Goal: Task Accomplishment & Management: Use online tool/utility

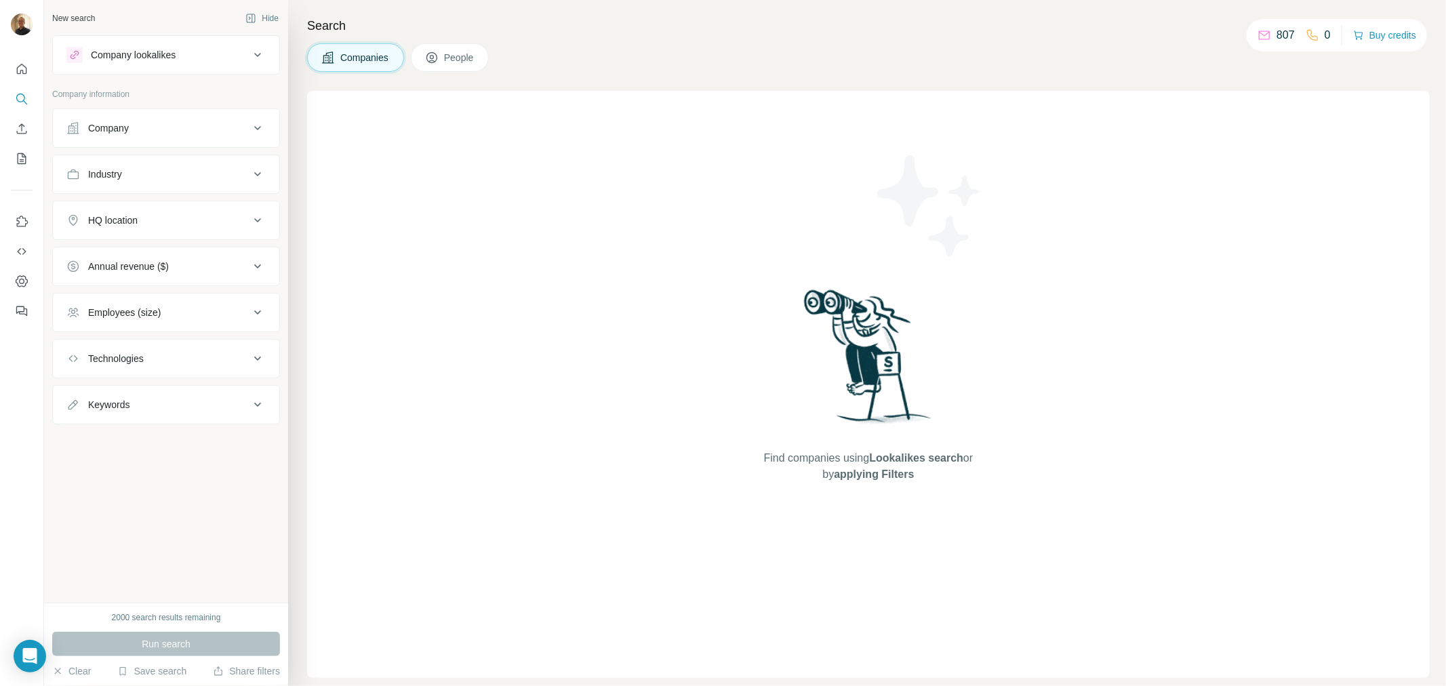
click at [169, 124] on div "Company" at bounding box center [157, 128] width 183 height 14
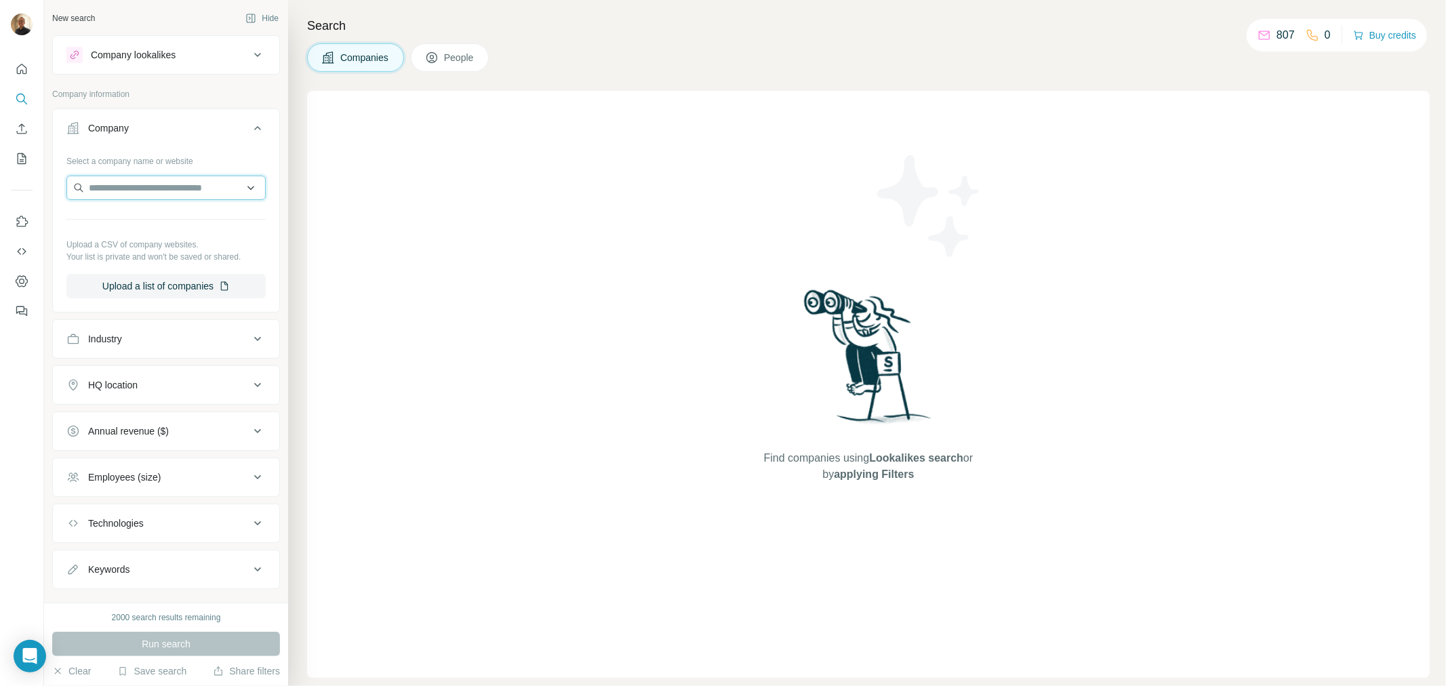
click at [95, 193] on input "text" at bounding box center [165, 188] width 199 height 24
click at [152, 177] on input "**********" at bounding box center [165, 188] width 199 height 24
drag, startPoint x: 160, startPoint y: 185, endPoint x: 83, endPoint y: 182, distance: 76.7
click at [83, 182] on input "**********" at bounding box center [165, 188] width 199 height 24
paste input "**********"
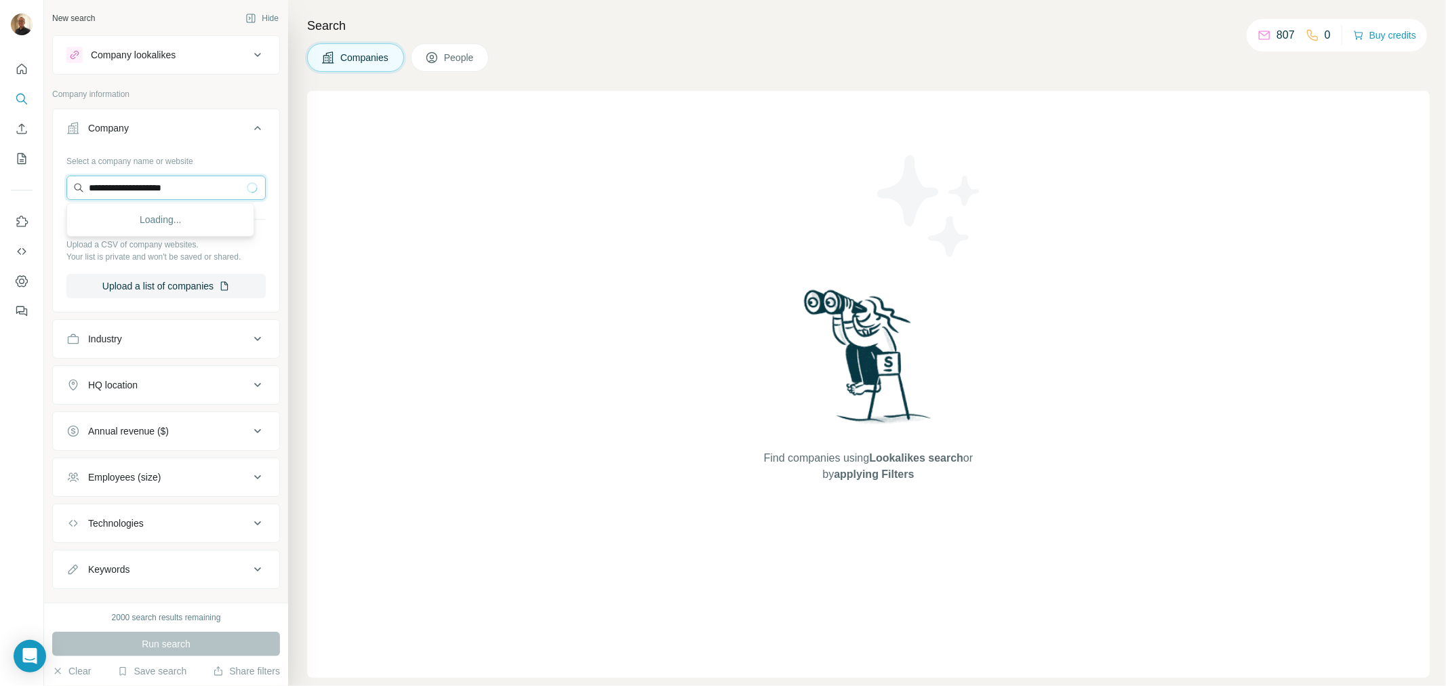
type input "**********"
click at [138, 226] on p "[DOMAIN_NAME]" at bounding box center [144, 231] width 78 height 12
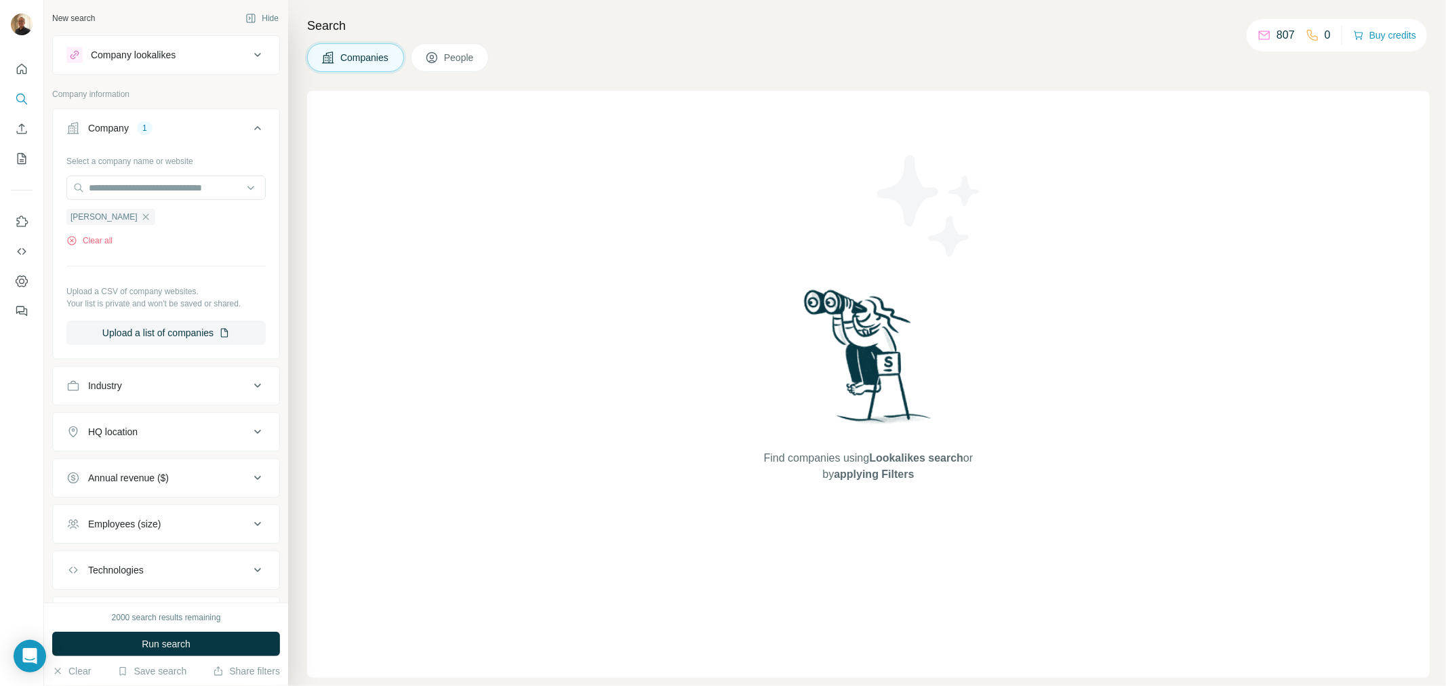
click at [444, 53] on button "People" at bounding box center [450, 57] width 79 height 28
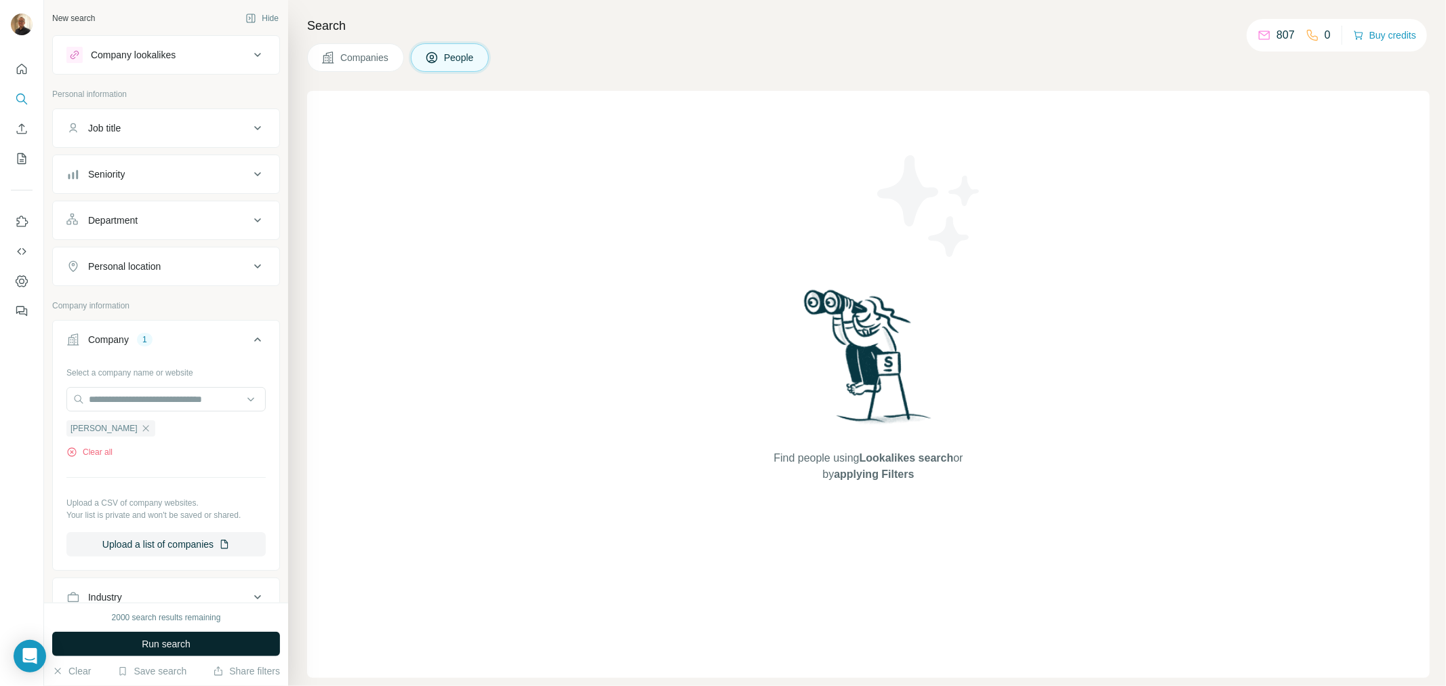
click at [174, 641] on span "Run search" at bounding box center [166, 644] width 49 height 14
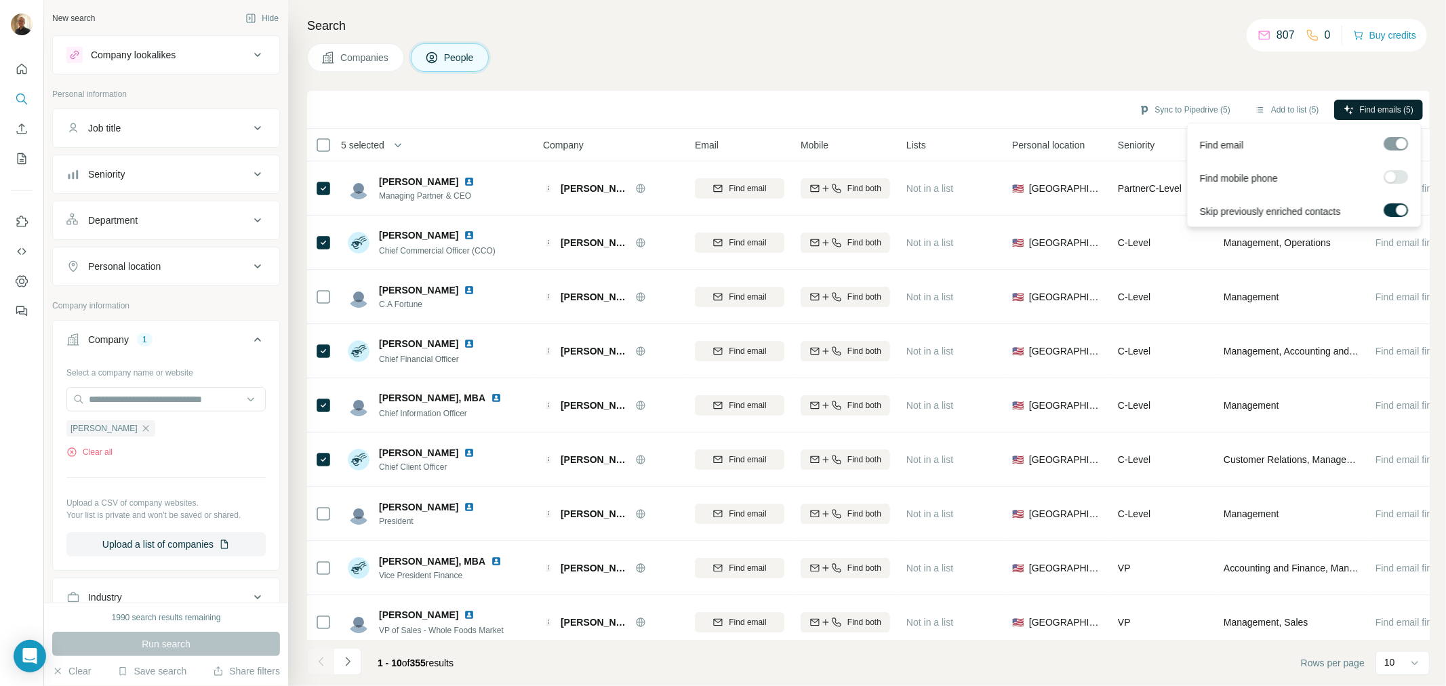
click at [1371, 110] on span "Find emails (5)" at bounding box center [1387, 110] width 54 height 12
click at [1169, 109] on button "Sync to Pipedrive (5)" at bounding box center [1184, 110] width 111 height 20
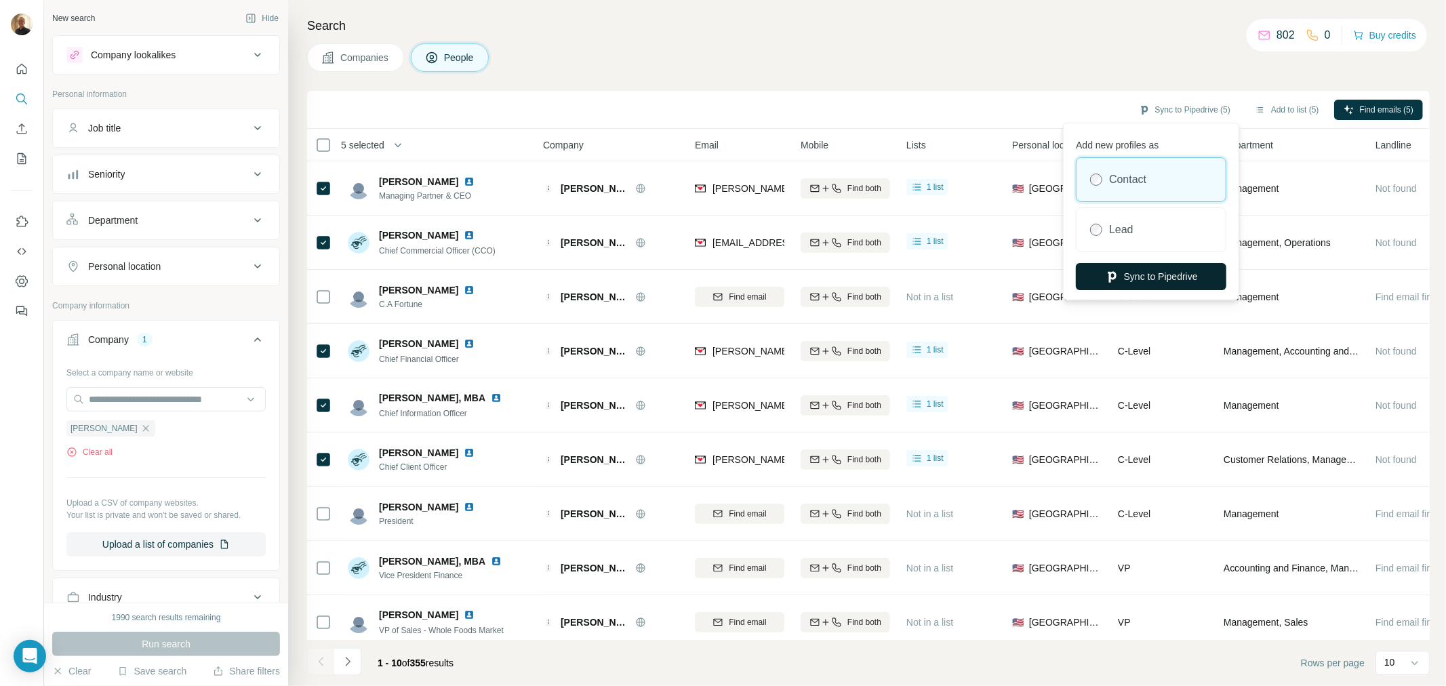
click at [1133, 269] on button "Sync to Pipedrive" at bounding box center [1151, 276] width 150 height 27
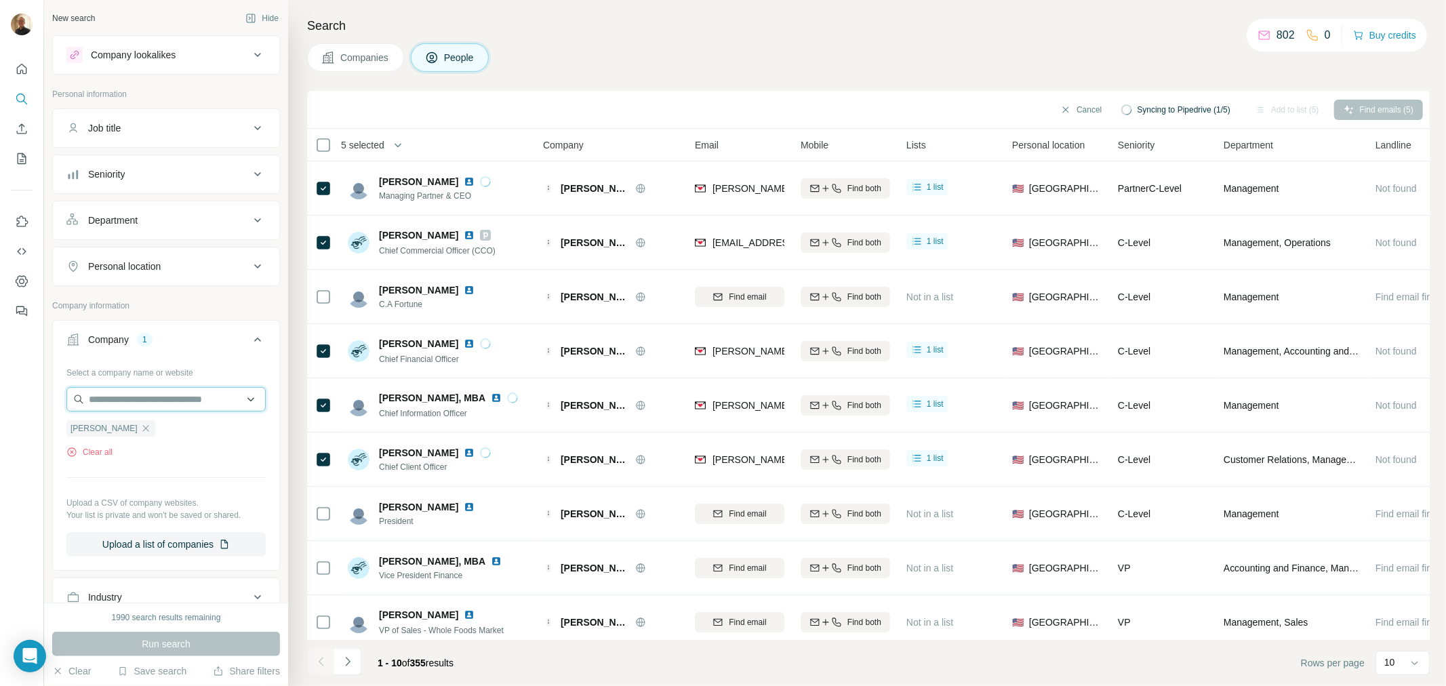
click at [190, 394] on input "text" at bounding box center [165, 399] width 199 height 24
click at [154, 392] on input "text" at bounding box center [165, 399] width 199 height 24
paste input "**********"
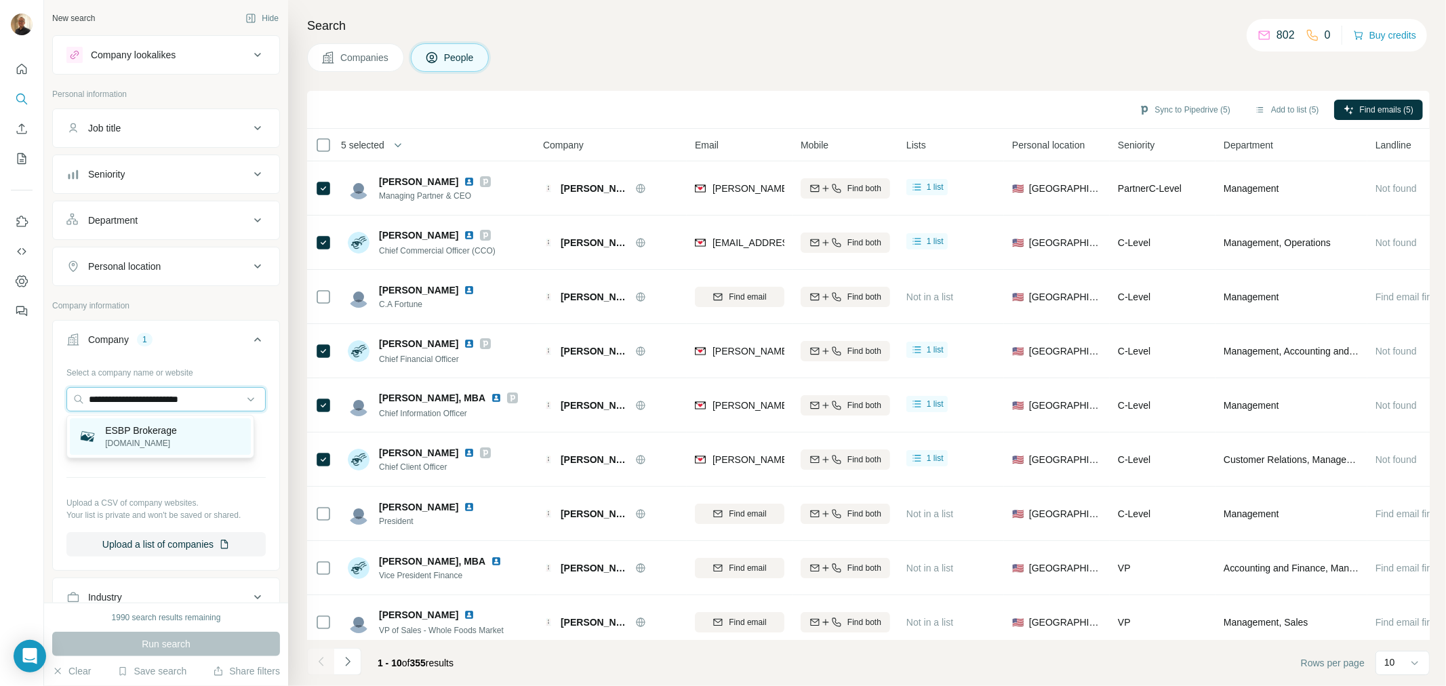
type input "**********"
click at [151, 430] on p "ESBP Brokerage" at bounding box center [141, 431] width 72 height 14
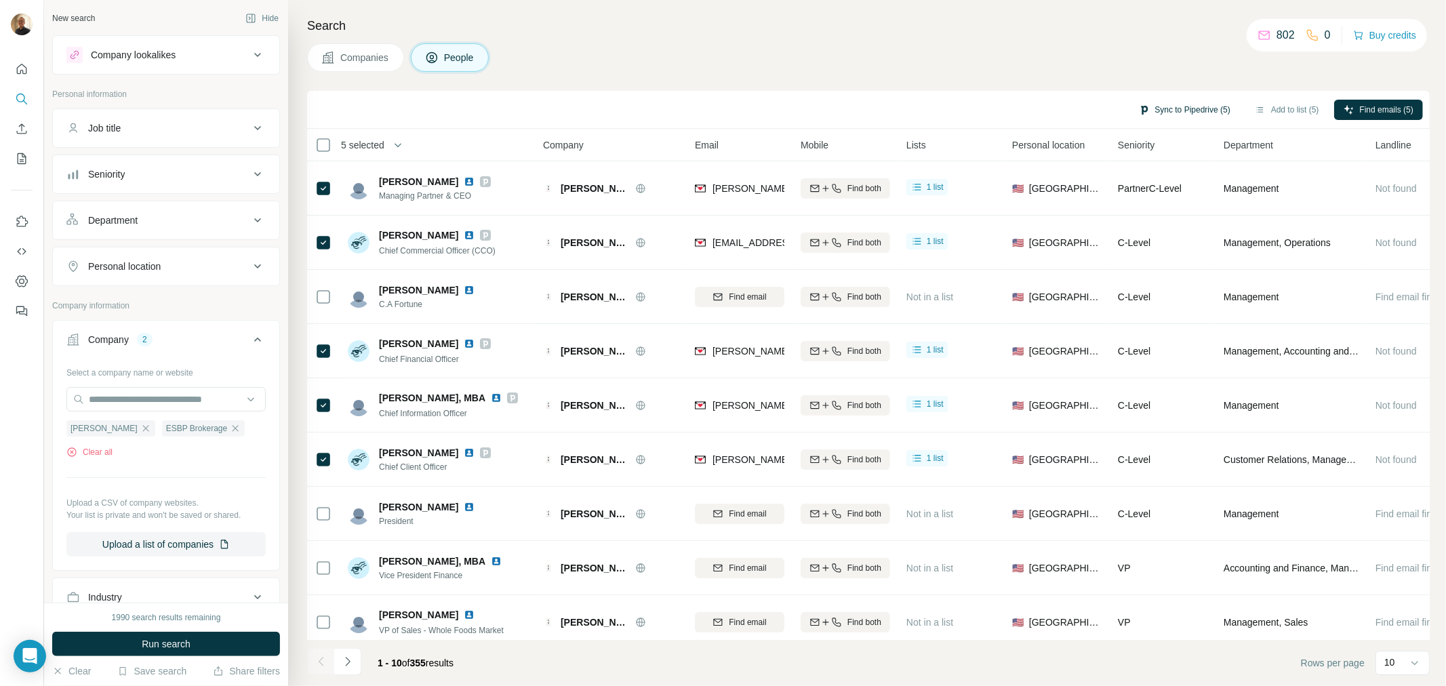
click at [1182, 106] on button "Sync to Pipedrive (5)" at bounding box center [1184, 110] width 111 height 20
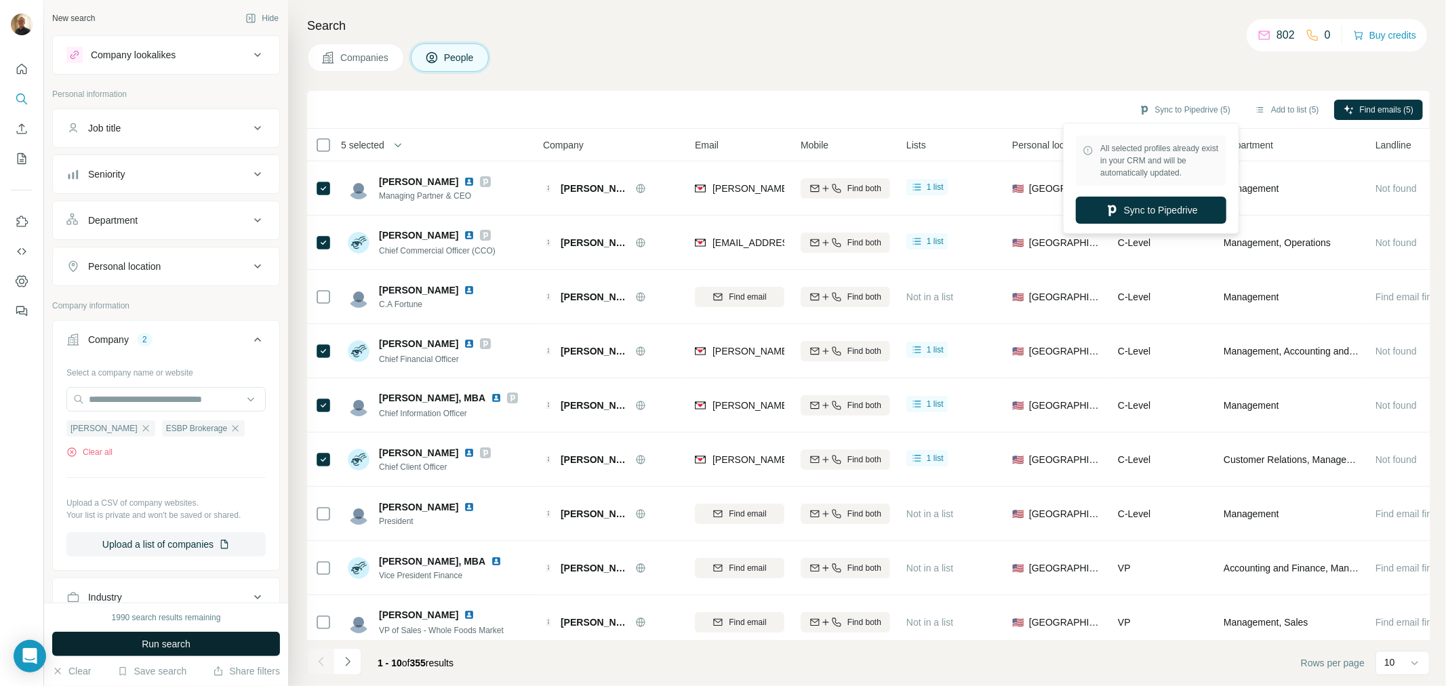
click at [113, 640] on button "Run search" at bounding box center [166, 644] width 228 height 24
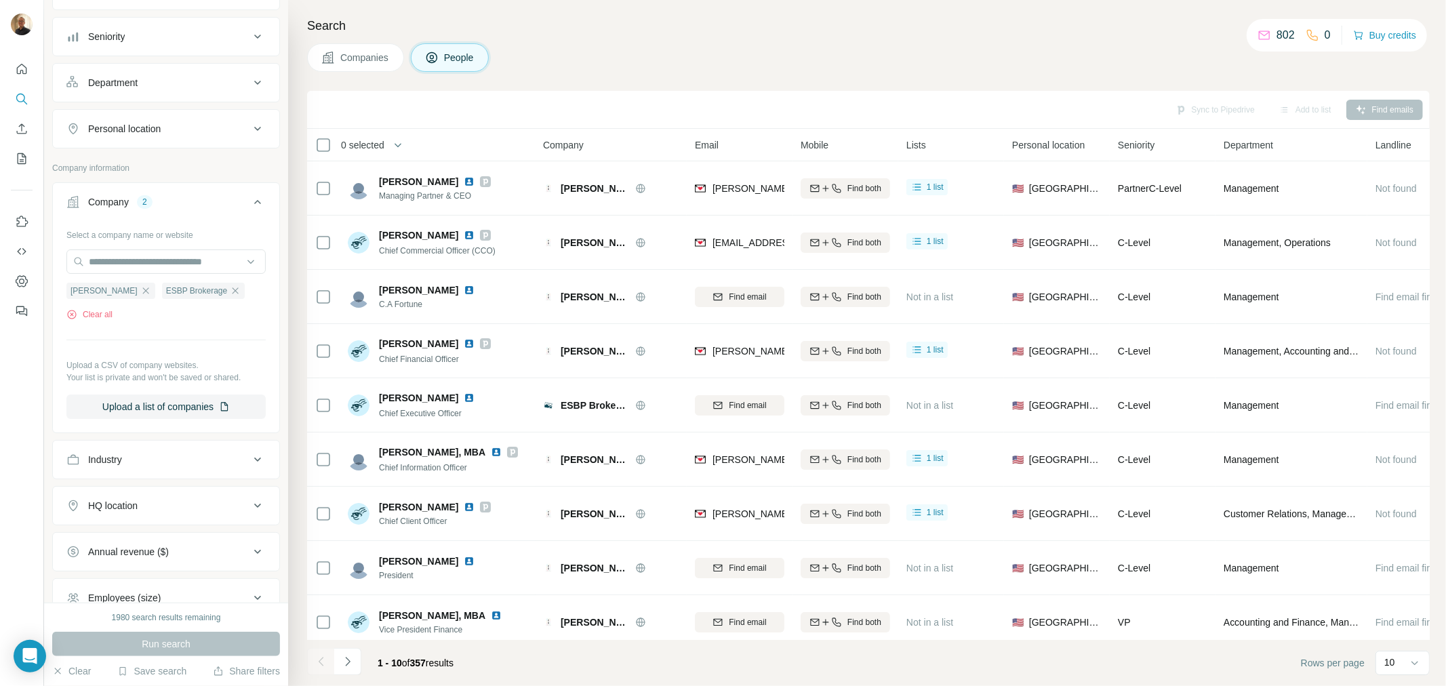
scroll to position [150, 0]
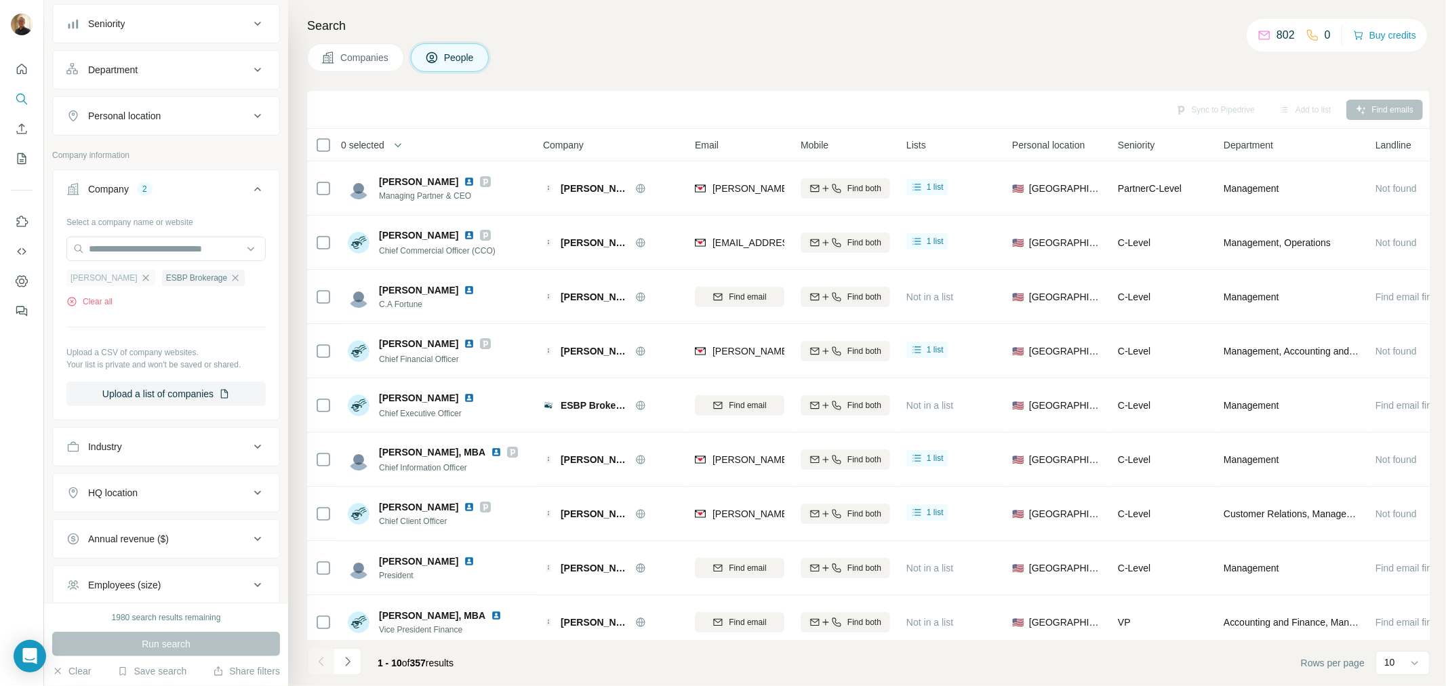
click at [140, 283] on icon "button" at bounding box center [145, 278] width 11 height 11
click at [203, 654] on button "Run search" at bounding box center [166, 644] width 228 height 24
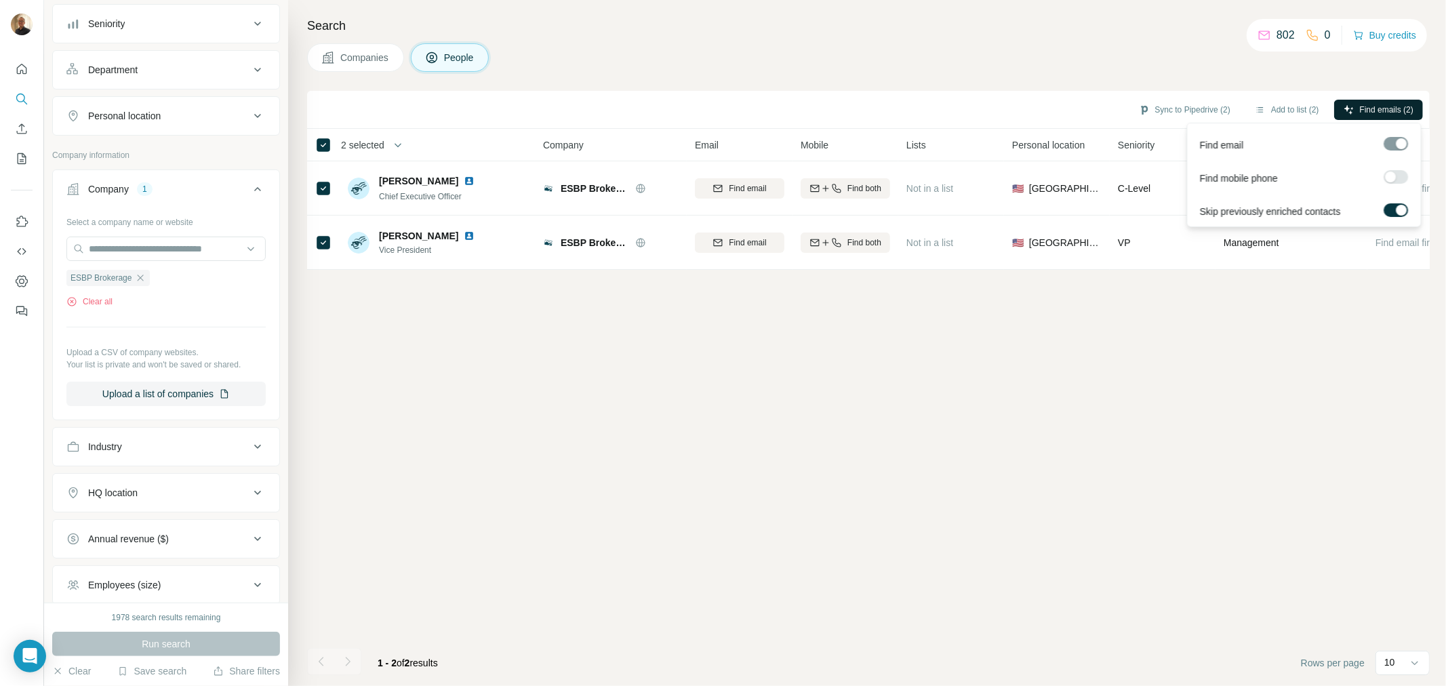
click at [1357, 100] on button "Find emails (2)" at bounding box center [1378, 110] width 89 height 20
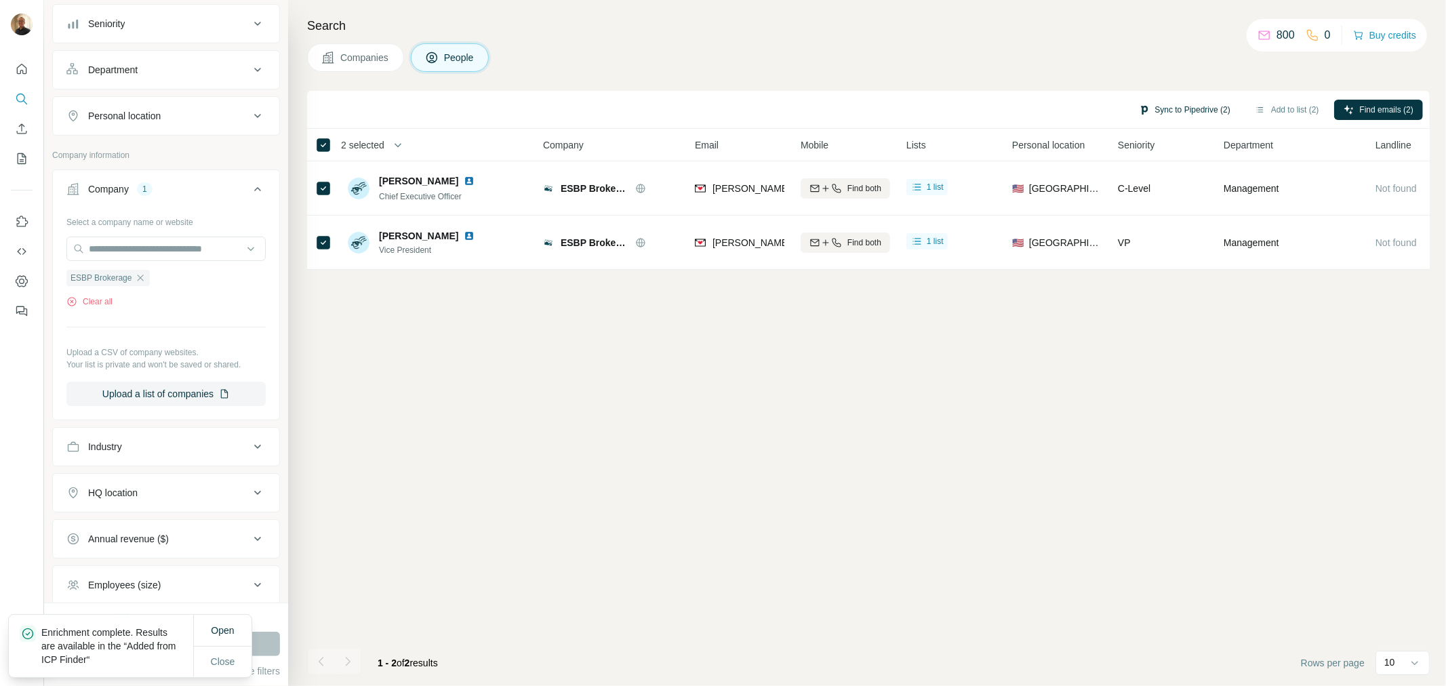
click at [1177, 104] on button "Sync to Pipedrive (2)" at bounding box center [1184, 110] width 111 height 20
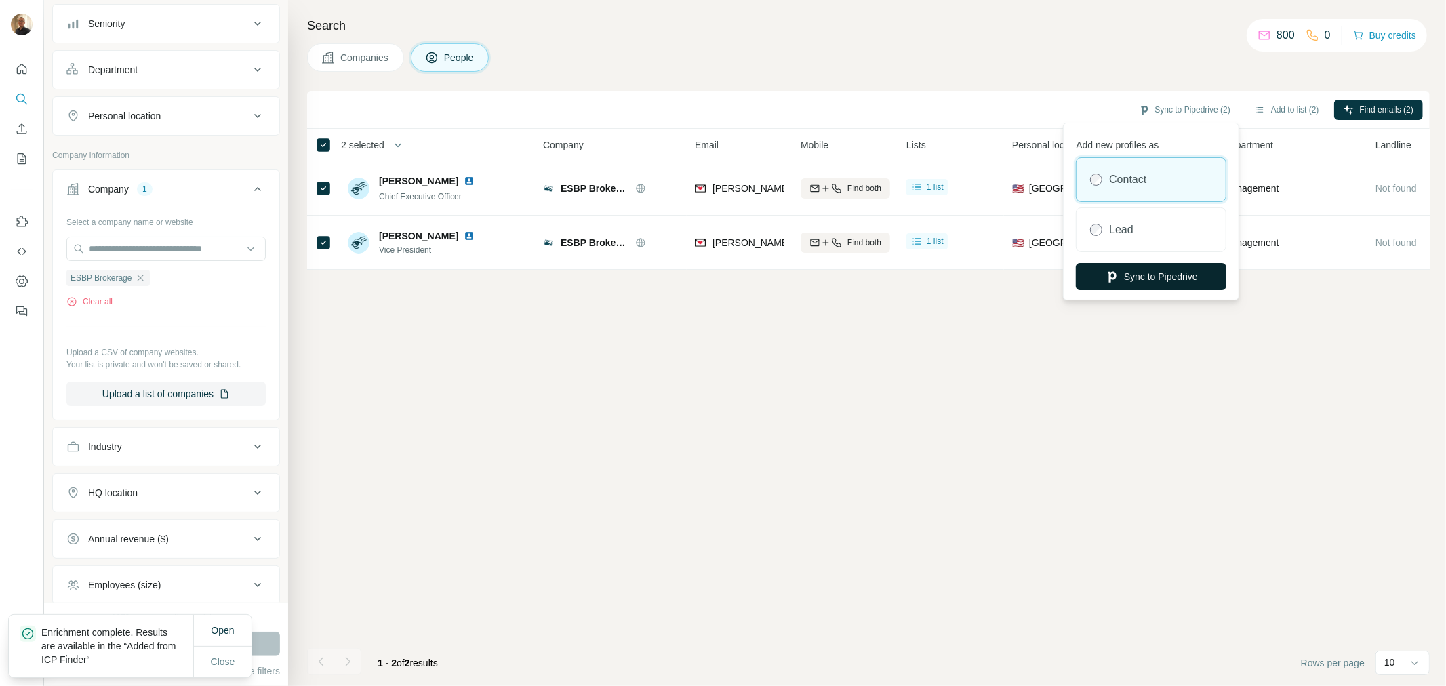
click at [1152, 275] on button "Sync to Pipedrive" at bounding box center [1151, 276] width 150 height 27
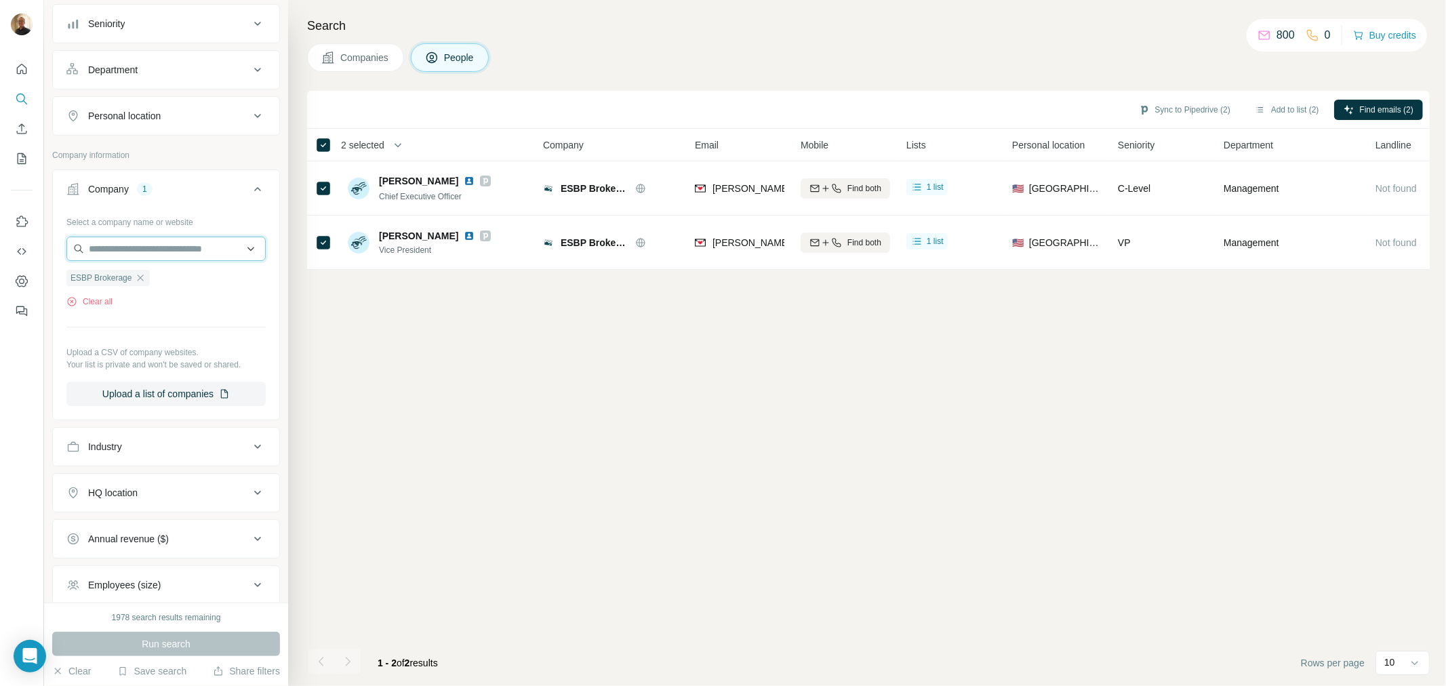
click at [167, 244] on input "text" at bounding box center [165, 249] width 199 height 24
paste input "**********"
type input "**********"
click at [153, 272] on div "National Sales Solutions [DOMAIN_NAME]" at bounding box center [160, 286] width 181 height 37
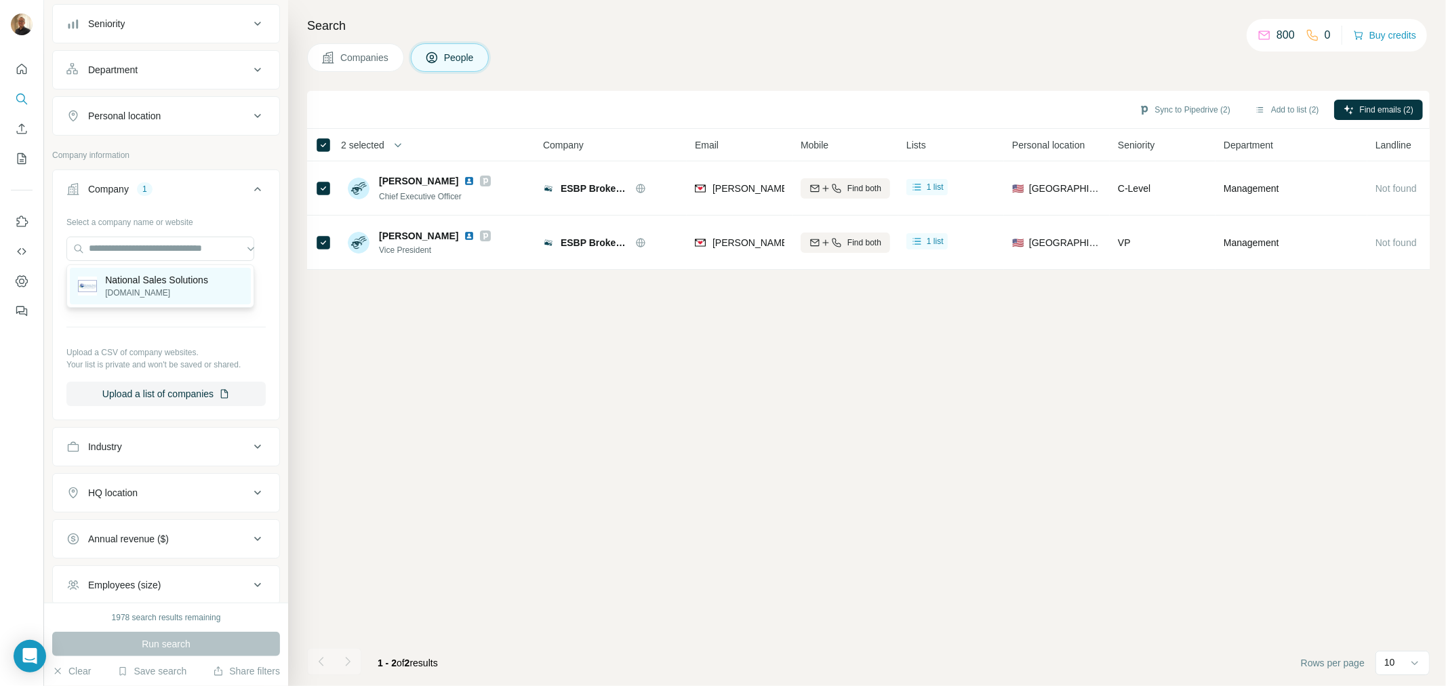
scroll to position [0, 0]
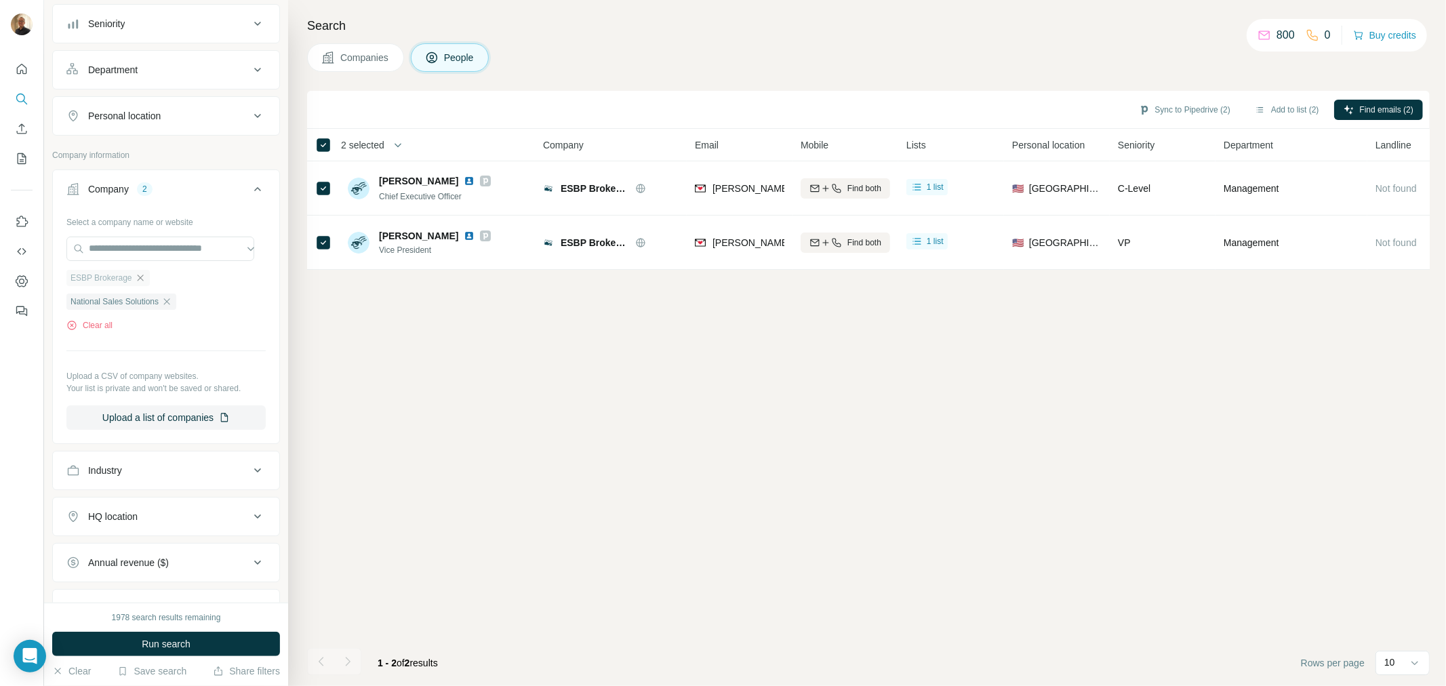
click at [140, 277] on icon "button" at bounding box center [140, 278] width 11 height 11
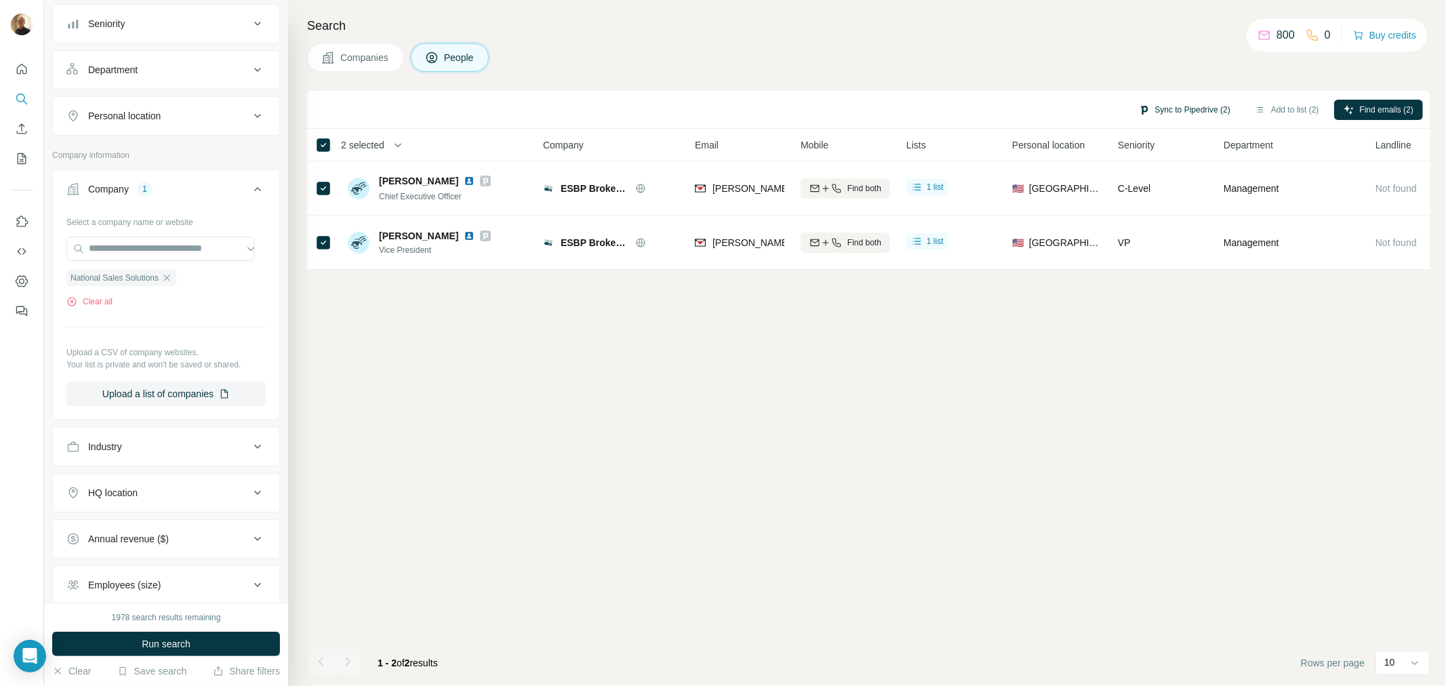
click at [1166, 117] on button "Sync to Pipedrive (2)" at bounding box center [1184, 110] width 111 height 20
drag, startPoint x: 1033, startPoint y: 443, endPoint x: 771, endPoint y: 496, distance: 267.6
click at [1025, 443] on div "Sync to Pipedrive (2) Add to list (2) Find emails (2) 2 selected People Company…" at bounding box center [868, 388] width 1123 height 595
click at [164, 644] on span "Run search" at bounding box center [166, 644] width 49 height 14
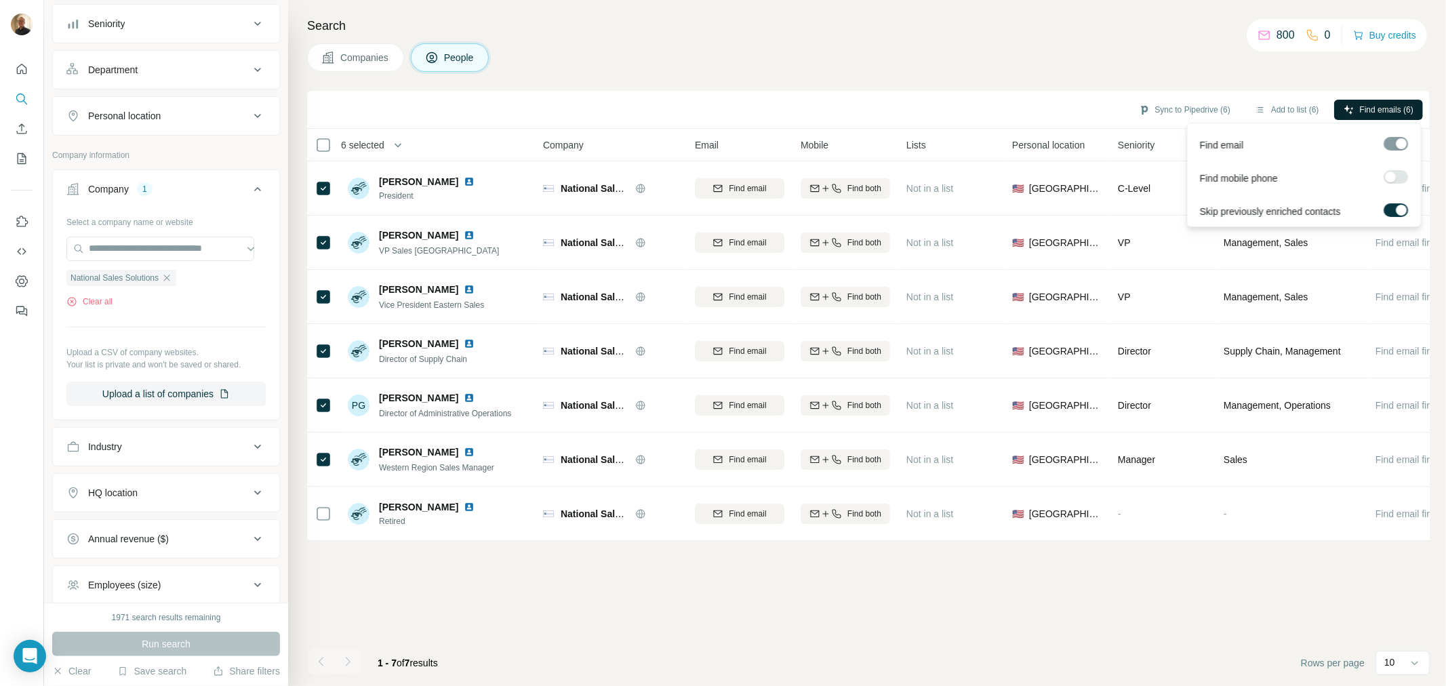
click at [1384, 109] on span "Find emails (6)" at bounding box center [1387, 110] width 54 height 12
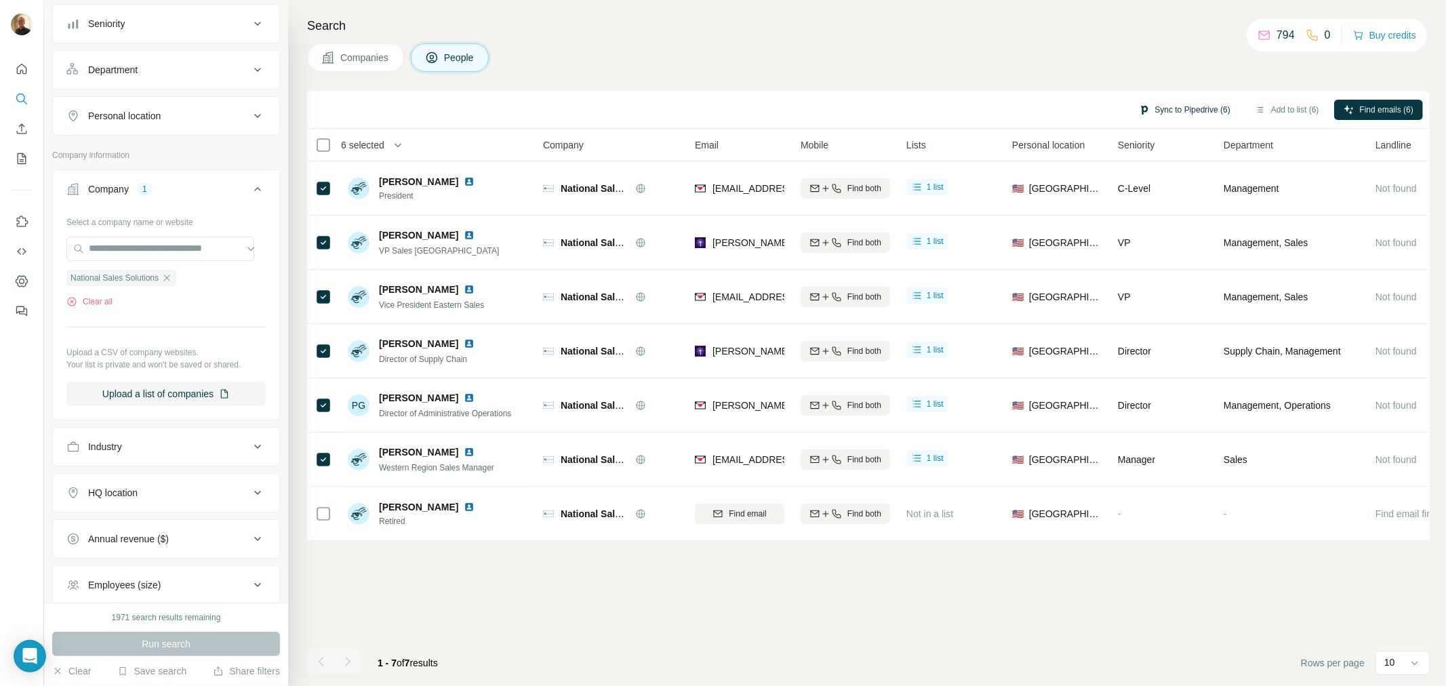
click at [1180, 110] on button "Sync to Pipedrive (6)" at bounding box center [1184, 110] width 111 height 20
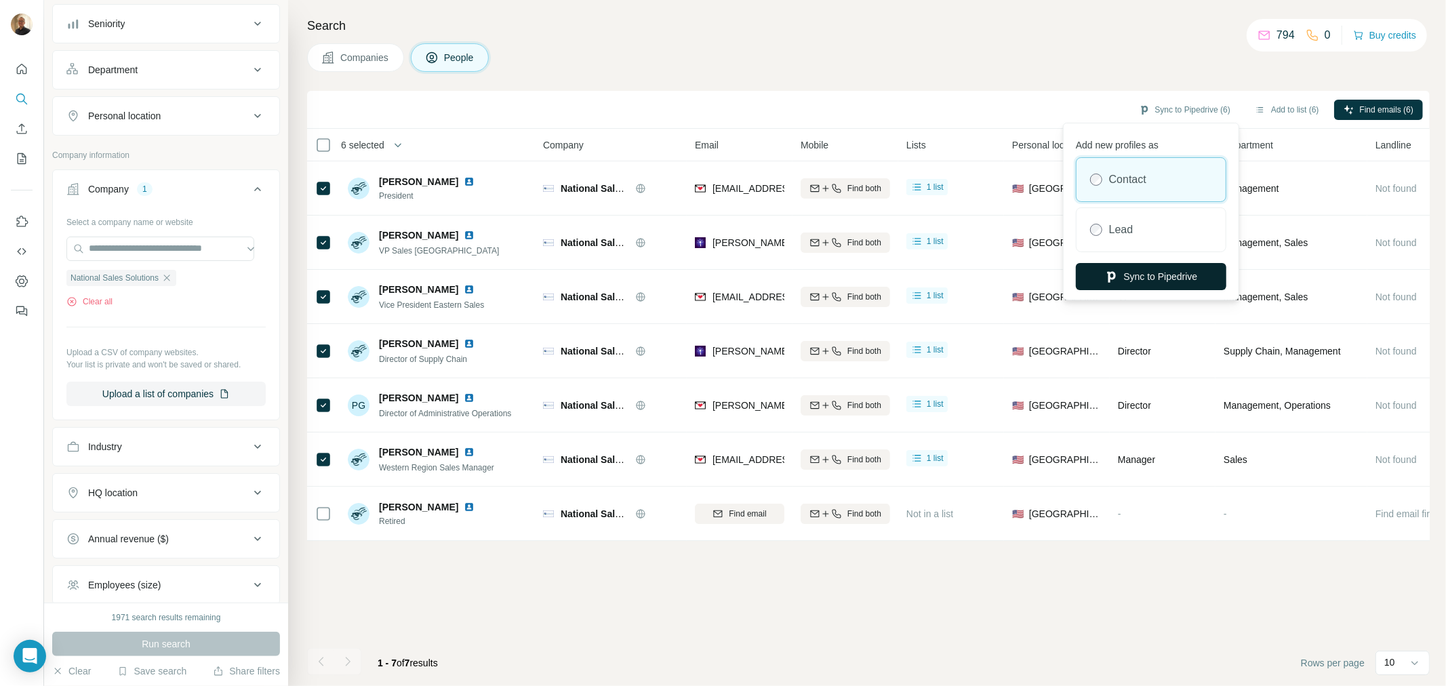
click at [1125, 278] on button "Sync to Pipedrive" at bounding box center [1151, 276] width 150 height 27
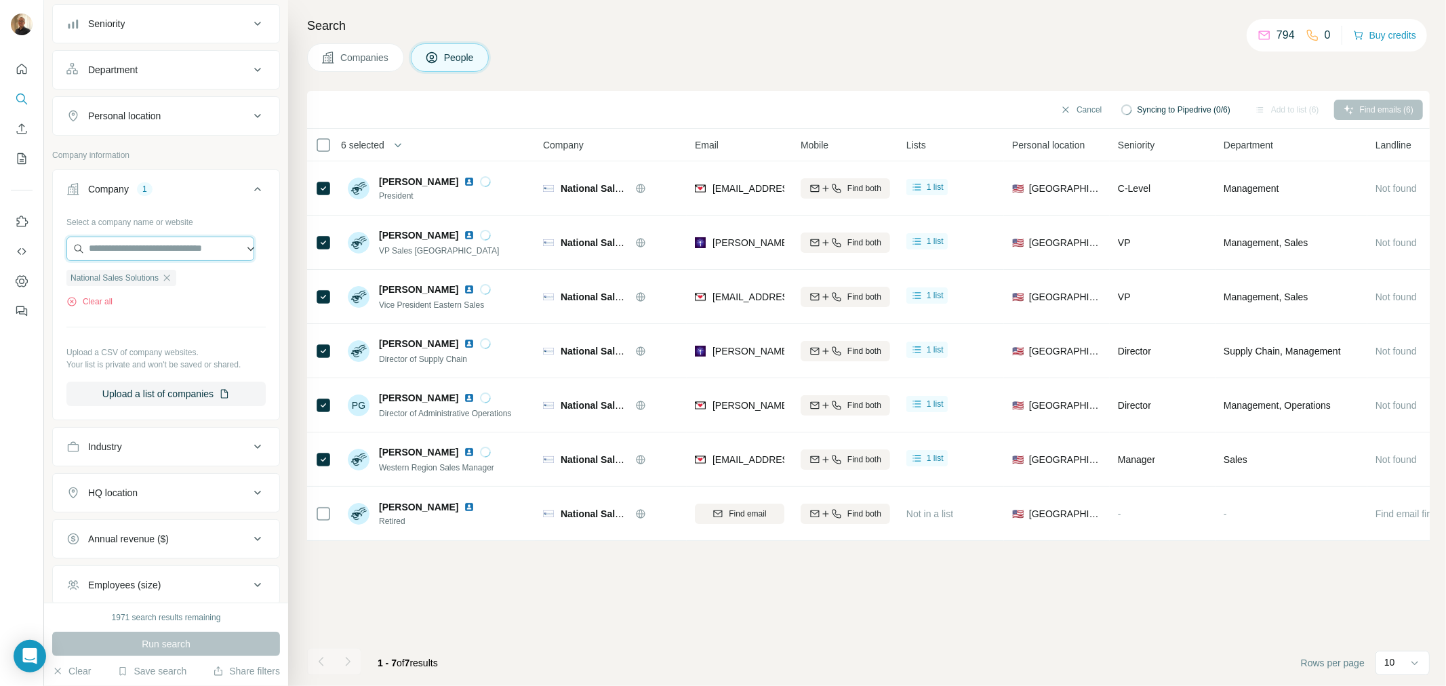
click at [174, 253] on input "text" at bounding box center [160, 249] width 188 height 24
click at [118, 249] on input "text" at bounding box center [160, 249] width 188 height 24
paste input "**********"
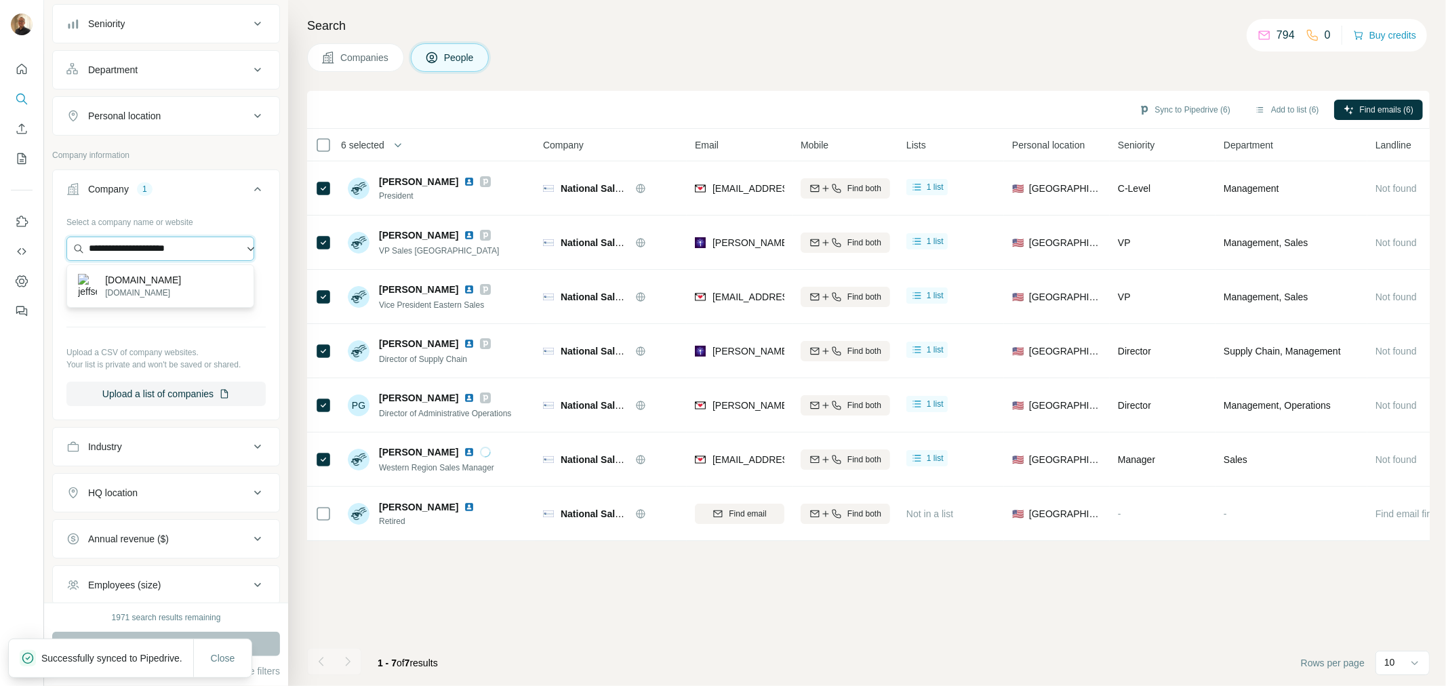
type input "**********"
click at [165, 287] on p "[DOMAIN_NAME]" at bounding box center [143, 293] width 76 height 12
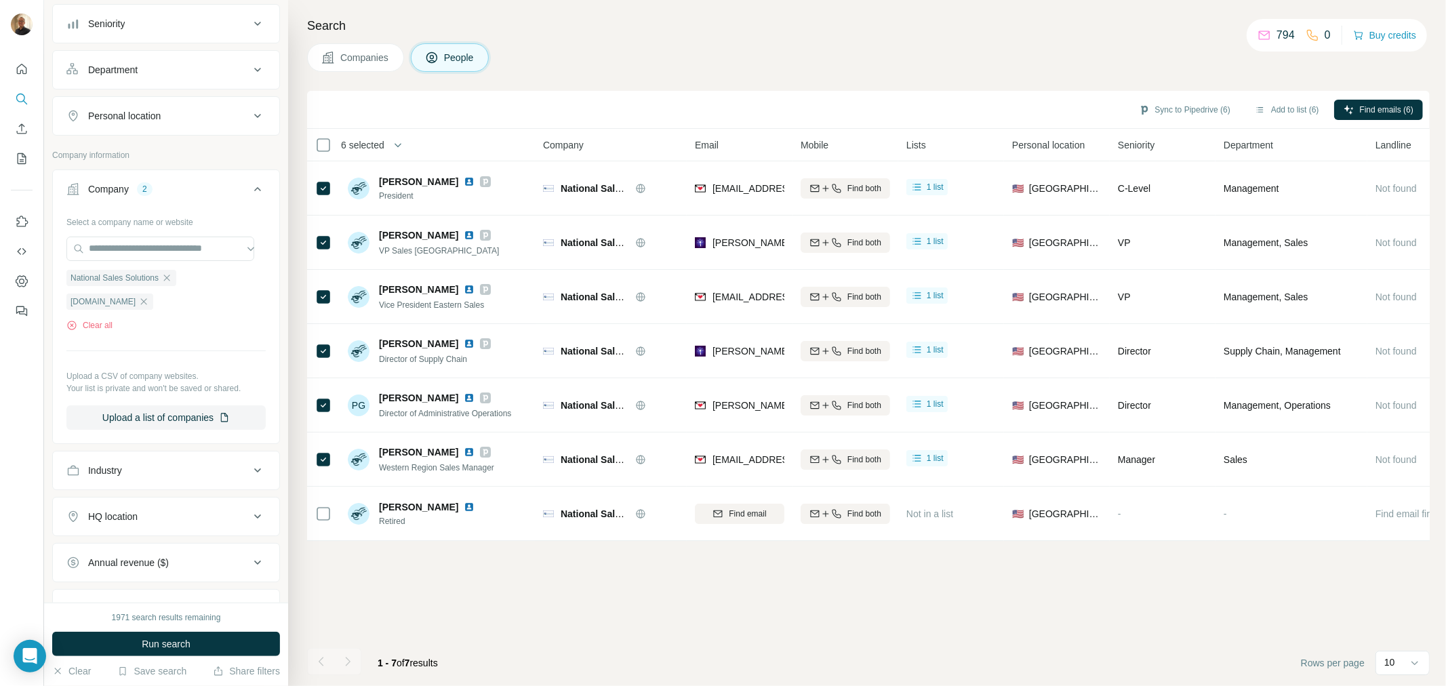
click at [1151, 98] on div "Sync to Pipedrive (6) Add to list (6) Find emails (6)" at bounding box center [868, 110] width 1109 height 24
click at [1152, 109] on button "Sync to Pipedrive (6)" at bounding box center [1184, 110] width 111 height 20
click at [1171, 207] on button "Sync to Pipedrive" at bounding box center [1151, 210] width 150 height 27
click at [1180, 111] on button "Sync to Pipedrive (6)" at bounding box center [1184, 110] width 111 height 20
click at [912, 617] on div "Sync to Pipedrive (6) Add to list (6) Find emails (6) 6 selected People Company…" at bounding box center [868, 388] width 1123 height 595
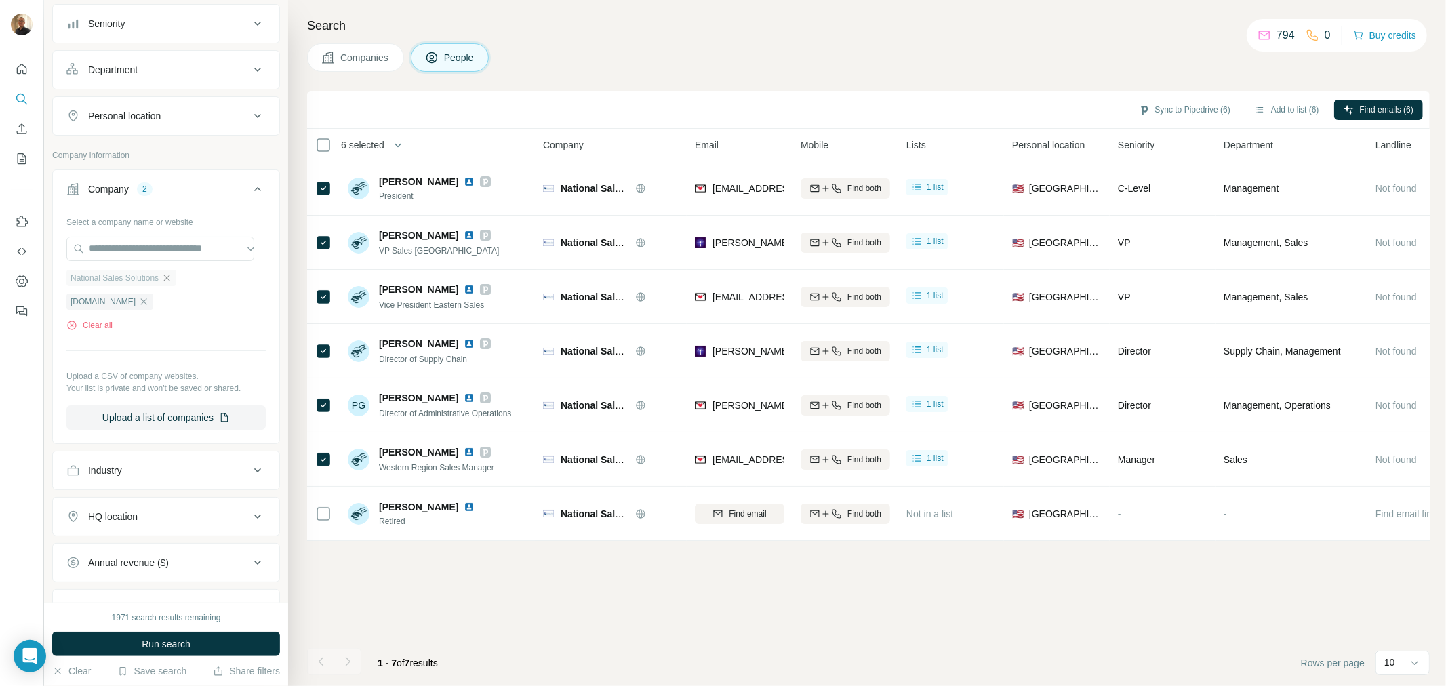
click at [167, 278] on icon "button" at bounding box center [166, 278] width 11 height 11
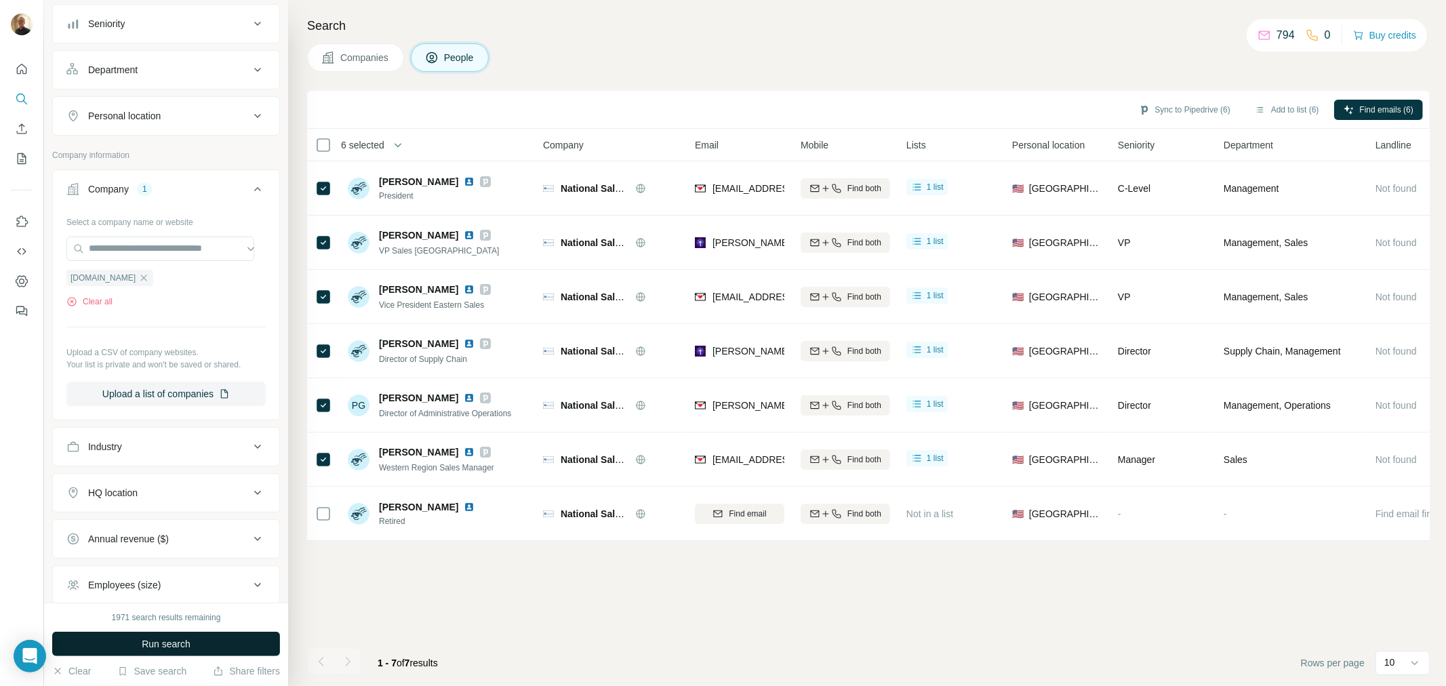
click at [165, 645] on span "Run search" at bounding box center [166, 644] width 49 height 14
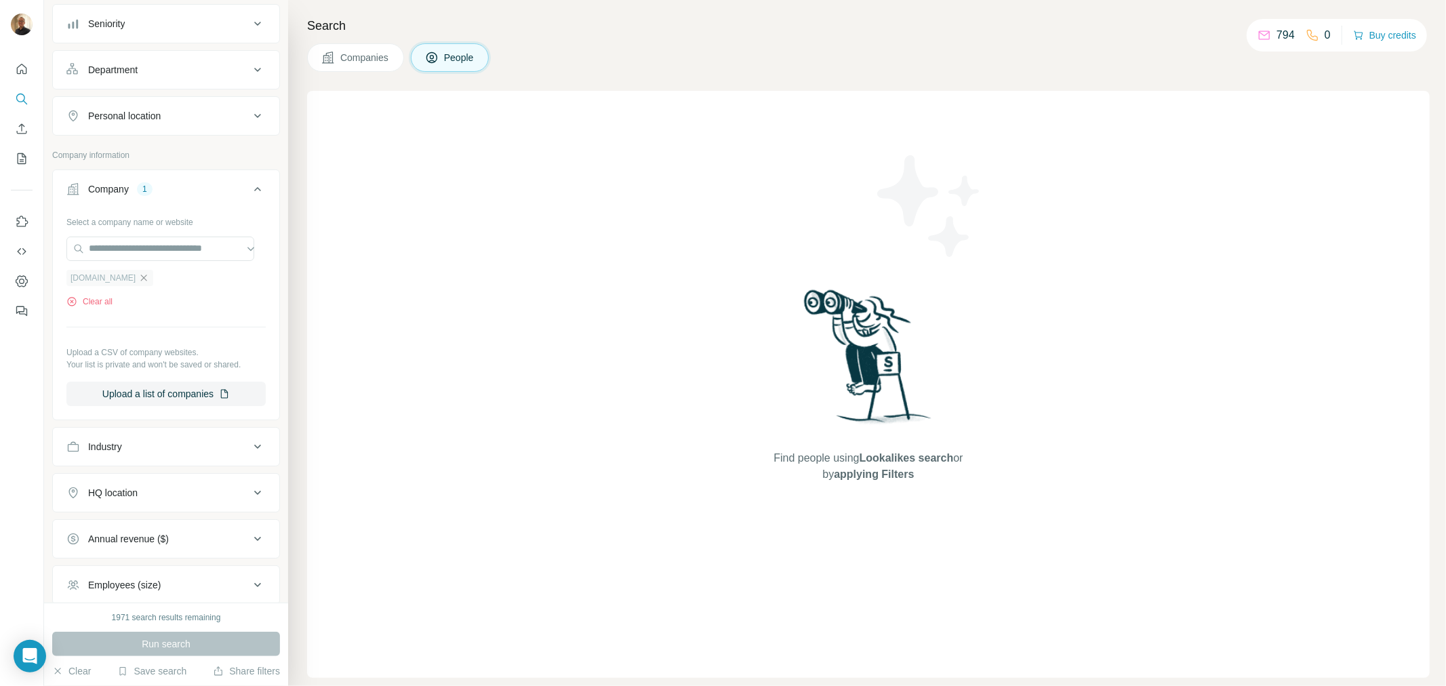
click at [143, 279] on icon "button" at bounding box center [143, 278] width 11 height 11
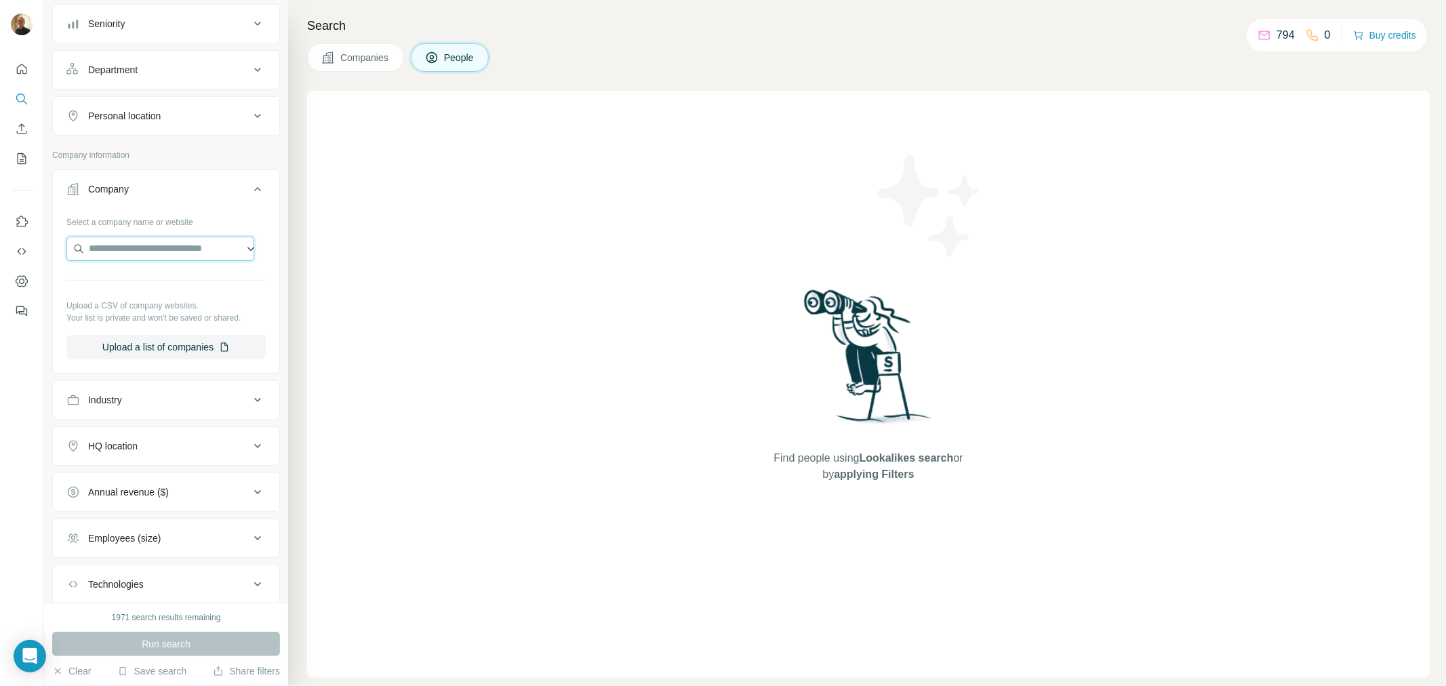
click at [159, 244] on input "text" at bounding box center [160, 249] width 188 height 24
paste input "**********"
type input "**********"
click at [117, 287] on p "[DOMAIN_NAME]" at bounding box center [137, 293] width 65 height 12
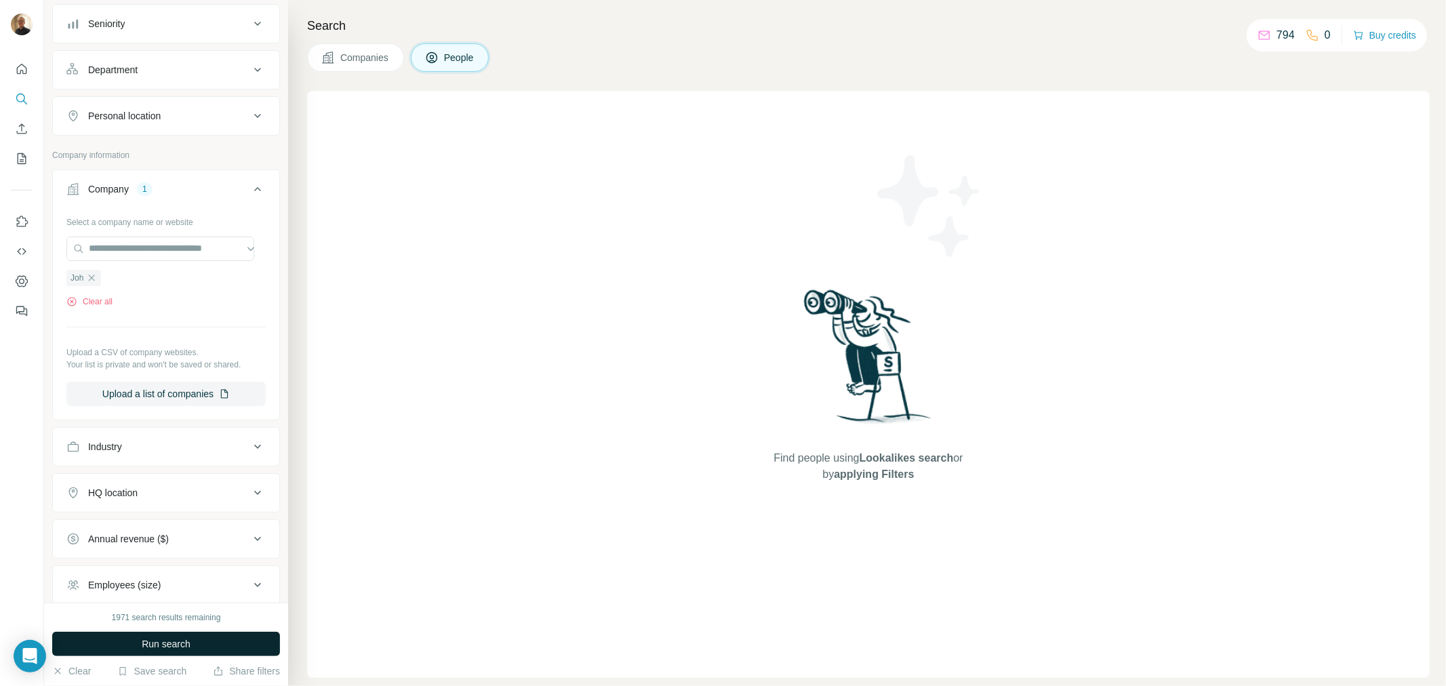
click at [220, 646] on button "Run search" at bounding box center [166, 644] width 228 height 24
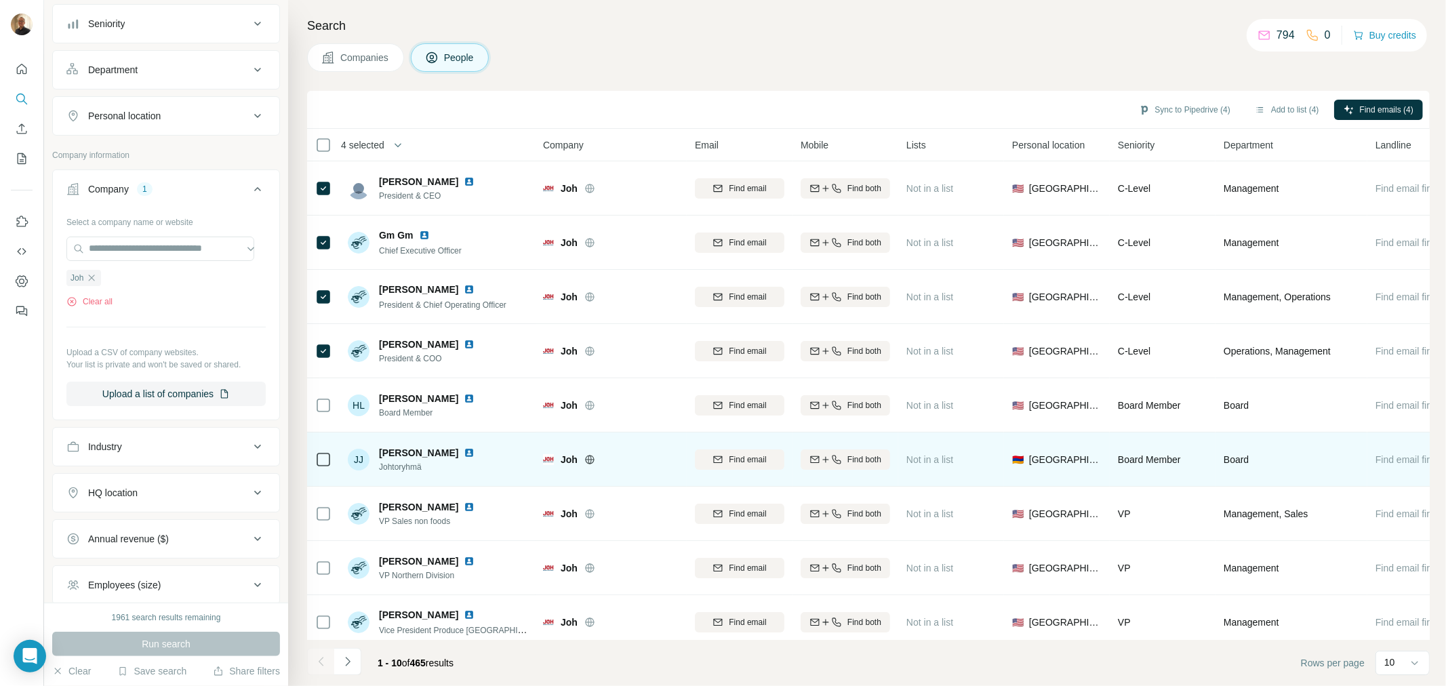
scroll to position [71, 0]
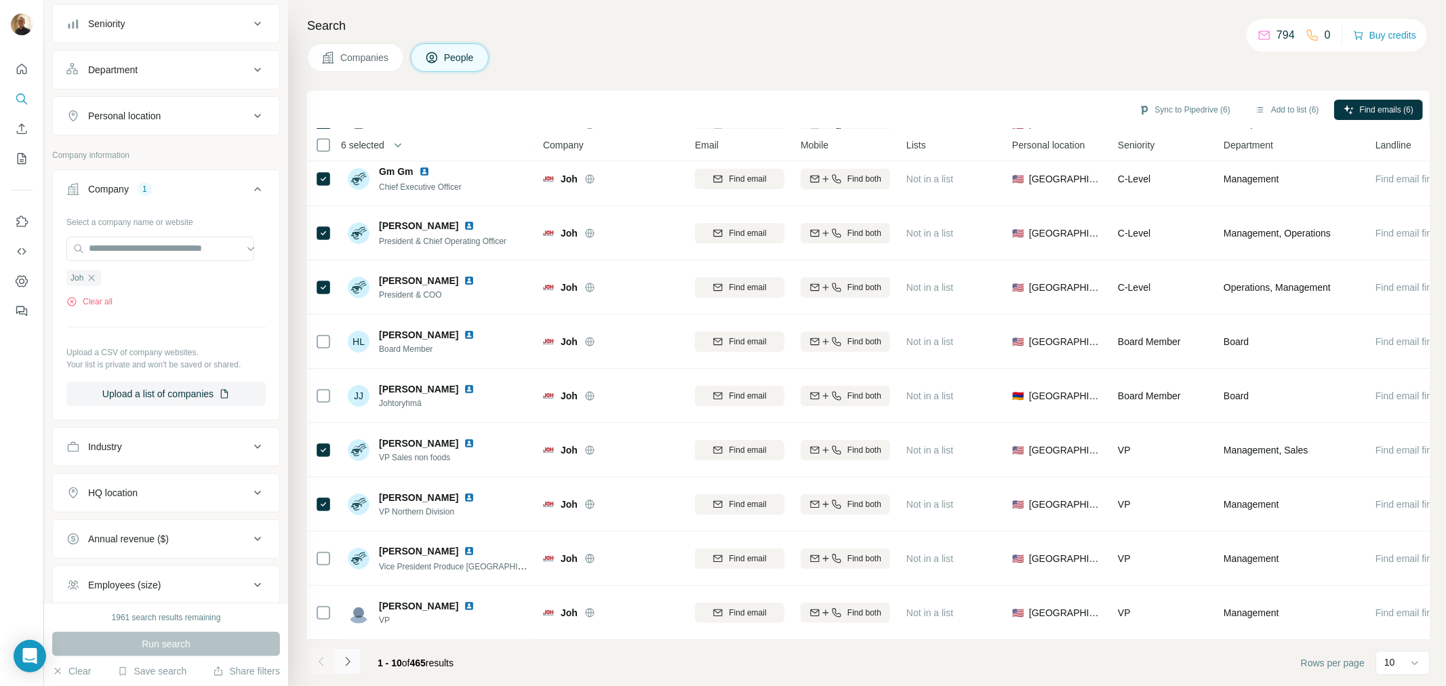
click at [351, 662] on icon "Navigate to next page" at bounding box center [348, 662] width 14 height 14
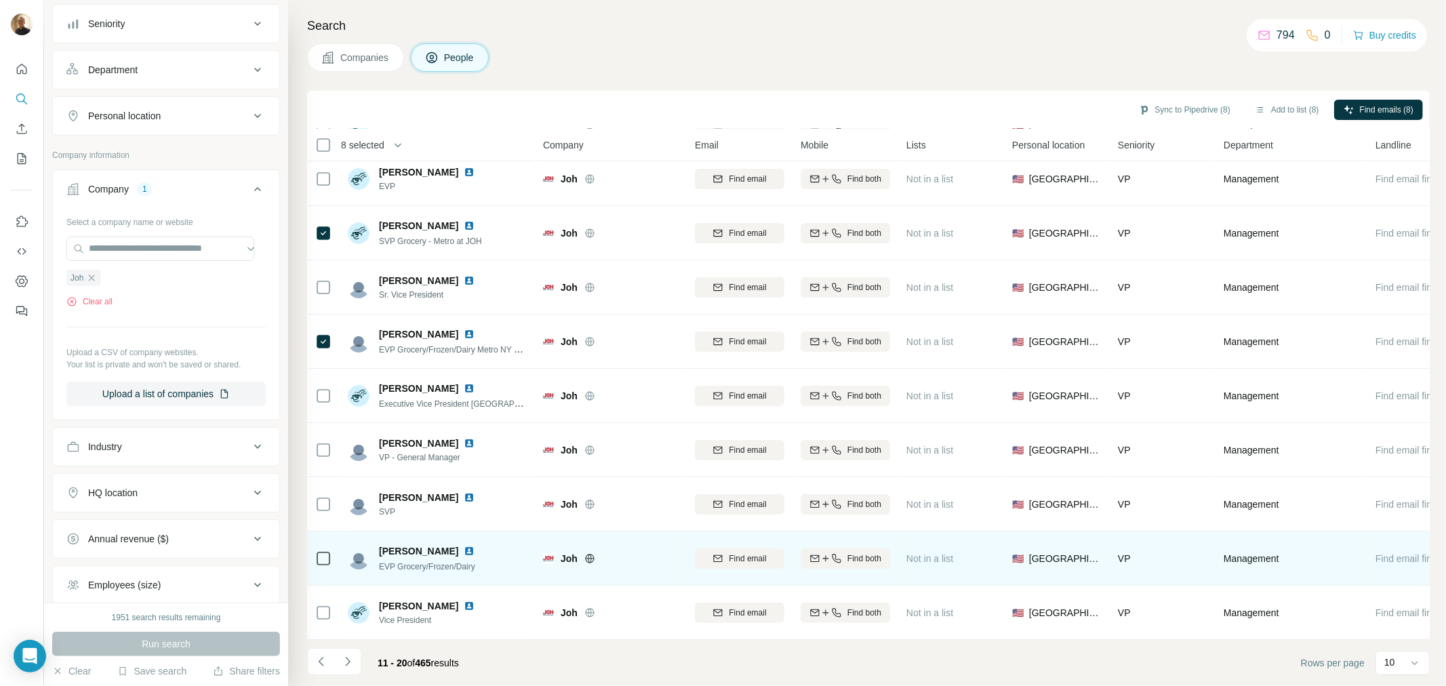
click at [330, 555] on icon at bounding box center [323, 558] width 16 height 16
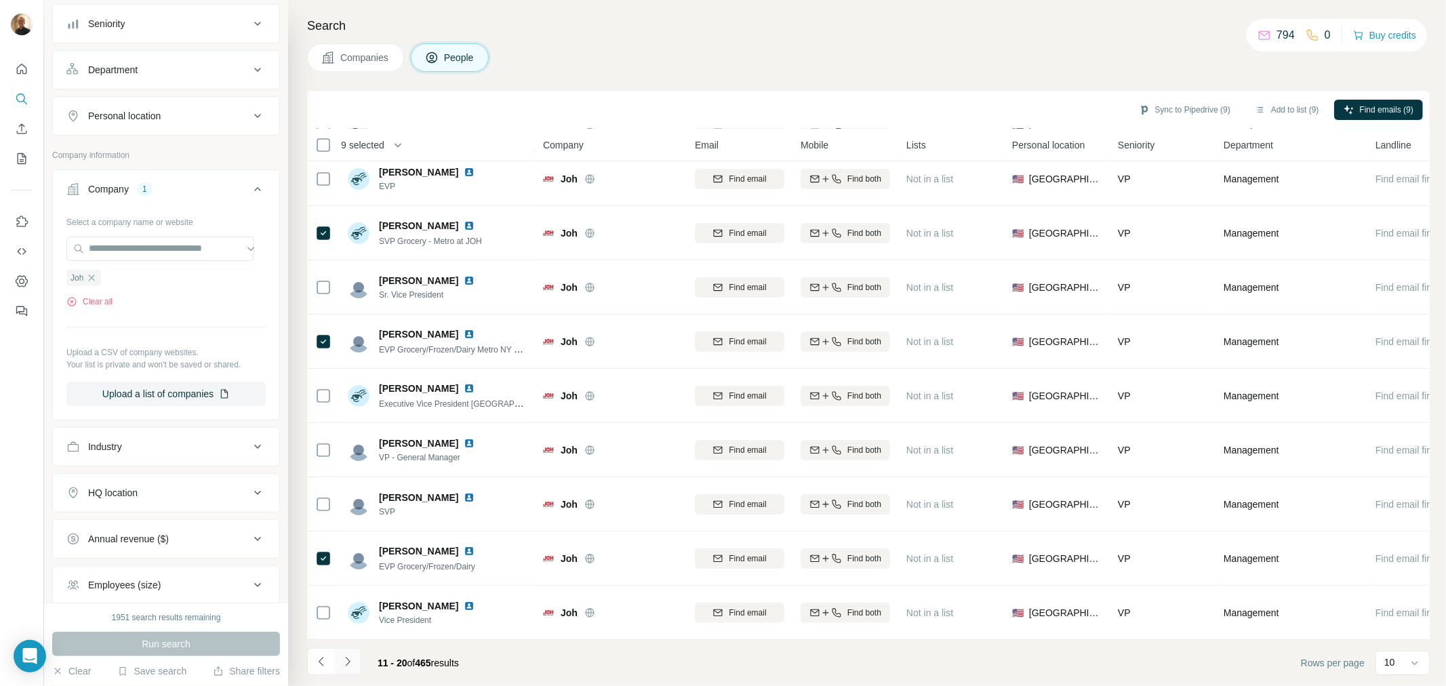
click at [349, 660] on icon "Navigate to next page" at bounding box center [348, 662] width 14 height 14
click at [342, 662] on icon "Navigate to next page" at bounding box center [348, 662] width 14 height 14
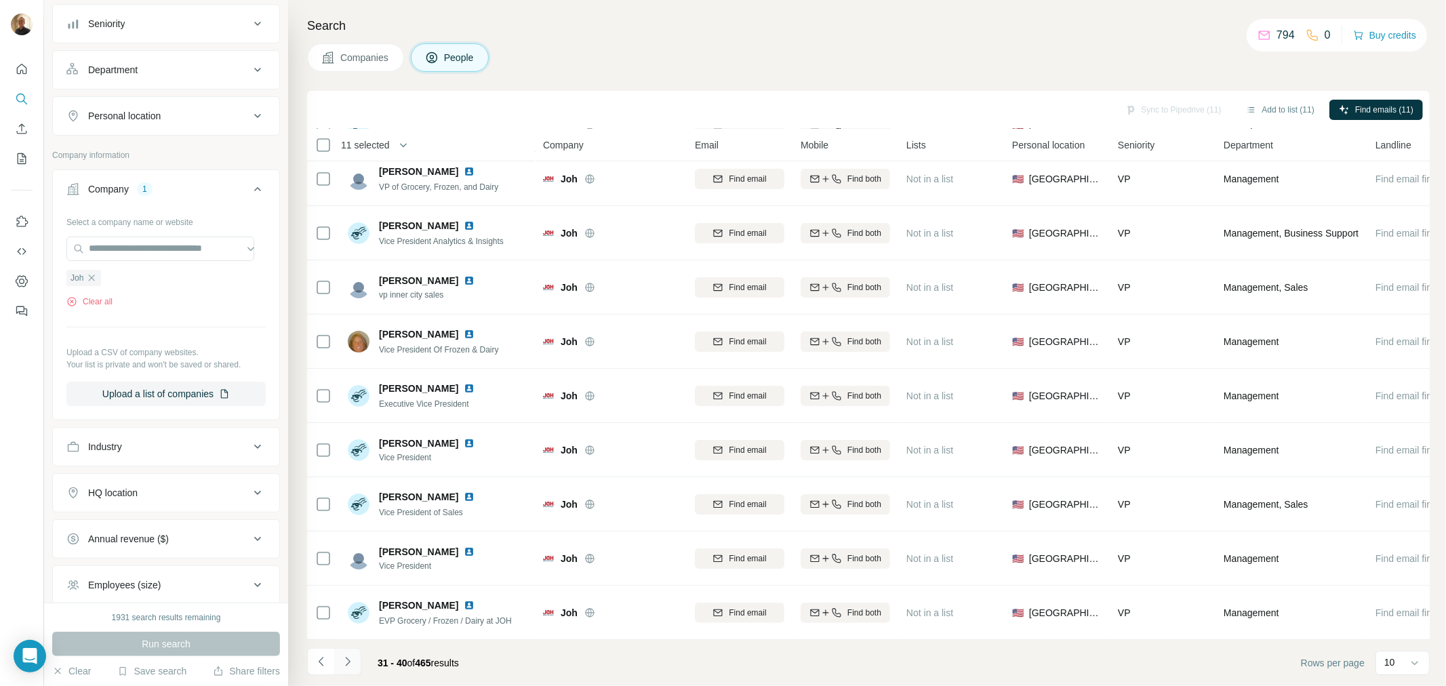
click at [348, 656] on icon "Navigate to next page" at bounding box center [348, 662] width 14 height 14
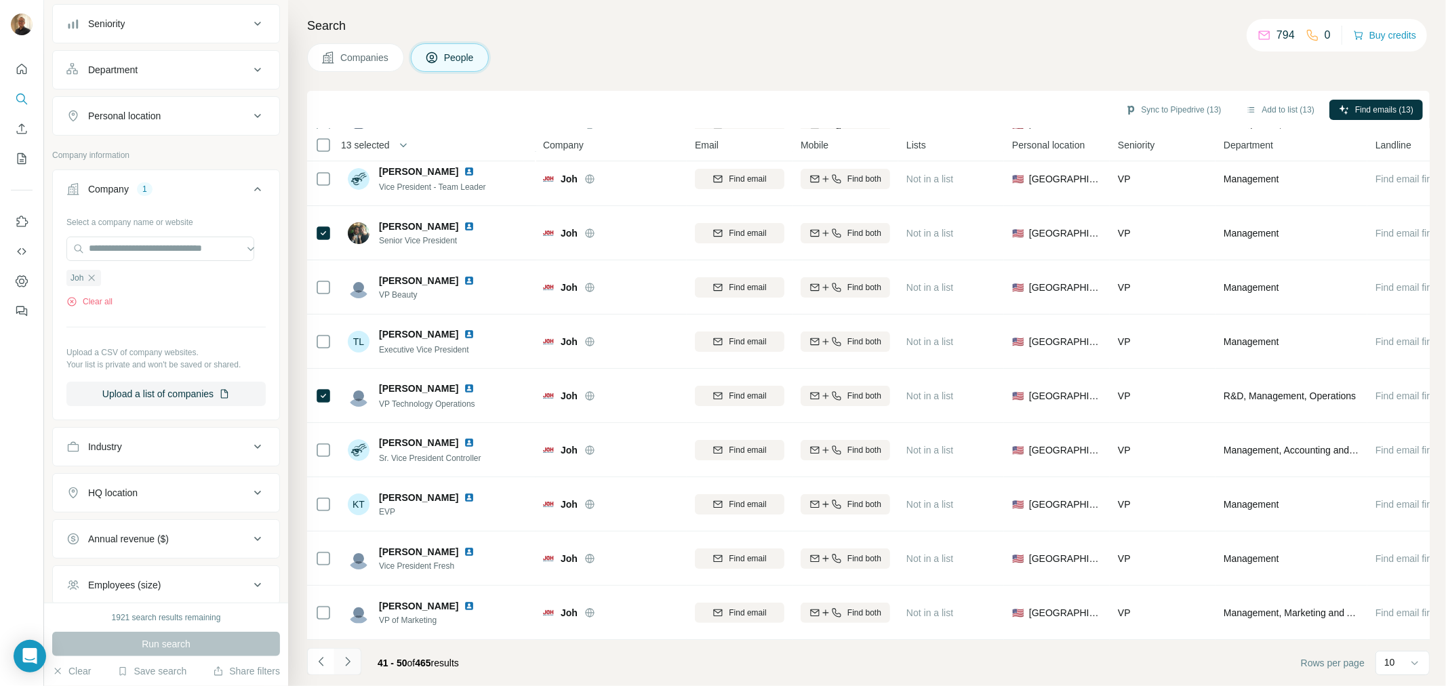
click at [347, 662] on icon "Navigate to next page" at bounding box center [348, 662] width 14 height 14
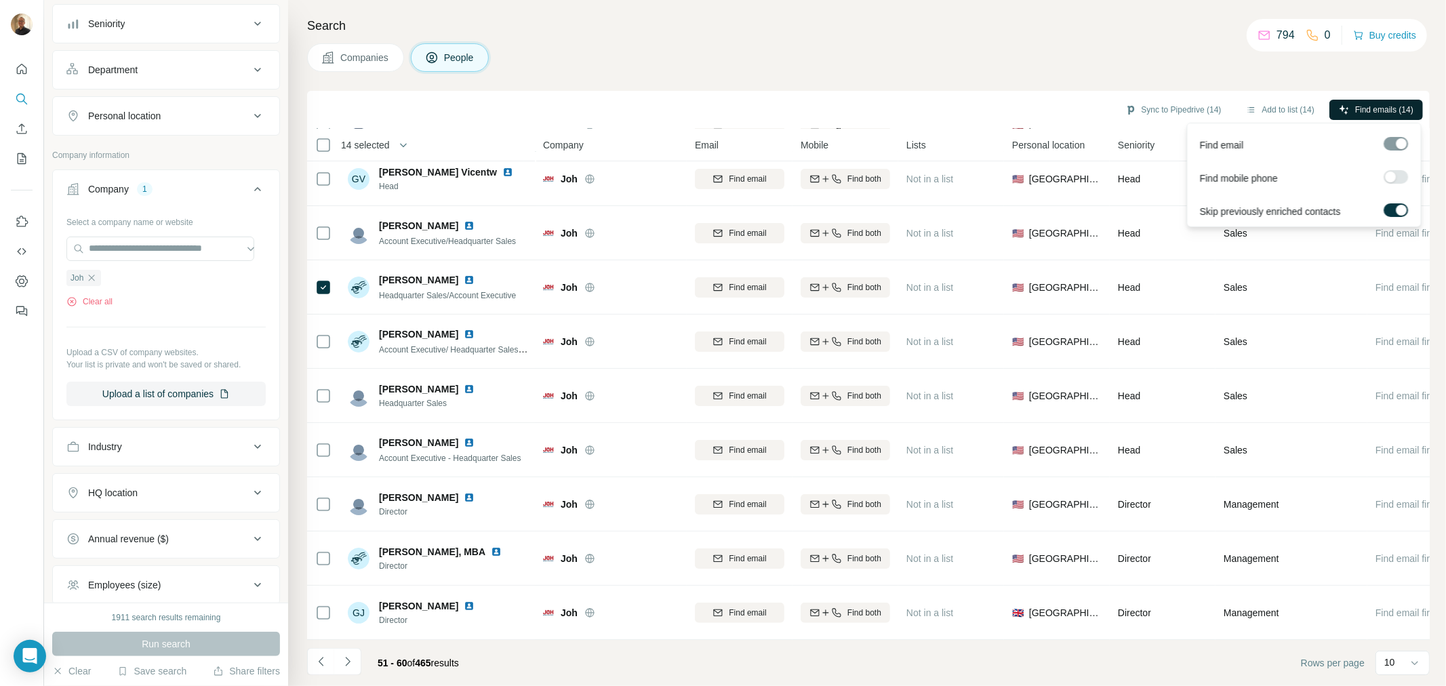
click at [1373, 108] on span "Find emails (14)" at bounding box center [1384, 110] width 58 height 12
click at [1156, 104] on button "Sync to Pipedrive (14)" at bounding box center [1173, 110] width 115 height 20
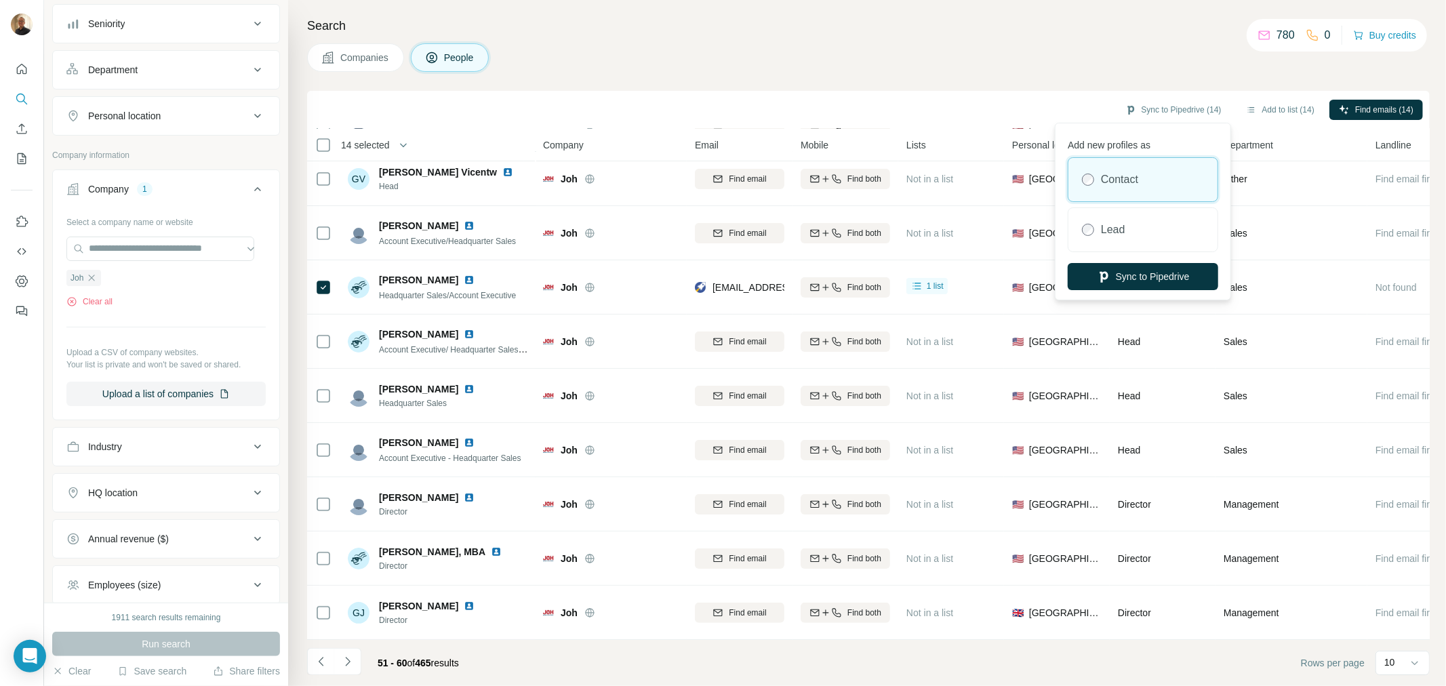
click at [1138, 178] on label "Contact" at bounding box center [1119, 180] width 37 height 16
click at [1141, 277] on button "Sync to Pipedrive" at bounding box center [1143, 276] width 150 height 27
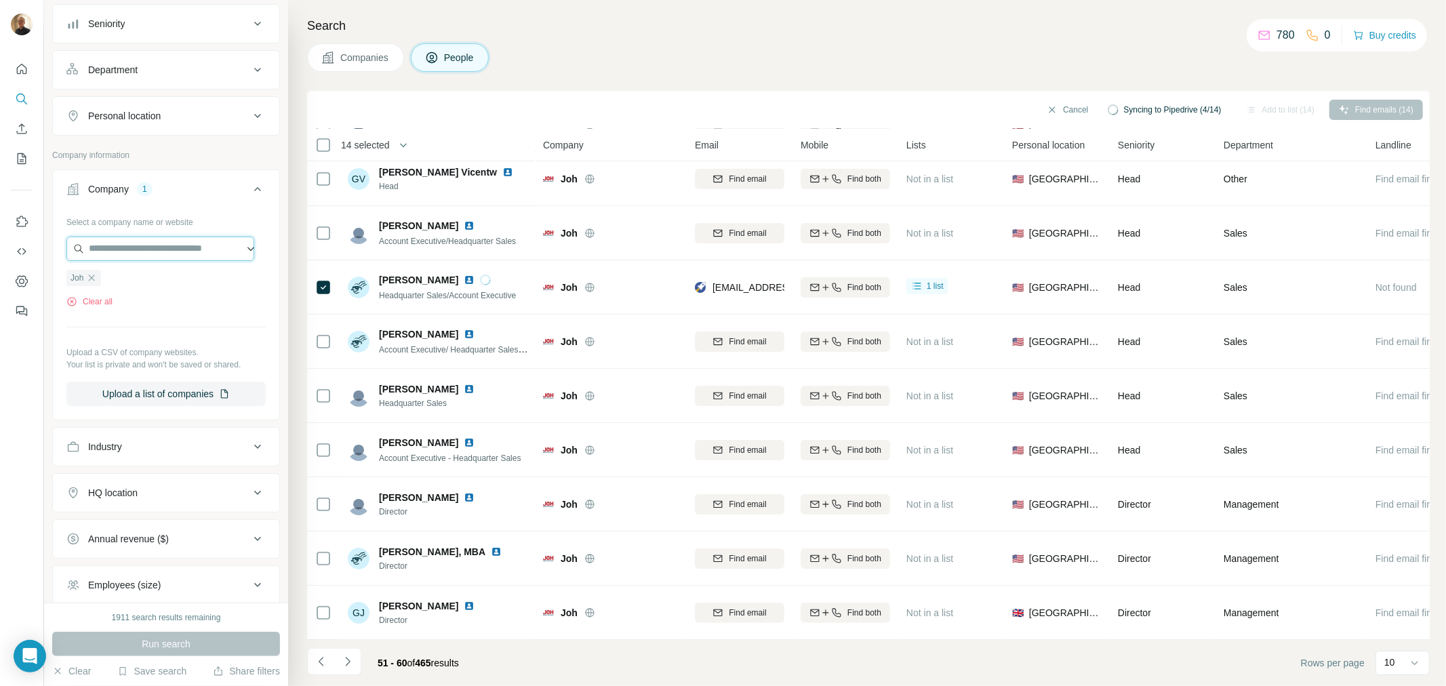
click at [134, 256] on input "text" at bounding box center [160, 249] width 188 height 24
paste input "**********"
type input "**********"
click at [122, 276] on p "Alliance Sales & Marketing" at bounding box center [161, 280] width 113 height 14
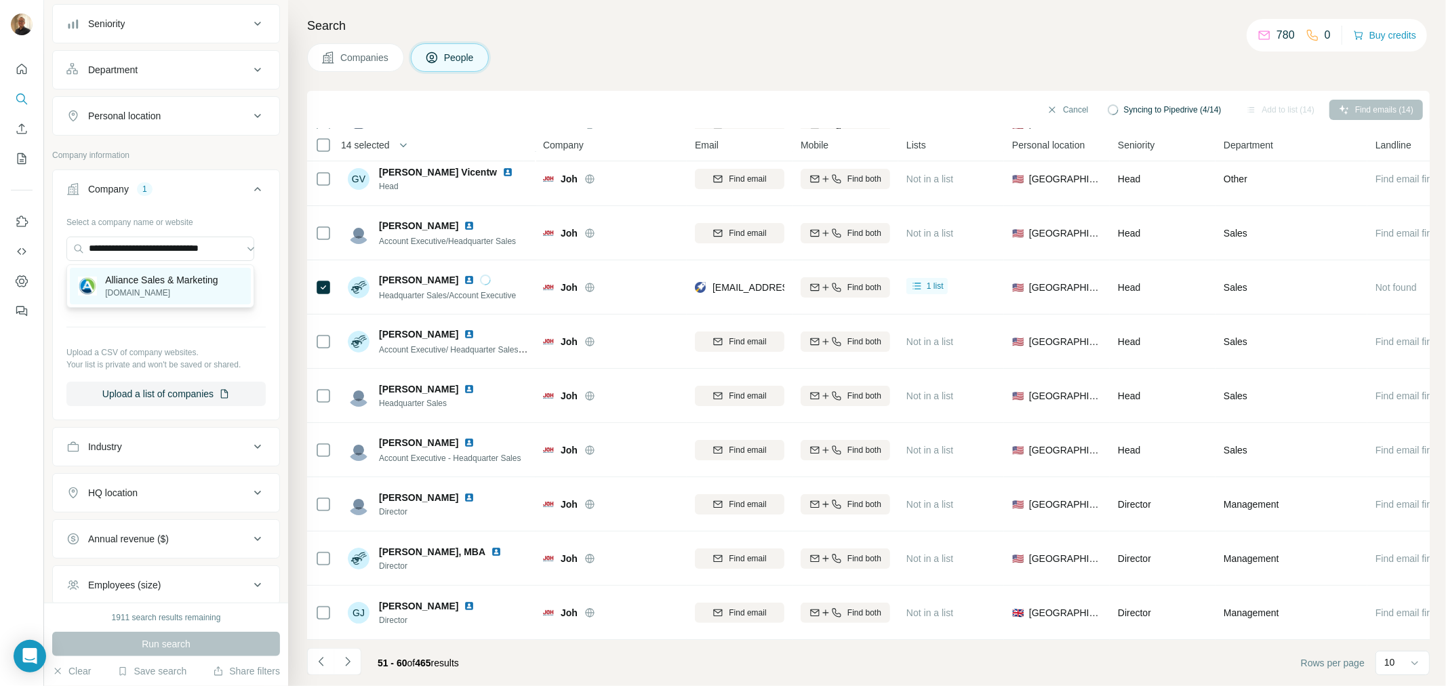
scroll to position [0, 0]
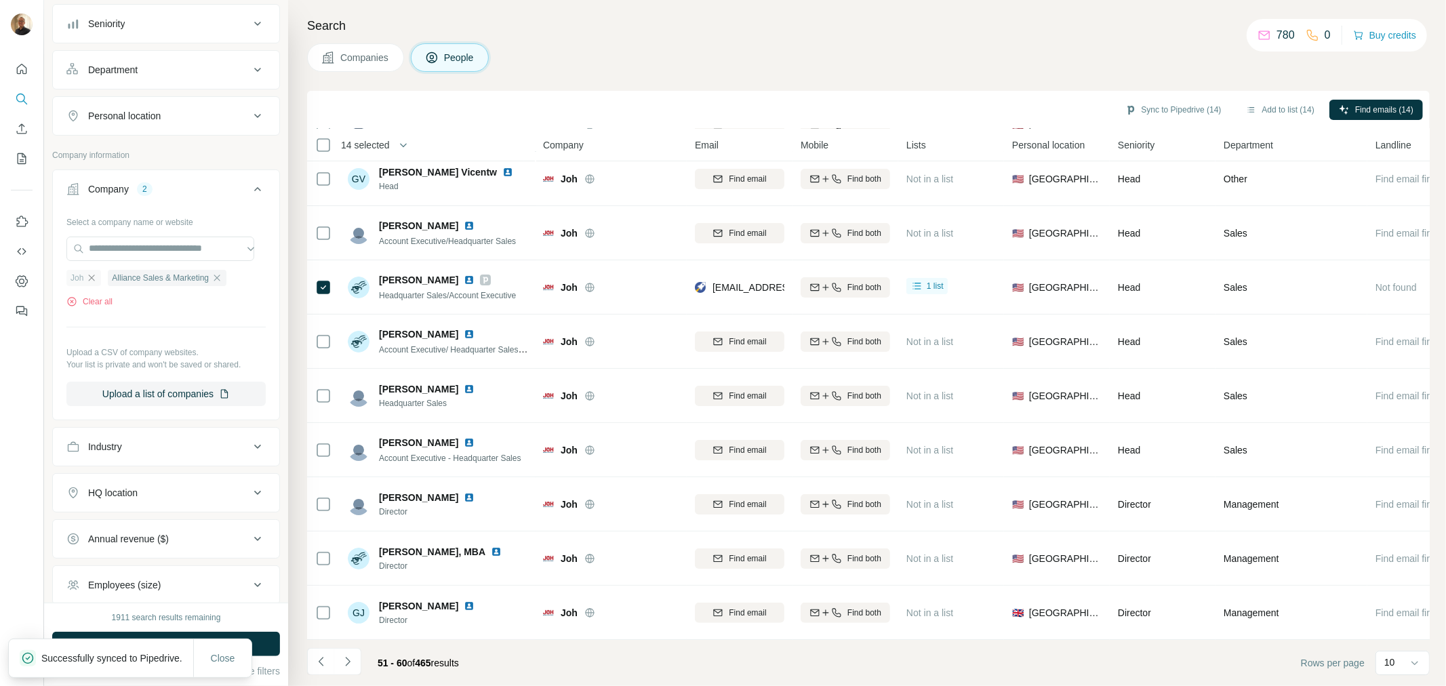
click at [90, 277] on icon "button" at bounding box center [92, 278] width 6 height 6
click at [178, 641] on span "Run search" at bounding box center [166, 644] width 49 height 14
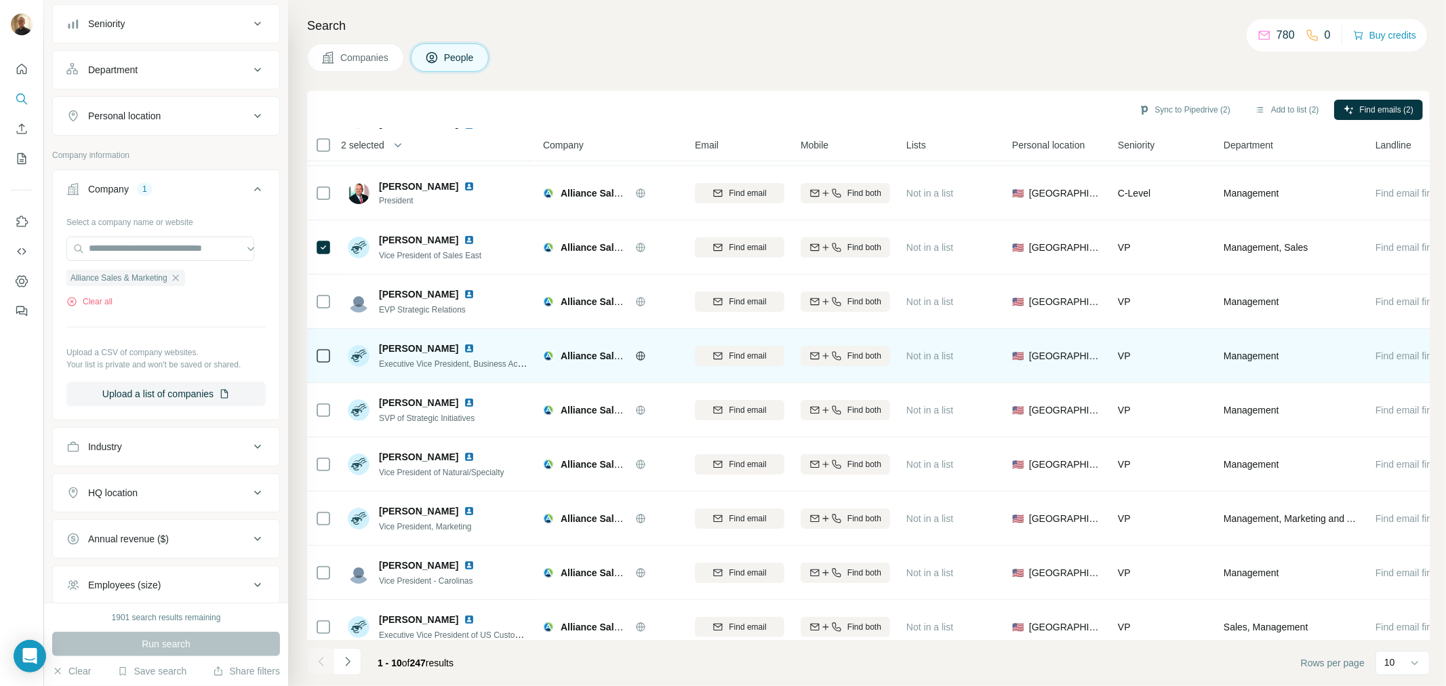
scroll to position [71, 0]
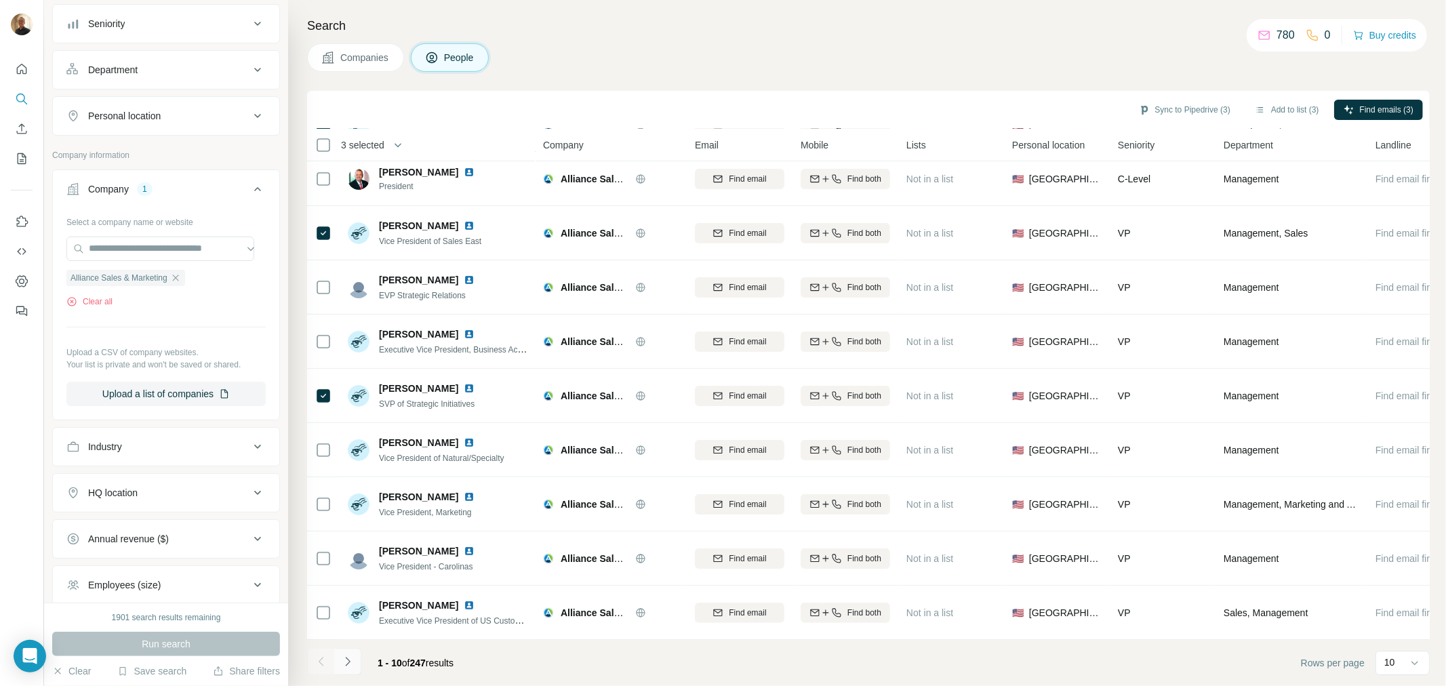
click at [351, 665] on icon "Navigate to next page" at bounding box center [348, 662] width 14 height 14
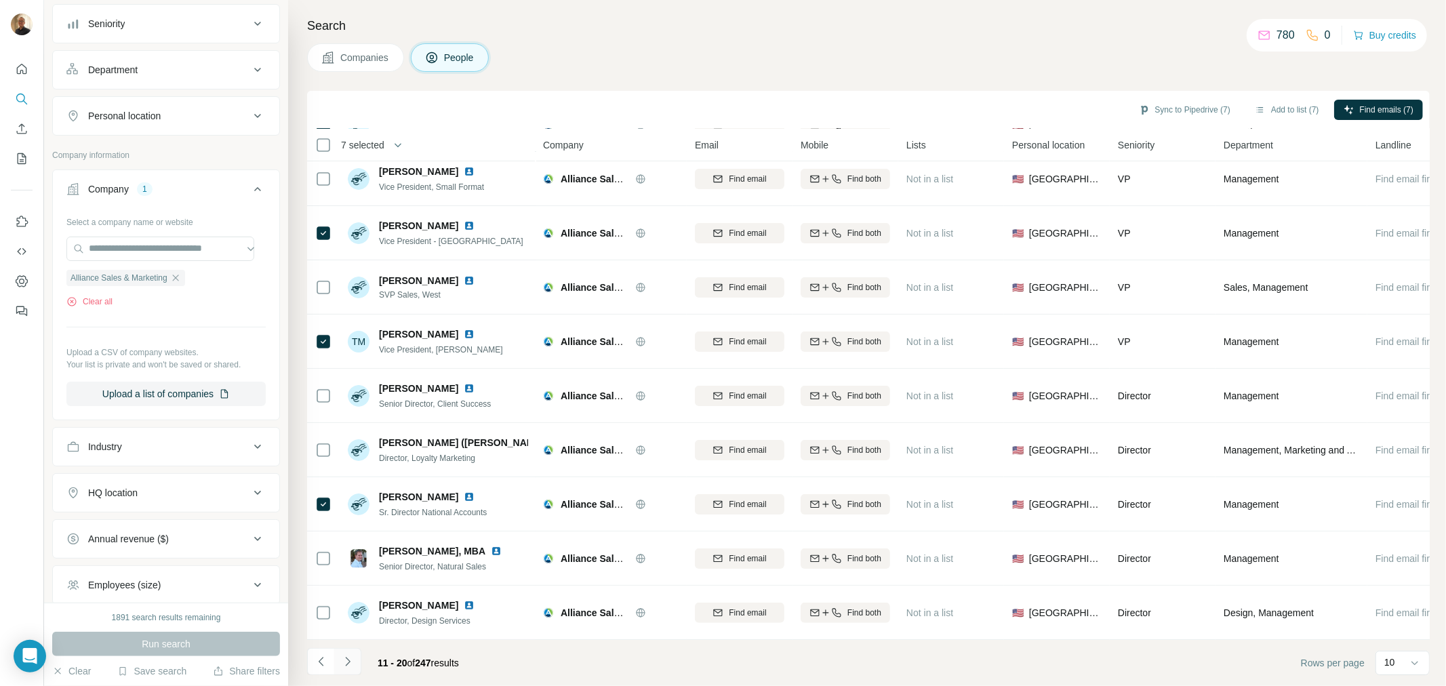
click at [350, 661] on icon "Navigate to next page" at bounding box center [348, 662] width 14 height 14
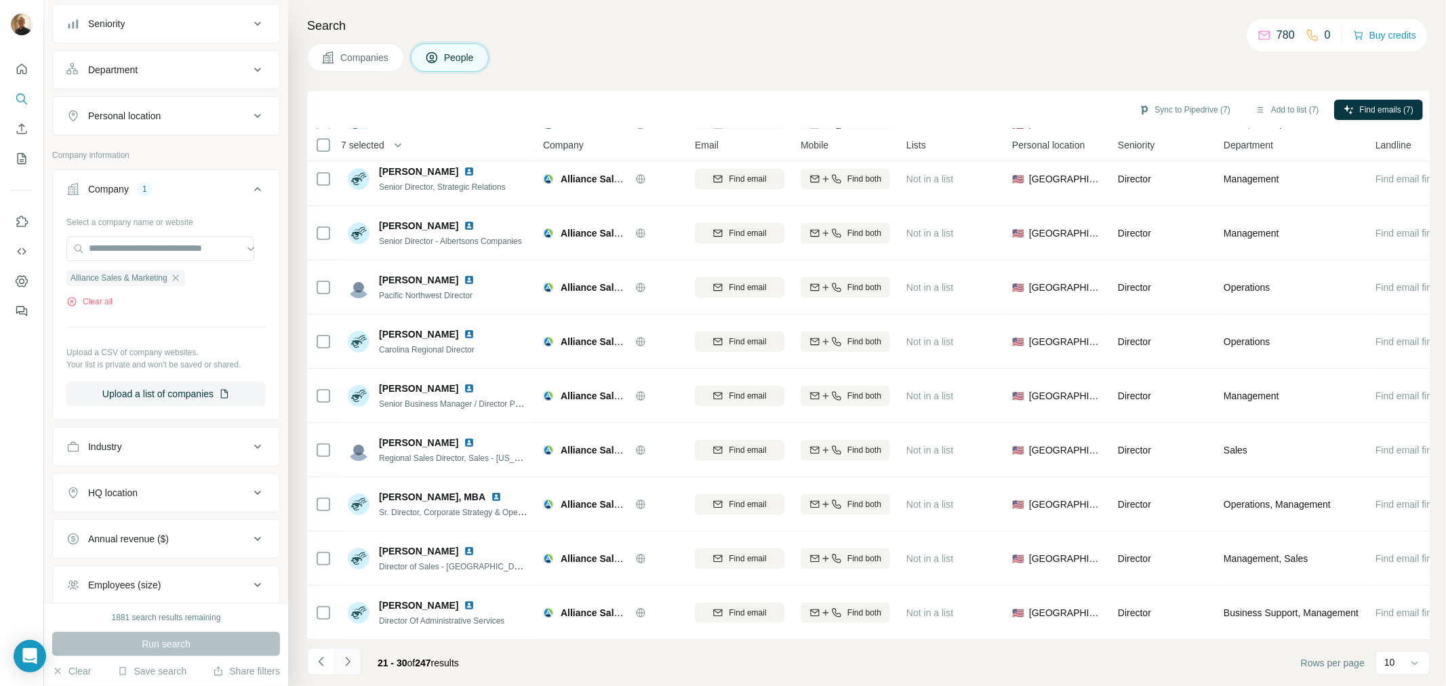
click at [348, 660] on icon "Navigate to next page" at bounding box center [347, 661] width 5 height 9
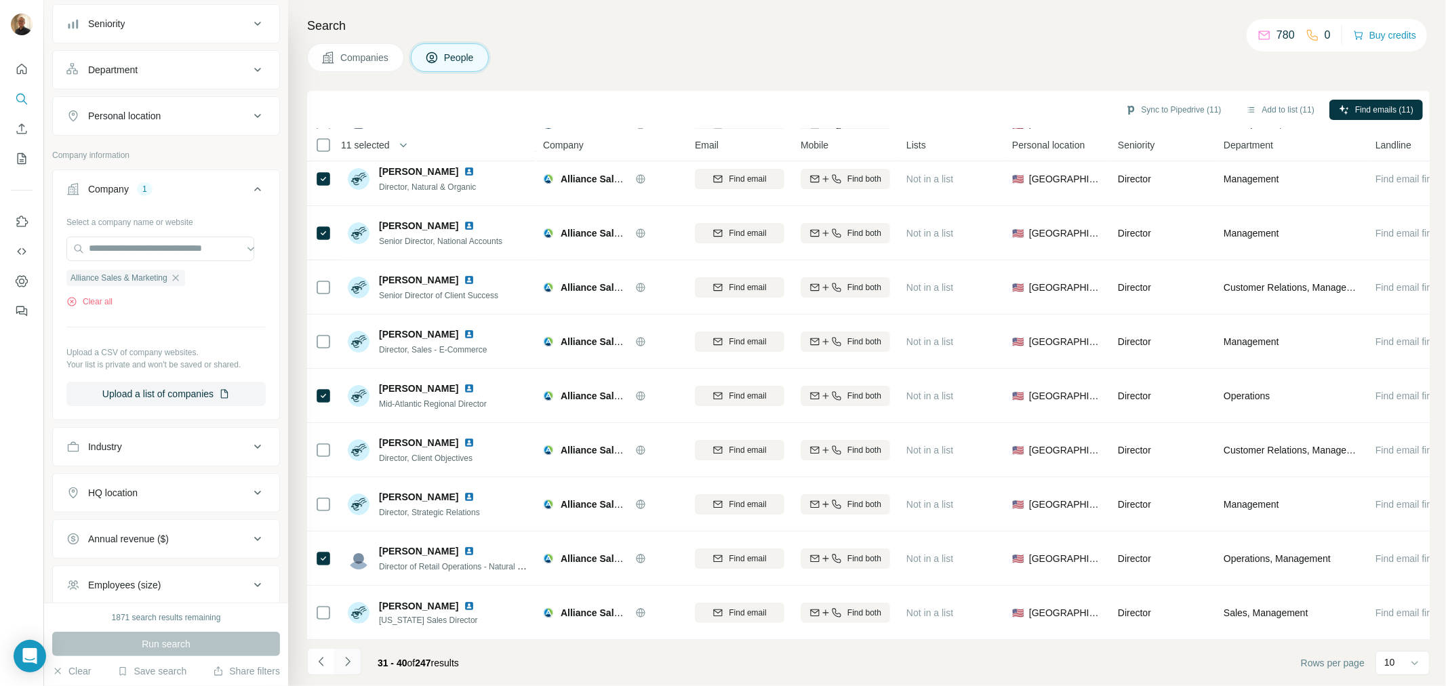
click at [353, 664] on icon "Navigate to next page" at bounding box center [348, 662] width 14 height 14
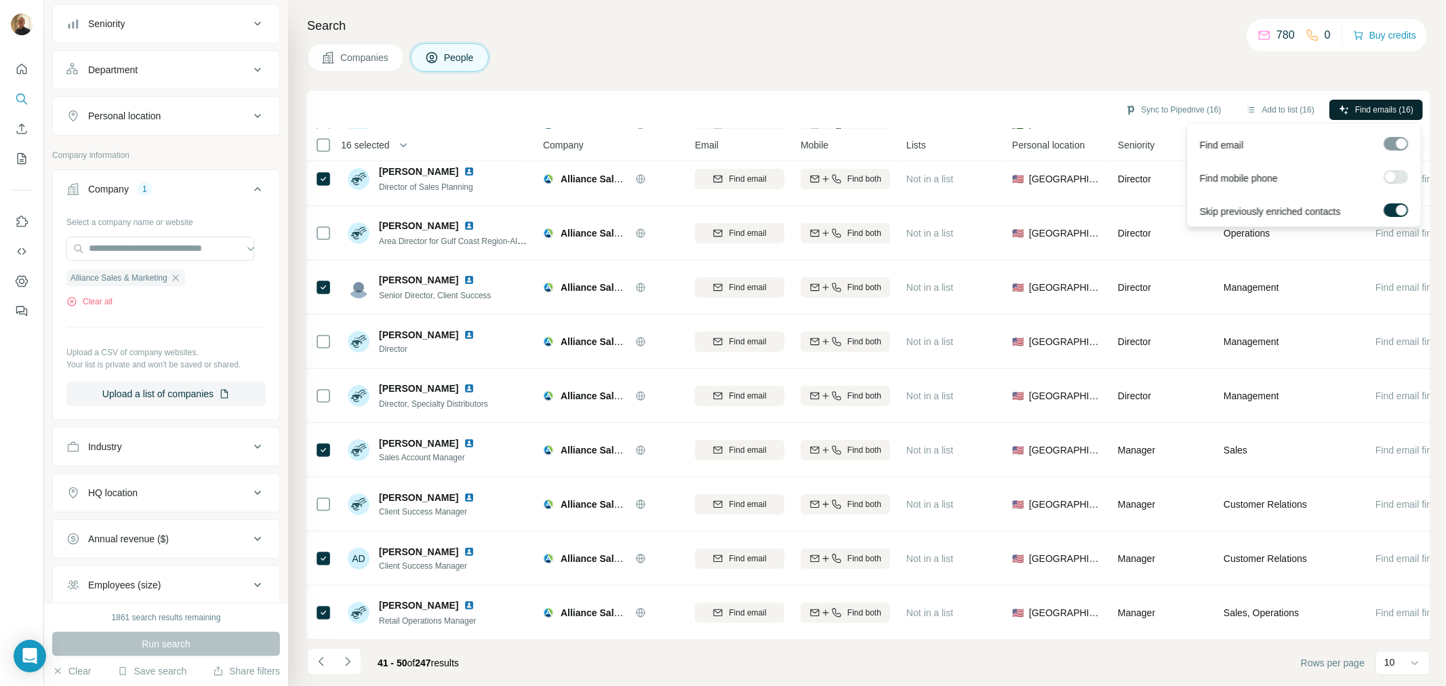
click at [1367, 109] on span "Find emails (16)" at bounding box center [1384, 110] width 58 height 12
click at [224, 651] on span "Close" at bounding box center [223, 658] width 24 height 14
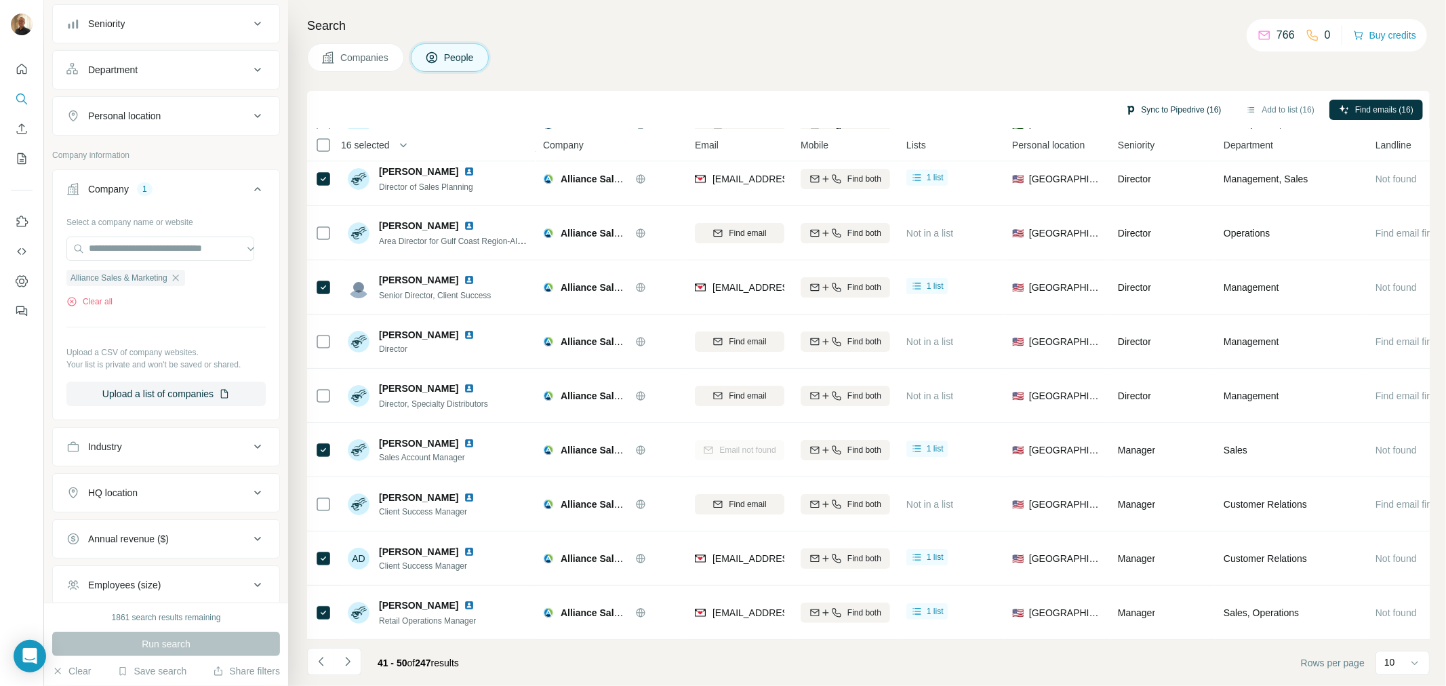
click at [1176, 107] on button "Sync to Pipedrive (16)" at bounding box center [1173, 110] width 115 height 20
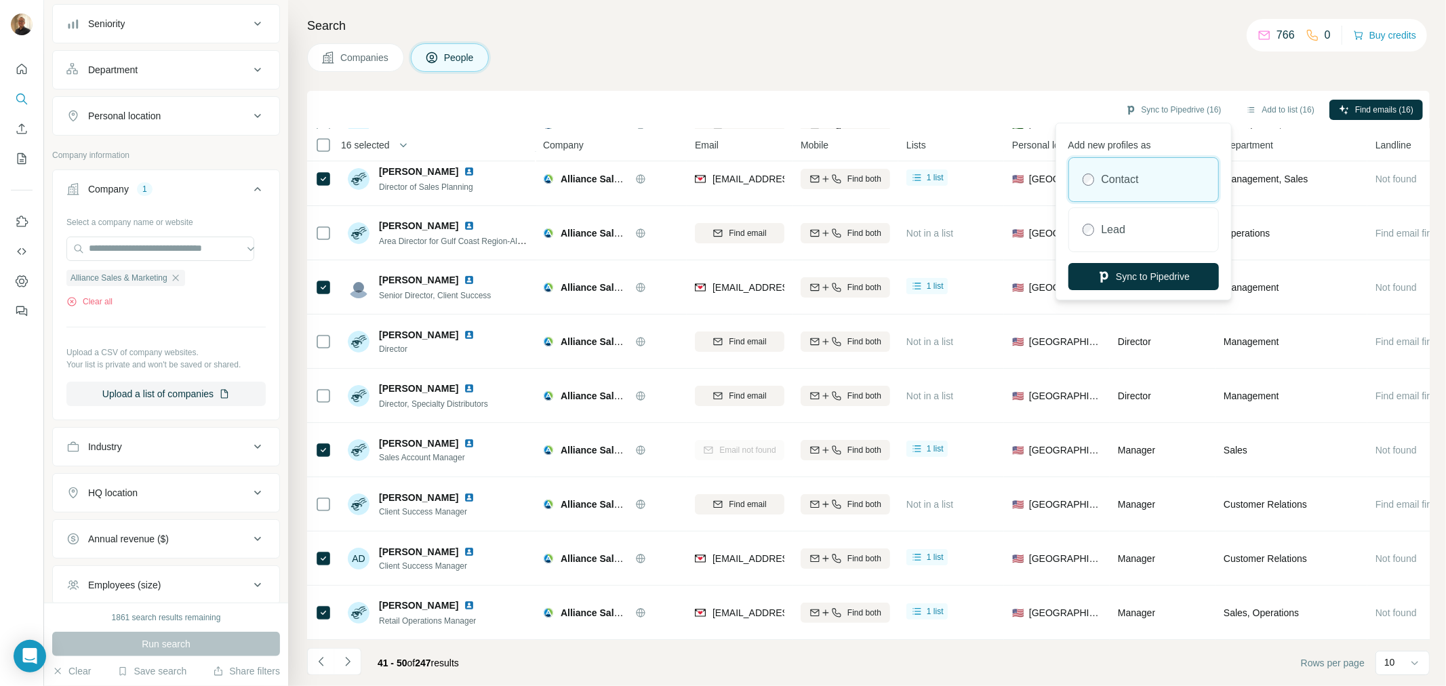
click at [1147, 167] on div "Contact" at bounding box center [1143, 179] width 149 height 43
click at [1142, 275] on button "Sync to Pipedrive" at bounding box center [1143, 276] width 150 height 27
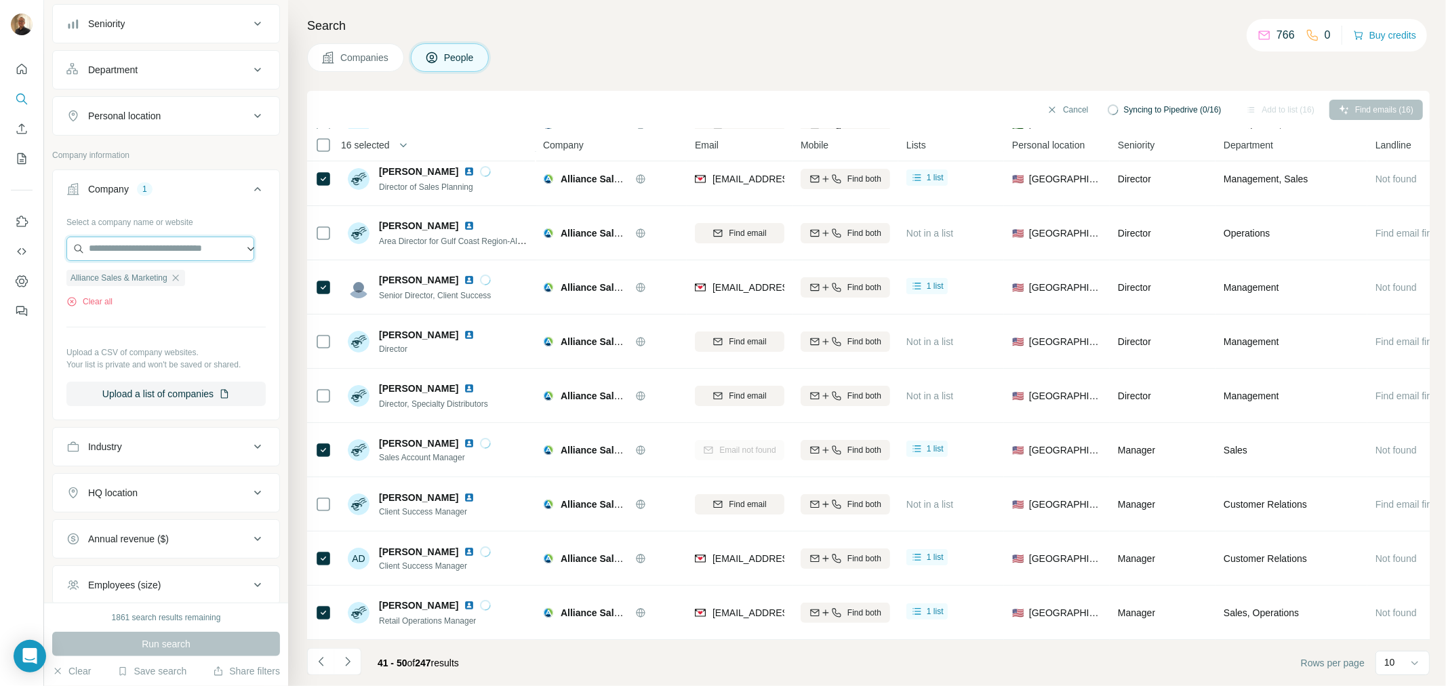
click at [132, 251] on input "text" at bounding box center [160, 249] width 188 height 24
click at [90, 241] on input "text" at bounding box center [160, 249] width 188 height 24
paste input "**********"
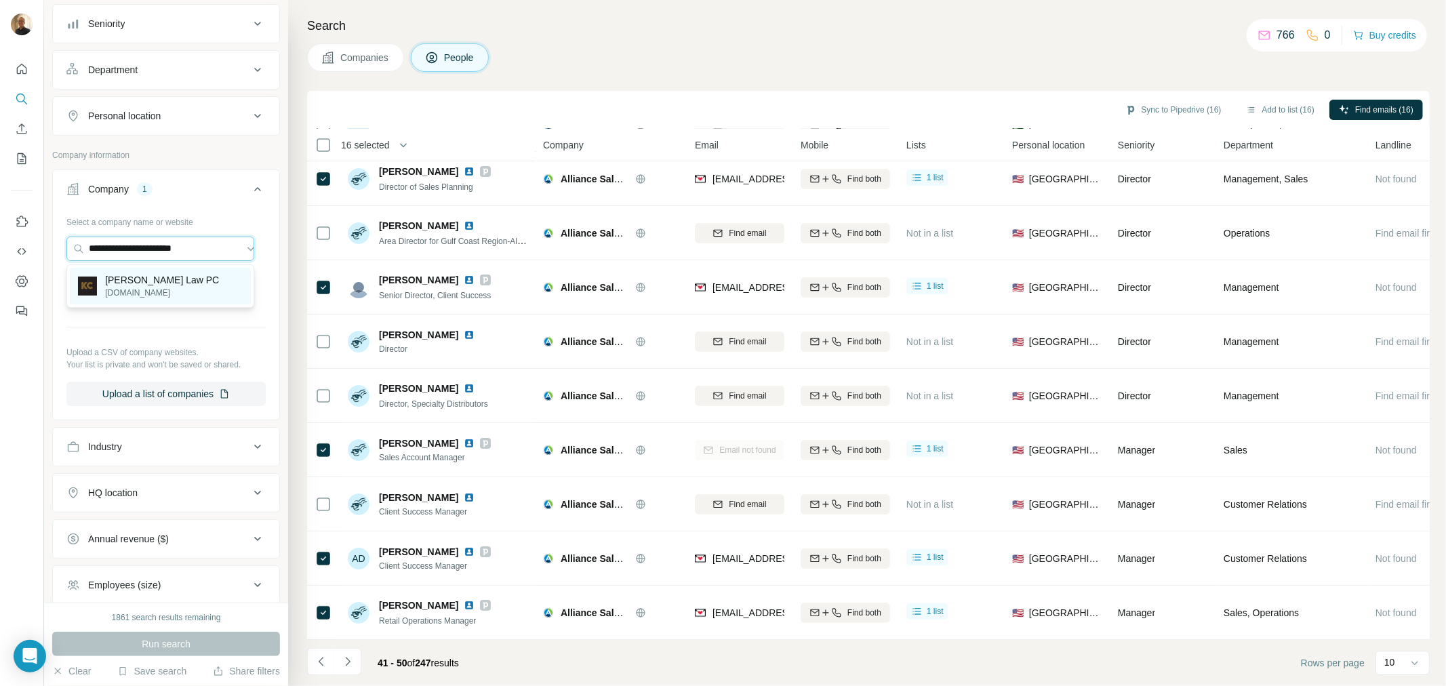
type input "**********"
click at [157, 281] on p "[PERSON_NAME] Law PC" at bounding box center [162, 280] width 114 height 14
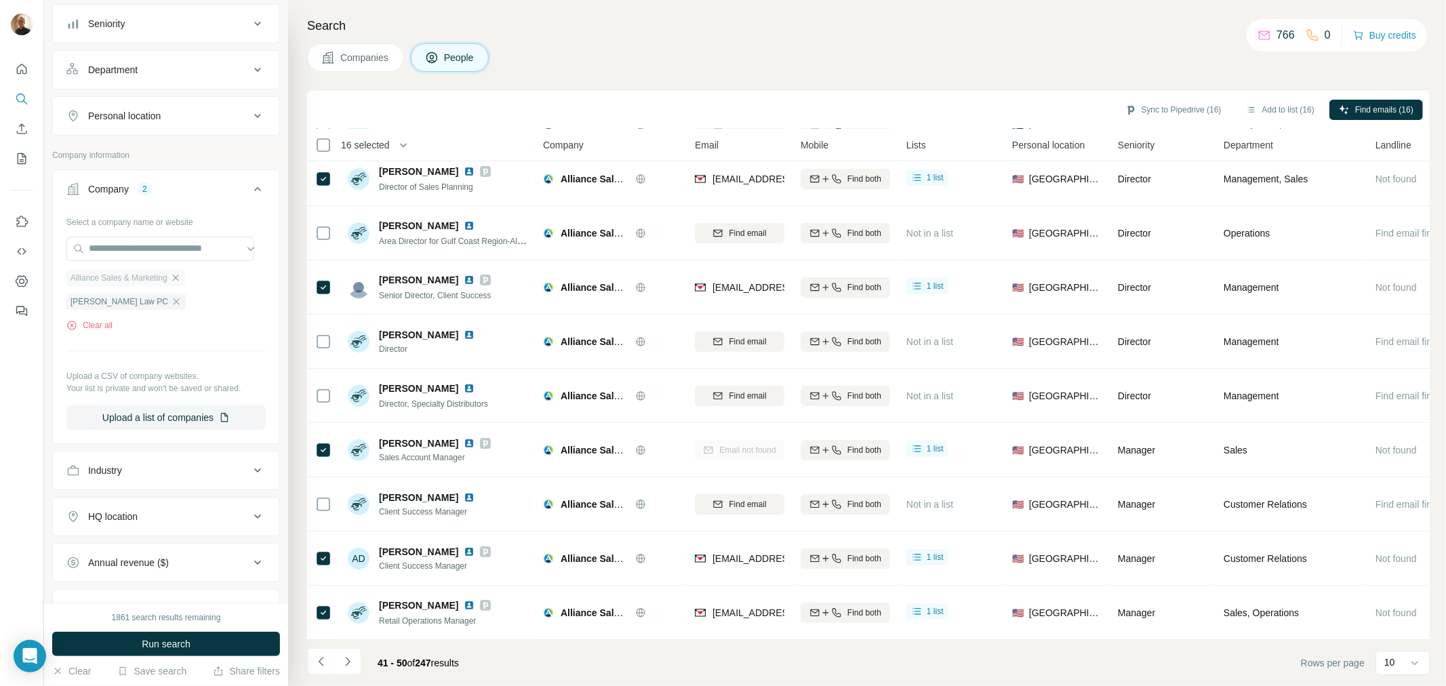
click at [180, 279] on icon "button" at bounding box center [175, 278] width 11 height 11
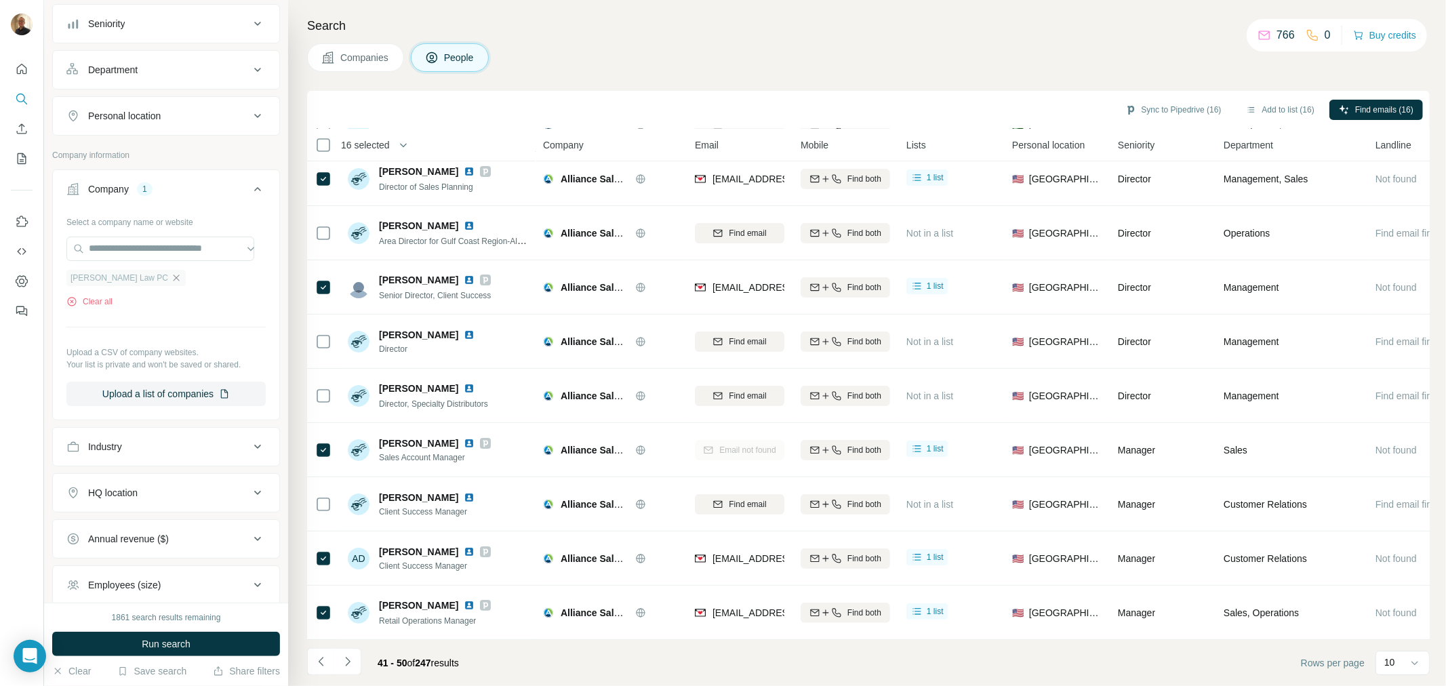
click at [174, 281] on icon "button" at bounding box center [177, 278] width 6 height 6
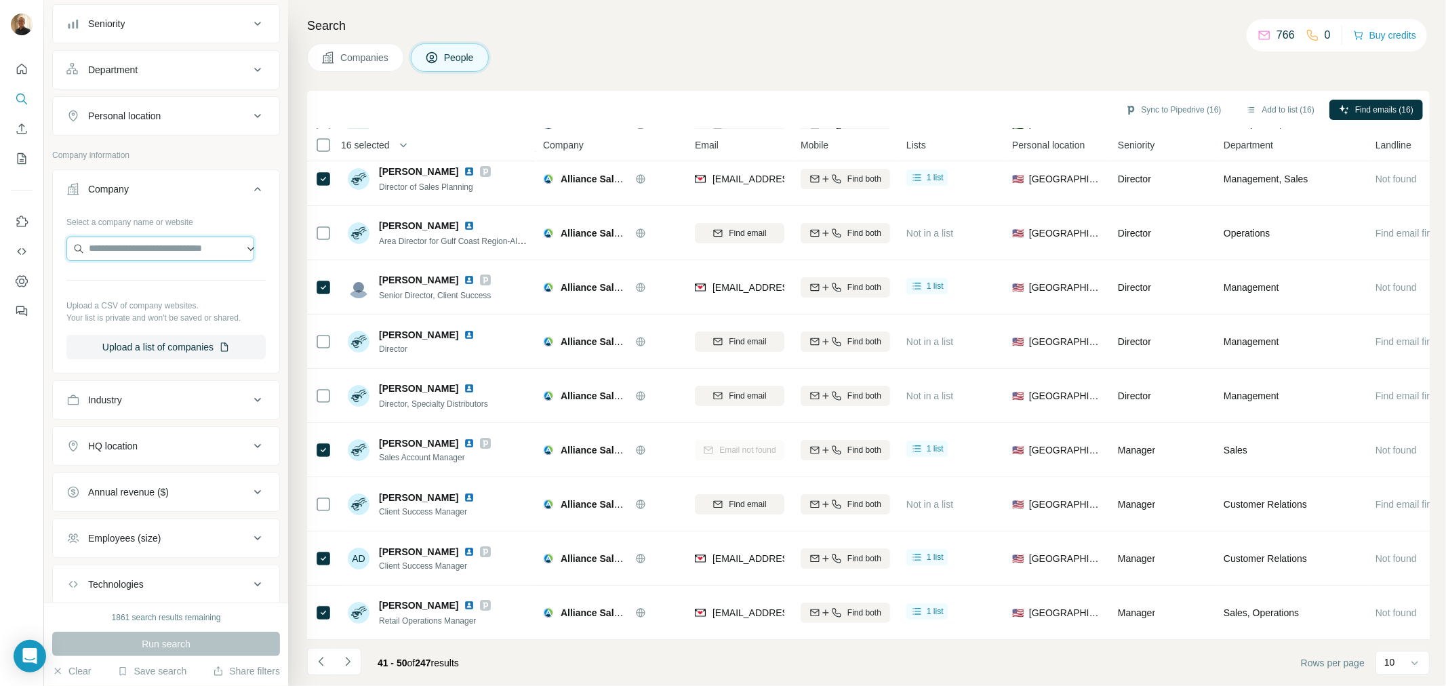
click at [157, 249] on input "text" at bounding box center [160, 249] width 188 height 24
paste input "**********"
type input "**********"
click at [159, 296] on p "[DOMAIN_NAME]" at bounding box center [146, 293] width 83 height 12
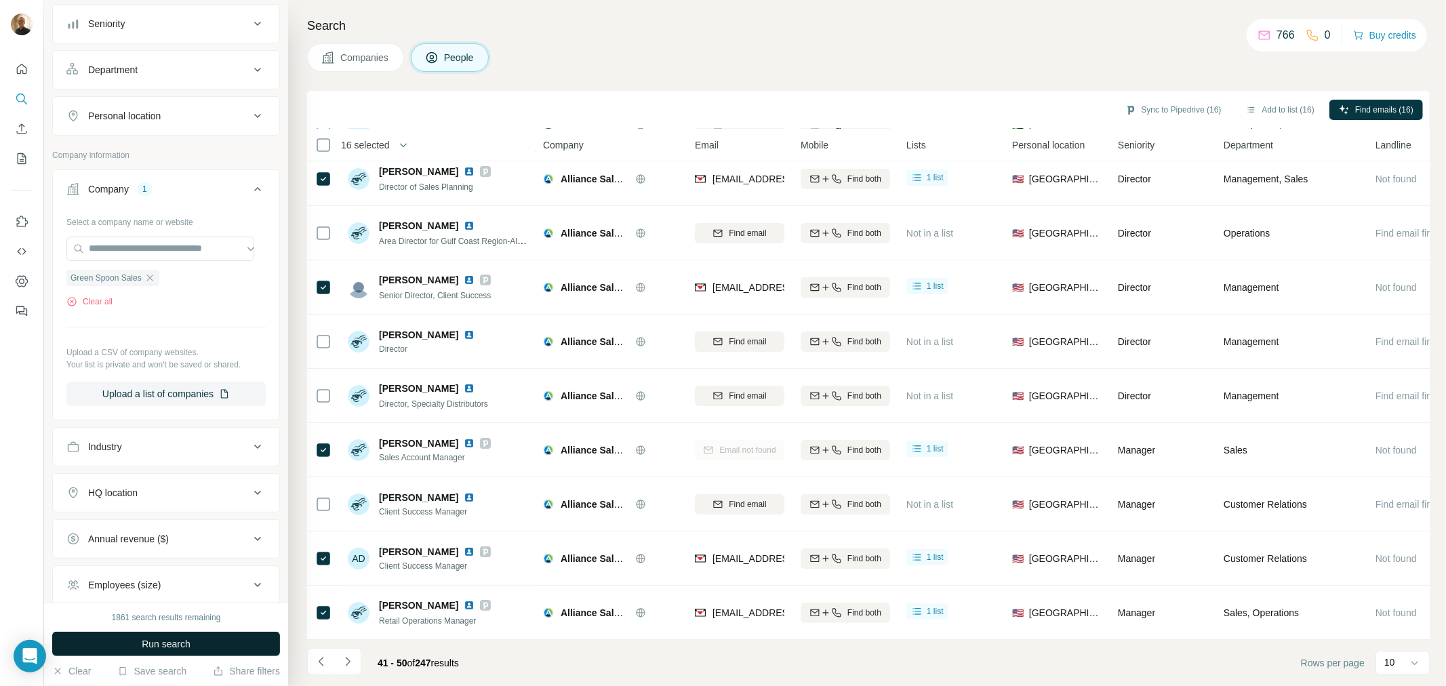
click at [208, 644] on button "Run search" at bounding box center [166, 644] width 228 height 24
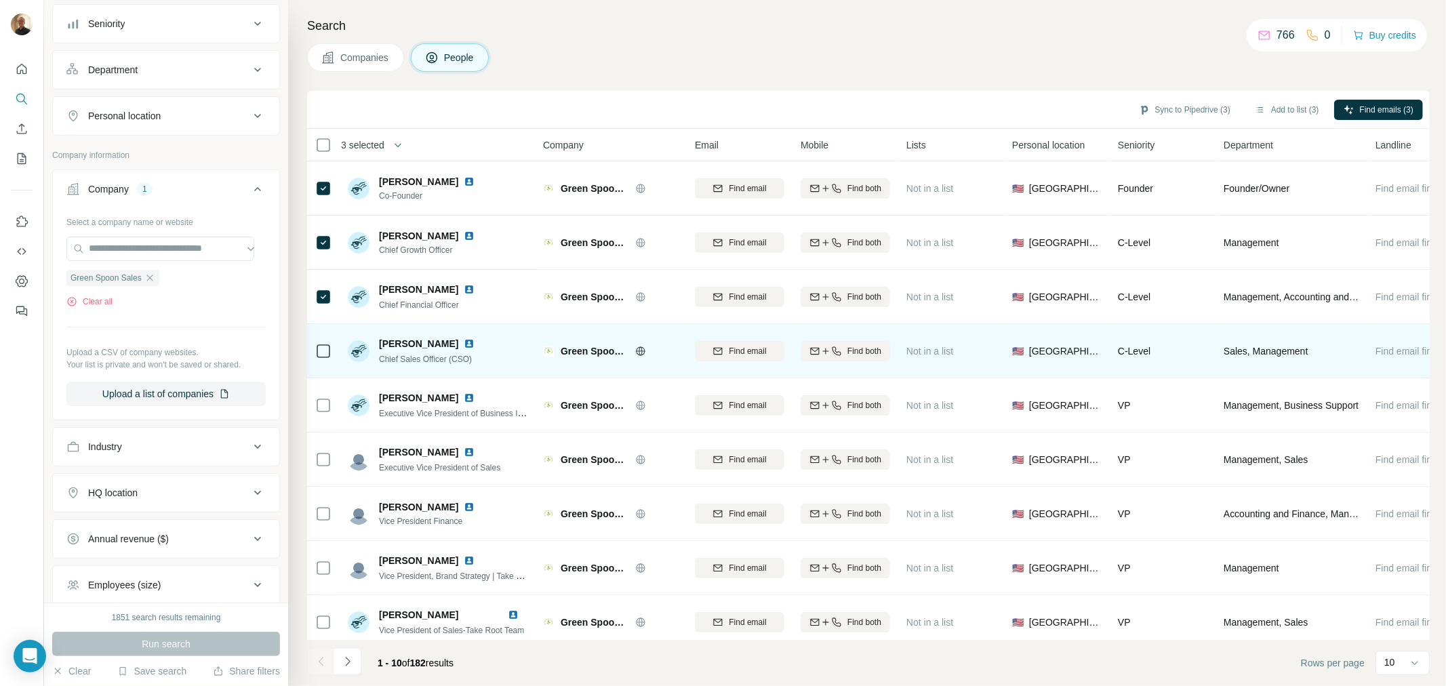
click at [330, 355] on icon at bounding box center [323, 351] width 16 height 16
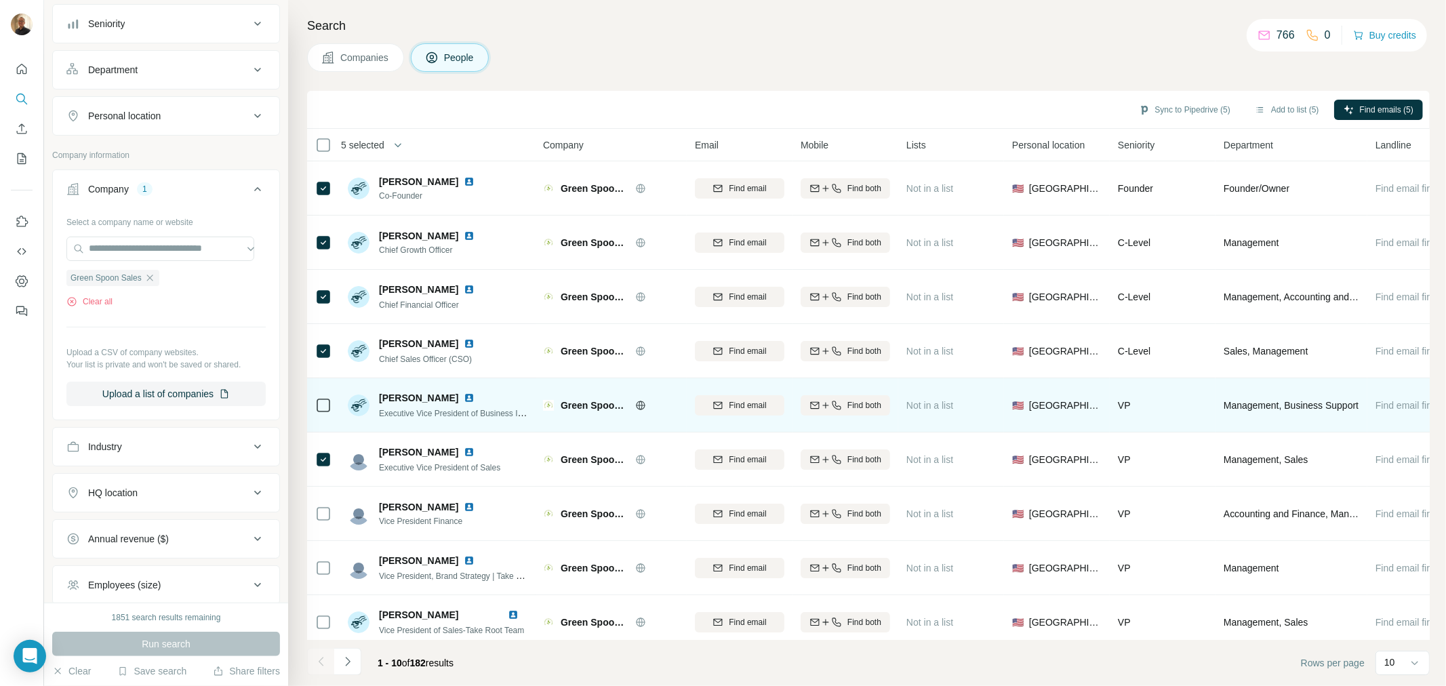
click at [333, 400] on td at bounding box center [323, 405] width 33 height 54
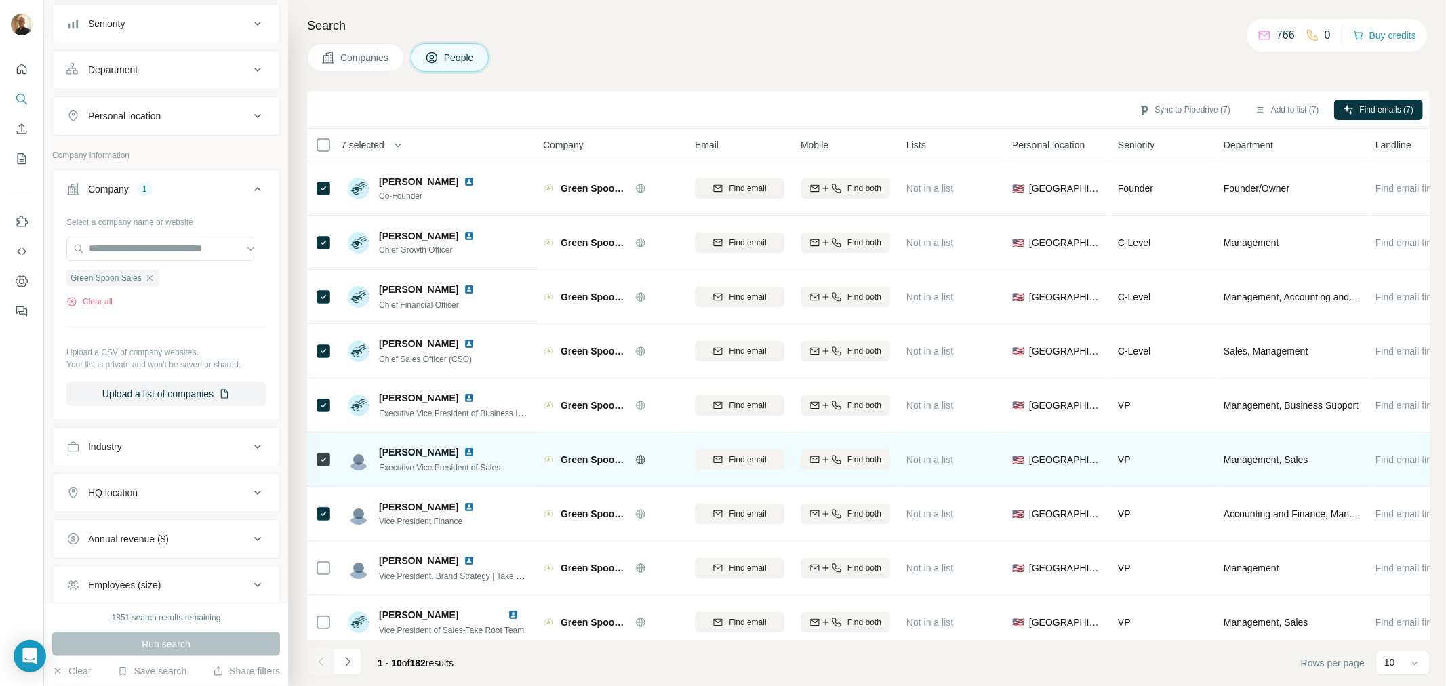
scroll to position [71, 0]
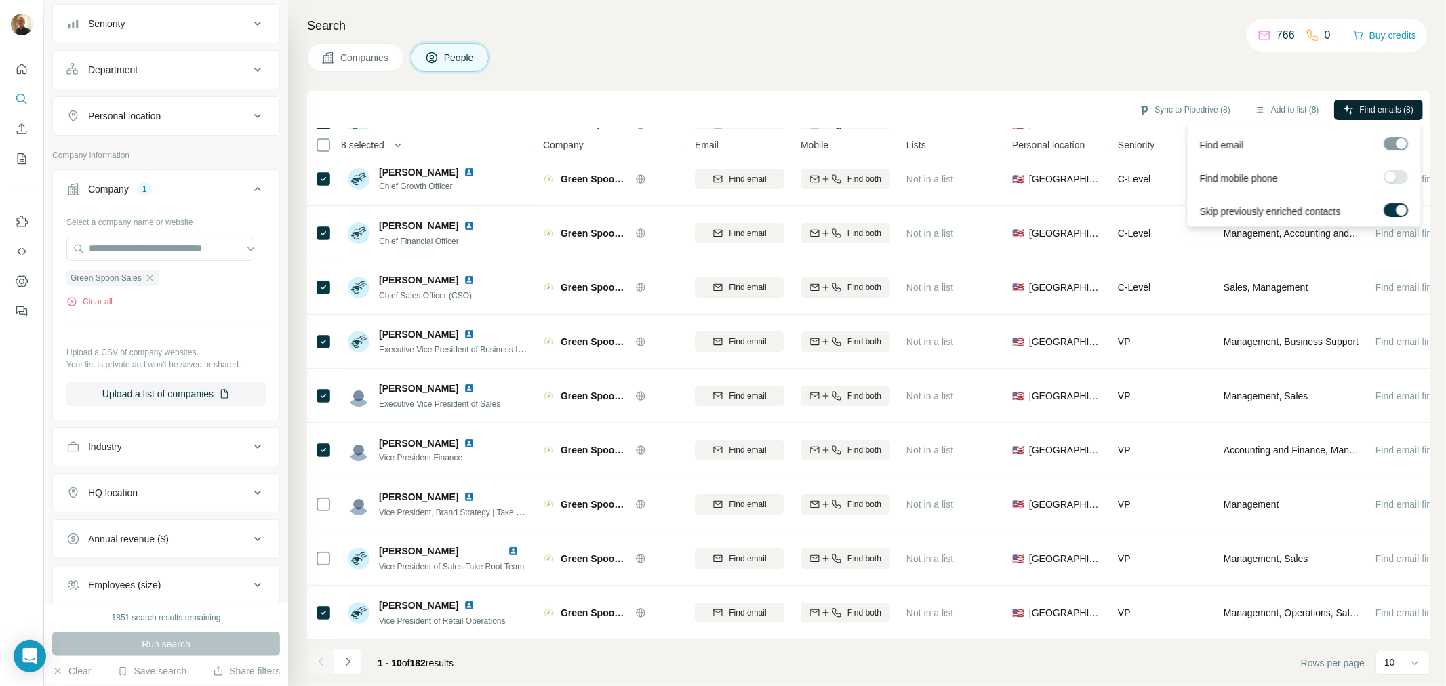
click at [1371, 112] on span "Find emails (8)" at bounding box center [1387, 110] width 54 height 12
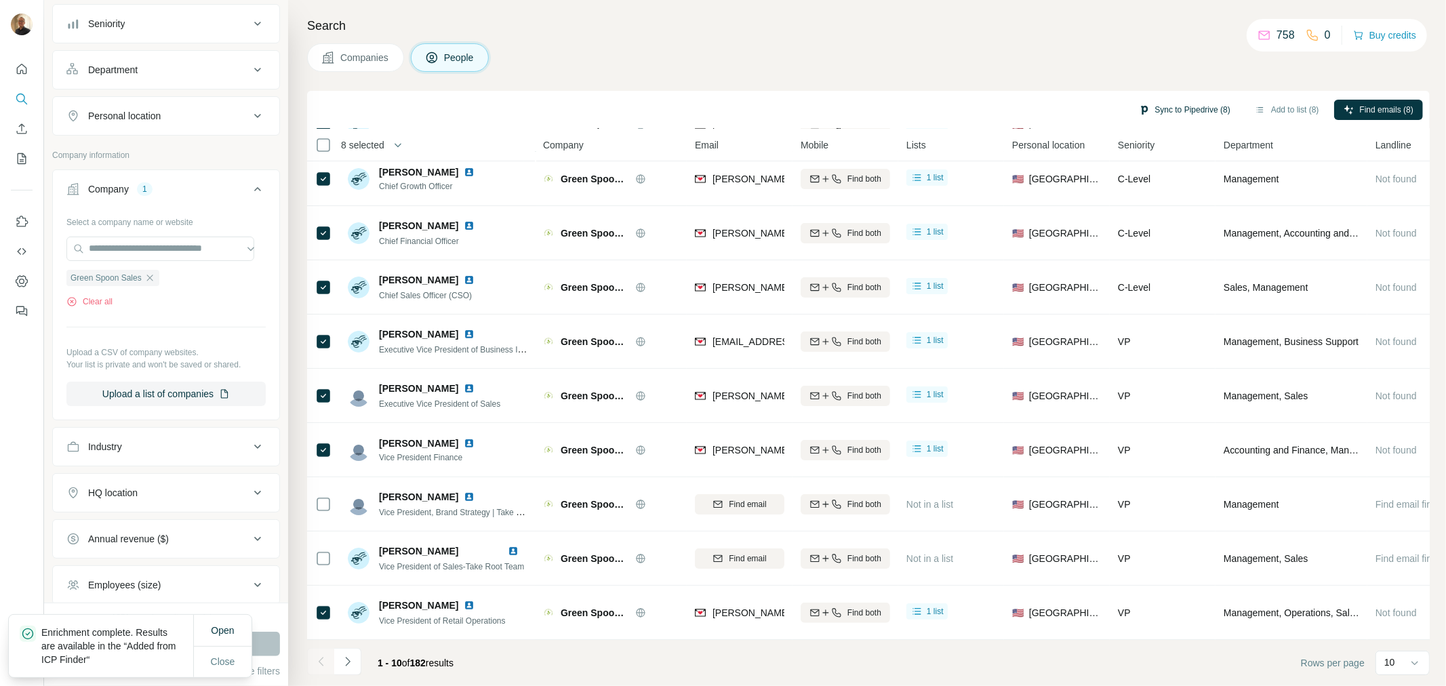
click at [1157, 111] on button "Sync to Pipedrive (8)" at bounding box center [1184, 110] width 111 height 20
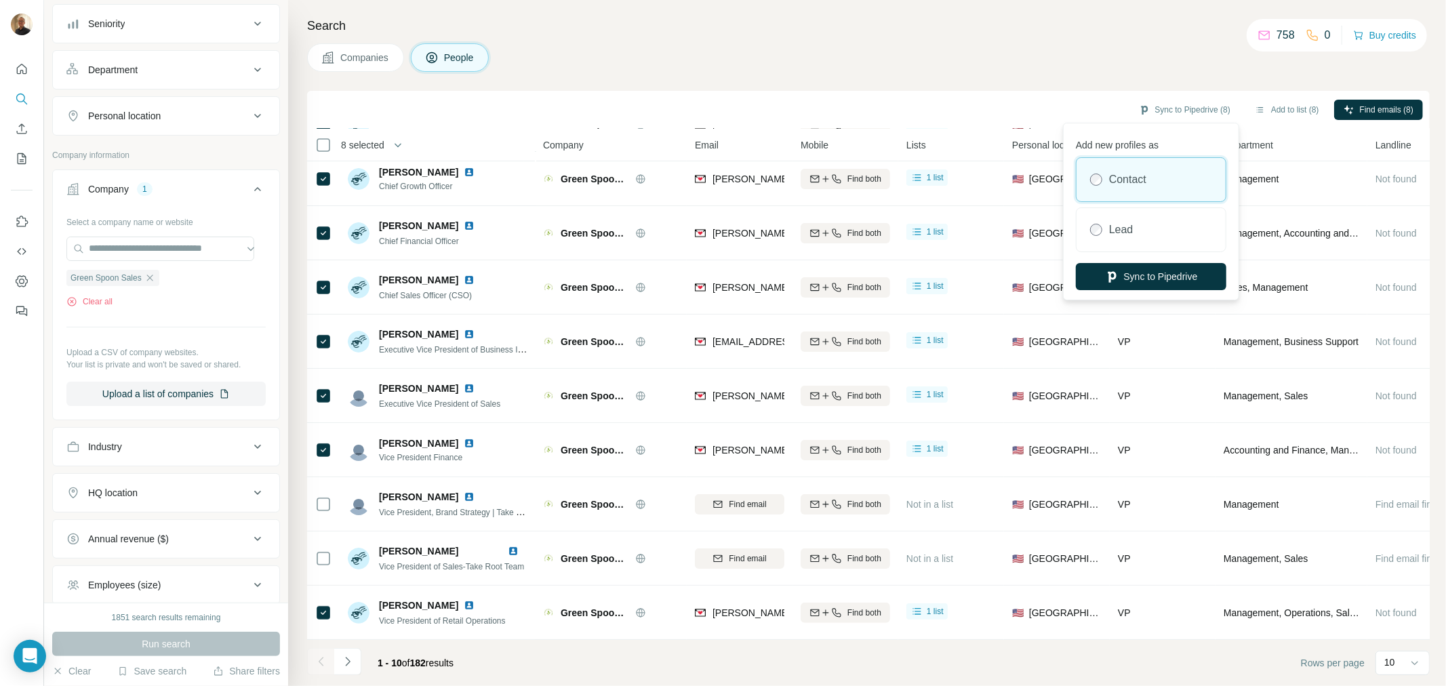
click at [1135, 185] on label "Contact" at bounding box center [1127, 180] width 37 height 16
click at [1197, 283] on button "Sync to Pipedrive" at bounding box center [1151, 276] width 150 height 27
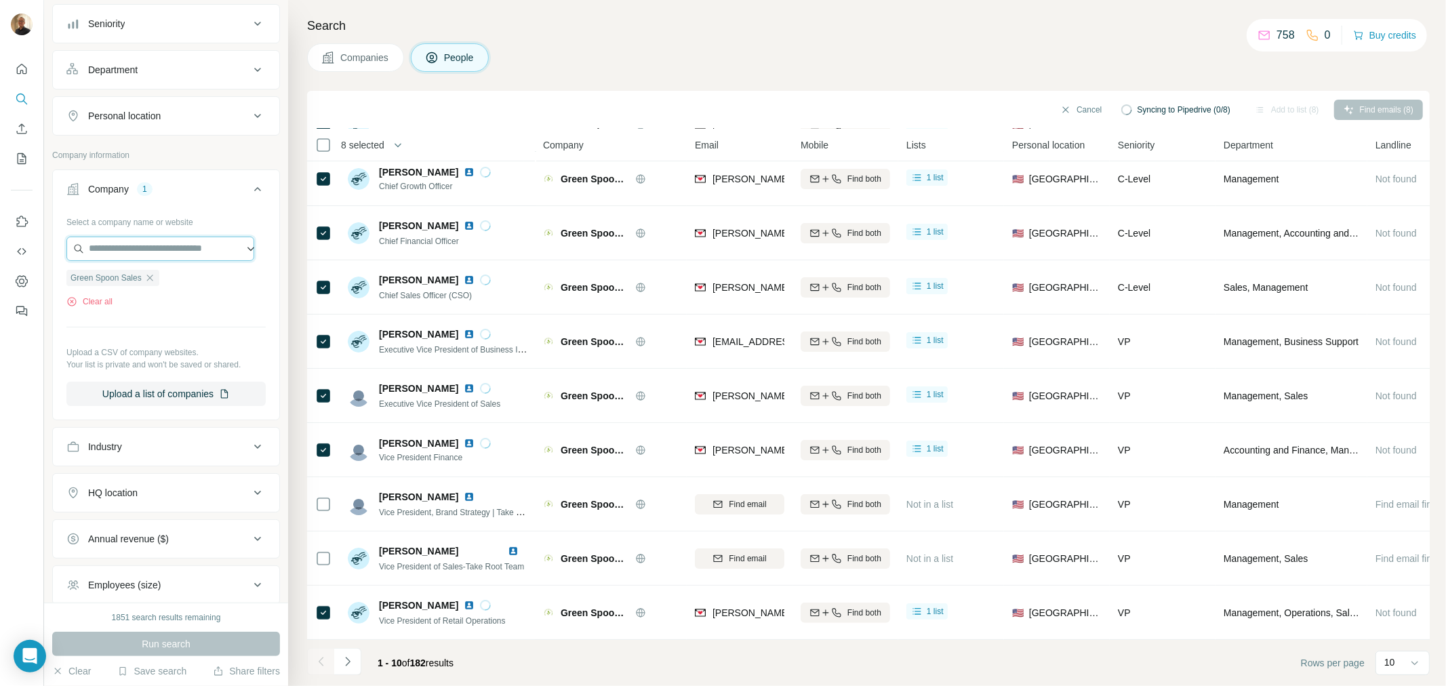
click at [173, 259] on input "text" at bounding box center [160, 249] width 188 height 24
paste input "**********"
type input "**********"
click at [163, 294] on p "[DOMAIN_NAME]" at bounding box center [137, 293] width 65 height 12
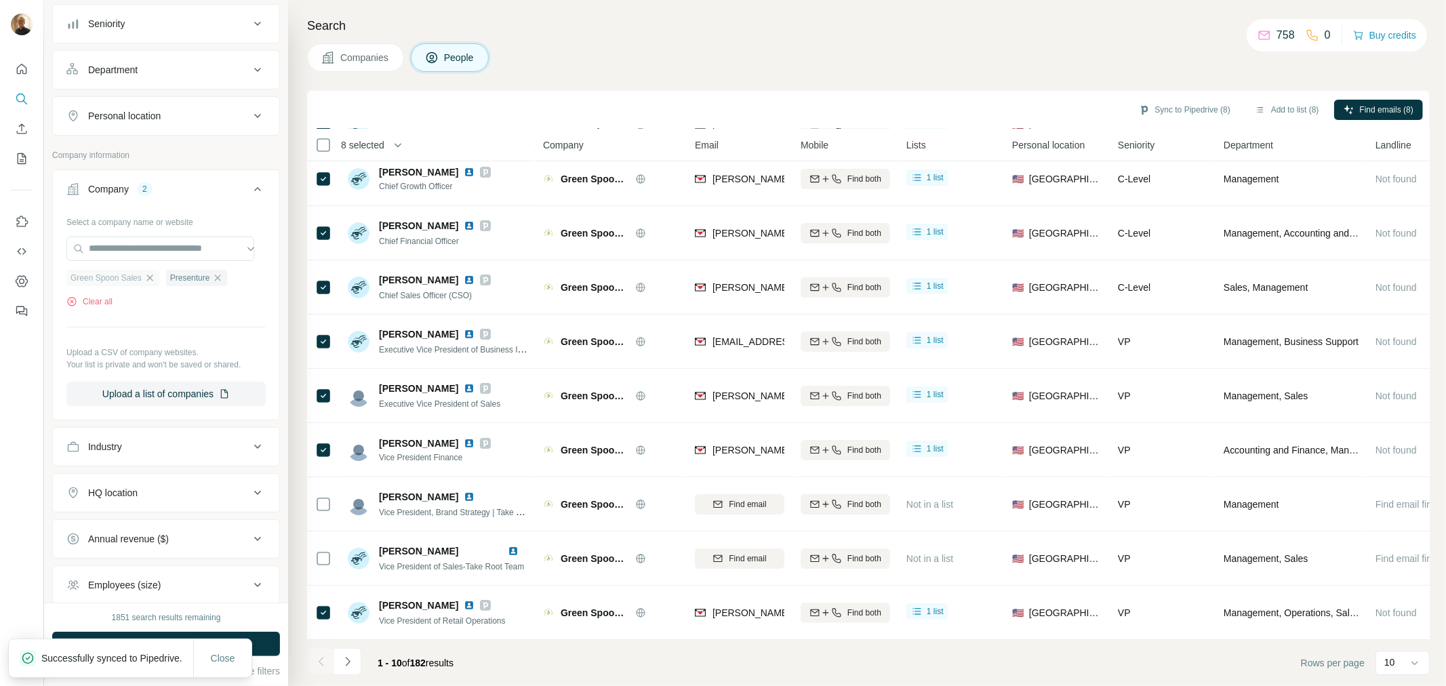
click at [149, 276] on icon "button" at bounding box center [149, 278] width 11 height 11
click at [215, 660] on button "Close" at bounding box center [222, 658] width 43 height 24
click at [185, 647] on span "Run search" at bounding box center [166, 644] width 49 height 14
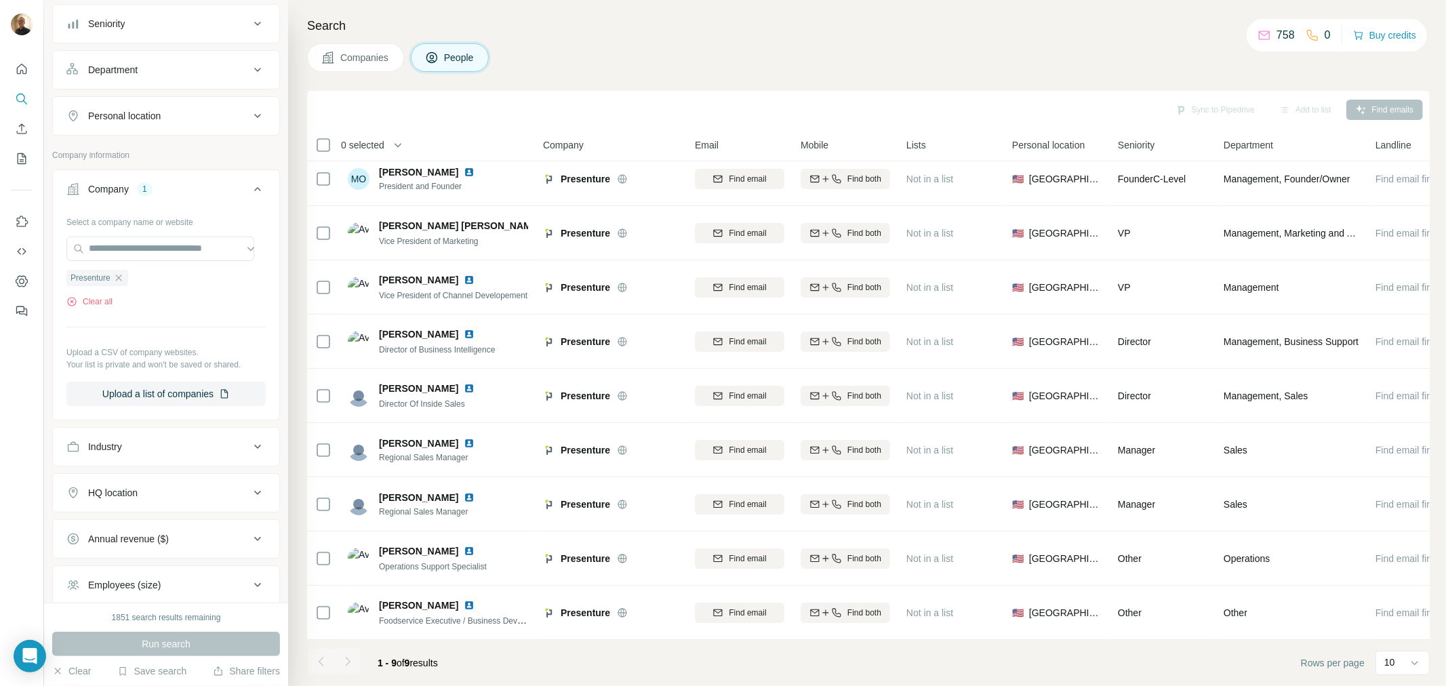
scroll to position [16, 0]
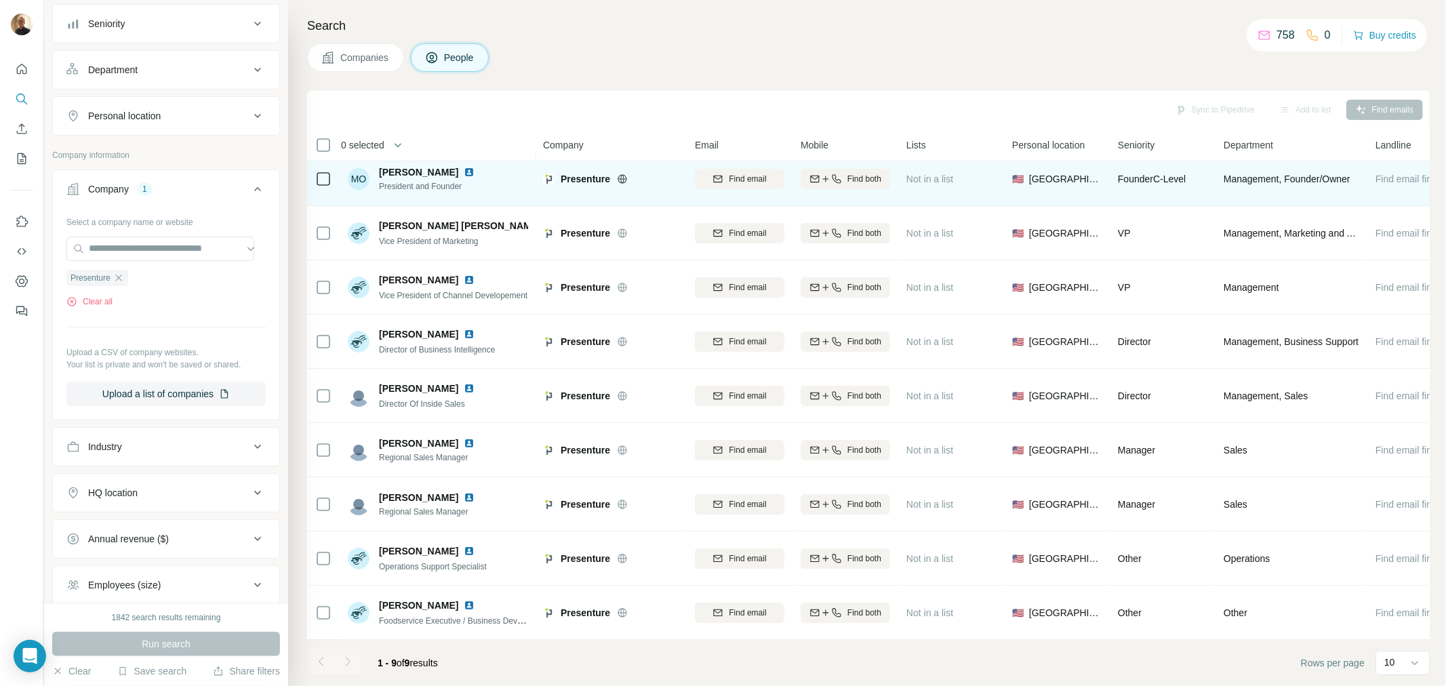
click at [330, 171] on icon at bounding box center [323, 179] width 16 height 16
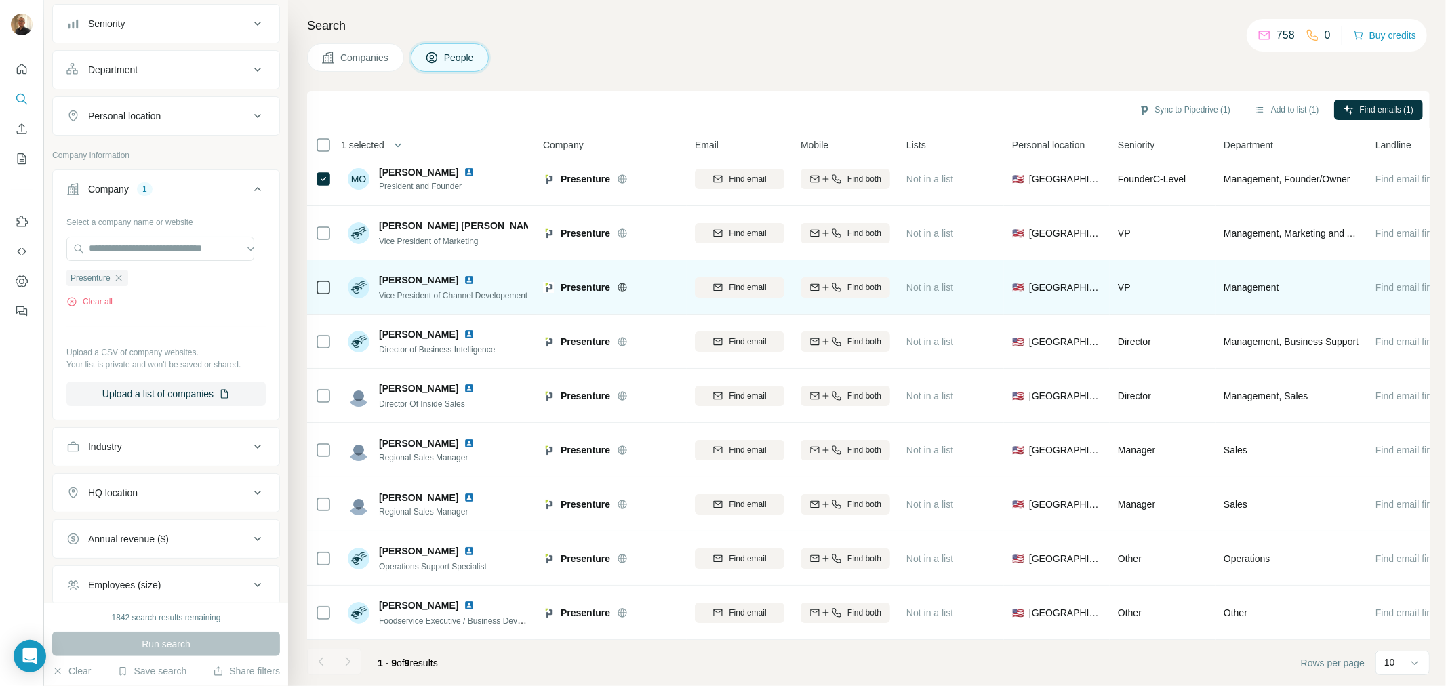
click at [331, 279] on icon at bounding box center [323, 287] width 16 height 16
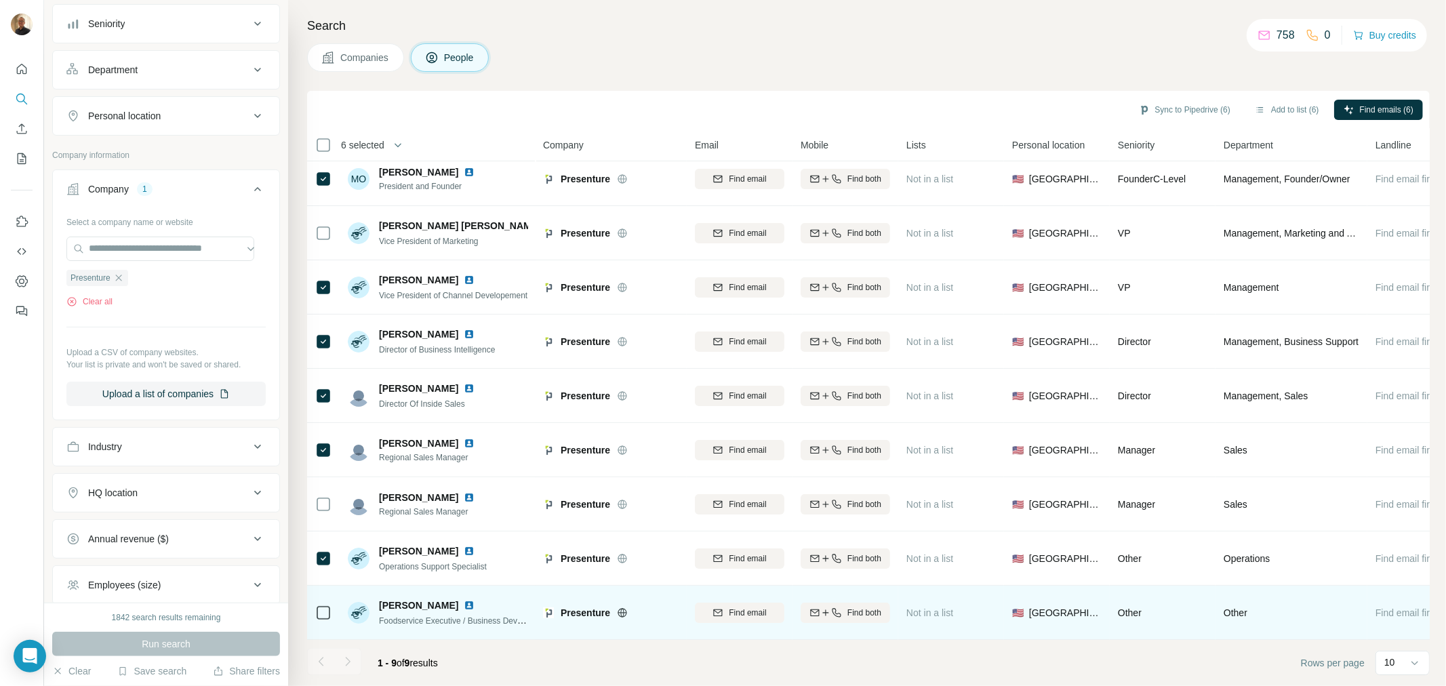
click at [320, 613] on icon at bounding box center [323, 613] width 16 height 16
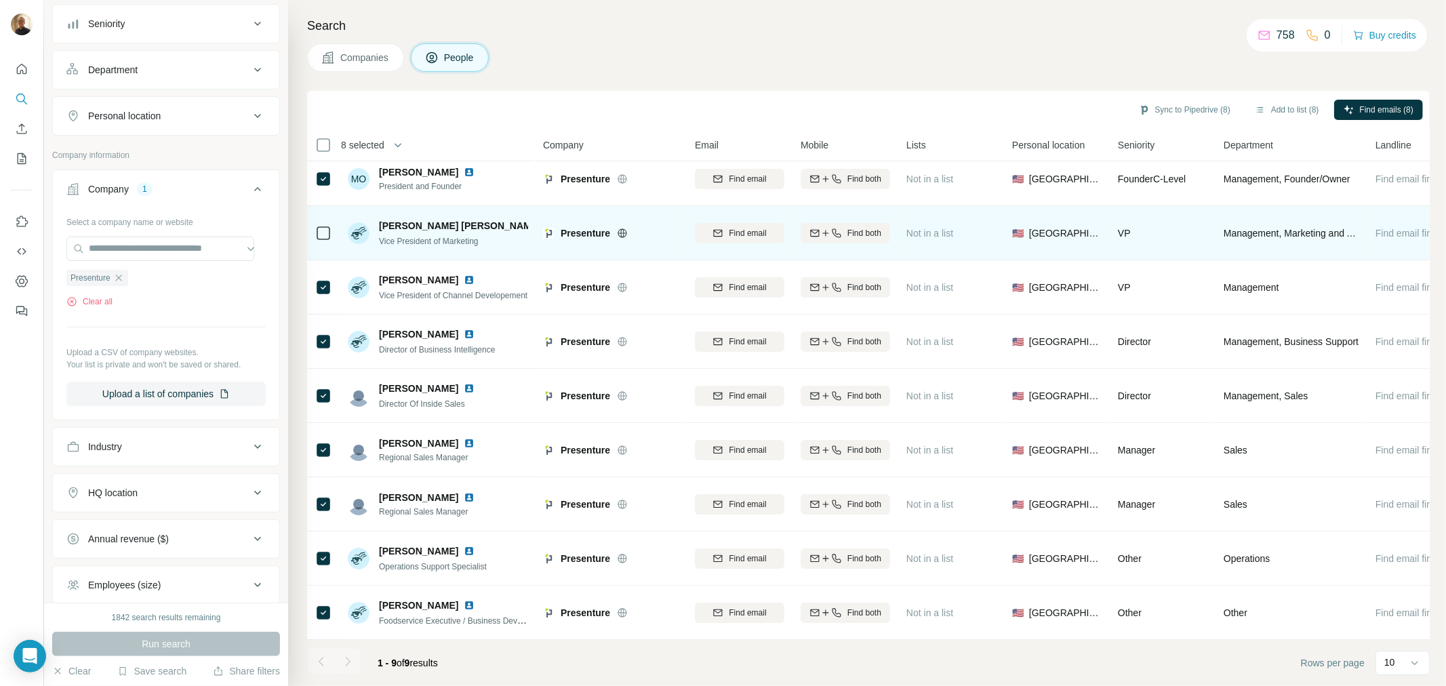
click at [323, 239] on div at bounding box center [323, 232] width 16 height 37
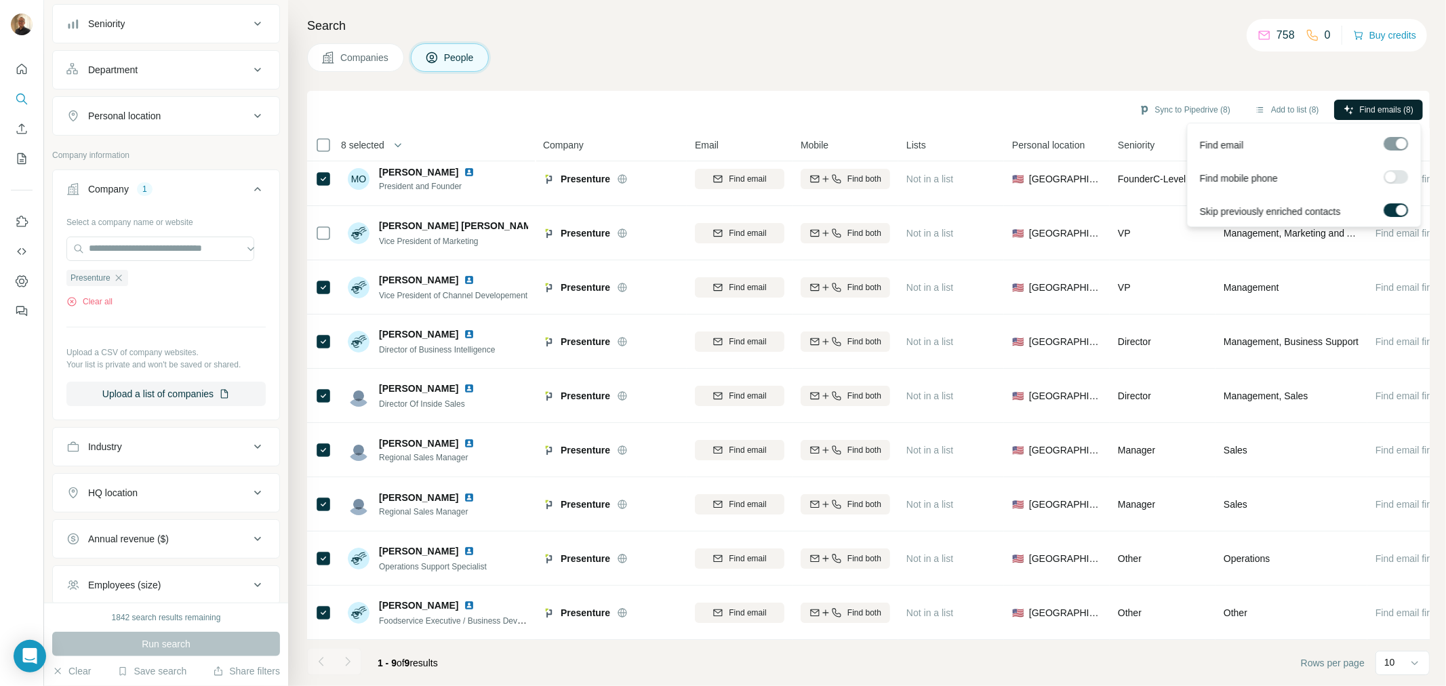
click at [1373, 109] on span "Find emails (8)" at bounding box center [1387, 110] width 54 height 12
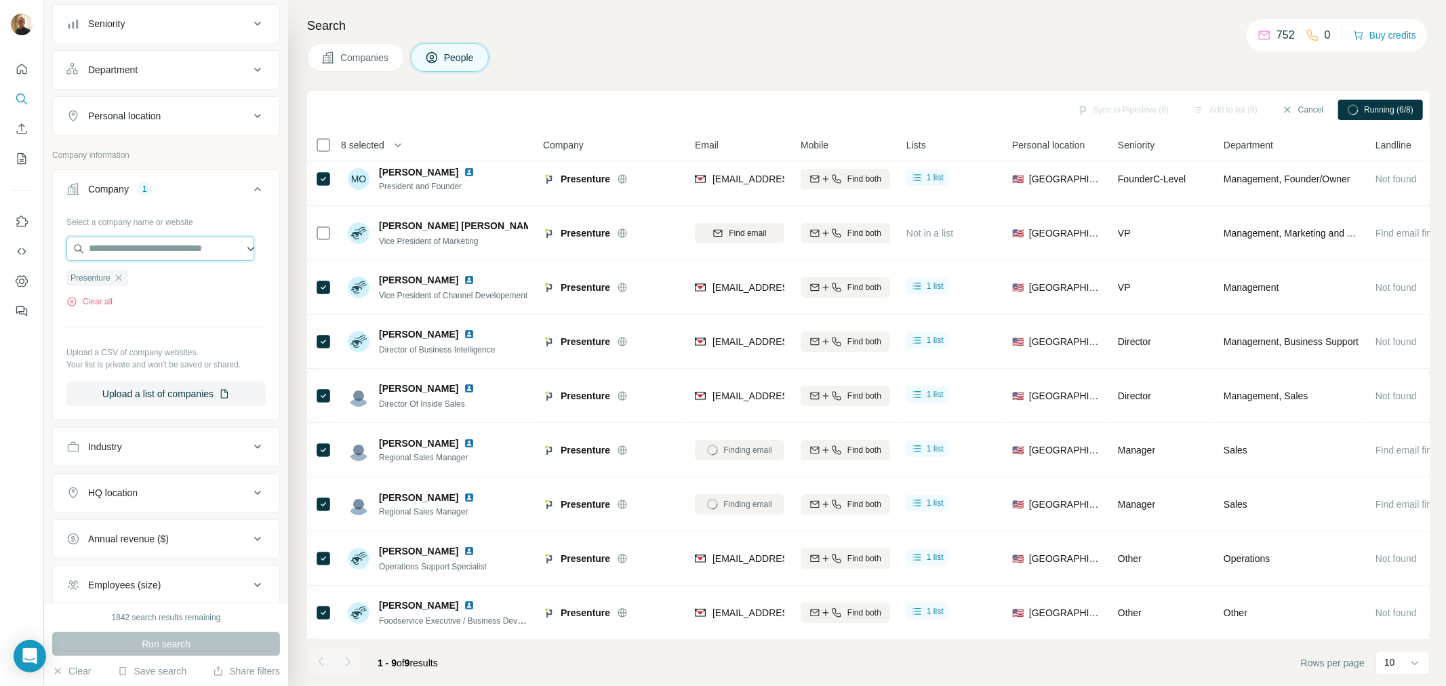
click at [125, 245] on input "text" at bounding box center [160, 249] width 188 height 24
paste input "**********"
type input "**********"
click at [140, 294] on p "[DOMAIN_NAME]" at bounding box center [139, 293] width 68 height 12
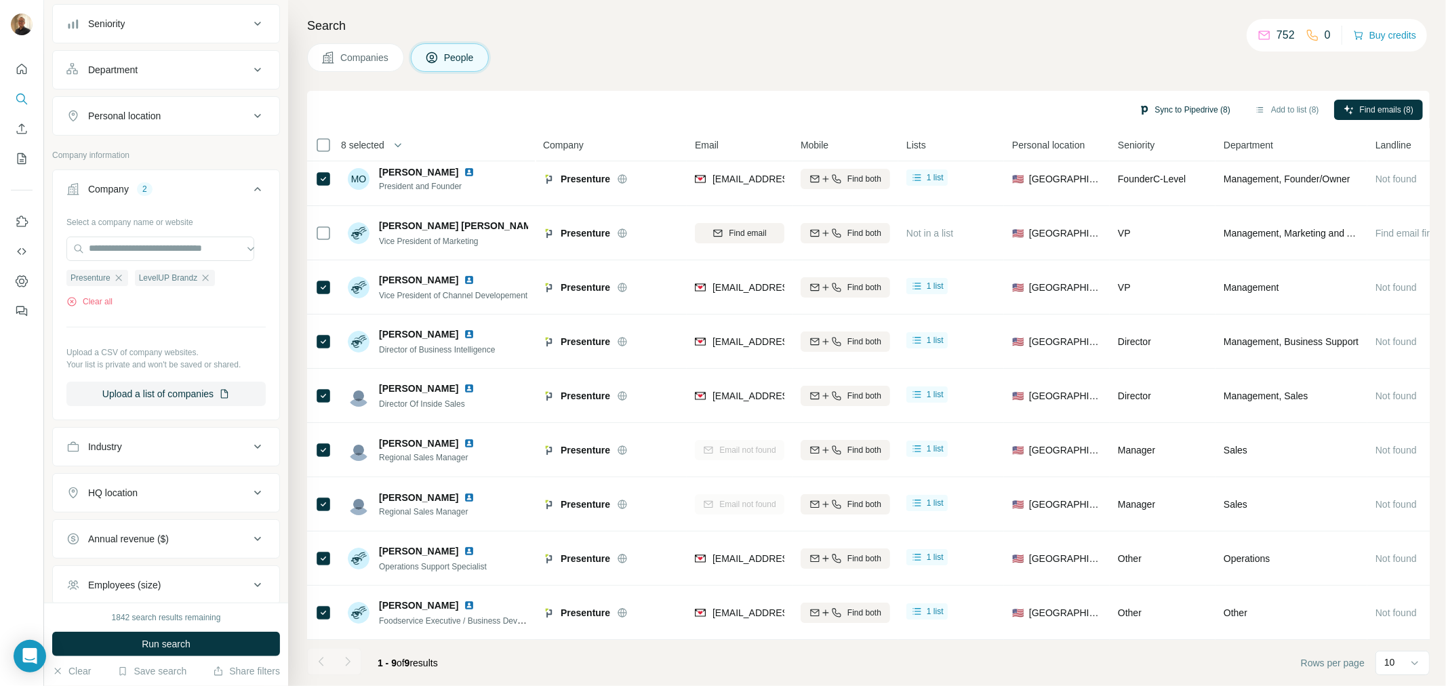
click at [1203, 100] on button "Sync to Pipedrive (8)" at bounding box center [1184, 110] width 111 height 20
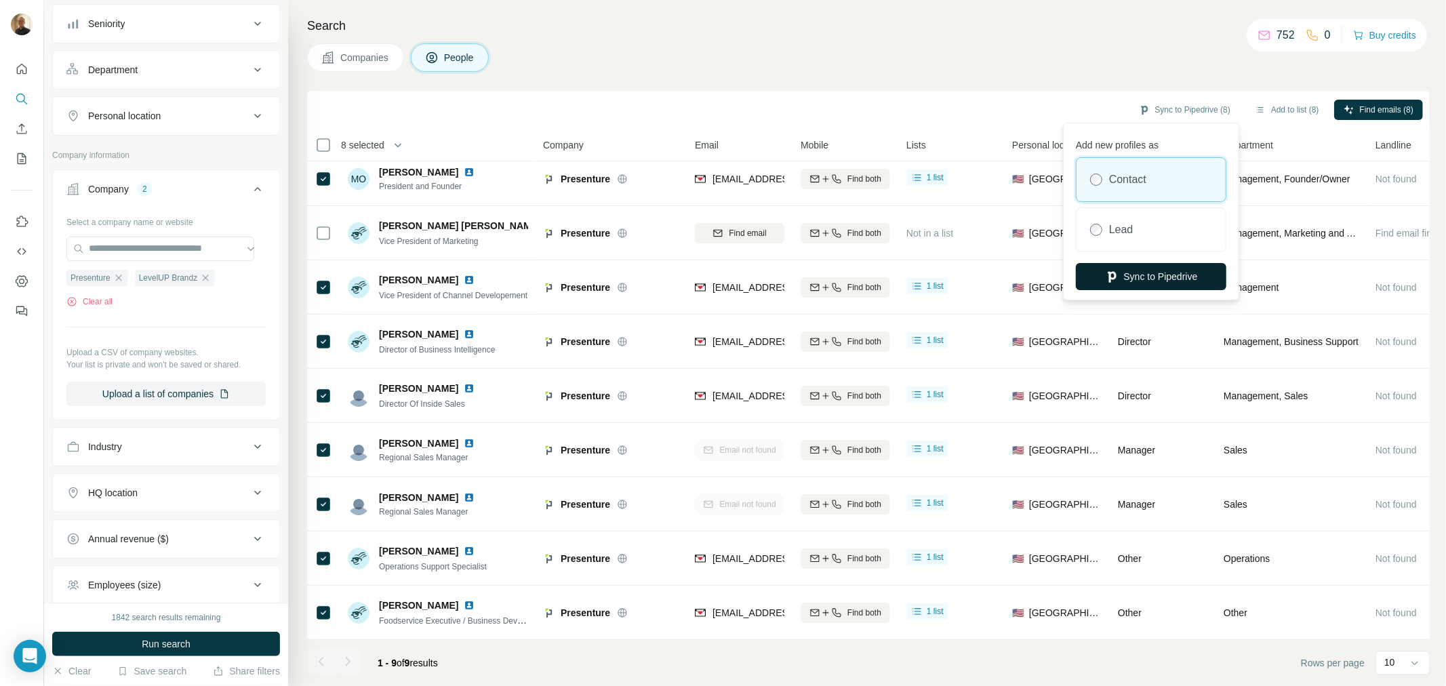
click at [1146, 274] on button "Sync to Pipedrive" at bounding box center [1151, 276] width 150 height 27
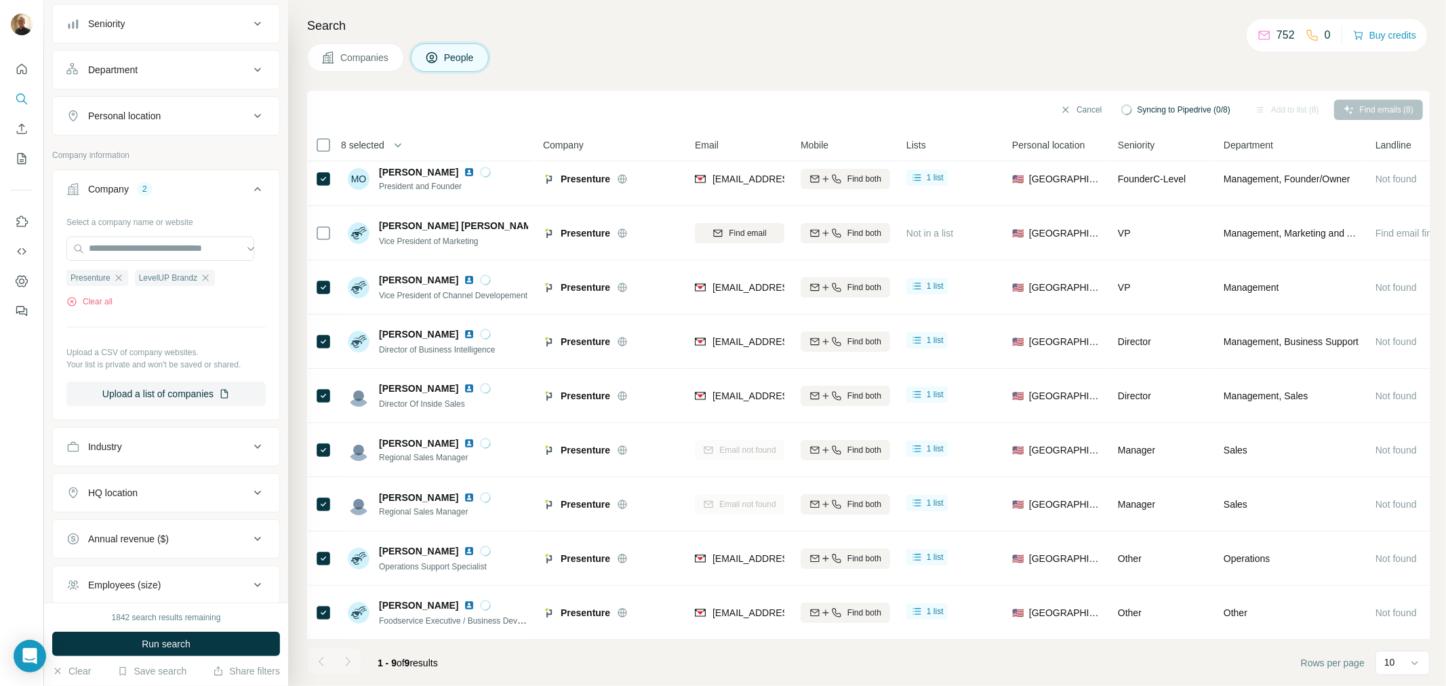
click at [124, 281] on icon "button" at bounding box center [118, 278] width 11 height 11
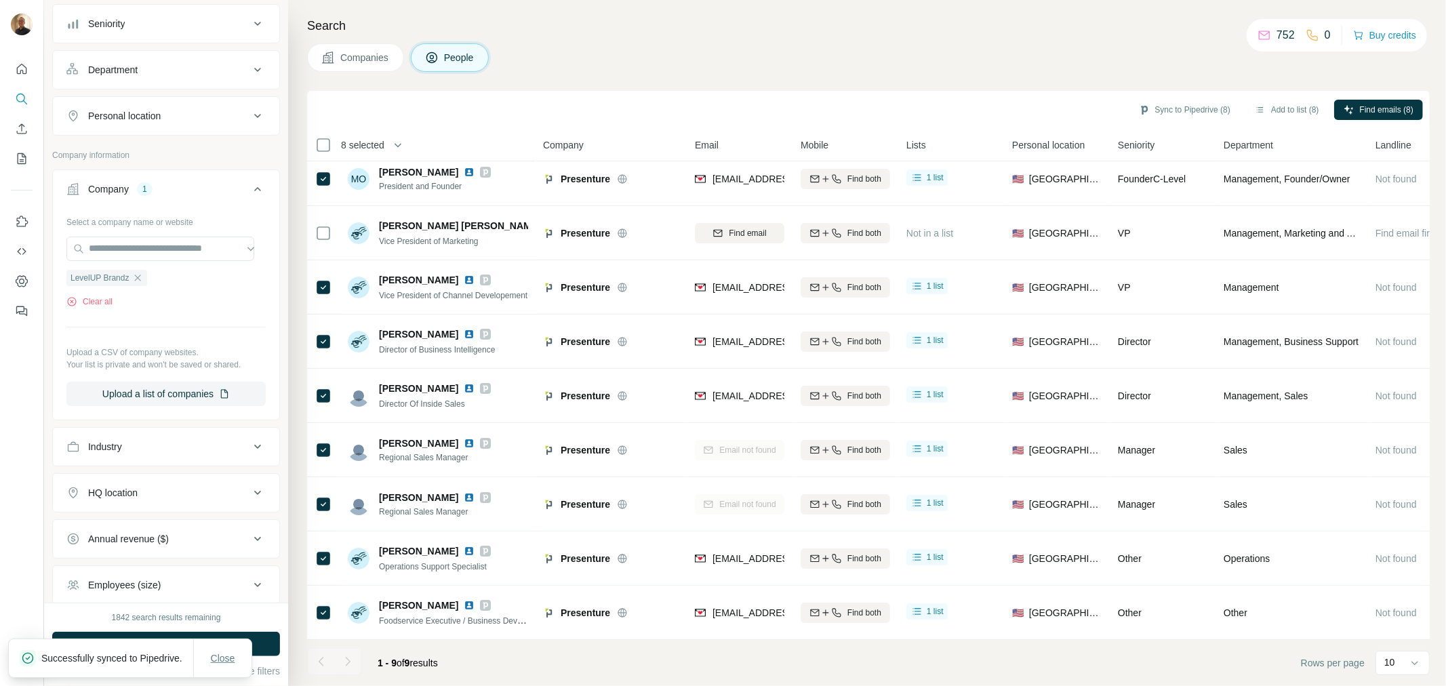
click at [222, 651] on span "Close" at bounding box center [223, 658] width 24 height 14
click at [222, 646] on button "Run search" at bounding box center [166, 644] width 228 height 24
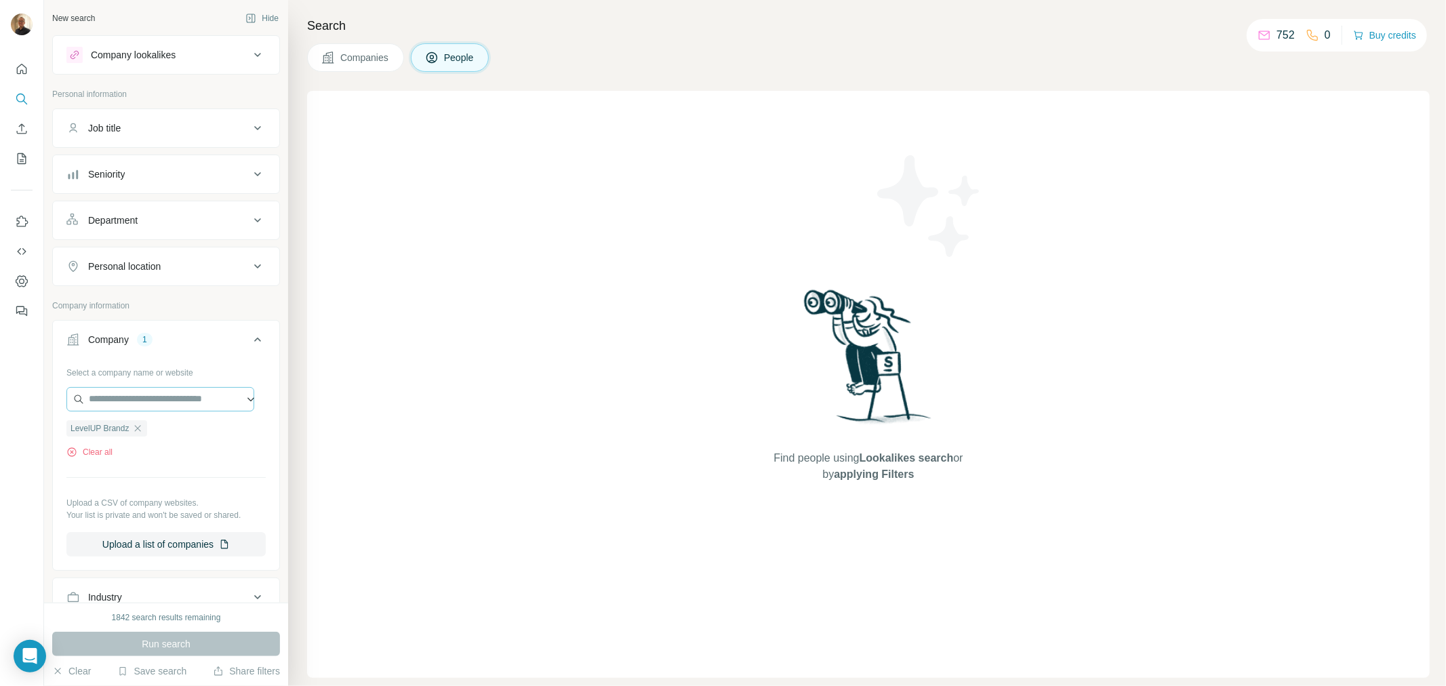
drag, startPoint x: 141, startPoint y: 431, endPoint x: 157, endPoint y: 409, distance: 27.7
click at [142, 431] on icon "button" at bounding box center [137, 428] width 11 height 11
click at [157, 408] on input "text" at bounding box center [160, 399] width 188 height 24
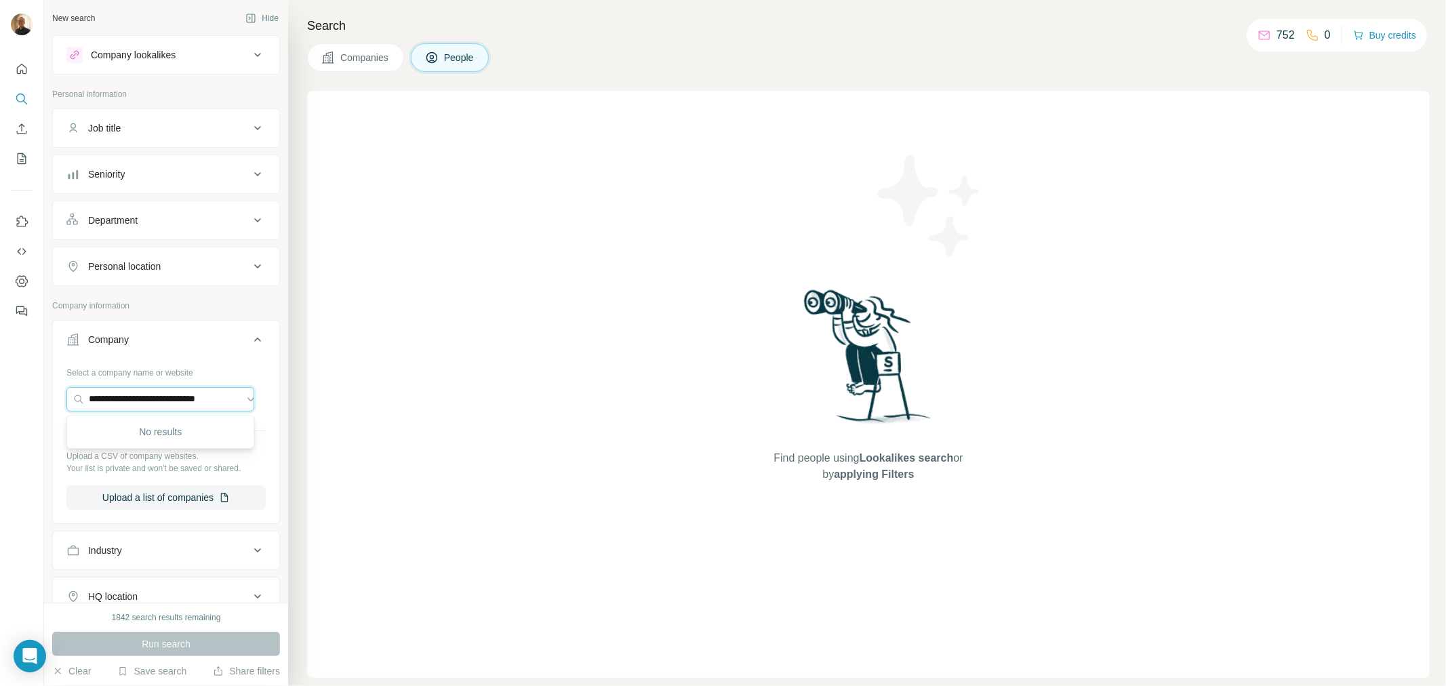
scroll to position [0, 16]
drag, startPoint x: 89, startPoint y: 397, endPoint x: 316, endPoint y: 402, distance: 226.5
click at [316, 402] on div "**********" at bounding box center [745, 343] width 1402 height 686
paste input "text"
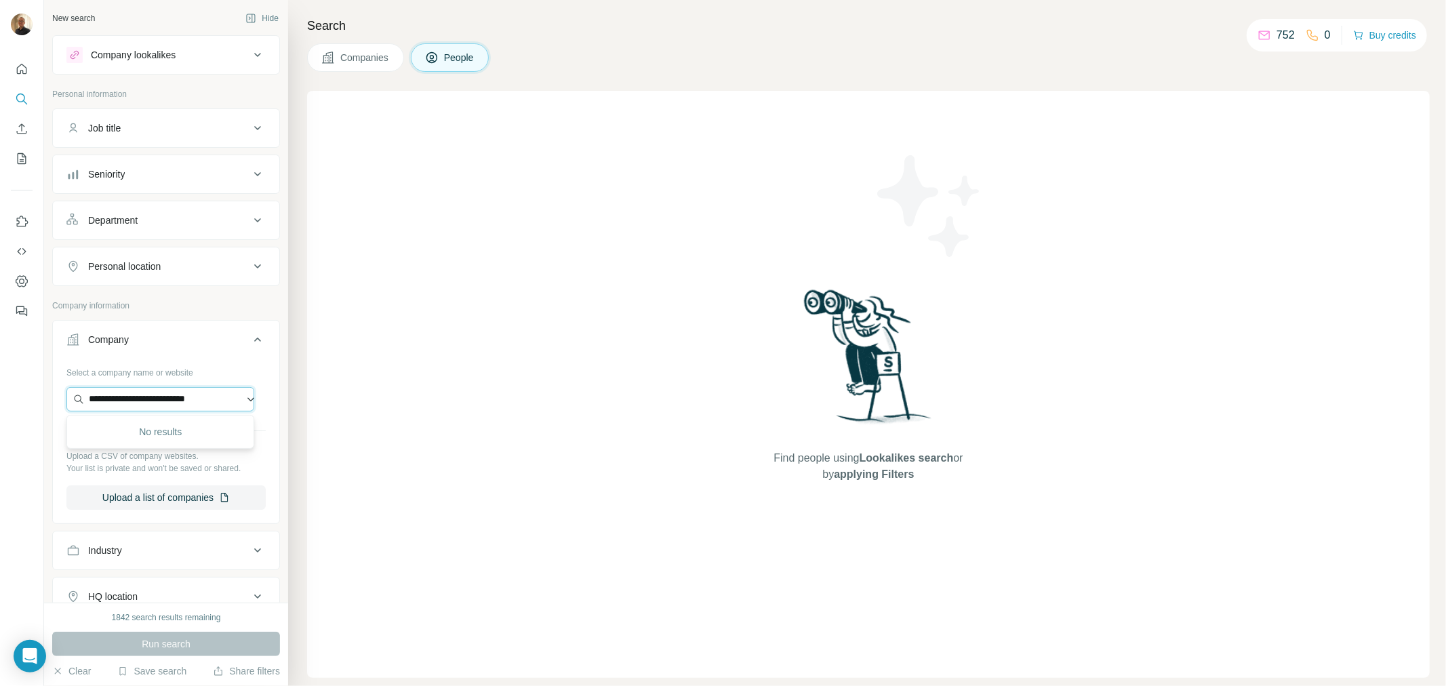
click at [241, 402] on input "**********" at bounding box center [160, 399] width 188 height 24
drag, startPoint x: 88, startPoint y: 395, endPoint x: 611, endPoint y: 498, distance: 533.4
click at [611, 498] on div "**********" at bounding box center [745, 343] width 1402 height 686
paste input "*"
type input "**********"
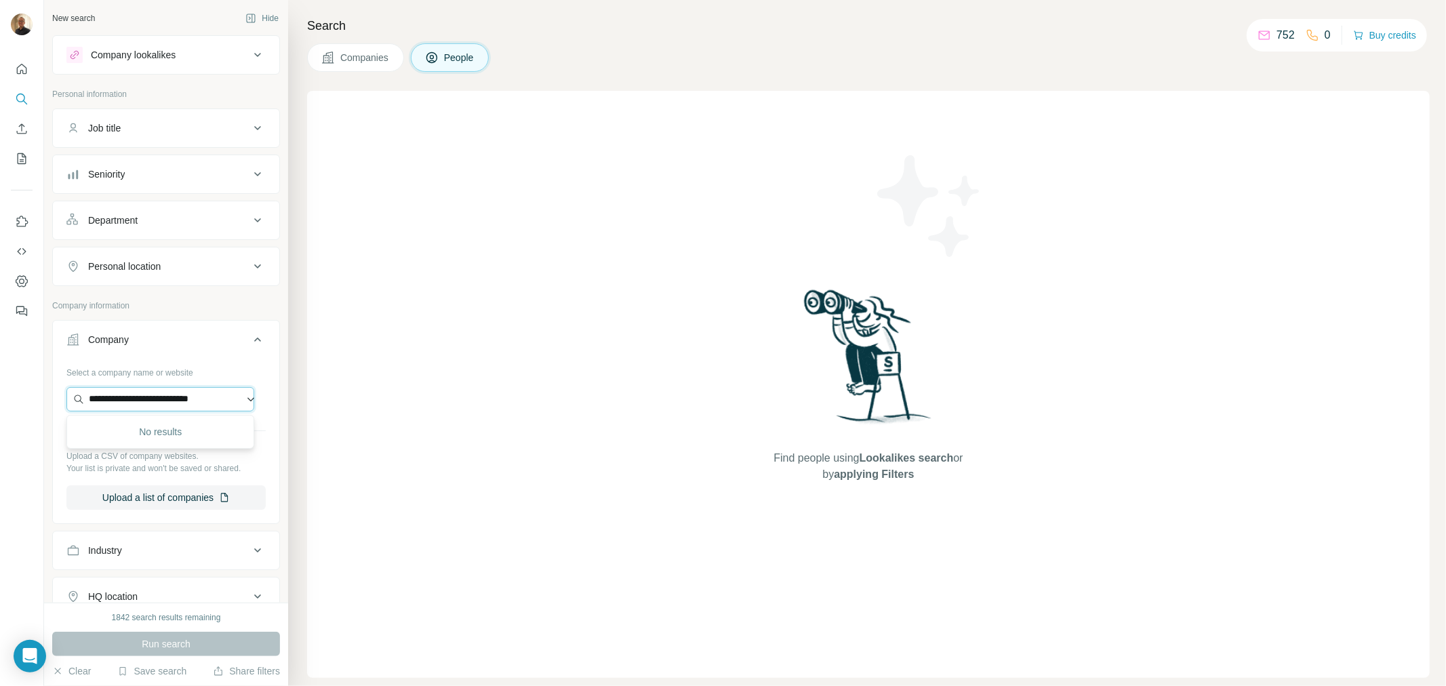
click at [231, 395] on input "**********" at bounding box center [160, 399] width 188 height 24
click at [424, 392] on div "Find people using Lookalikes search or by applying Filters" at bounding box center [868, 384] width 1123 height 587
click at [164, 401] on input "text" at bounding box center [160, 399] width 188 height 24
paste input "**********"
type input "**********"
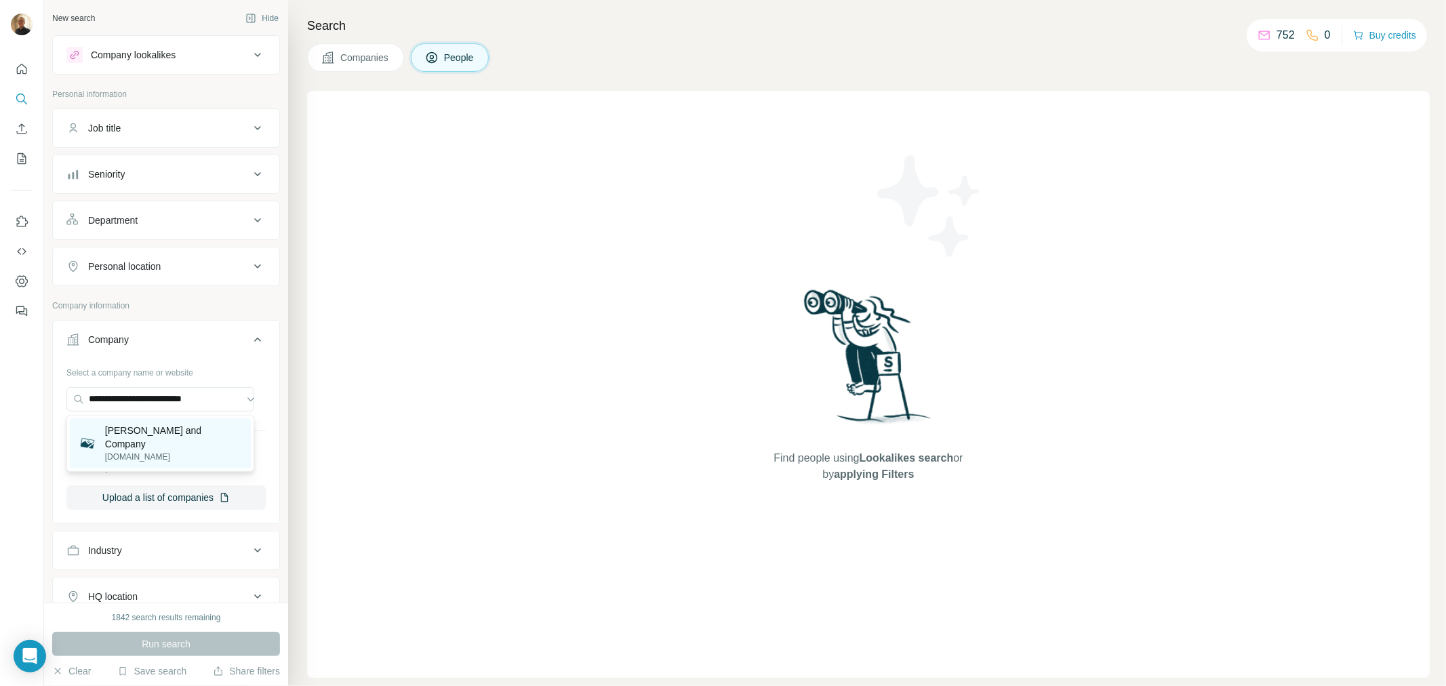
click at [163, 451] on p "[DOMAIN_NAME]" at bounding box center [174, 457] width 138 height 12
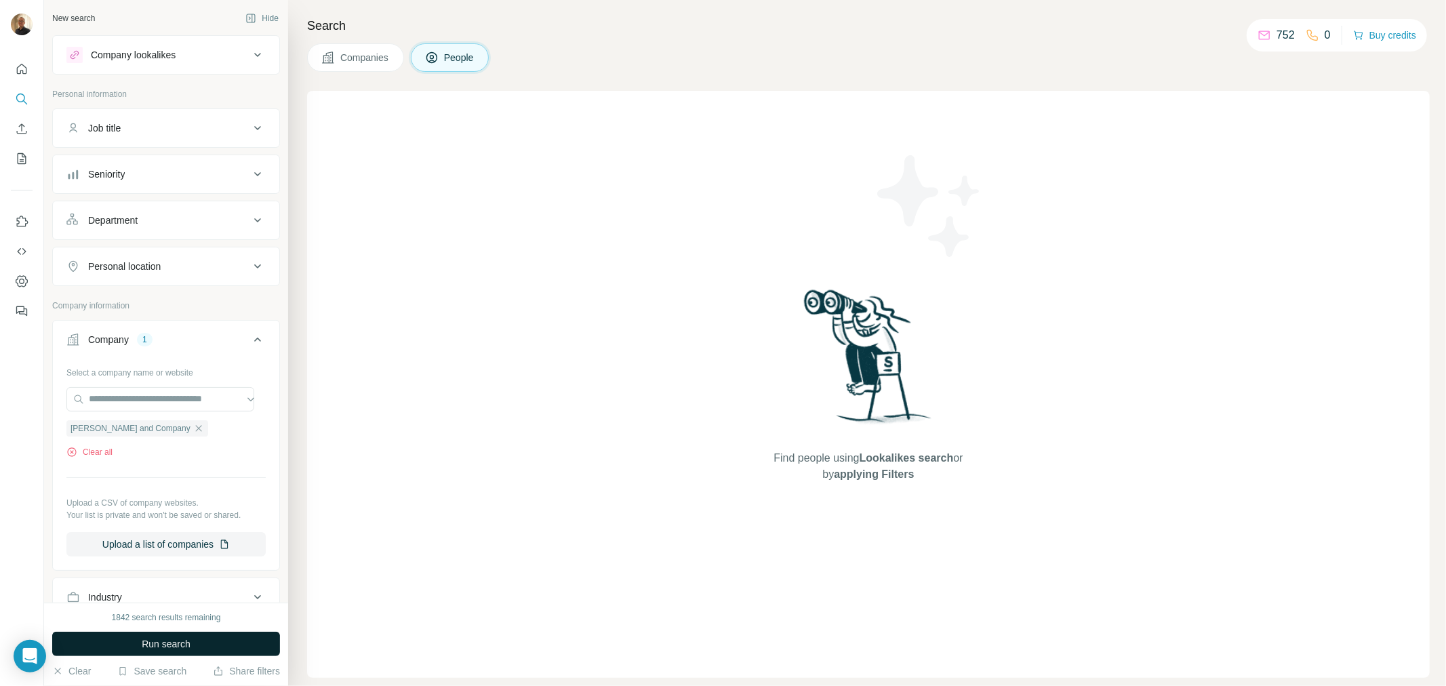
click at [227, 637] on button "Run search" at bounding box center [166, 644] width 228 height 24
click at [435, 62] on icon at bounding box center [431, 57] width 11 height 11
drag, startPoint x: 374, startPoint y: 52, endPoint x: 399, endPoint y: 50, distance: 24.5
click at [374, 53] on span "Companies" at bounding box center [364, 58] width 49 height 14
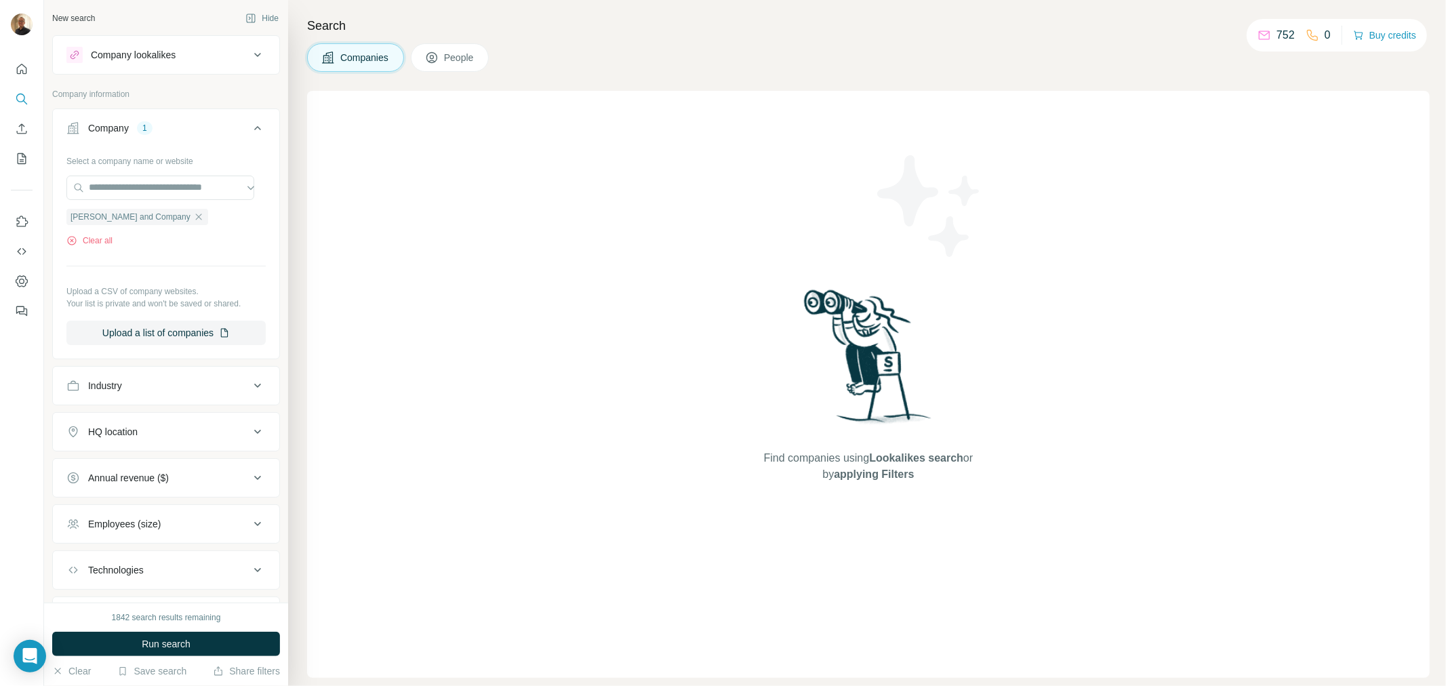
click at [439, 51] on icon at bounding box center [432, 58] width 14 height 14
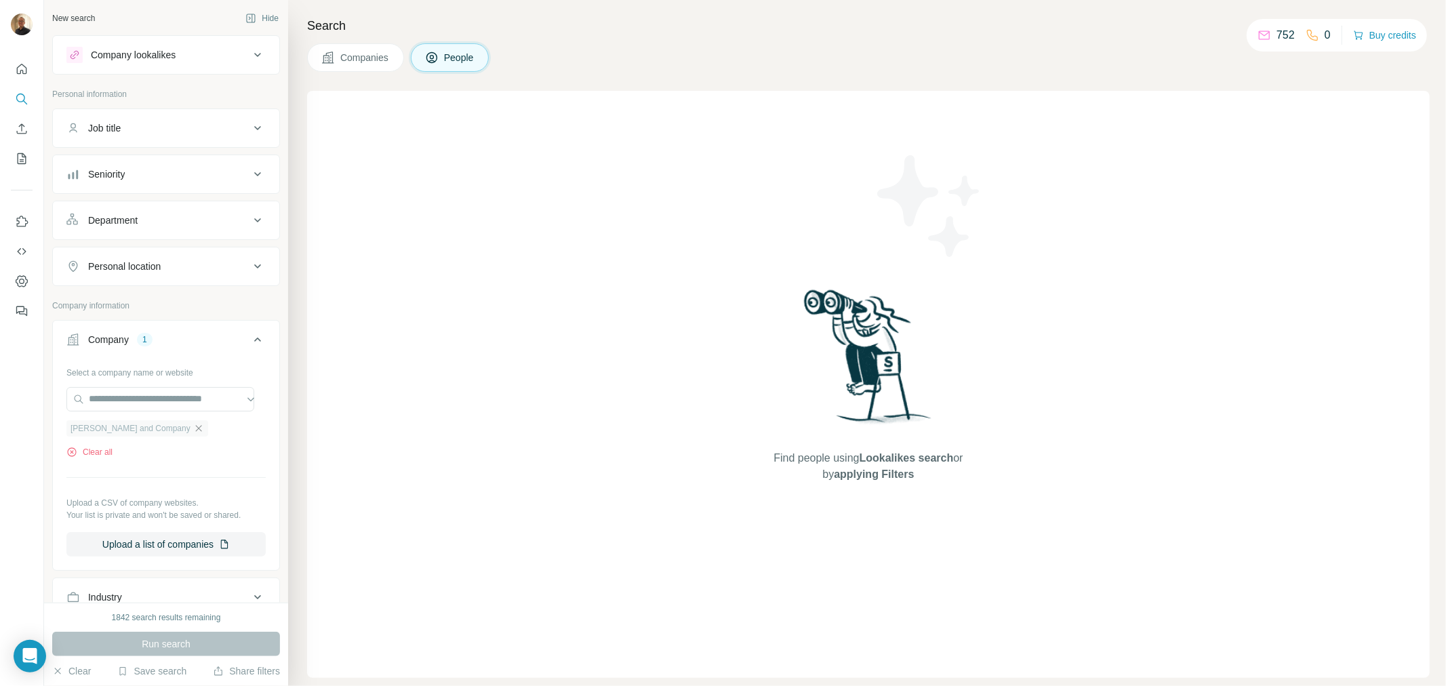
click at [193, 433] on icon "button" at bounding box center [198, 428] width 11 height 11
click at [132, 392] on input "text" at bounding box center [160, 399] width 188 height 24
paste input "**********"
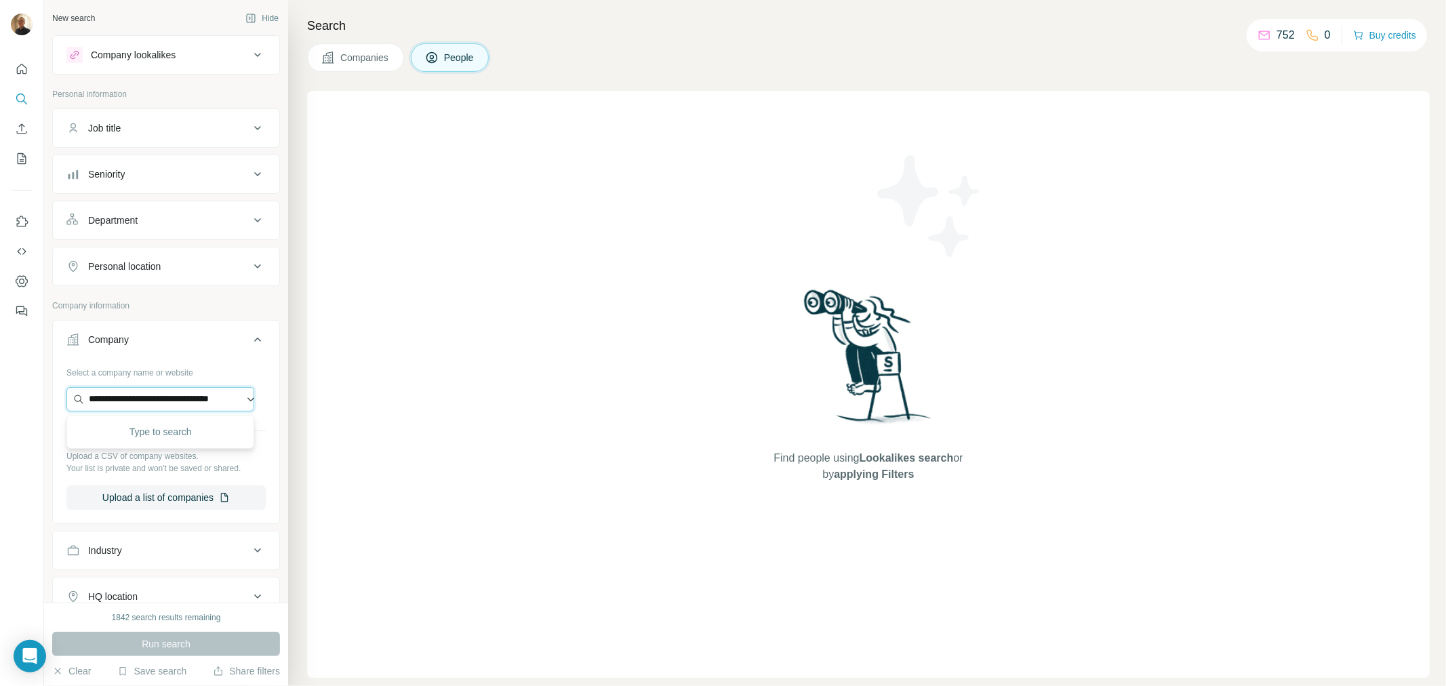
scroll to position [0, 35]
type input "**********"
click at [118, 431] on p "[PERSON_NAME] Inc." at bounding box center [153, 431] width 96 height 14
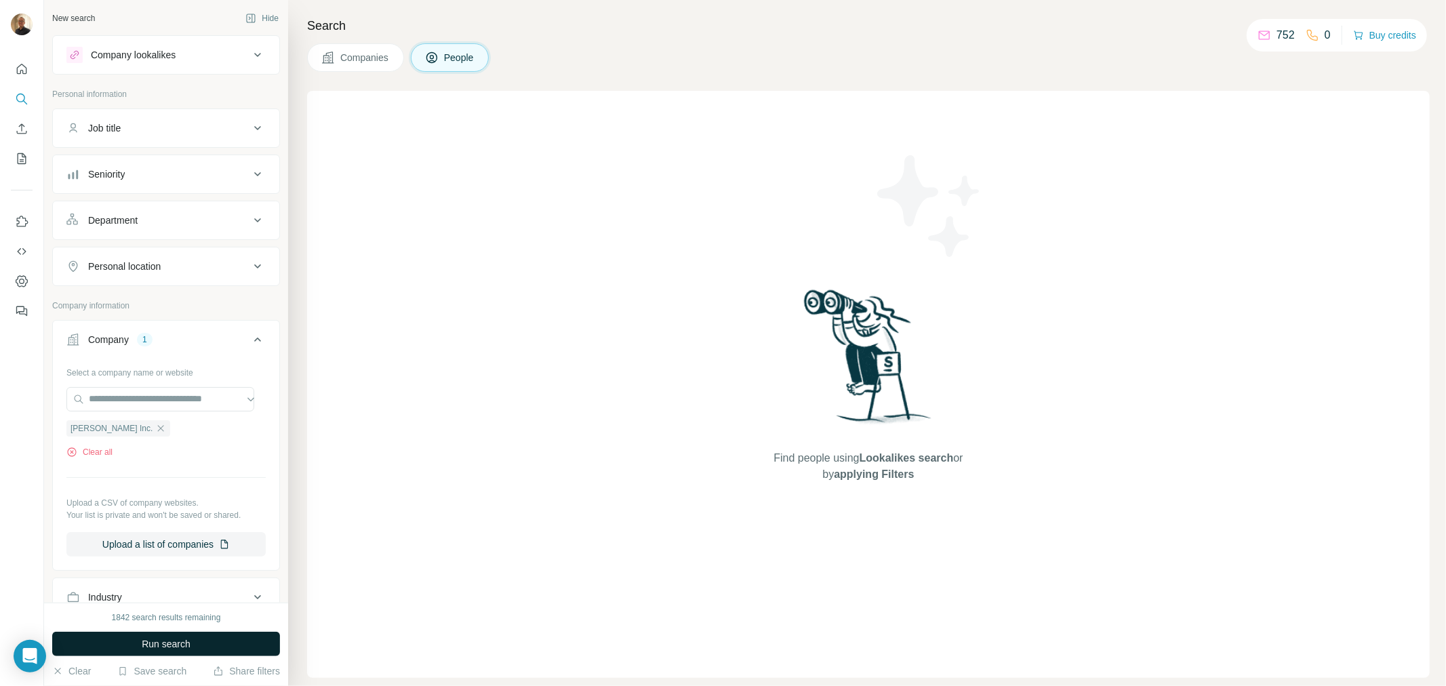
click at [201, 651] on button "Run search" at bounding box center [166, 644] width 228 height 24
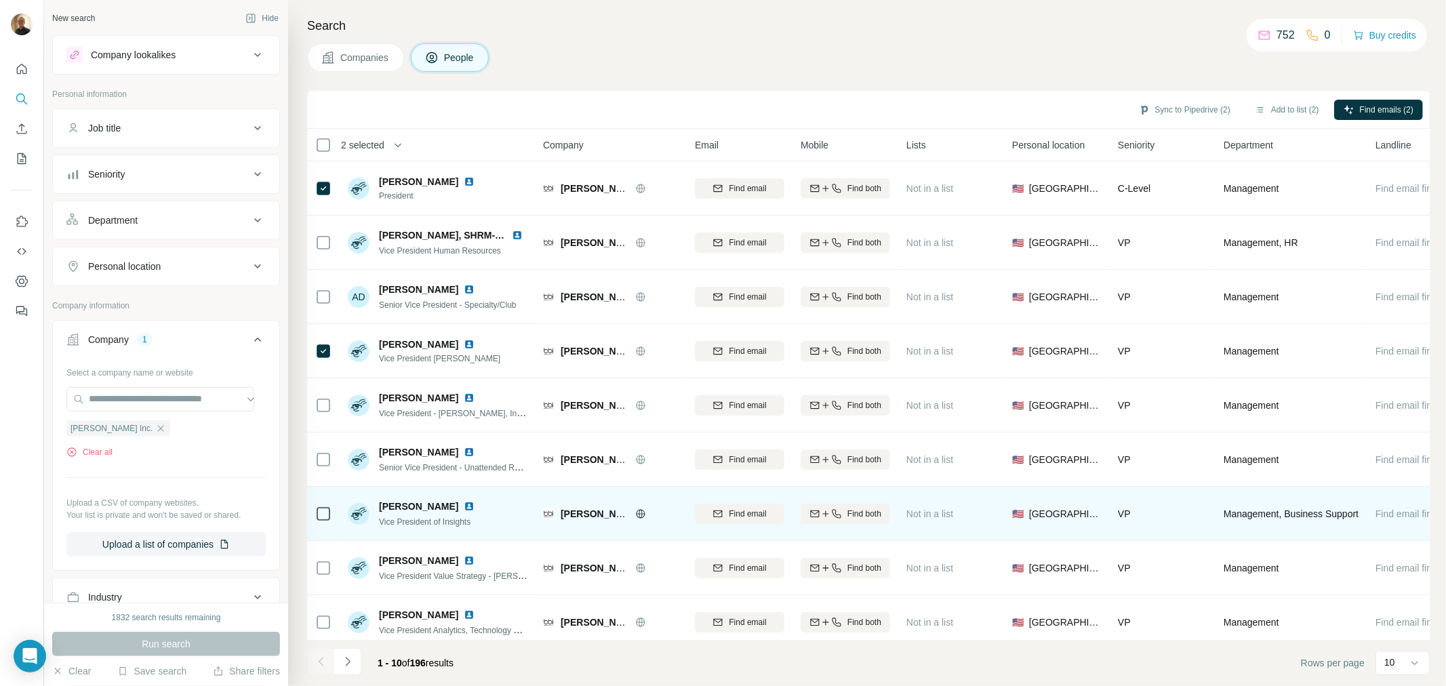
scroll to position [71, 0]
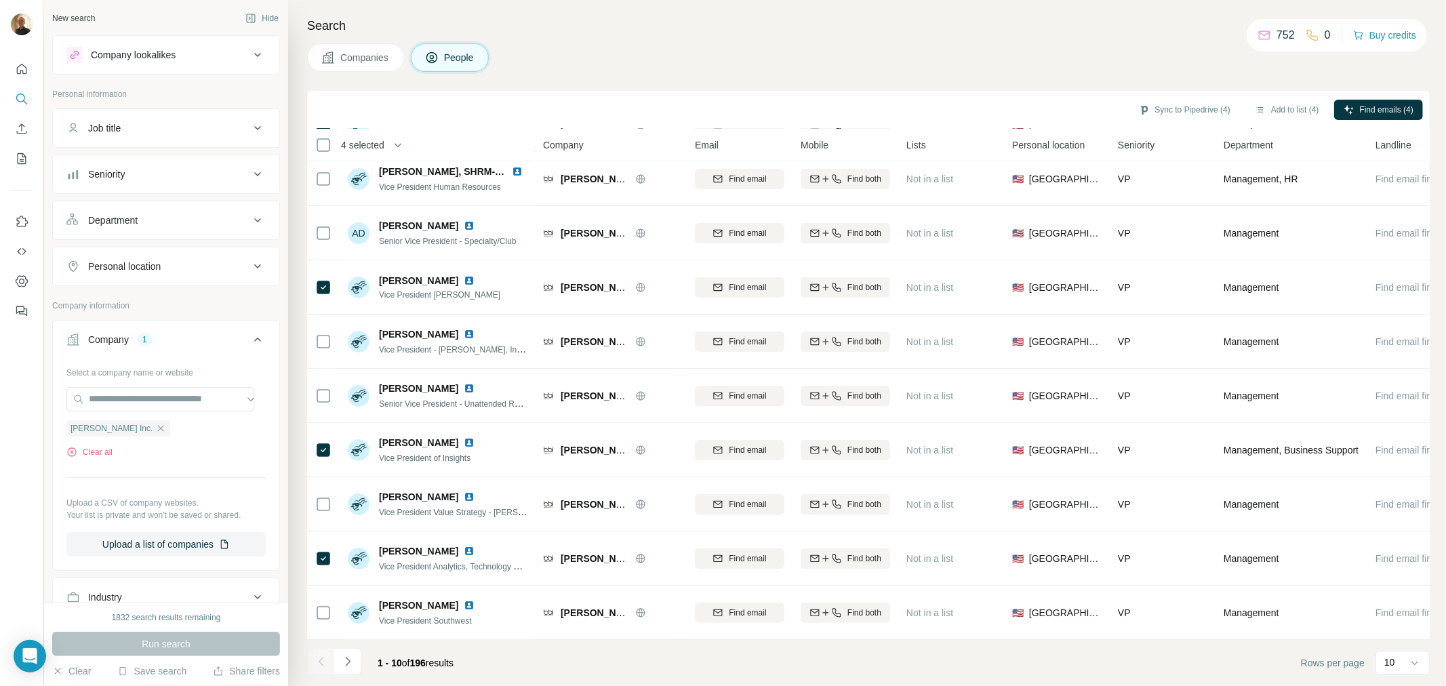
click at [350, 662] on icon "Navigate to next page" at bounding box center [348, 662] width 14 height 14
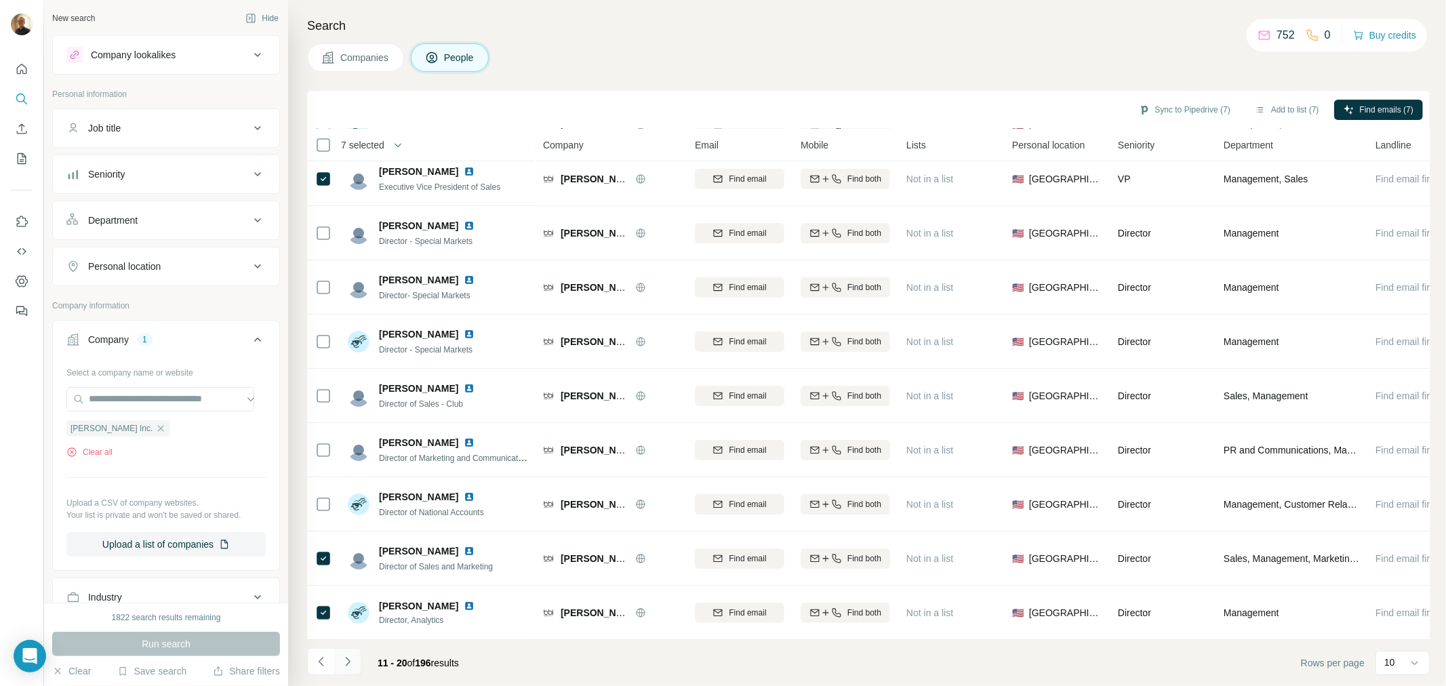
click at [351, 661] on icon "Navigate to next page" at bounding box center [348, 662] width 14 height 14
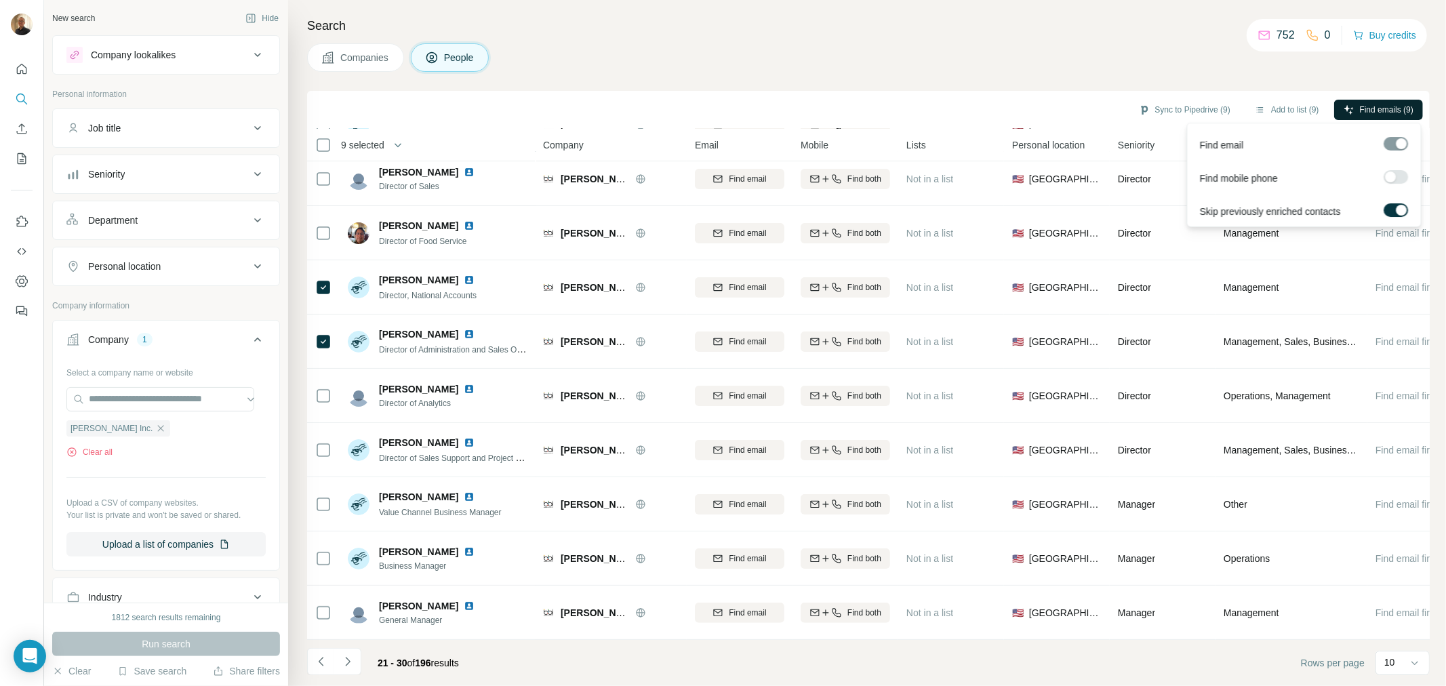
click at [1371, 104] on span "Find emails (9)" at bounding box center [1387, 110] width 54 height 12
click at [1407, 108] on span "Find emails (9)" at bounding box center [1387, 110] width 54 height 12
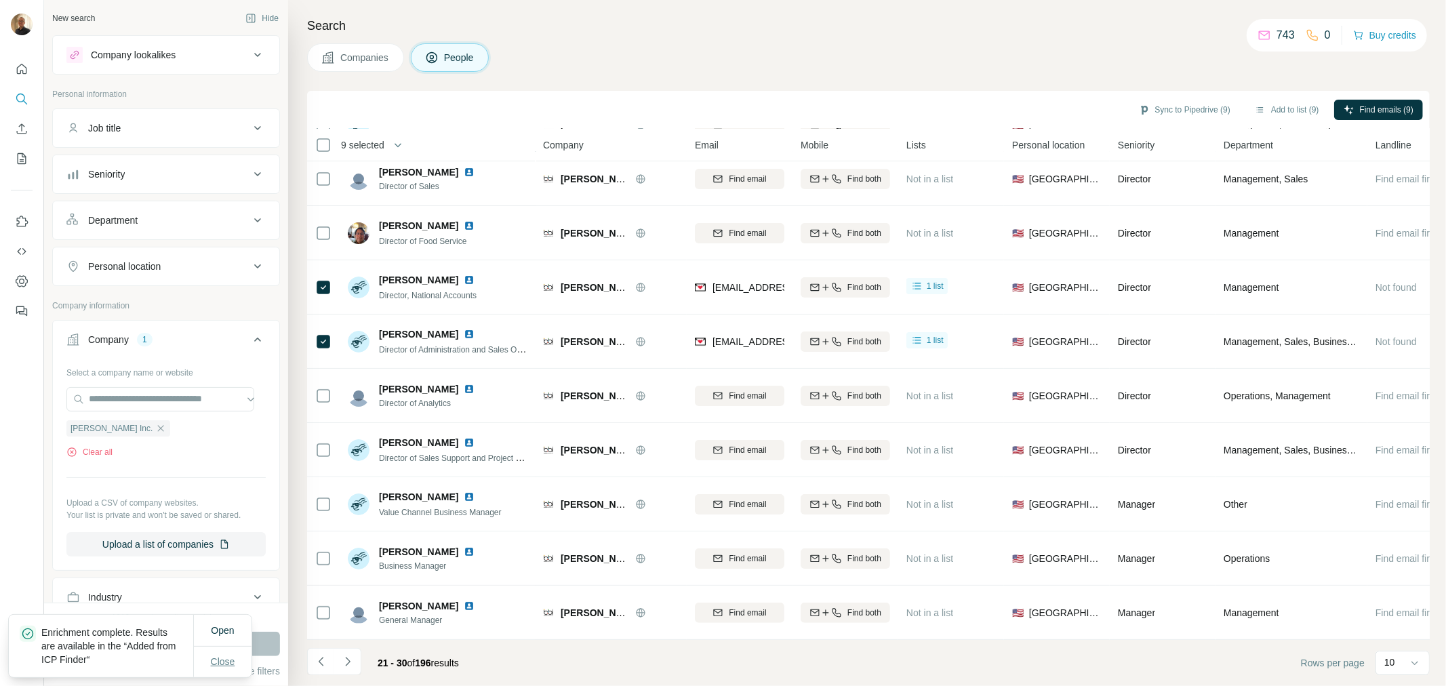
click at [222, 666] on span "Close" at bounding box center [223, 662] width 24 height 14
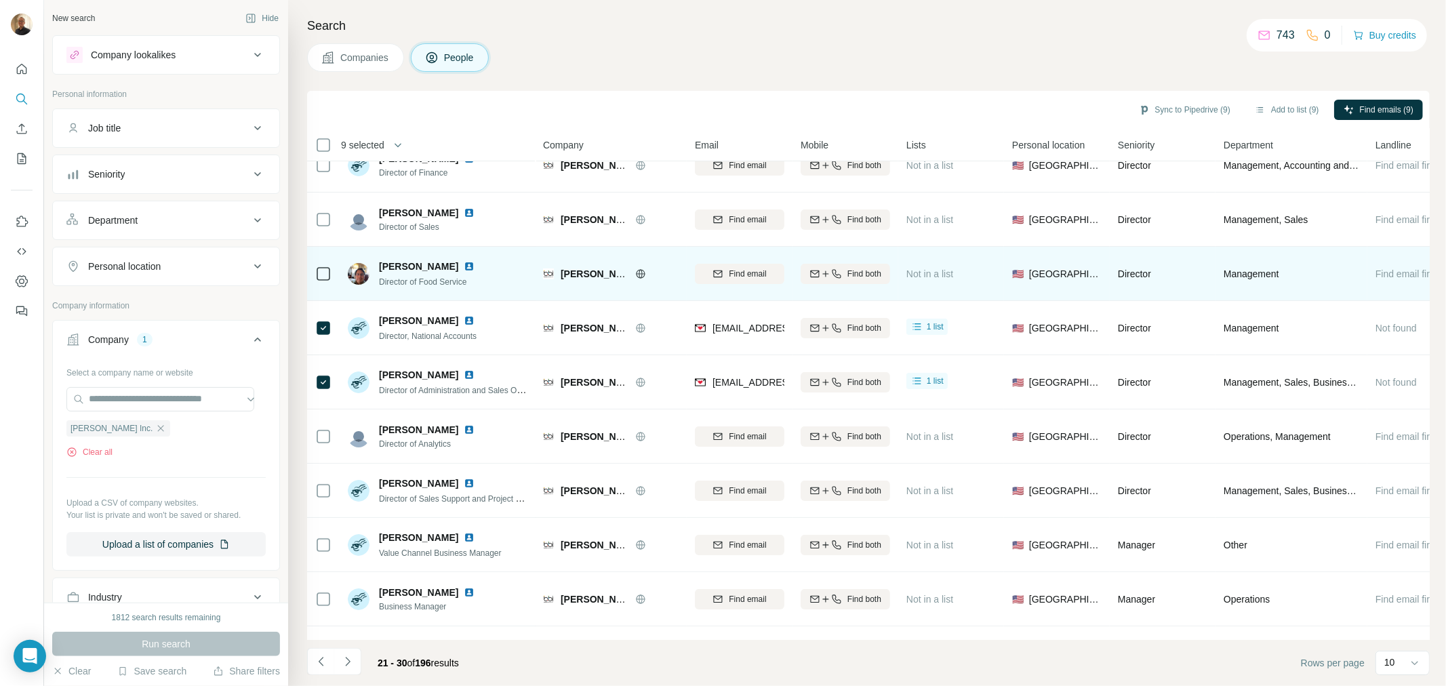
scroll to position [0, 0]
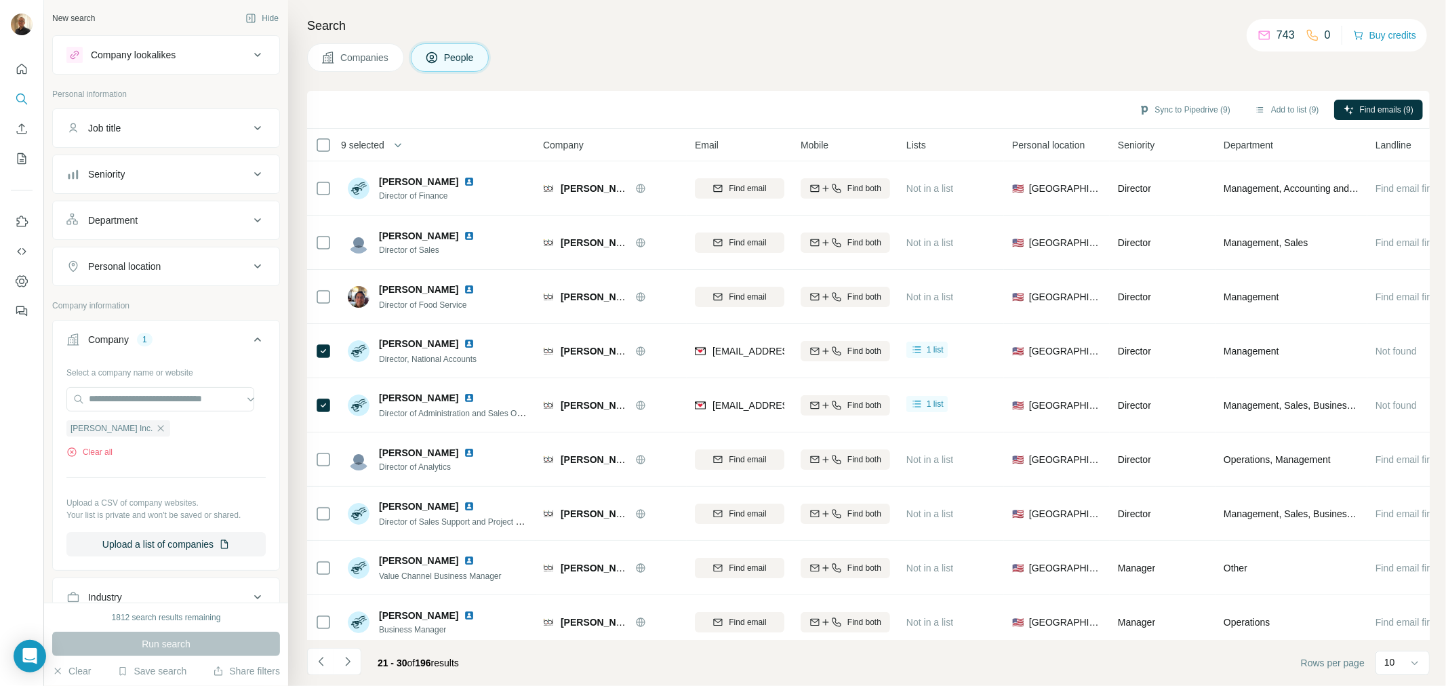
click at [1188, 98] on div "Sync to Pipedrive (9) Add to list (9) Find emails (9)" at bounding box center [868, 110] width 1109 height 24
click at [1187, 100] on button "Sync to Pipedrive (9)" at bounding box center [1184, 110] width 111 height 20
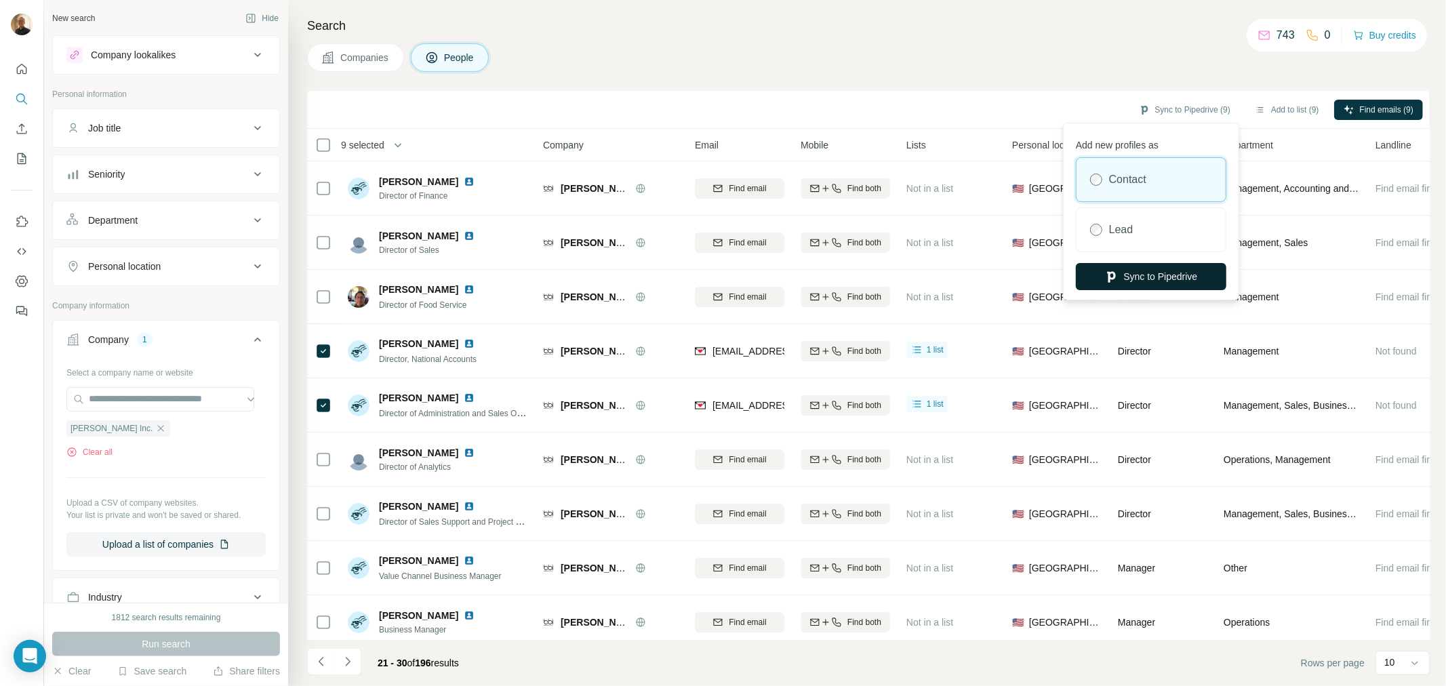
click at [1167, 278] on button "Sync to Pipedrive" at bounding box center [1151, 276] width 150 height 27
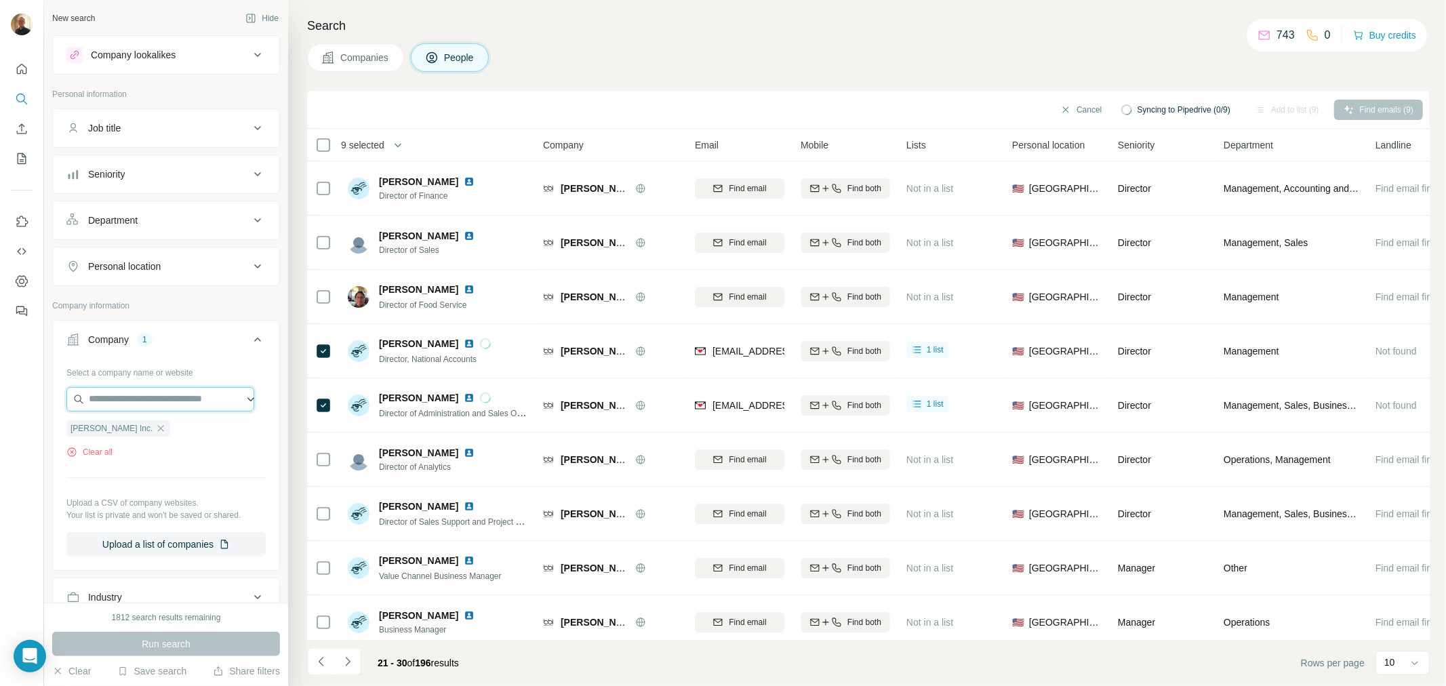
click at [114, 397] on input "text" at bounding box center [160, 399] width 188 height 24
click at [194, 403] on input "text" at bounding box center [160, 399] width 188 height 24
paste input "**********"
type input "**********"
click at [136, 436] on p "Waypoint" at bounding box center [137, 431] width 65 height 14
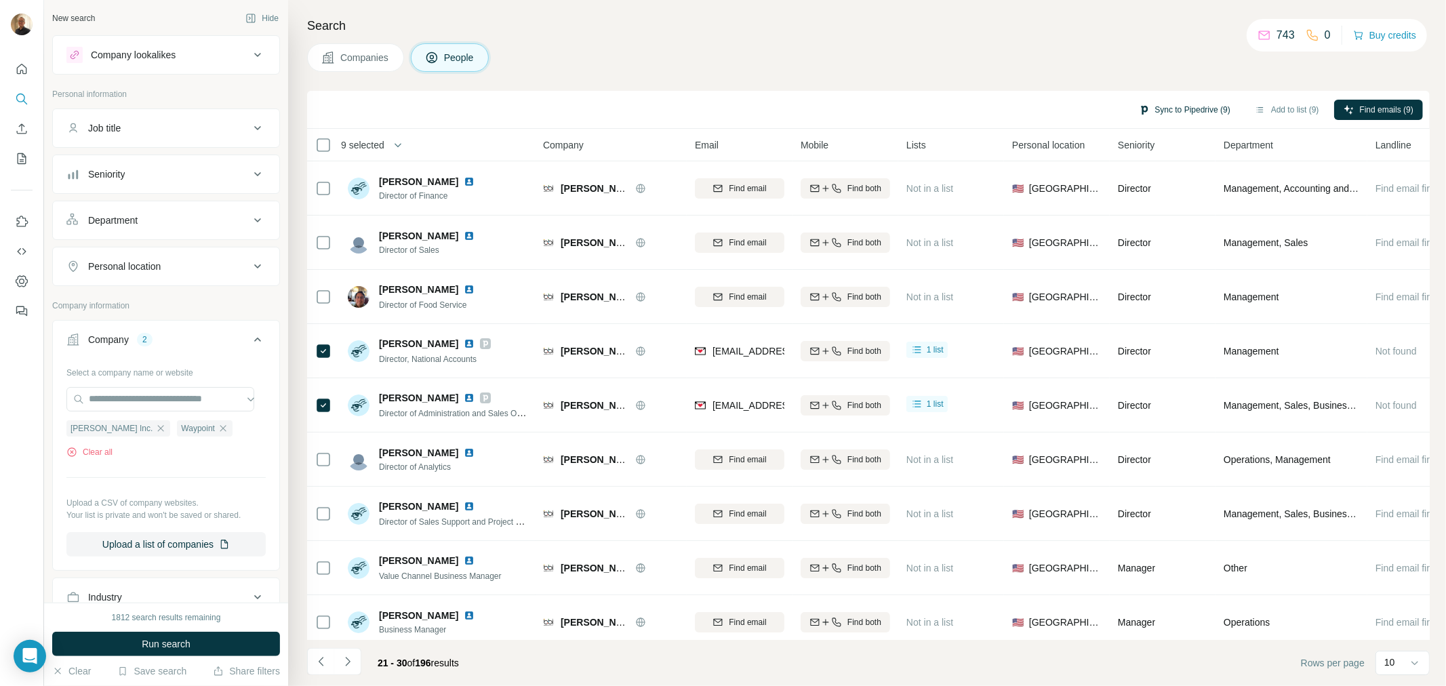
click at [1174, 100] on button "Sync to Pipedrive (9)" at bounding box center [1184, 110] width 111 height 20
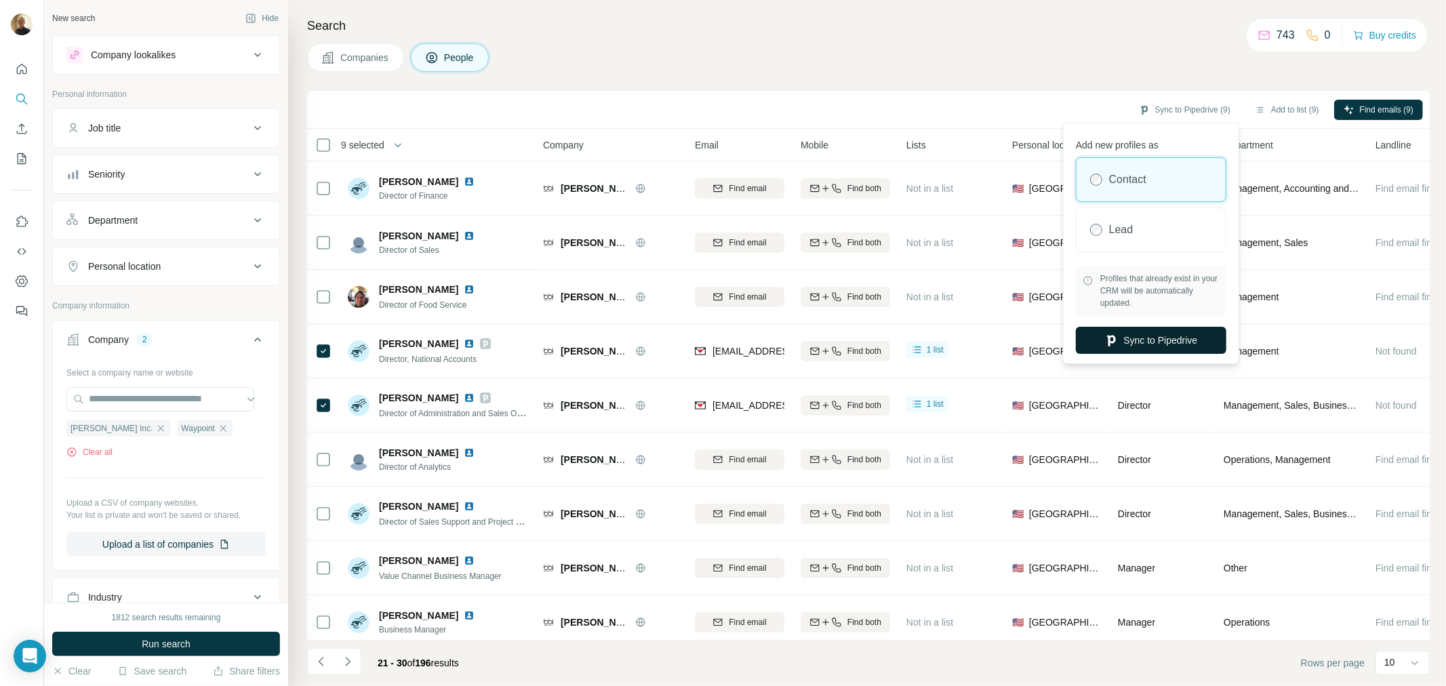
click at [1131, 339] on button "Sync to Pipedrive" at bounding box center [1151, 340] width 150 height 27
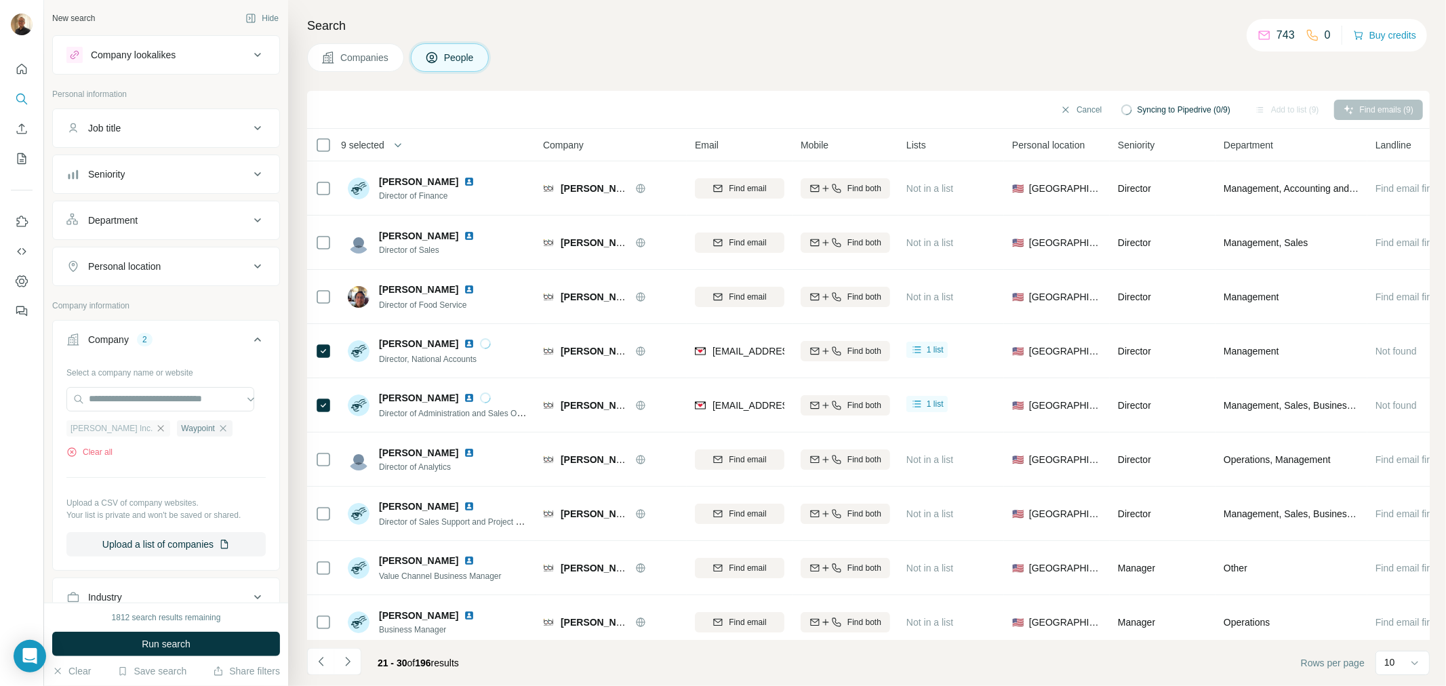
click at [166, 428] on icon "button" at bounding box center [160, 428] width 11 height 11
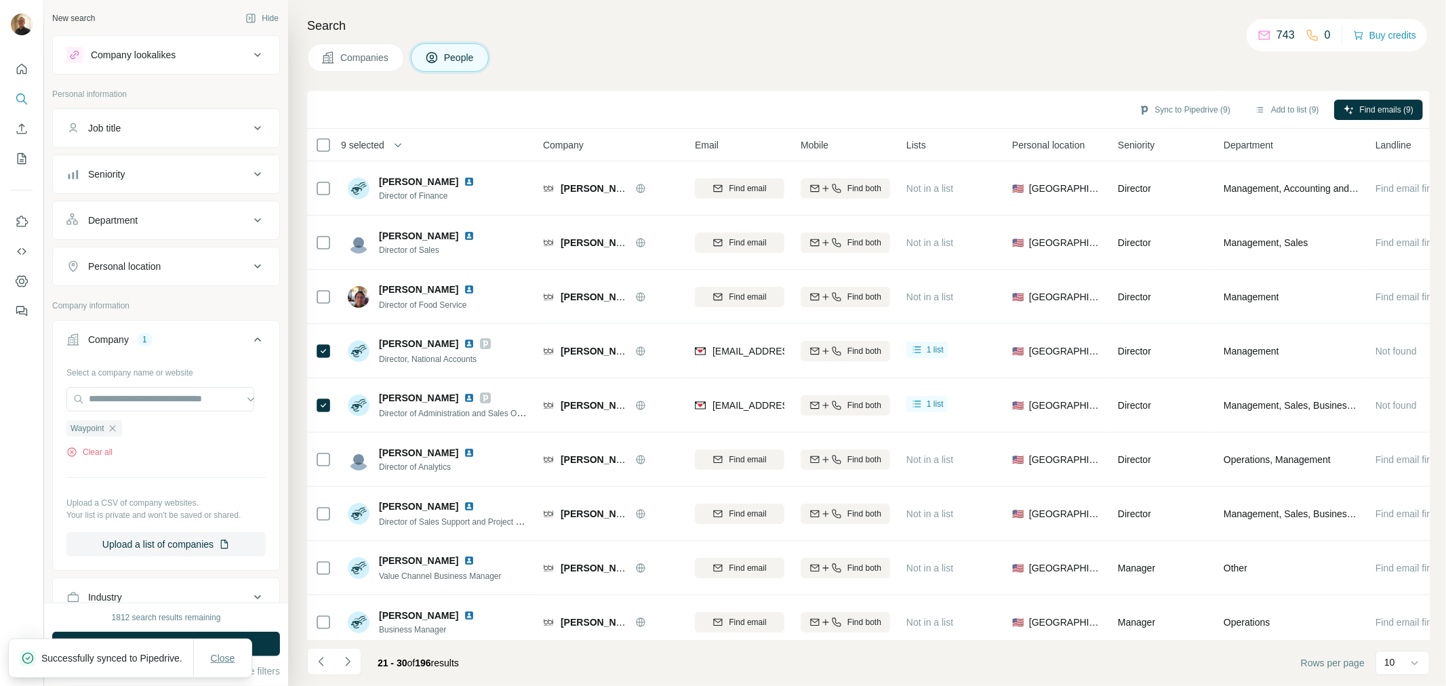
click at [216, 656] on span "Close" at bounding box center [223, 658] width 24 height 14
click at [168, 648] on span "Run search" at bounding box center [166, 644] width 49 height 14
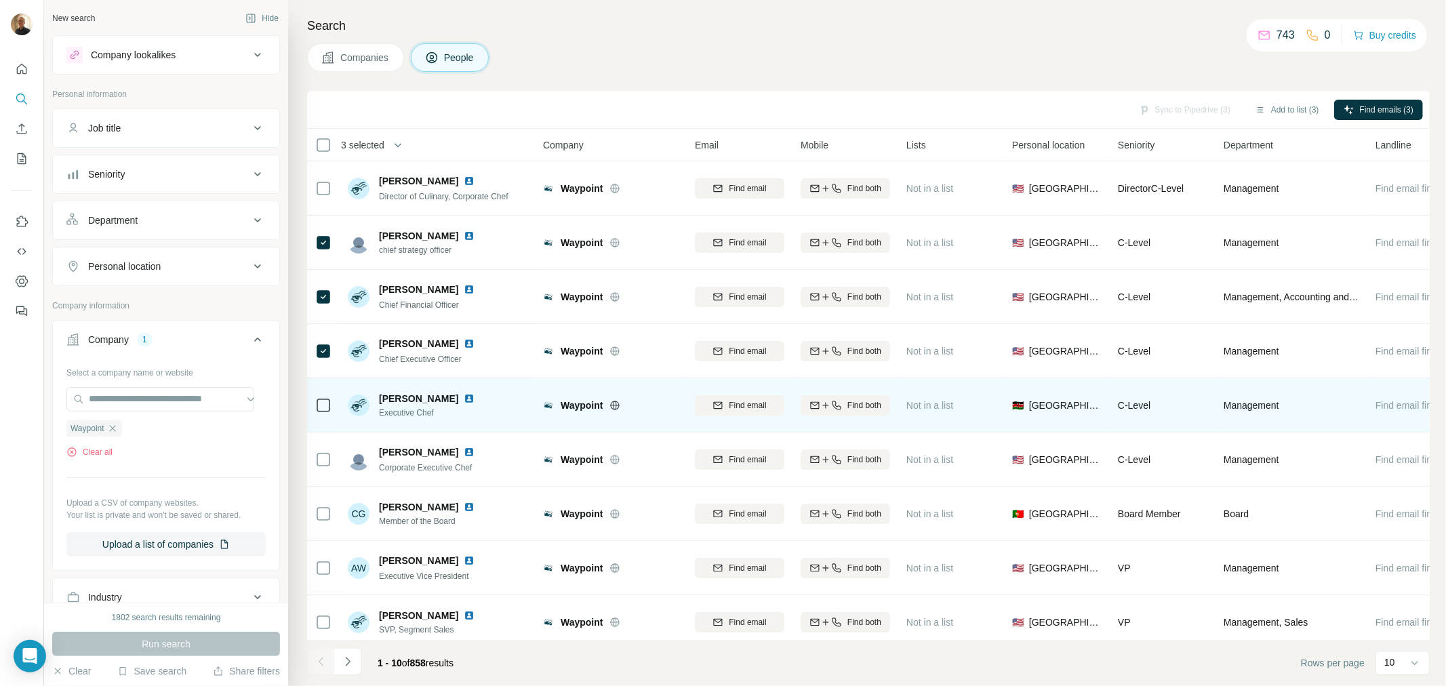
scroll to position [71, 0]
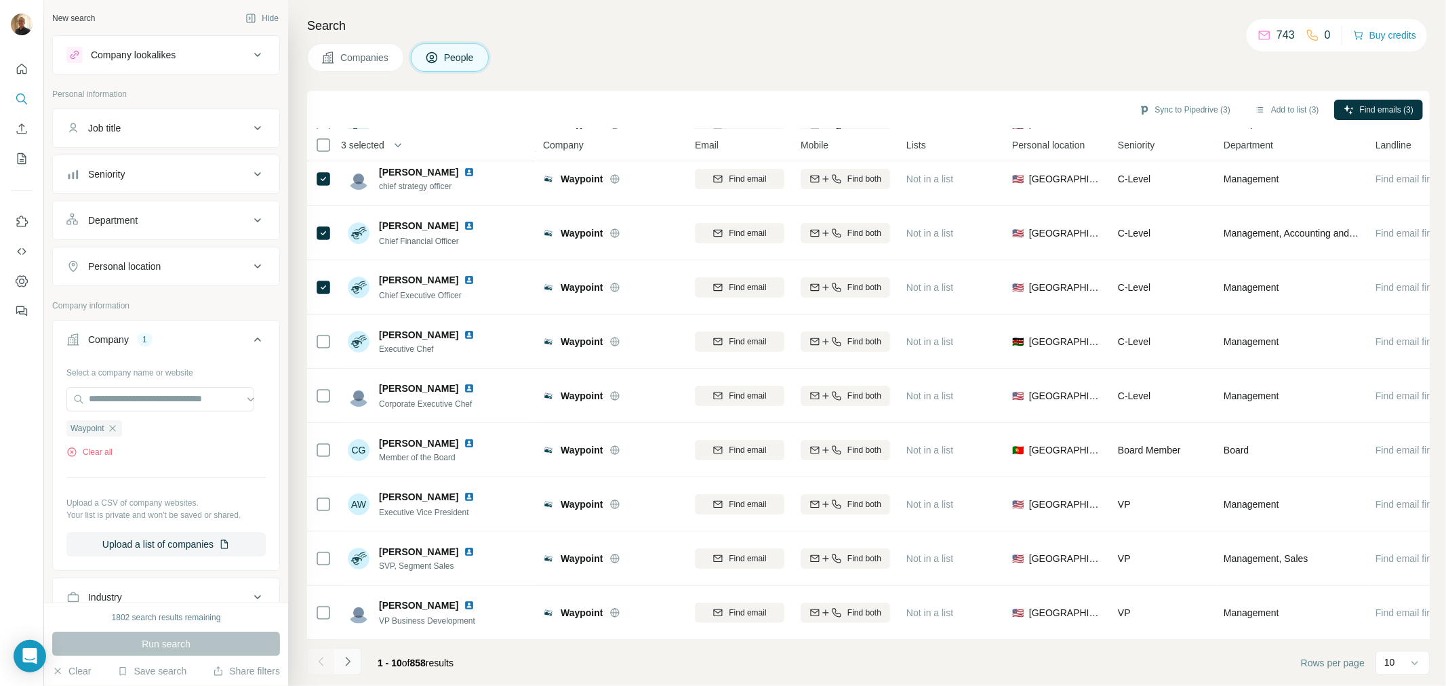
click at [353, 662] on icon "Navigate to next page" at bounding box center [348, 662] width 14 height 14
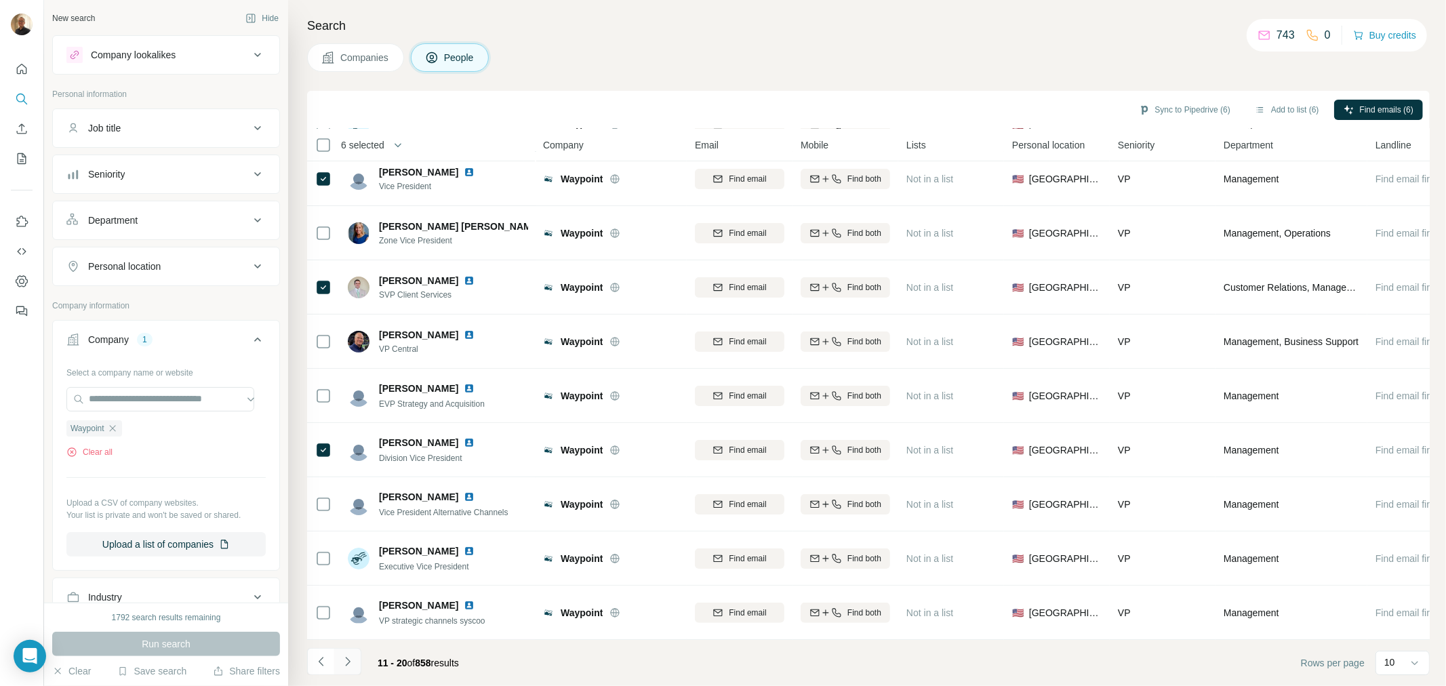
click at [353, 663] on icon "Navigate to next page" at bounding box center [348, 662] width 14 height 14
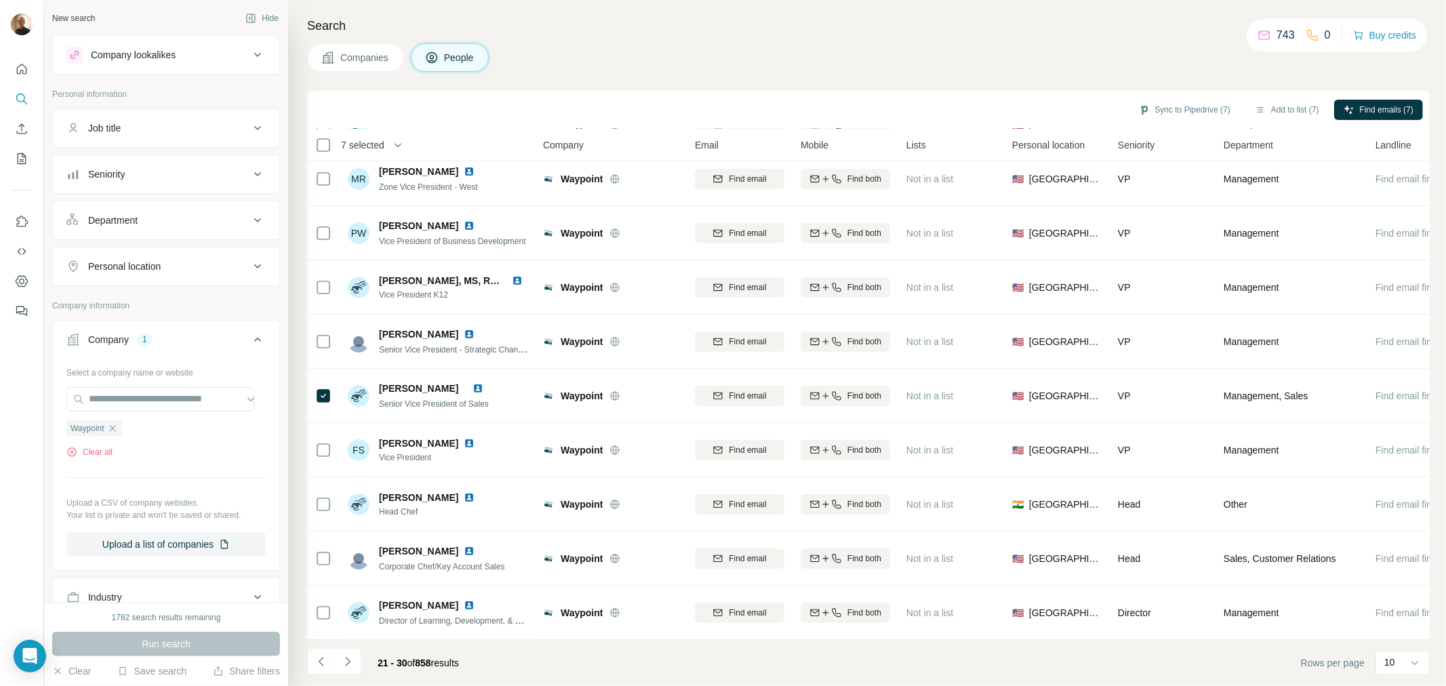
click at [344, 660] on icon "Navigate to next page" at bounding box center [348, 662] width 14 height 14
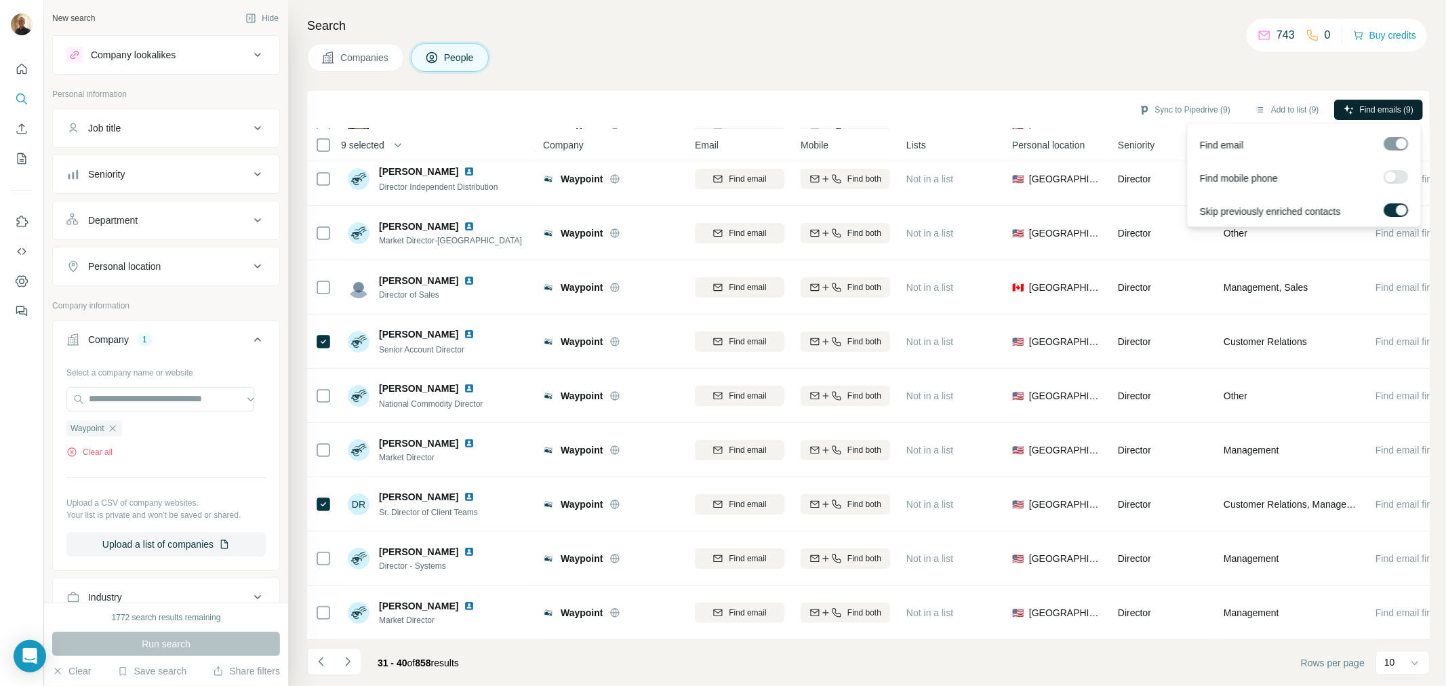
click at [1373, 107] on span "Find emails (9)" at bounding box center [1387, 110] width 54 height 12
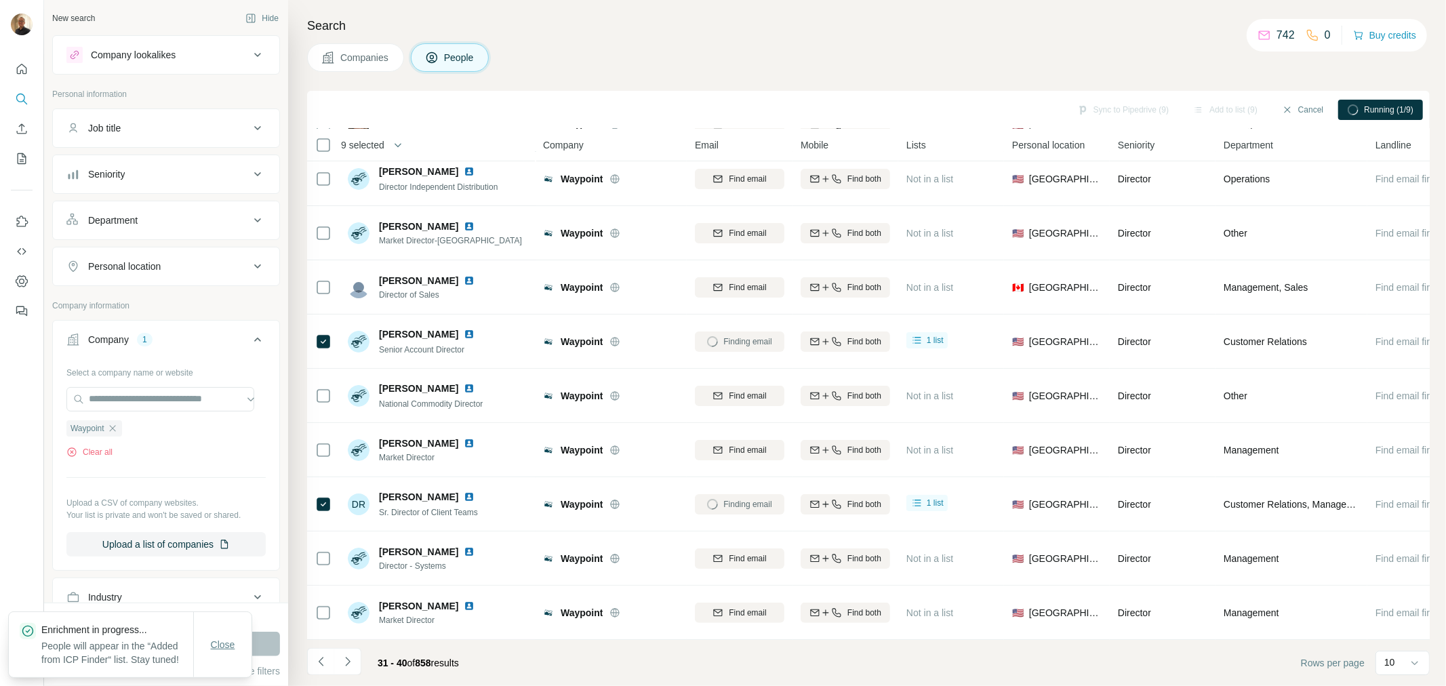
click at [229, 633] on button "Close" at bounding box center [222, 645] width 43 height 24
click at [194, 400] on input "text" at bounding box center [160, 399] width 188 height 24
paste input "**********"
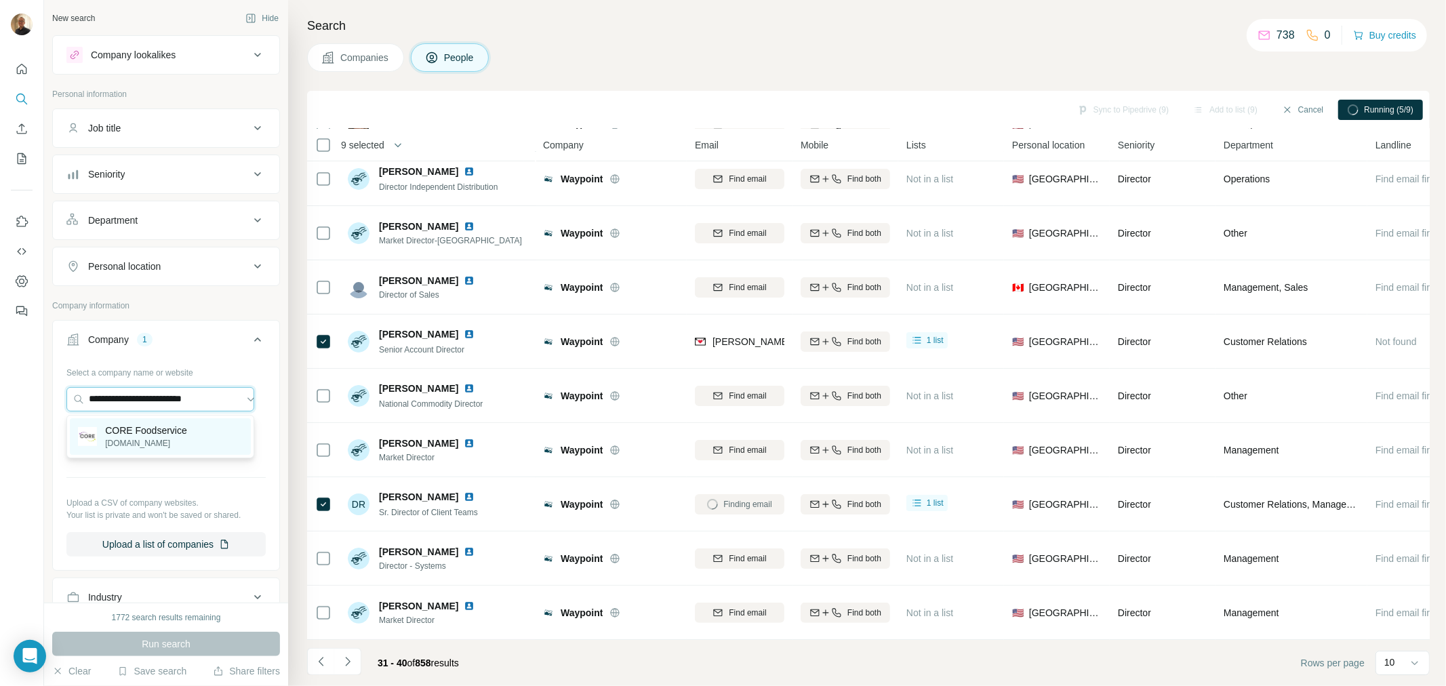
type input "**********"
click at [163, 434] on p "CORE Foodservice" at bounding box center [146, 431] width 82 height 14
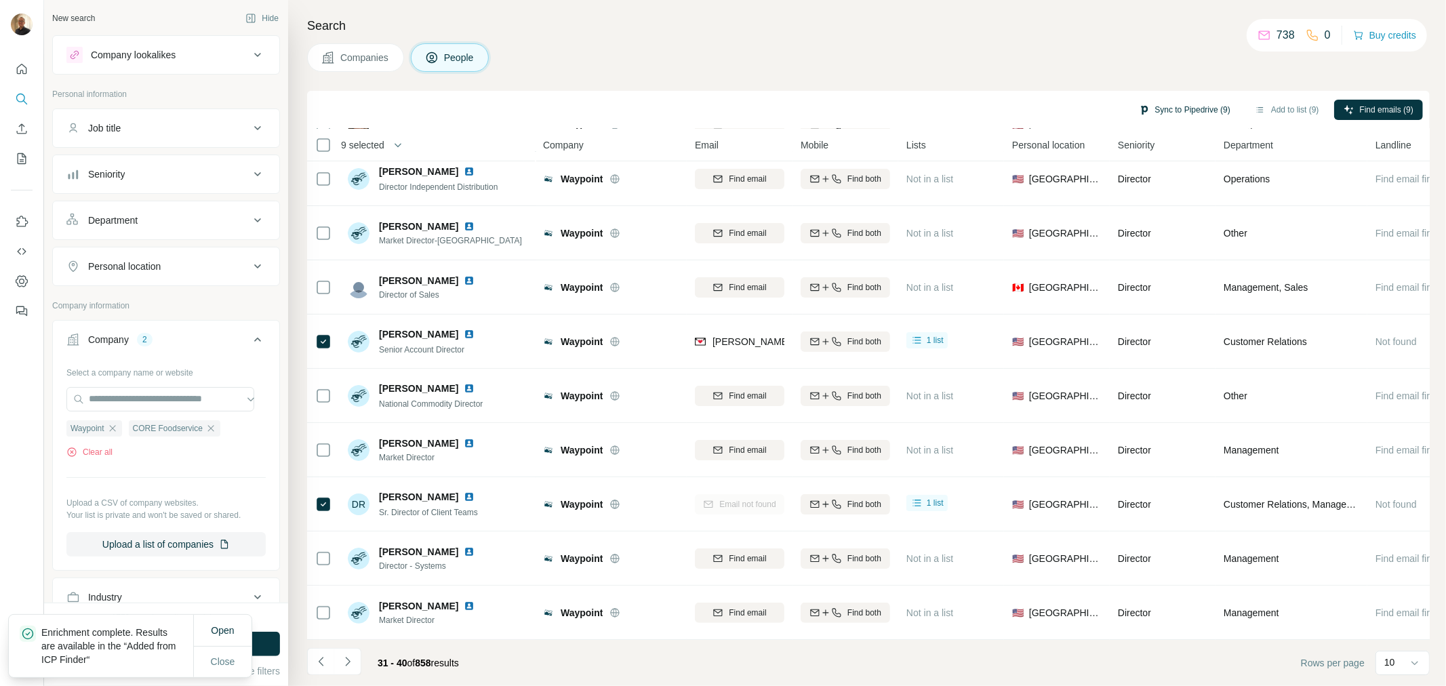
click at [1173, 105] on button "Sync to Pipedrive (9)" at bounding box center [1184, 110] width 111 height 20
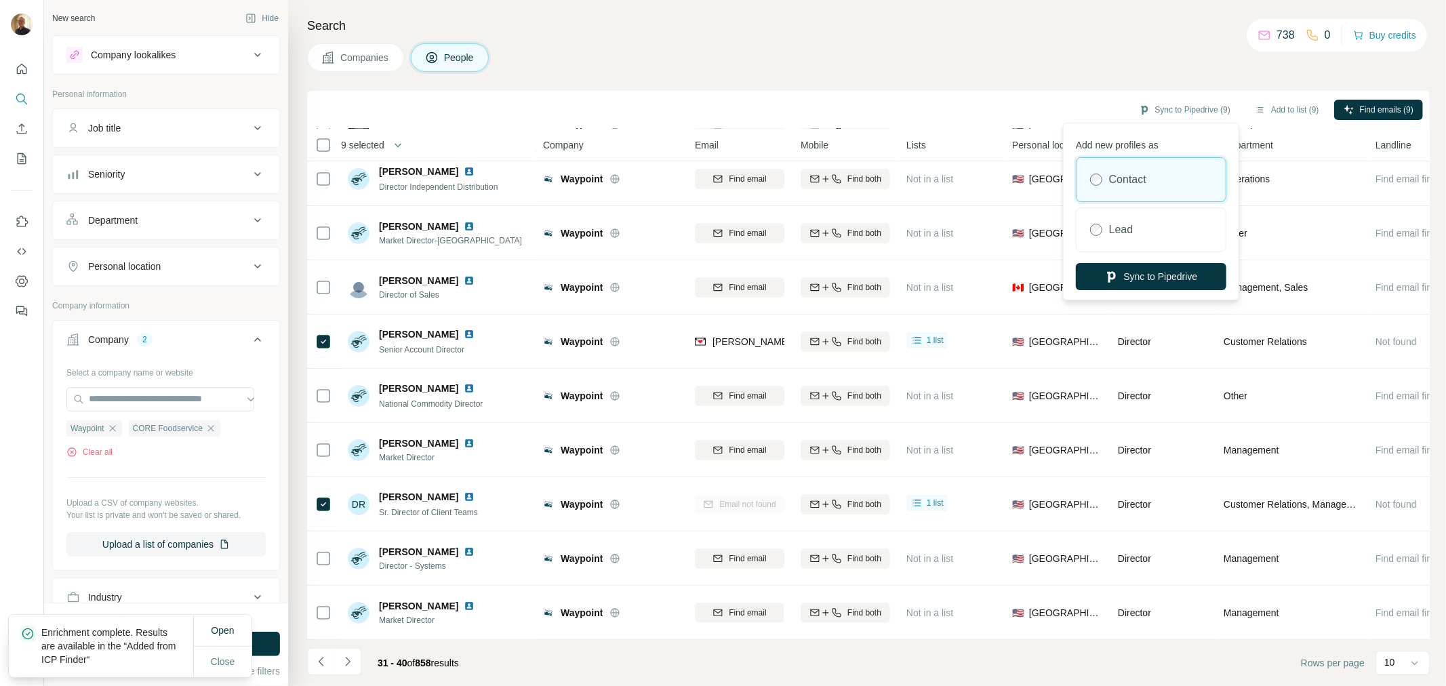
click at [1146, 180] on label "Contact" at bounding box center [1127, 180] width 37 height 16
click at [1142, 269] on button "Sync to Pipedrive" at bounding box center [1151, 276] width 150 height 27
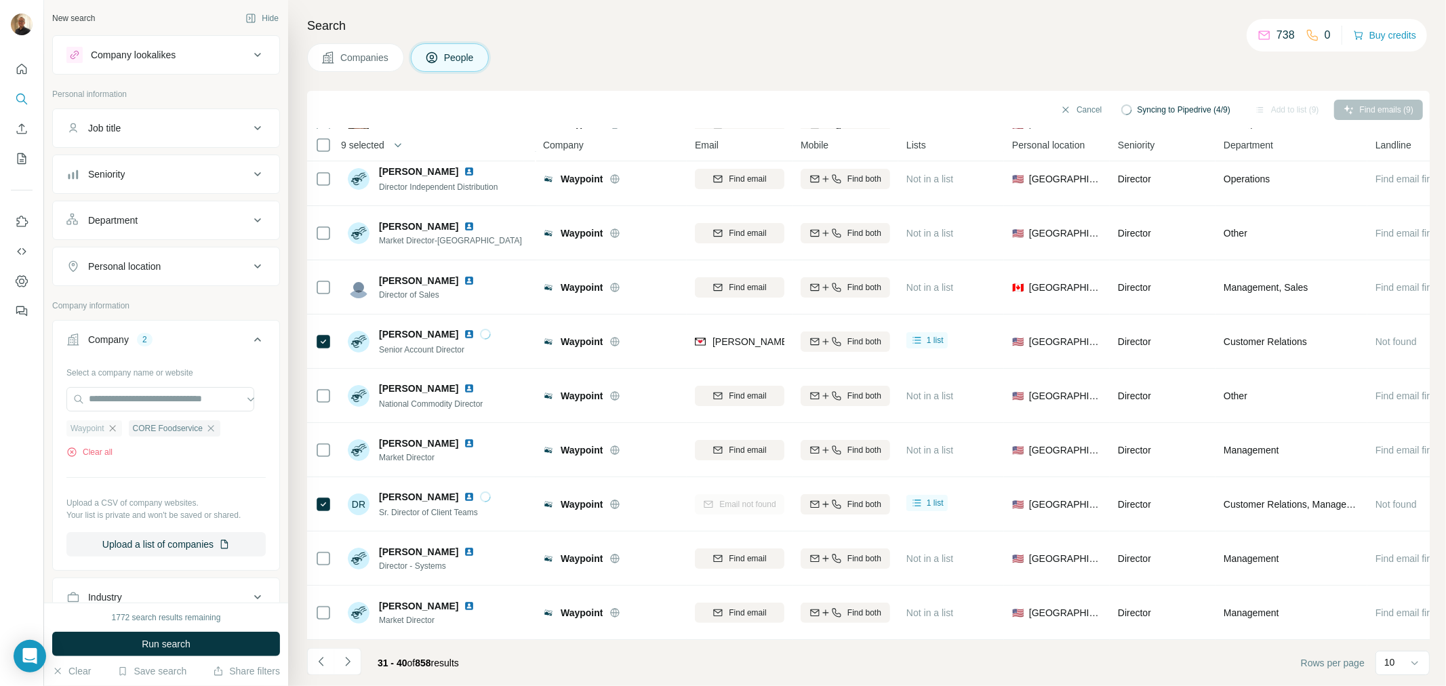
click at [114, 430] on icon "button" at bounding box center [112, 428] width 11 height 11
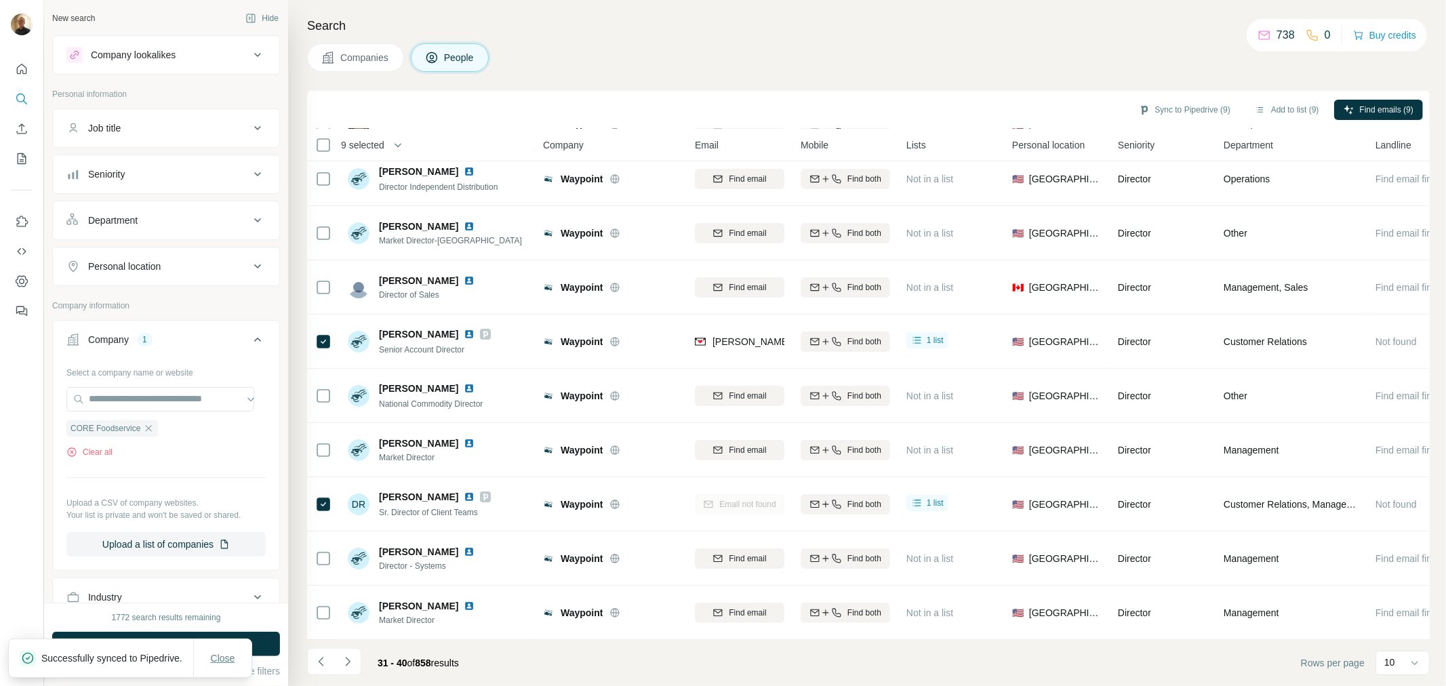
click at [226, 646] on button "Close" at bounding box center [222, 658] width 43 height 24
click at [154, 651] on span "Run search" at bounding box center [166, 644] width 49 height 14
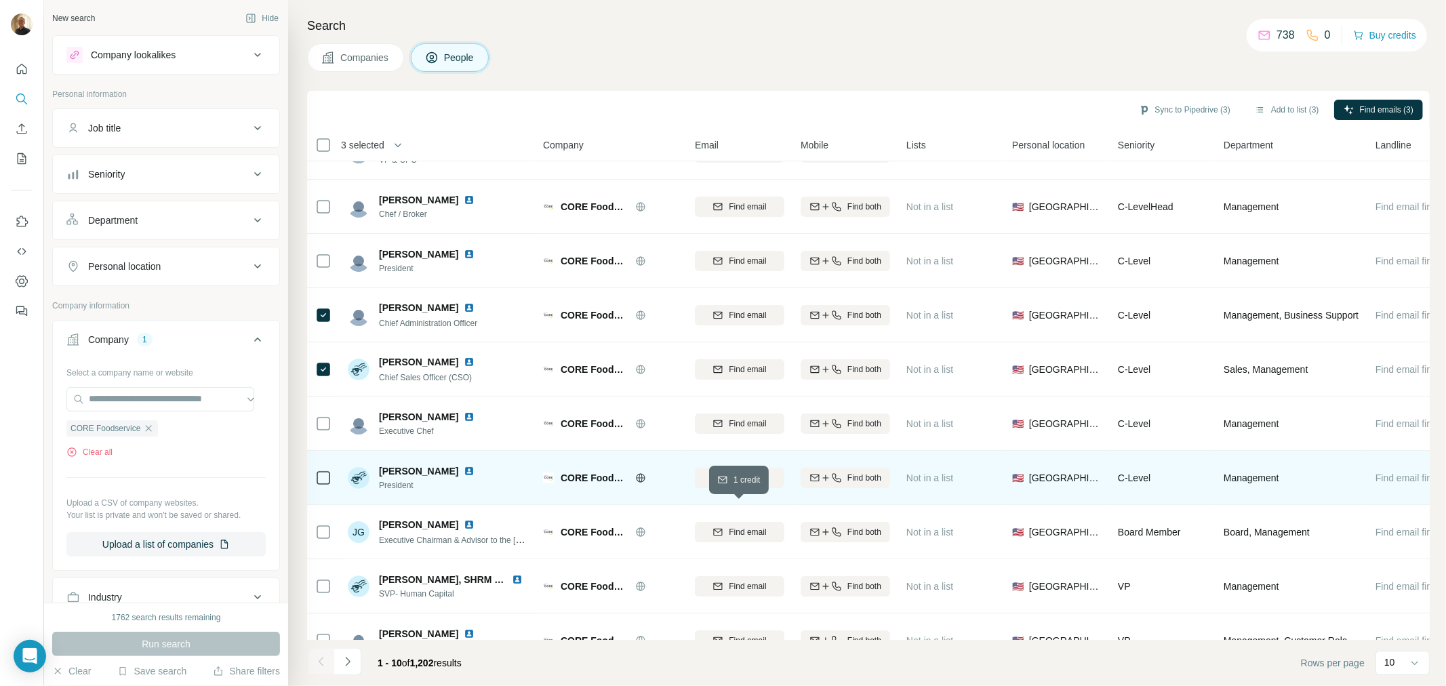
scroll to position [71, 0]
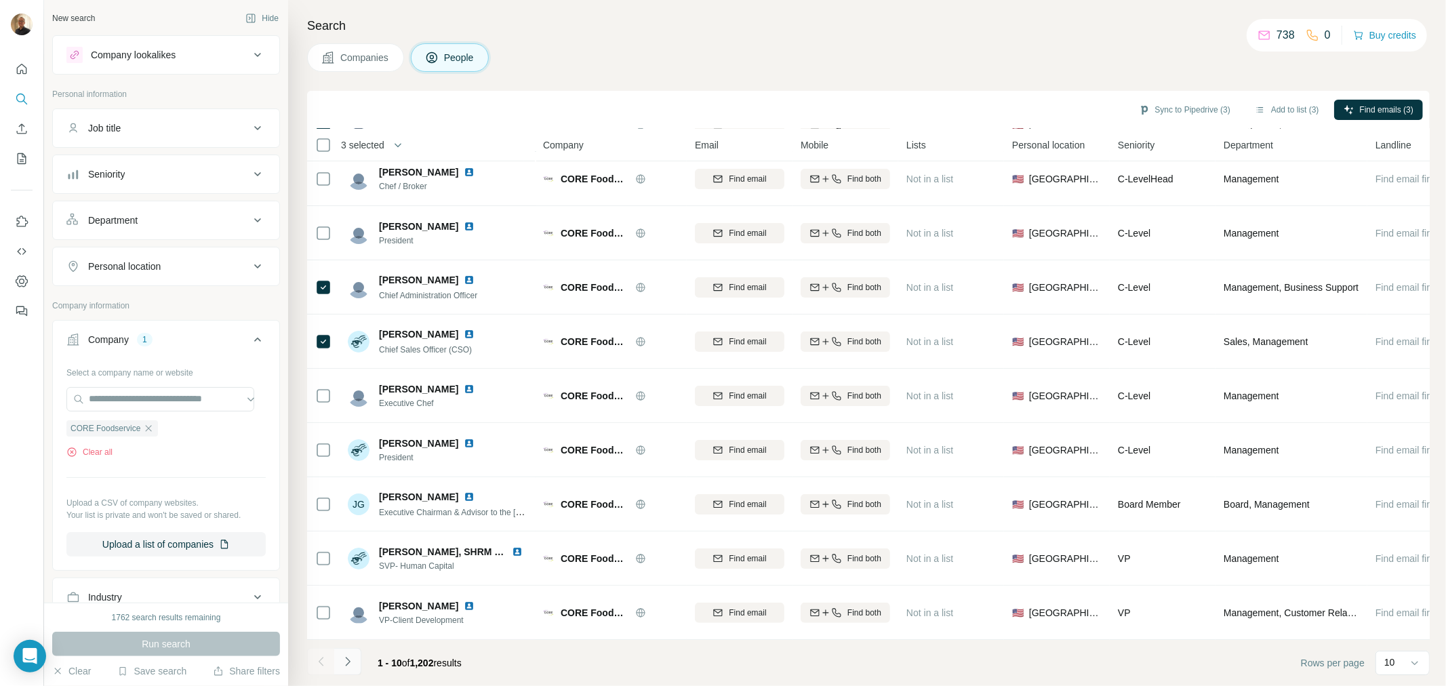
click at [348, 661] on icon "Navigate to next page" at bounding box center [347, 661] width 5 height 9
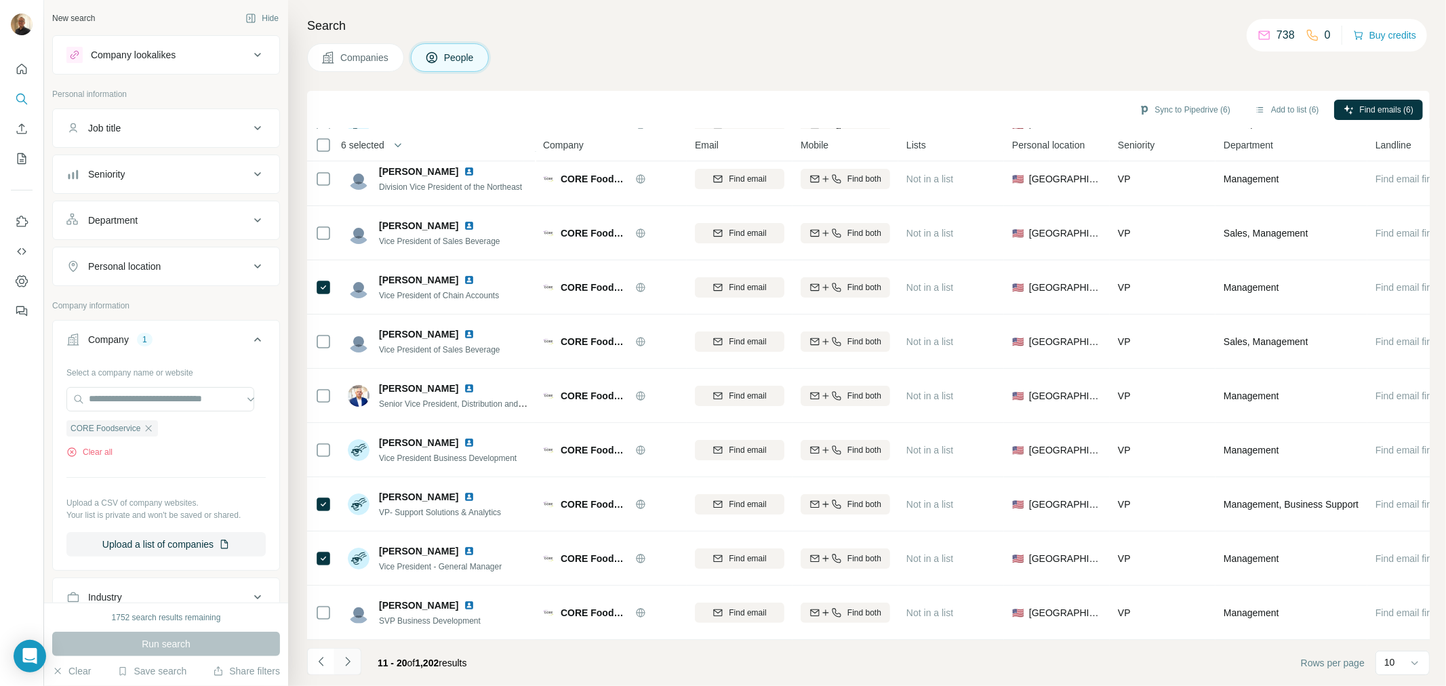
click at [350, 668] on icon "Navigate to next page" at bounding box center [348, 662] width 14 height 14
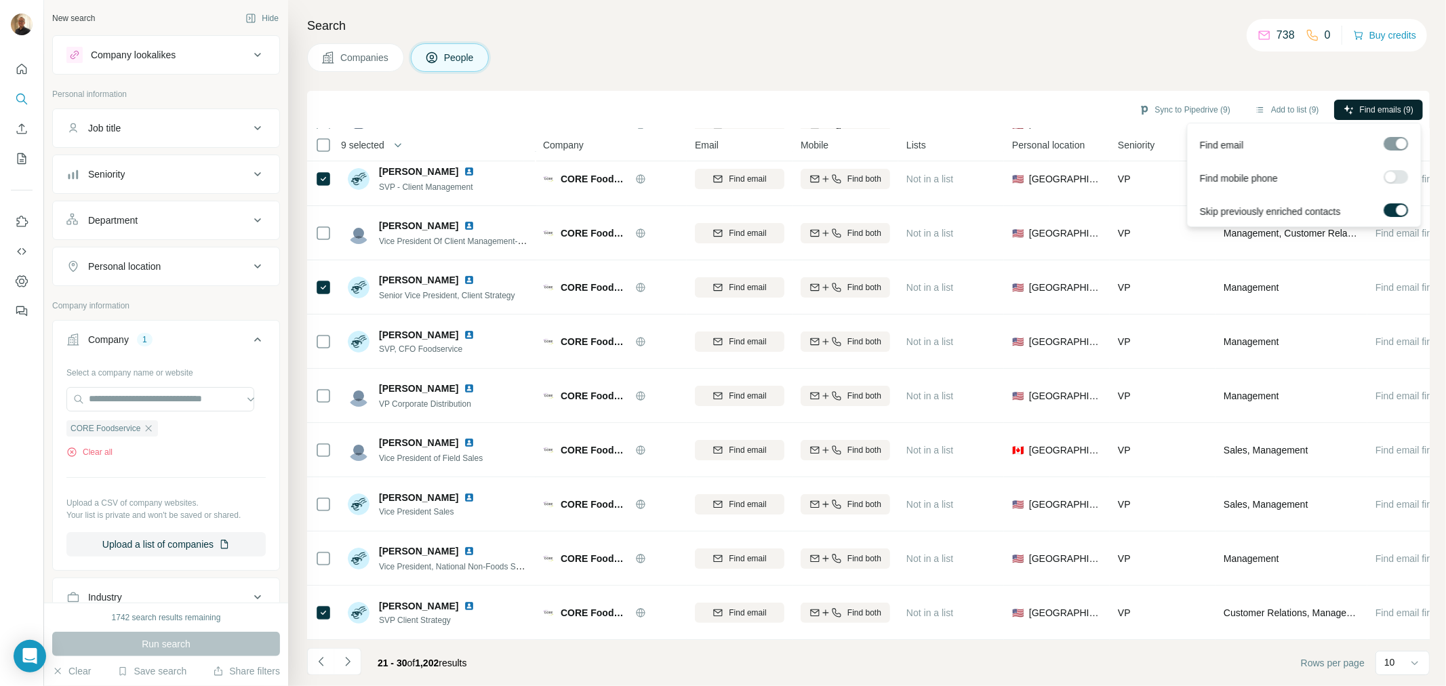
click at [1340, 103] on button "Find emails (9)" at bounding box center [1378, 110] width 89 height 20
click at [133, 411] on input "text" at bounding box center [160, 399] width 188 height 24
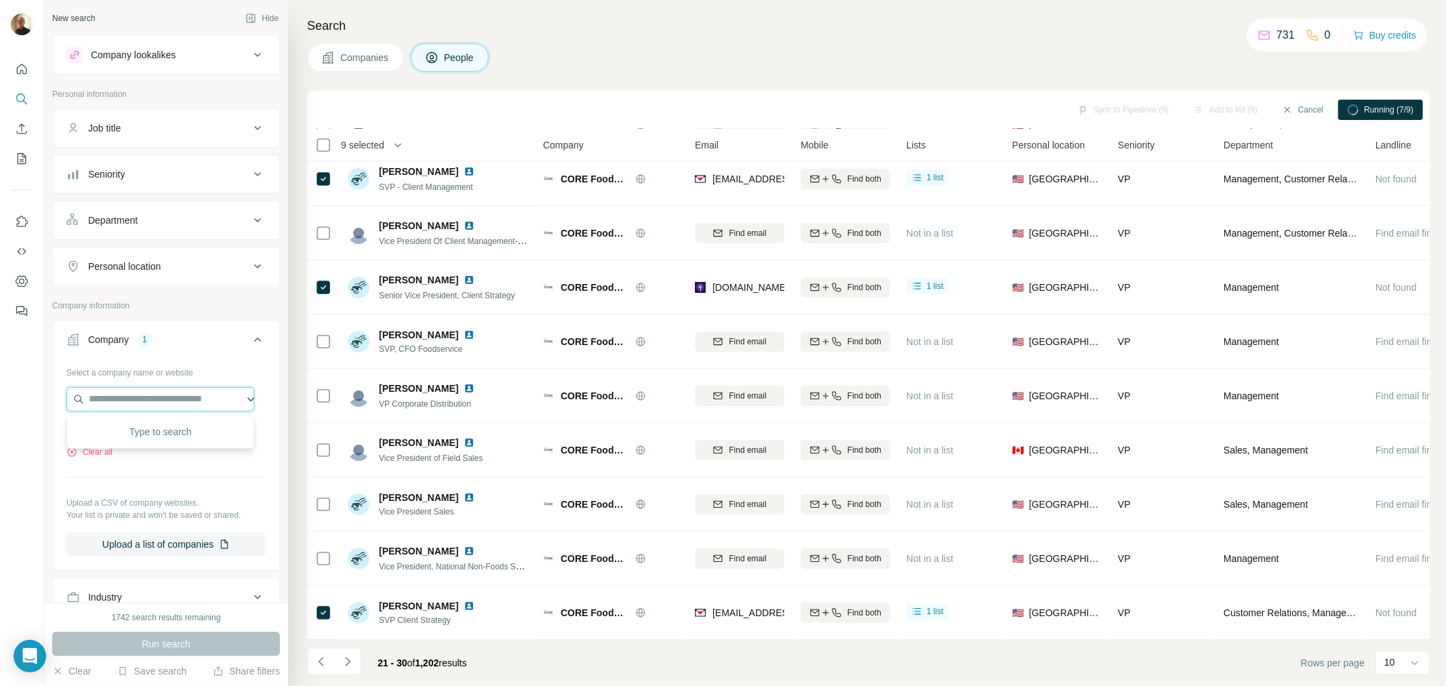
paste input "**********"
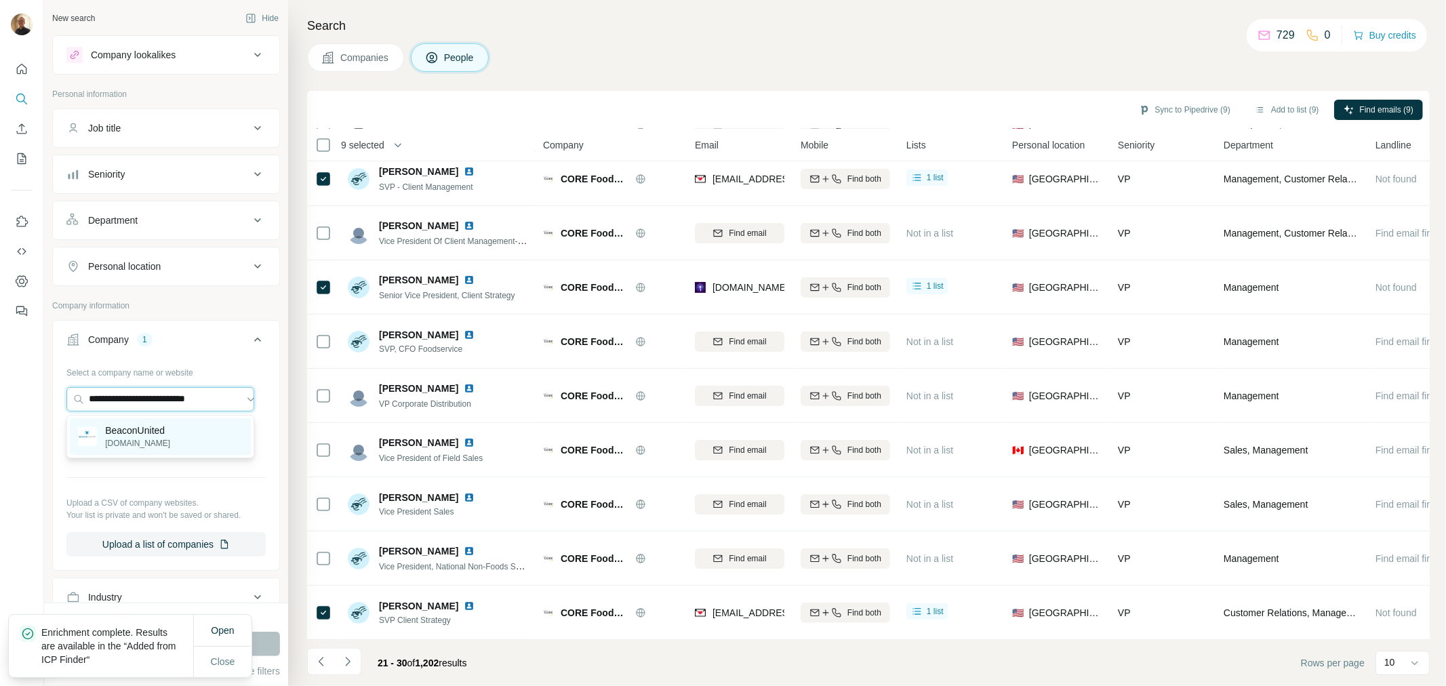
type input "**********"
click at [146, 430] on p "BeaconUnited" at bounding box center [137, 431] width 65 height 14
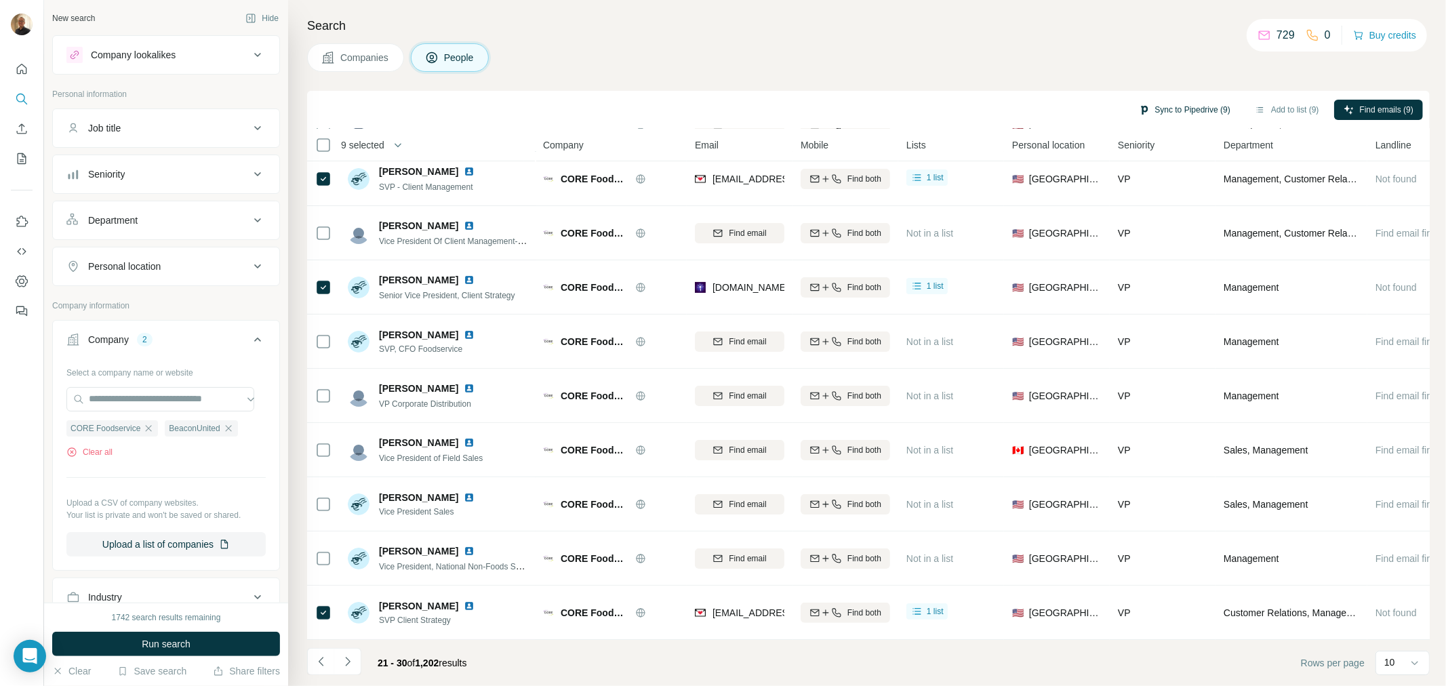
click at [1176, 107] on button "Sync to Pipedrive (9)" at bounding box center [1184, 110] width 111 height 20
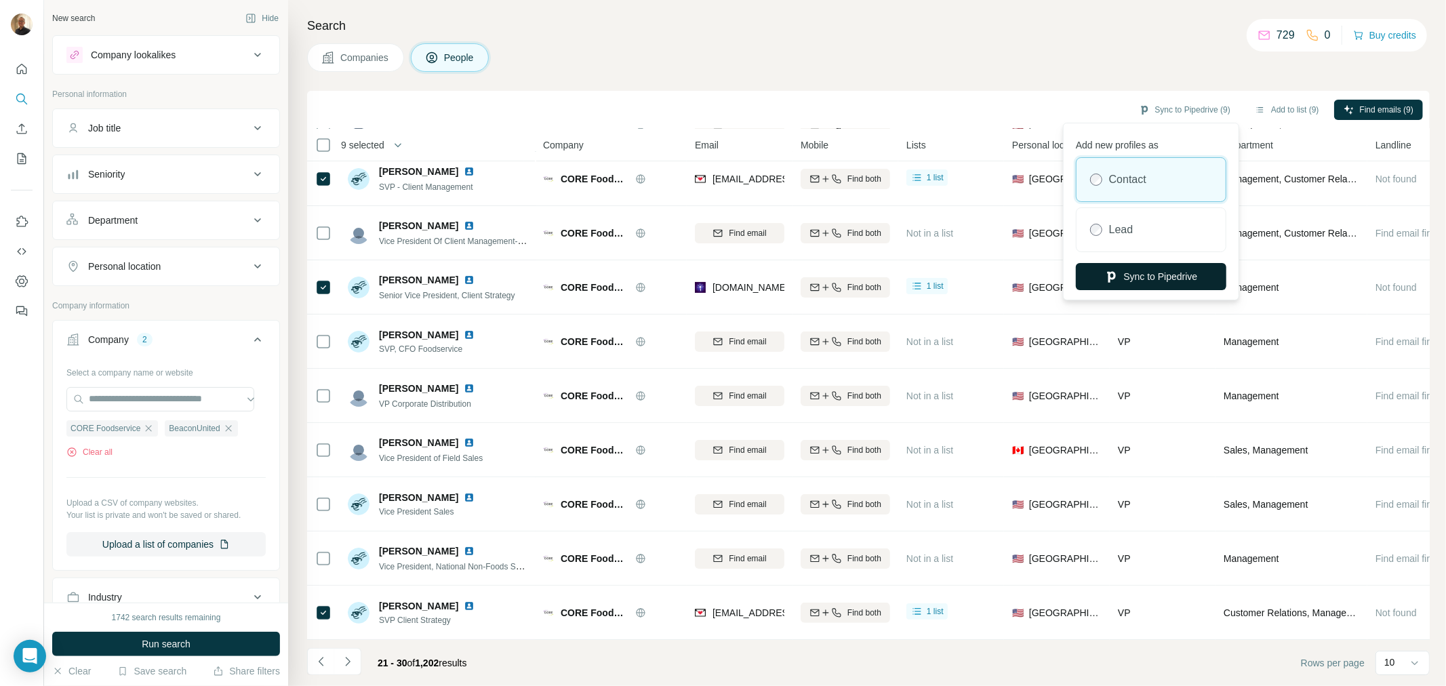
click at [1158, 274] on button "Sync to Pipedrive" at bounding box center [1151, 276] width 150 height 27
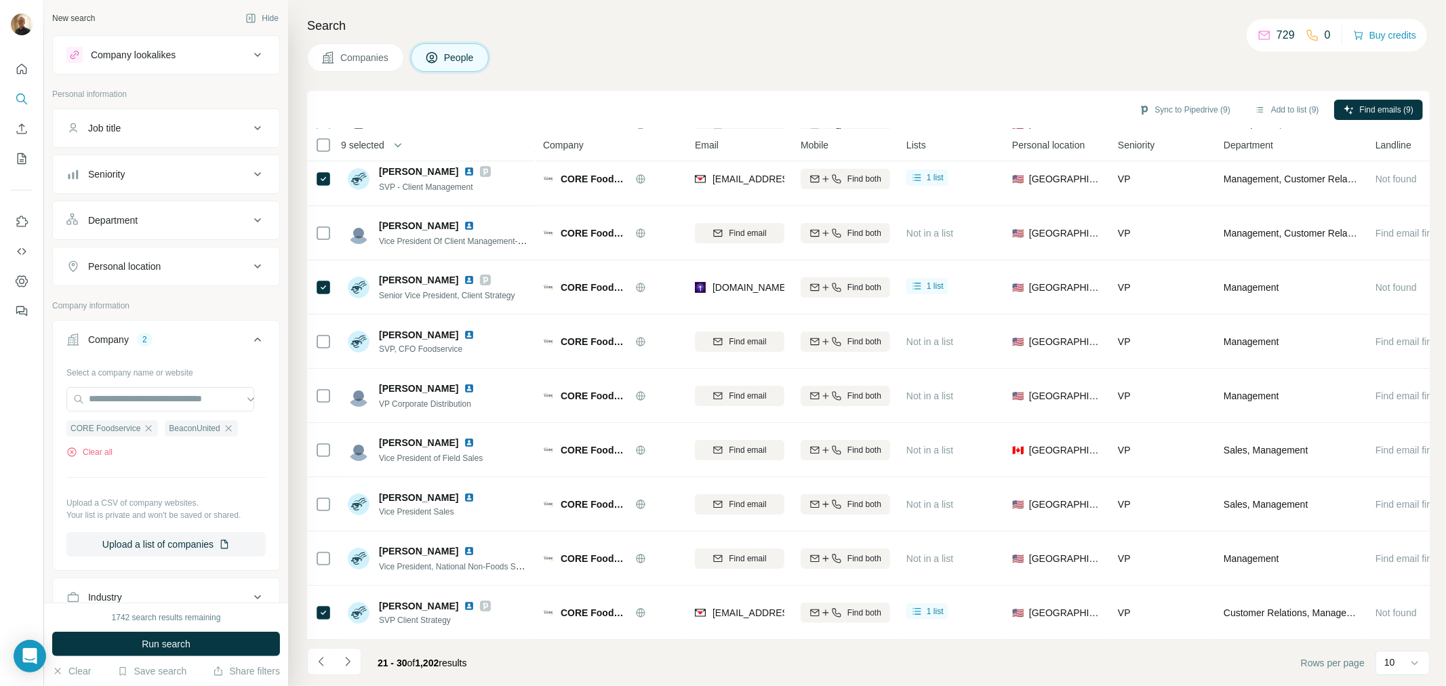
click at [1147, 89] on div "Search Companies People Sync to Pipedrive (9) Add to list (9) Find emails (9) 9…" at bounding box center [867, 343] width 1158 height 686
click at [1147, 100] on button "Sync to Pipedrive (9)" at bounding box center [1184, 110] width 111 height 20
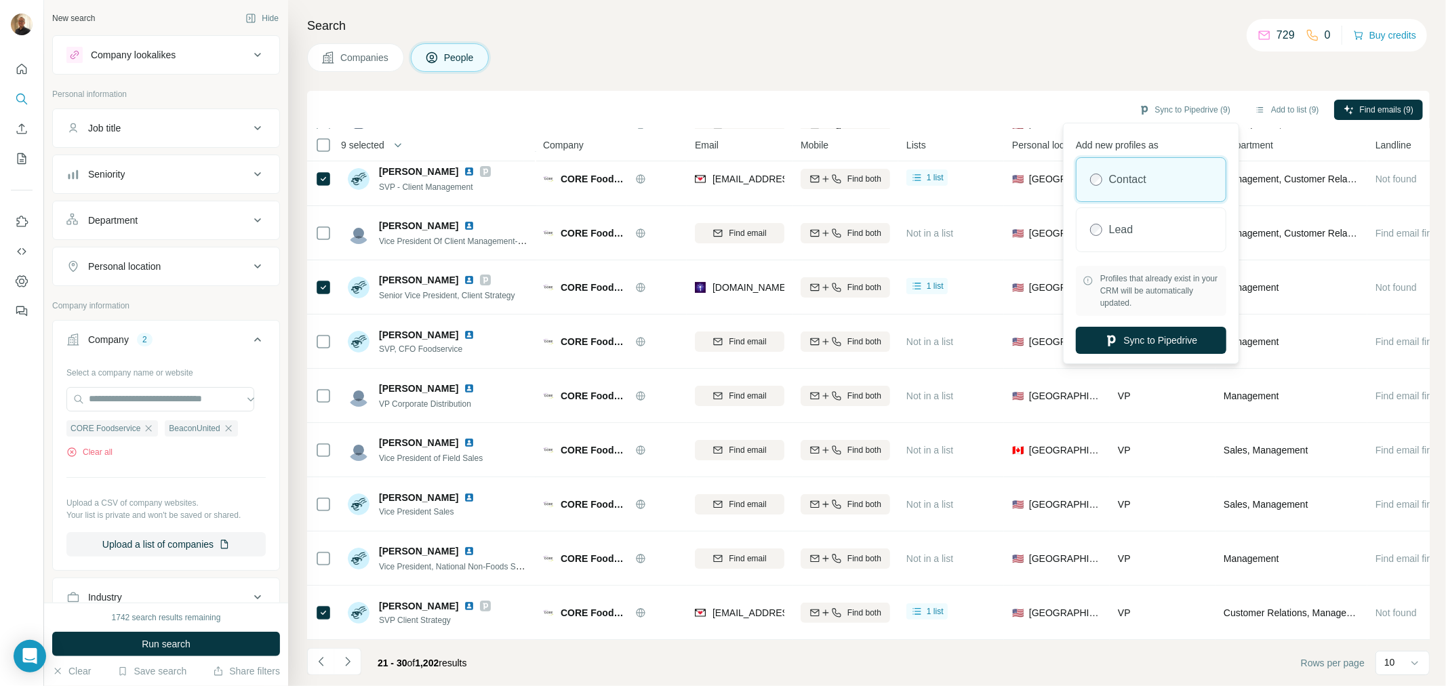
click at [1176, 181] on div "Contact" at bounding box center [1151, 179] width 149 height 43
click at [1169, 342] on button "Sync to Pipedrive" at bounding box center [1151, 340] width 150 height 27
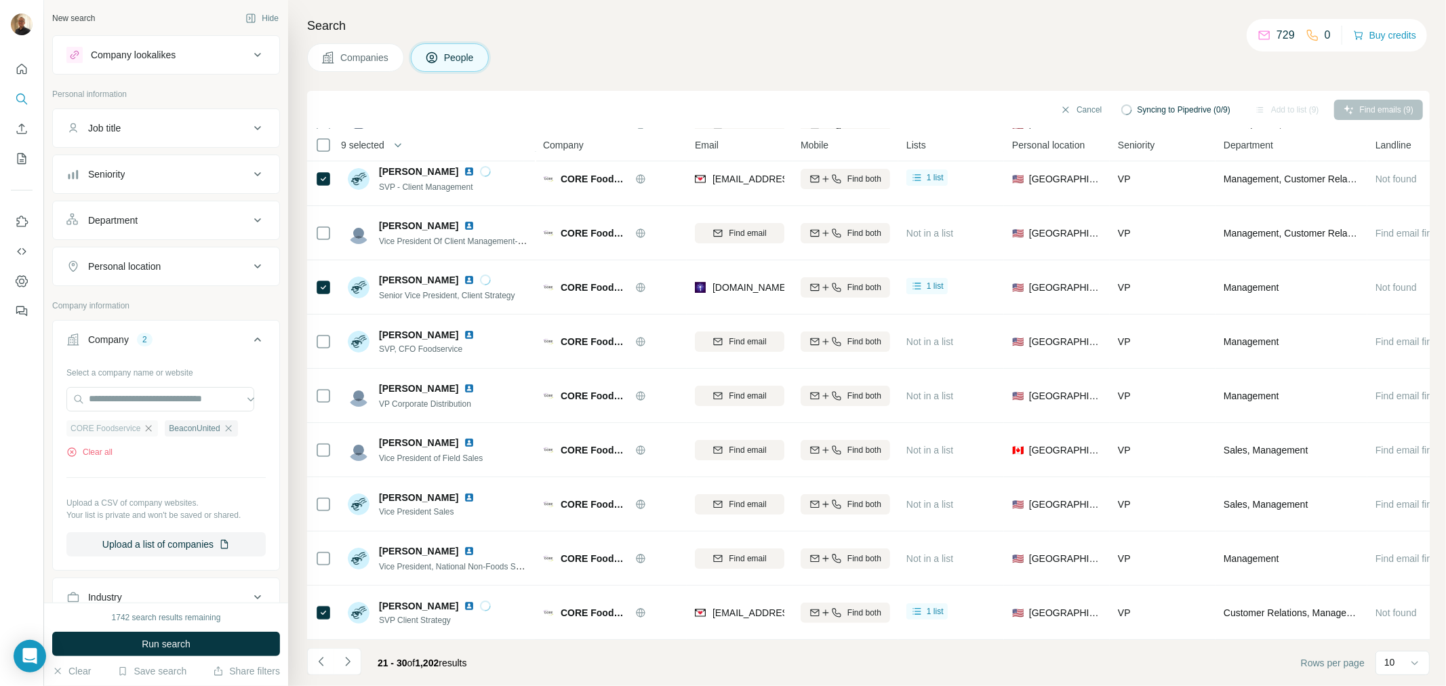
click at [145, 428] on icon "button" at bounding box center [148, 428] width 11 height 11
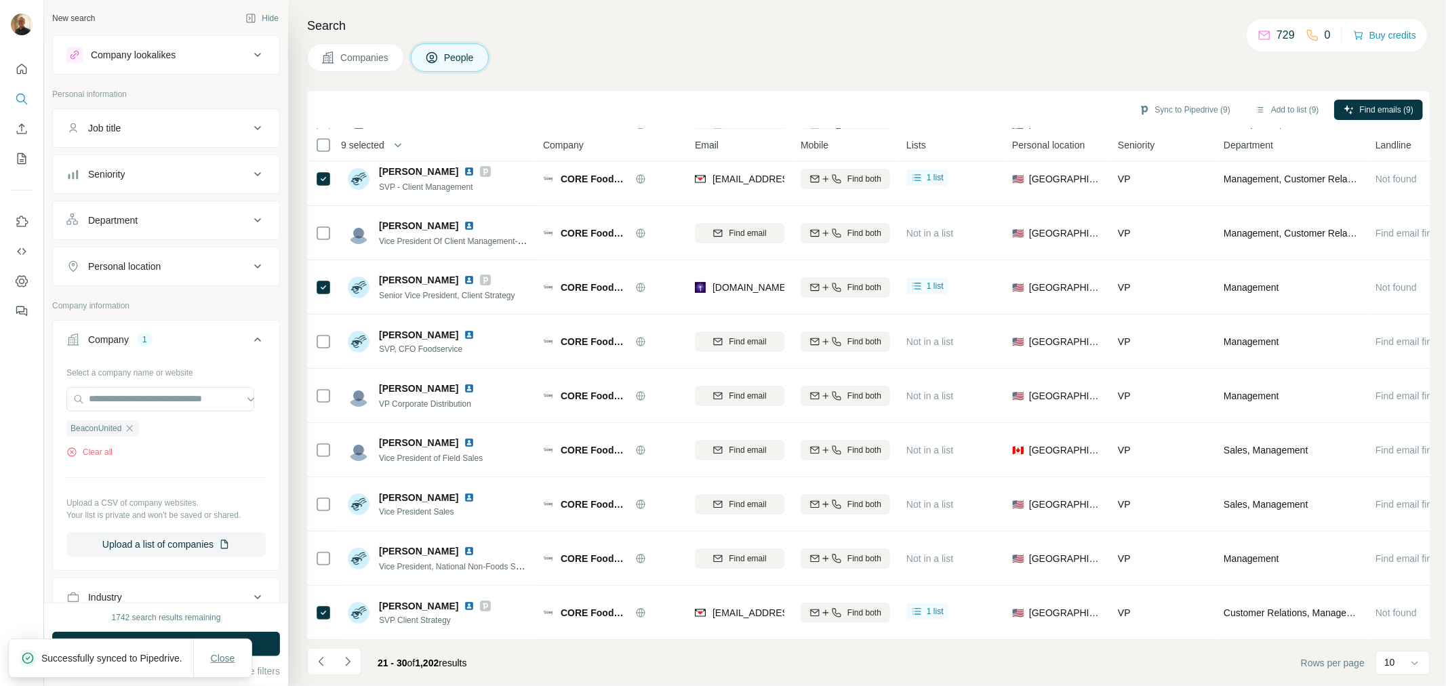
click at [233, 651] on span "Close" at bounding box center [223, 658] width 24 height 14
click at [172, 651] on span "Run search" at bounding box center [166, 644] width 49 height 14
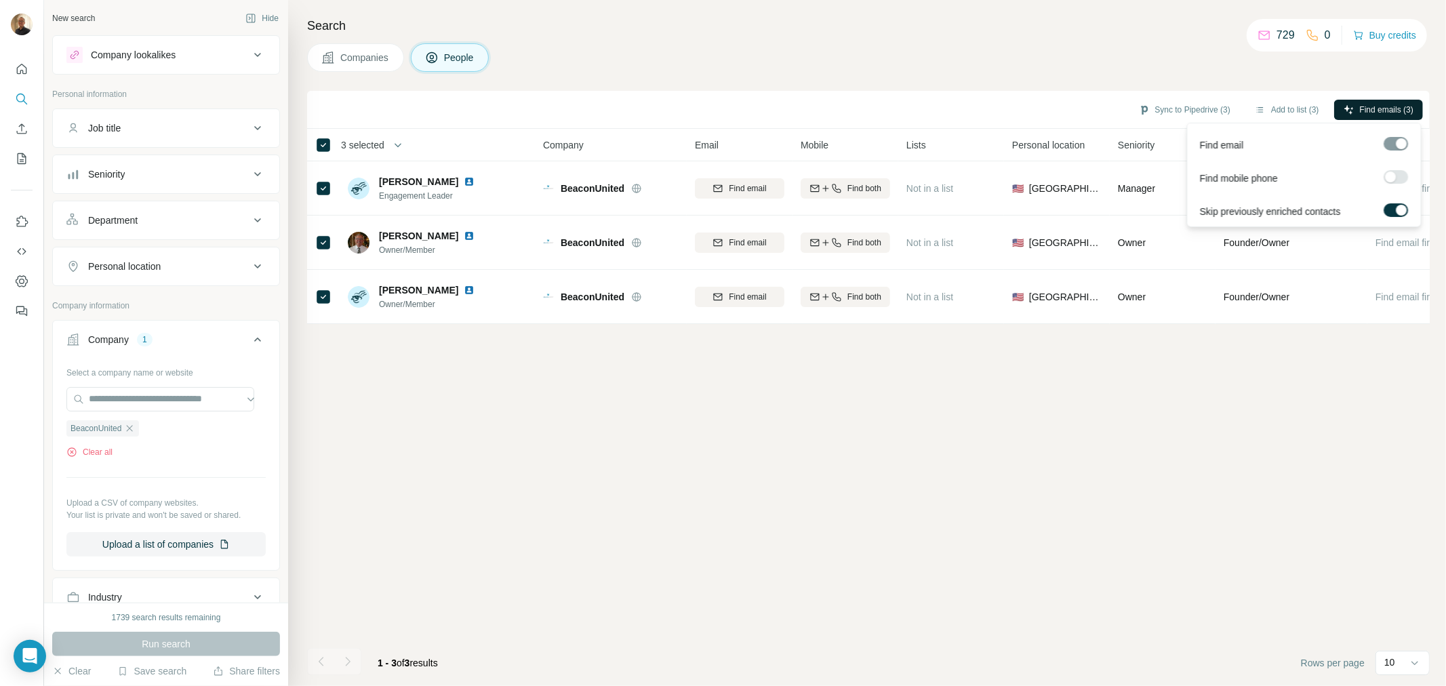
click at [1388, 104] on span "Find emails (3)" at bounding box center [1387, 110] width 54 height 12
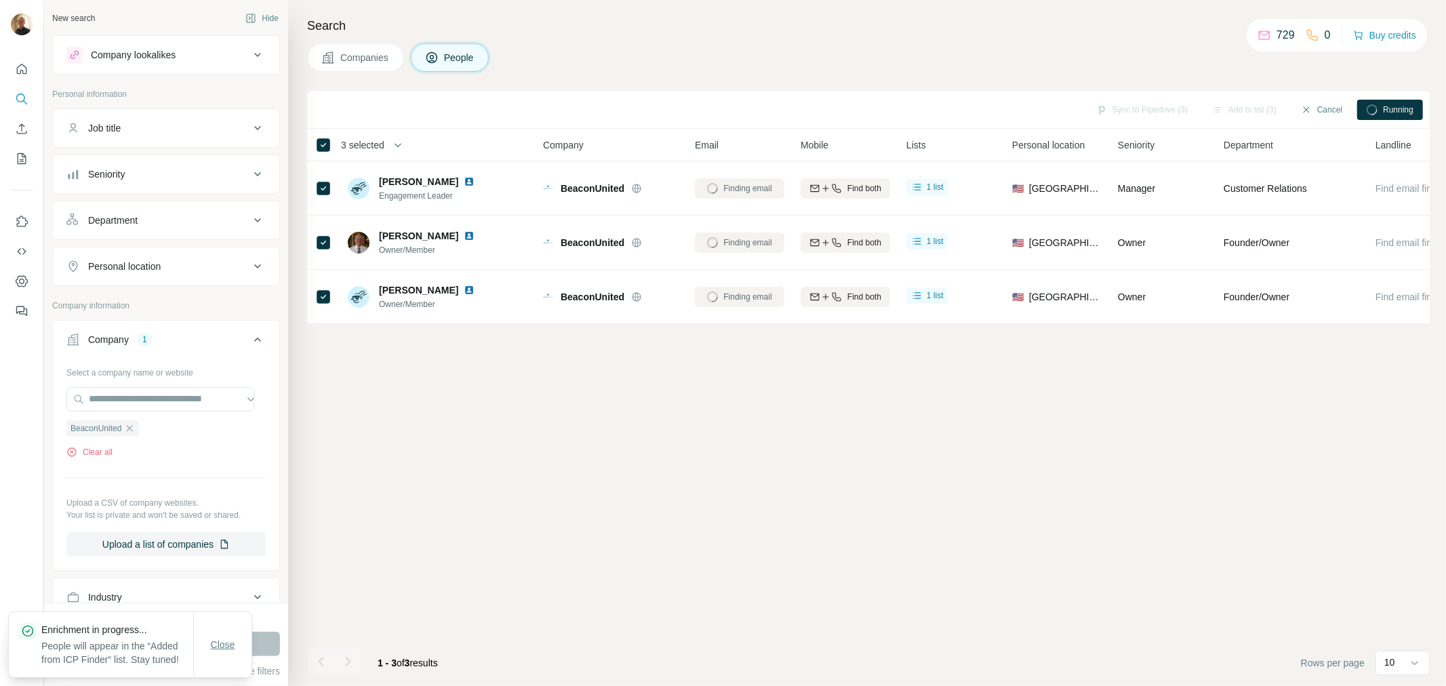
click at [242, 647] on button "Close" at bounding box center [222, 645] width 43 height 24
click at [163, 391] on input "text" at bounding box center [160, 399] width 188 height 24
paste input "**********"
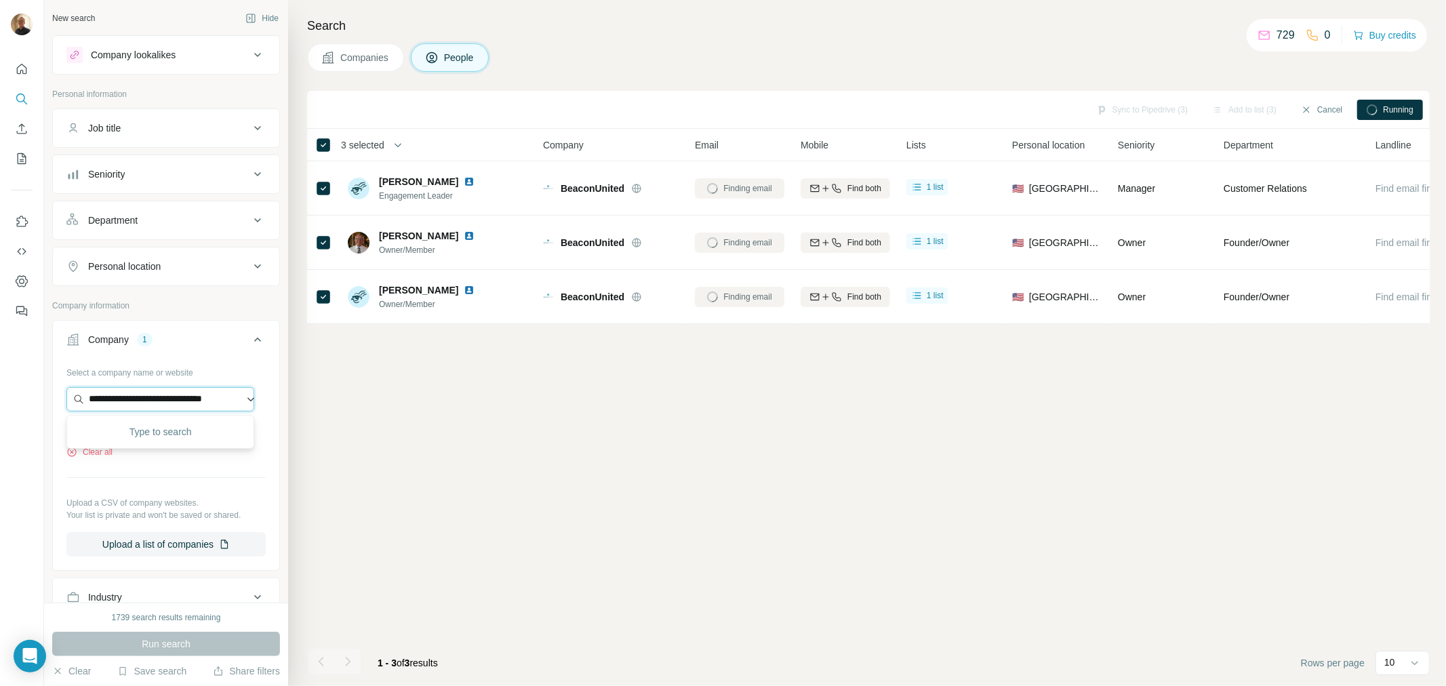
scroll to position [0, 18]
type input "**********"
click at [147, 427] on p "[PERSON_NAME] Connections" at bounding box center [172, 431] width 134 height 14
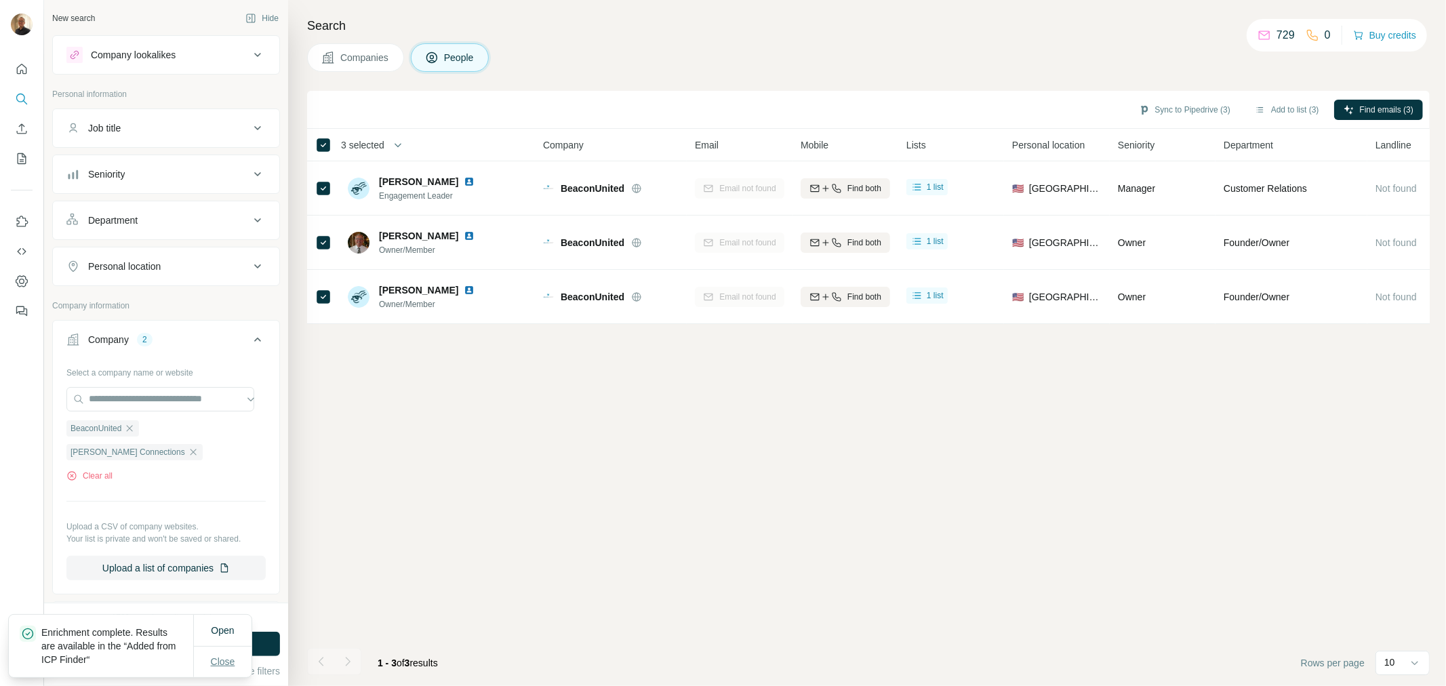
click at [224, 662] on span "Close" at bounding box center [223, 662] width 24 height 14
click at [1209, 107] on button "Sync to Pipedrive (3)" at bounding box center [1184, 110] width 111 height 20
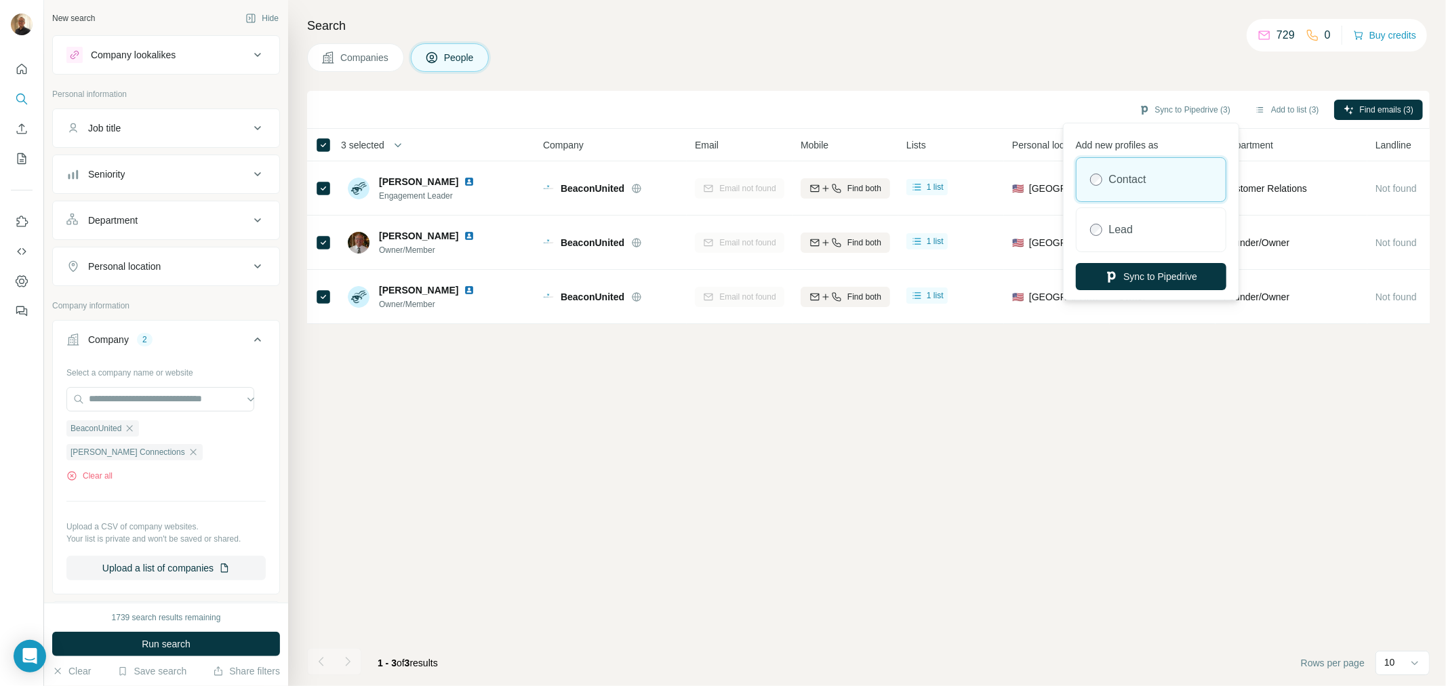
click at [1117, 179] on label "Contact" at bounding box center [1127, 180] width 37 height 16
click at [1119, 276] on button "Sync to Pipedrive" at bounding box center [1151, 276] width 150 height 27
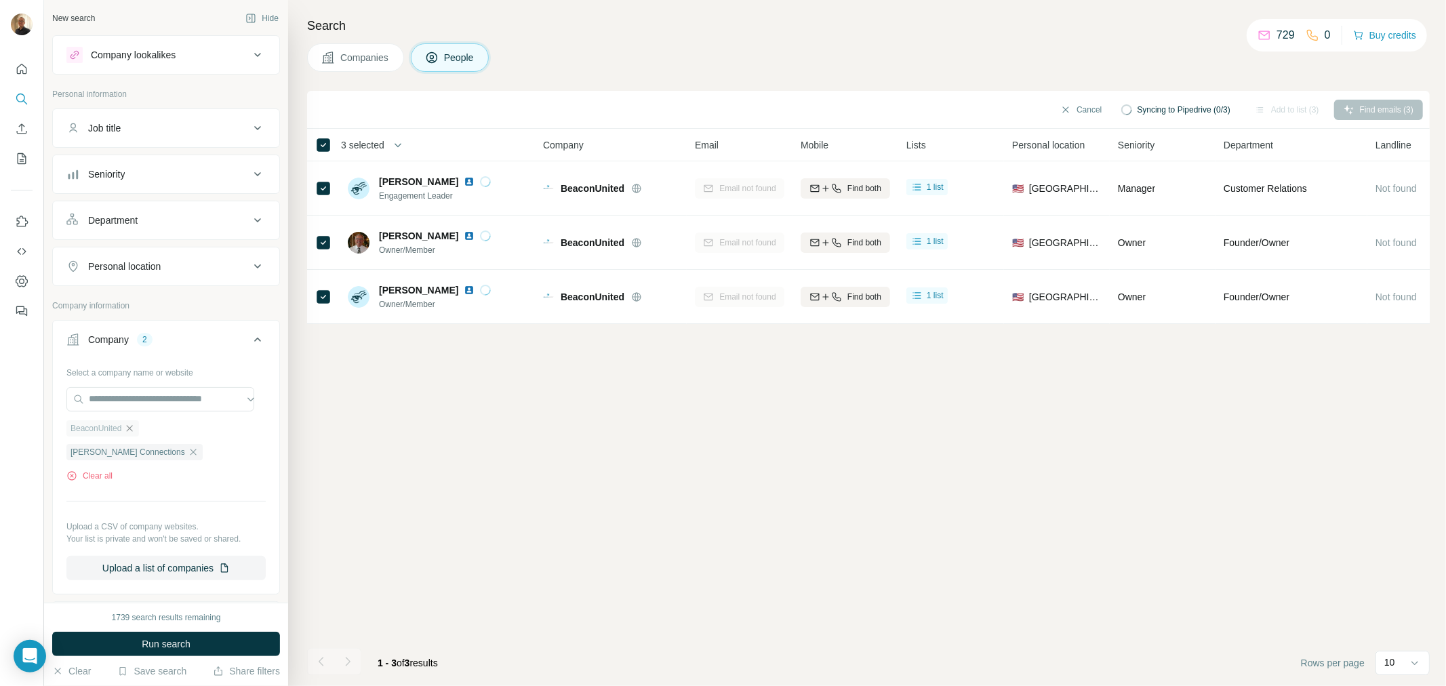
click at [132, 429] on icon "button" at bounding box center [130, 428] width 6 height 6
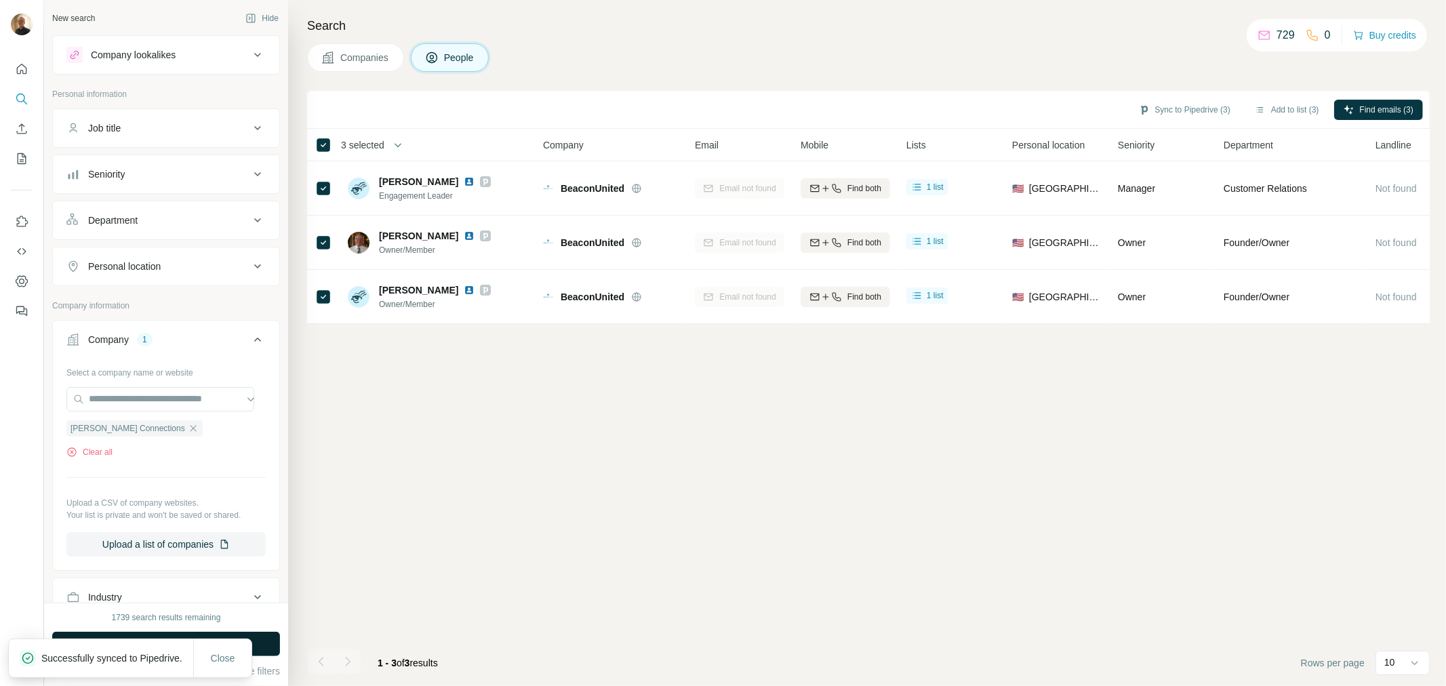
click at [130, 651] on p "Successfully synced to Pipedrive." at bounding box center [117, 658] width 152 height 14
click at [146, 645] on span "Run search" at bounding box center [166, 644] width 49 height 14
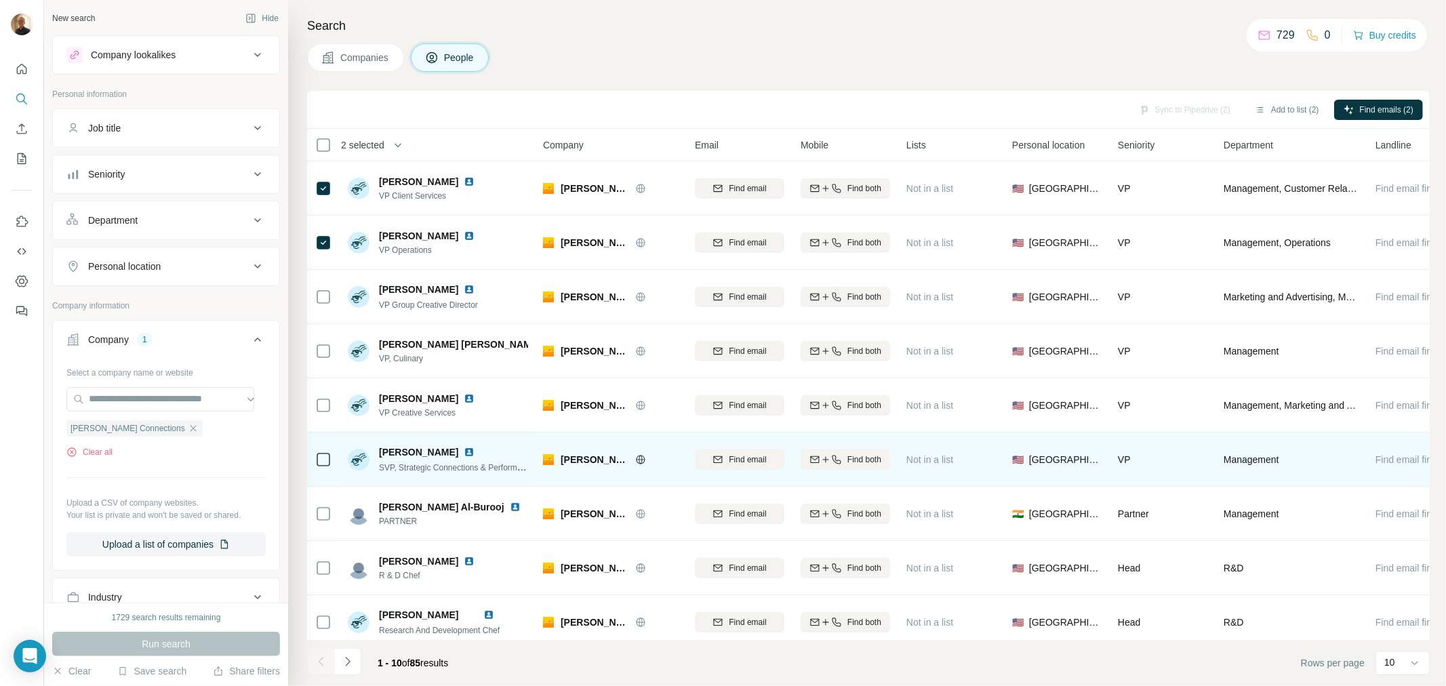
scroll to position [71, 0]
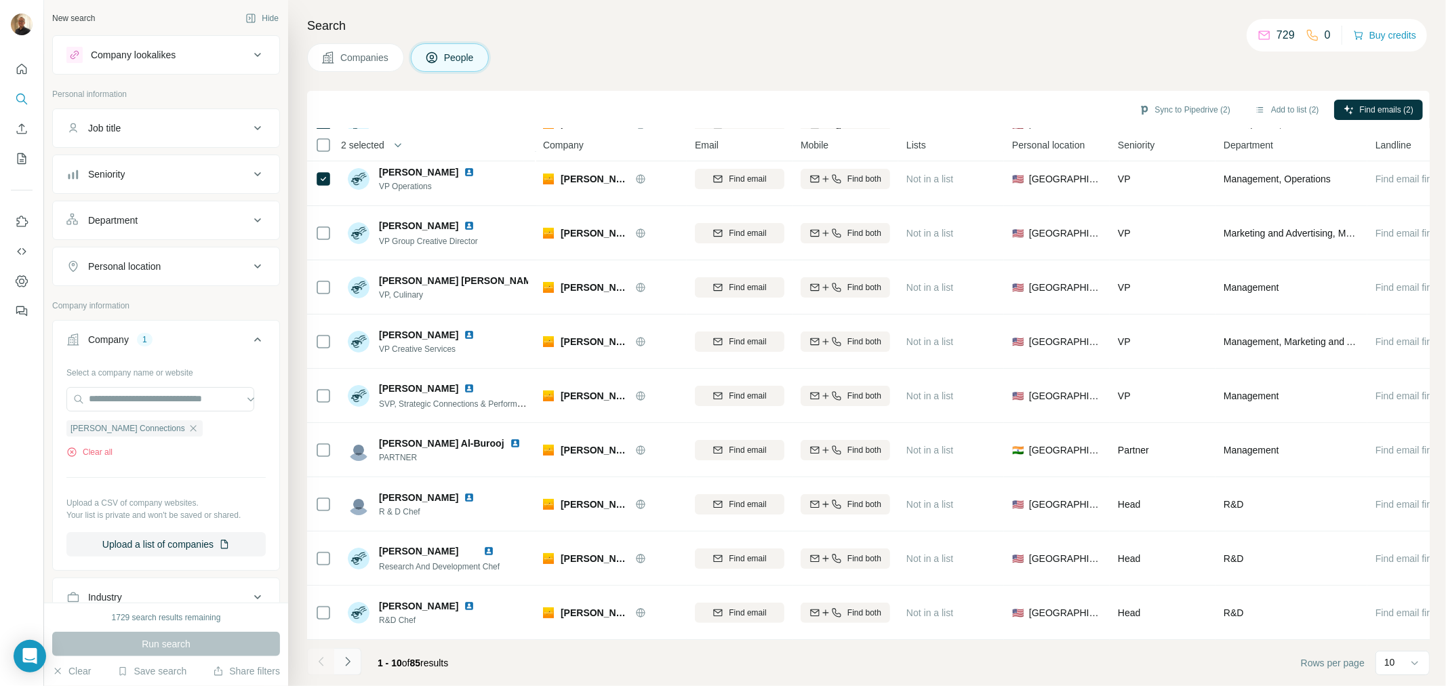
click at [347, 656] on icon "Navigate to next page" at bounding box center [348, 662] width 14 height 14
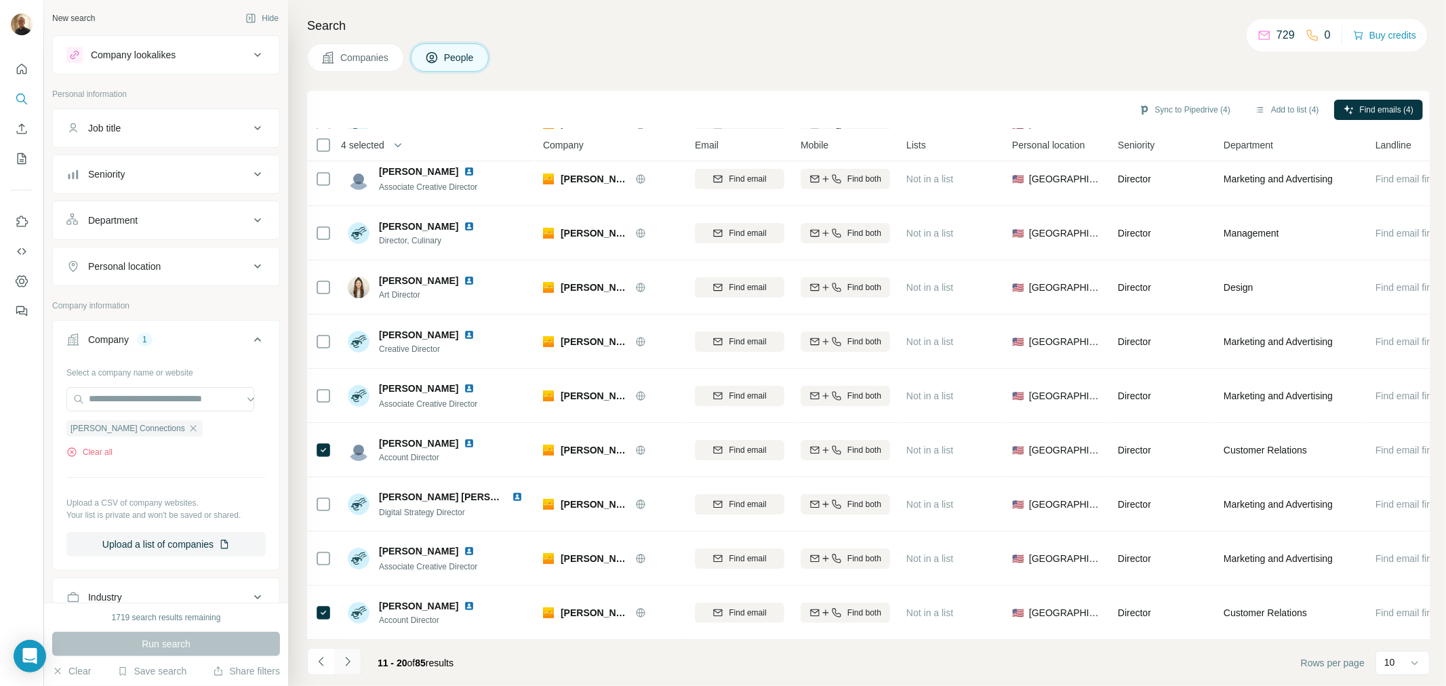
click at [343, 664] on icon "Navigate to next page" at bounding box center [348, 662] width 14 height 14
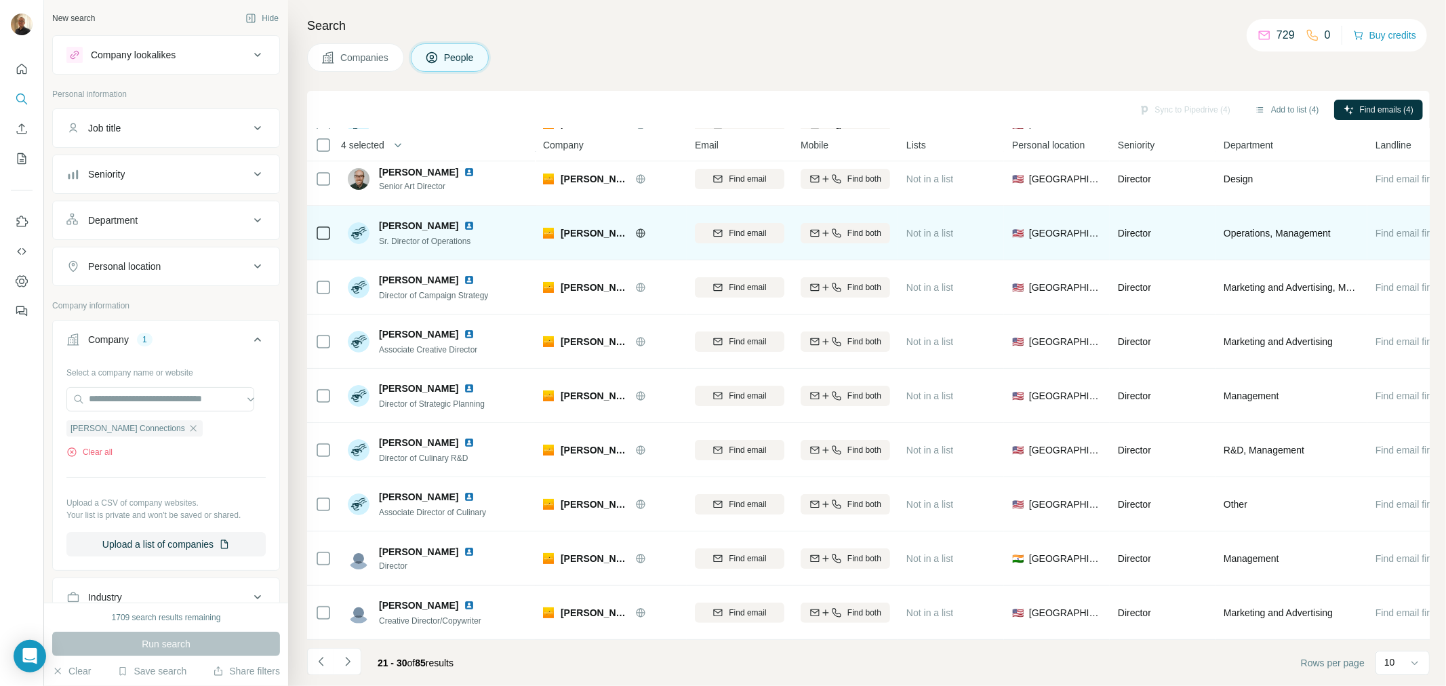
click at [315, 225] on icon at bounding box center [323, 233] width 16 height 16
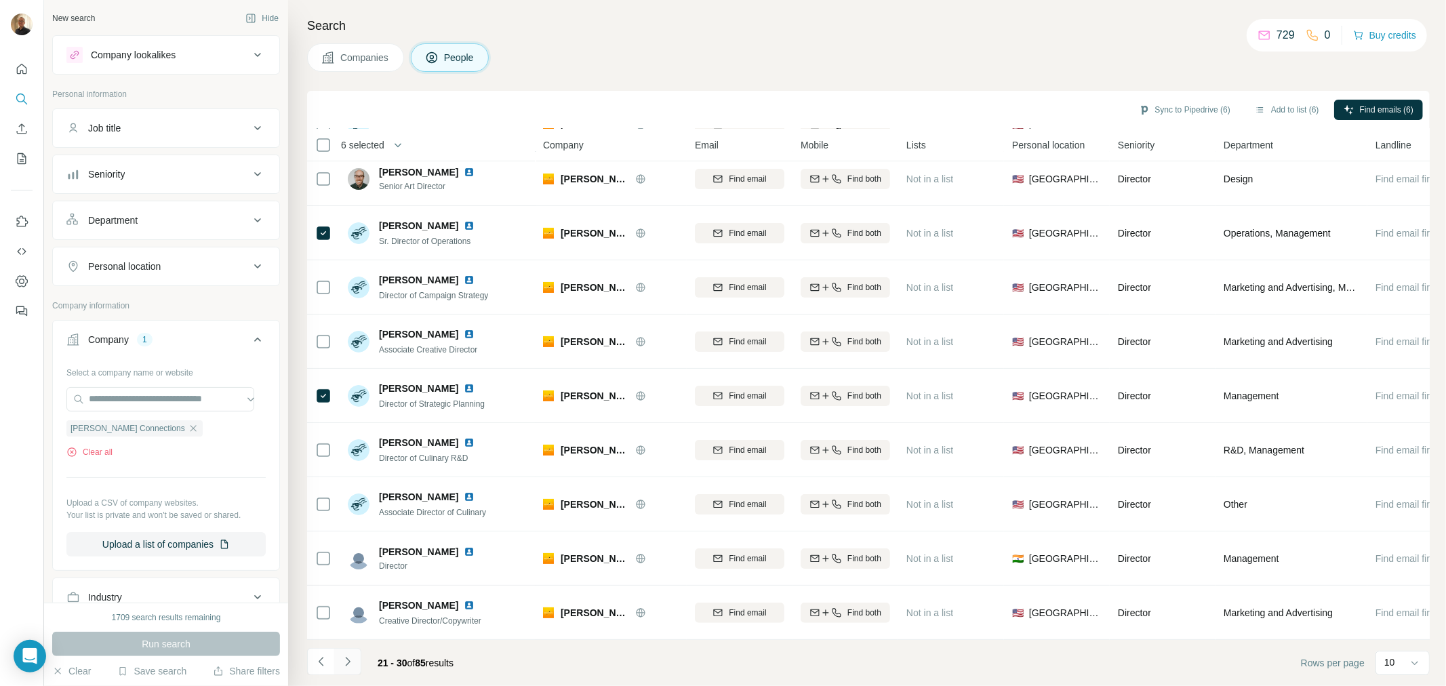
click at [344, 662] on icon "Navigate to next page" at bounding box center [348, 662] width 14 height 14
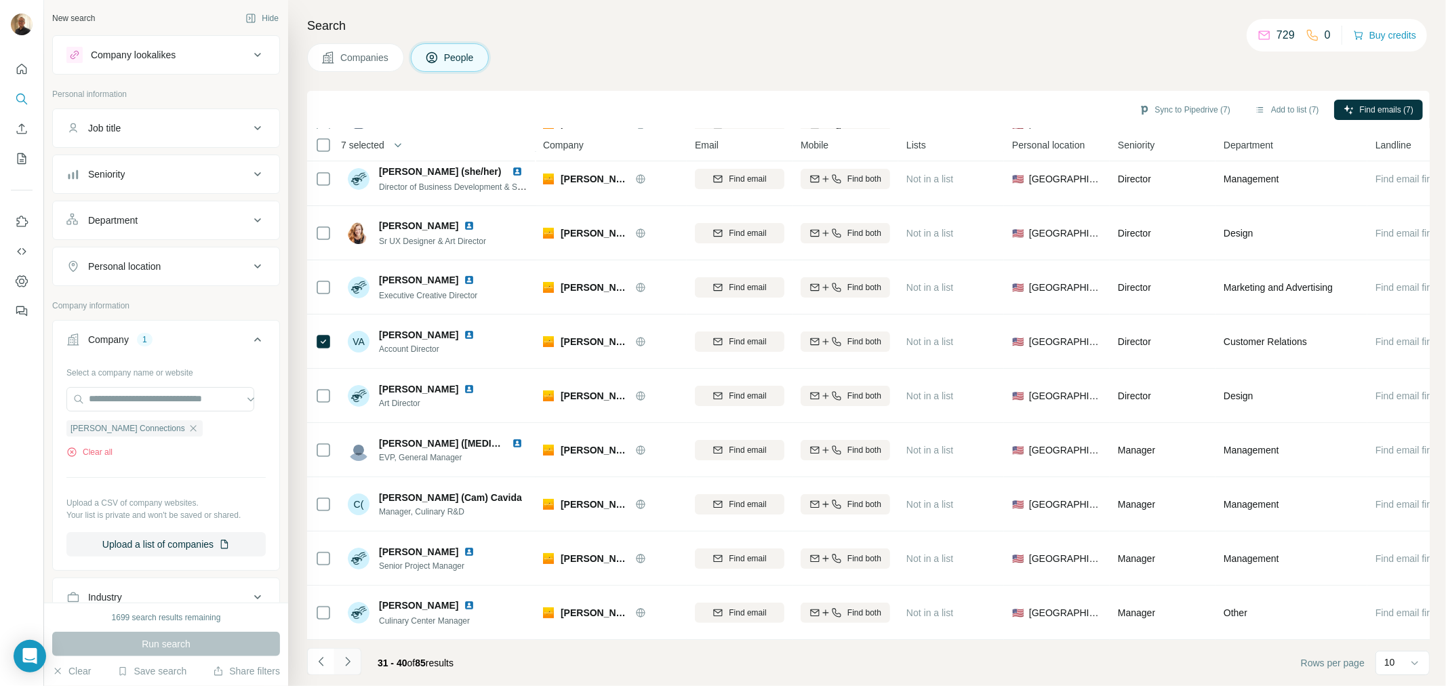
click at [353, 660] on icon "Navigate to next page" at bounding box center [348, 662] width 14 height 14
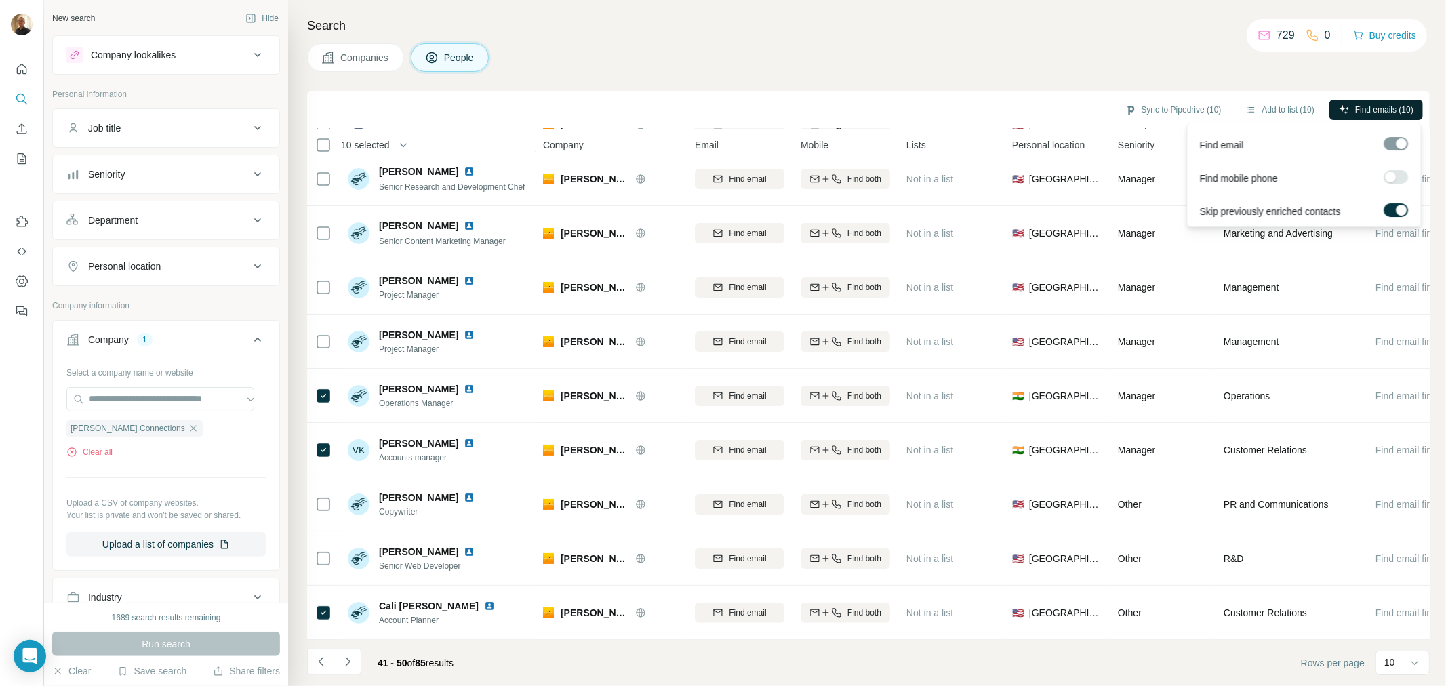
click at [1386, 111] on span "Find emails (10)" at bounding box center [1384, 110] width 58 height 12
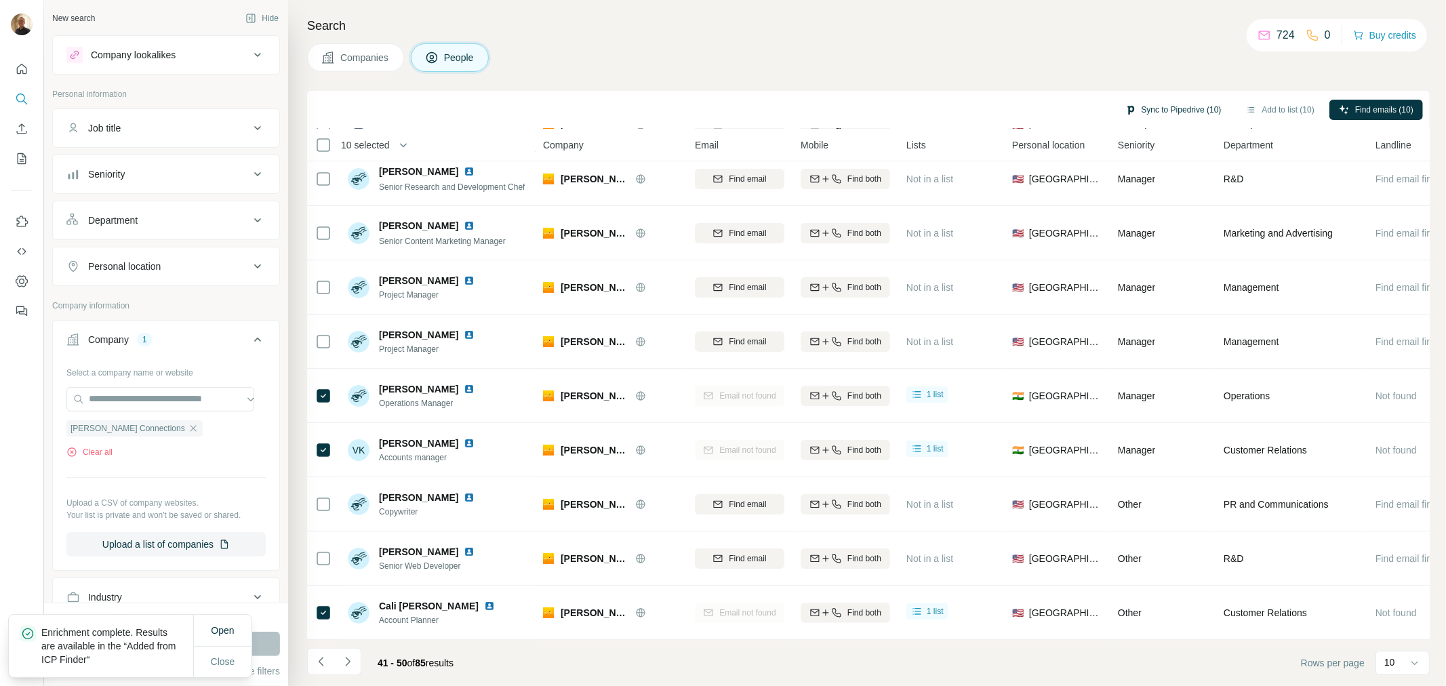
click at [1173, 108] on button "Sync to Pipedrive (10)" at bounding box center [1173, 110] width 115 height 20
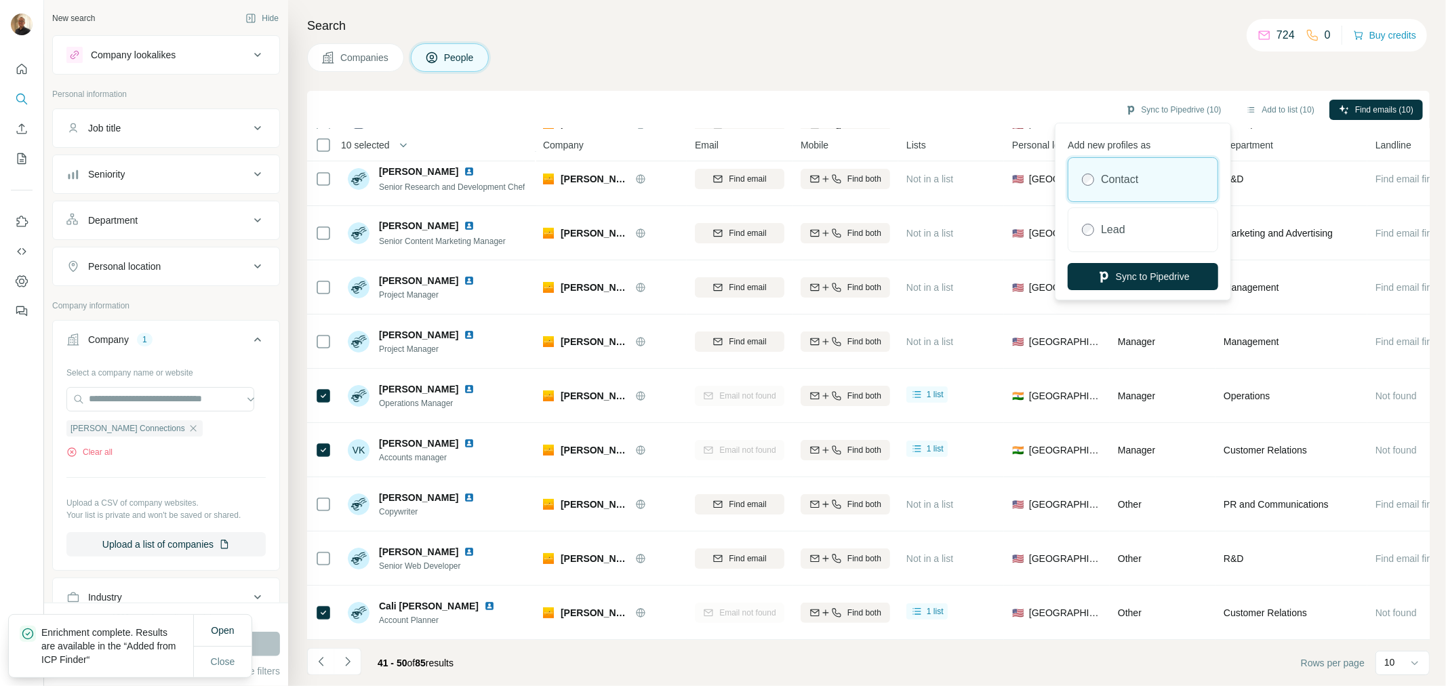
click at [1132, 179] on label "Contact" at bounding box center [1119, 180] width 37 height 16
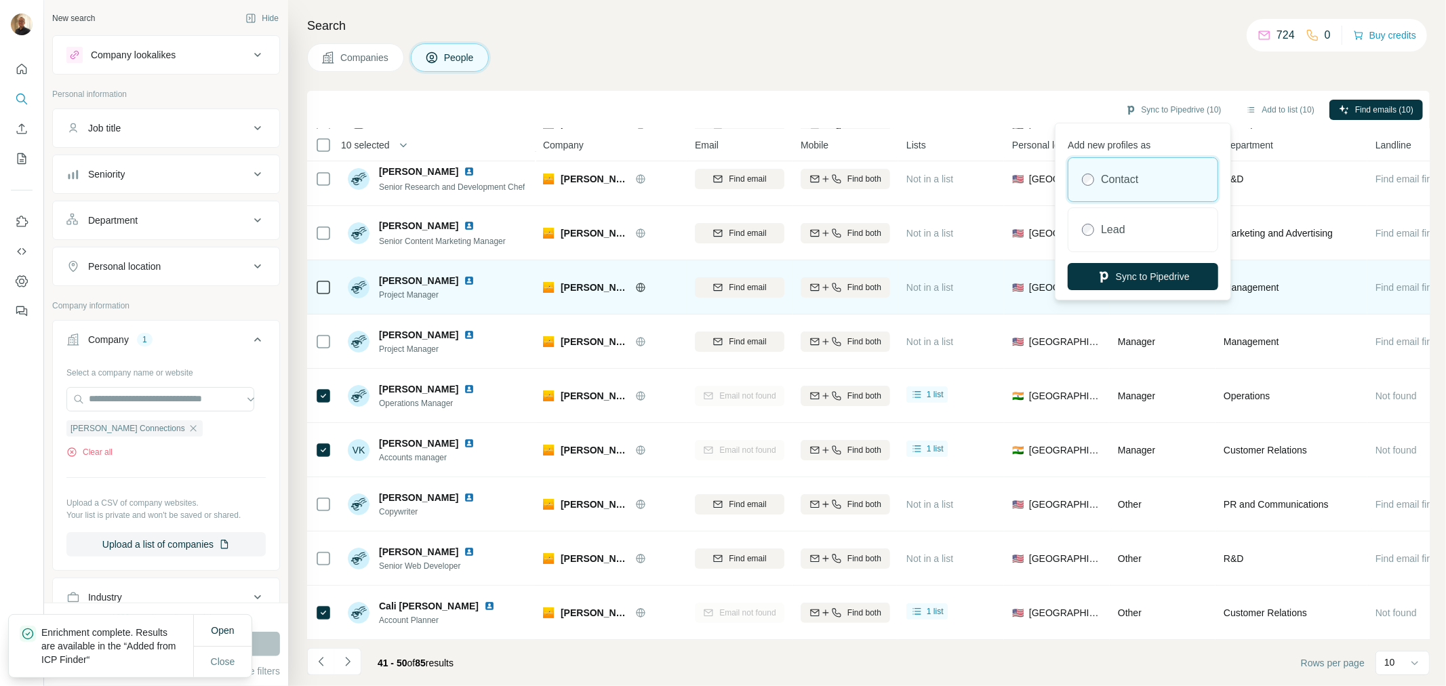
drag, startPoint x: 1129, startPoint y: 273, endPoint x: 1068, endPoint y: 283, distance: 61.2
click at [1129, 273] on button "Sync to Pipedrive" at bounding box center [1143, 276] width 150 height 27
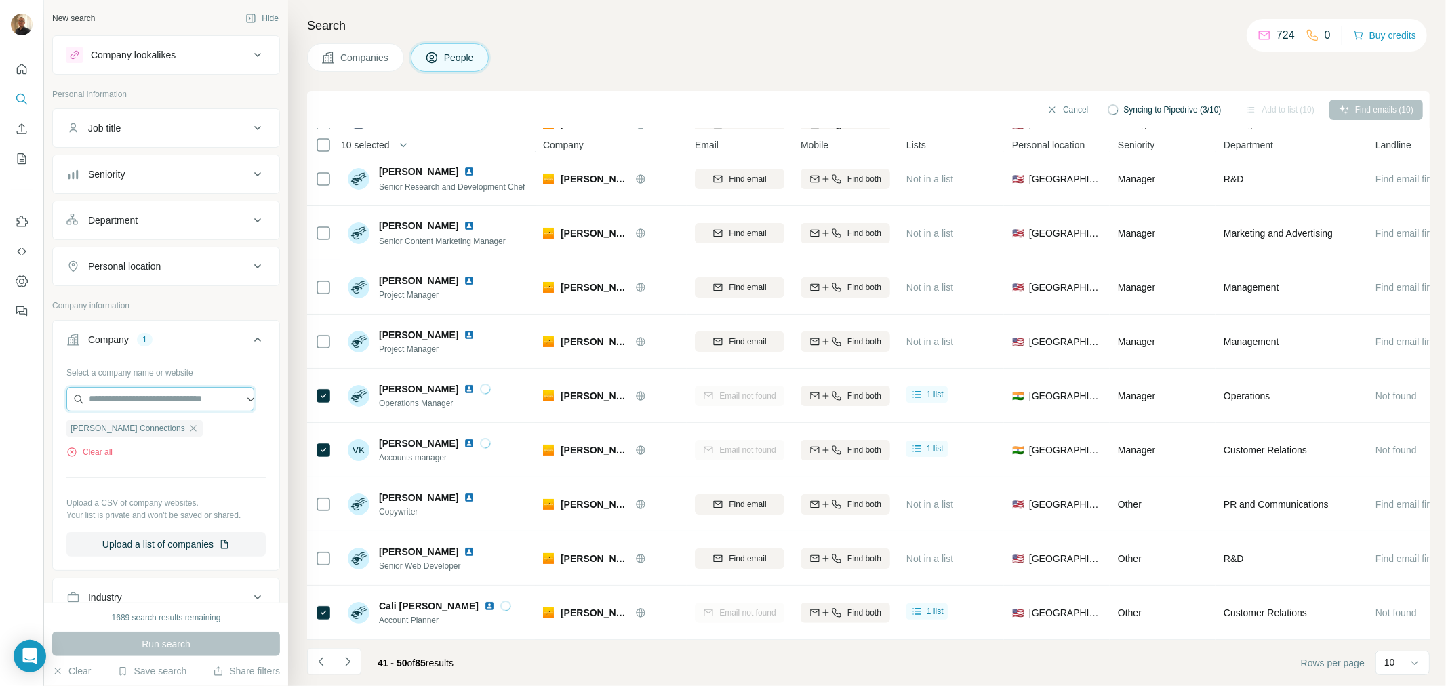
click at [150, 401] on input "text" at bounding box center [160, 399] width 188 height 24
paste input "**********"
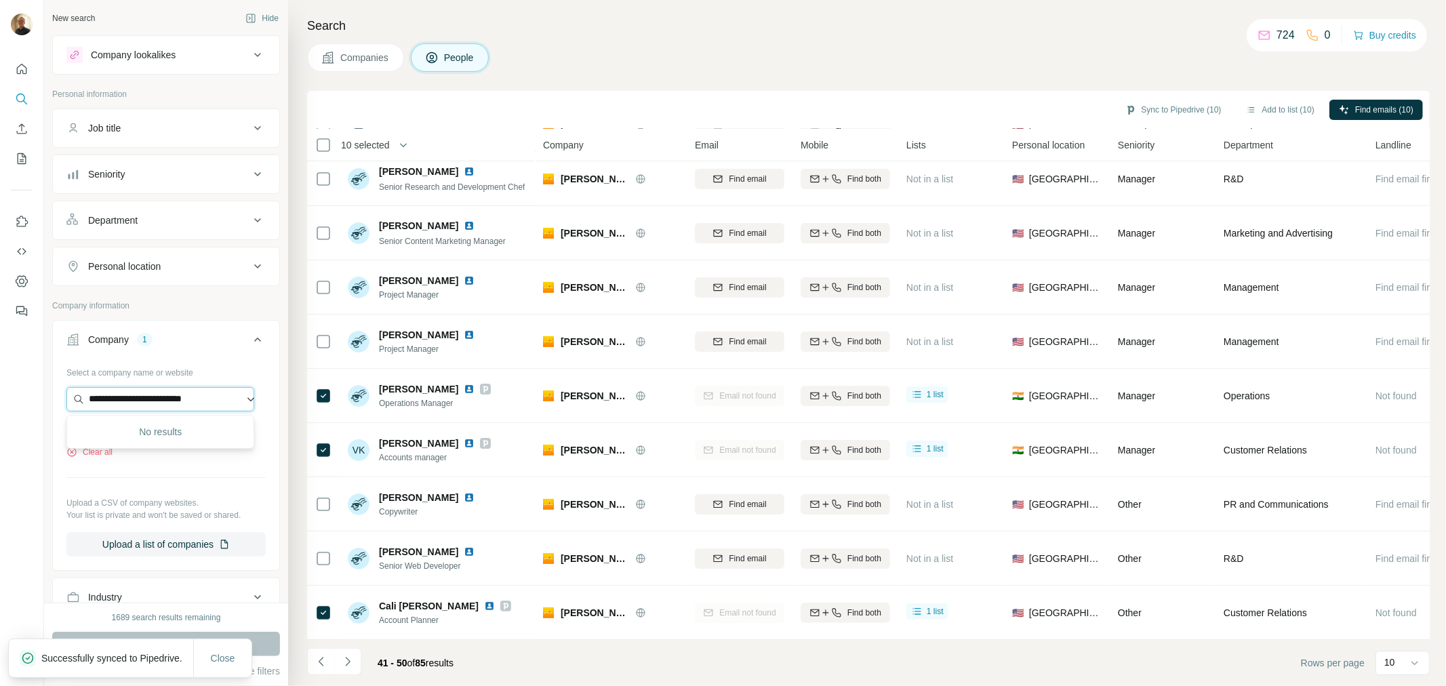
click at [158, 395] on input "**********" at bounding box center [160, 399] width 188 height 24
drag, startPoint x: 238, startPoint y: 400, endPoint x: -53, endPoint y: 386, distance: 291.1
click at [0, 386] on html "**********" at bounding box center [723, 343] width 1446 height 686
paste input "text"
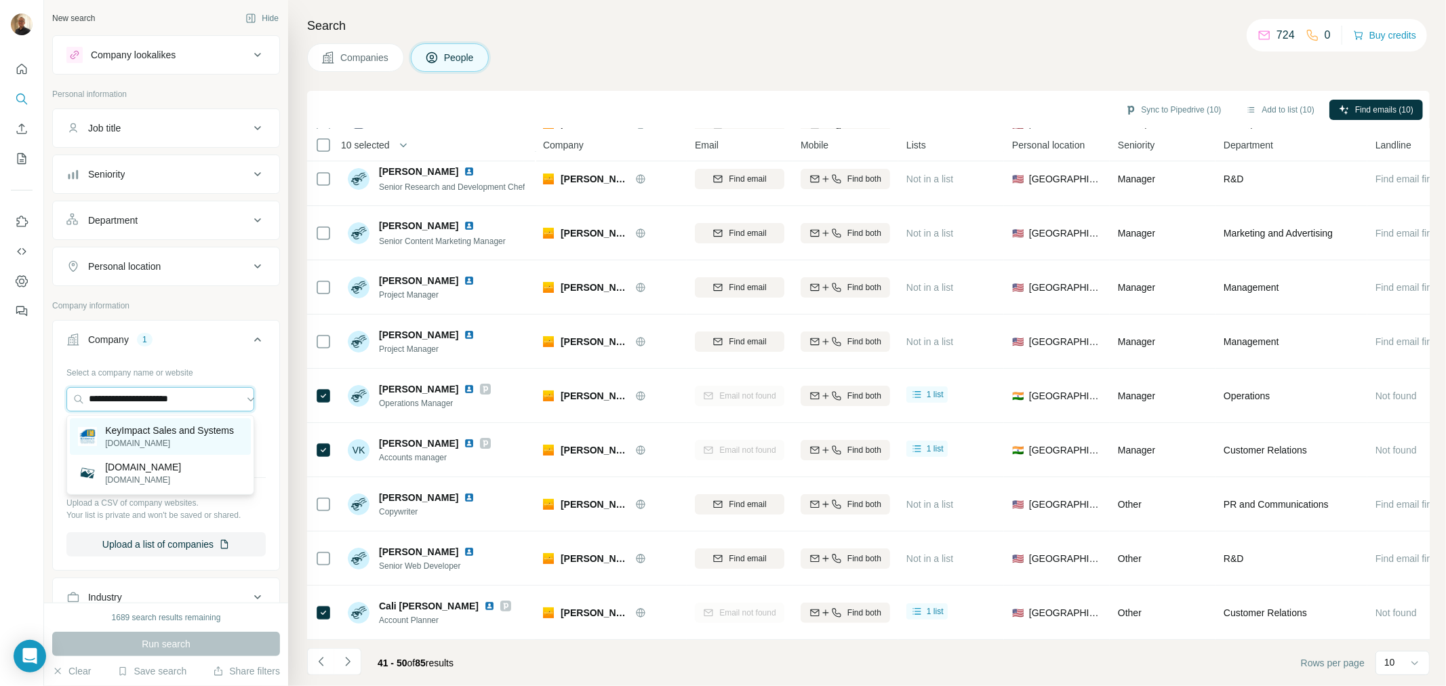
type input "**********"
click at [167, 435] on p "KeyImpact Sales and Systems" at bounding box center [169, 431] width 129 height 14
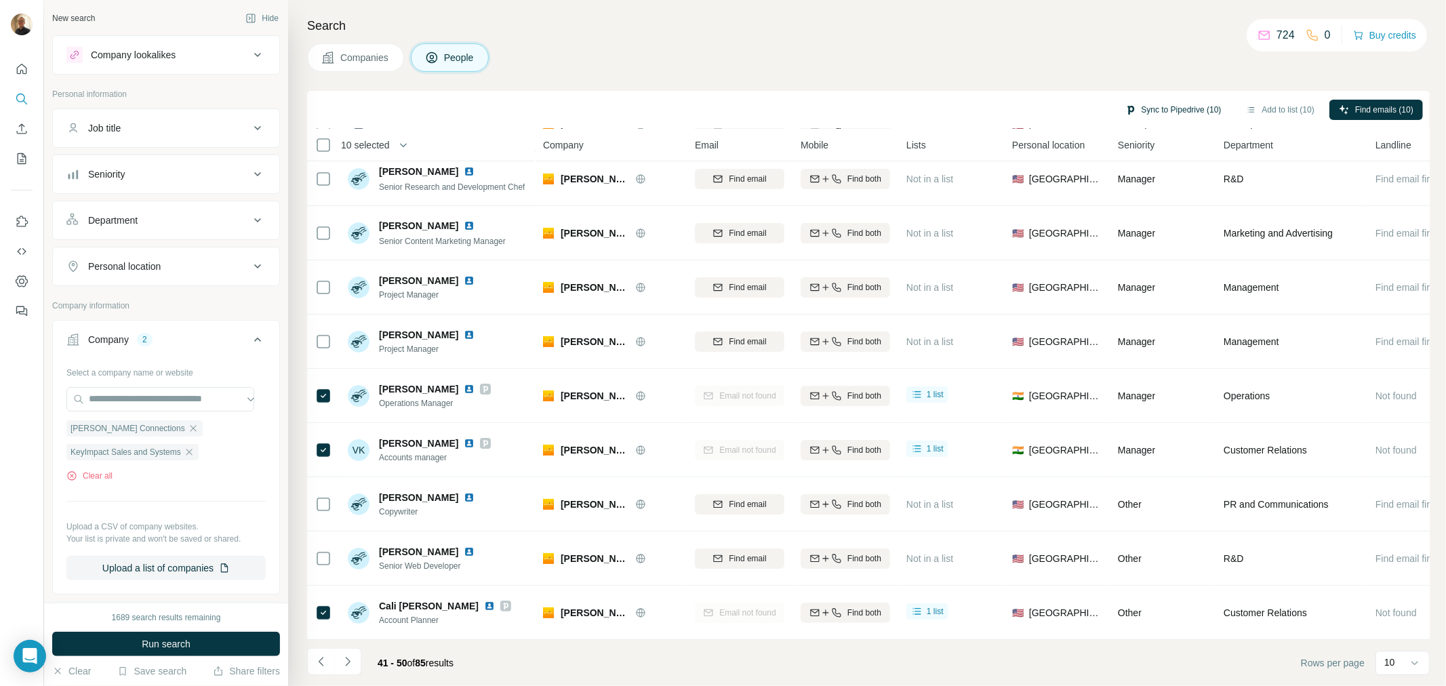
click at [1186, 100] on button "Sync to Pipedrive (10)" at bounding box center [1173, 110] width 115 height 20
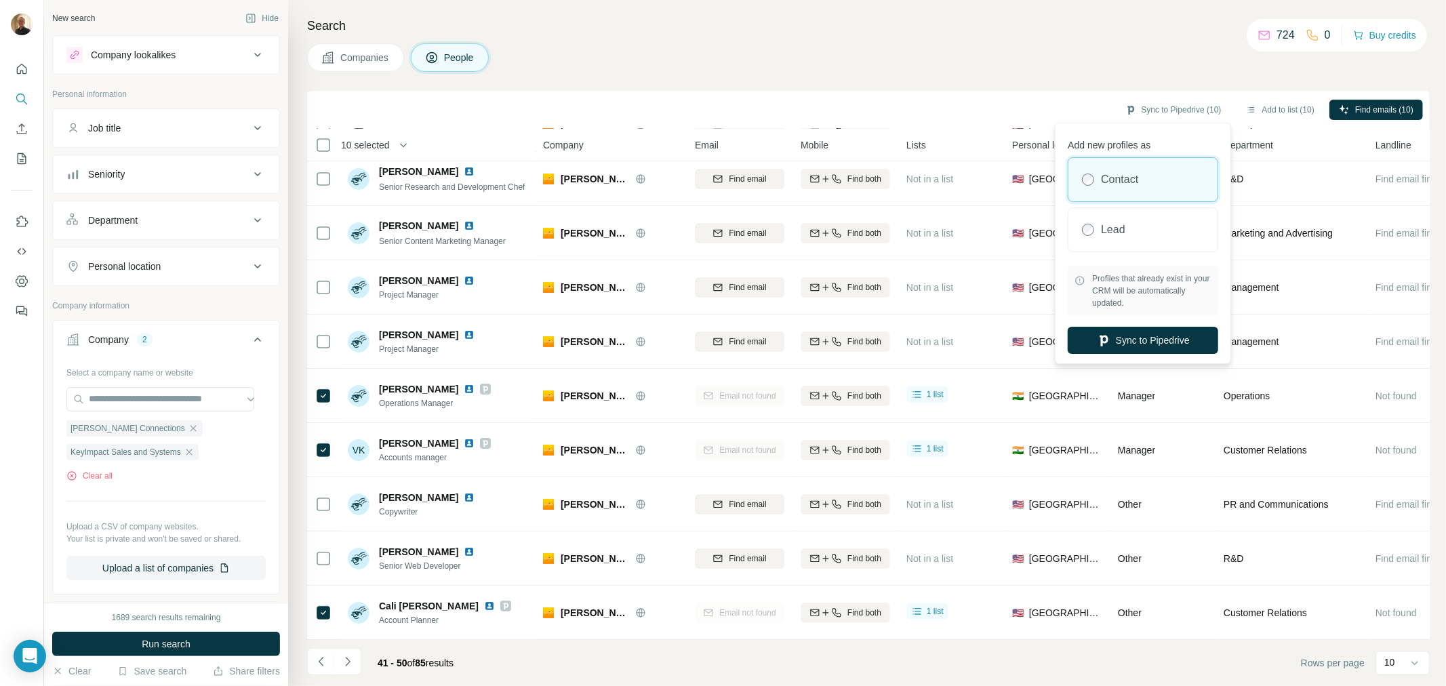
click at [1112, 172] on label "Contact" at bounding box center [1119, 180] width 37 height 16
click at [1129, 335] on button "Sync to Pipedrive" at bounding box center [1143, 340] width 150 height 27
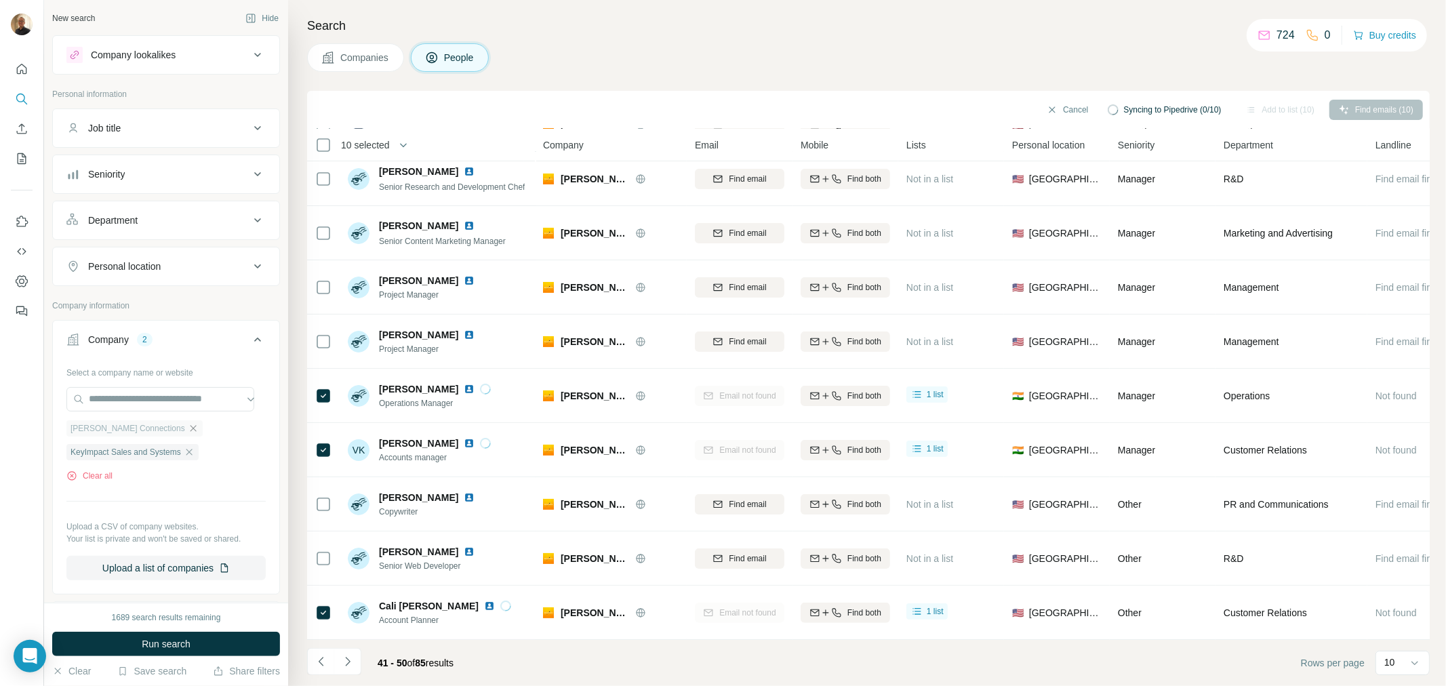
click at [188, 428] on icon "button" at bounding box center [193, 428] width 11 height 11
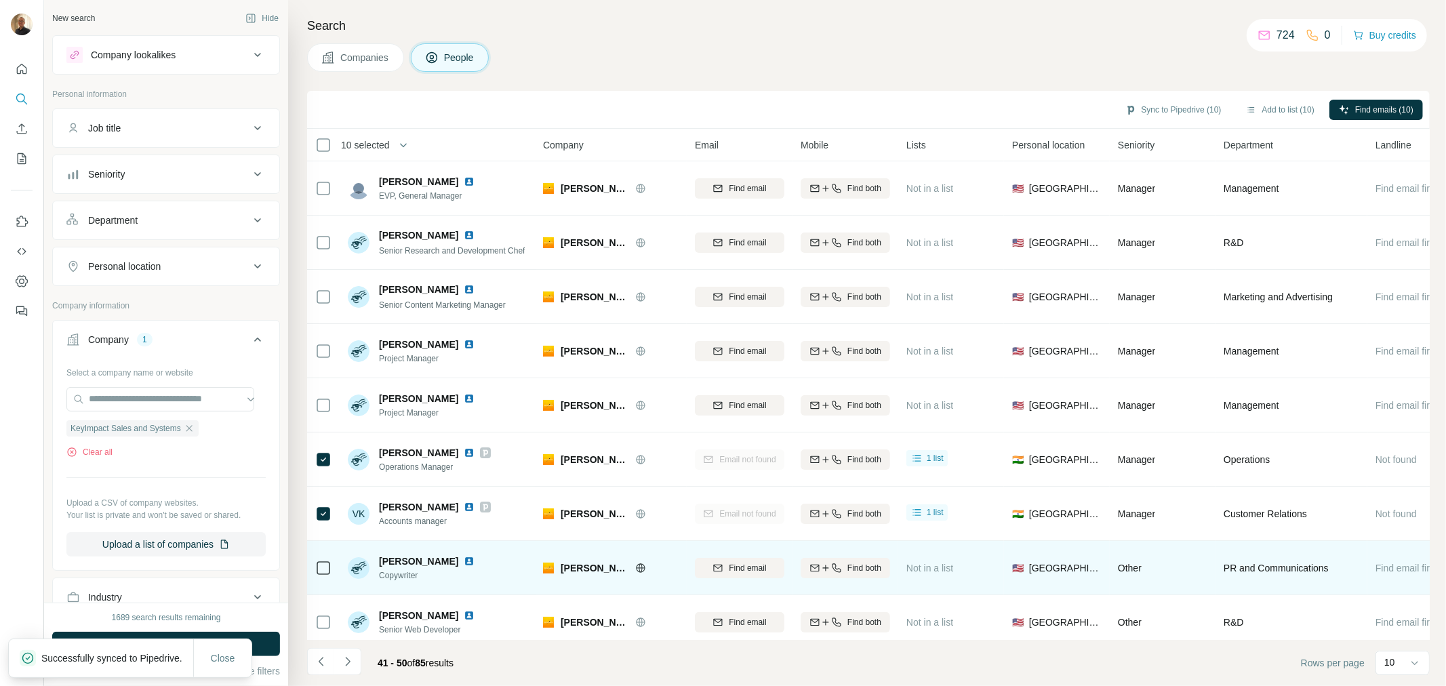
scroll to position [71, 0]
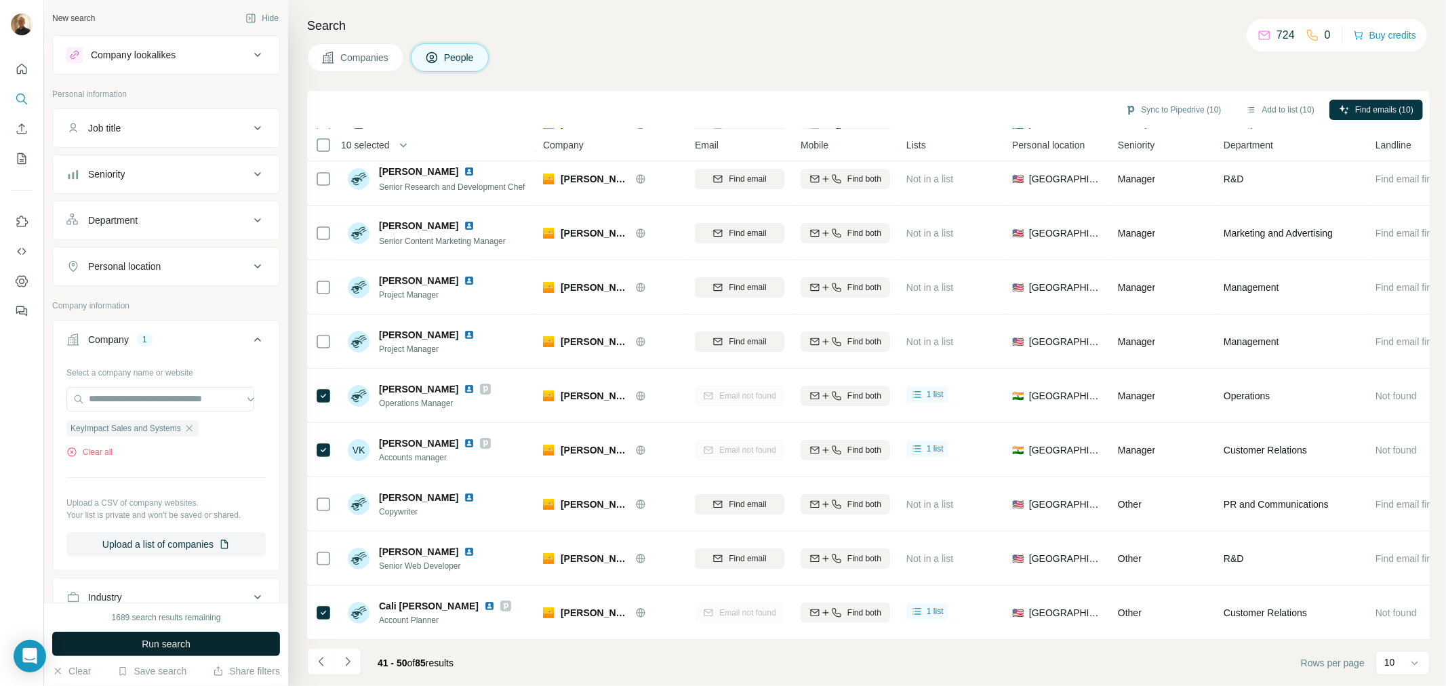
click at [159, 644] on span "Run search" at bounding box center [166, 644] width 49 height 14
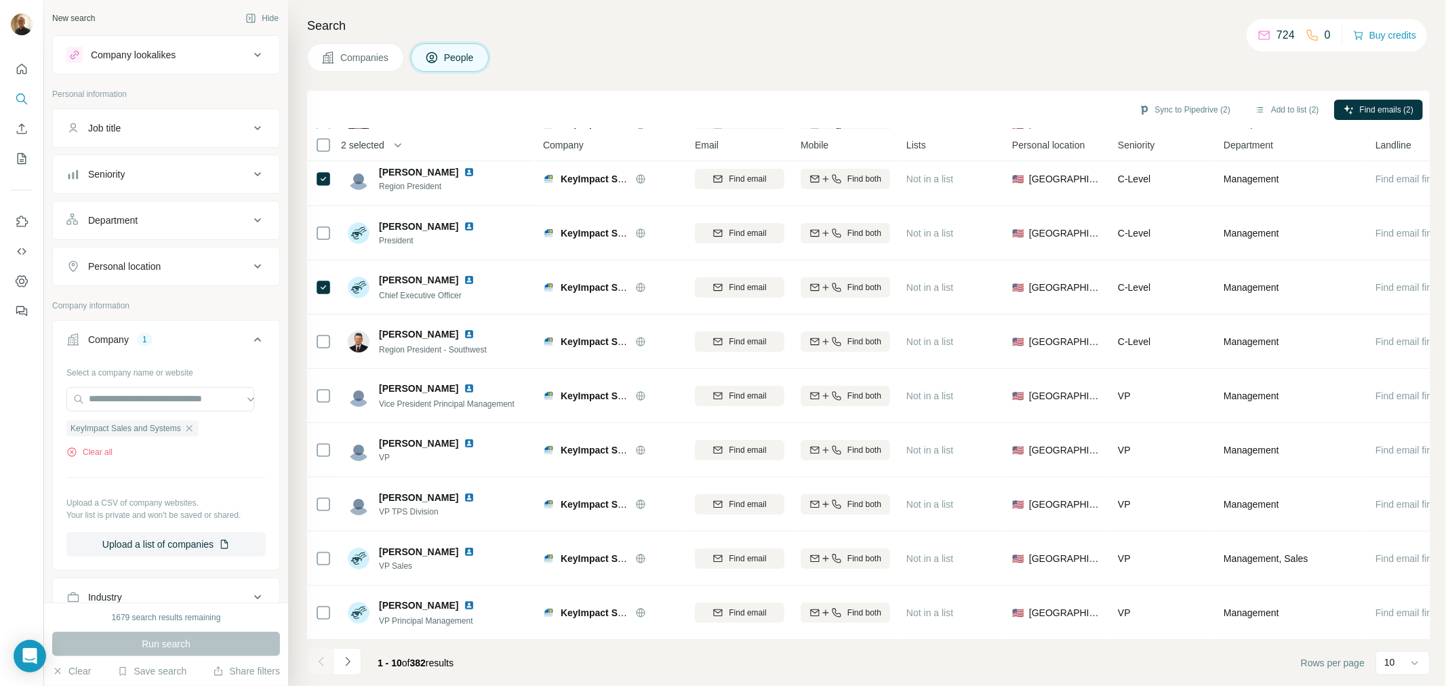
click at [346, 664] on icon "Navigate to next page" at bounding box center [348, 662] width 14 height 14
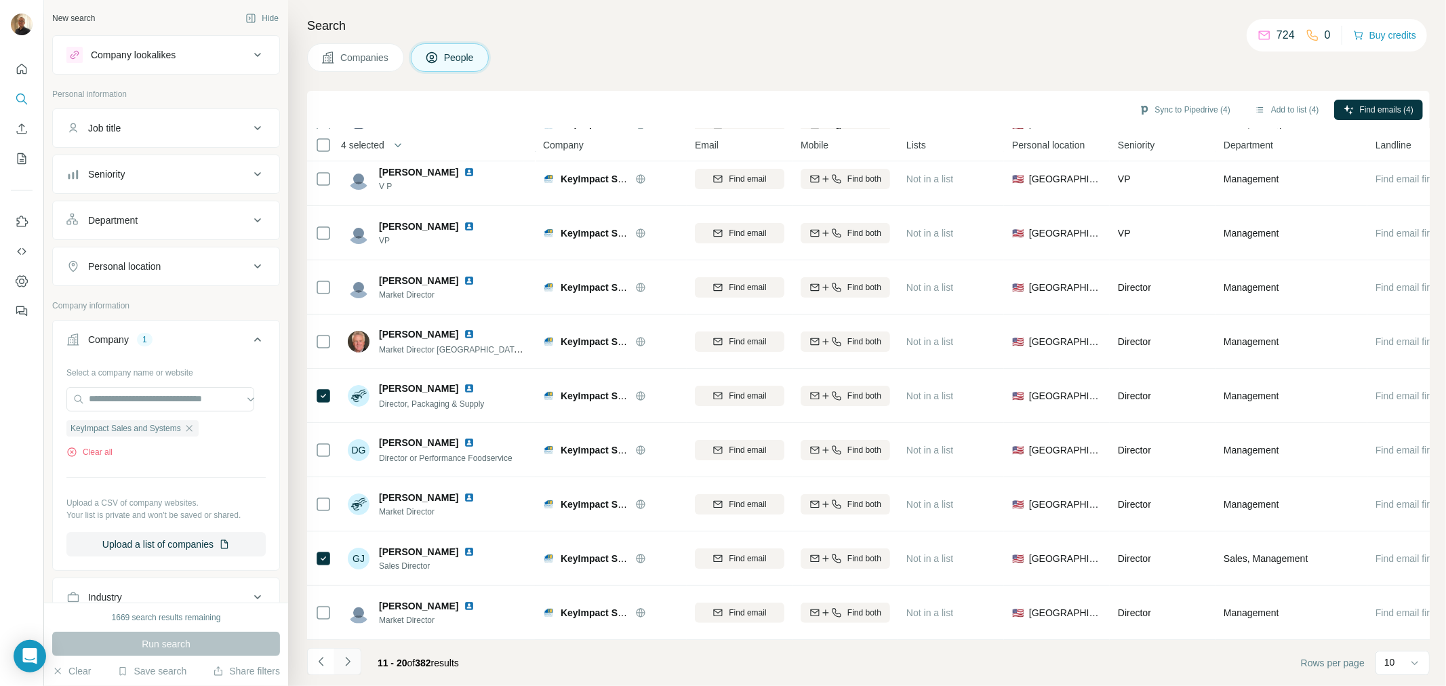
click at [348, 666] on icon "Navigate to next page" at bounding box center [348, 662] width 14 height 14
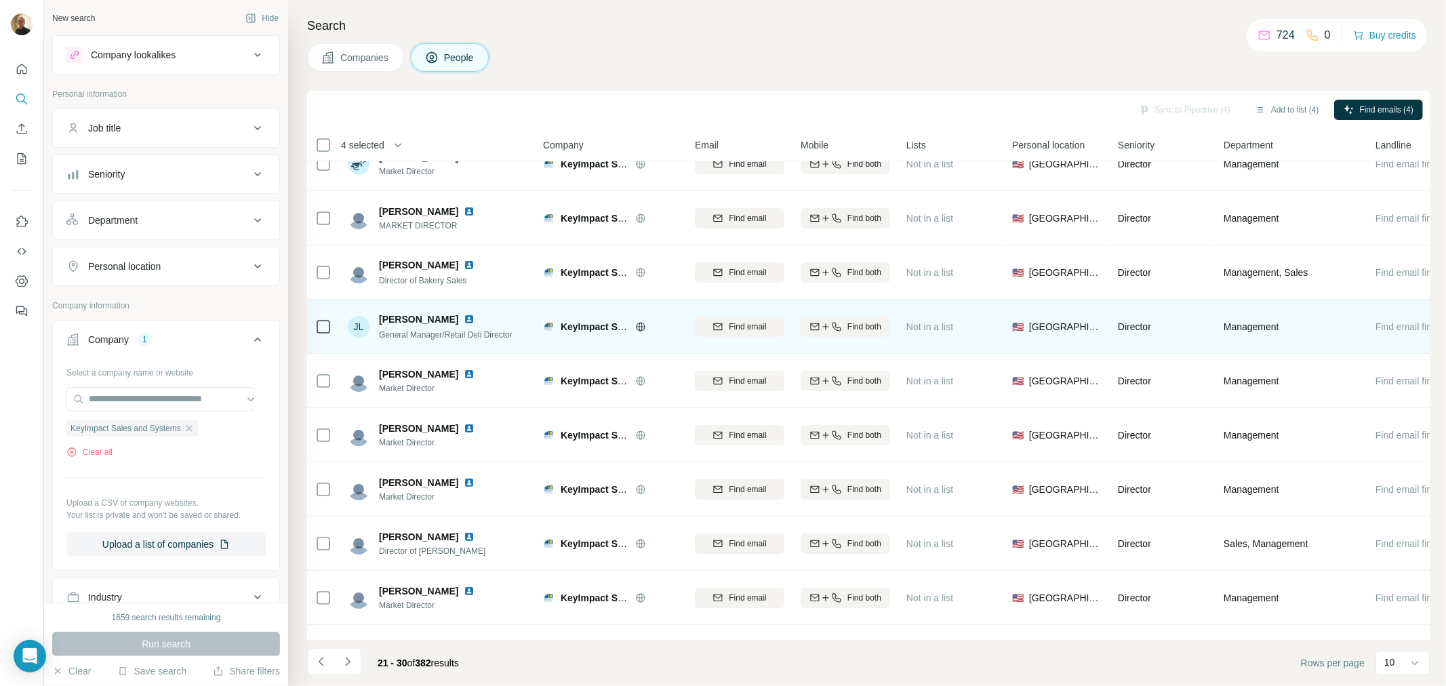
scroll to position [0, 0]
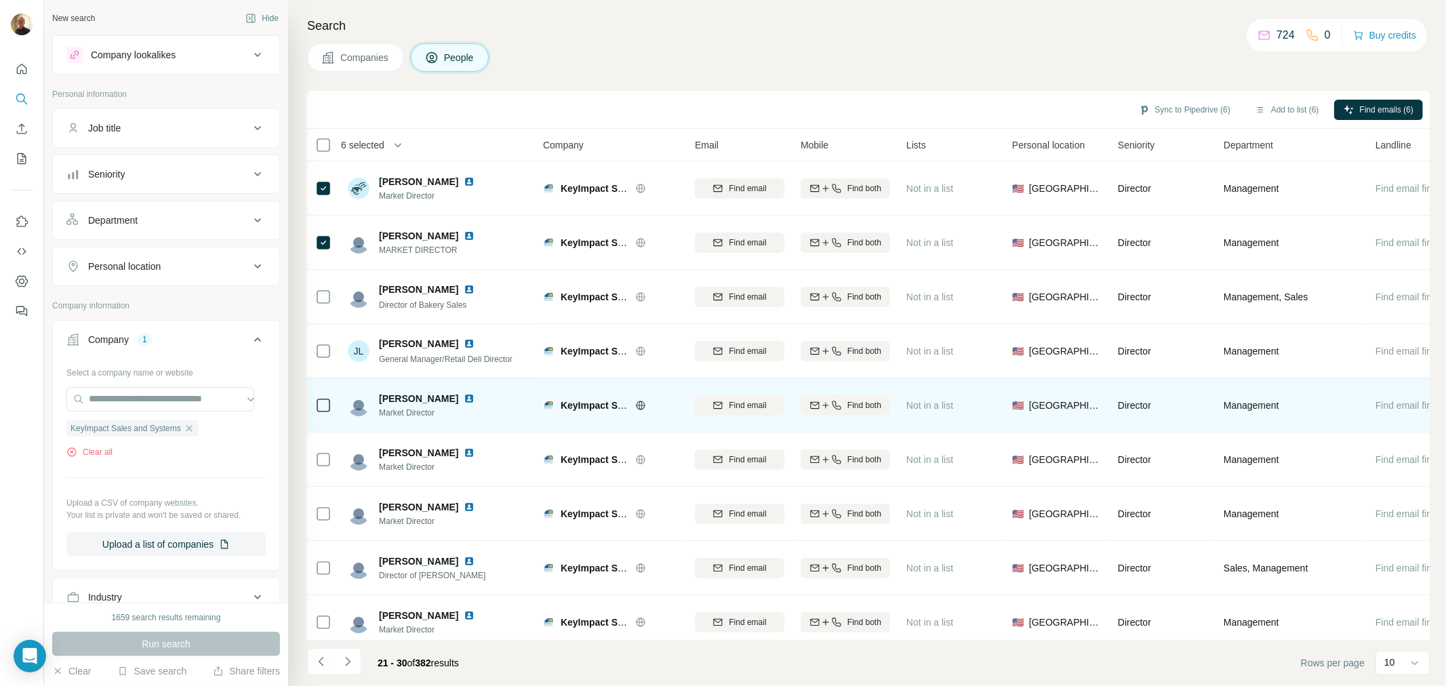
click at [315, 400] on icon at bounding box center [323, 405] width 16 height 16
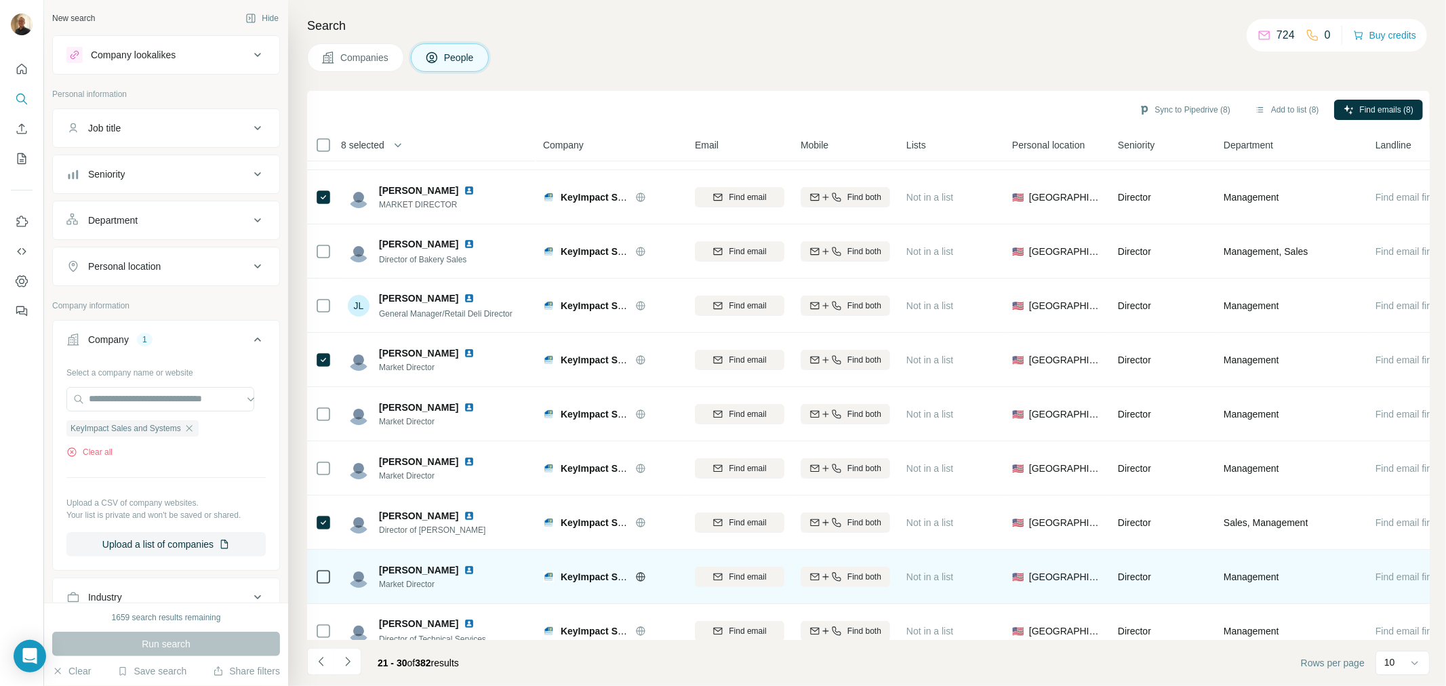
scroll to position [71, 0]
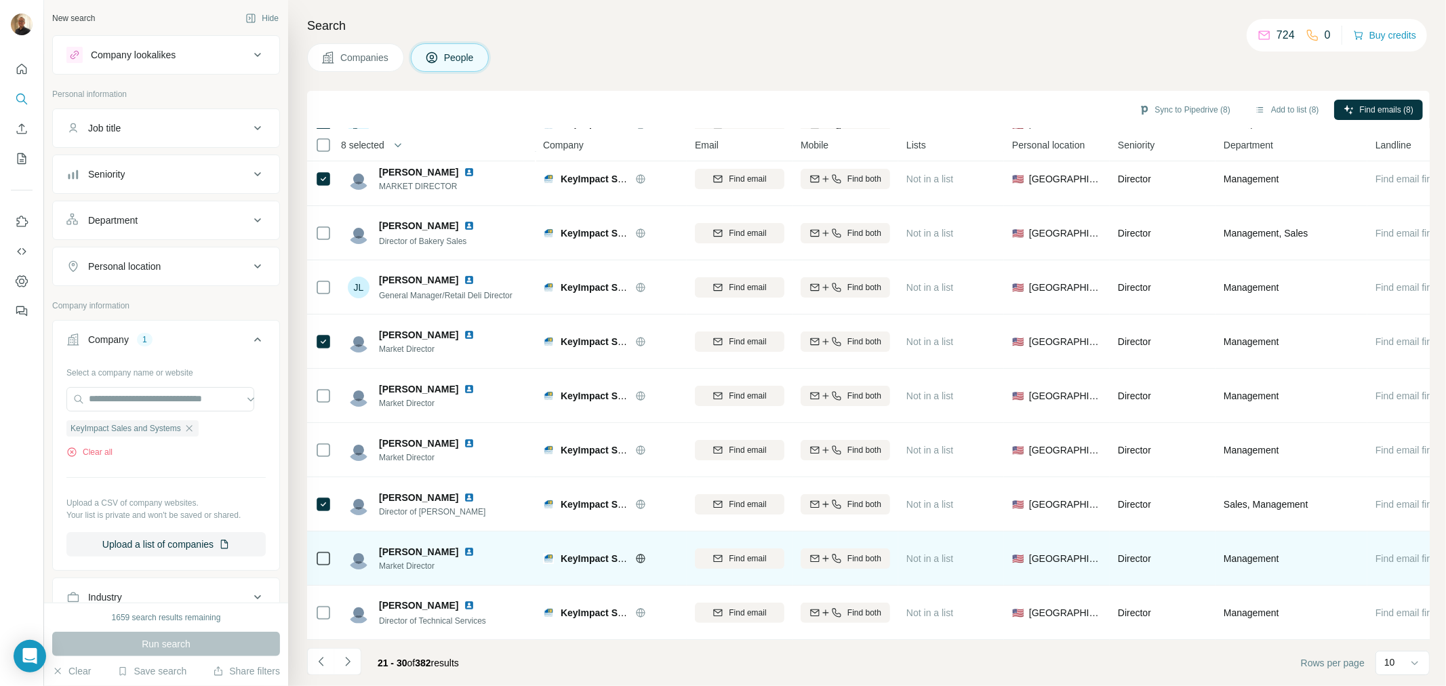
click at [332, 554] on td at bounding box center [323, 558] width 33 height 54
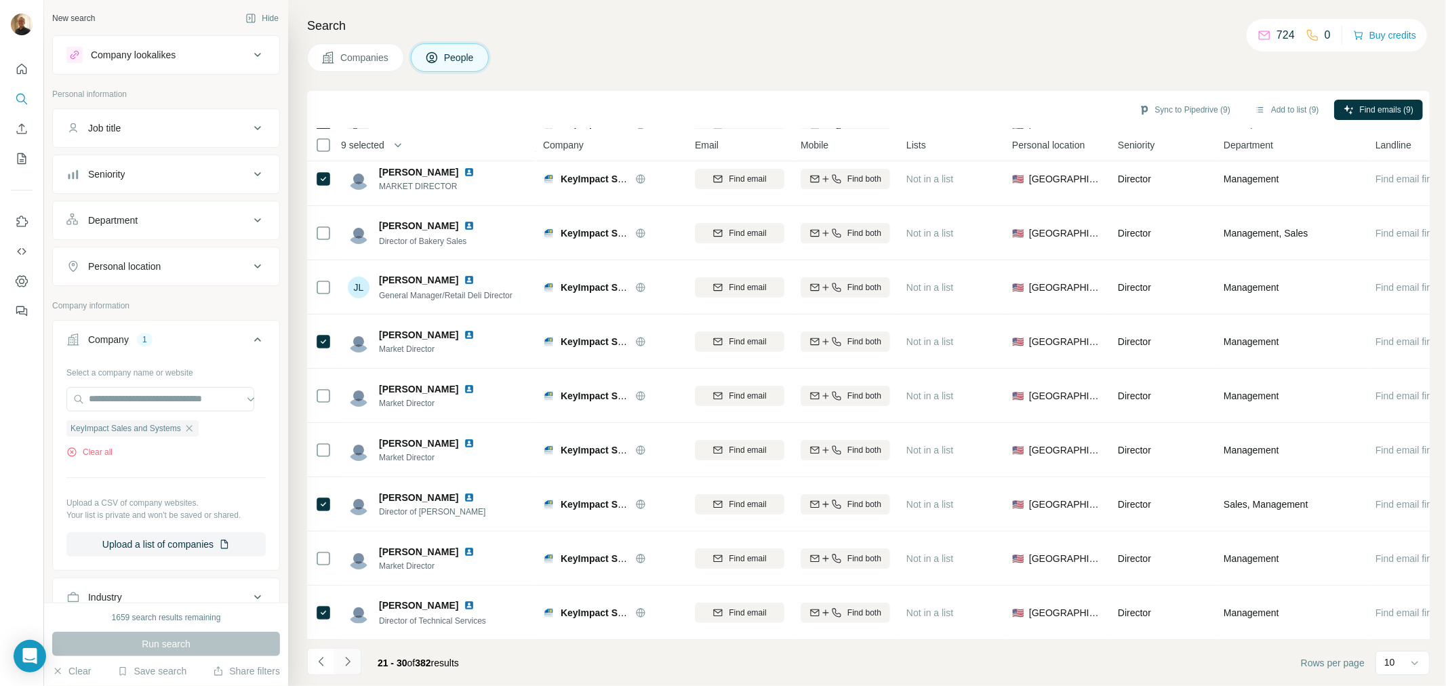
click at [350, 662] on icon "Navigate to next page" at bounding box center [348, 662] width 14 height 14
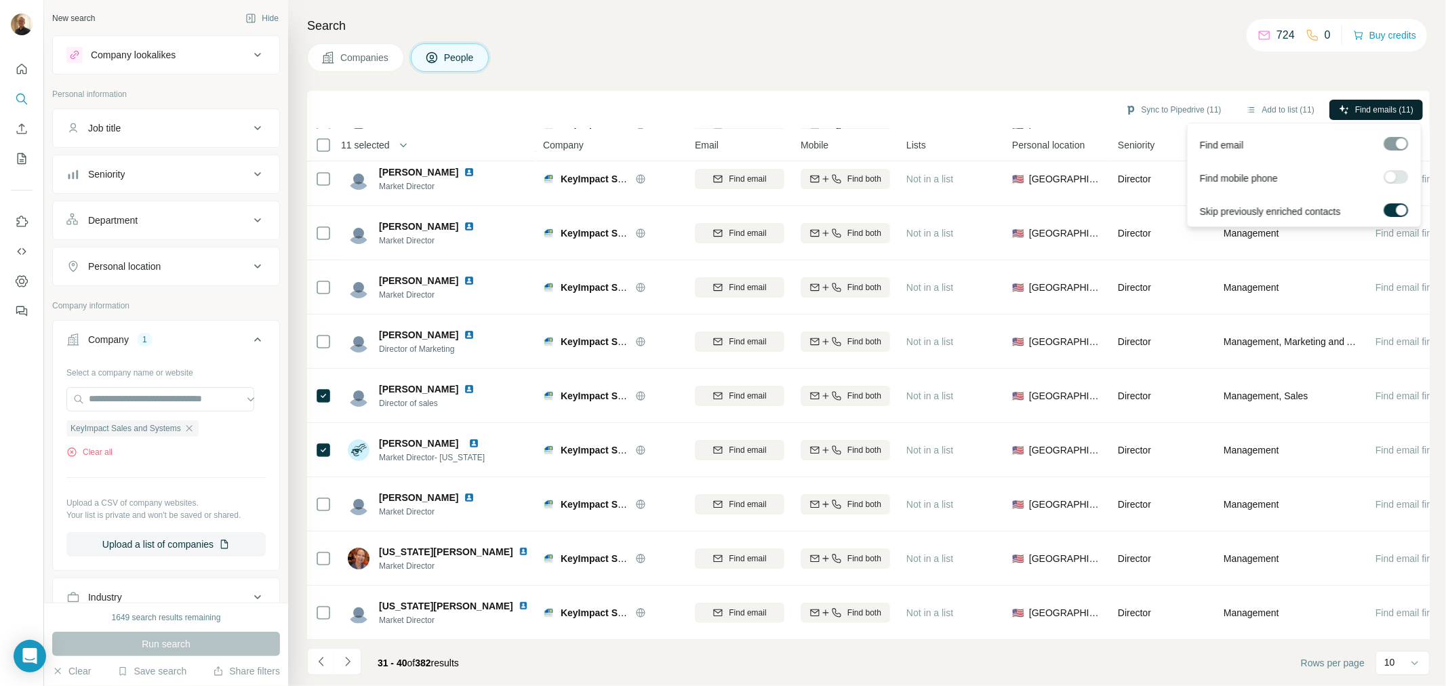
click at [1358, 108] on span "Find emails (11)" at bounding box center [1384, 110] width 58 height 12
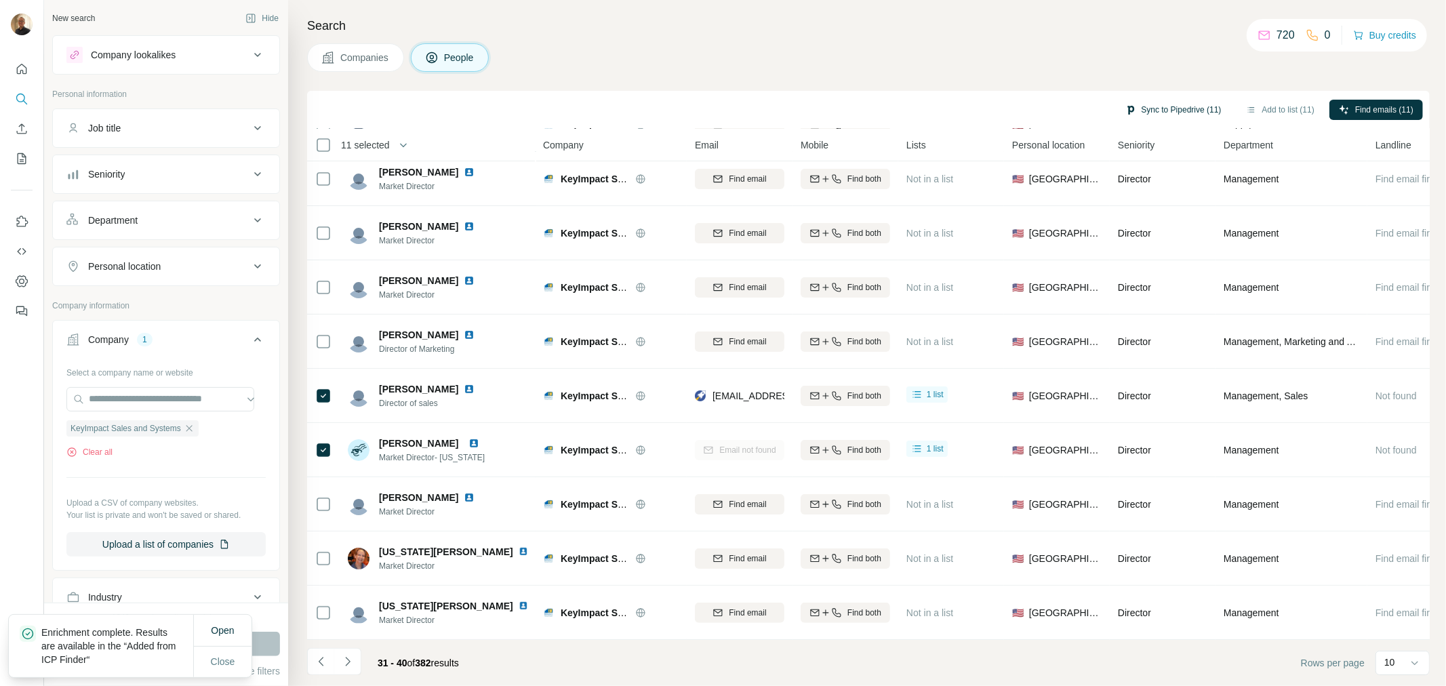
click at [1155, 111] on button "Sync to Pipedrive (11)" at bounding box center [1173, 110] width 115 height 20
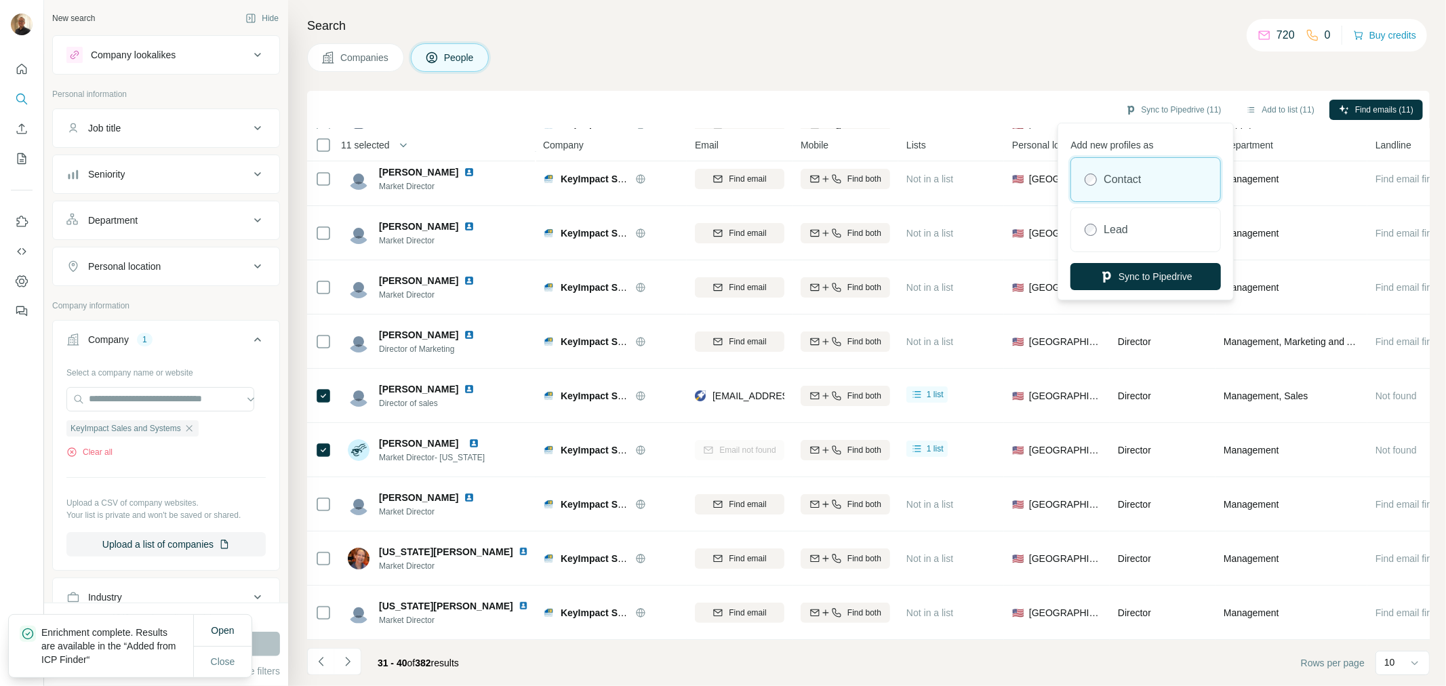
click at [1140, 180] on label "Contact" at bounding box center [1122, 180] width 37 height 16
click at [1135, 277] on button "Sync to Pipedrive" at bounding box center [1145, 276] width 150 height 27
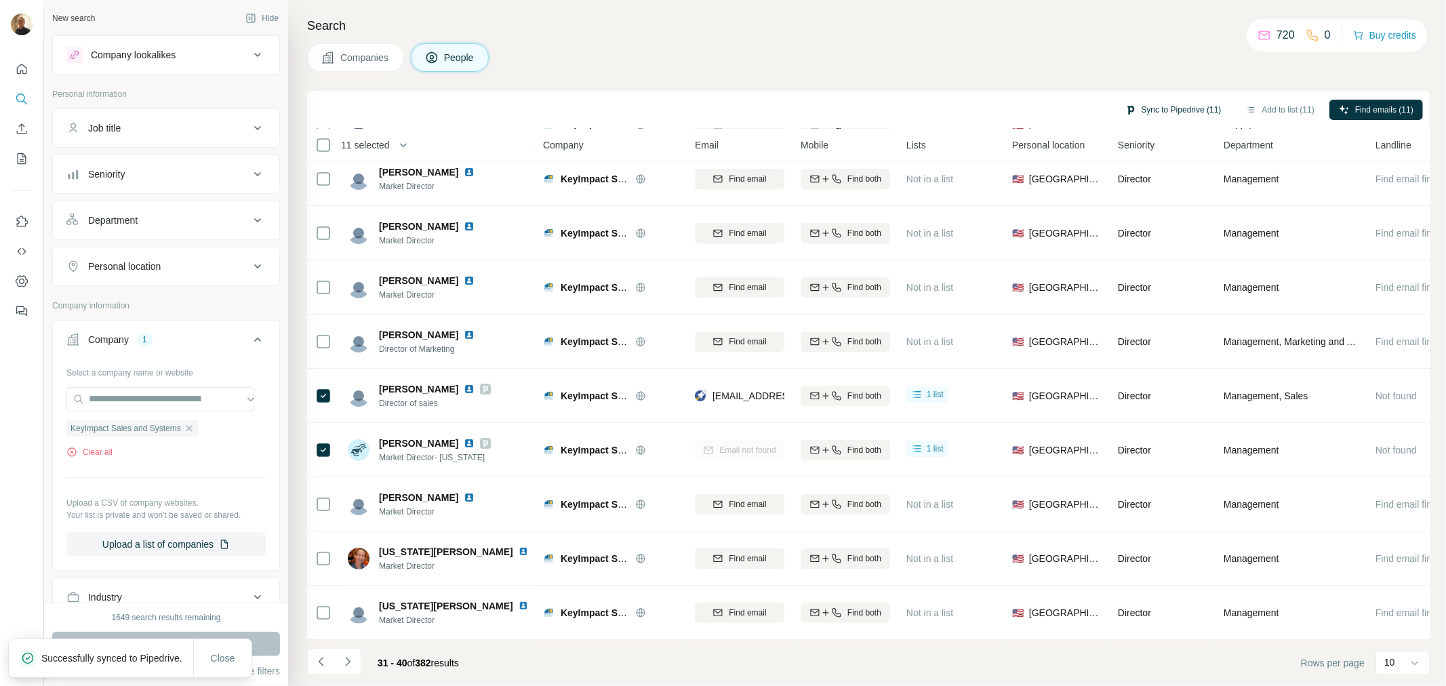
click at [1175, 110] on button "Sync to Pipedrive (11)" at bounding box center [1173, 110] width 115 height 20
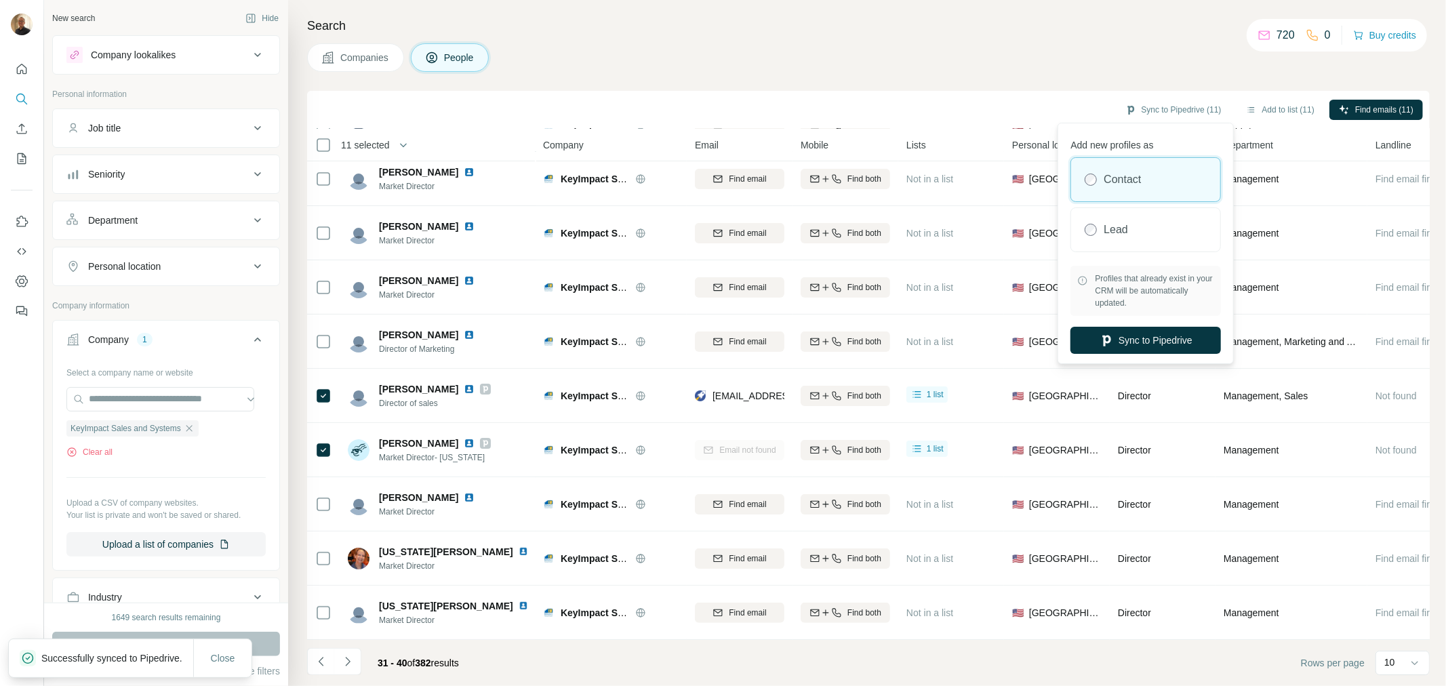
click at [1140, 178] on label "Contact" at bounding box center [1122, 180] width 37 height 16
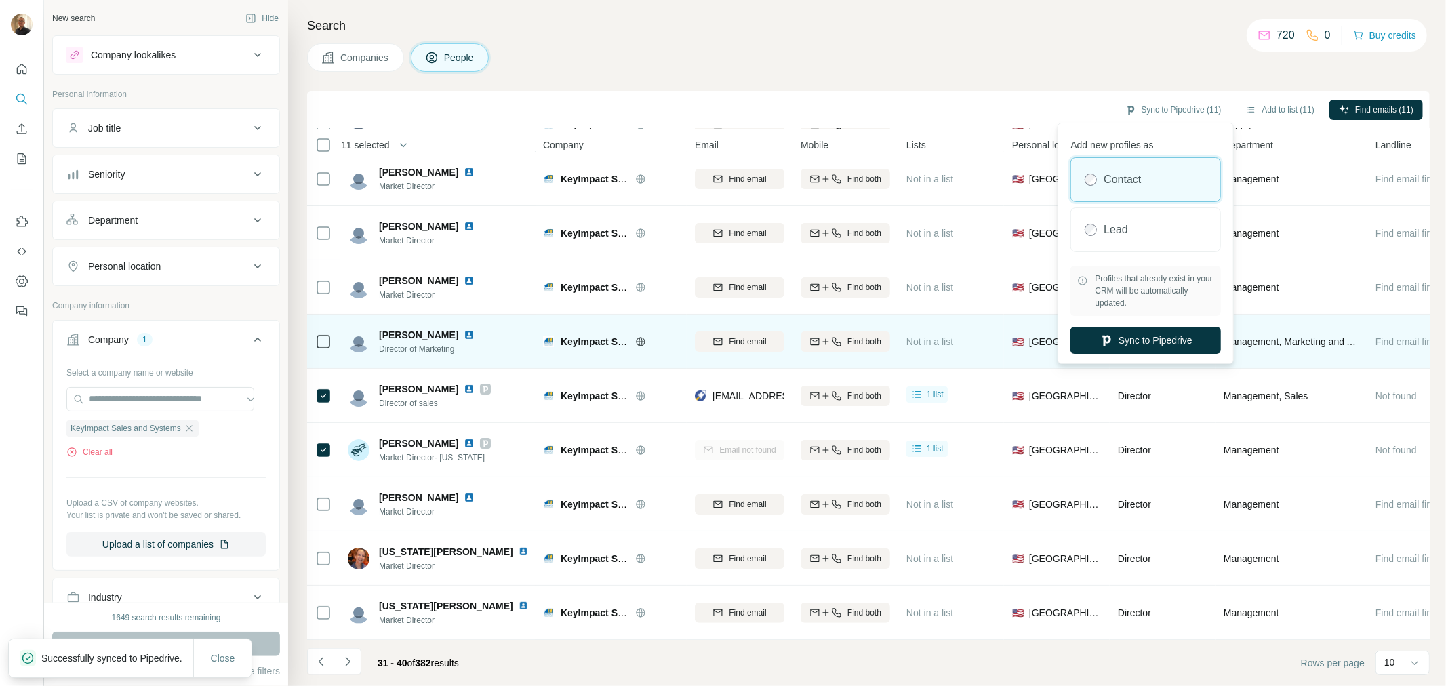
drag, startPoint x: 1139, startPoint y: 339, endPoint x: 1124, endPoint y: 342, distance: 15.3
click at [1137, 339] on button "Sync to Pipedrive" at bounding box center [1145, 340] width 150 height 27
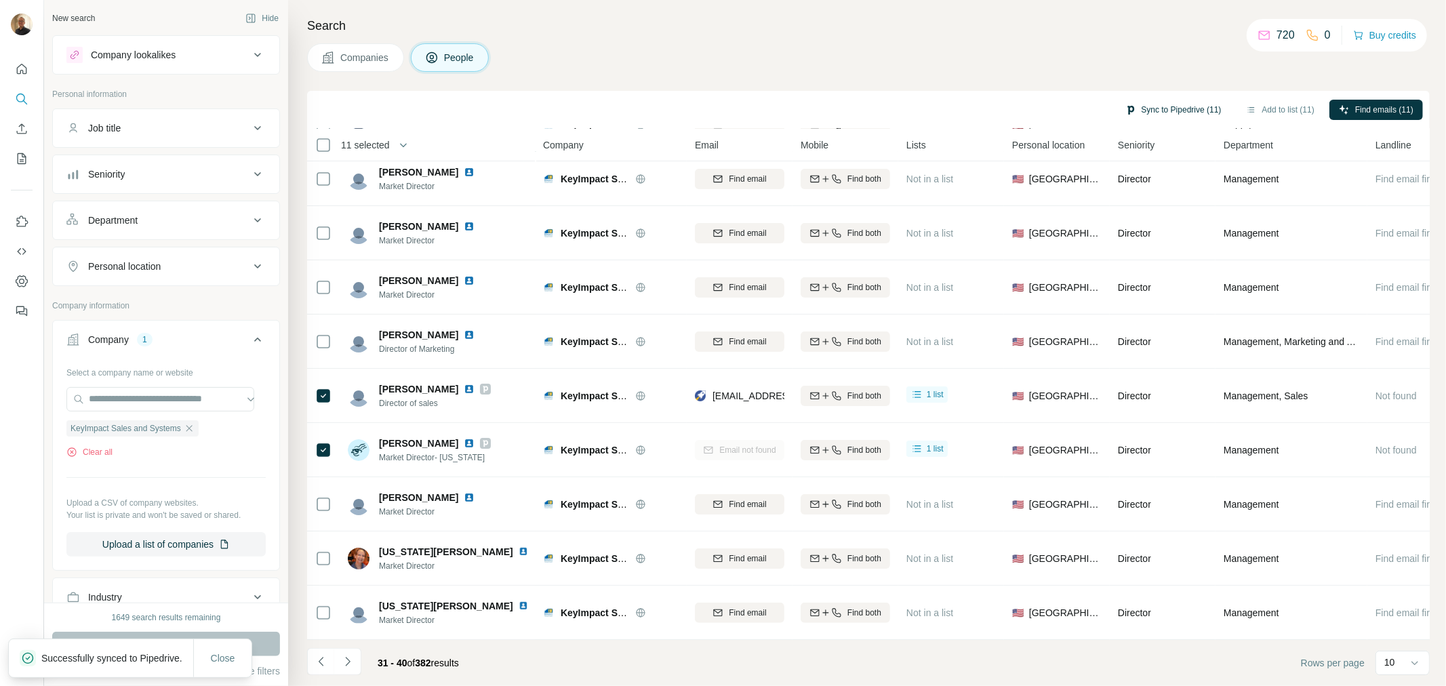
click at [1182, 113] on button "Sync to Pipedrive (11)" at bounding box center [1173, 110] width 115 height 20
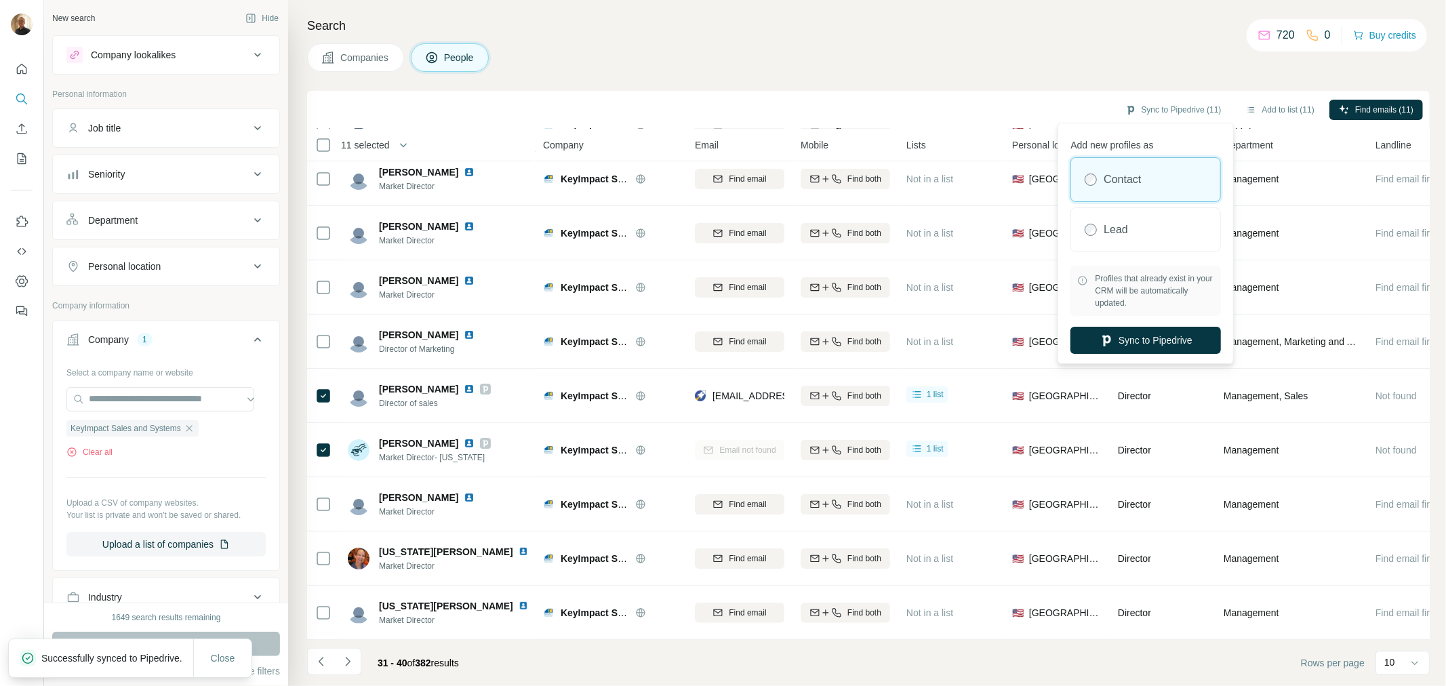
drag, startPoint x: 1119, startPoint y: 174, endPoint x: 1120, endPoint y: 184, distance: 10.9
click at [1120, 174] on label "Contact" at bounding box center [1122, 180] width 37 height 16
click at [1138, 334] on button "Sync to Pipedrive" at bounding box center [1145, 340] width 150 height 27
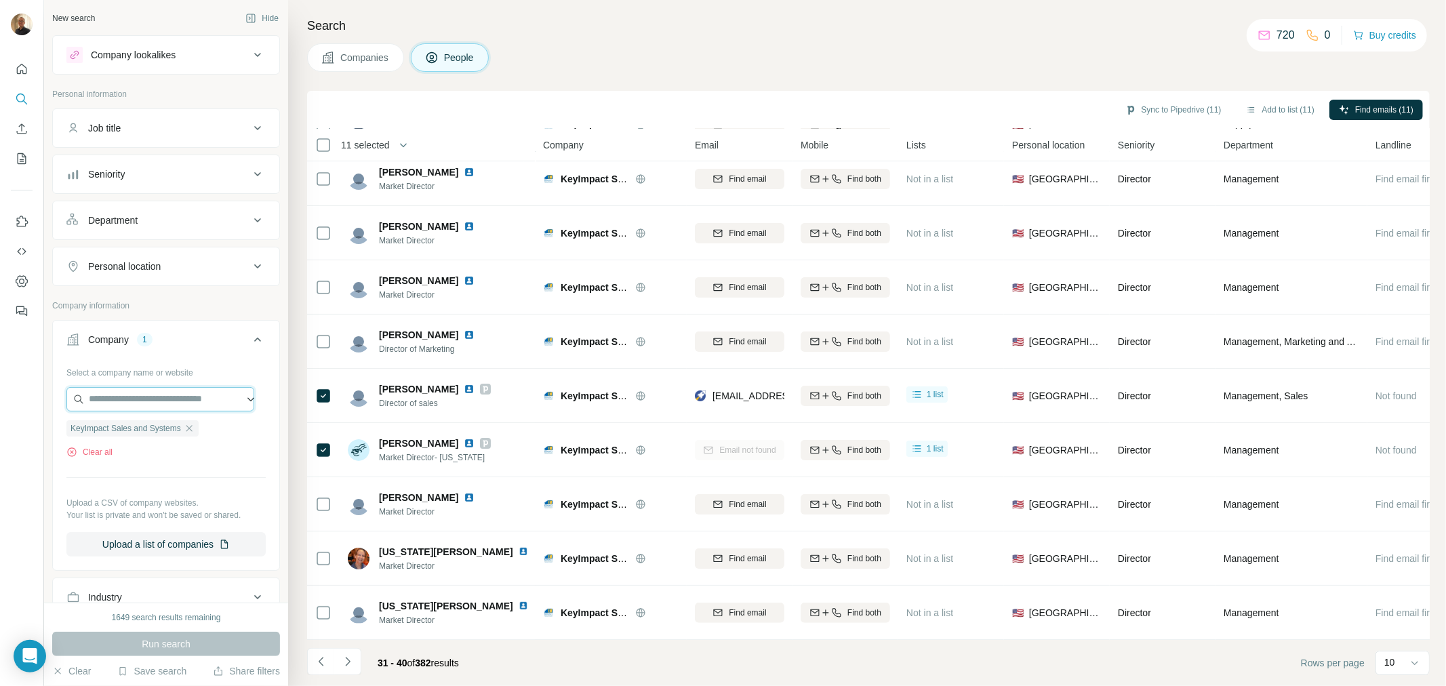
click at [159, 401] on input "text" at bounding box center [160, 399] width 188 height 24
paste input "**********"
type input "**********"
click at [124, 439] on p "[DOMAIN_NAME]" at bounding box center [137, 443] width 65 height 12
click at [192, 430] on icon "button" at bounding box center [189, 428] width 11 height 11
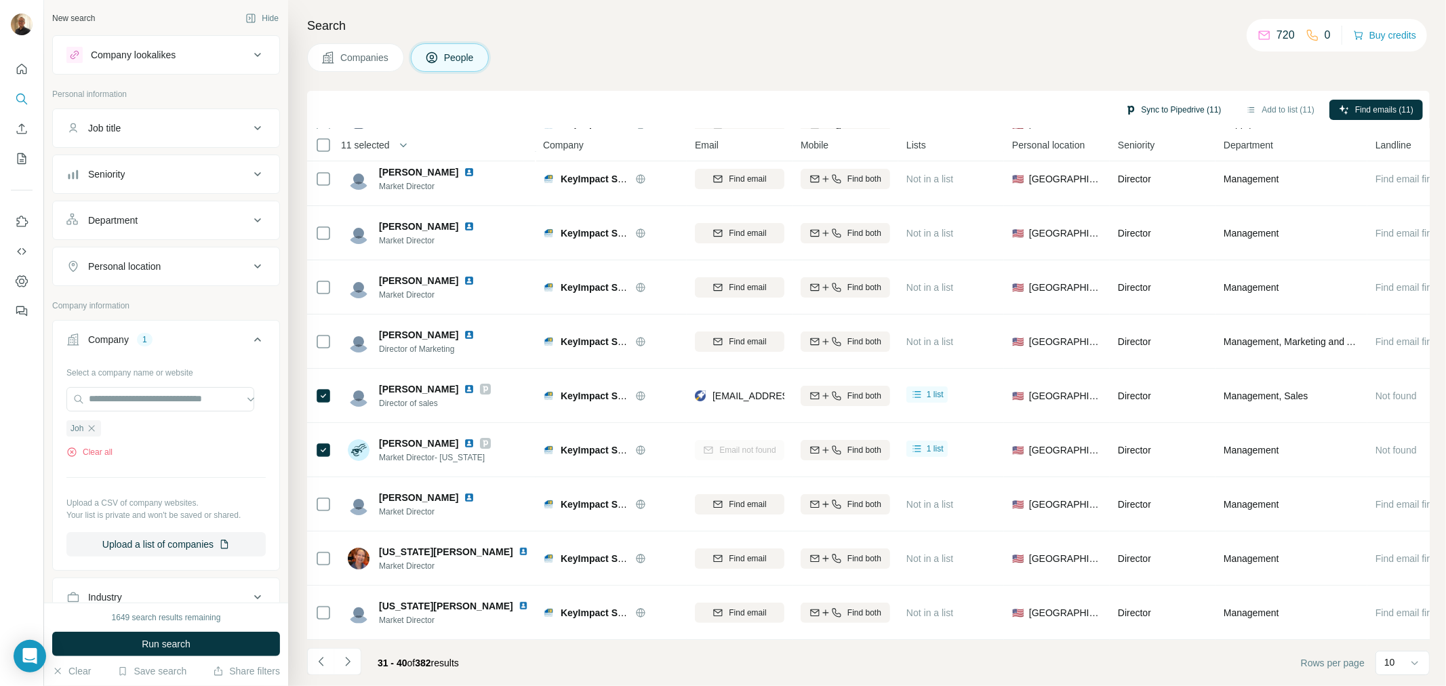
click at [1180, 111] on button "Sync to Pipedrive (11)" at bounding box center [1173, 110] width 115 height 20
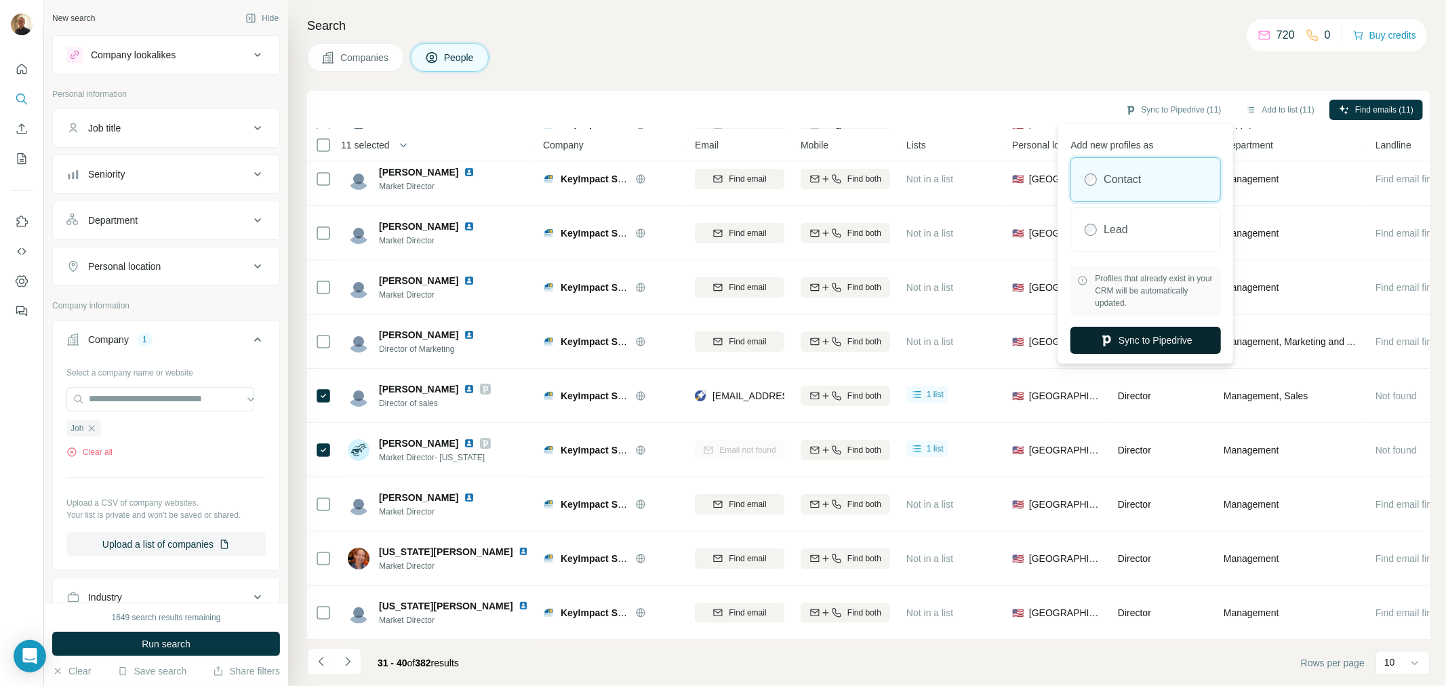
click at [1150, 343] on button "Sync to Pipedrive" at bounding box center [1145, 340] width 150 height 27
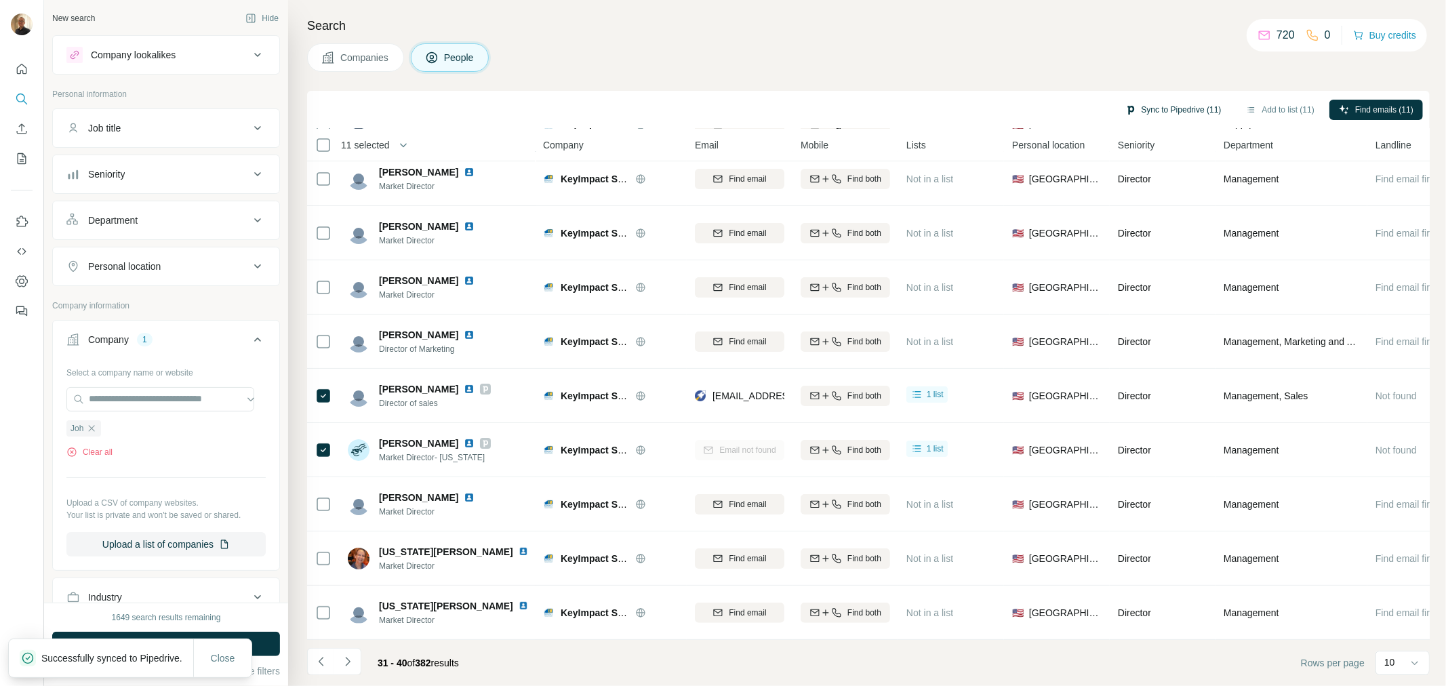
click at [1180, 109] on button "Sync to Pipedrive (11)" at bounding box center [1173, 110] width 115 height 20
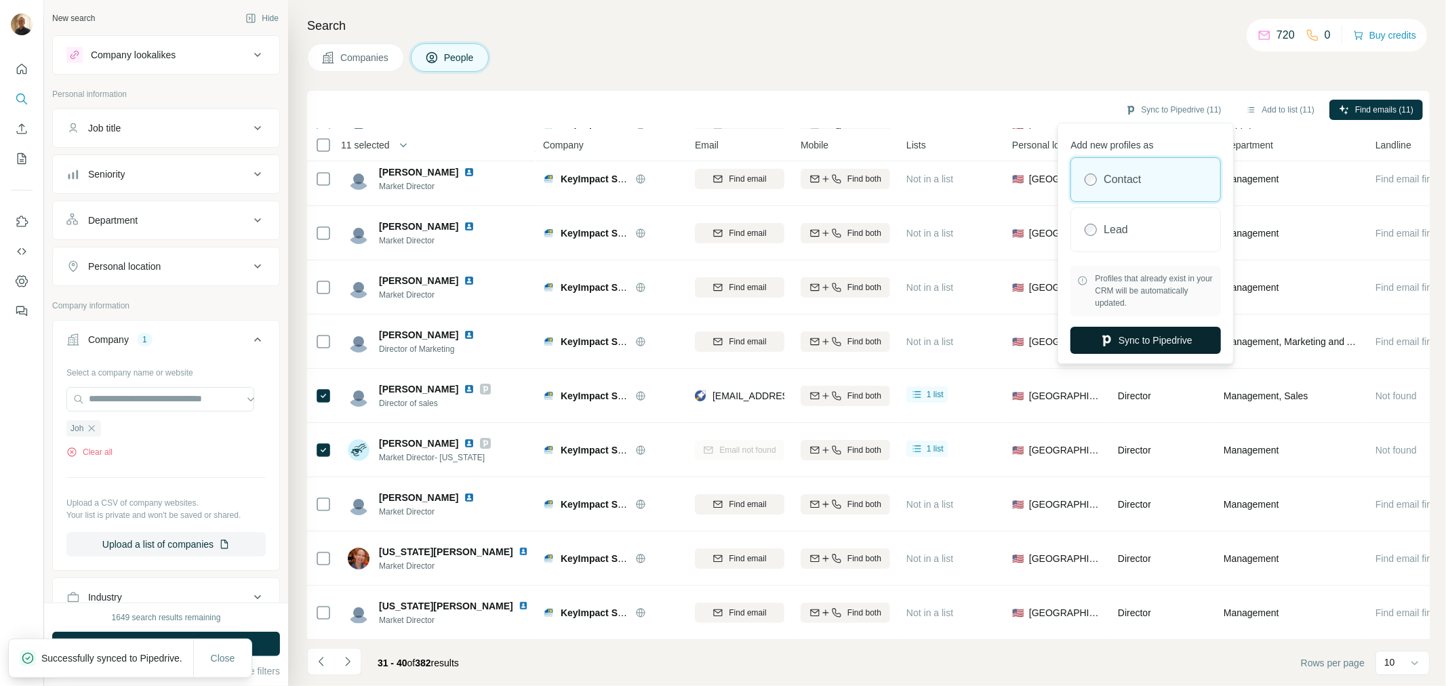
click at [1166, 338] on button "Sync to Pipedrive" at bounding box center [1145, 340] width 150 height 27
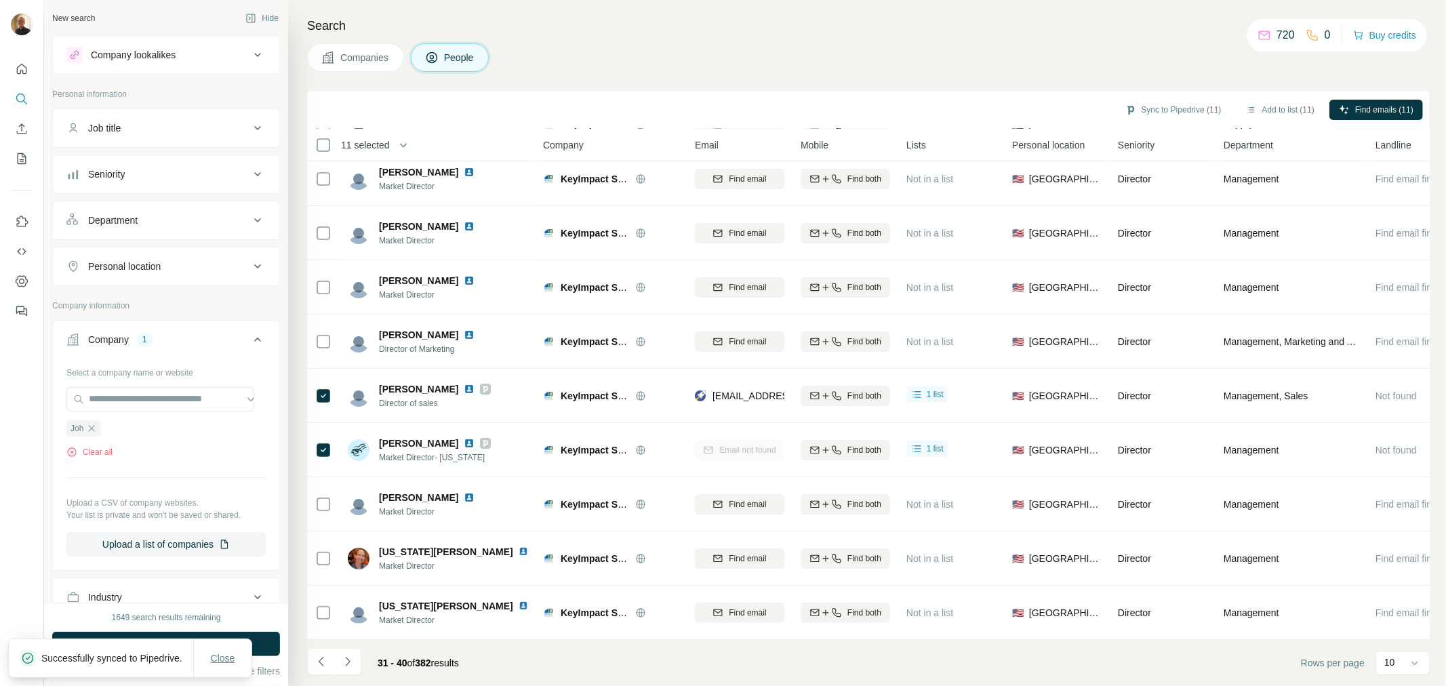
click at [226, 651] on span "Close" at bounding box center [223, 658] width 24 height 14
click at [184, 633] on button "Run search" at bounding box center [166, 644] width 228 height 24
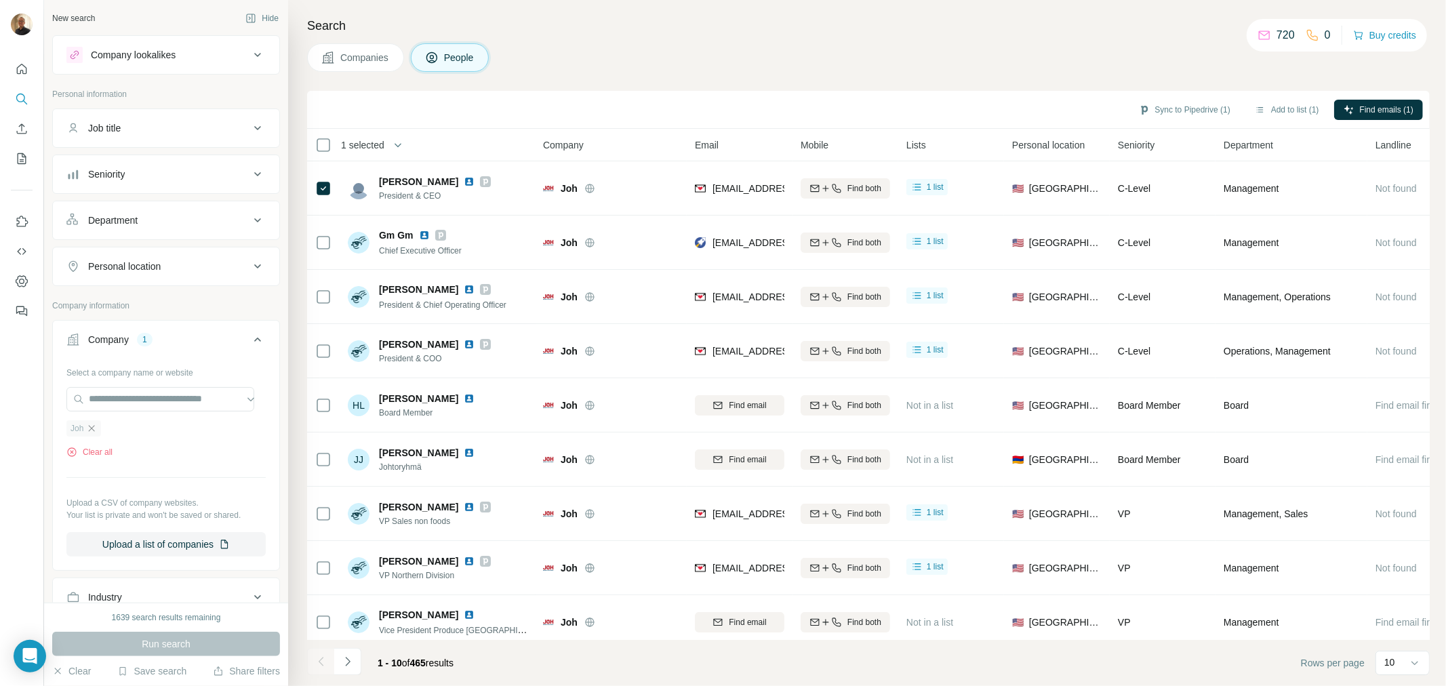
drag, startPoint x: 98, startPoint y: 434, endPoint x: 125, endPoint y: 403, distance: 41.3
click at [101, 428] on div "Joh" at bounding box center [83, 428] width 35 height 16
click at [85, 428] on div "Joh" at bounding box center [83, 428] width 35 height 16
click at [118, 396] on input "text" at bounding box center [160, 399] width 188 height 24
paste input "**********"
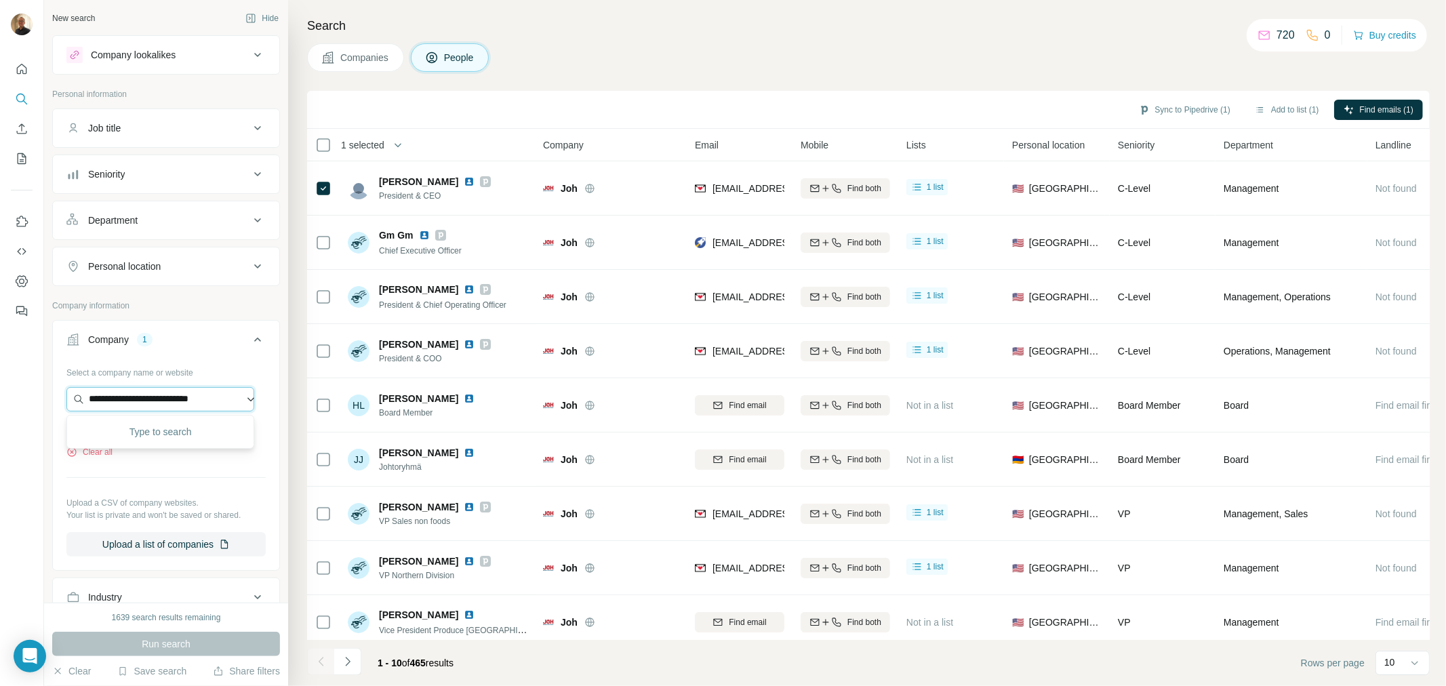
scroll to position [0, 5]
type input "**********"
click at [122, 430] on p "Krasdale Foods" at bounding box center [138, 431] width 66 height 14
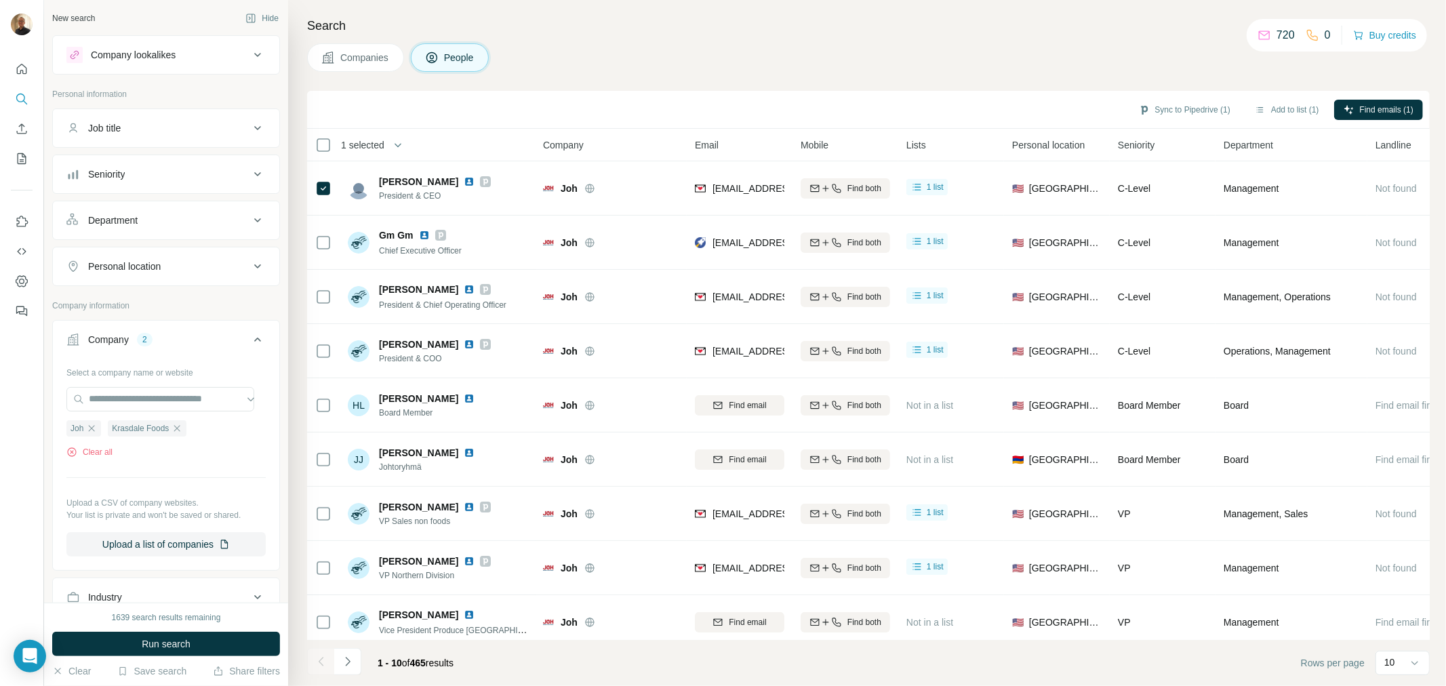
scroll to position [0, 0]
click at [92, 429] on icon "button" at bounding box center [92, 428] width 6 height 6
click at [159, 639] on span "Run search" at bounding box center [166, 644] width 49 height 14
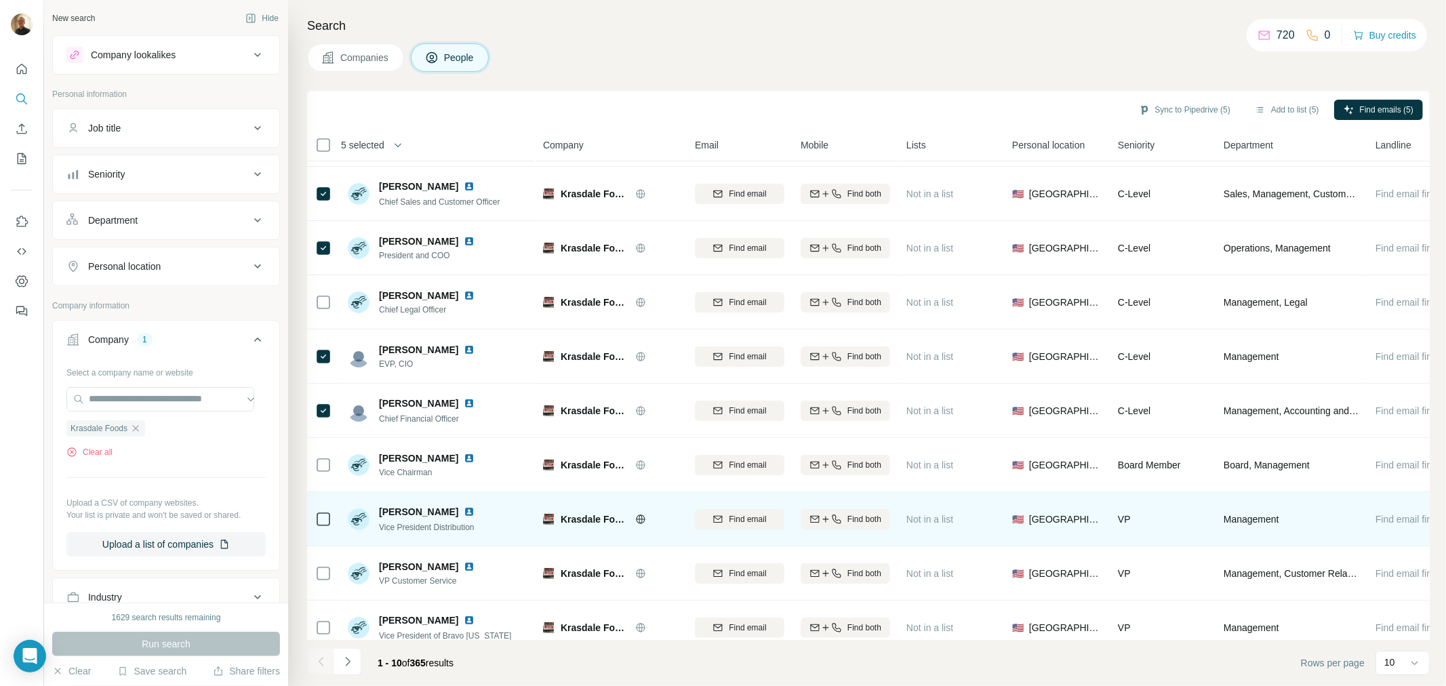
scroll to position [71, 0]
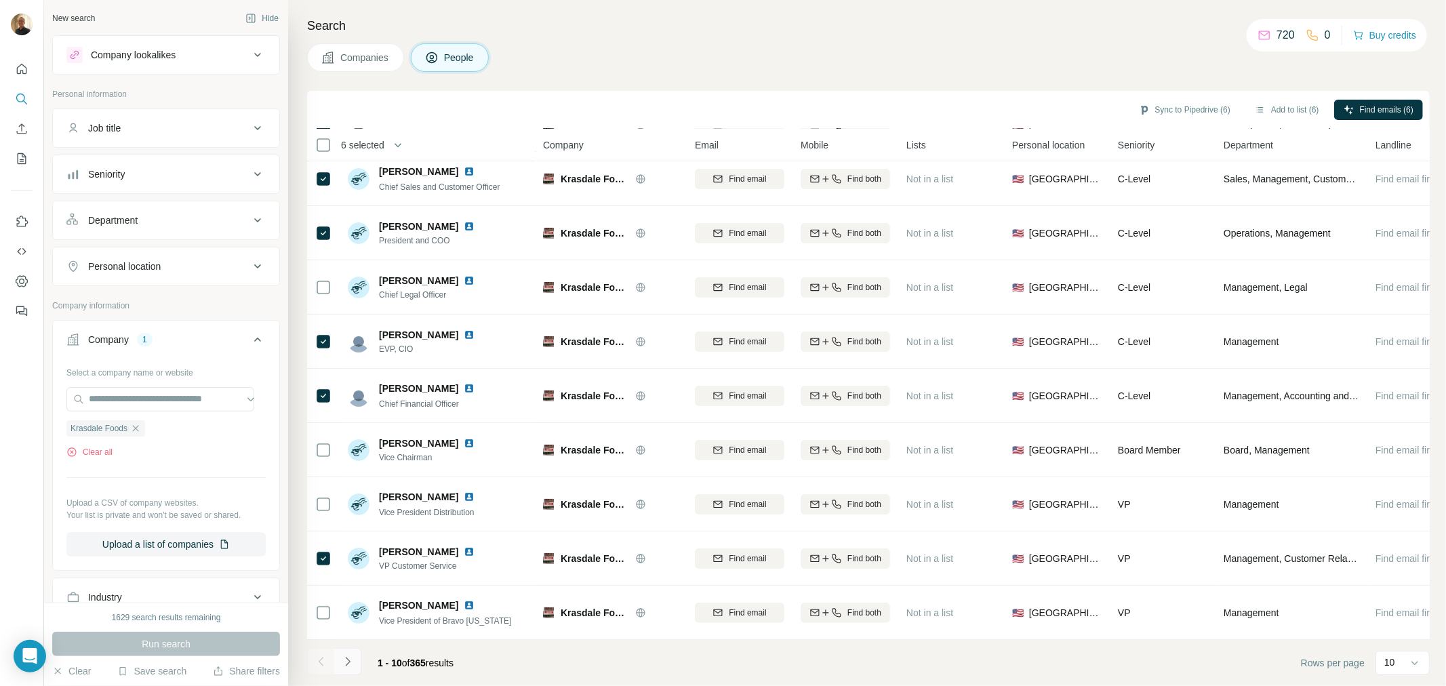
click at [347, 662] on icon "Navigate to next page" at bounding box center [348, 662] width 14 height 14
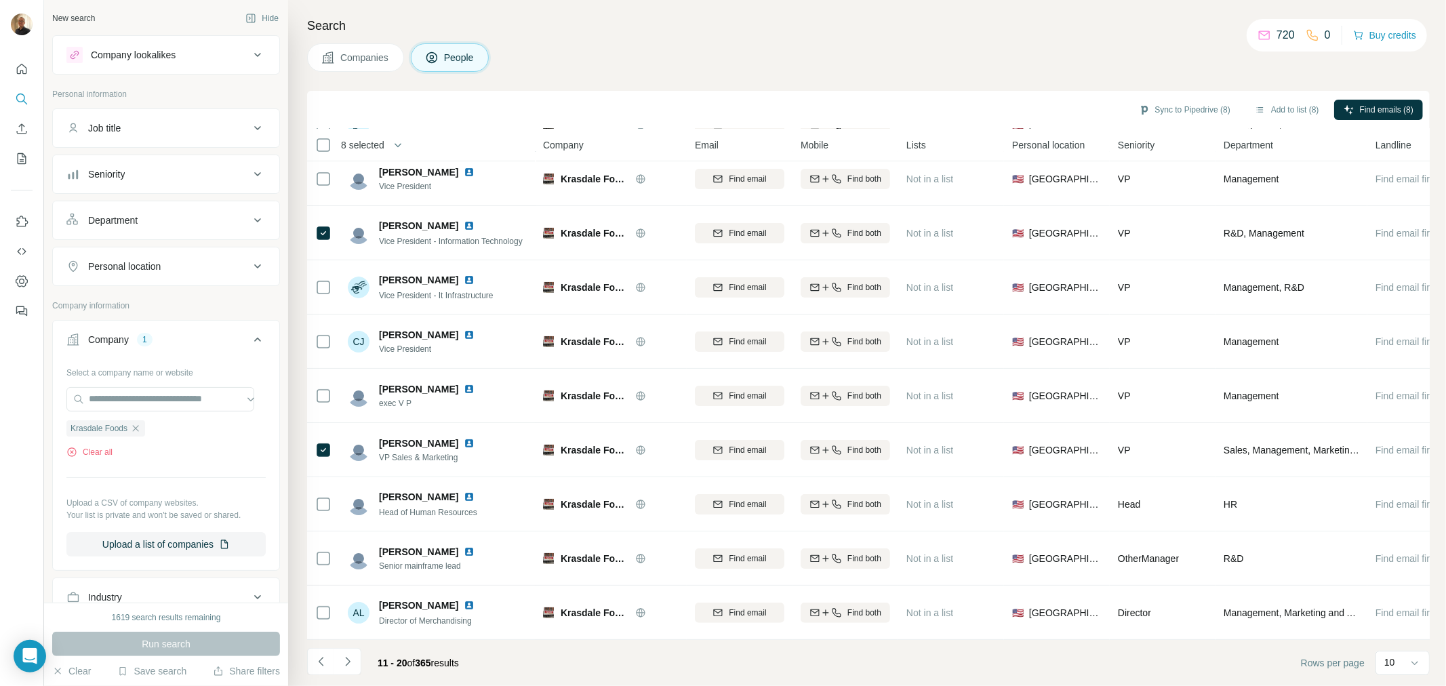
click at [347, 660] on icon "Navigate to next page" at bounding box center [348, 662] width 14 height 14
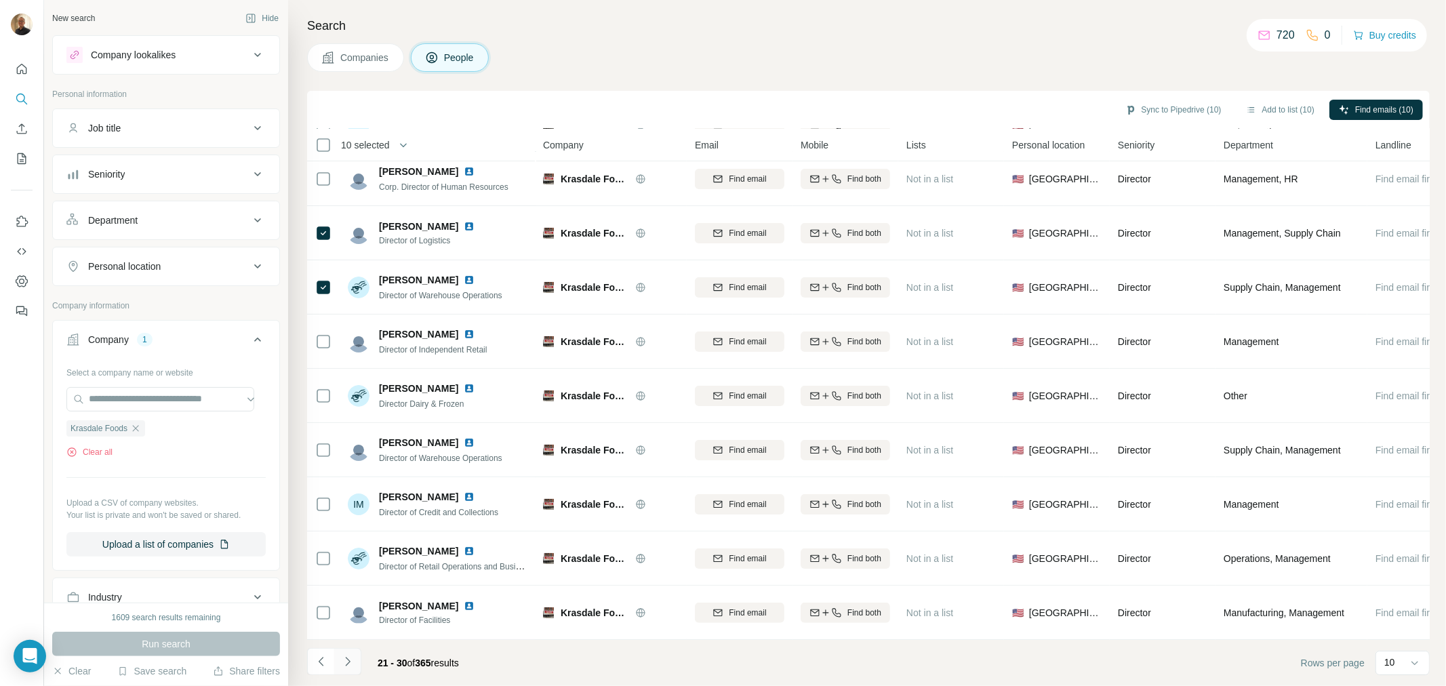
click at [347, 665] on icon "Navigate to next page" at bounding box center [348, 662] width 14 height 14
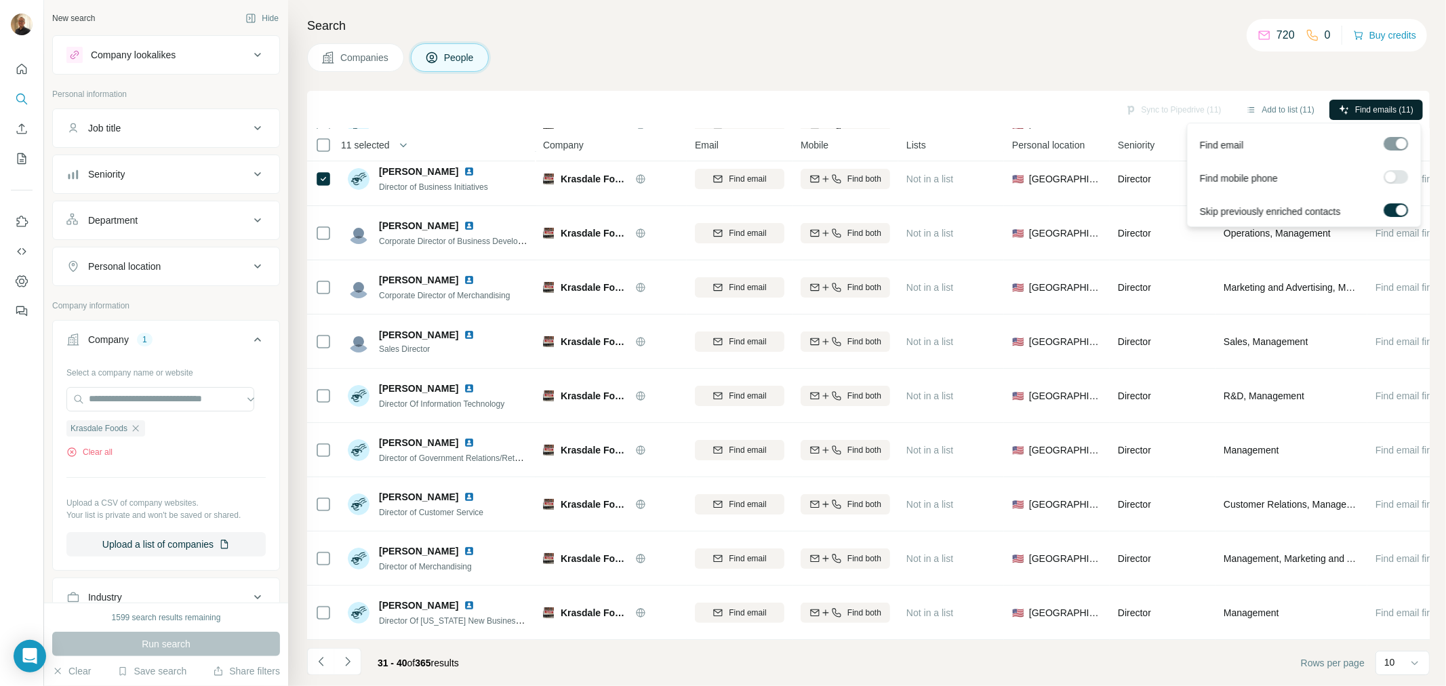
click at [1380, 104] on span "Find emails (11)" at bounding box center [1384, 110] width 58 height 12
click at [1165, 109] on button "Sync to Pipedrive (11)" at bounding box center [1173, 110] width 115 height 20
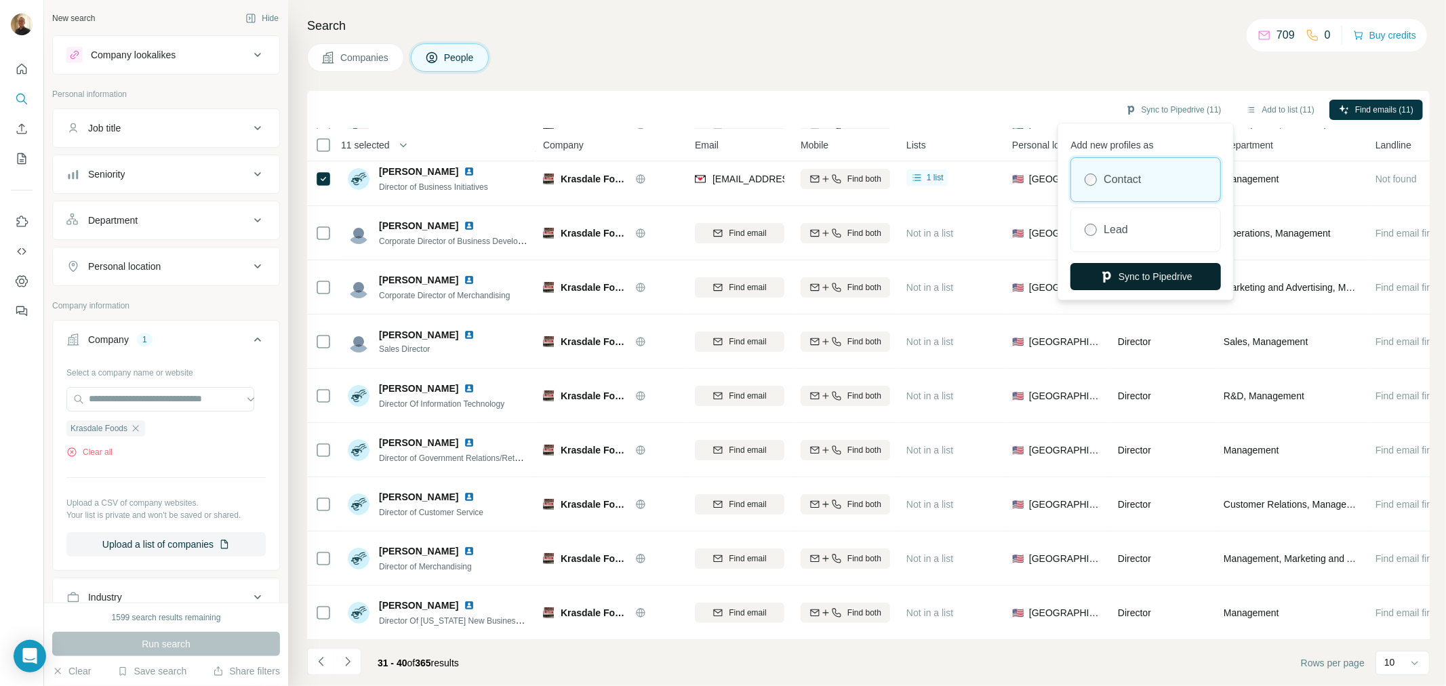
click at [1124, 282] on button "Sync to Pipedrive" at bounding box center [1145, 276] width 150 height 27
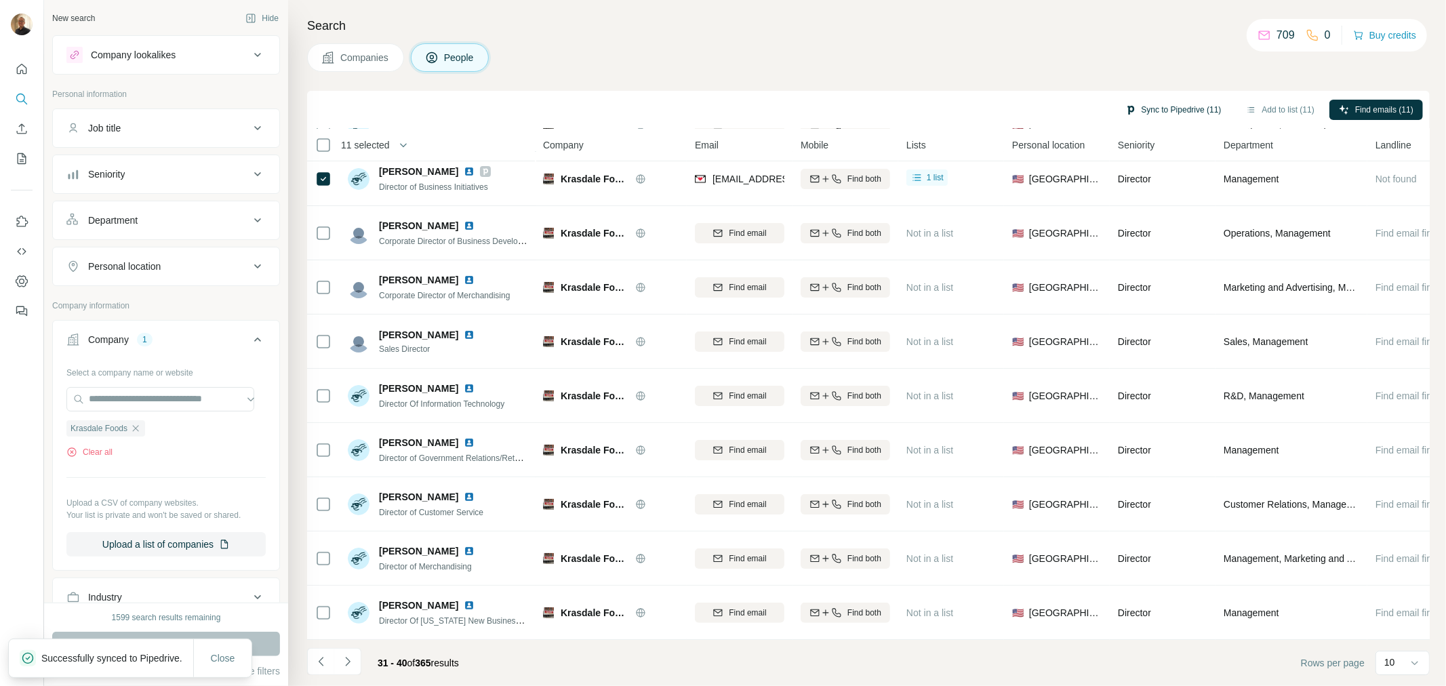
click at [1157, 105] on button "Sync to Pipedrive (11)" at bounding box center [1173, 110] width 115 height 20
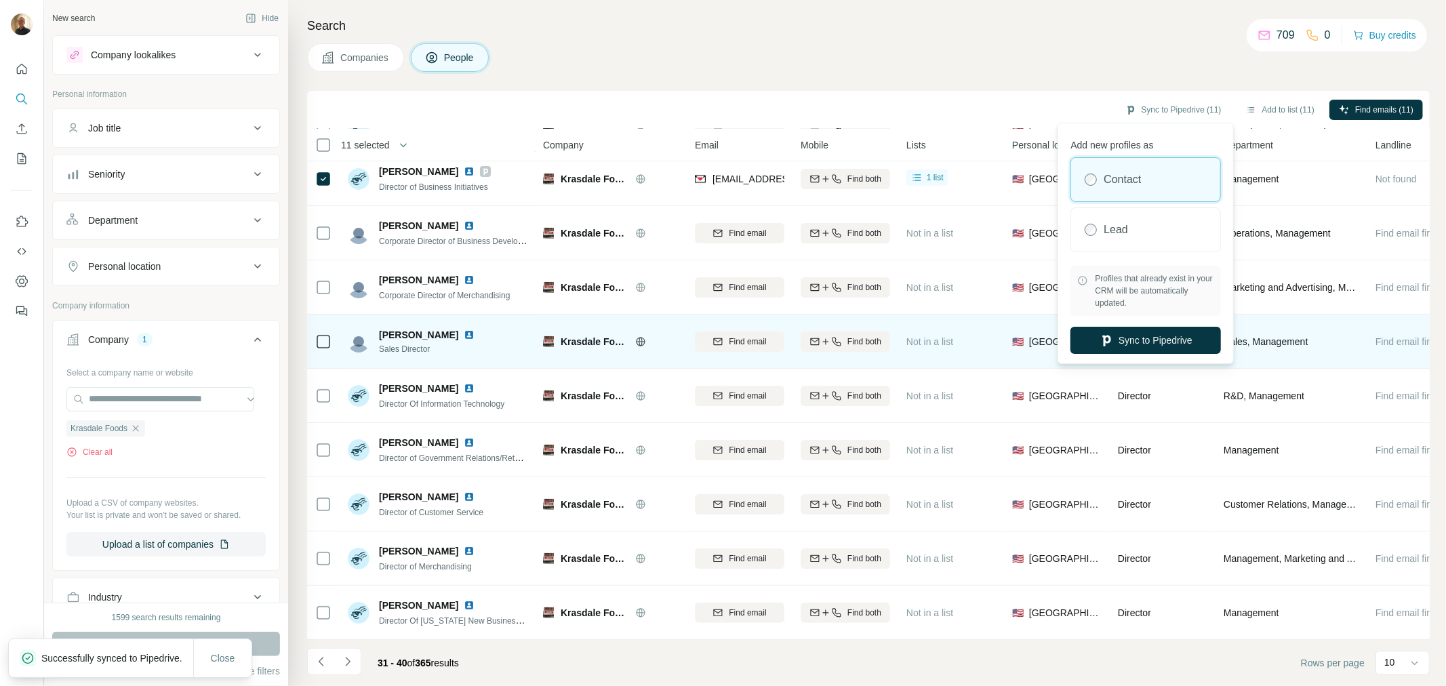
drag, startPoint x: 1139, startPoint y: 338, endPoint x: 921, endPoint y: 310, distance: 220.0
click at [1140, 338] on button "Sync to Pipedrive" at bounding box center [1145, 340] width 150 height 27
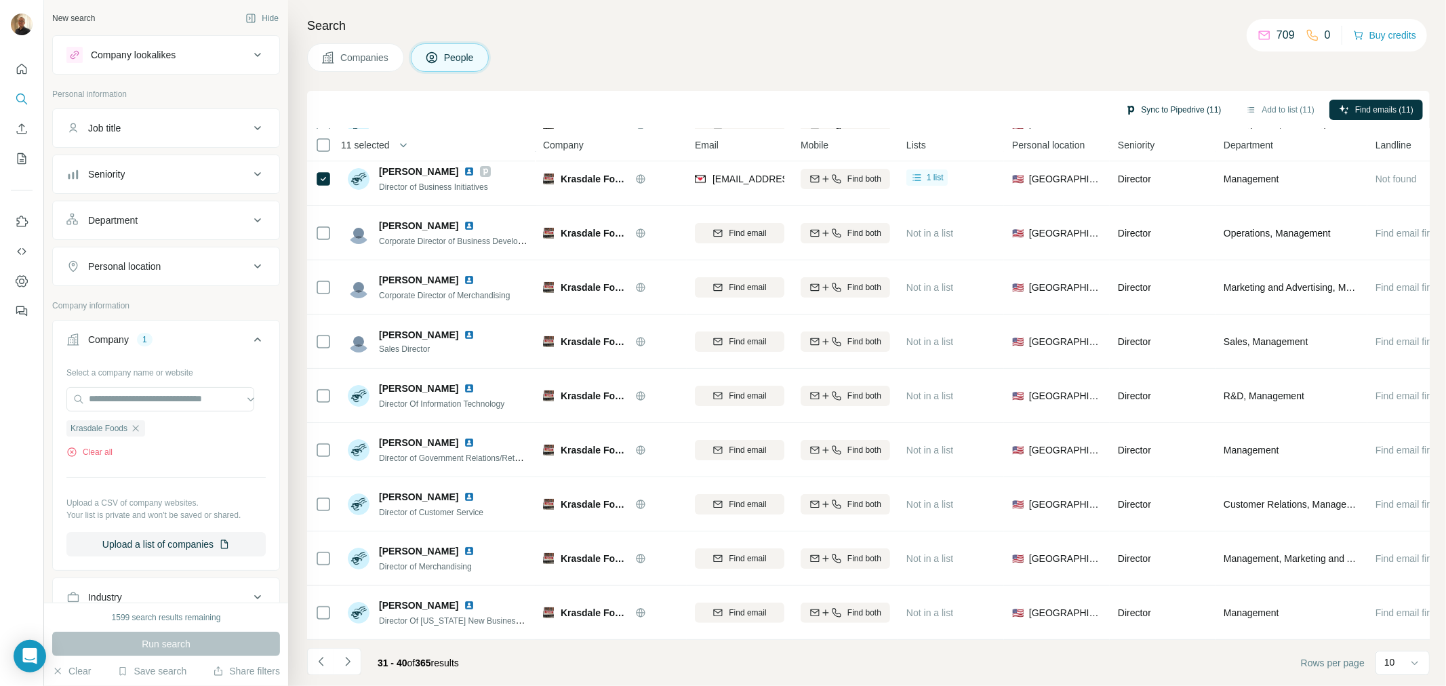
click at [1181, 103] on button "Sync to Pipedrive (11)" at bounding box center [1173, 110] width 115 height 20
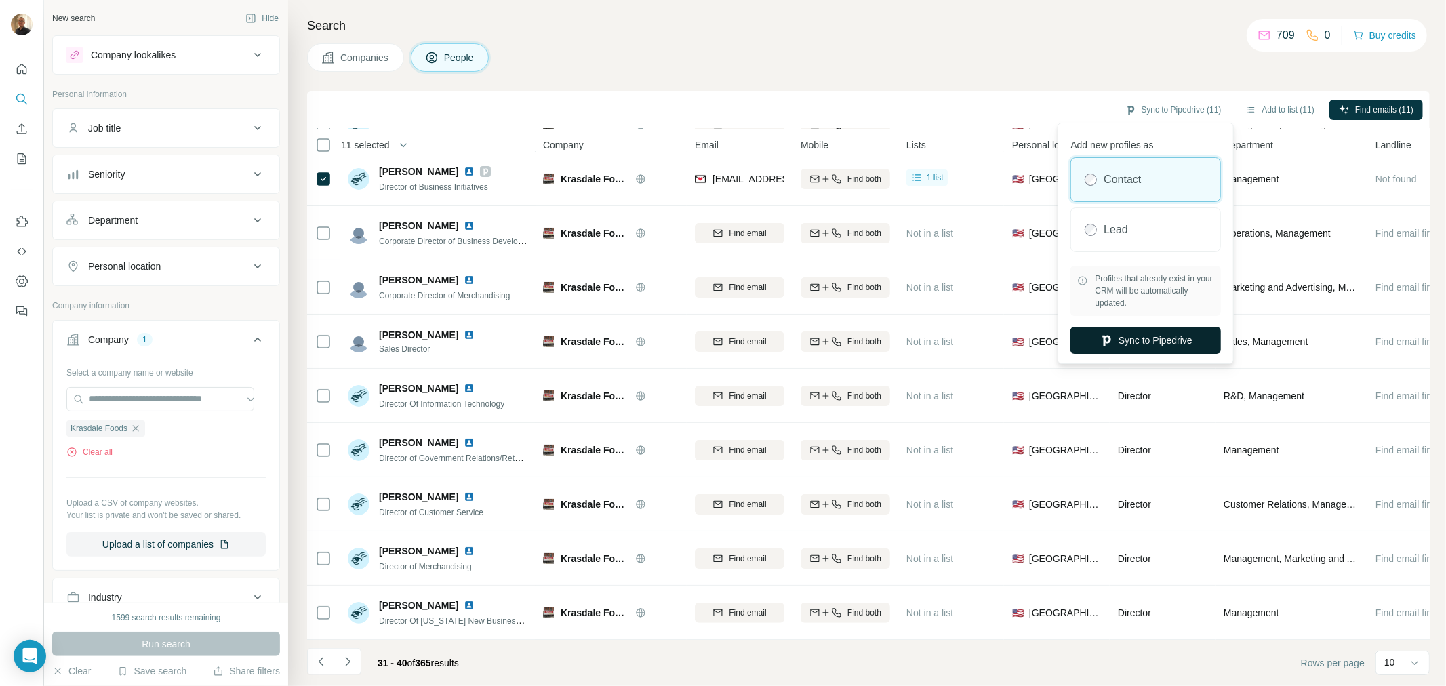
click at [1157, 341] on button "Sync to Pipedrive" at bounding box center [1145, 340] width 150 height 27
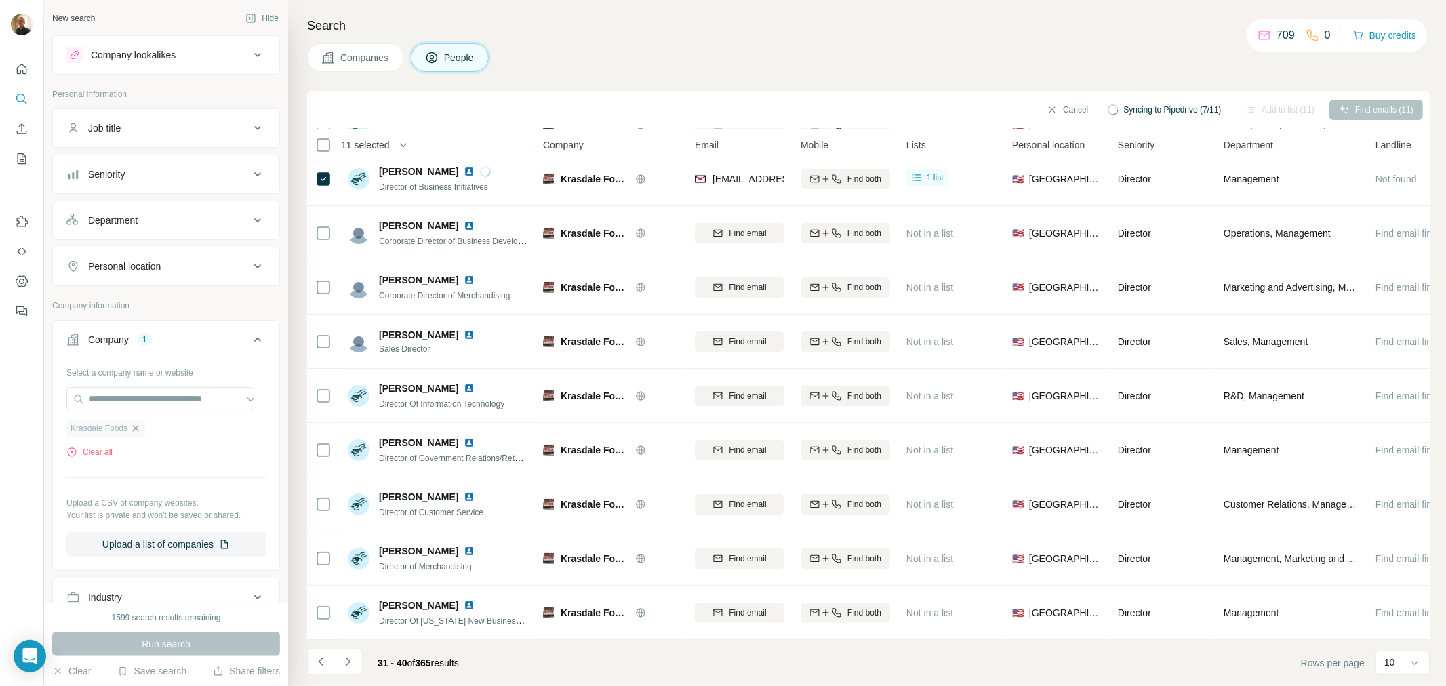
click at [136, 430] on icon "button" at bounding box center [135, 428] width 11 height 11
click at [153, 395] on input "text" at bounding box center [160, 399] width 188 height 24
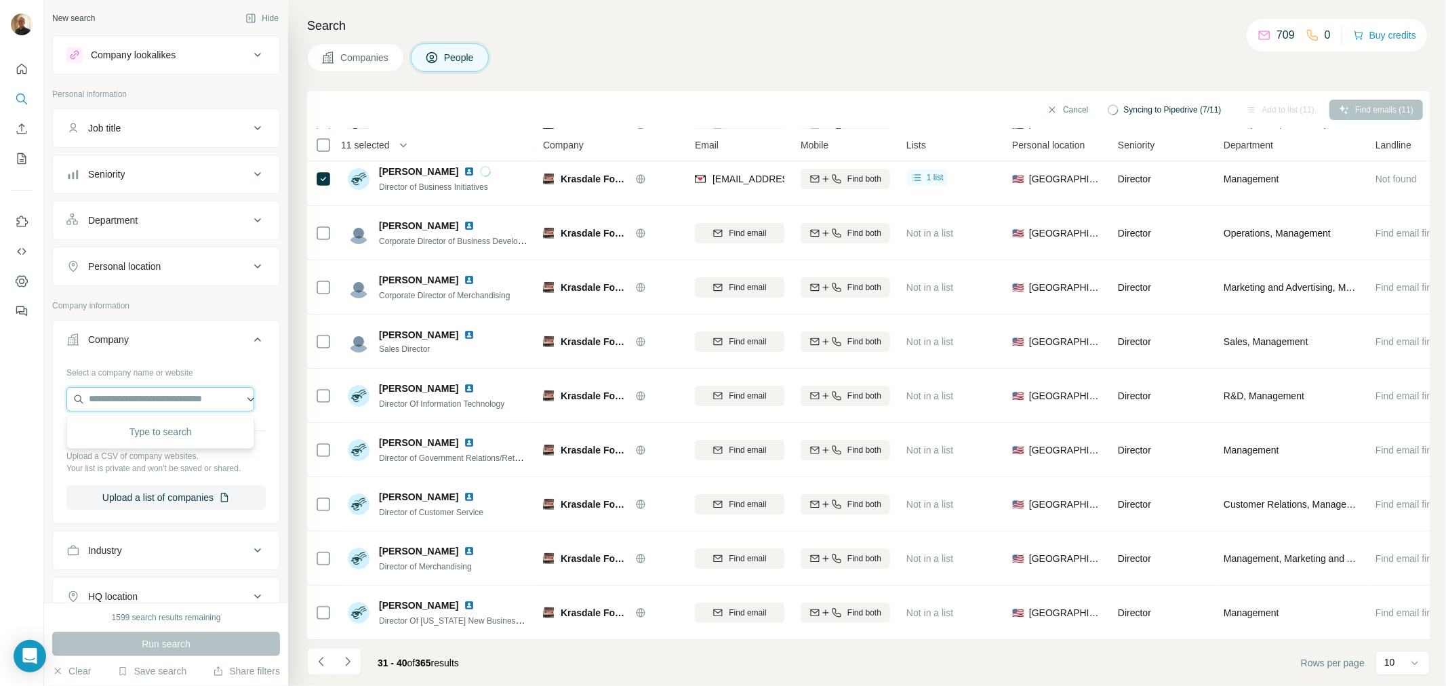
type input "**********"
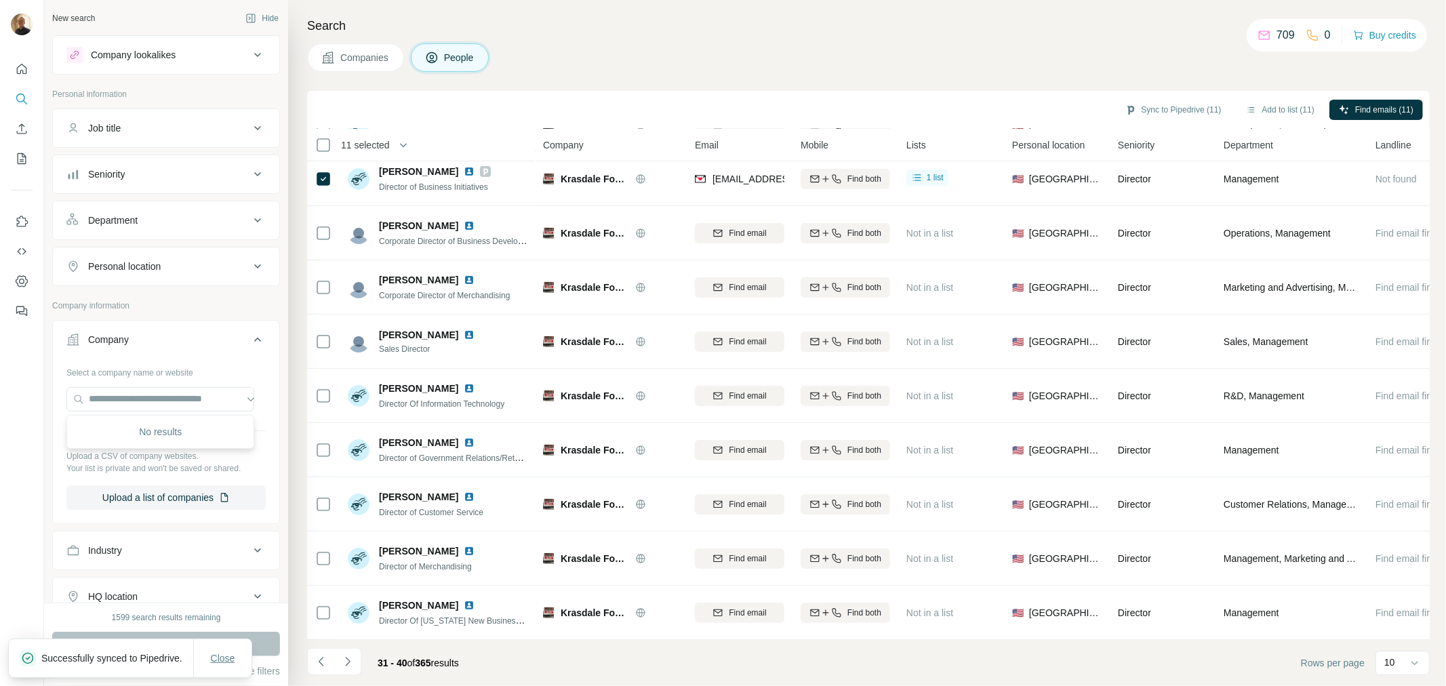
click at [214, 651] on span "Close" at bounding box center [223, 658] width 24 height 14
click at [188, 395] on input "text" at bounding box center [160, 399] width 188 height 24
paste input "**********"
click at [129, 404] on input "**********" at bounding box center [160, 399] width 188 height 24
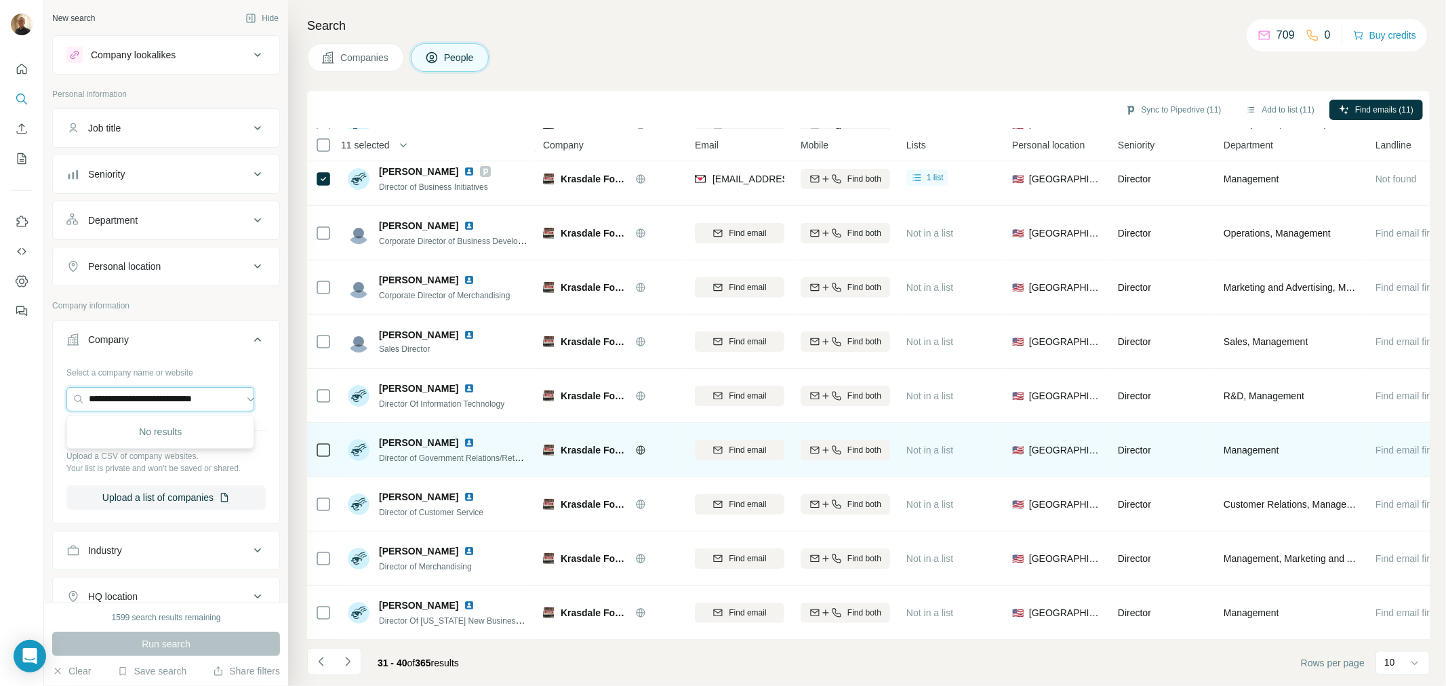
scroll to position [0, 9]
drag, startPoint x: 88, startPoint y: 401, endPoint x: 473, endPoint y: 424, distance: 385.0
click at [473, 424] on div "**********" at bounding box center [745, 343] width 1402 height 686
paste input "text"
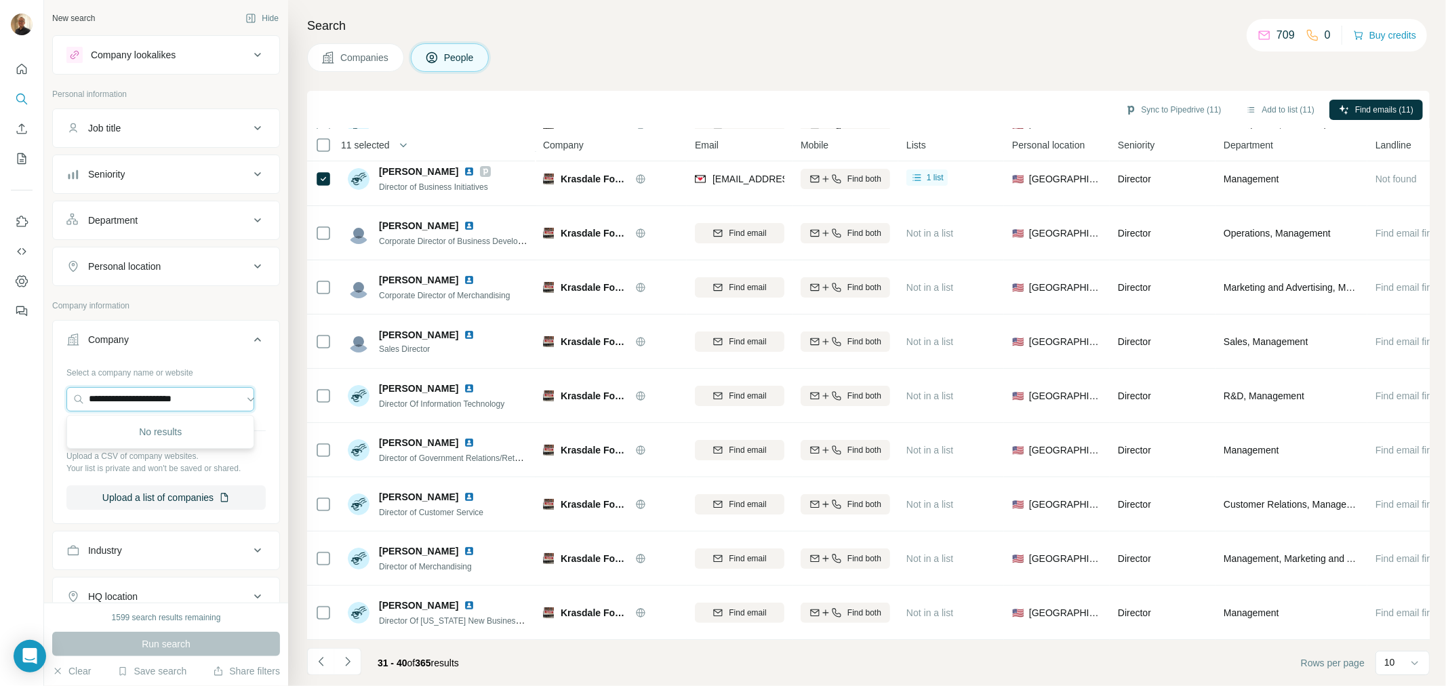
drag, startPoint x: 222, startPoint y: 401, endPoint x: -88, endPoint y: 398, distance: 309.8
click at [0, 398] on html "**********" at bounding box center [723, 343] width 1446 height 686
paste input "********"
type input "**********"
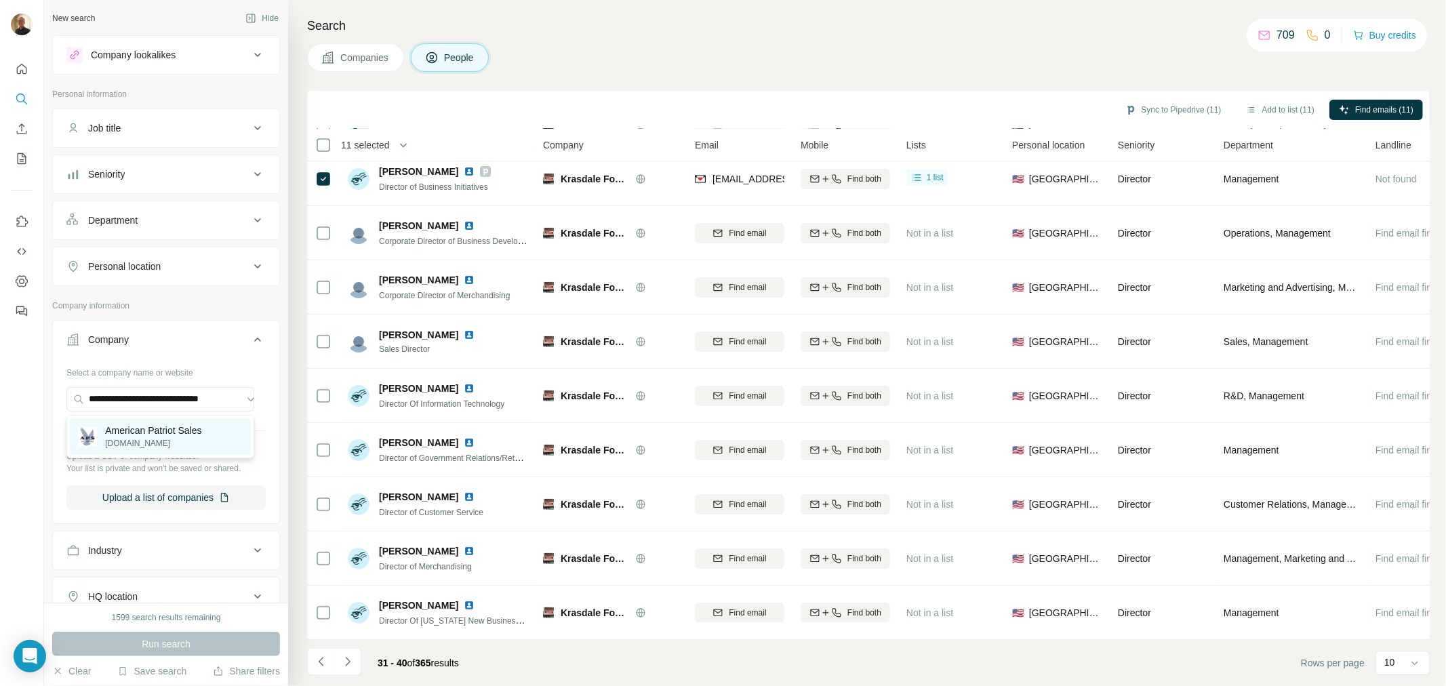
click at [154, 435] on p "American Patriot Sales" at bounding box center [153, 431] width 96 height 14
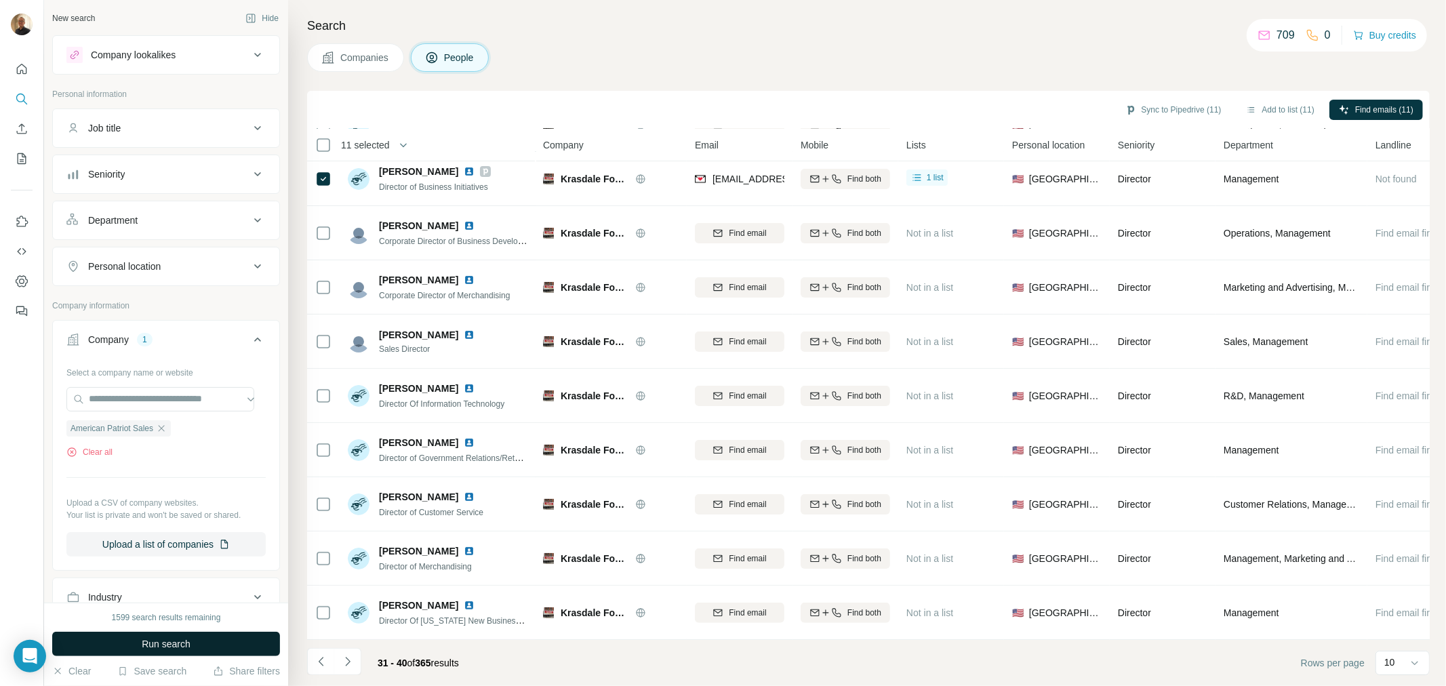
click at [201, 642] on button "Run search" at bounding box center [166, 644] width 228 height 24
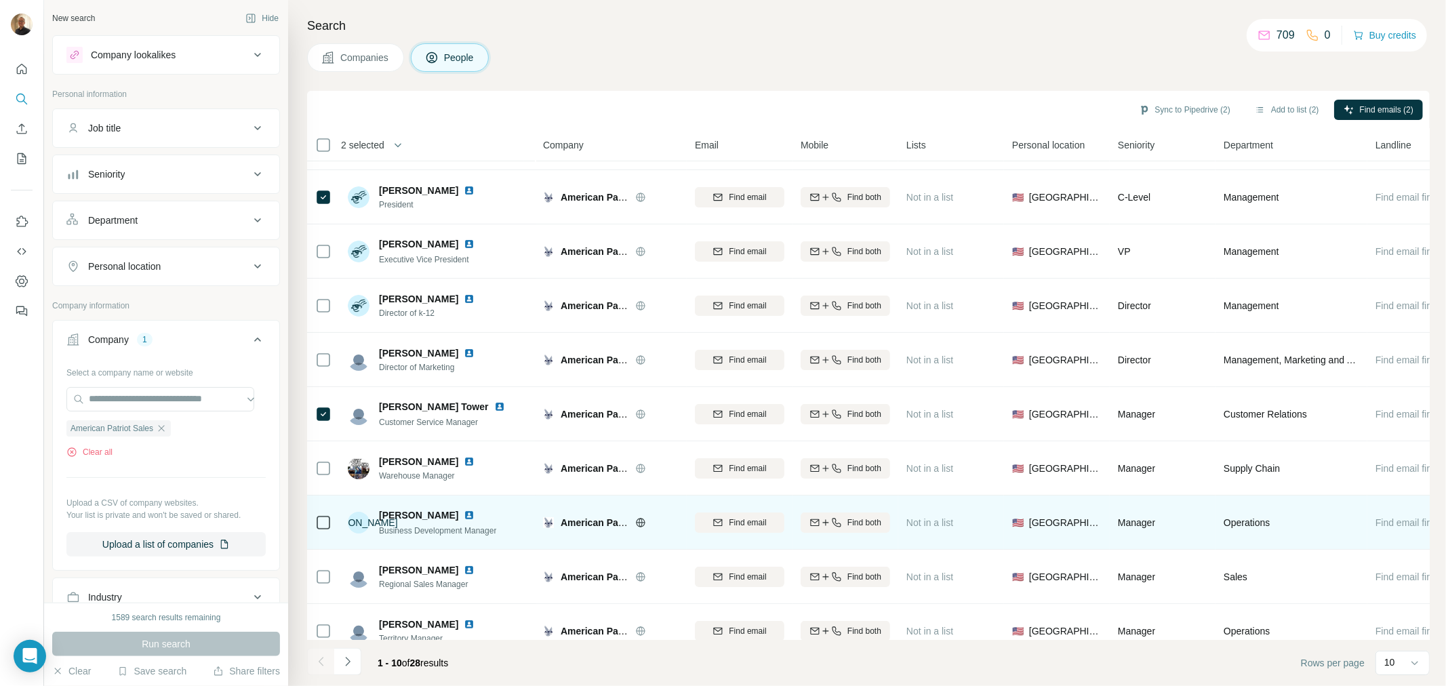
scroll to position [71, 0]
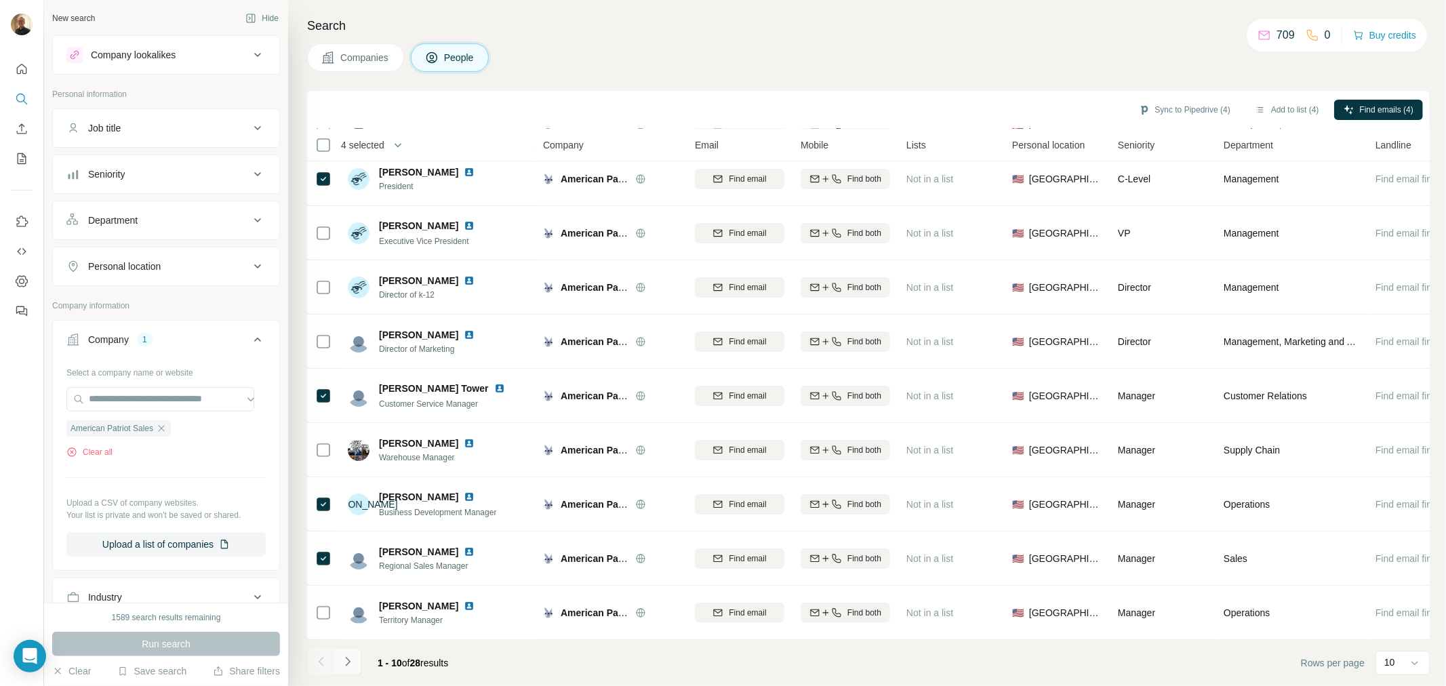
click at [344, 664] on icon "Navigate to next page" at bounding box center [348, 662] width 14 height 14
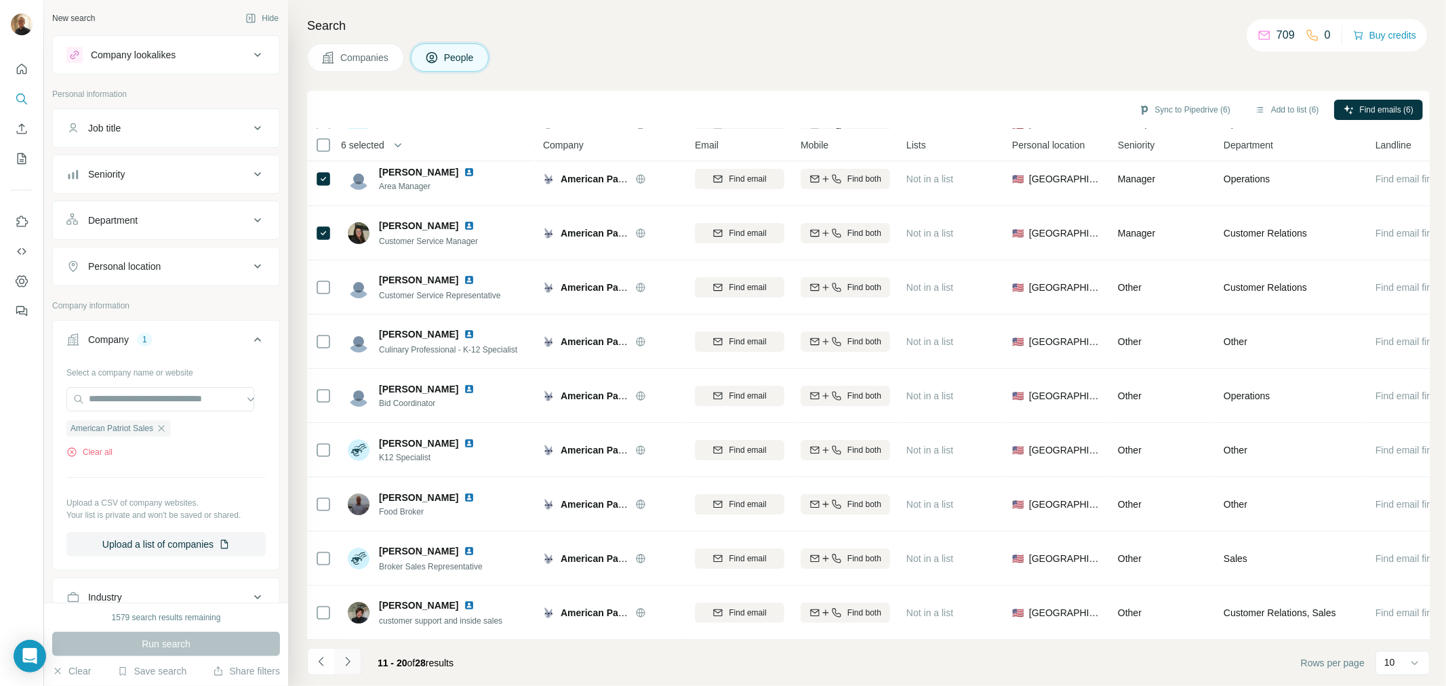
click at [348, 658] on icon "Navigate to next page" at bounding box center [348, 662] width 14 height 14
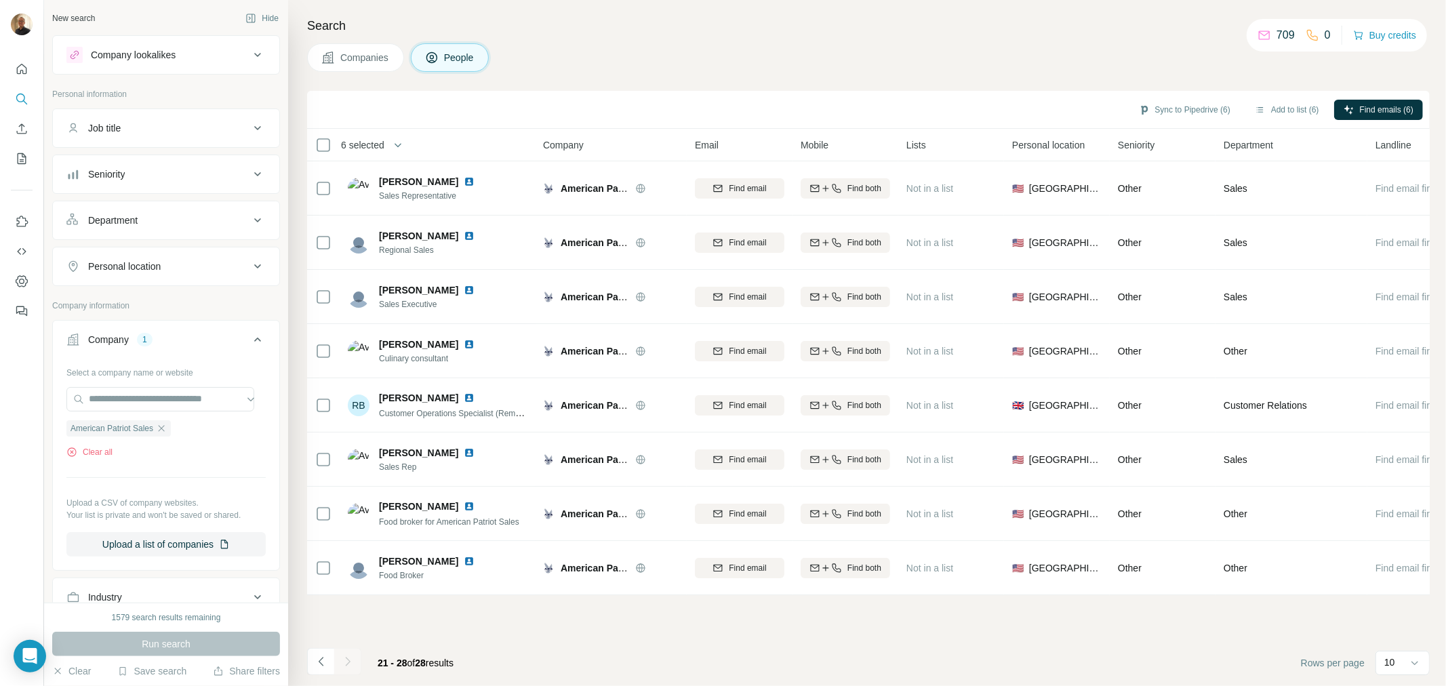
scroll to position [0, 0]
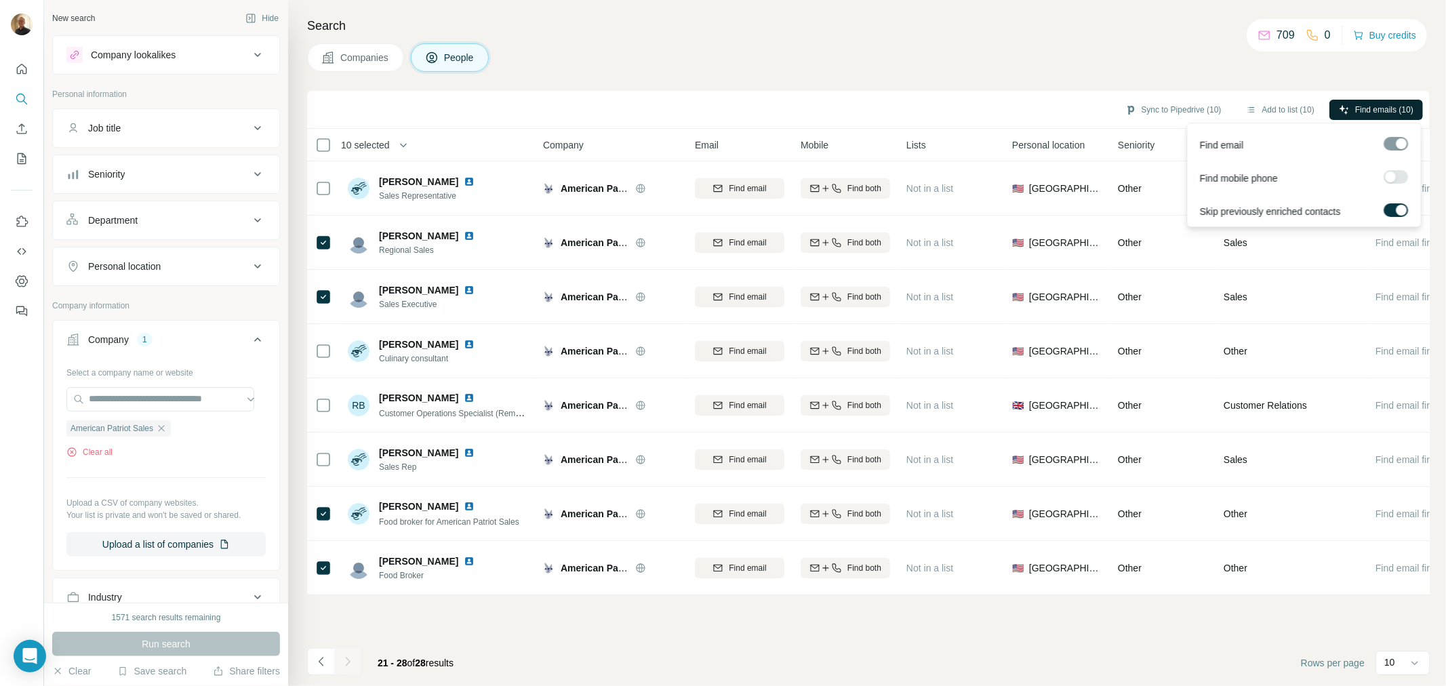
click at [1388, 112] on span "Find emails (10)" at bounding box center [1384, 110] width 58 height 12
click at [1360, 106] on span "Find emails (11)" at bounding box center [1384, 110] width 58 height 12
click at [1357, 106] on span "Find emails (11)" at bounding box center [1384, 110] width 58 height 12
click at [1352, 104] on button "Find emails (11)" at bounding box center [1376, 110] width 94 height 20
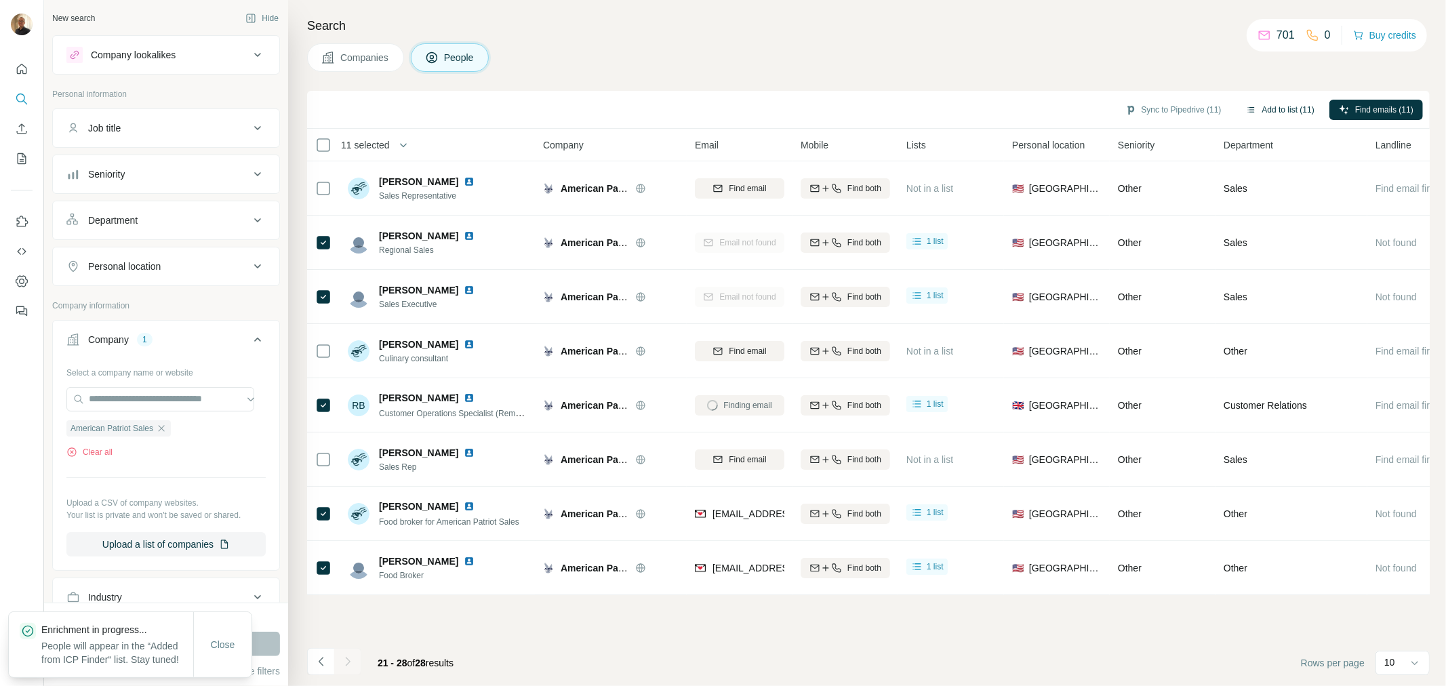
click at [1296, 106] on button "Add to list (11)" at bounding box center [1280, 110] width 87 height 20
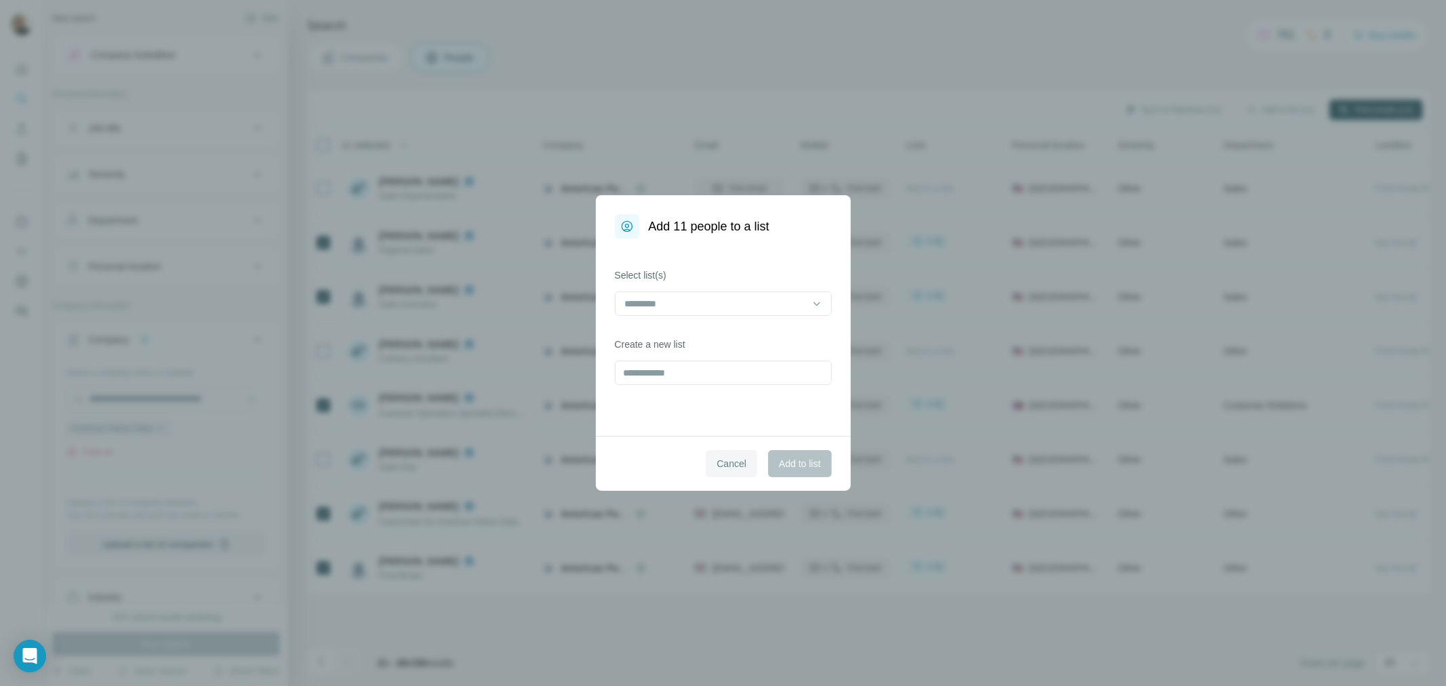
click at [736, 458] on span "Cancel" at bounding box center [732, 464] width 30 height 14
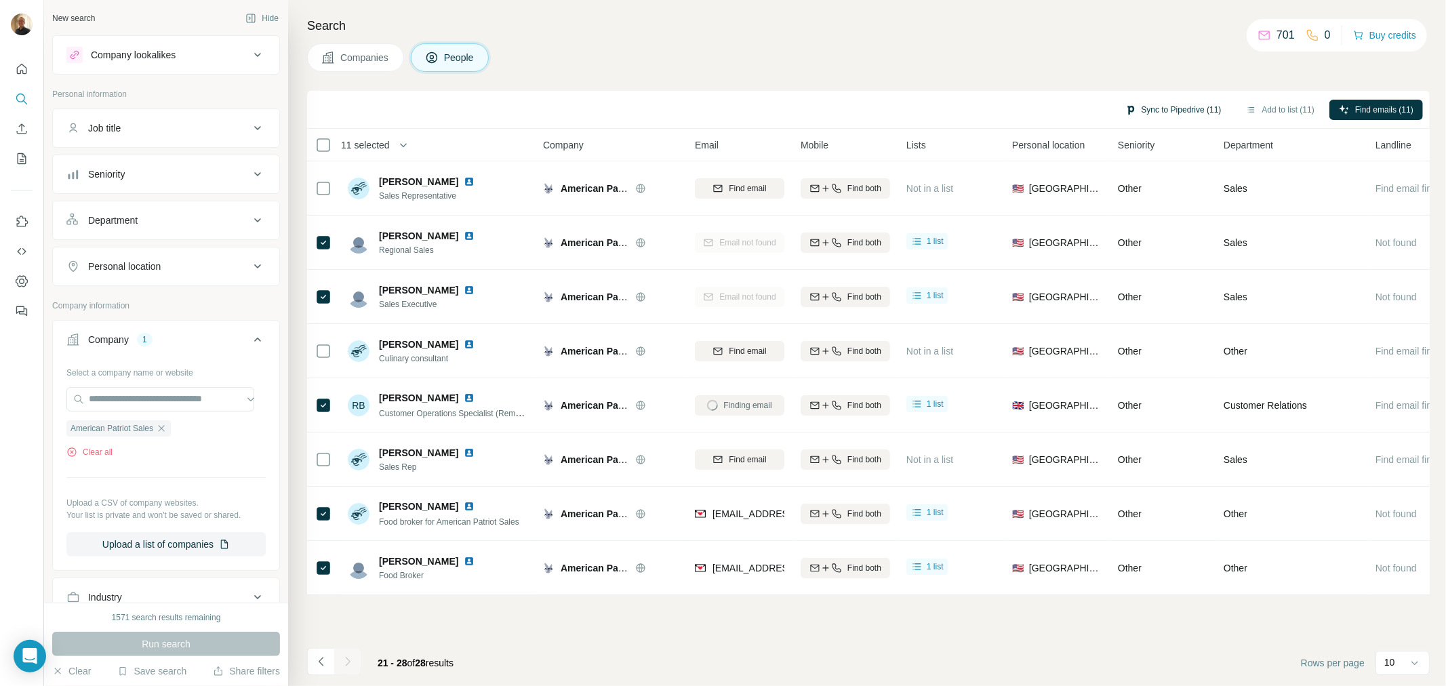
click at [1155, 102] on button "Sync to Pipedrive (11)" at bounding box center [1173, 110] width 115 height 20
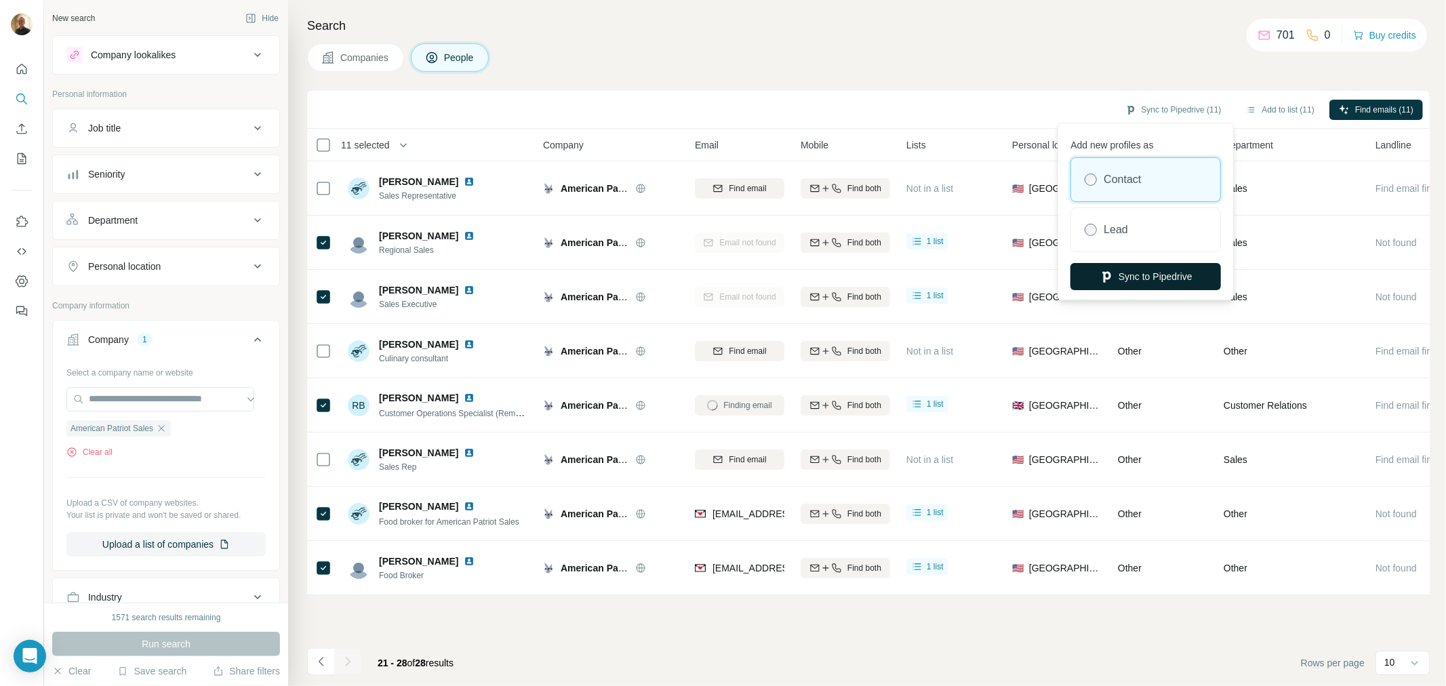
click at [1131, 273] on button "Sync to Pipedrive" at bounding box center [1145, 276] width 150 height 27
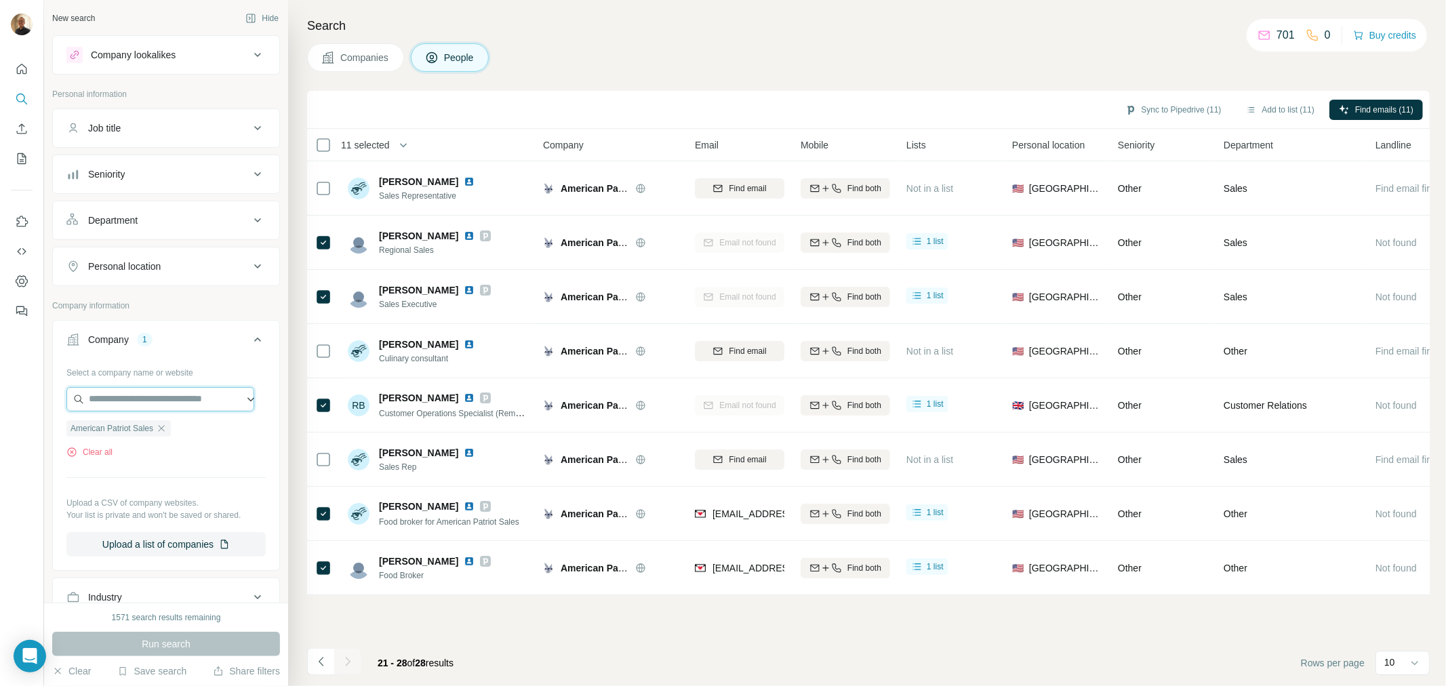
click at [155, 399] on input "text" at bounding box center [160, 399] width 188 height 24
paste input "**********"
click at [179, 405] on input "**********" at bounding box center [160, 399] width 188 height 24
drag, startPoint x: 222, startPoint y: 403, endPoint x: 31, endPoint y: 380, distance: 193.2
click at [31, 380] on div "**********" at bounding box center [723, 343] width 1446 height 686
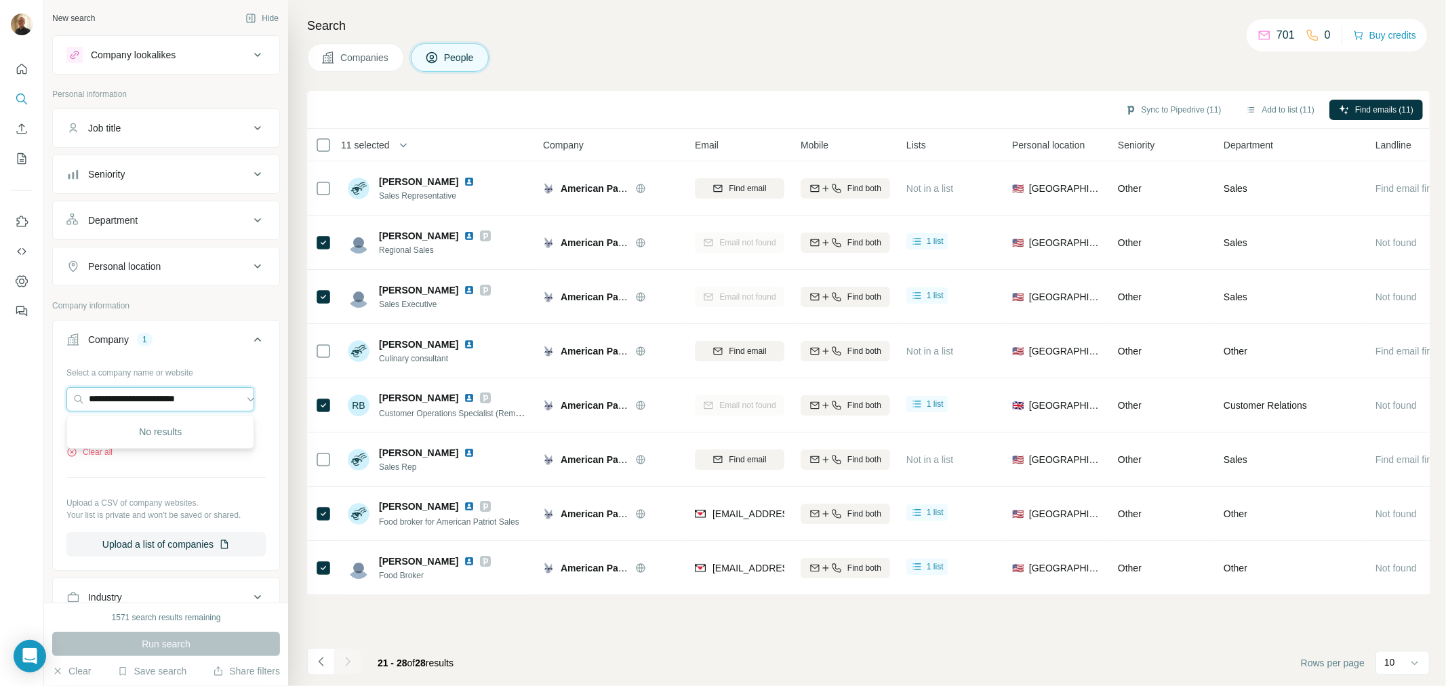
paste input "*******"
click at [197, 405] on input "**********" at bounding box center [160, 399] width 188 height 24
drag, startPoint x: 233, startPoint y: 399, endPoint x: -151, endPoint y: 385, distance: 383.9
click at [0, 385] on html "**********" at bounding box center [723, 343] width 1446 height 686
paste input "********"
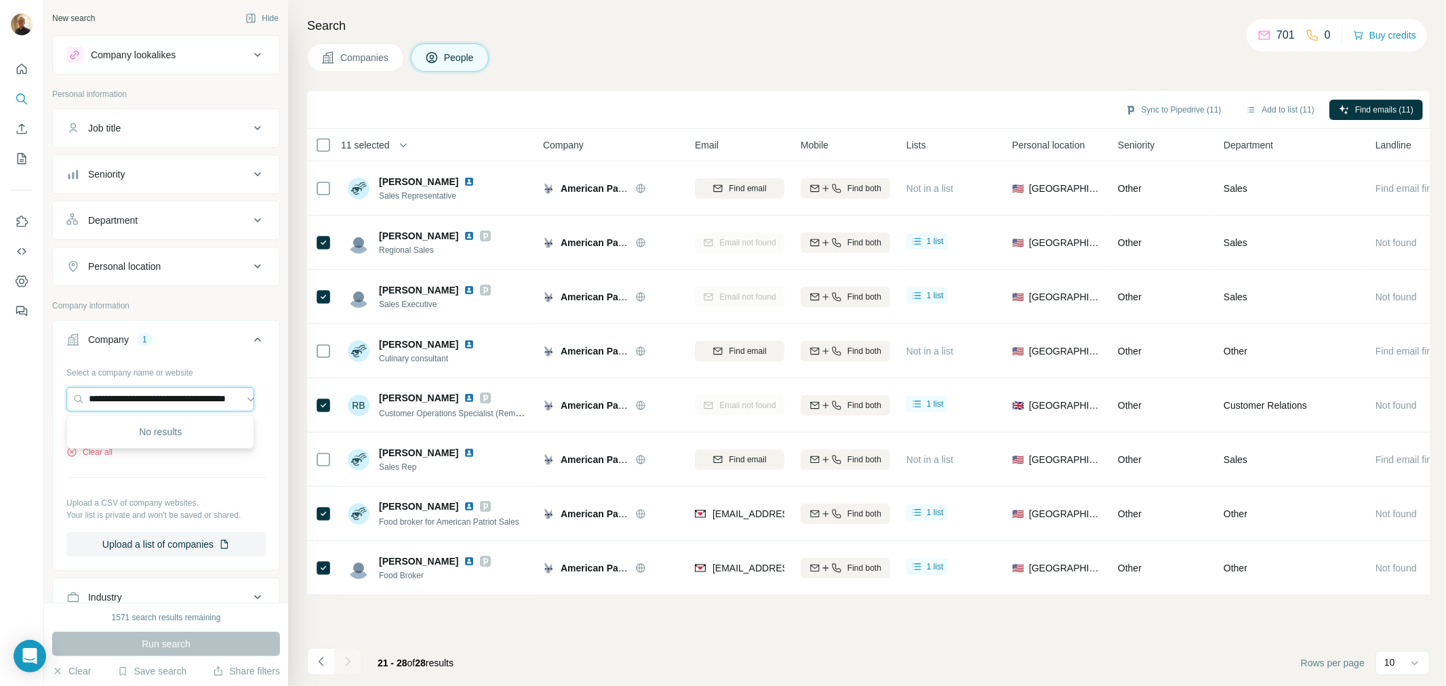
scroll to position [0, 36]
type input "**********"
click at [169, 430] on p "Retail Smarter" at bounding box center [137, 431] width 65 height 14
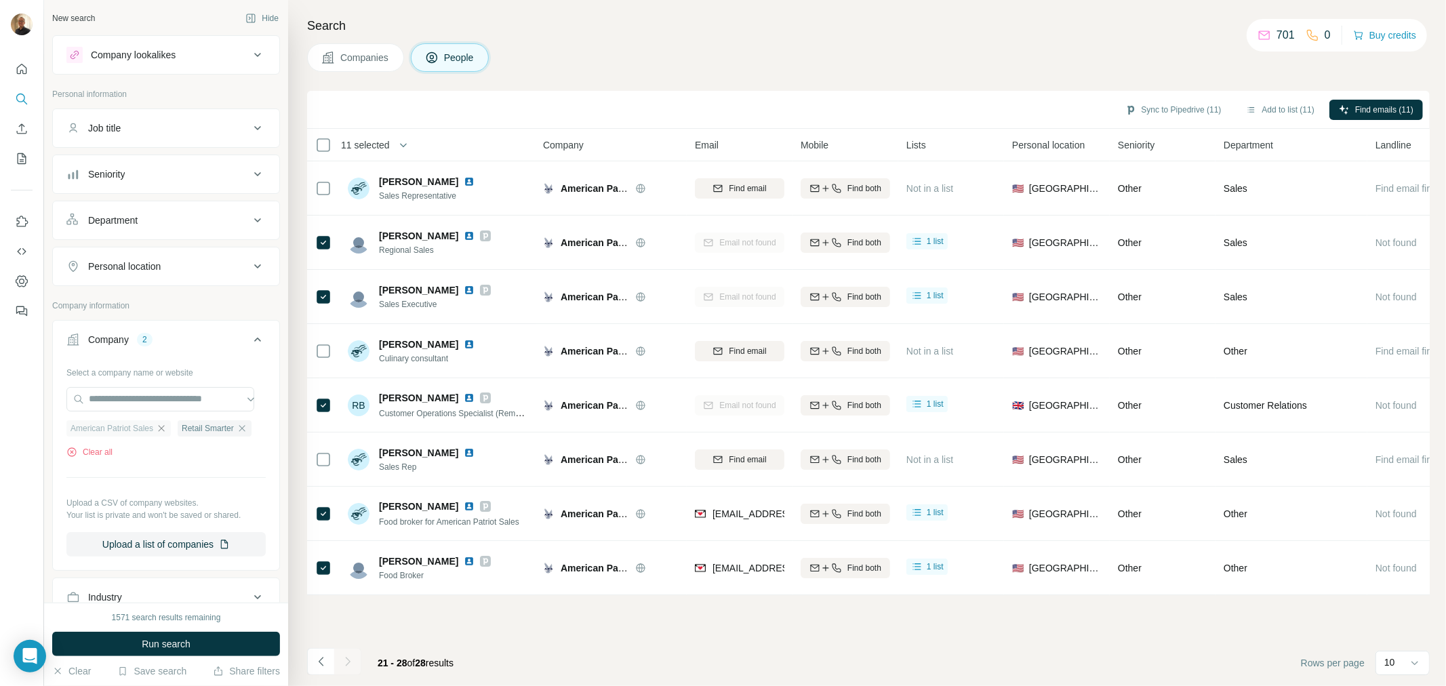
click at [165, 431] on icon "button" at bounding box center [161, 428] width 11 height 11
click at [222, 643] on button "Run search" at bounding box center [166, 644] width 228 height 24
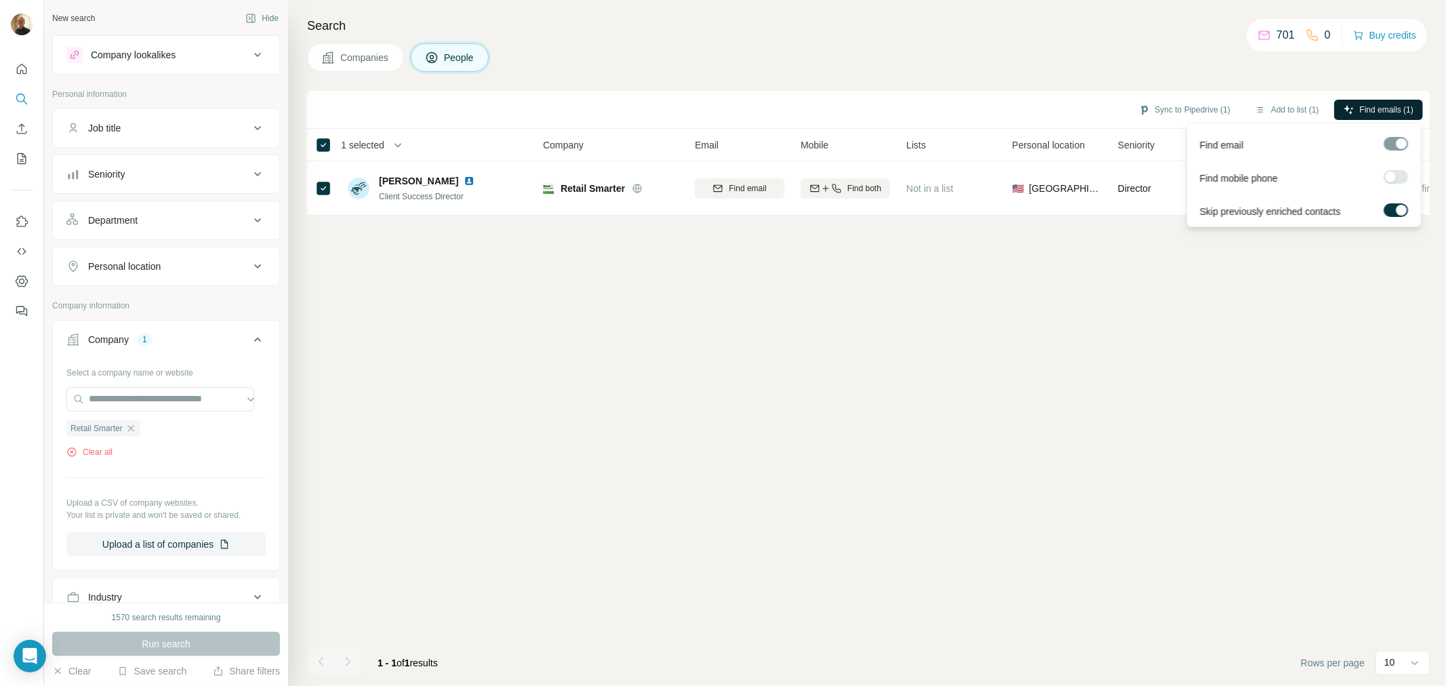
click at [1367, 100] on button "Find emails (1)" at bounding box center [1378, 110] width 89 height 20
click at [159, 397] on input "text" at bounding box center [160, 399] width 188 height 24
paste input "**********"
type input "**********"
click at [1156, 104] on button "Sync to Pipedrive (1)" at bounding box center [1184, 110] width 111 height 20
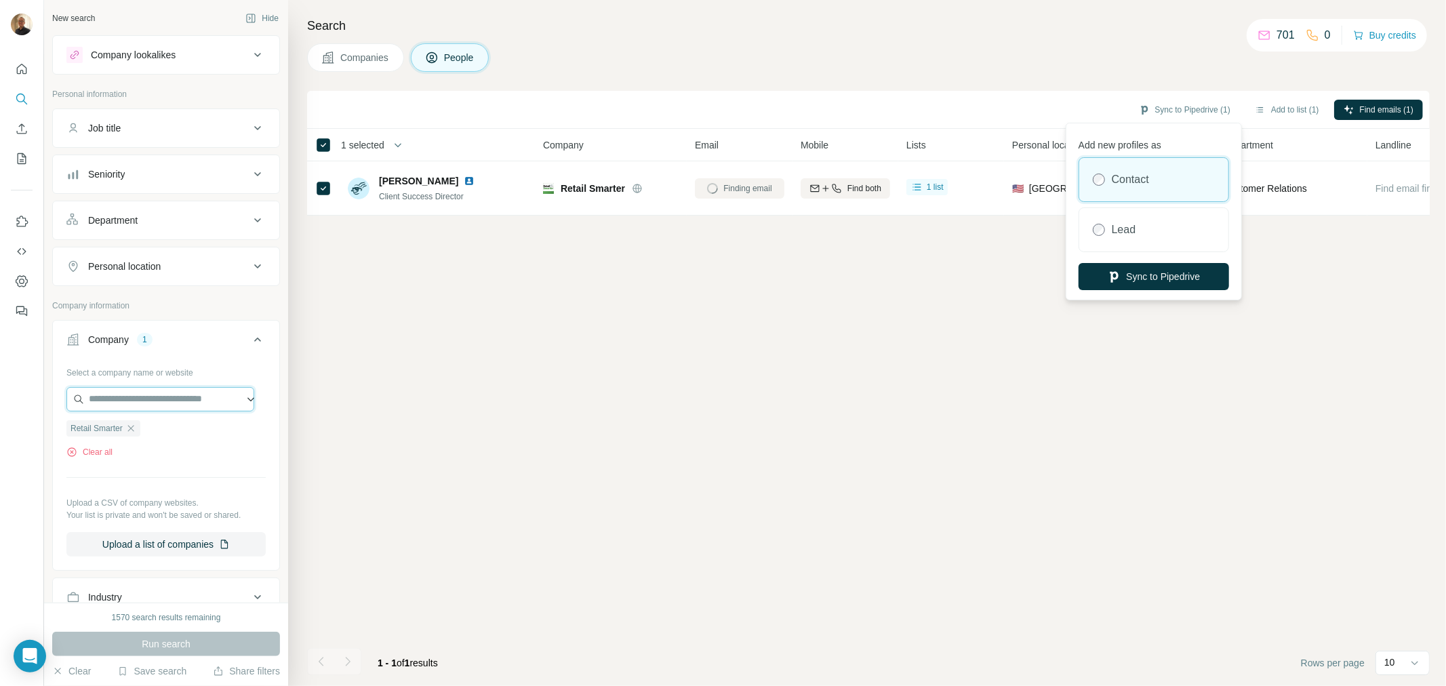
click at [117, 397] on input "text" at bounding box center [160, 399] width 188 height 24
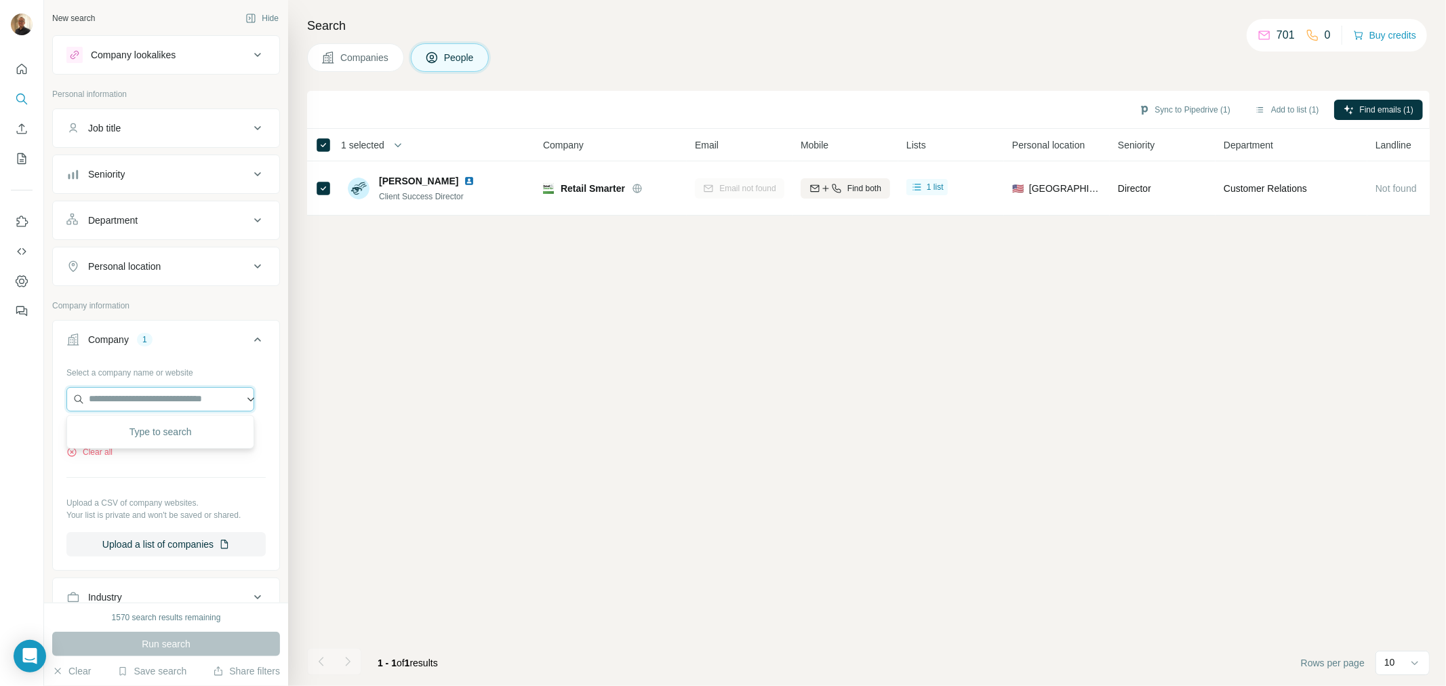
paste input "**********"
type input "**********"
click at [161, 428] on p "[DOMAIN_NAME]" at bounding box center [143, 431] width 76 height 14
click at [1203, 109] on button "Sync to Pipedrive (1)" at bounding box center [1184, 110] width 111 height 20
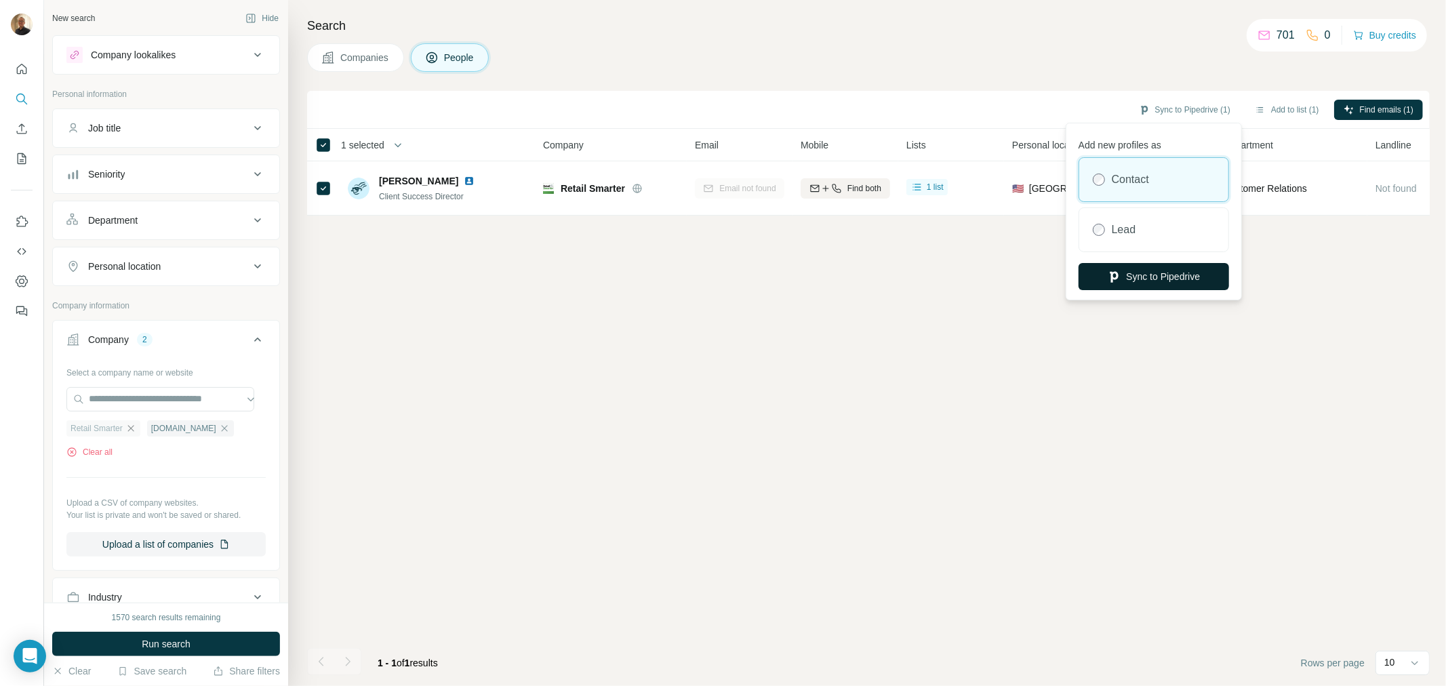
click at [1158, 272] on button "Sync to Pipedrive" at bounding box center [1154, 276] width 150 height 27
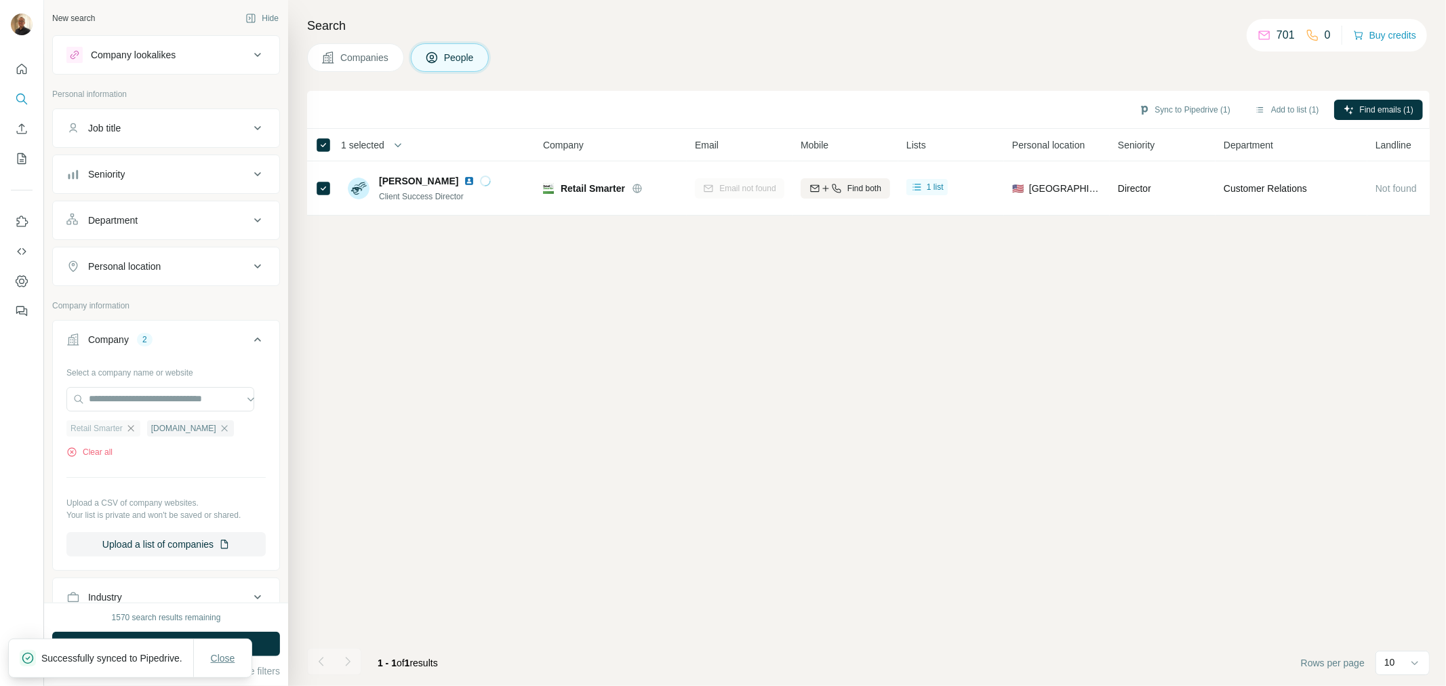
click at [212, 651] on span "Close" at bounding box center [223, 658] width 24 height 14
click at [176, 629] on div "1570 search results remaining Run search Clear Save search Share filters" at bounding box center [166, 644] width 244 height 83
click at [172, 636] on button "Run search" at bounding box center [166, 644] width 228 height 24
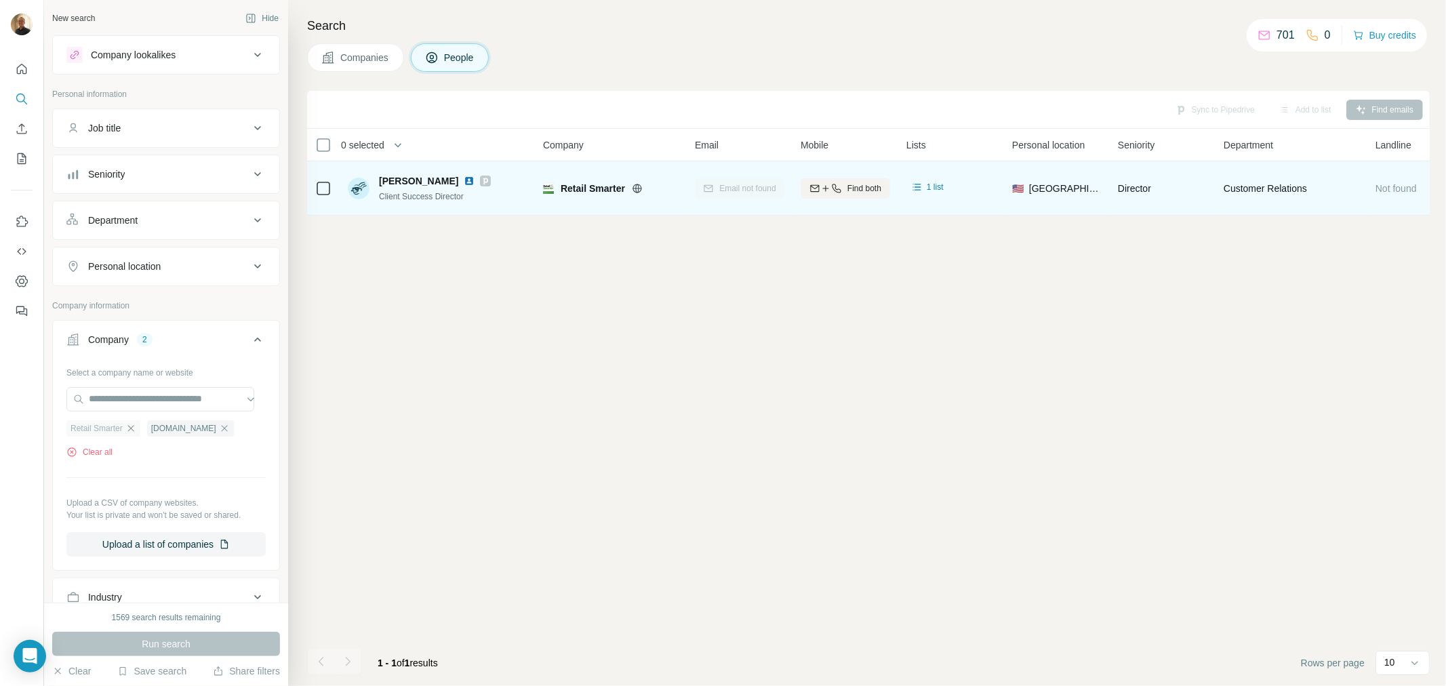
click at [346, 190] on td "[PERSON_NAME] Client Success Director" at bounding box center [438, 188] width 197 height 54
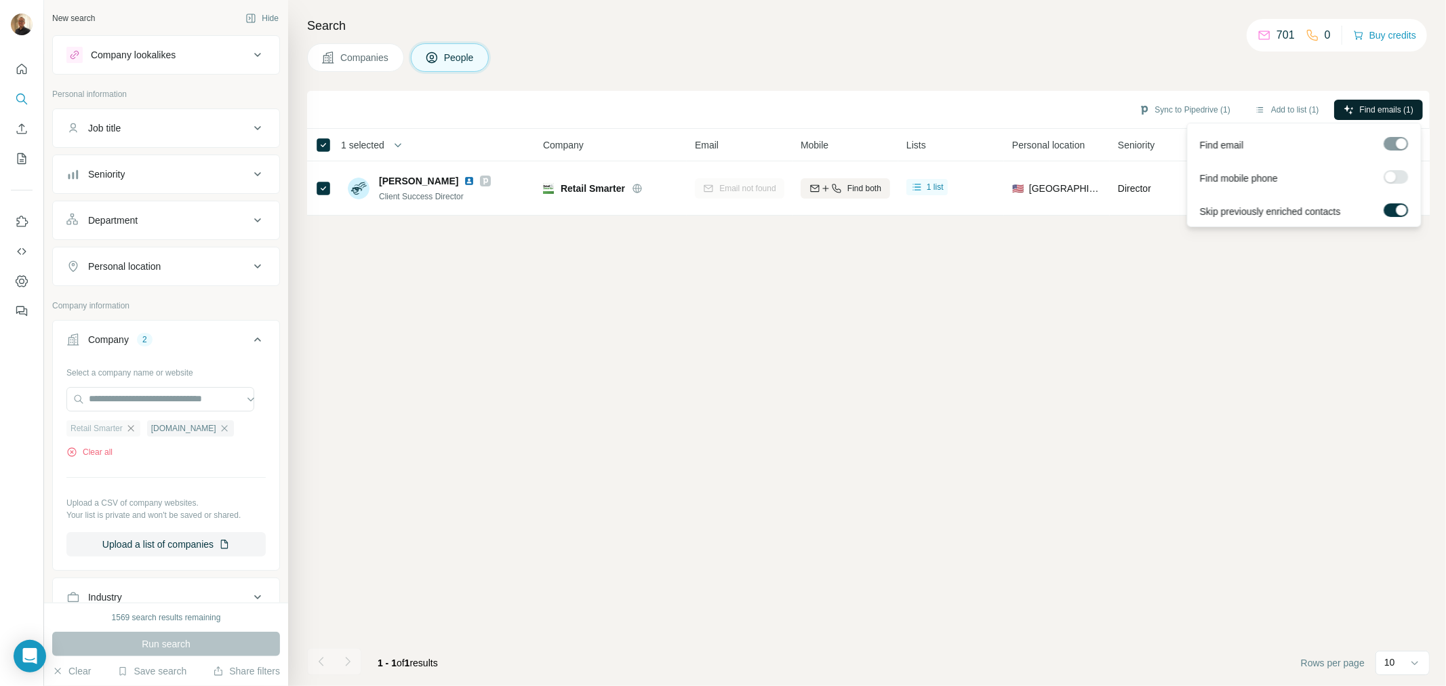
click at [1393, 104] on span "Find emails (1)" at bounding box center [1387, 110] width 54 height 12
click at [976, 351] on div "Sync to Pipedrive (1) Add to list (1) Find emails (1) 1 selected People Company…" at bounding box center [868, 388] width 1123 height 595
click at [165, 437] on div "[DOMAIN_NAME]" at bounding box center [190, 428] width 87 height 16
click at [221, 431] on icon "button" at bounding box center [224, 428] width 6 height 6
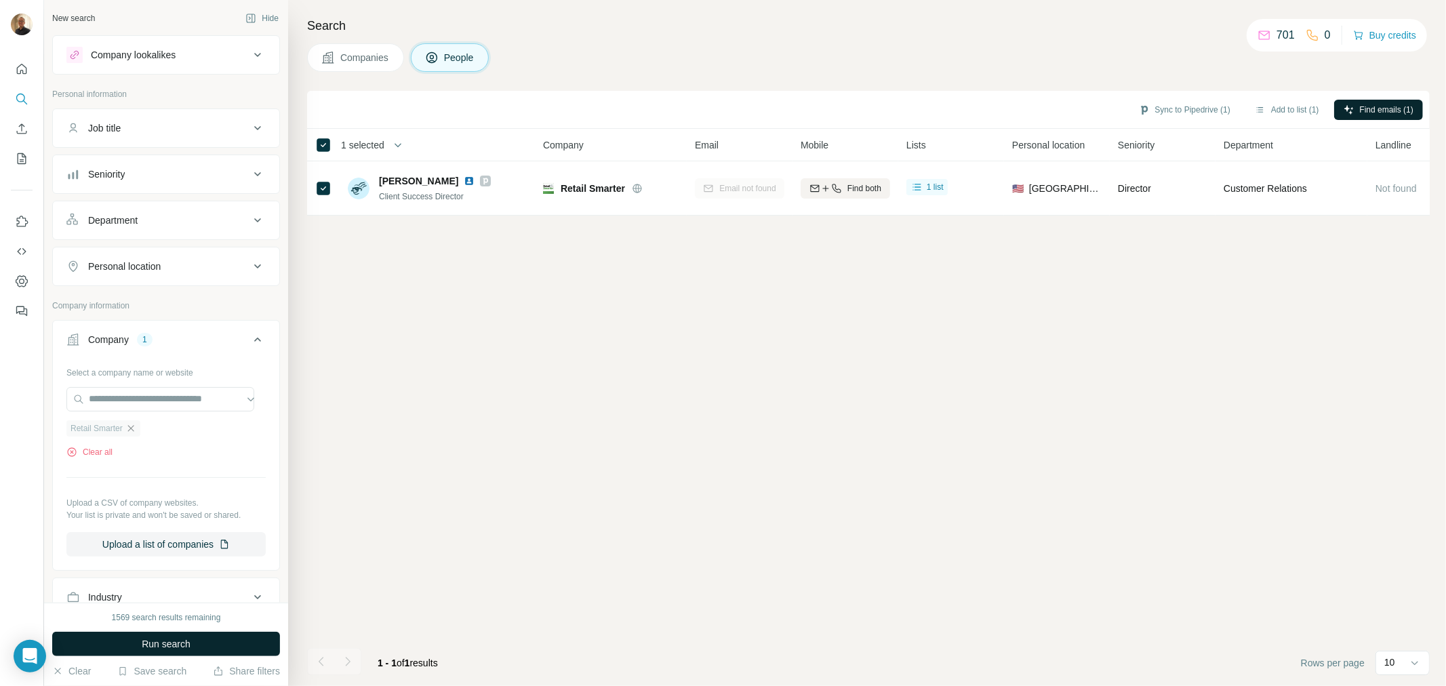
click at [195, 636] on button "Run search" at bounding box center [166, 644] width 228 height 24
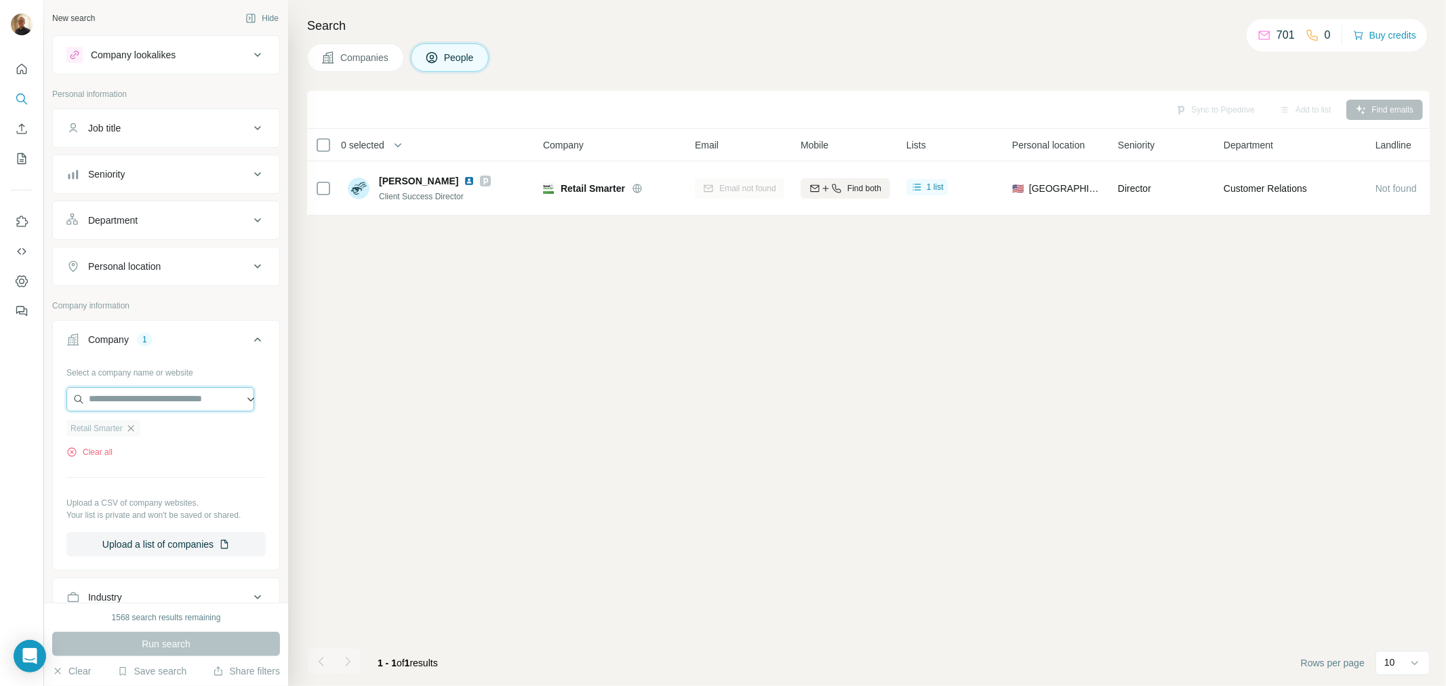
click at [134, 409] on input "text" at bounding box center [160, 399] width 188 height 24
paste input "**********"
type input "**********"
click at [181, 445] on p "[DOMAIN_NAME]" at bounding box center [143, 443] width 76 height 12
click at [126, 428] on div "Retail Smarter" at bounding box center [103, 428] width 74 height 16
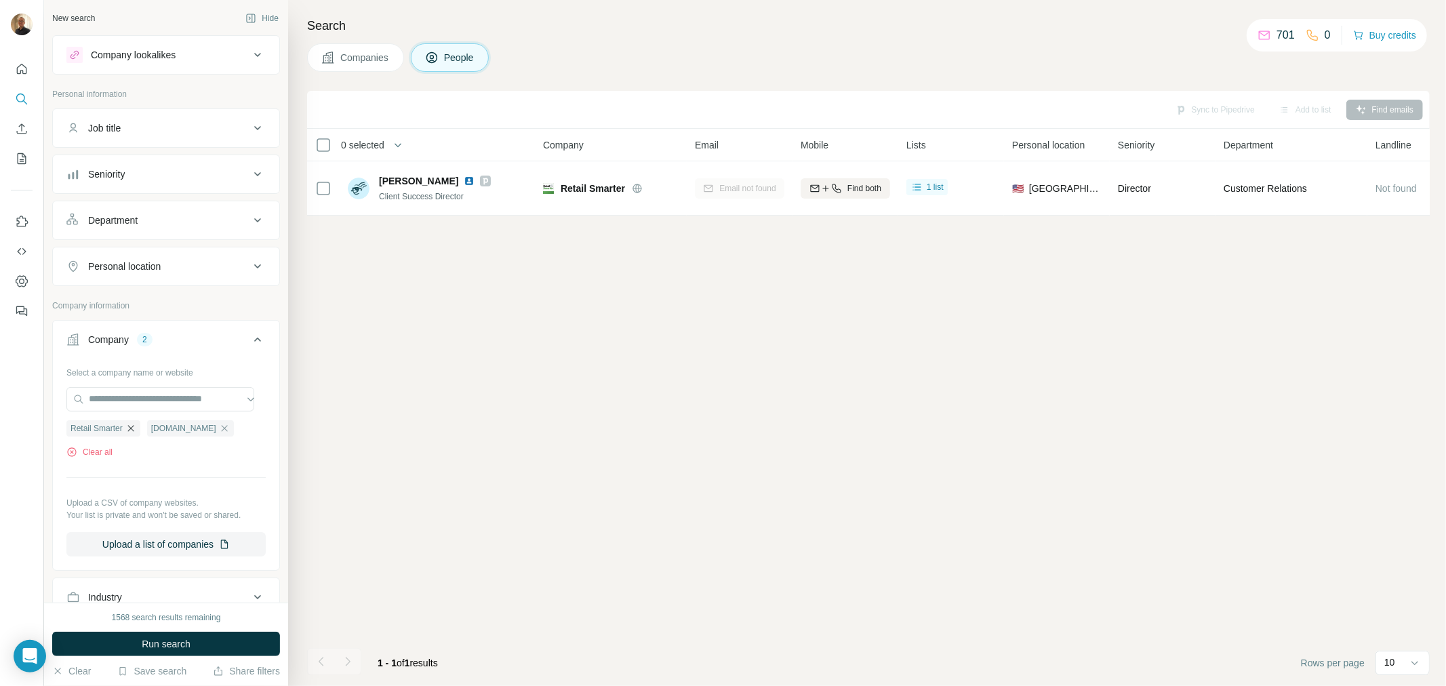
click at [136, 430] on icon "button" at bounding box center [130, 428] width 11 height 11
drag, startPoint x: 171, startPoint y: 638, endPoint x: 380, endPoint y: 529, distance: 235.9
click at [195, 647] on button "Run search" at bounding box center [166, 644] width 228 height 24
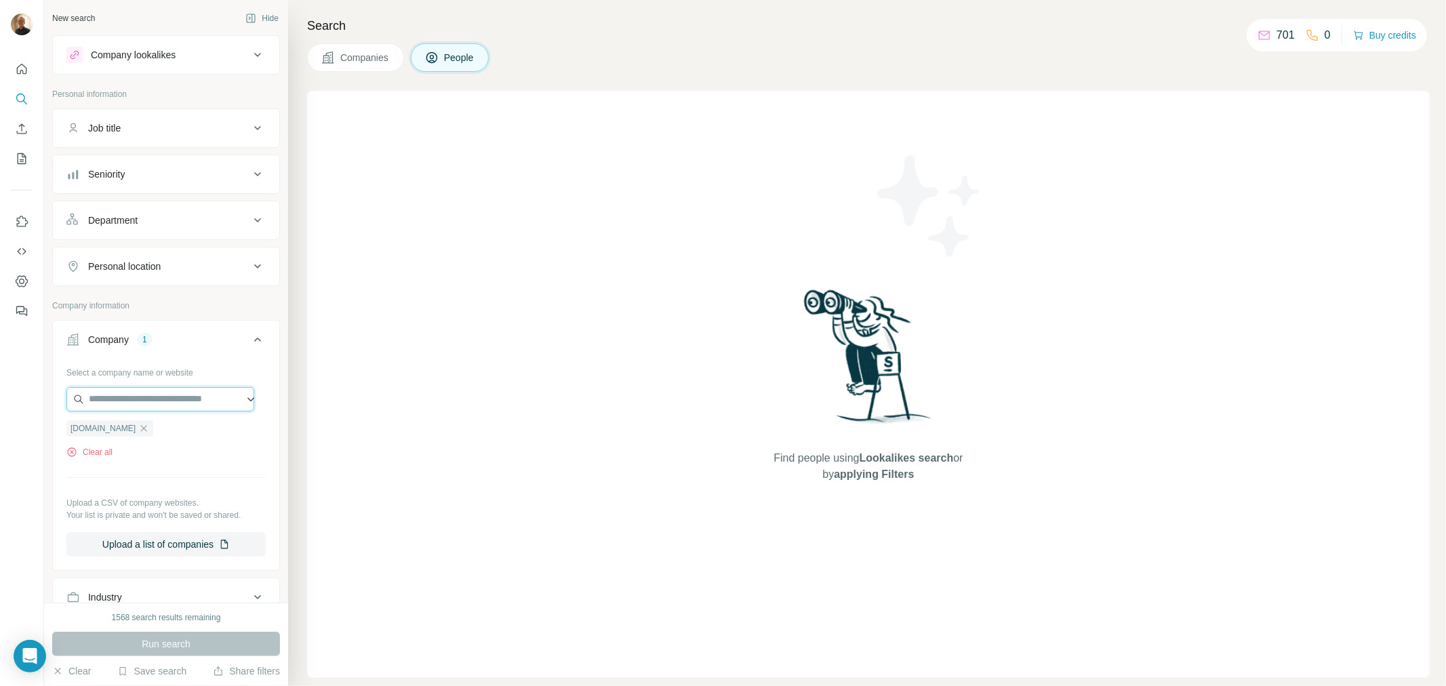
click at [163, 401] on input "text" at bounding box center [160, 399] width 188 height 24
paste input "**********"
type input "**********"
click at [437, 400] on div "Find people using Lookalikes search or by applying Filters" at bounding box center [868, 384] width 1123 height 587
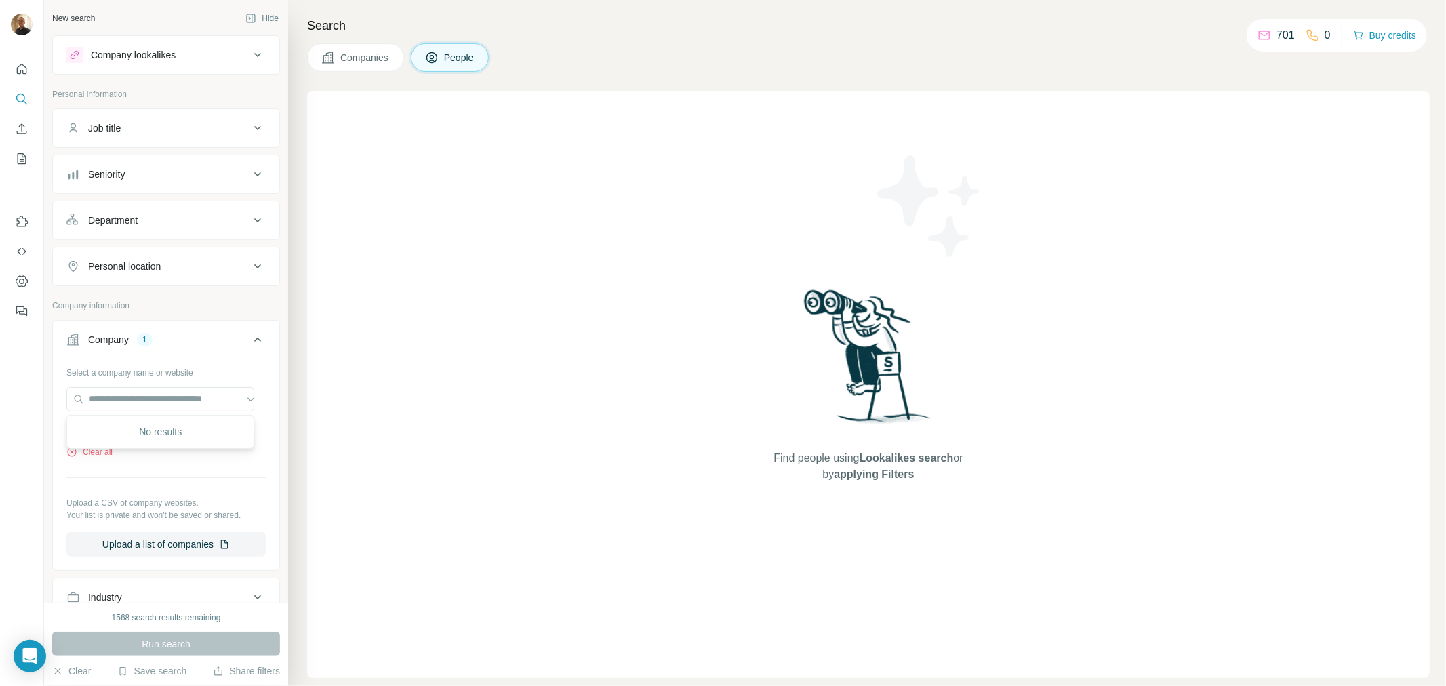
scroll to position [0, 0]
click at [139, 394] on input "text" at bounding box center [160, 399] width 188 height 24
click at [139, 400] on input "text" at bounding box center [160, 399] width 188 height 24
paste input "**********"
drag, startPoint x: 229, startPoint y: 396, endPoint x: -35, endPoint y: 394, distance: 263.7
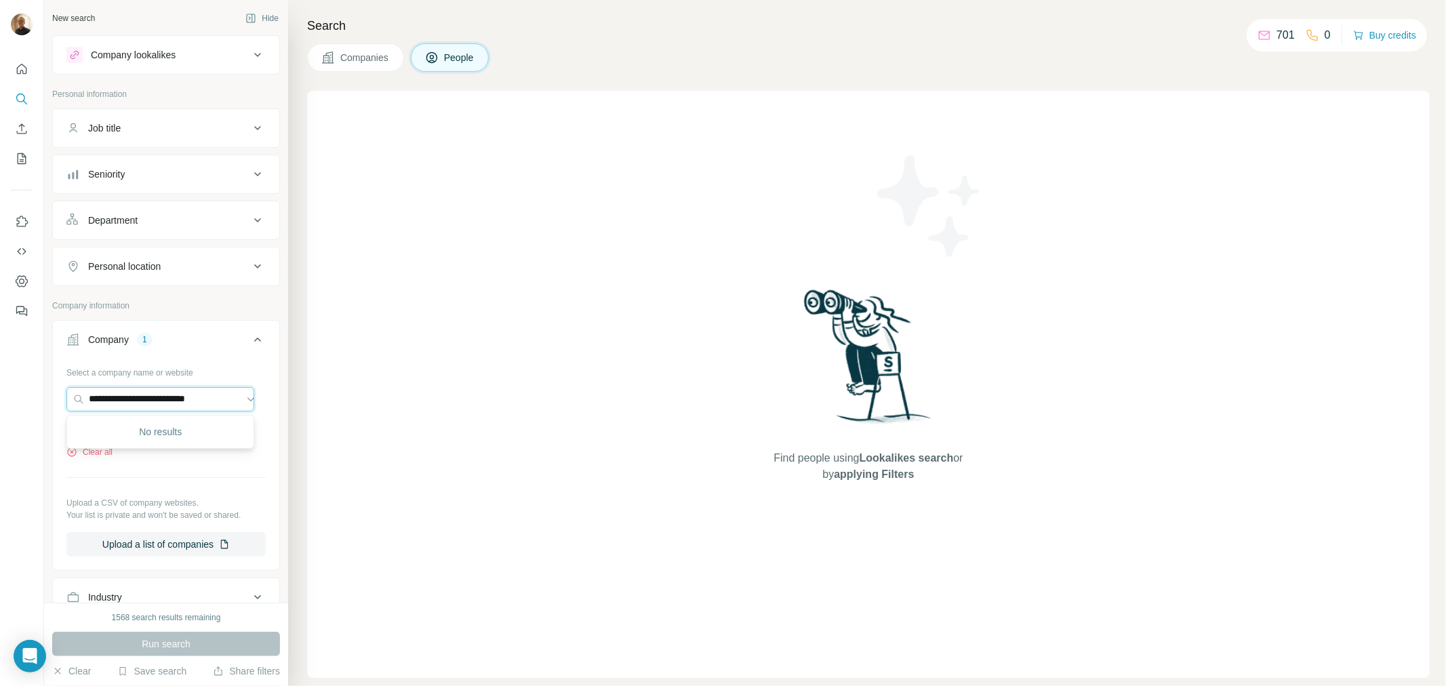
click at [0, 394] on html "**********" at bounding box center [723, 343] width 1446 height 686
paste input "******"
drag, startPoint x: 235, startPoint y: 395, endPoint x: -24, endPoint y: 408, distance: 259.3
click at [0, 408] on html "**********" at bounding box center [723, 343] width 1446 height 686
paste input "text"
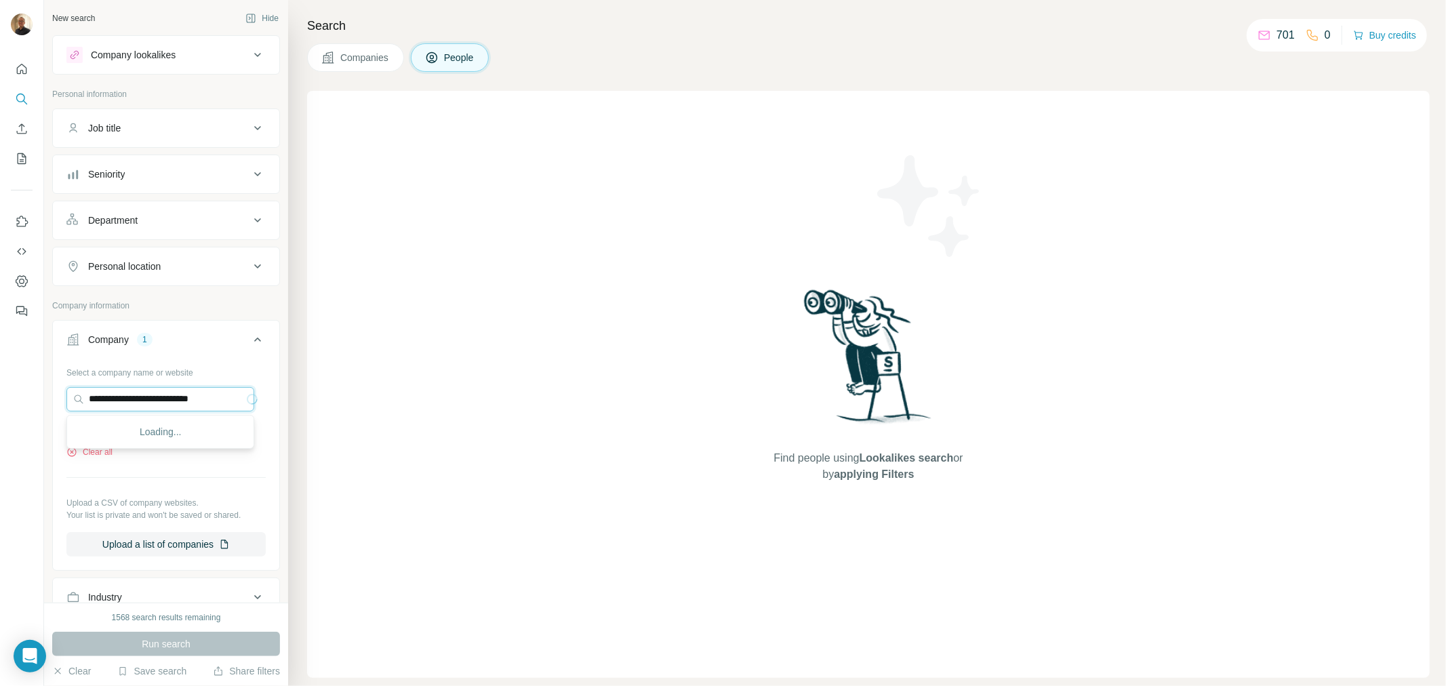
type input "**********"
click at [105, 435] on p "Affinity Group" at bounding box center [137, 431] width 65 height 14
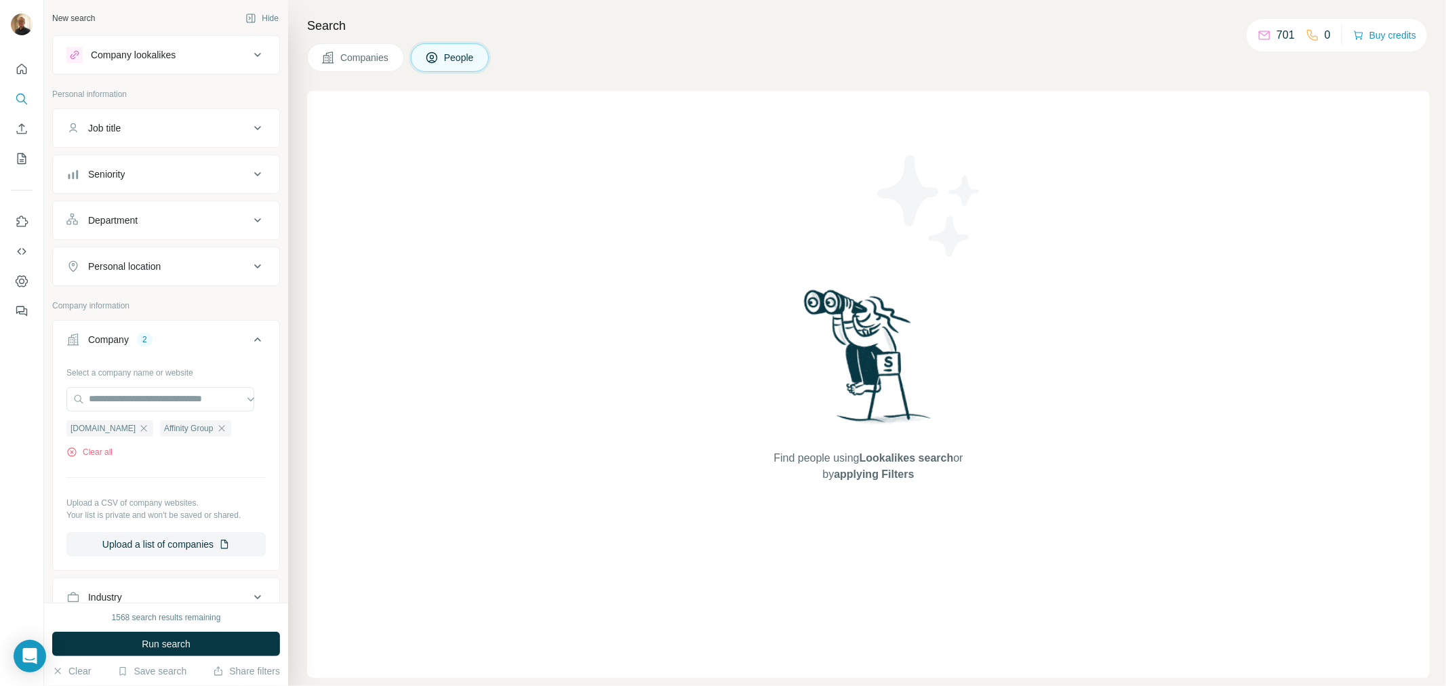
click at [149, 427] on icon "button" at bounding box center [143, 428] width 11 height 11
click at [197, 645] on button "Run search" at bounding box center [166, 644] width 228 height 24
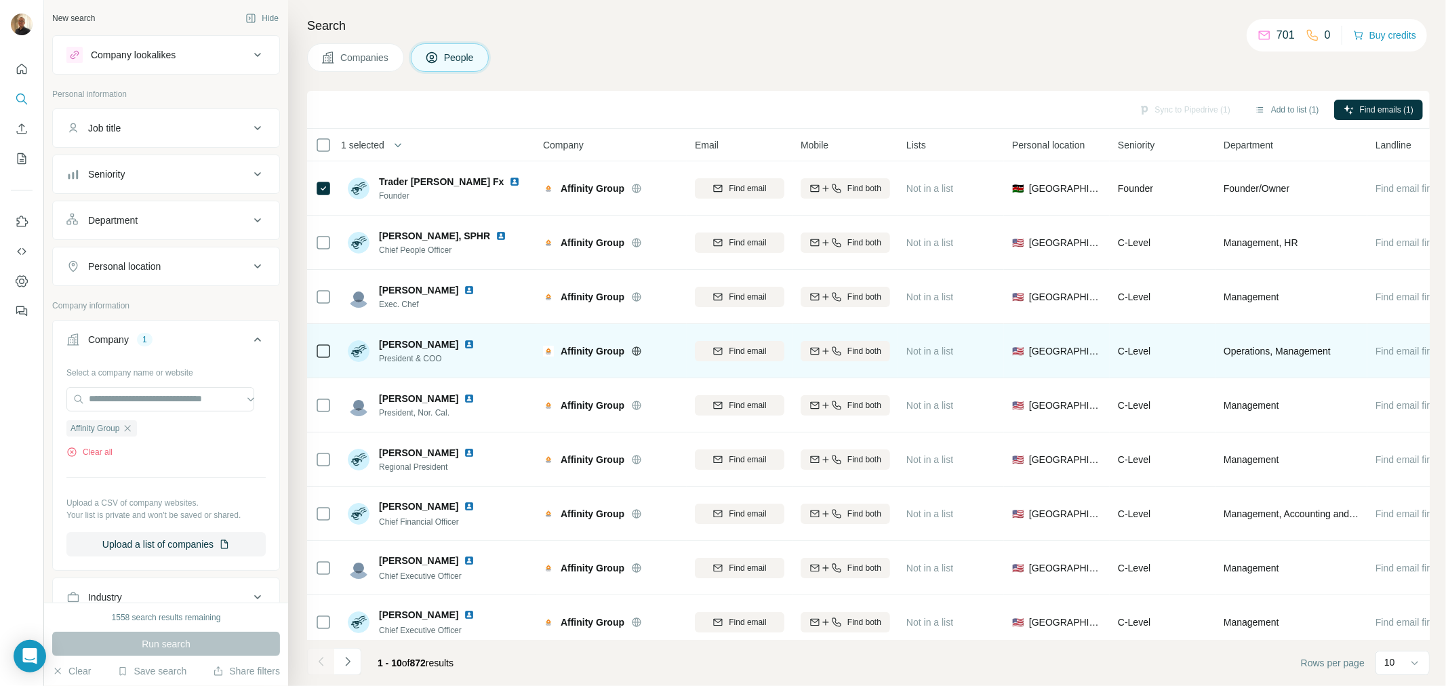
click at [329, 363] on div at bounding box center [323, 350] width 16 height 37
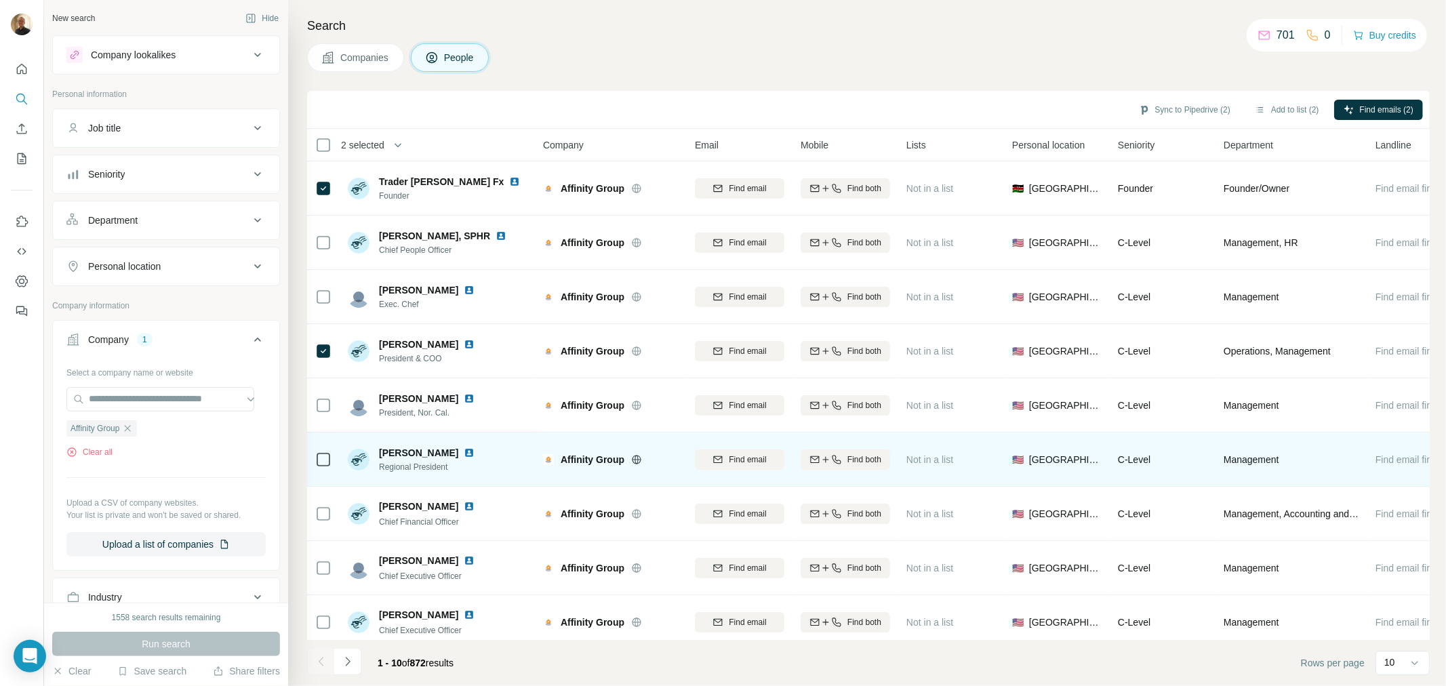
click at [314, 454] on td at bounding box center [323, 460] width 33 height 54
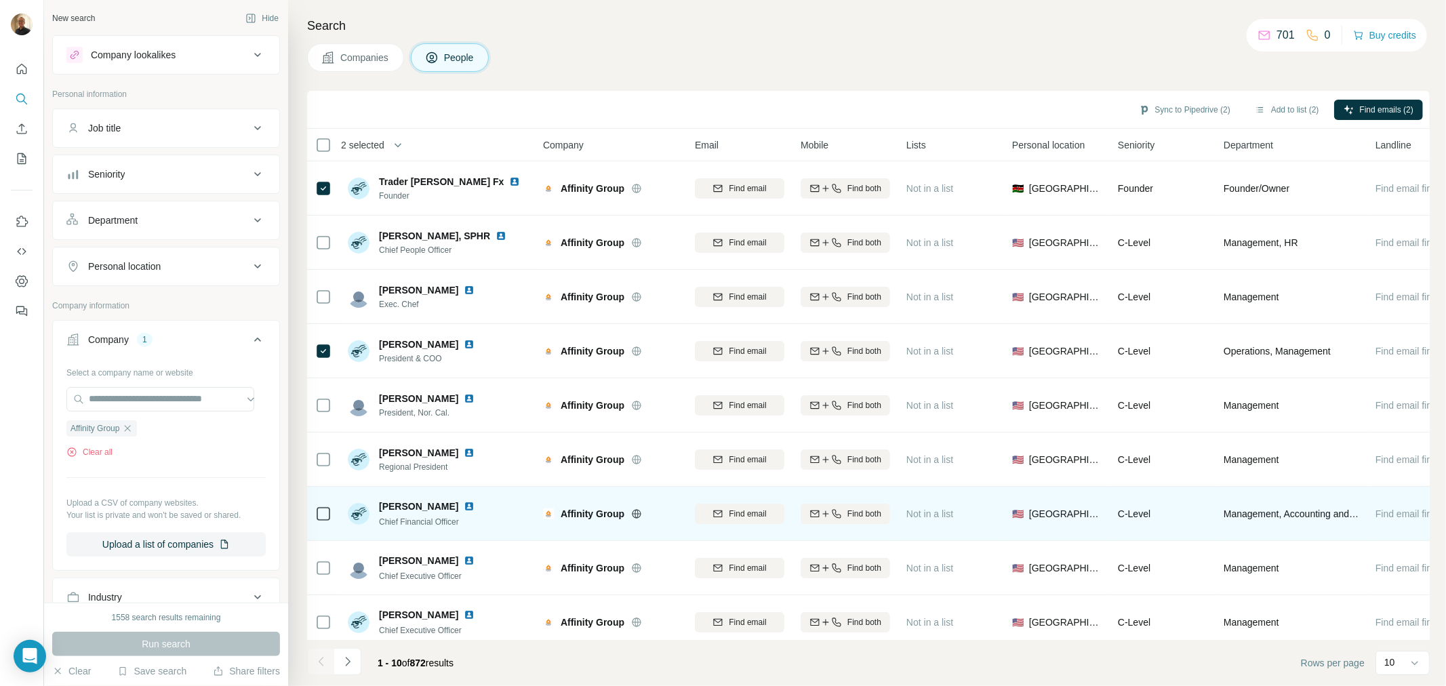
click at [322, 466] on div at bounding box center [323, 459] width 16 height 16
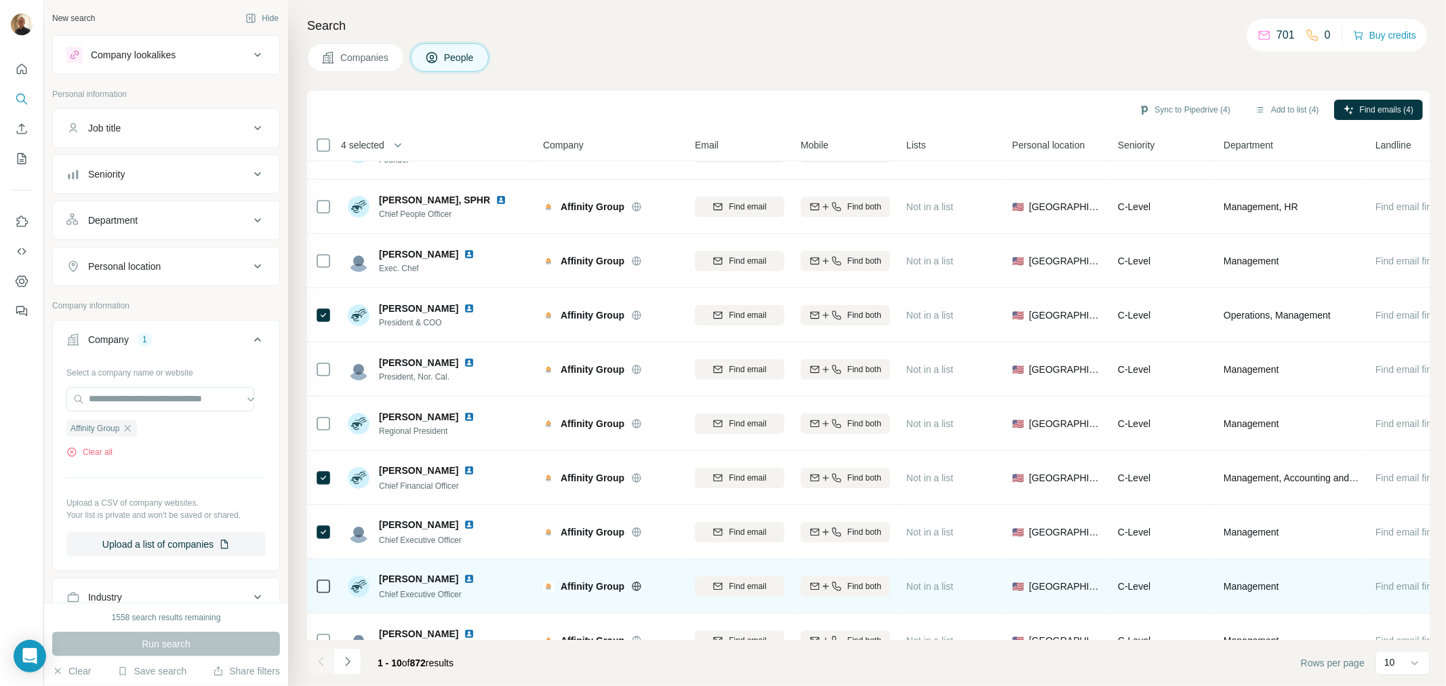
scroll to position [71, 0]
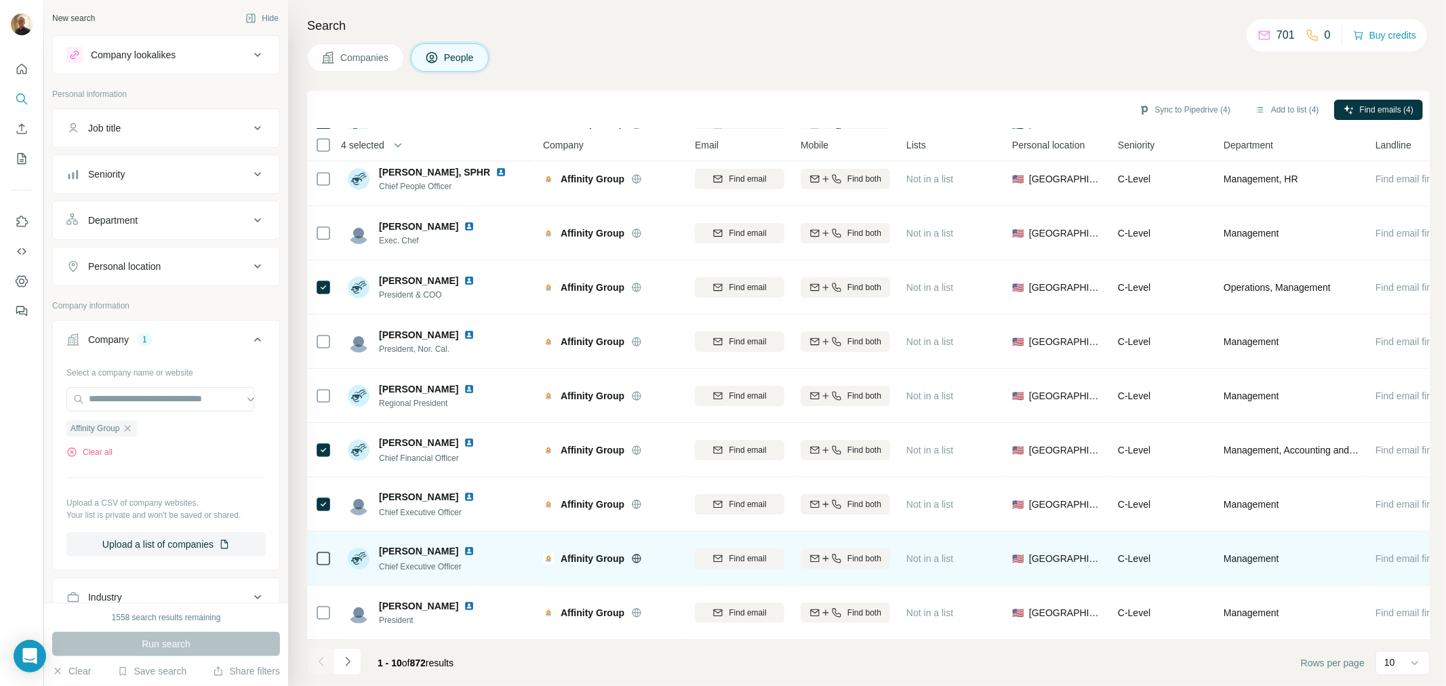
click at [319, 541] on div at bounding box center [323, 558] width 16 height 37
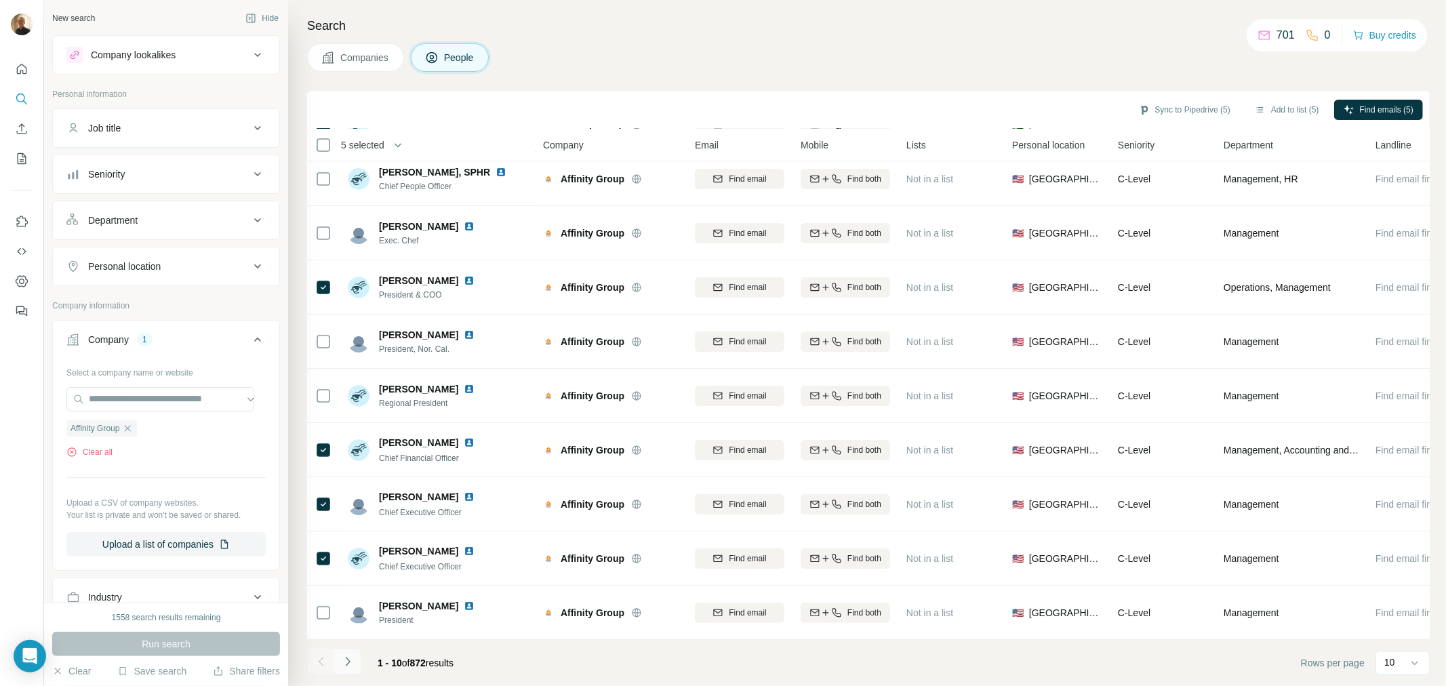
click at [341, 656] on icon "Navigate to next page" at bounding box center [348, 662] width 14 height 14
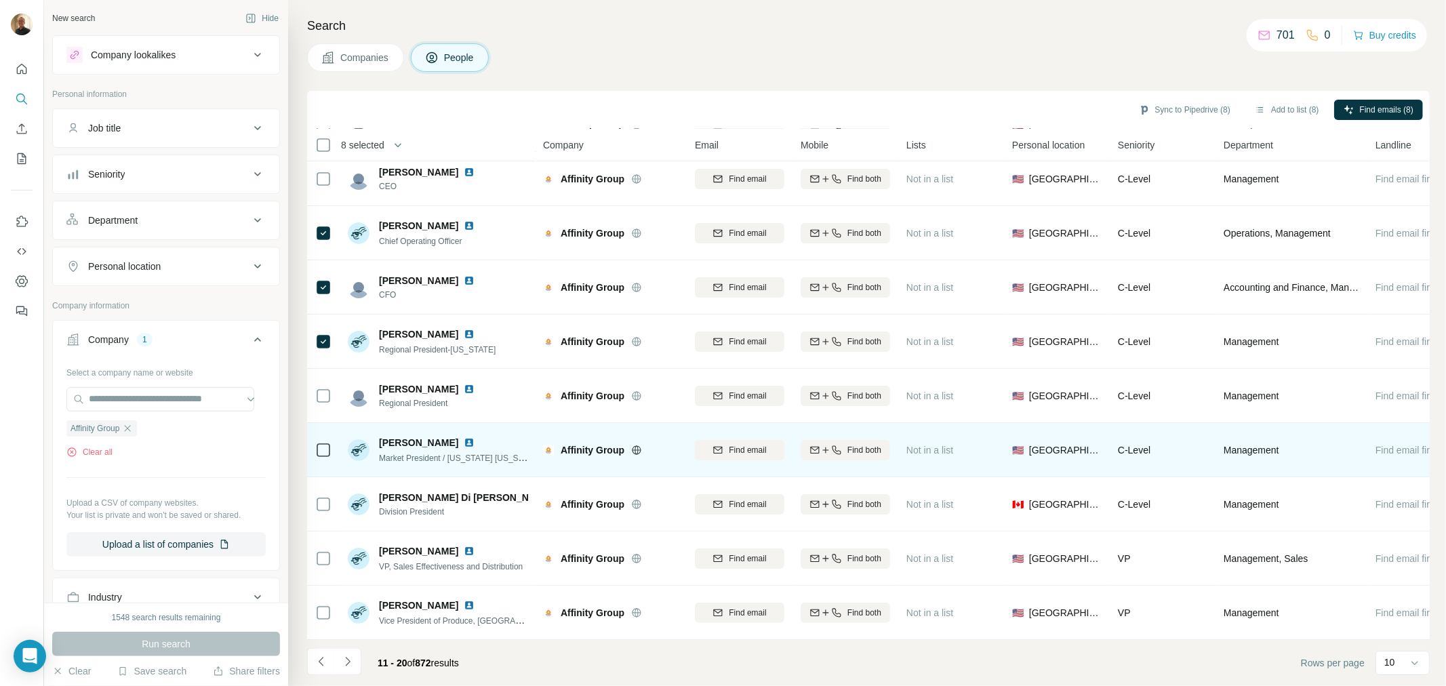
click at [317, 442] on icon at bounding box center [323, 450] width 16 height 16
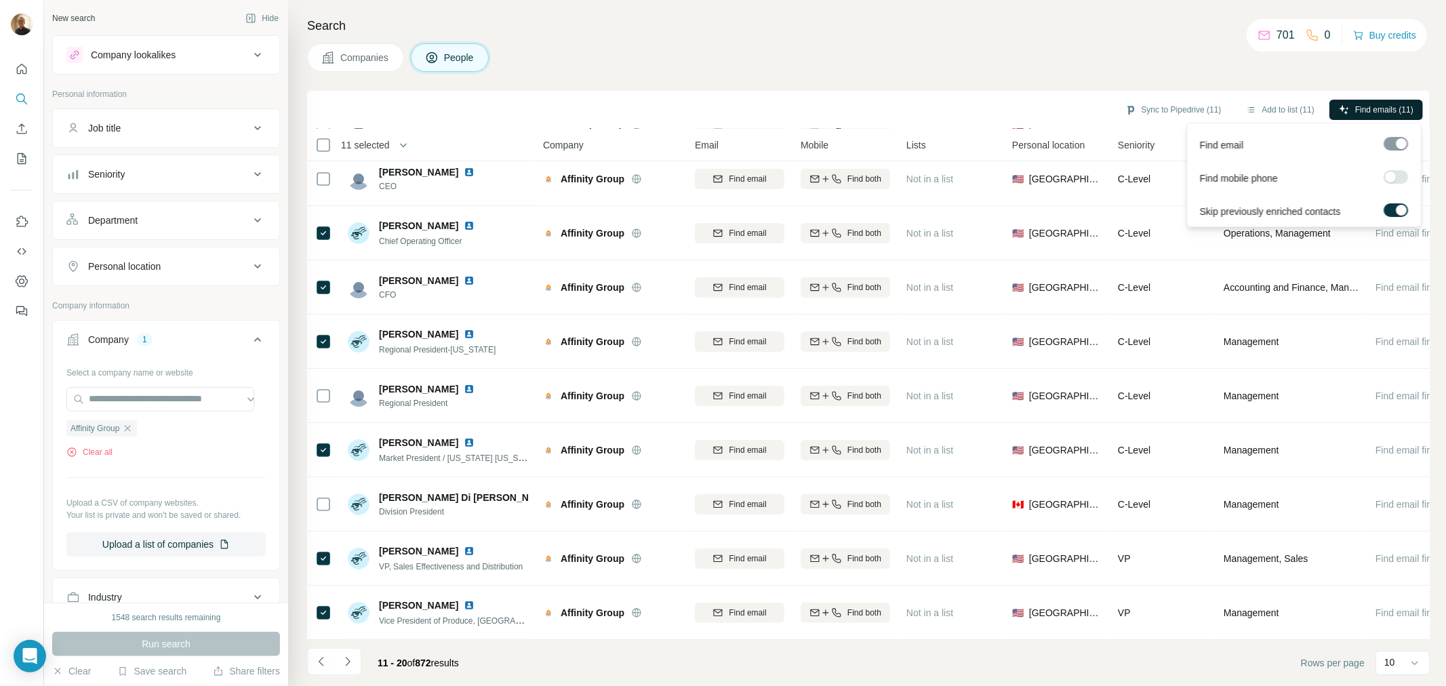
click at [1399, 102] on button "Find emails (11)" at bounding box center [1376, 110] width 94 height 20
click at [123, 401] on input "text" at bounding box center [160, 399] width 188 height 24
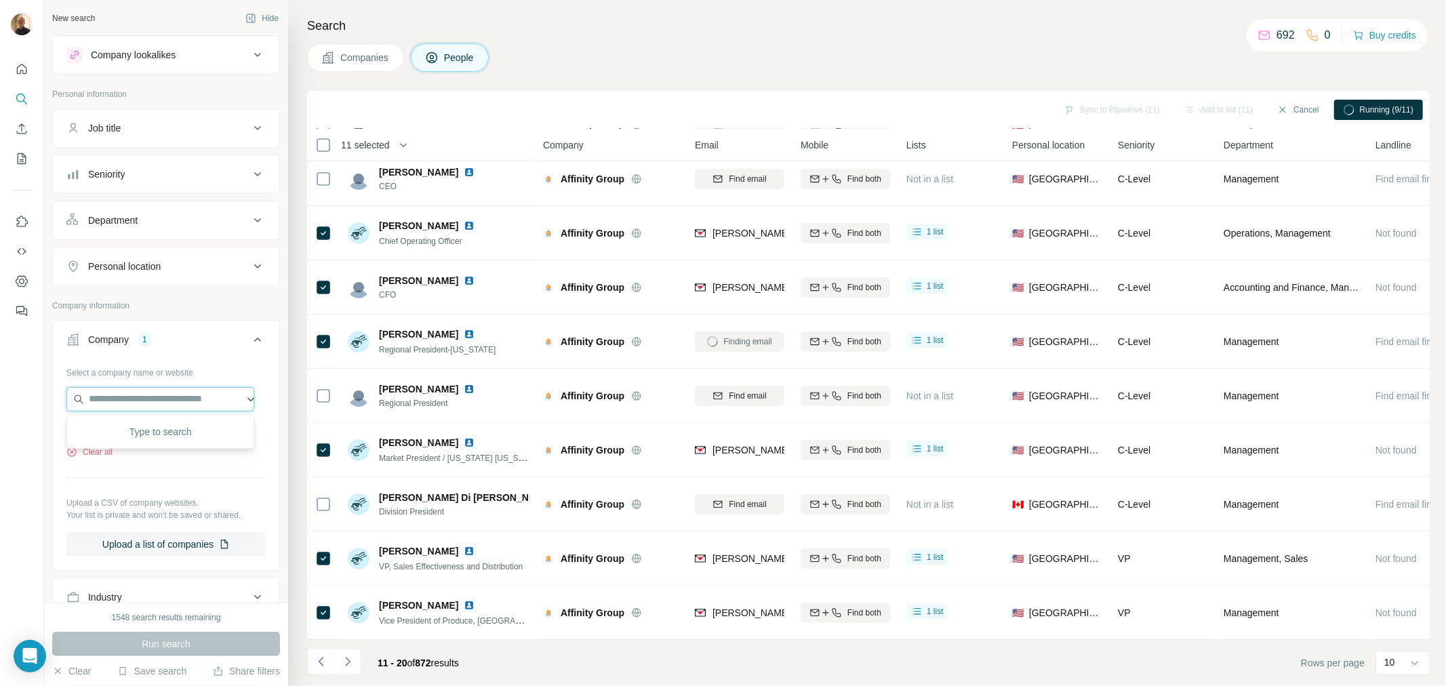
paste input "**********"
drag, startPoint x: 218, startPoint y: 401, endPoint x: -255, endPoint y: 363, distance: 474.0
click at [0, 363] on html "**********" at bounding box center [723, 343] width 1446 height 686
paste input "******"
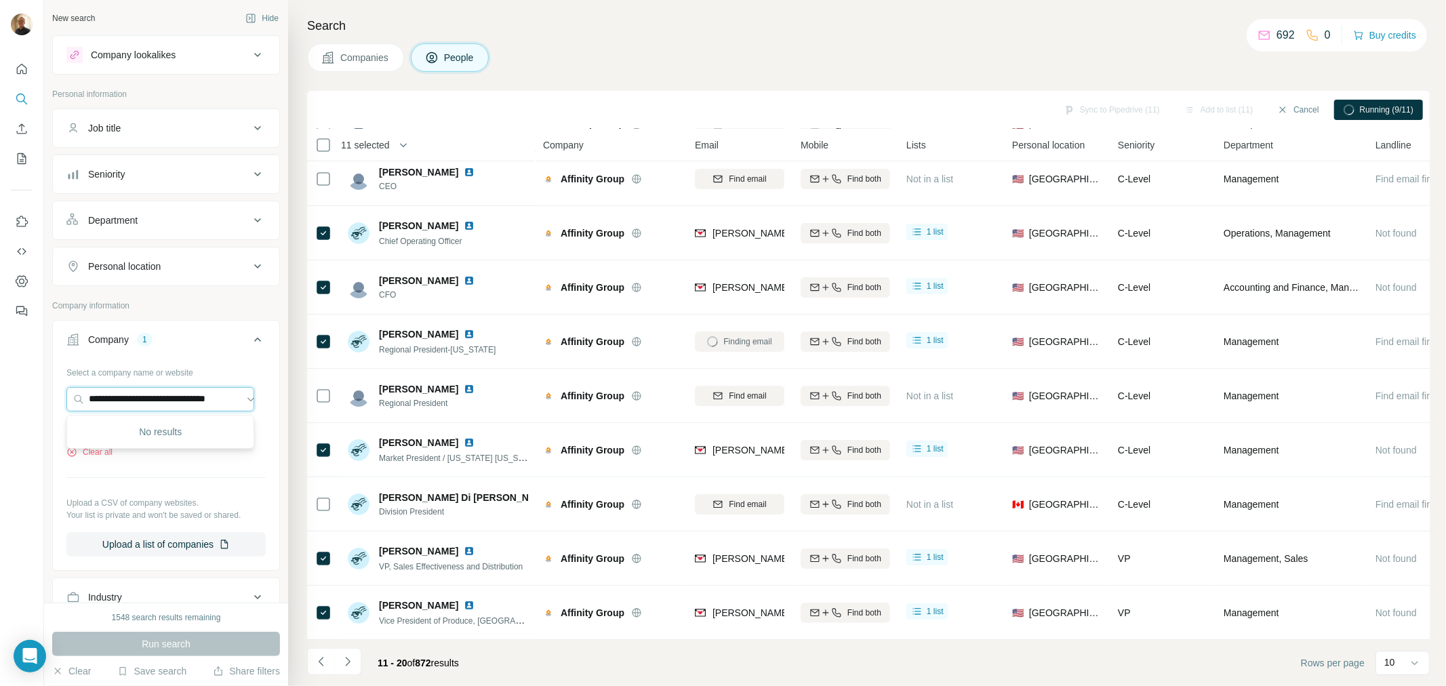
drag, startPoint x: 230, startPoint y: 399, endPoint x: -45, endPoint y: 400, distance: 275.9
click at [0, 400] on html "**********" at bounding box center [723, 343] width 1446 height 686
paste input "text"
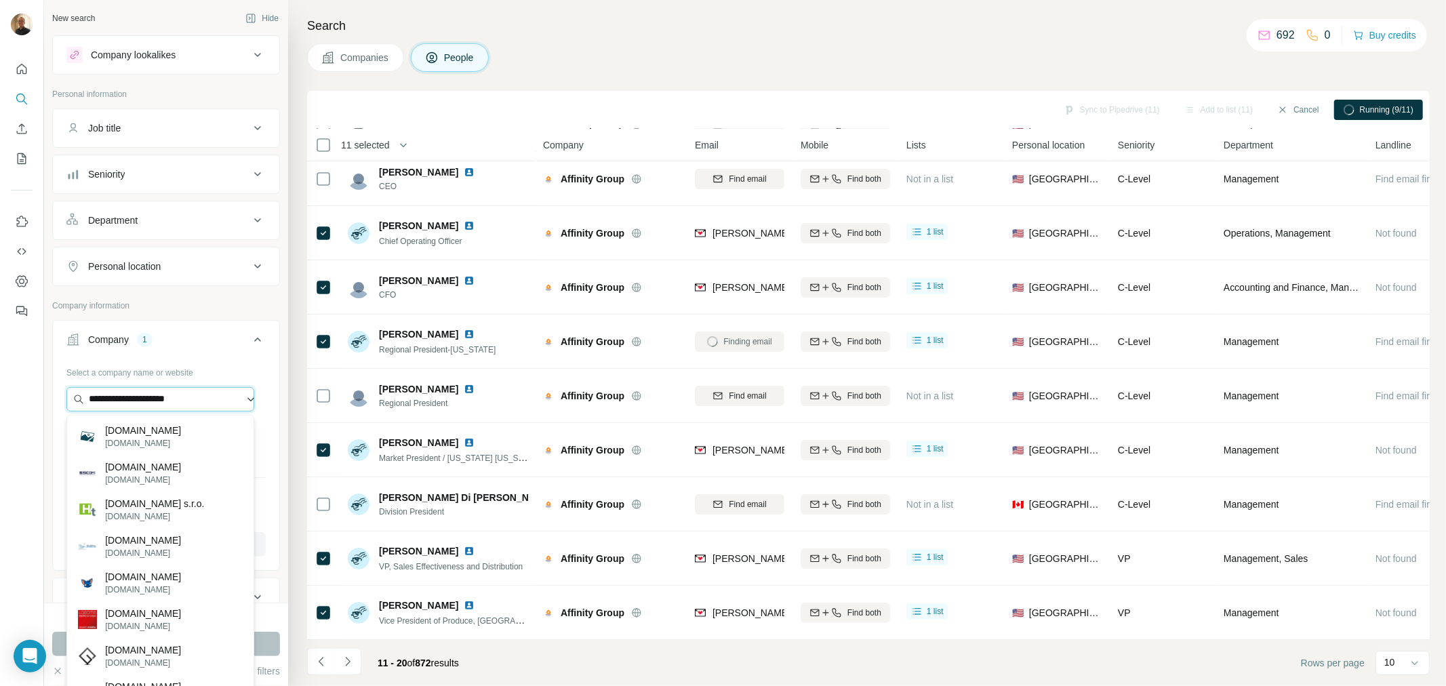
drag, startPoint x: 206, startPoint y: 399, endPoint x: 169, endPoint y: 401, distance: 36.7
click at [169, 401] on input "**********" at bounding box center [160, 399] width 188 height 24
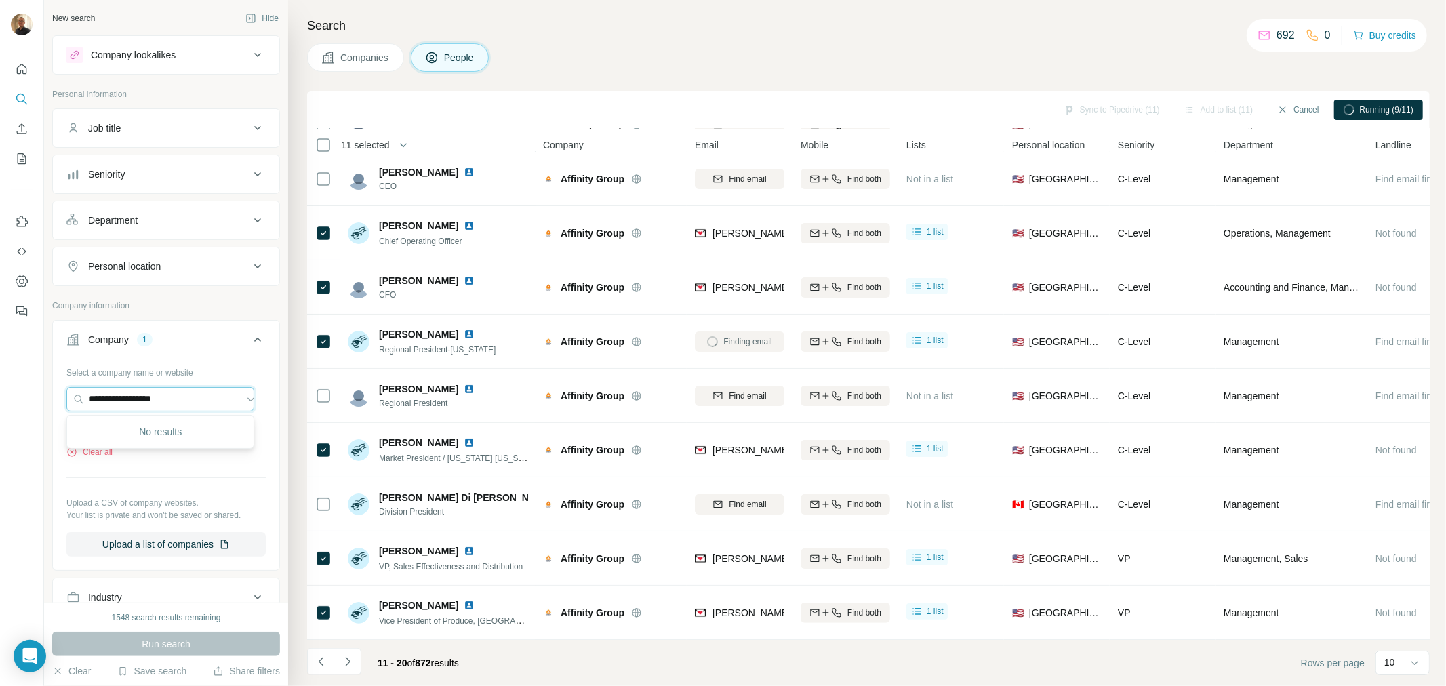
drag, startPoint x: 186, startPoint y: 398, endPoint x: -160, endPoint y: 388, distance: 345.9
click at [0, 388] on html "**********" at bounding box center [723, 343] width 1446 height 686
paste input "*****"
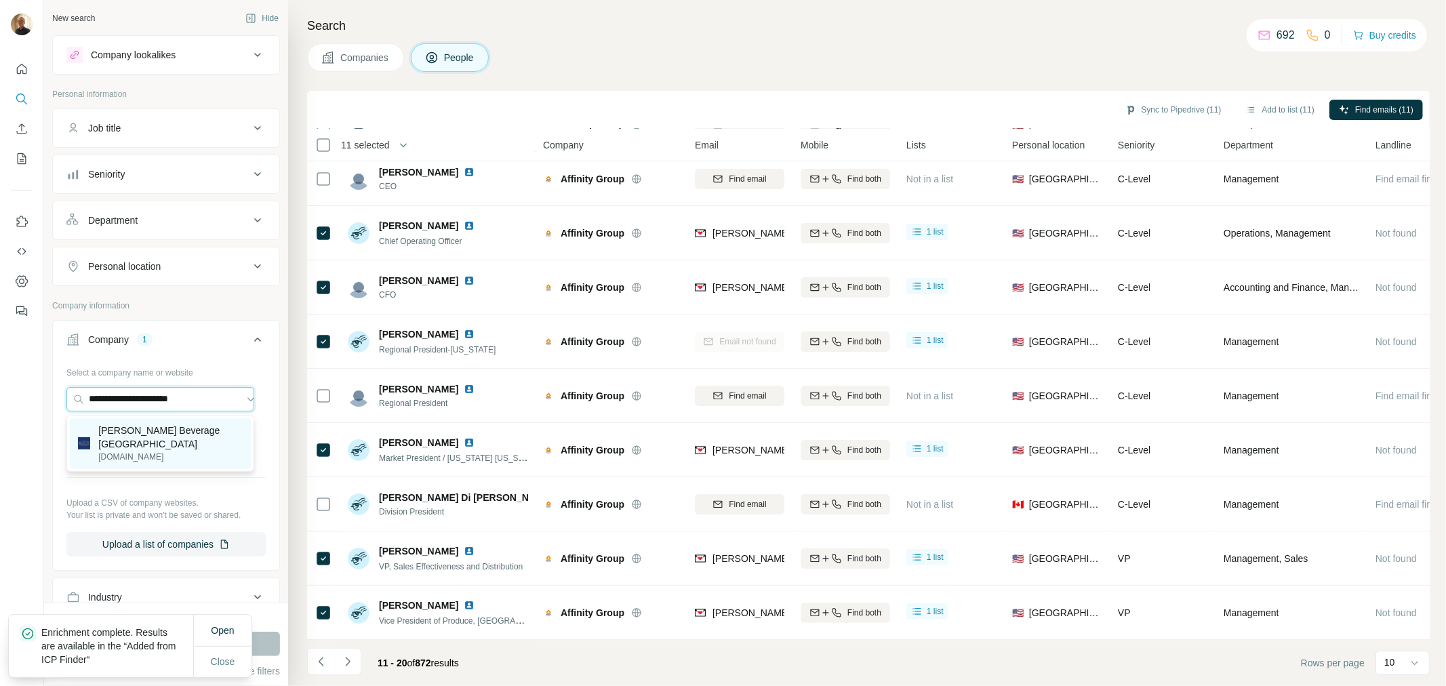
type input "**********"
click at [146, 435] on p "[PERSON_NAME] Beverage [GEOGRAPHIC_DATA]" at bounding box center [170, 437] width 144 height 27
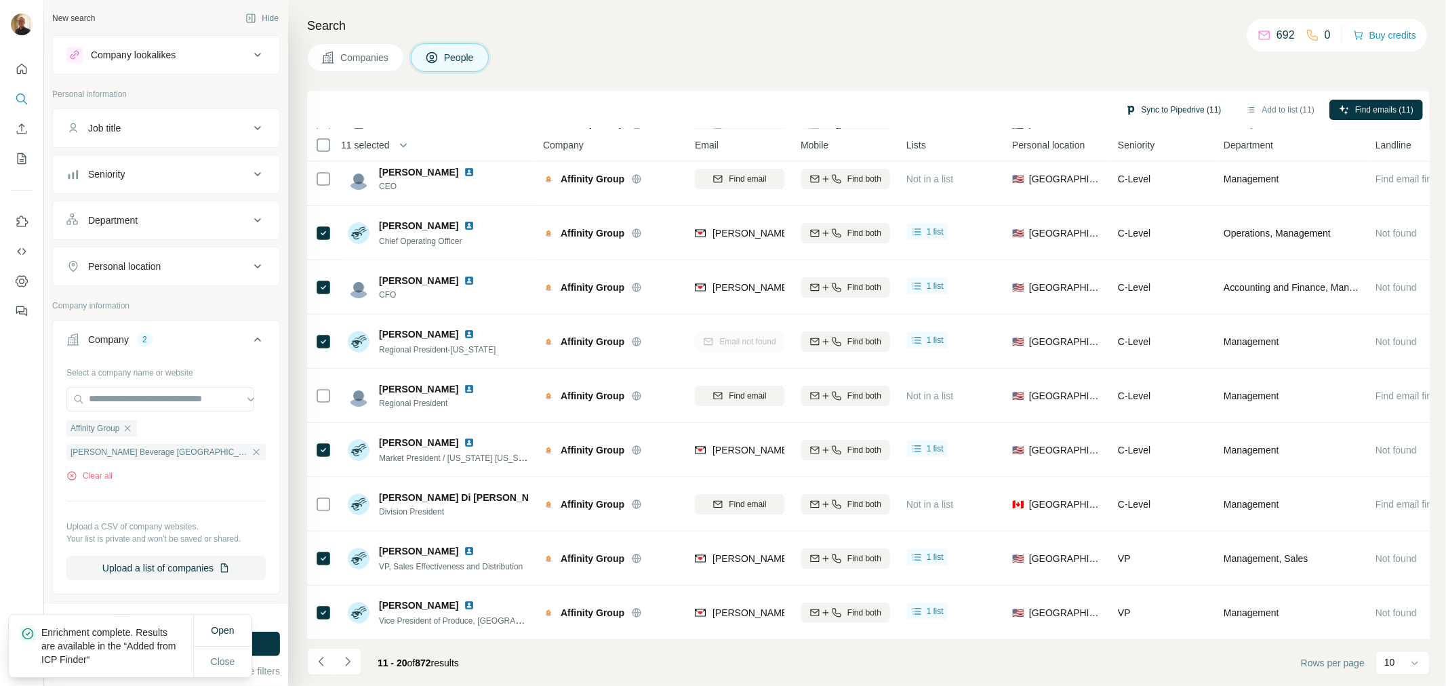
click at [1182, 100] on button "Sync to Pipedrive (11)" at bounding box center [1173, 110] width 115 height 20
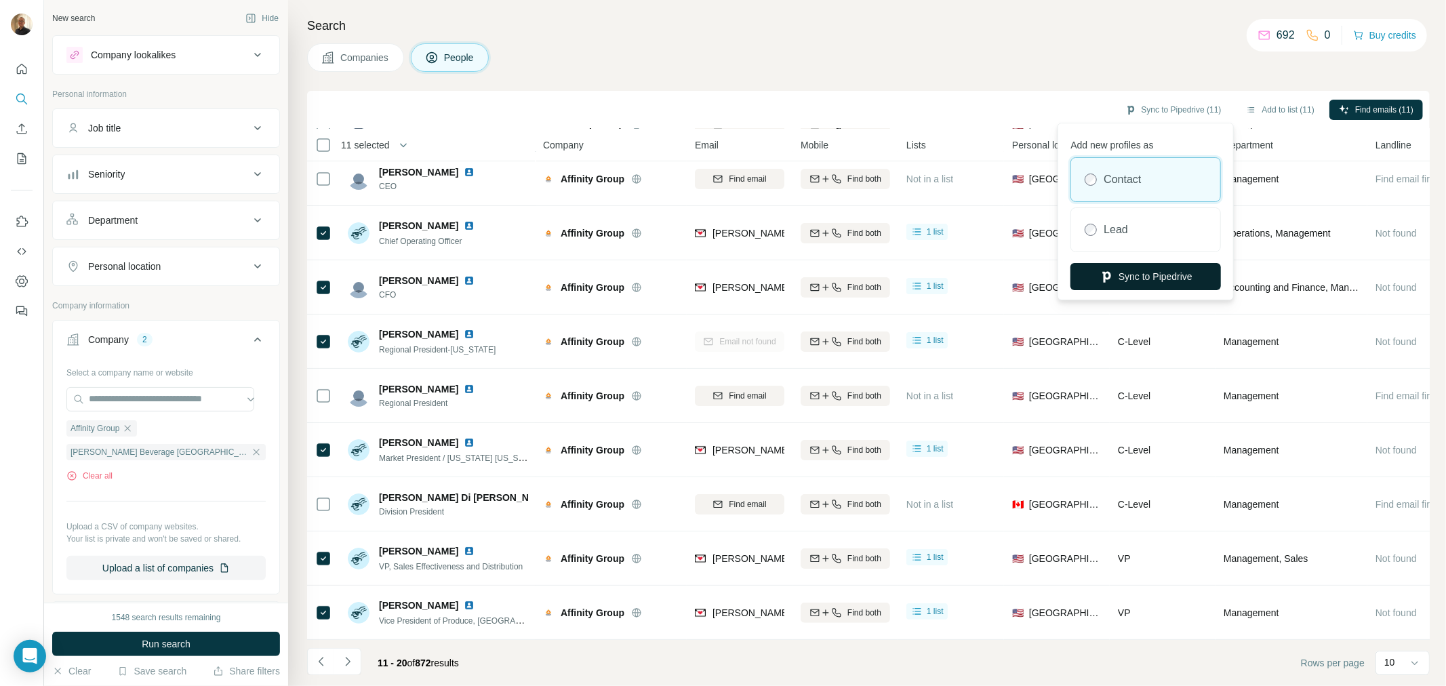
click at [1127, 285] on button "Sync to Pipedrive" at bounding box center [1145, 276] width 150 height 27
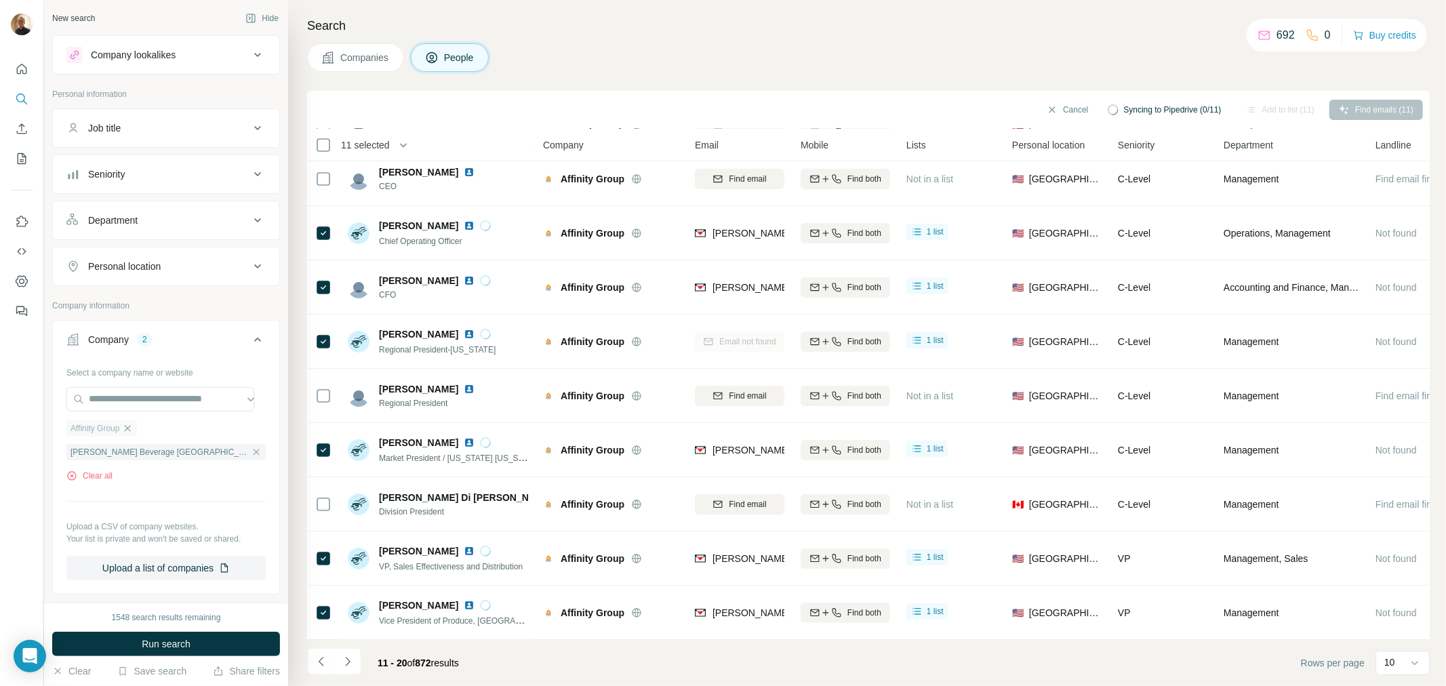
click at [133, 431] on icon "button" at bounding box center [127, 428] width 11 height 11
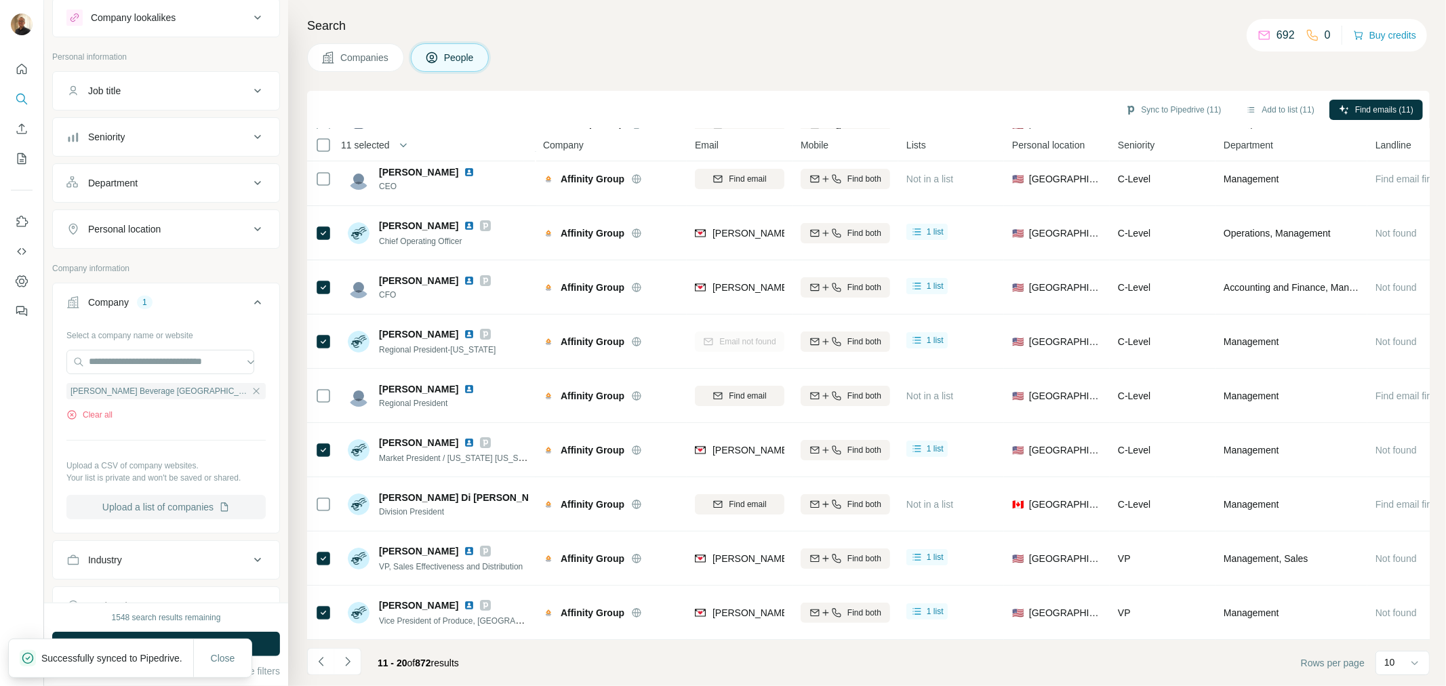
scroll to position [75, 0]
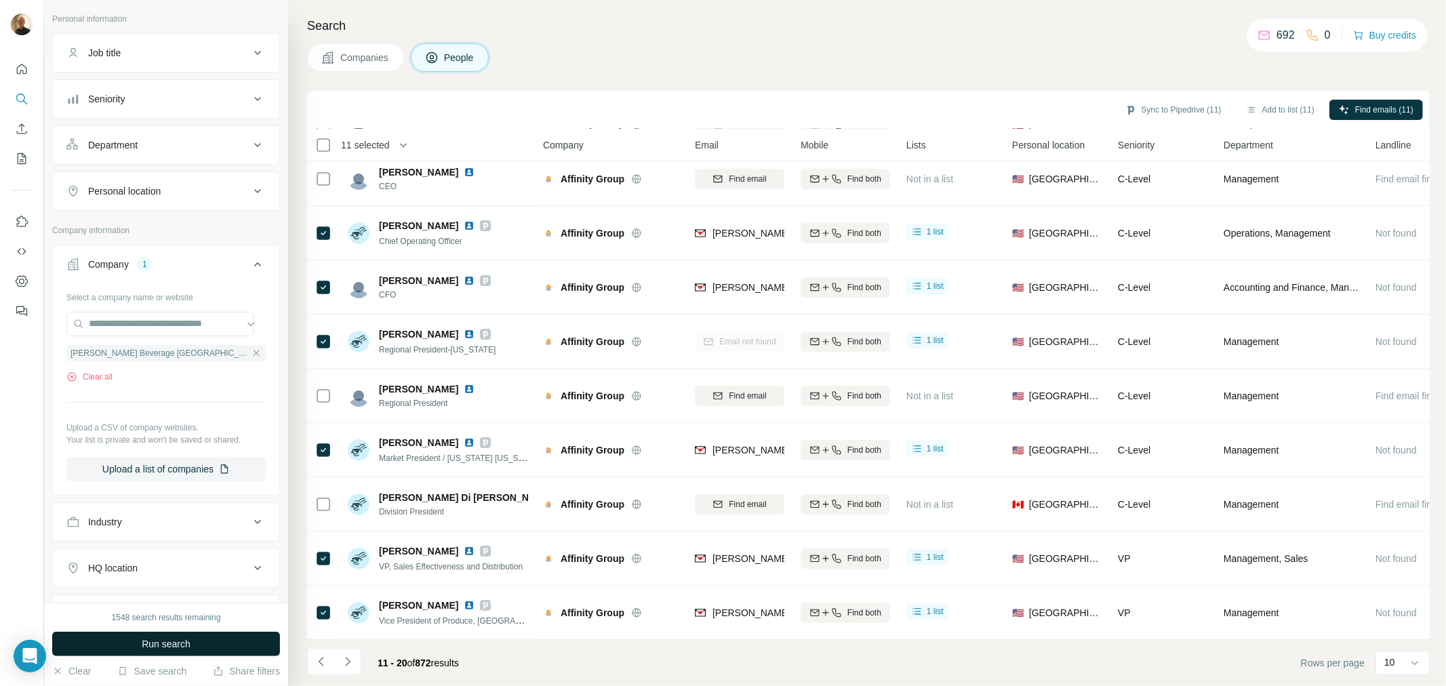
click at [114, 645] on button "Run search" at bounding box center [166, 644] width 228 height 24
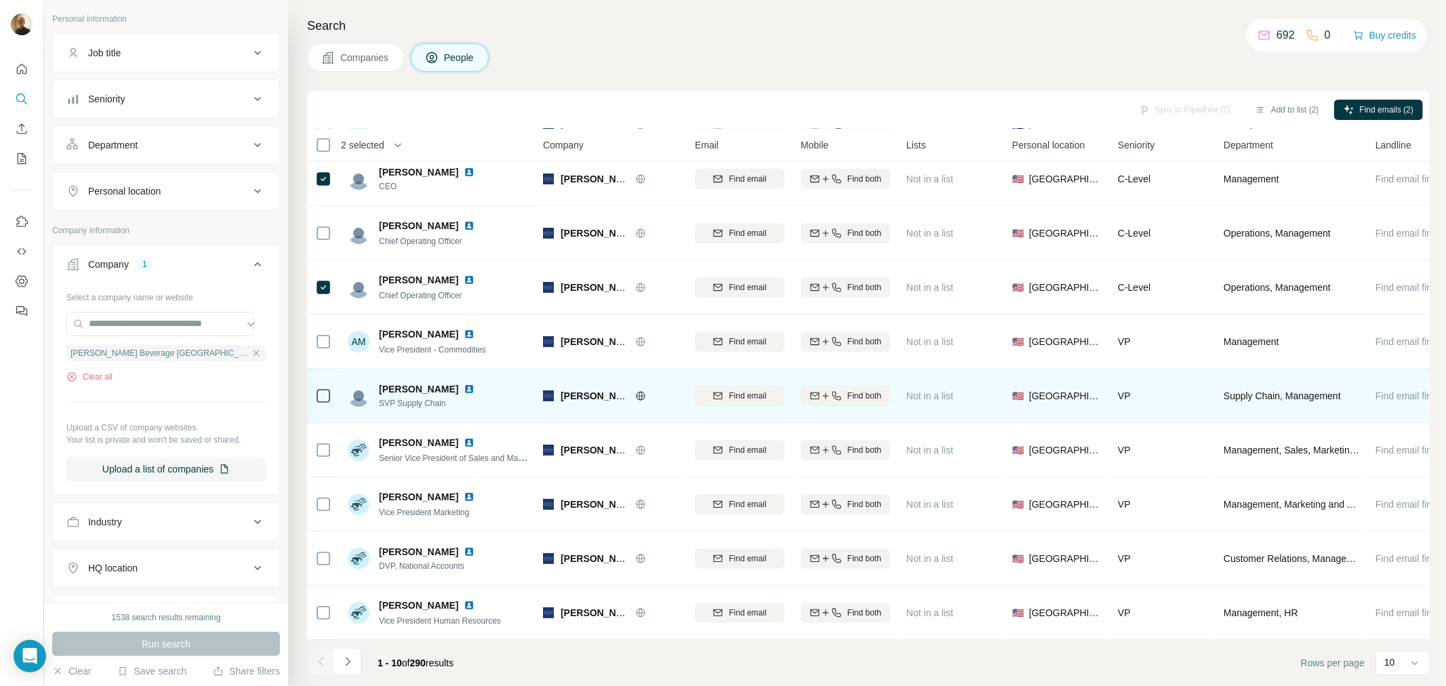
click at [315, 390] on icon at bounding box center [323, 396] width 16 height 16
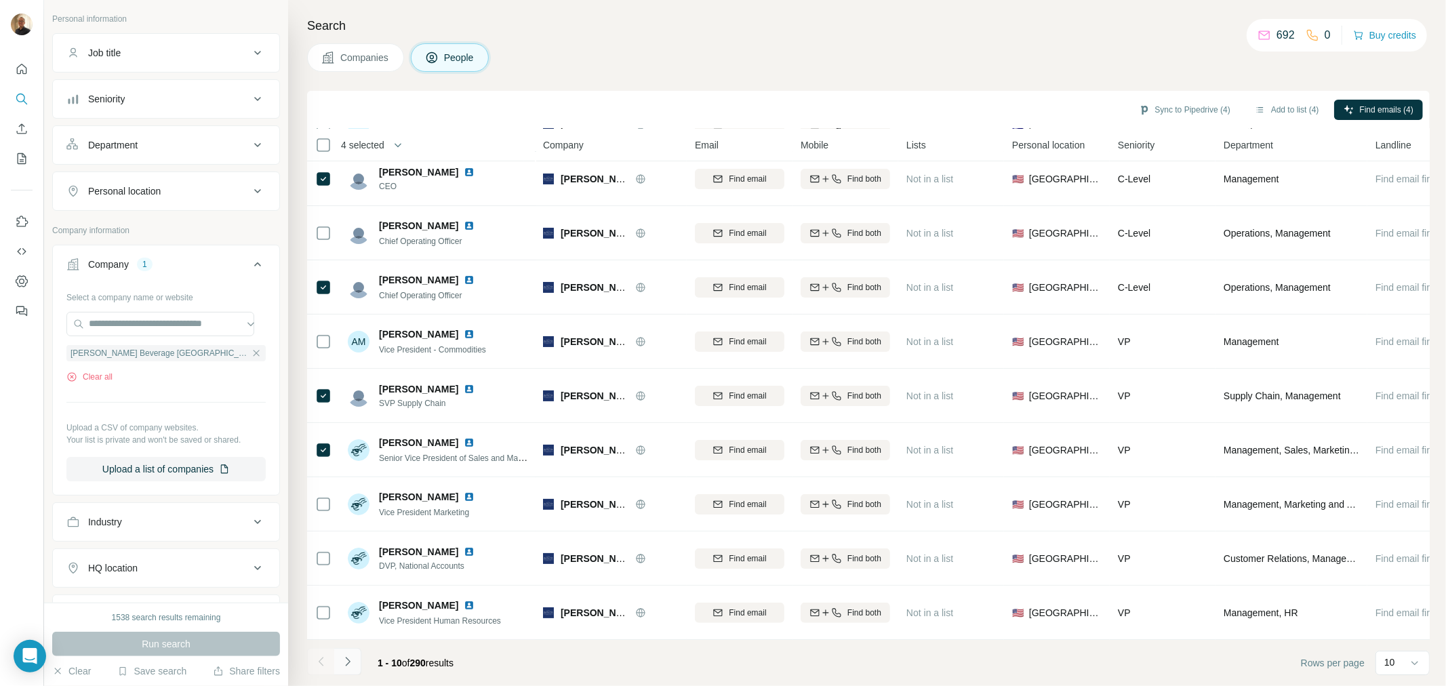
click at [359, 664] on button "Navigate to next page" at bounding box center [347, 661] width 27 height 27
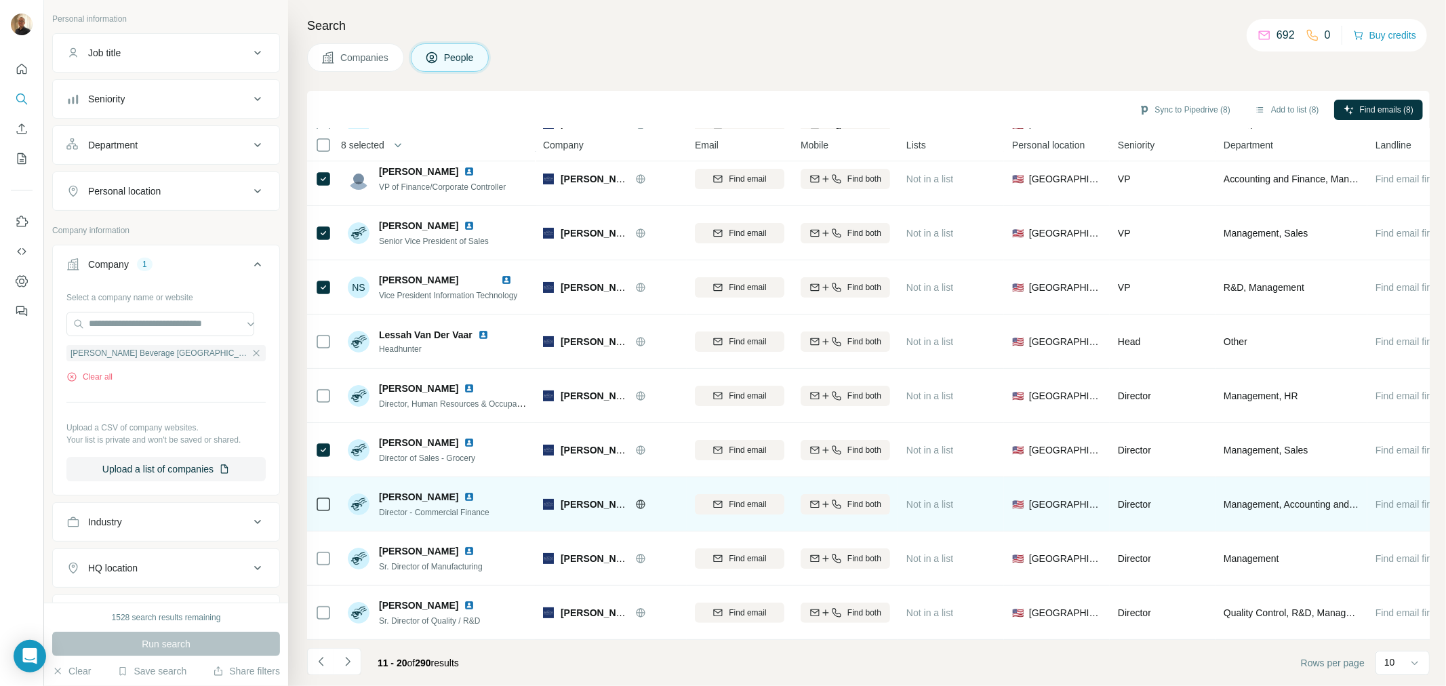
click at [330, 496] on icon at bounding box center [323, 504] width 16 height 16
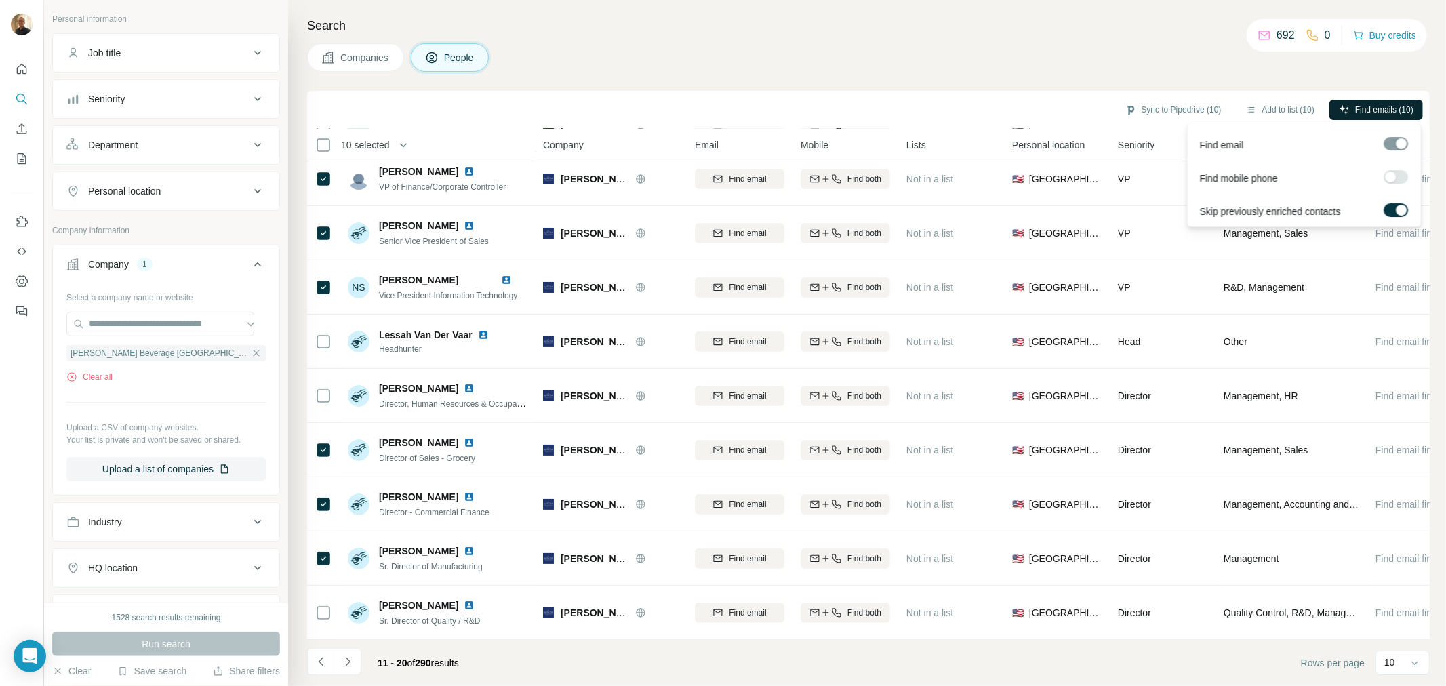
click at [1388, 113] on span "Find emails (10)" at bounding box center [1384, 110] width 58 height 12
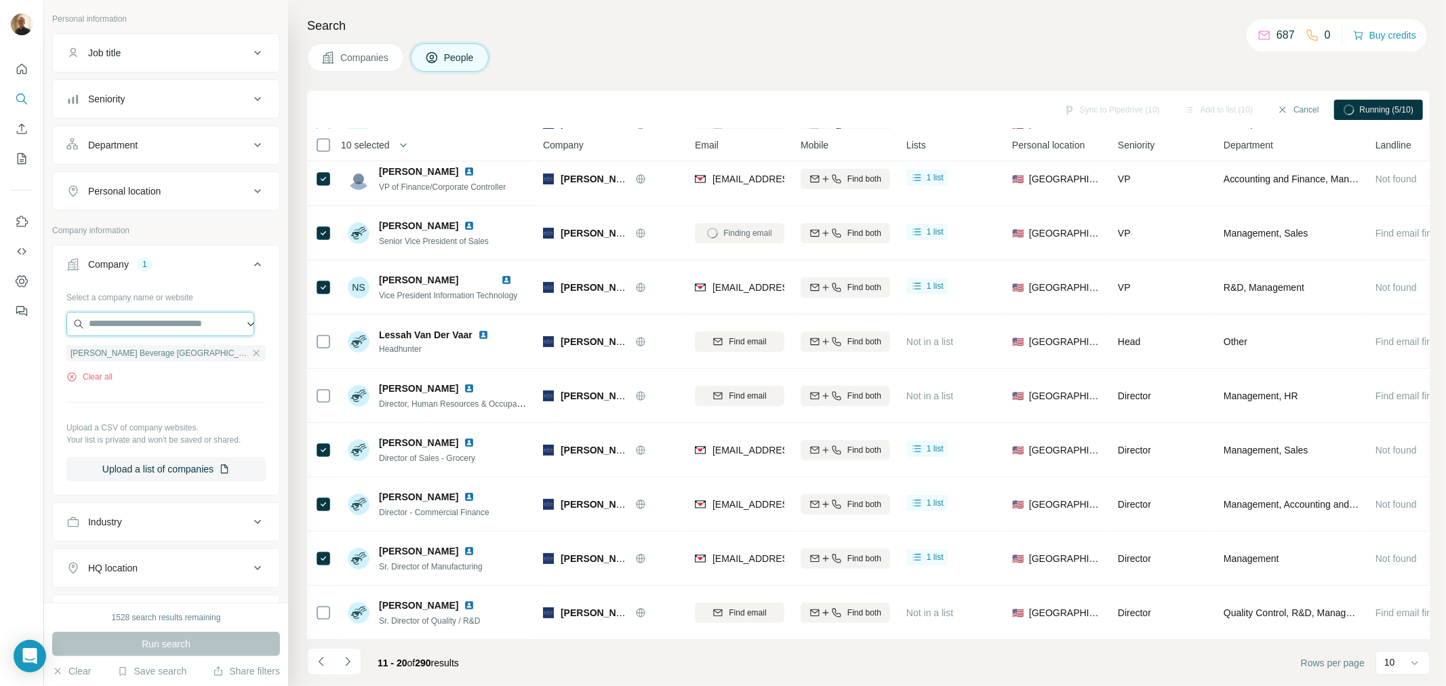
click at [187, 323] on input "text" at bounding box center [160, 324] width 188 height 24
paste input "**********"
drag, startPoint x: 234, startPoint y: 323, endPoint x: -202, endPoint y: 322, distance: 435.9
click at [0, 322] on html "**********" at bounding box center [723, 343] width 1446 height 686
paste input "***"
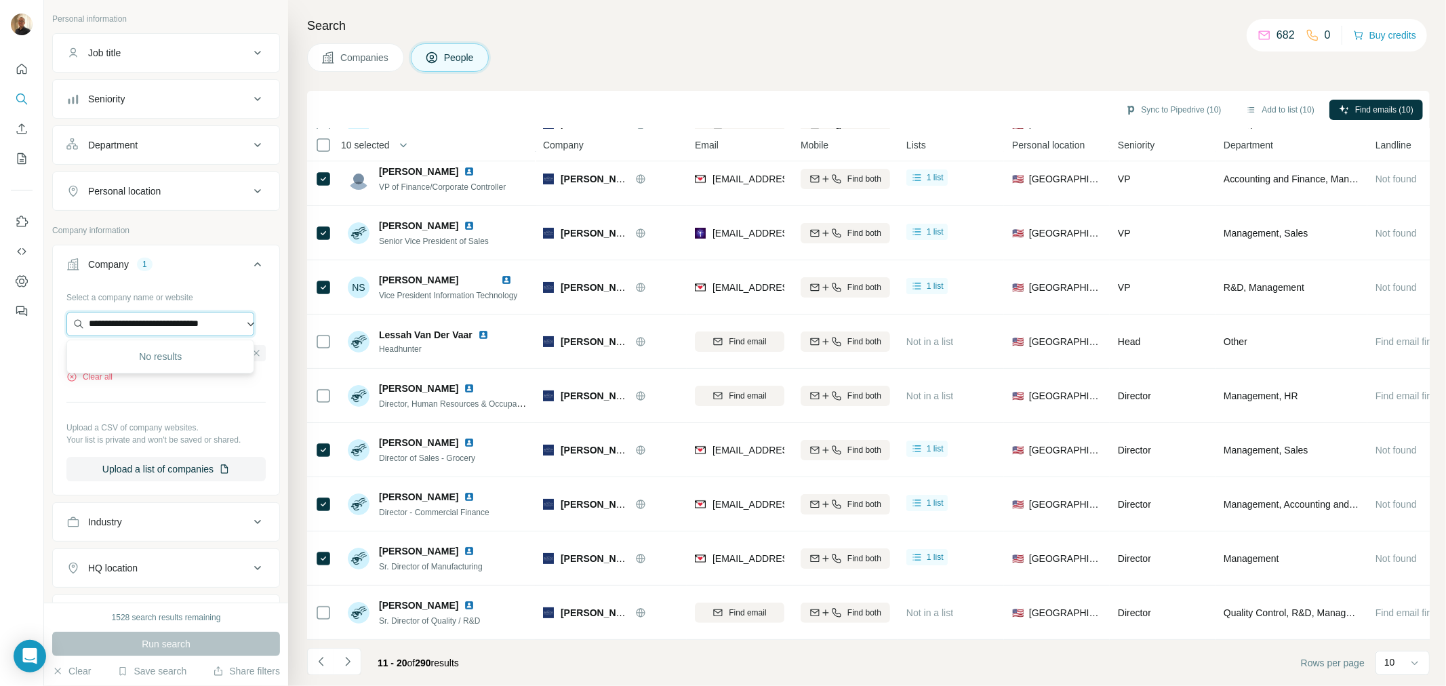
scroll to position [0, 0]
drag, startPoint x: 228, startPoint y: 328, endPoint x: 37, endPoint y: 325, distance: 191.9
click at [37, 325] on div "**********" at bounding box center [723, 343] width 1446 height 686
paste input "text"
drag, startPoint x: 234, startPoint y: 326, endPoint x: 5, endPoint y: 324, distance: 228.5
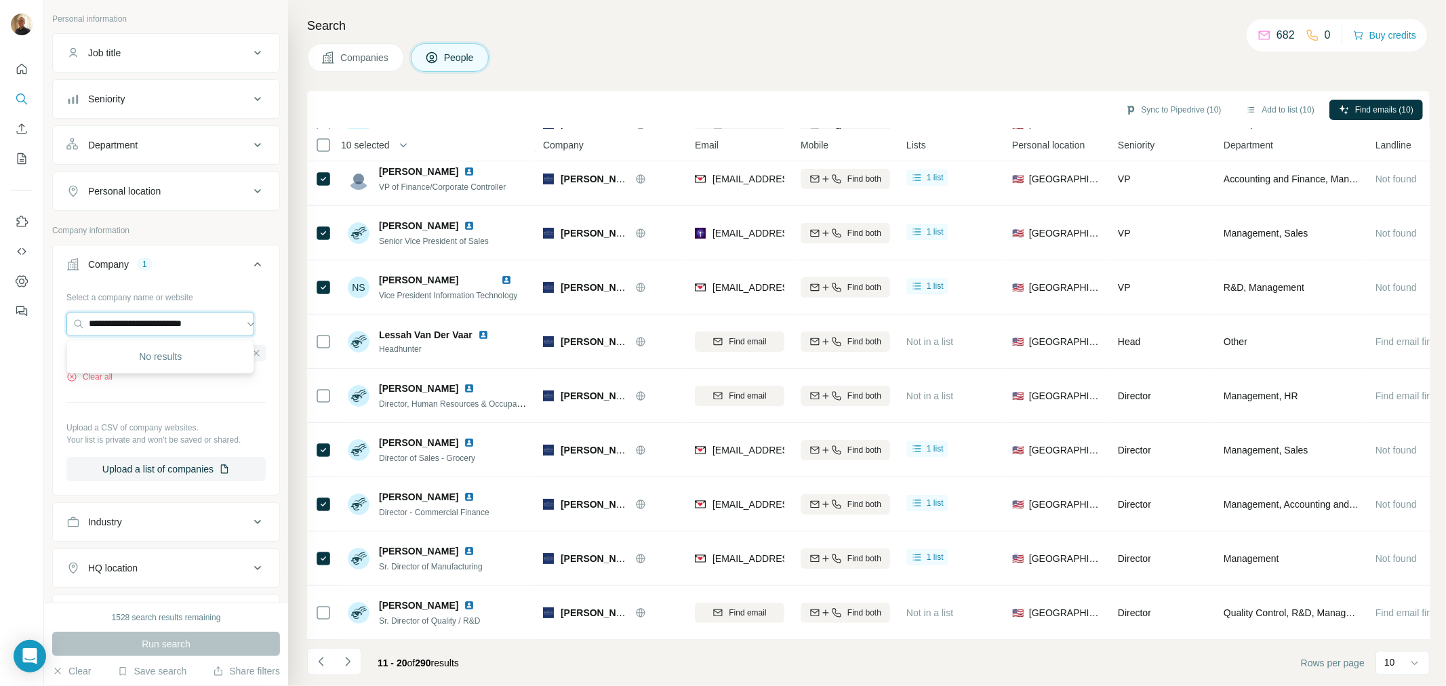
click at [5, 324] on div "**********" at bounding box center [723, 343] width 1446 height 686
paste input "*********"
drag, startPoint x: 228, startPoint y: 323, endPoint x: -395, endPoint y: 321, distance: 623.7
click at [0, 321] on html "**********" at bounding box center [723, 343] width 1446 height 686
type input "*"
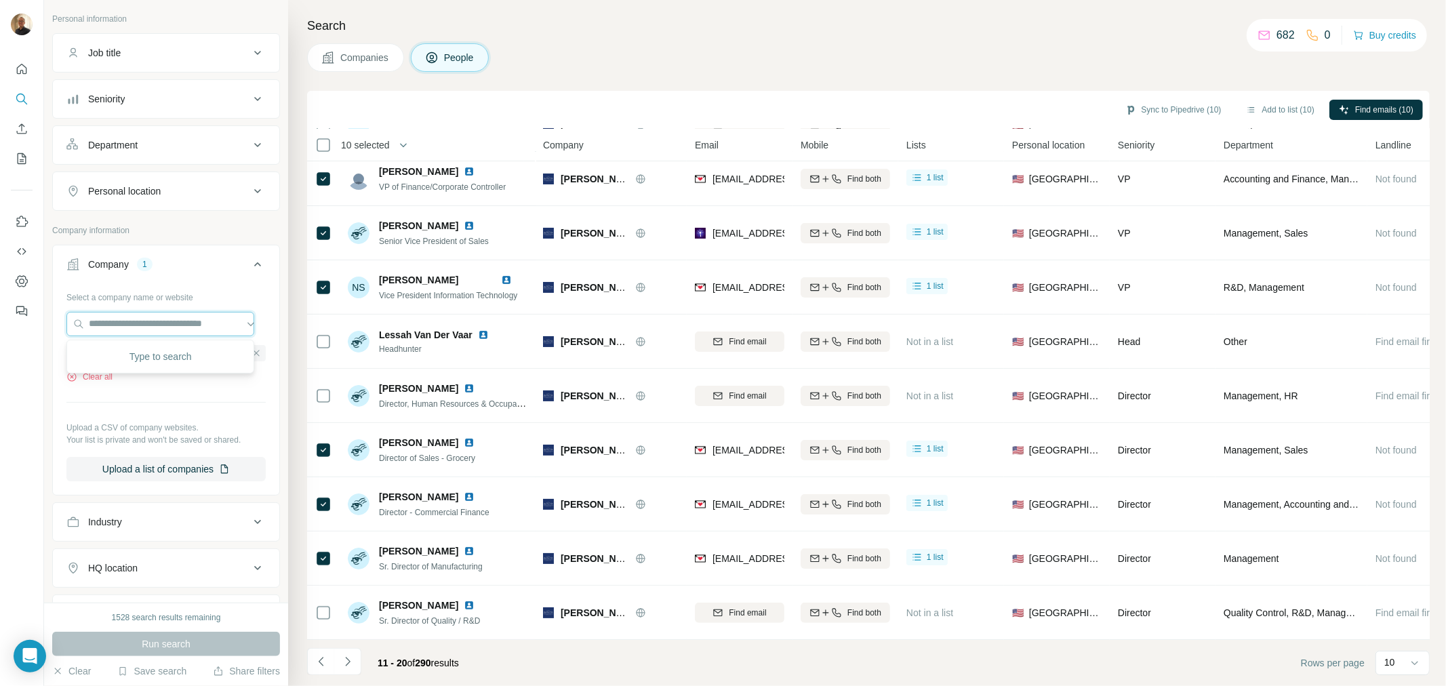
paste input "**********"
click at [239, 325] on input "**********" at bounding box center [160, 324] width 188 height 24
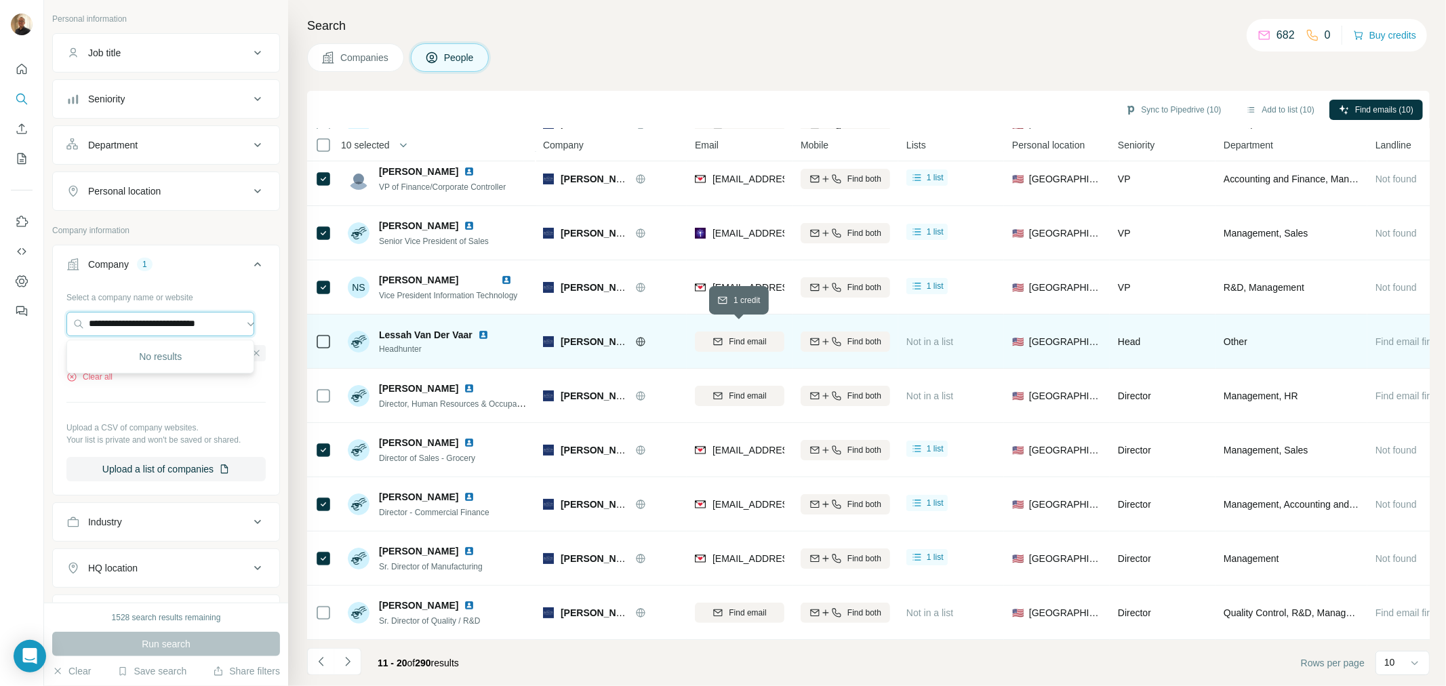
scroll to position [0, 5]
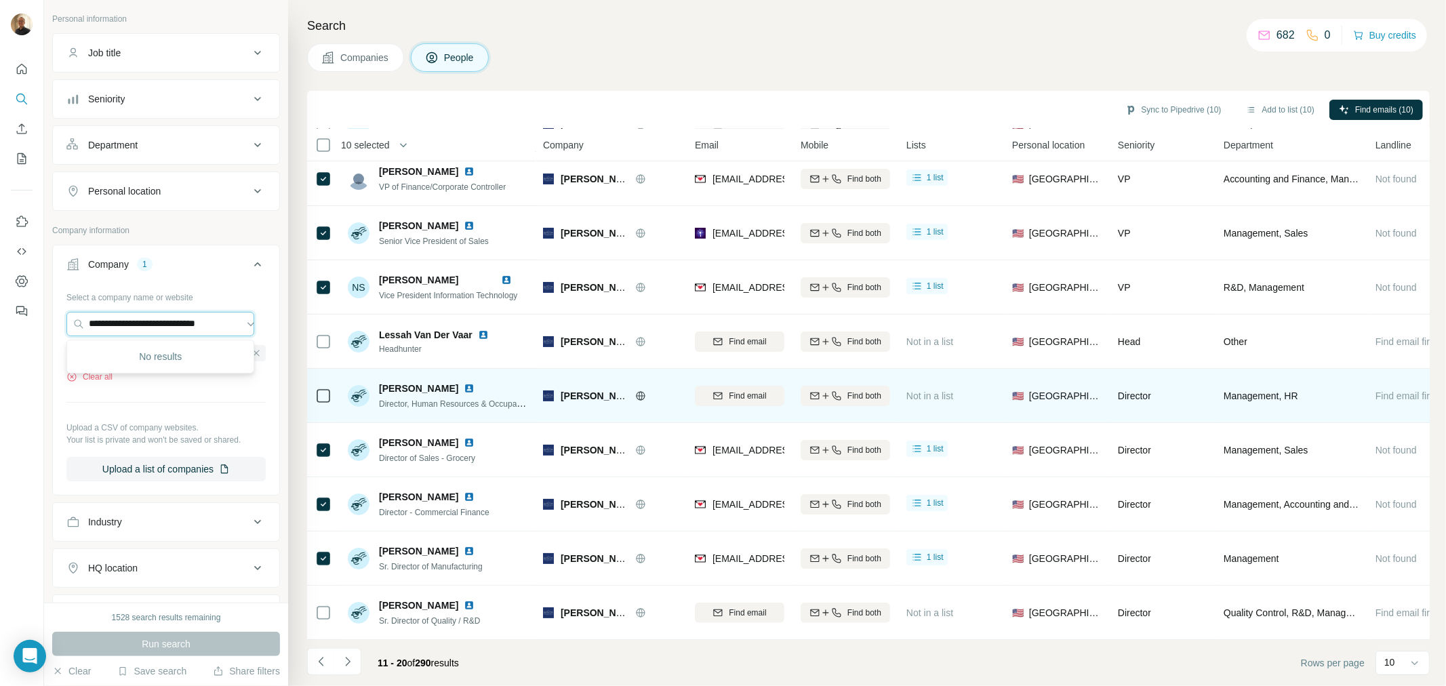
drag, startPoint x: 85, startPoint y: 323, endPoint x: 1359, endPoint y: 394, distance: 1275.1
click at [1359, 394] on div "**********" at bounding box center [745, 343] width 1402 height 686
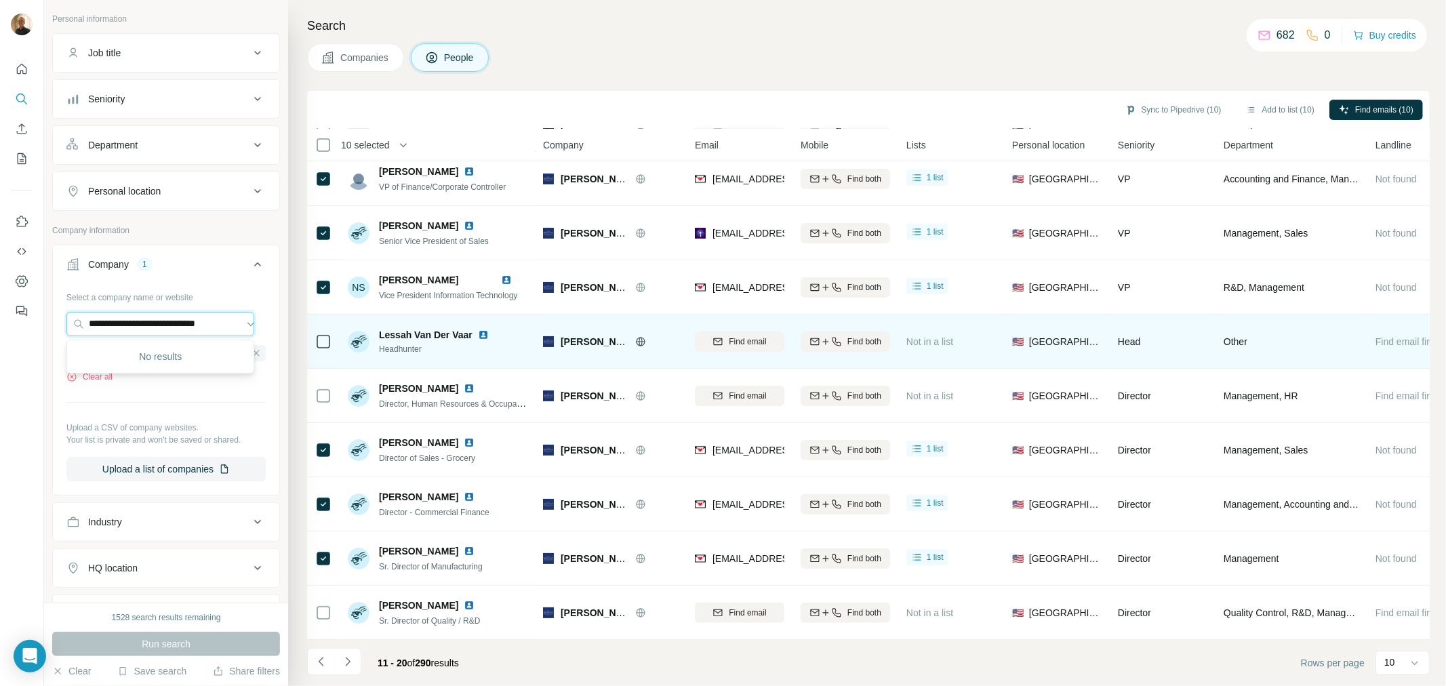
paste input "text"
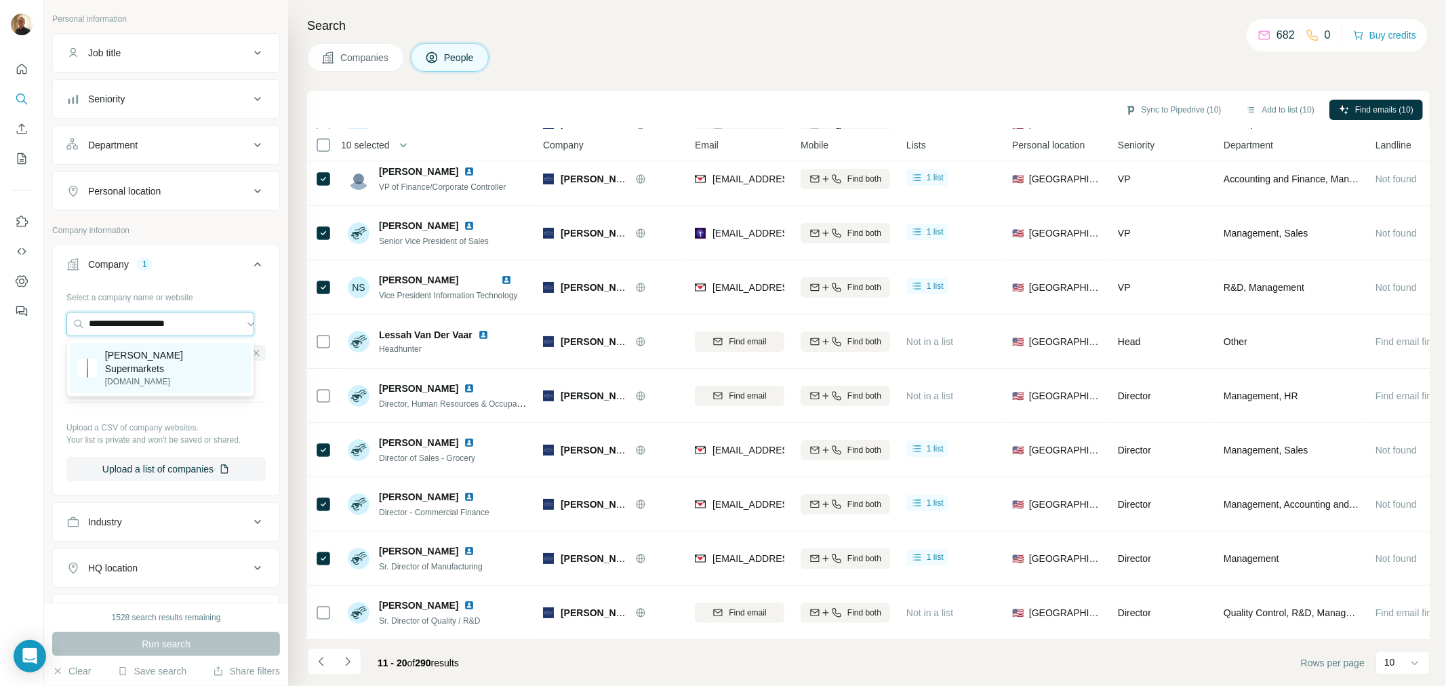
type input "**********"
click at [161, 376] on p "[DOMAIN_NAME]" at bounding box center [174, 382] width 138 height 12
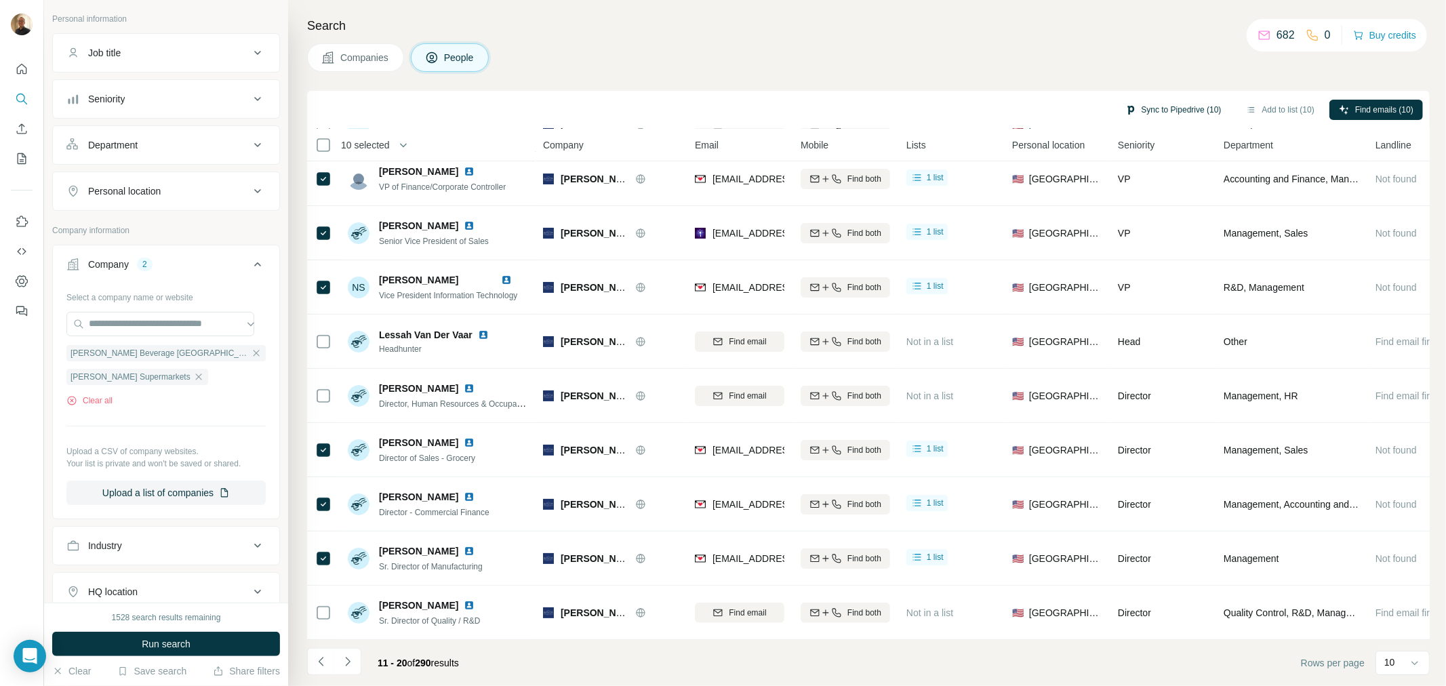
click at [1146, 111] on button "Sync to Pipedrive (10)" at bounding box center [1173, 110] width 115 height 20
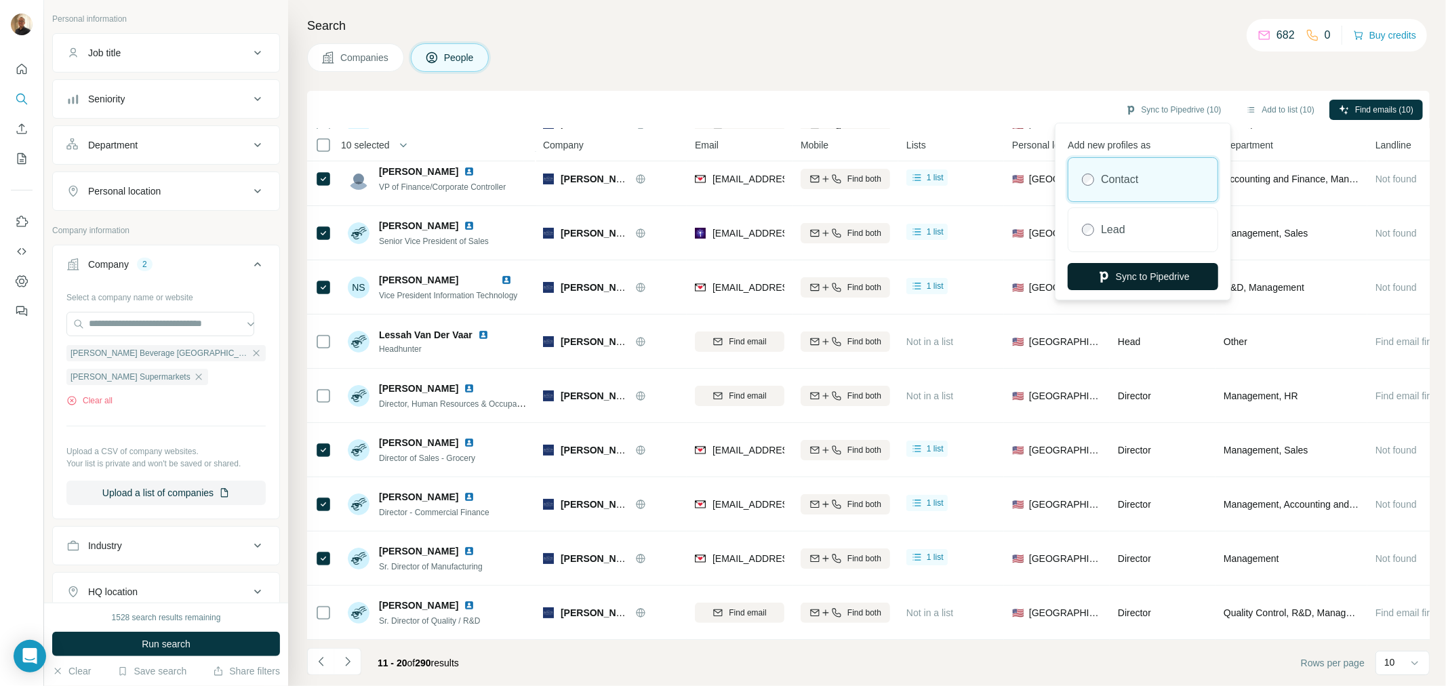
click at [1139, 283] on button "Sync to Pipedrive" at bounding box center [1143, 276] width 150 height 27
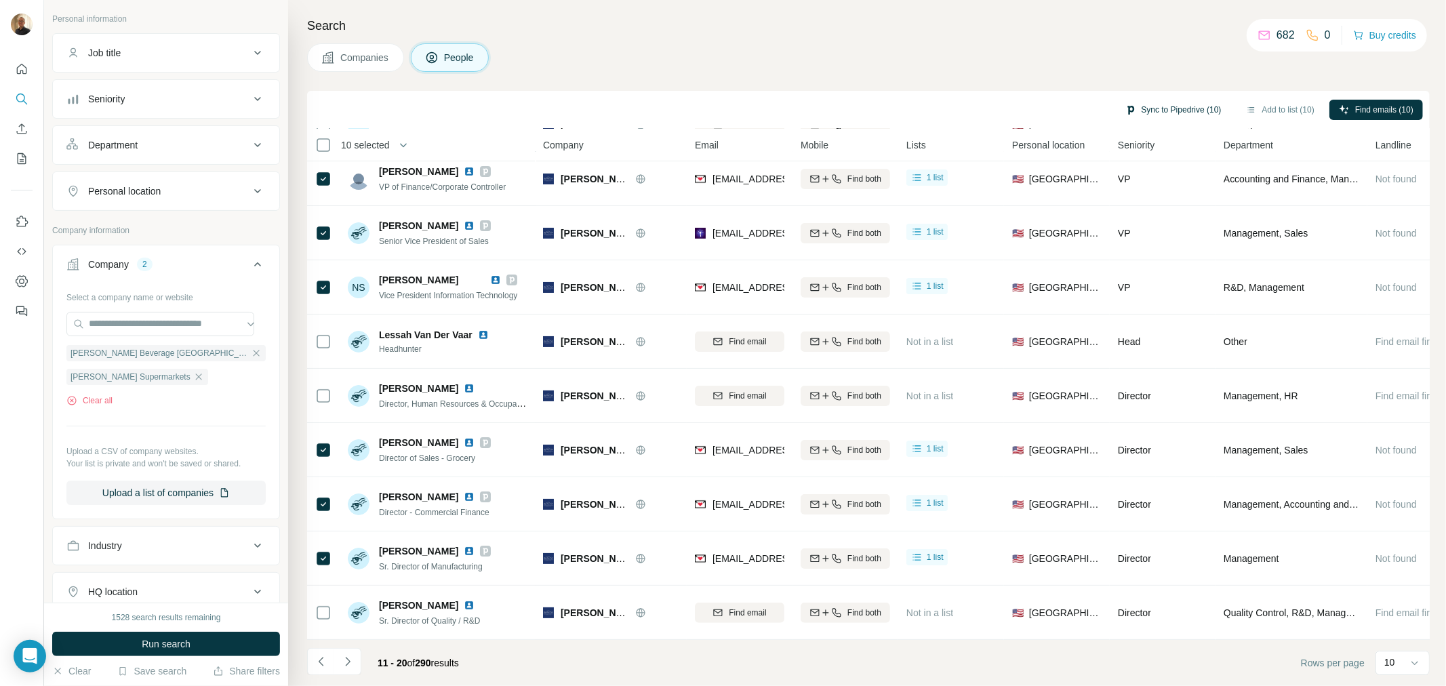
click at [1164, 111] on button "Sync to Pipedrive (10)" at bounding box center [1173, 110] width 115 height 20
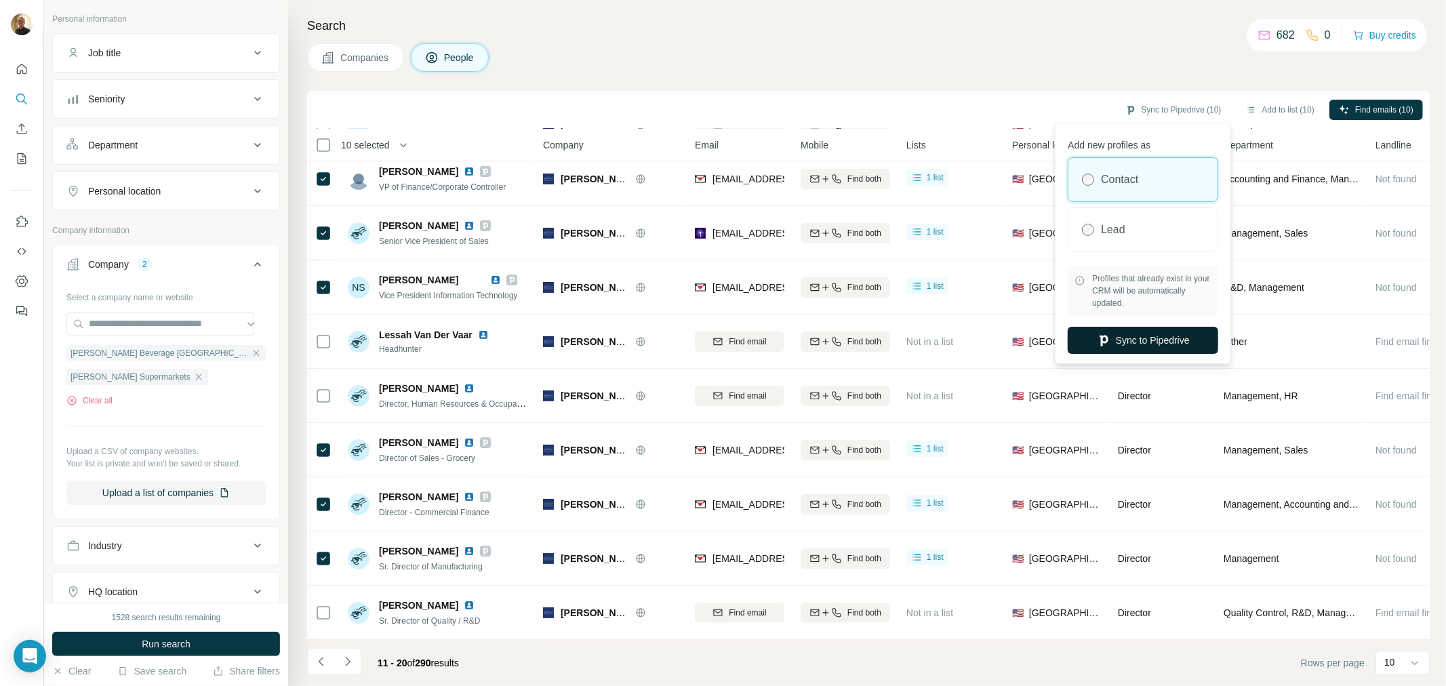
click at [1162, 334] on button "Sync to Pipedrive" at bounding box center [1143, 340] width 150 height 27
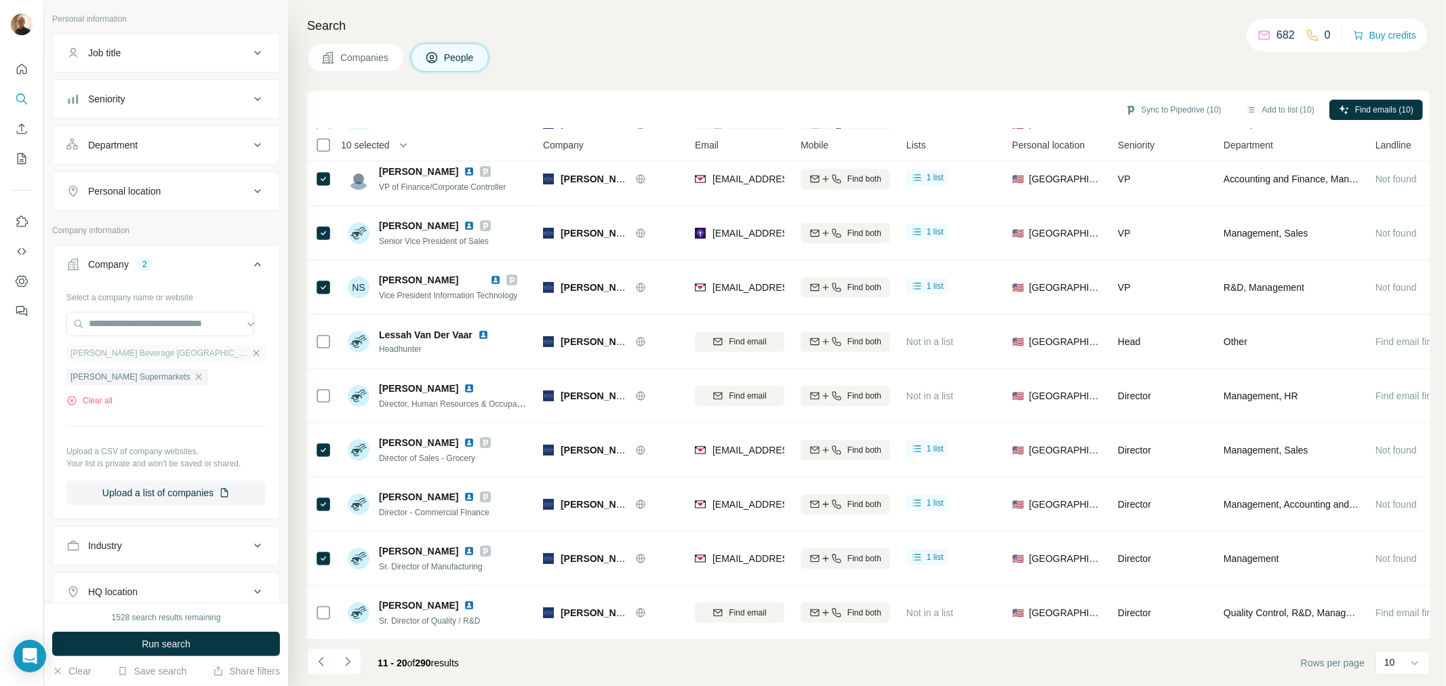
click at [251, 353] on icon "button" at bounding box center [256, 353] width 11 height 11
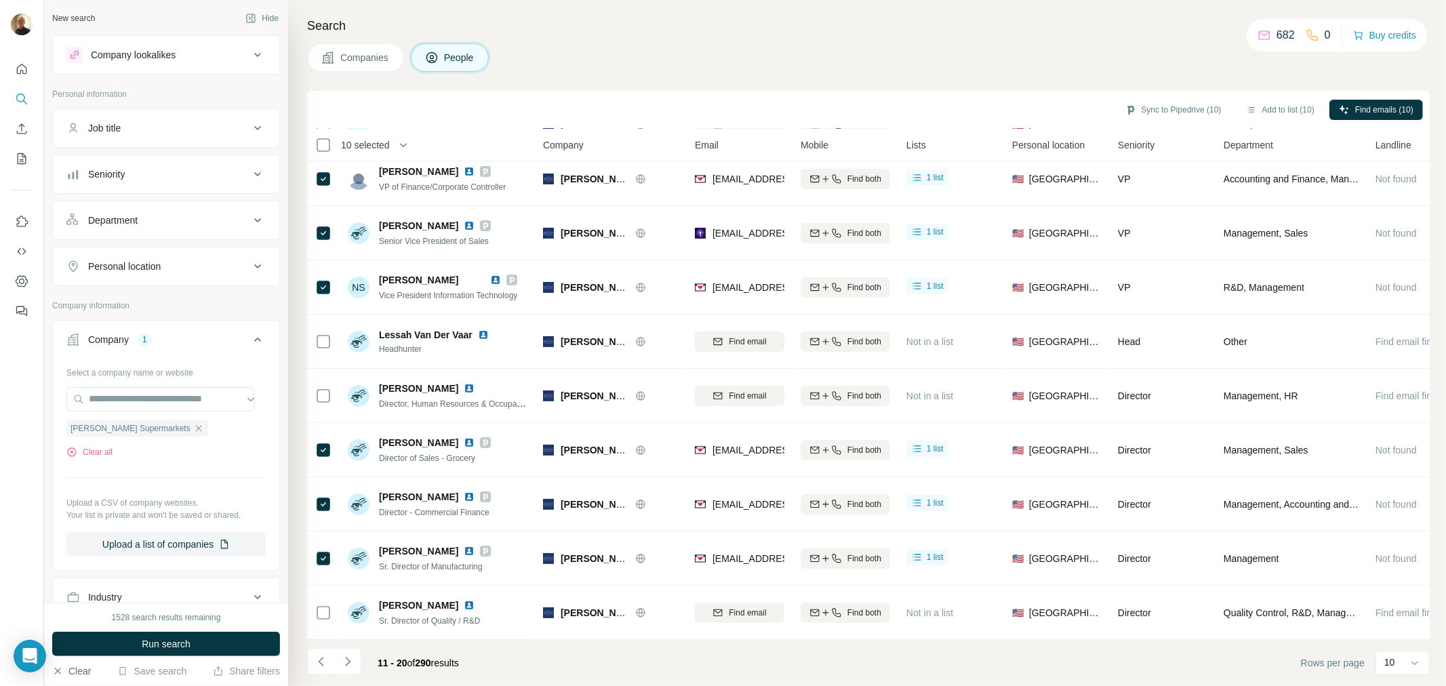
click at [83, 667] on button "Clear" at bounding box center [71, 671] width 39 height 14
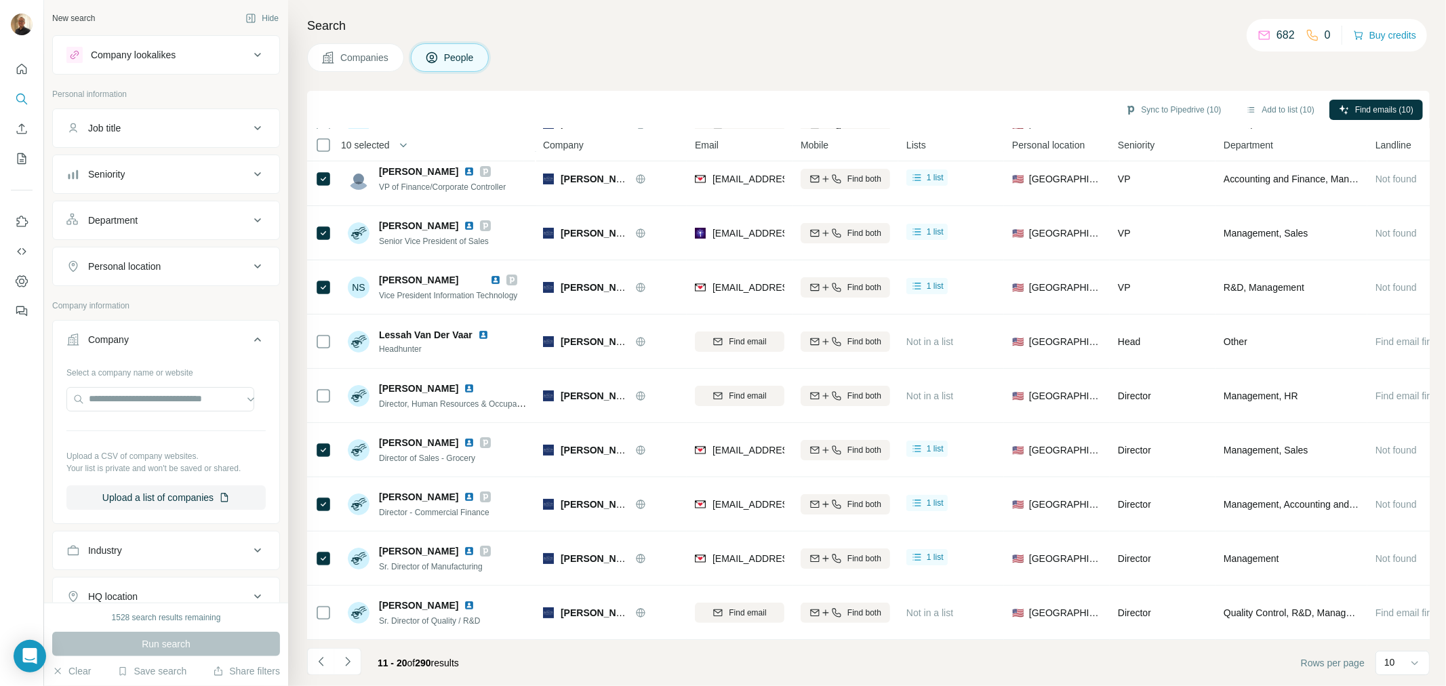
click at [228, 260] on div "Personal location" at bounding box center [157, 267] width 183 height 14
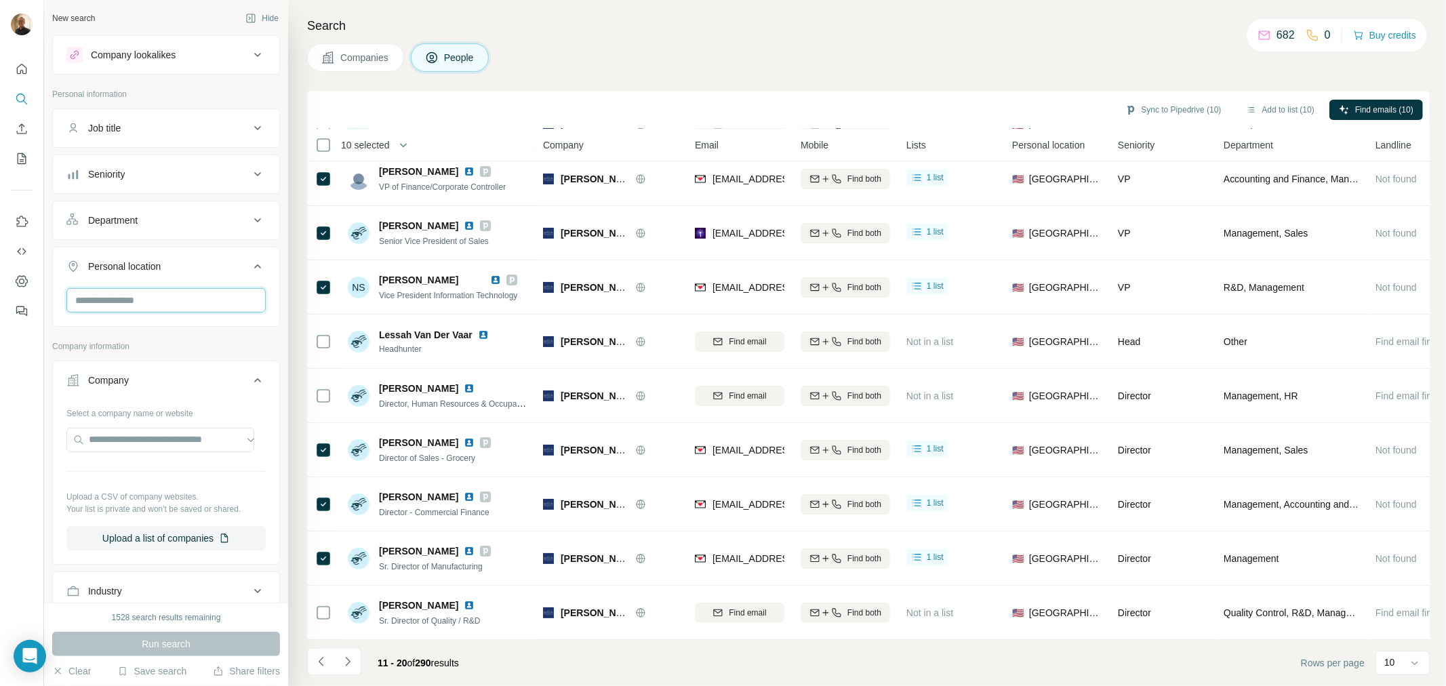
click at [174, 296] on input "text" at bounding box center [165, 300] width 199 height 24
type input "****"
click at [193, 265] on div "Personal location" at bounding box center [157, 267] width 183 height 14
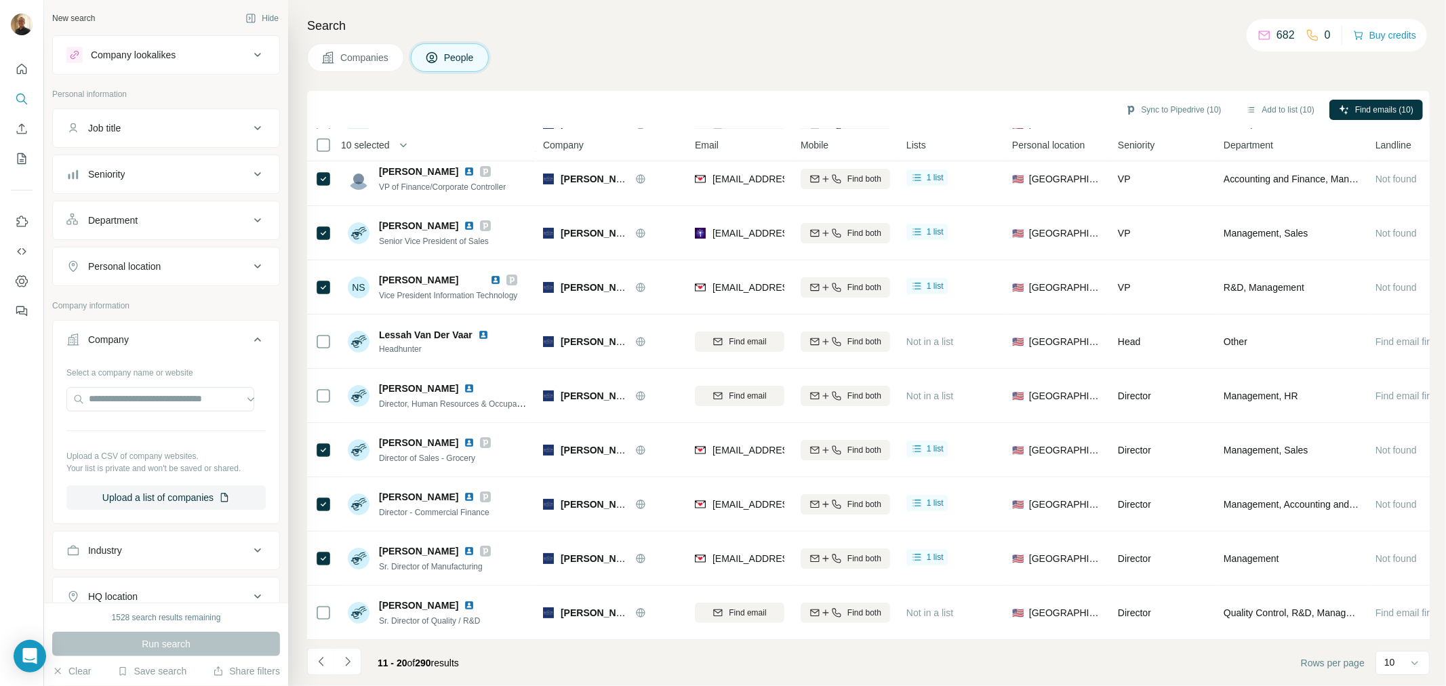
click at [194, 262] on div "Personal location" at bounding box center [157, 267] width 183 height 14
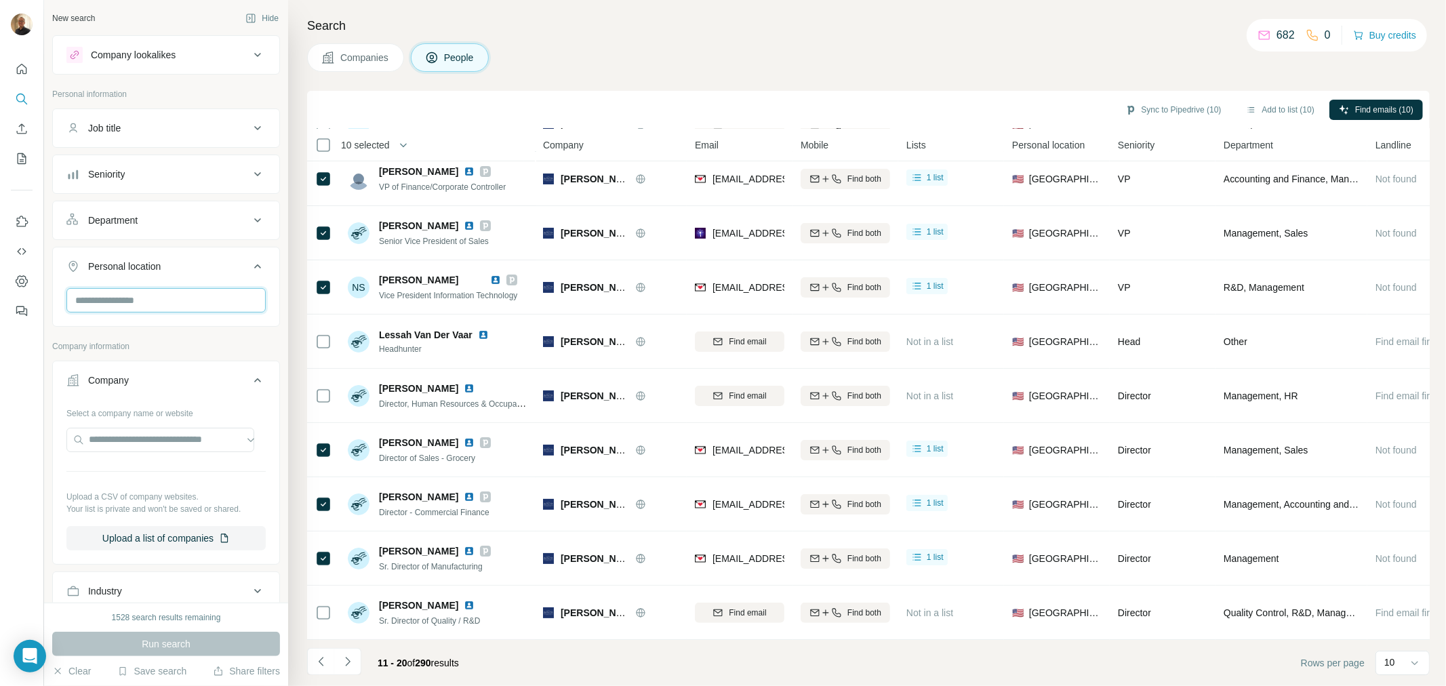
click at [85, 299] on input "text" at bounding box center [165, 300] width 199 height 24
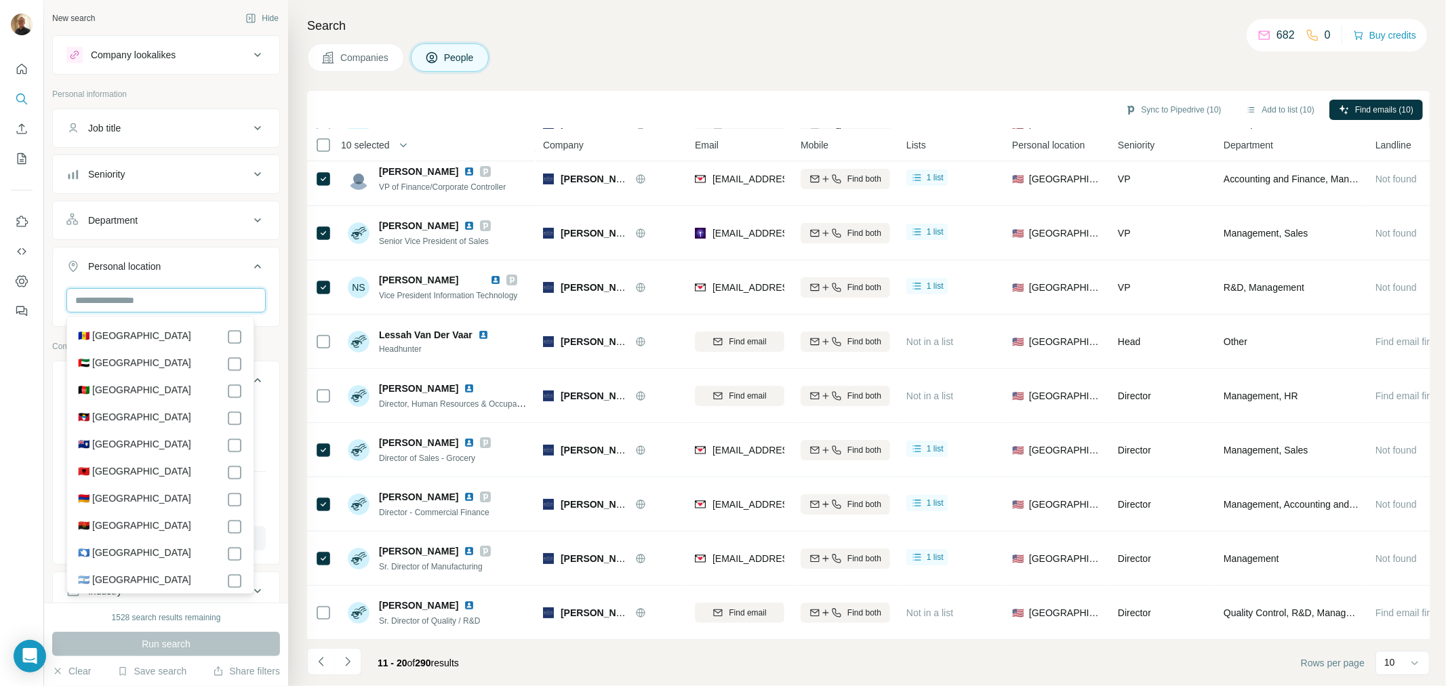
type input "*"
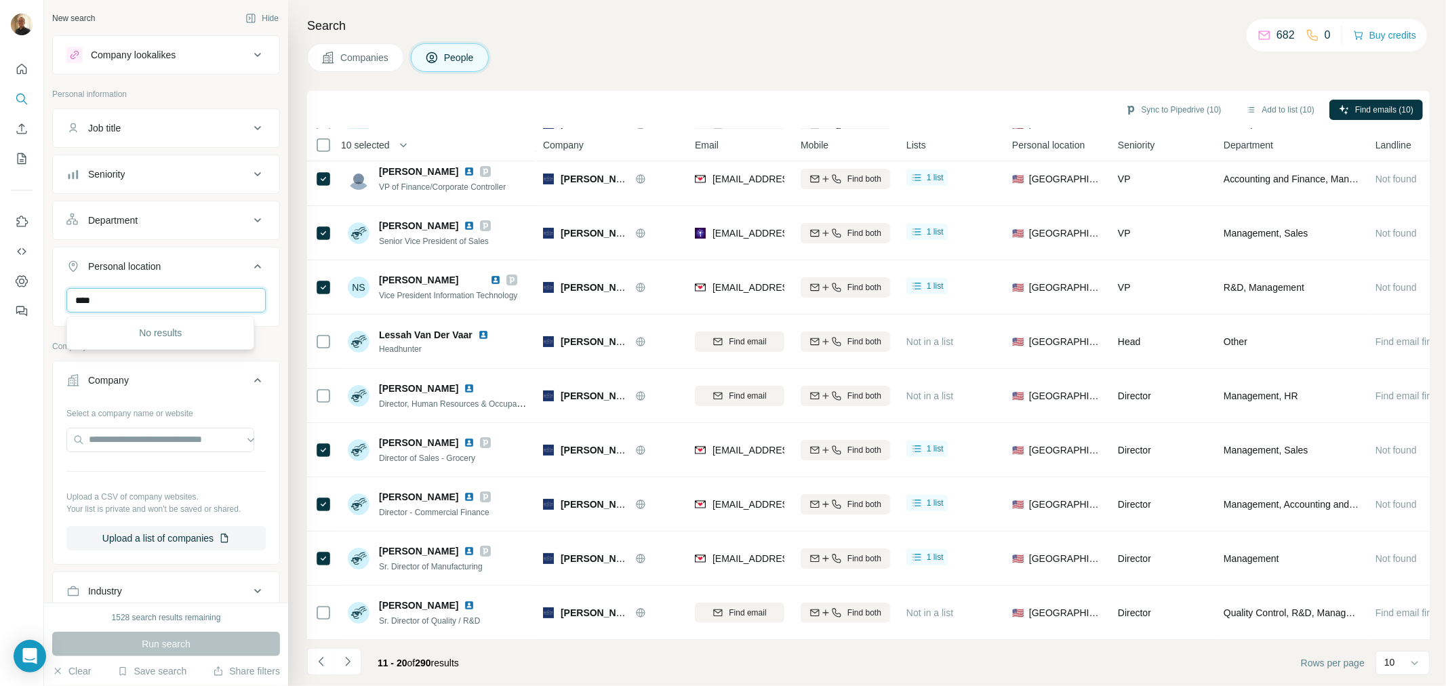
click at [115, 307] on input "****" at bounding box center [165, 300] width 199 height 24
click at [117, 301] on input "****" at bounding box center [165, 300] width 199 height 24
drag, startPoint x: 115, startPoint y: 297, endPoint x: 56, endPoint y: 302, distance: 59.2
click at [56, 302] on div "****" at bounding box center [166, 305] width 226 height 35
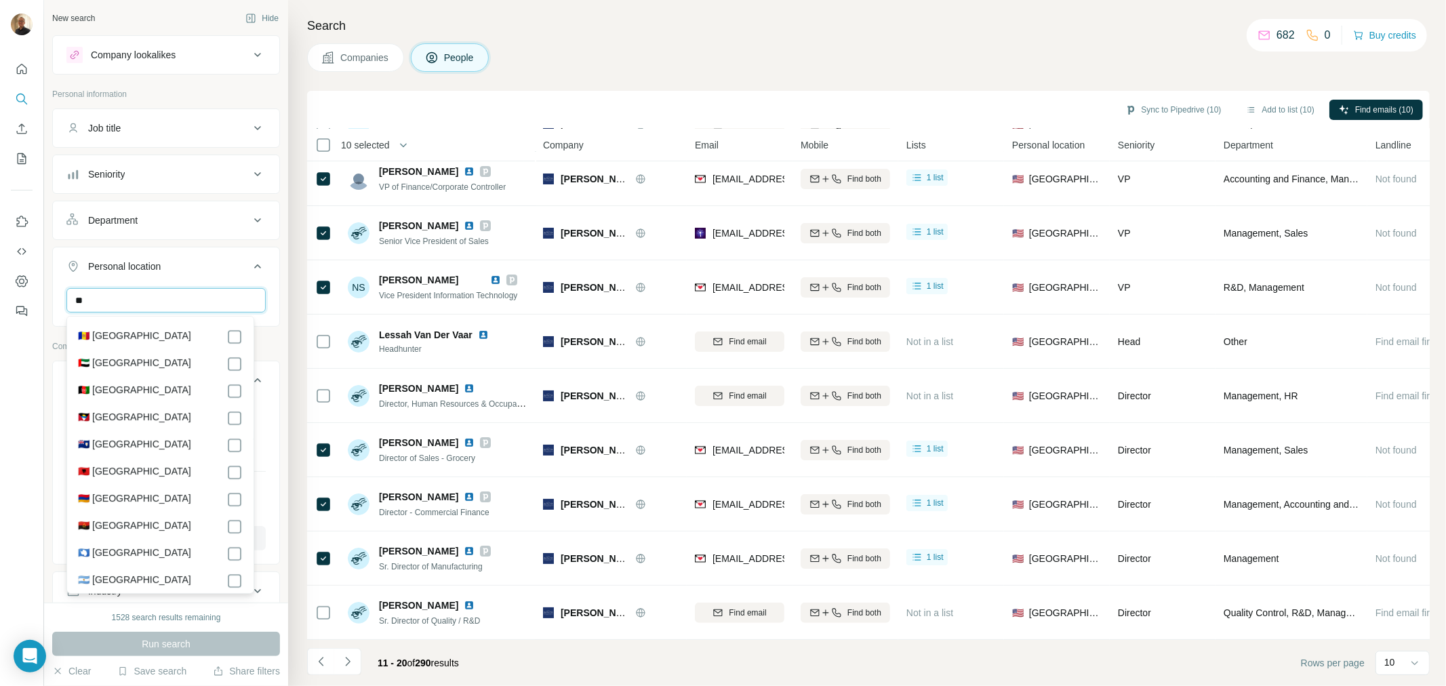
click at [178, 298] on input "**" at bounding box center [165, 300] width 199 height 24
drag, startPoint x: 126, startPoint y: 303, endPoint x: 41, endPoint y: 307, distance: 84.8
click at [41, 307] on div "New search Hide Company lookalikes Personal information Job title Seniority Dep…" at bounding box center [723, 343] width 1446 height 686
type input "*"
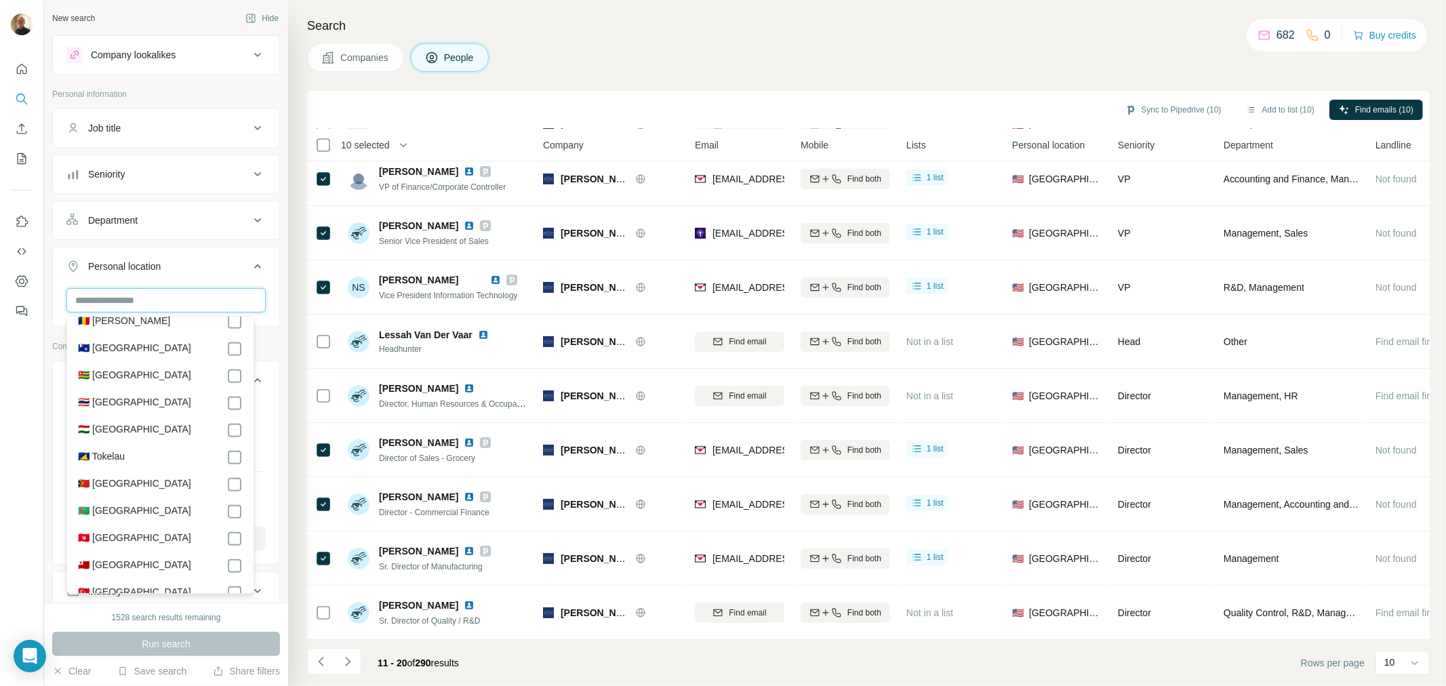
scroll to position [6252, 0]
click at [96, 425] on label "🇺🇸 [GEOGRAPHIC_DATA]" at bounding box center [134, 433] width 113 height 16
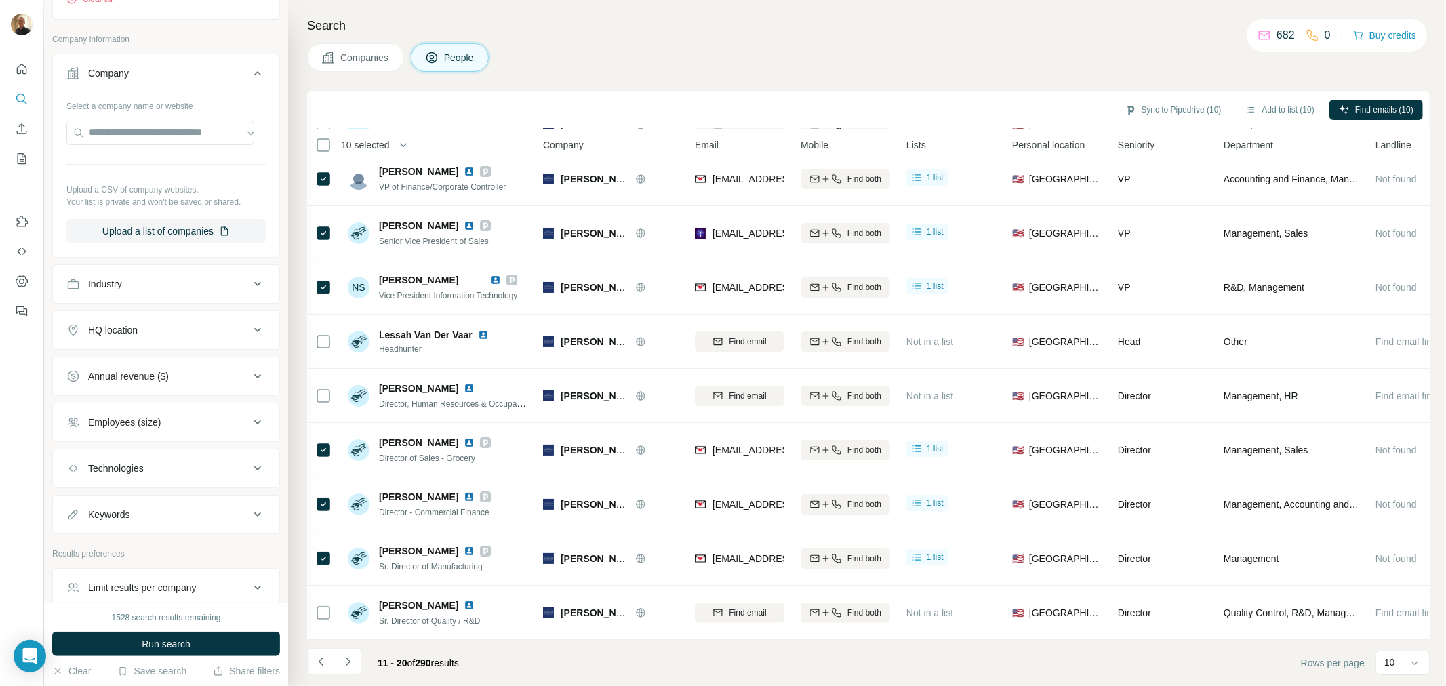
scroll to position [424, 0]
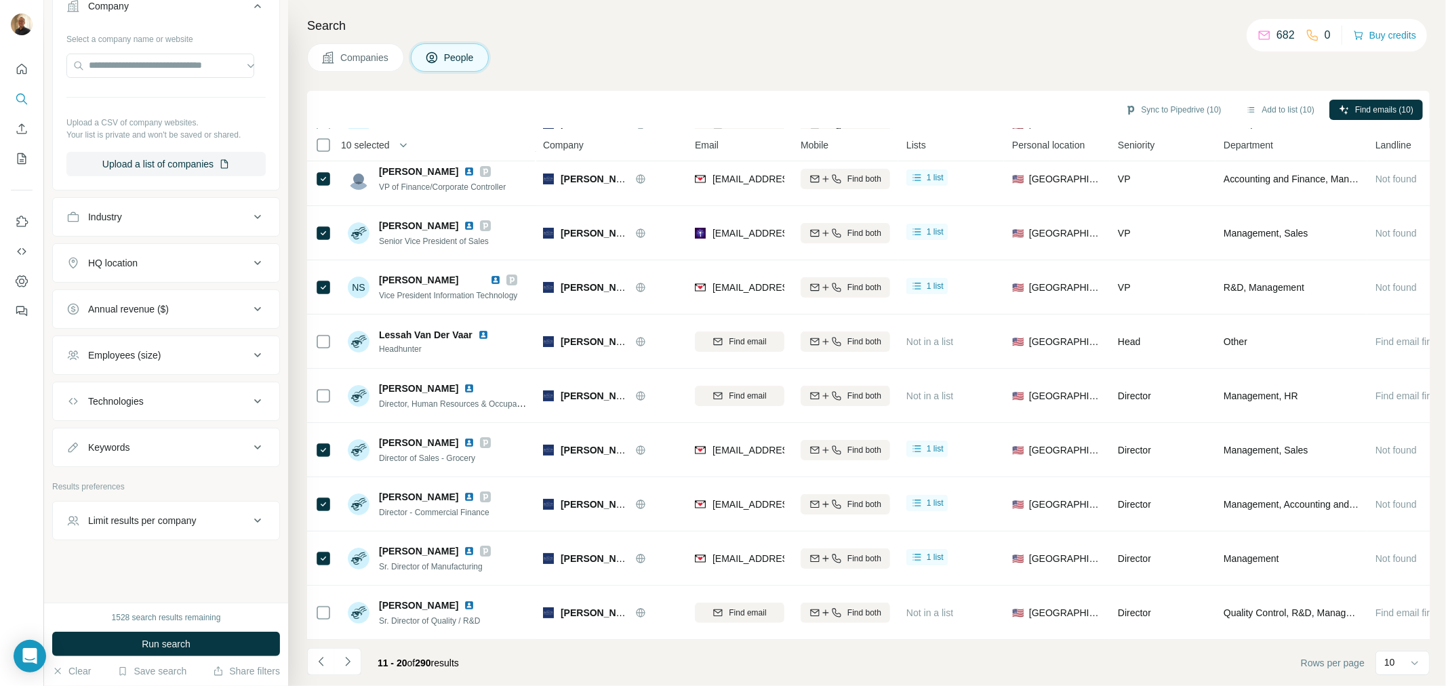
click at [182, 430] on div "Keywords" at bounding box center [166, 447] width 228 height 39
click at [178, 437] on button "Keywords" at bounding box center [166, 447] width 226 height 33
click at [146, 480] on input "text" at bounding box center [152, 479] width 172 height 24
type input "****"
click at [198, 647] on button "Run search" at bounding box center [166, 644] width 228 height 24
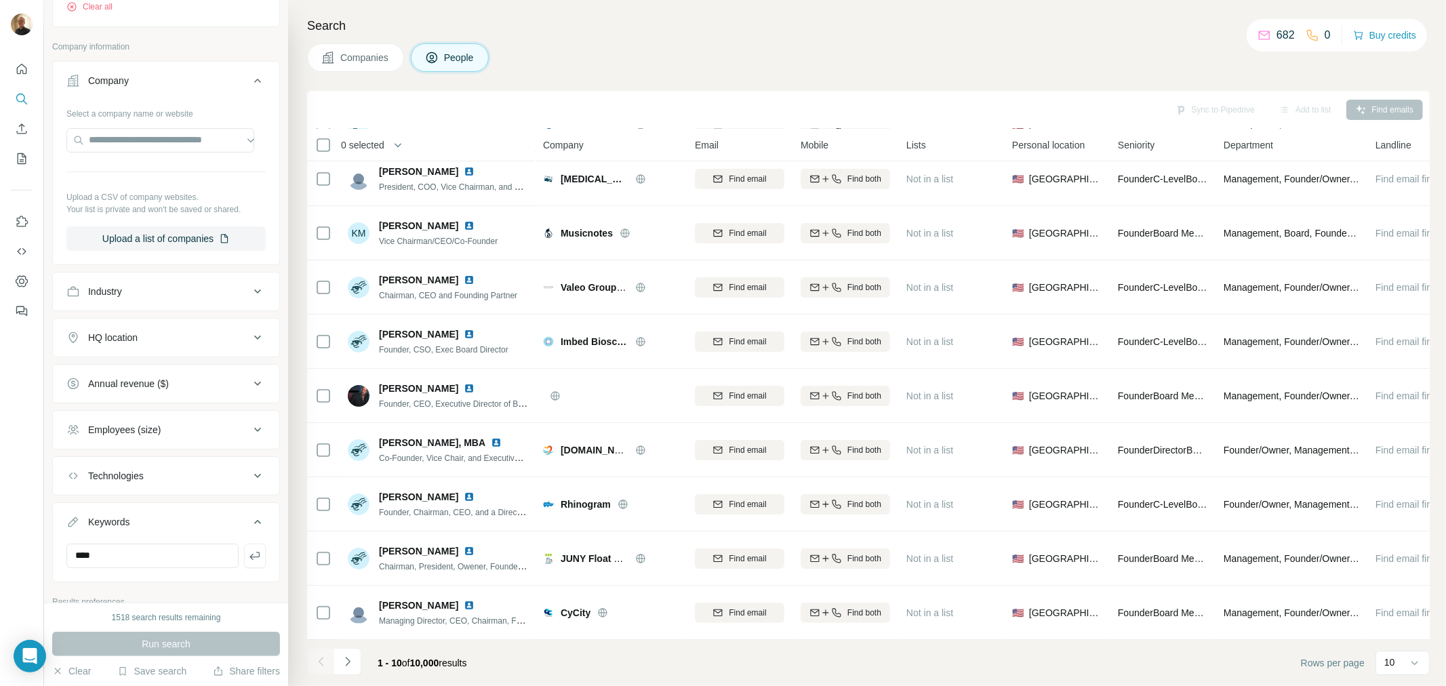
scroll to position [349, 0]
click at [221, 283] on button "Industry" at bounding box center [166, 290] width 226 height 33
click at [178, 317] on input at bounding box center [158, 324] width 167 height 15
type input "********"
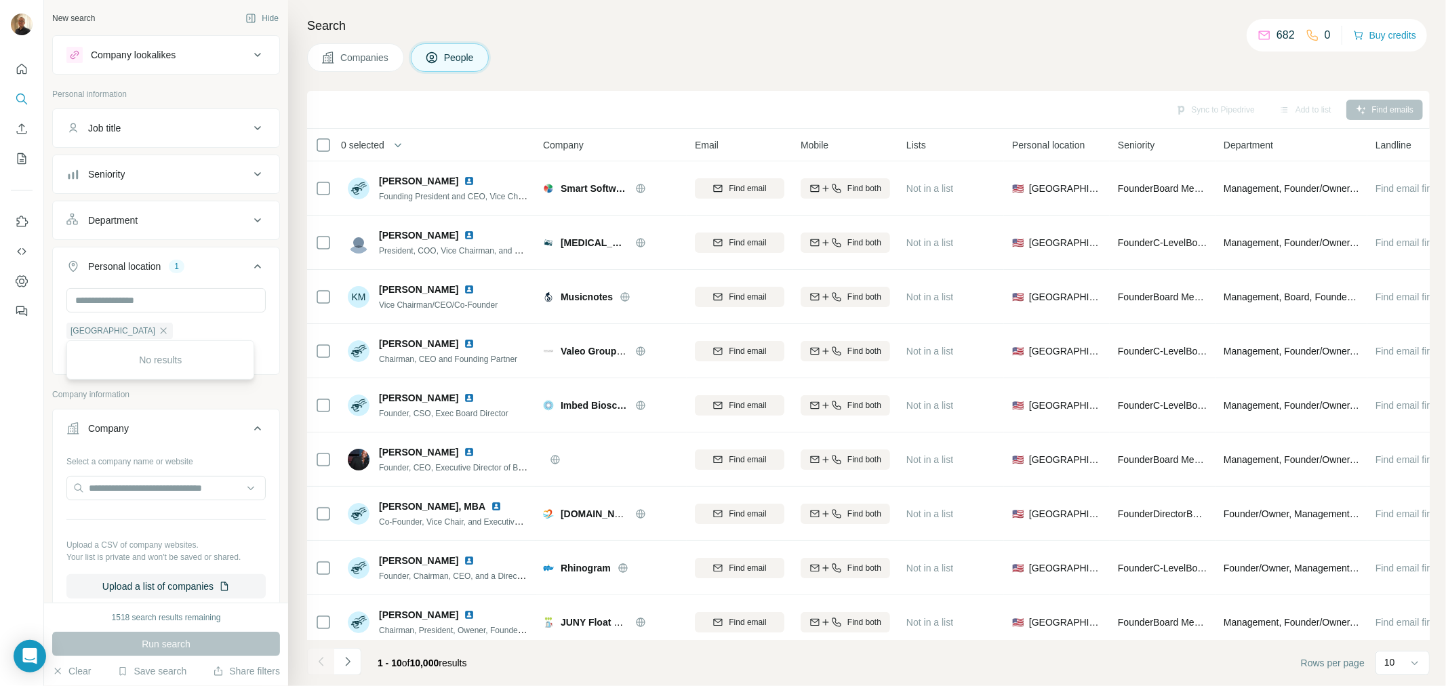
scroll to position [6252, 0]
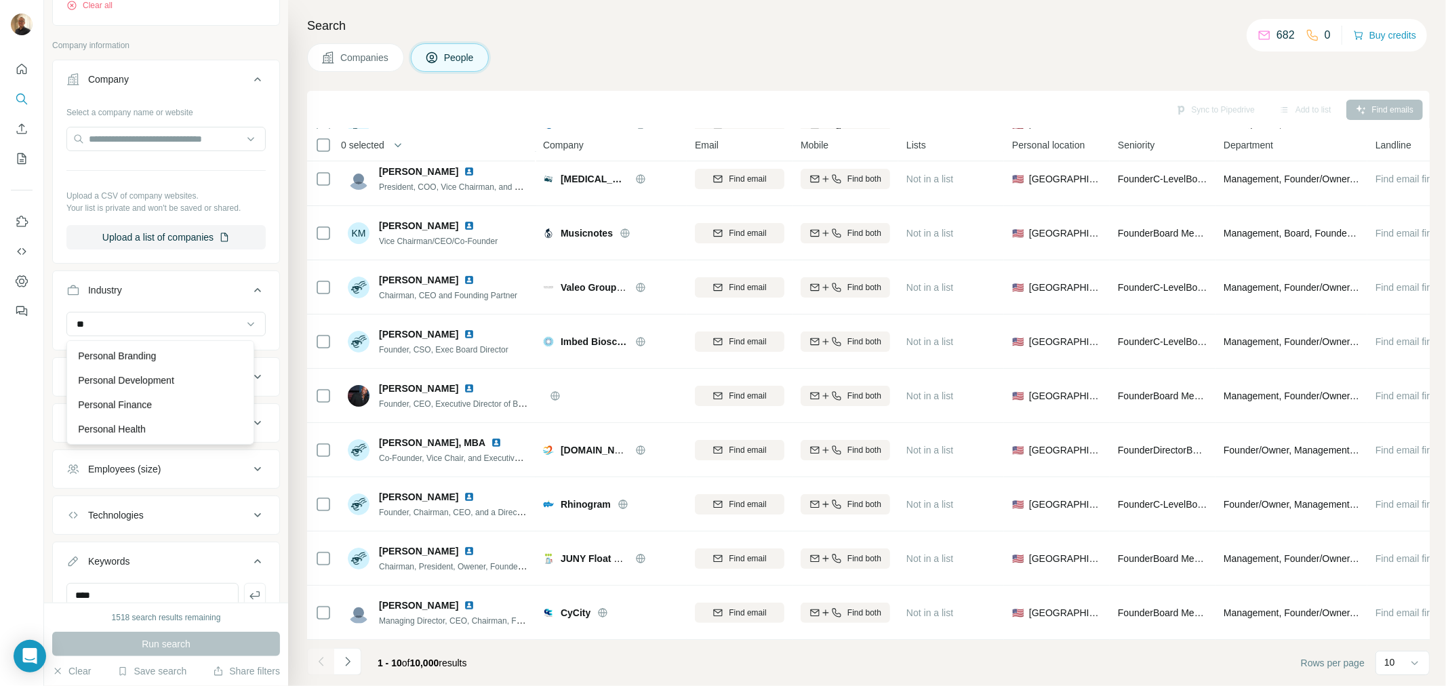
type input "*"
type input "******"
click at [134, 397] on div "Consumer Goods" at bounding box center [160, 405] width 181 height 24
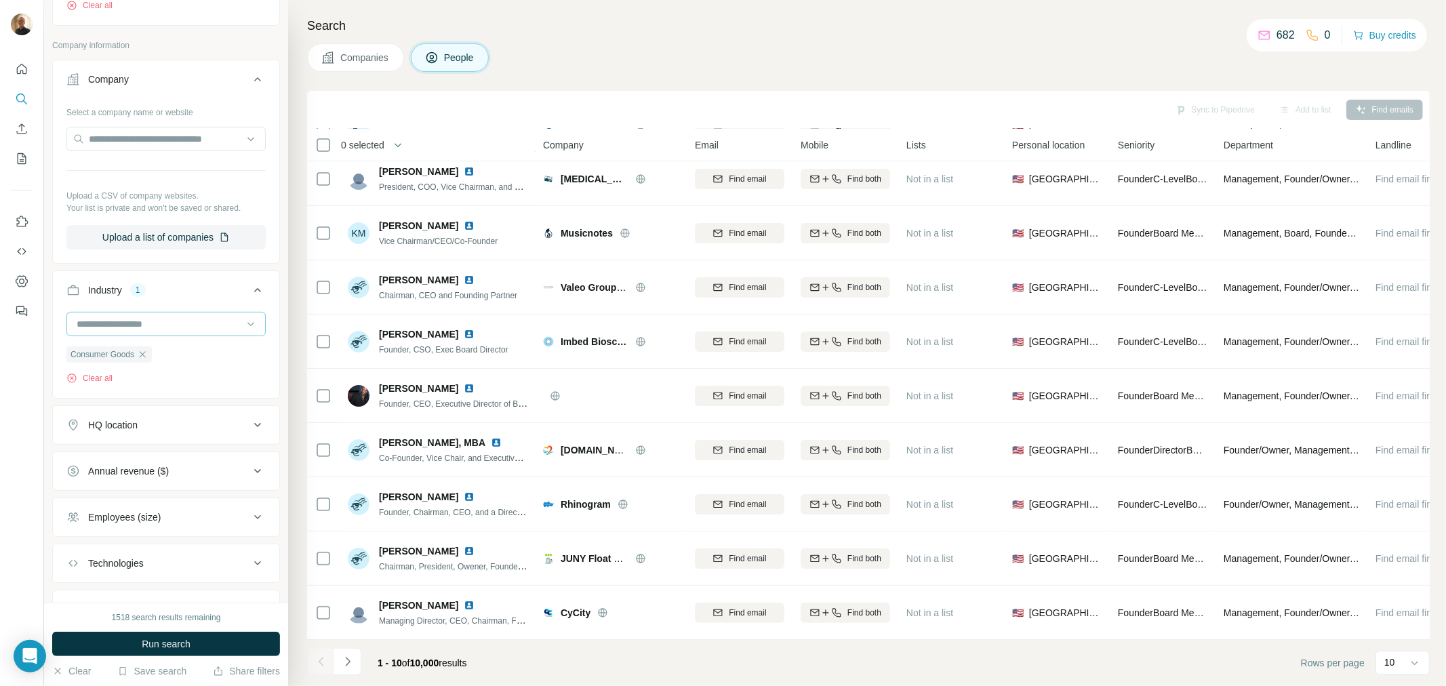
click at [186, 319] on input at bounding box center [158, 324] width 167 height 15
click at [109, 324] on input at bounding box center [158, 324] width 167 height 15
click at [115, 316] on div at bounding box center [158, 324] width 167 height 23
click at [132, 324] on input at bounding box center [158, 324] width 167 height 15
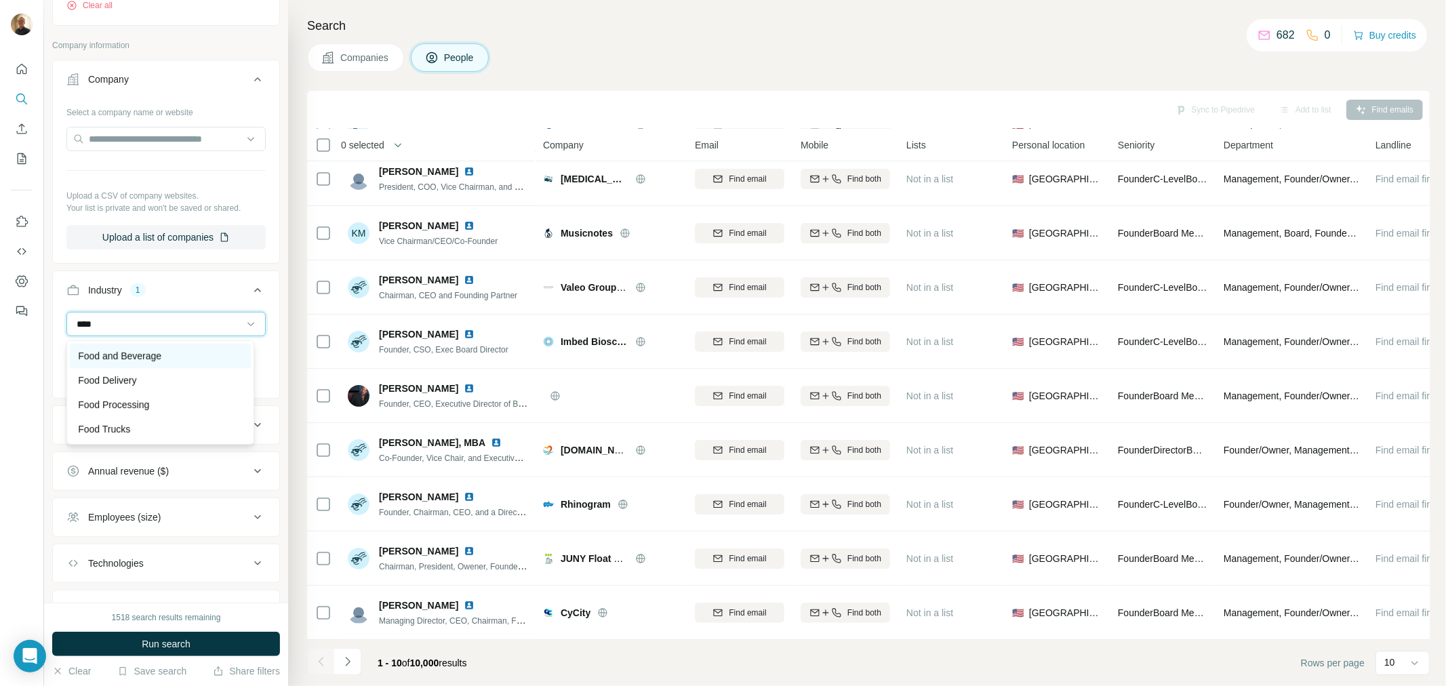
type input "****"
click at [150, 357] on p "Food and Beverage" at bounding box center [119, 356] width 83 height 14
click at [158, 324] on input at bounding box center [158, 324] width 167 height 15
click at [85, 322] on input at bounding box center [158, 324] width 167 height 15
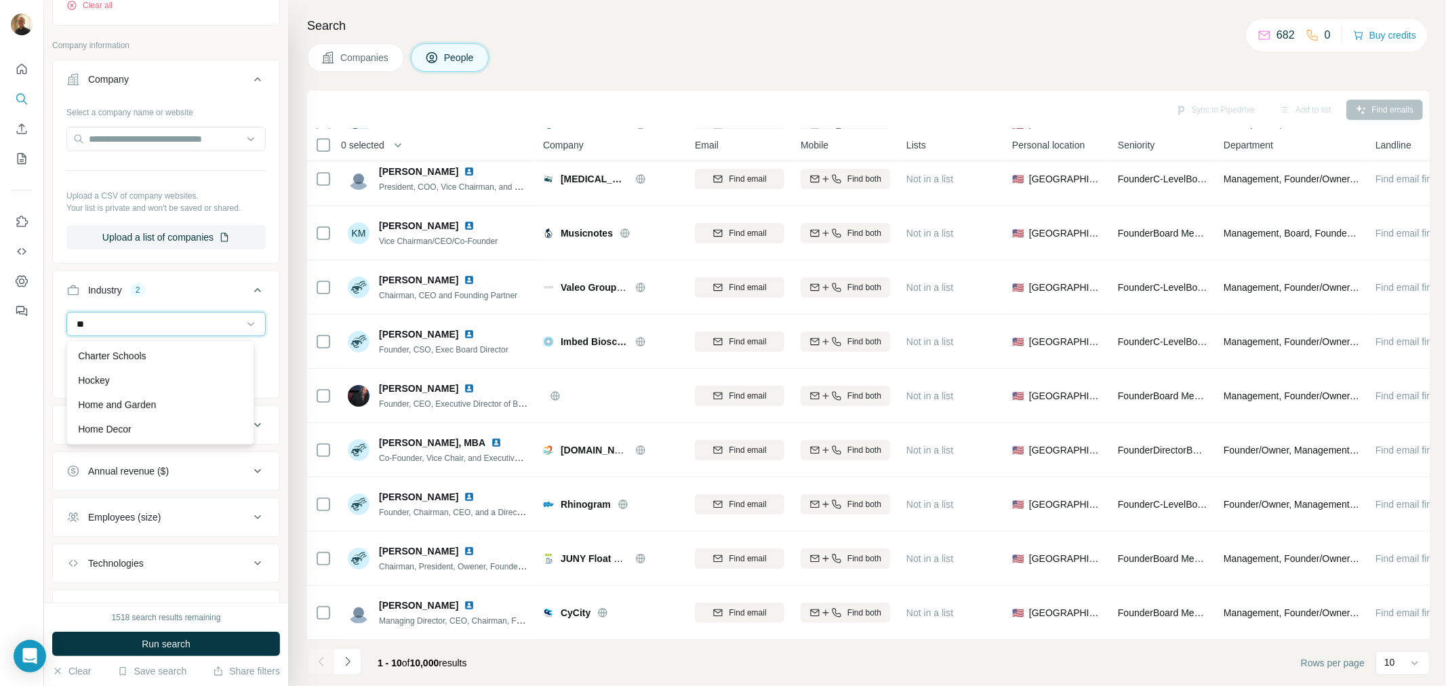
type input "*"
type input "********"
click at [119, 401] on p "Consumer Goods" at bounding box center [115, 405] width 75 height 14
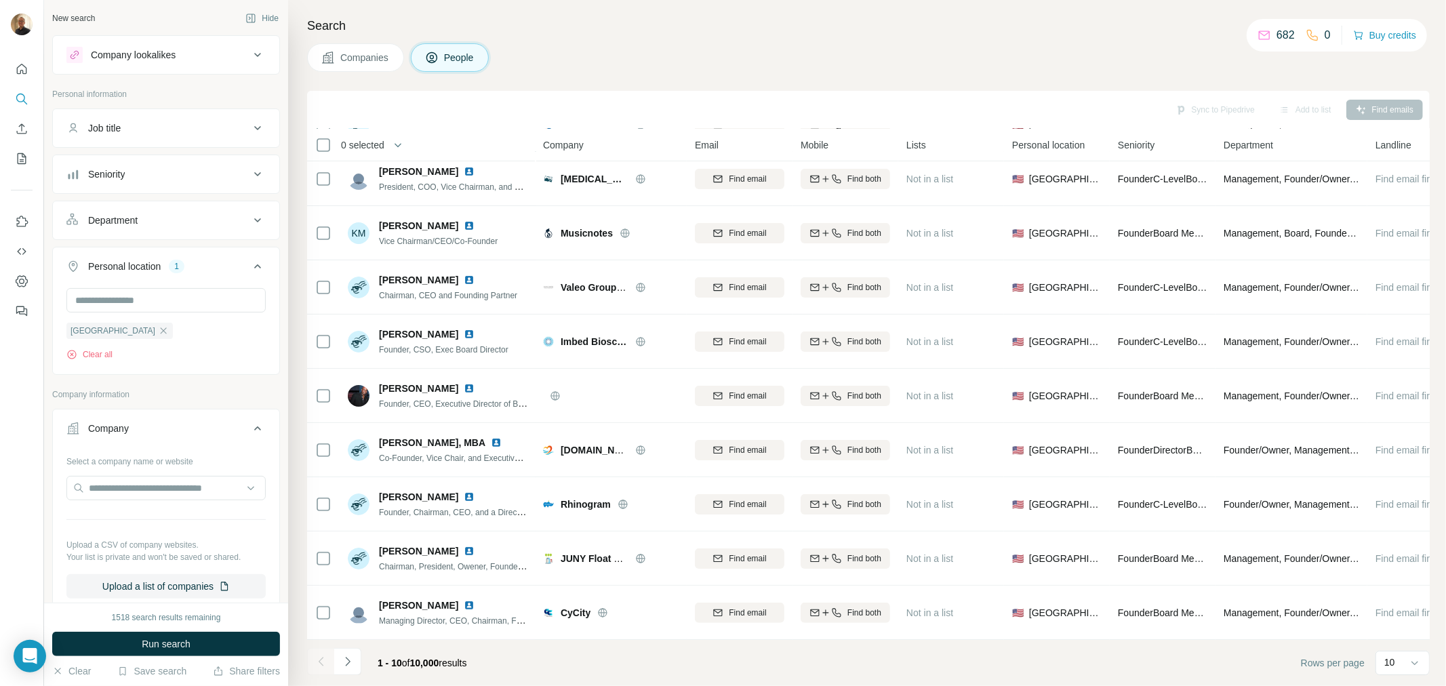
click at [129, 123] on div "Job title" at bounding box center [157, 128] width 183 height 14
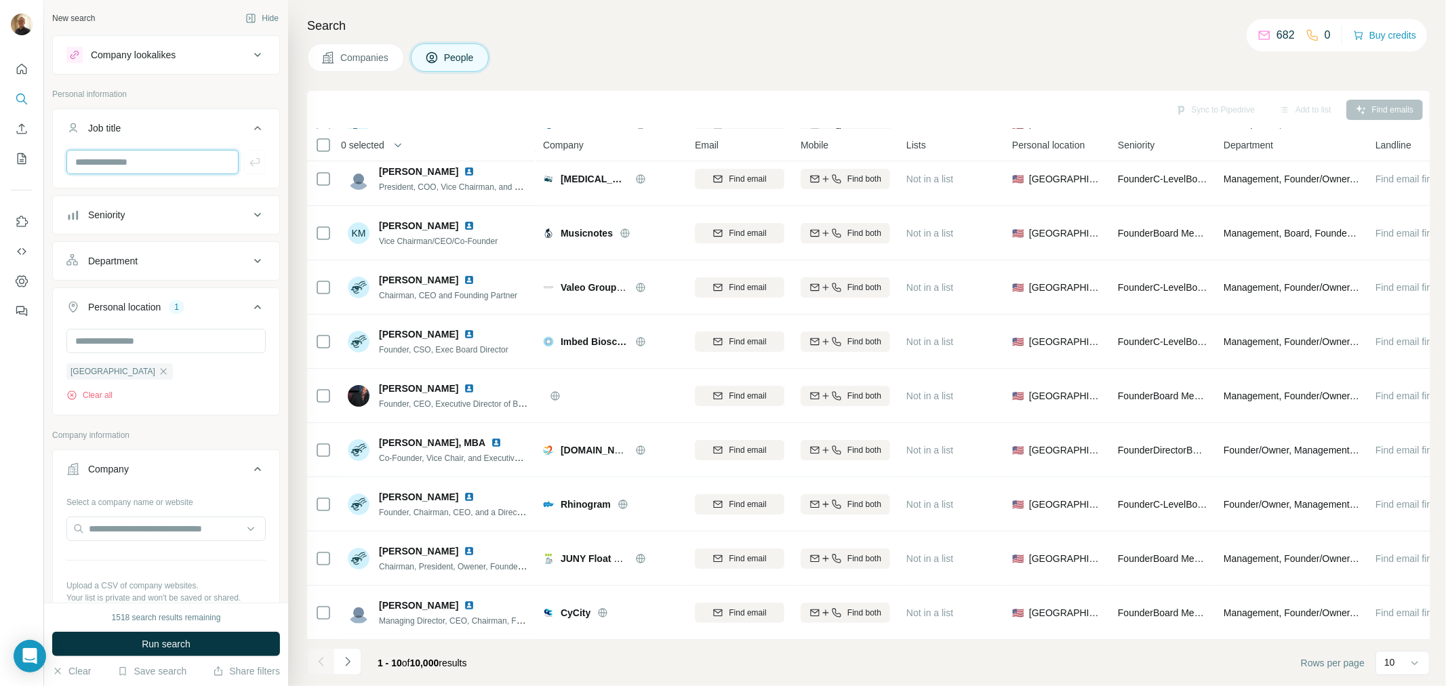
click at [133, 164] on input "text" at bounding box center [152, 162] width 172 height 24
type input "**********"
click at [180, 639] on span "Run search" at bounding box center [166, 644] width 49 height 14
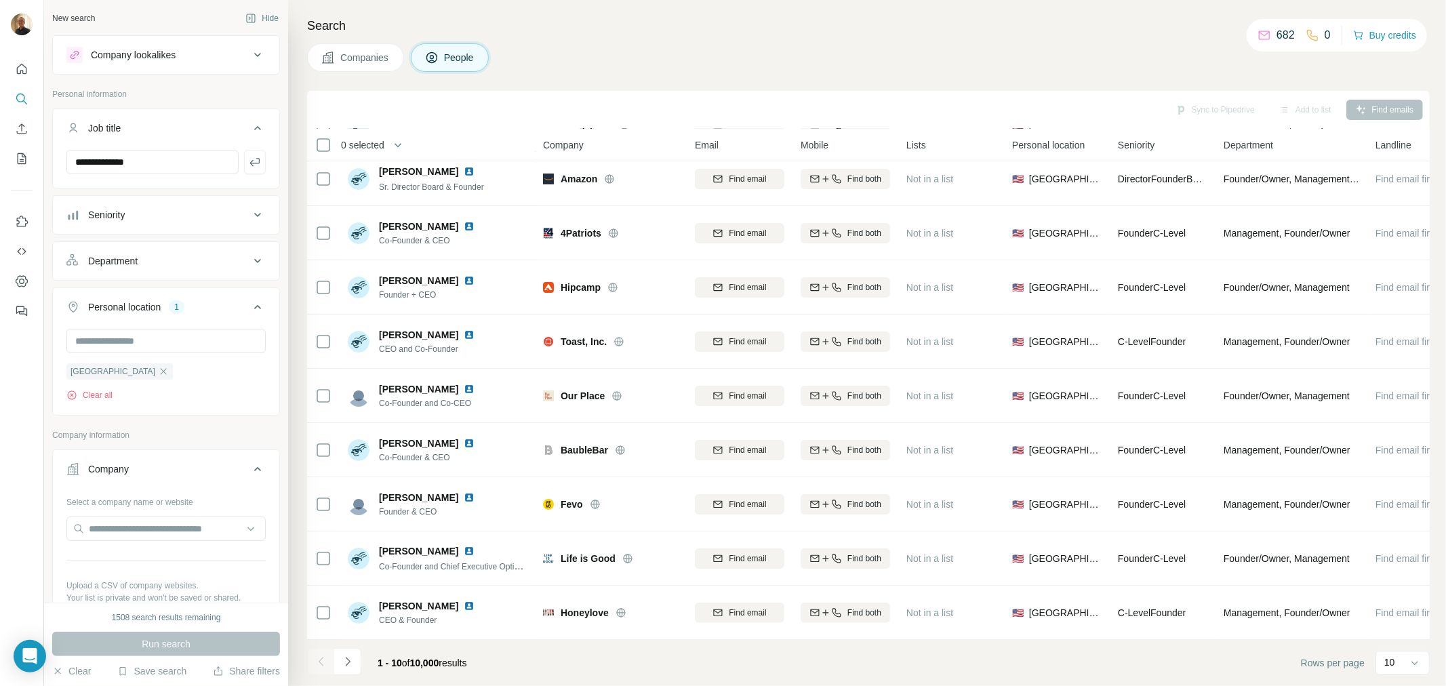
click at [136, 635] on div "Run search" at bounding box center [166, 644] width 228 height 24
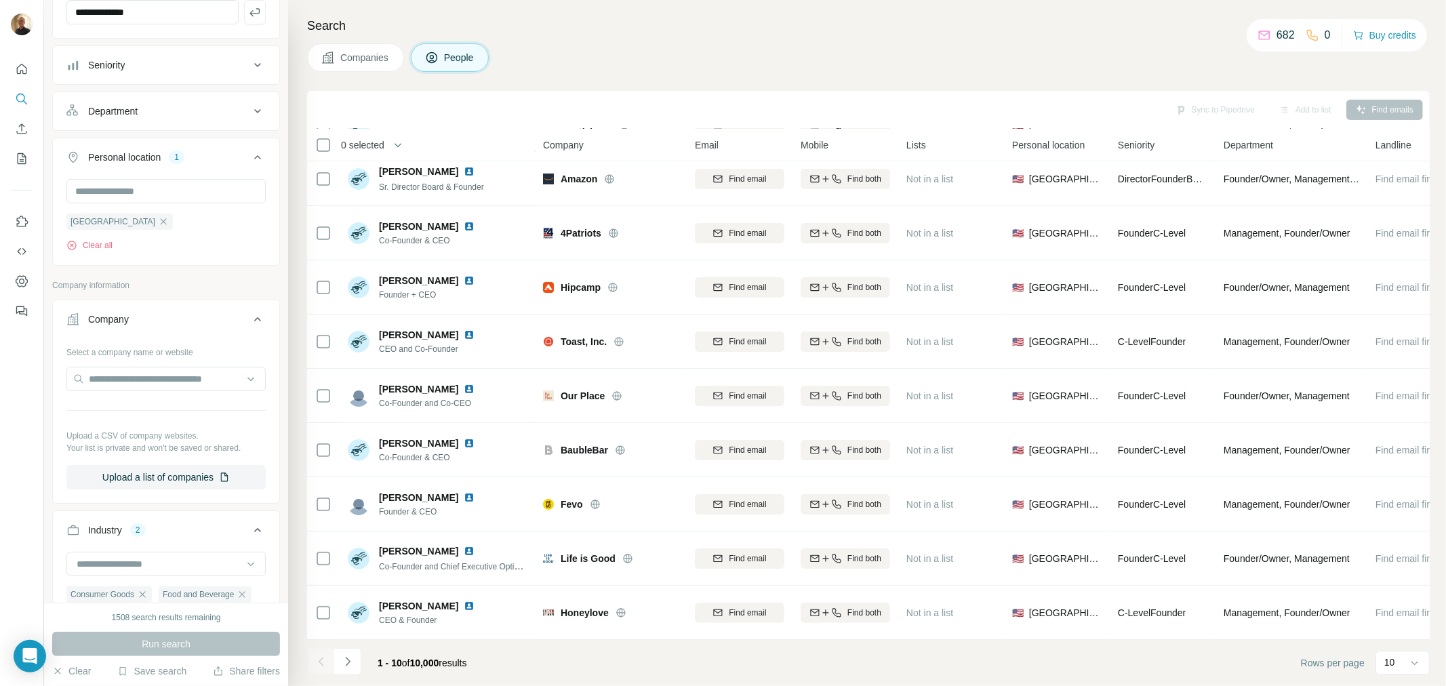
scroll to position [376, 0]
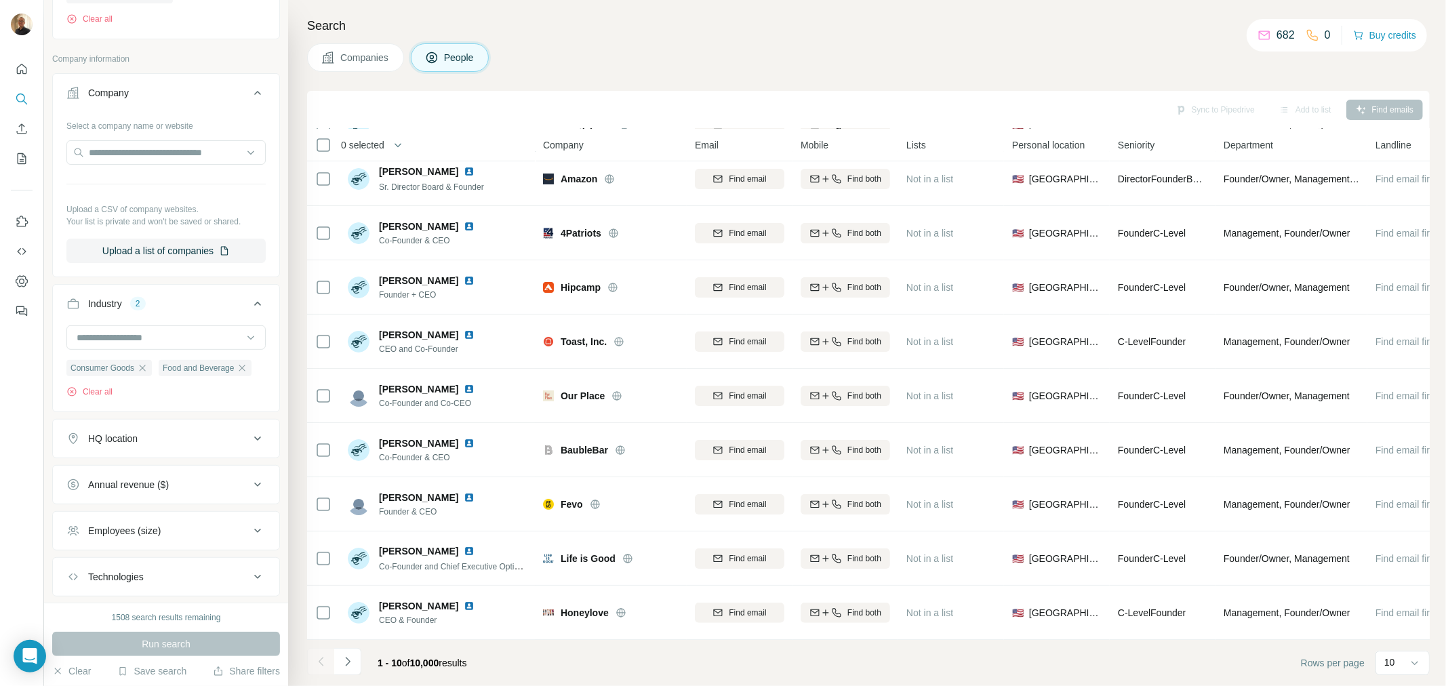
click at [175, 645] on div "Run search" at bounding box center [166, 644] width 228 height 24
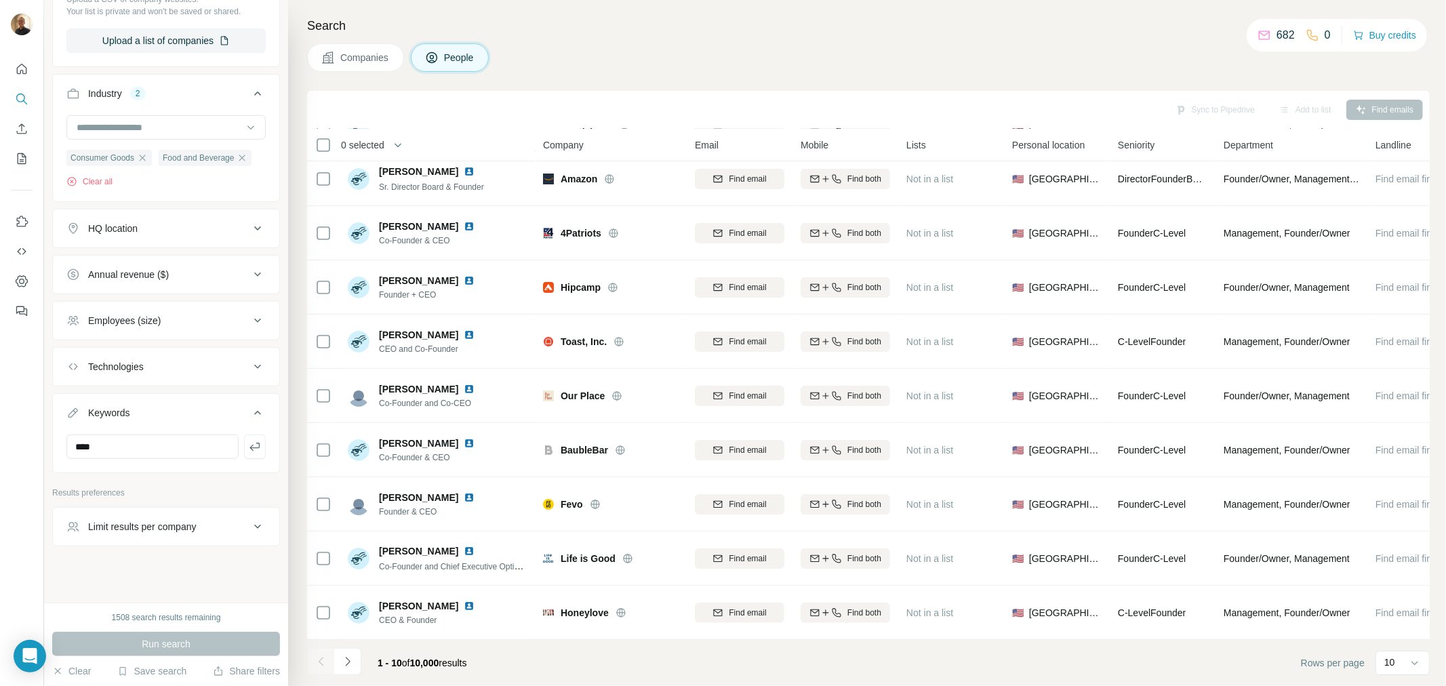
scroll to position [621, 0]
click at [165, 633] on div "Run search" at bounding box center [166, 644] width 228 height 24
click at [157, 646] on div "Run search" at bounding box center [166, 644] width 228 height 24
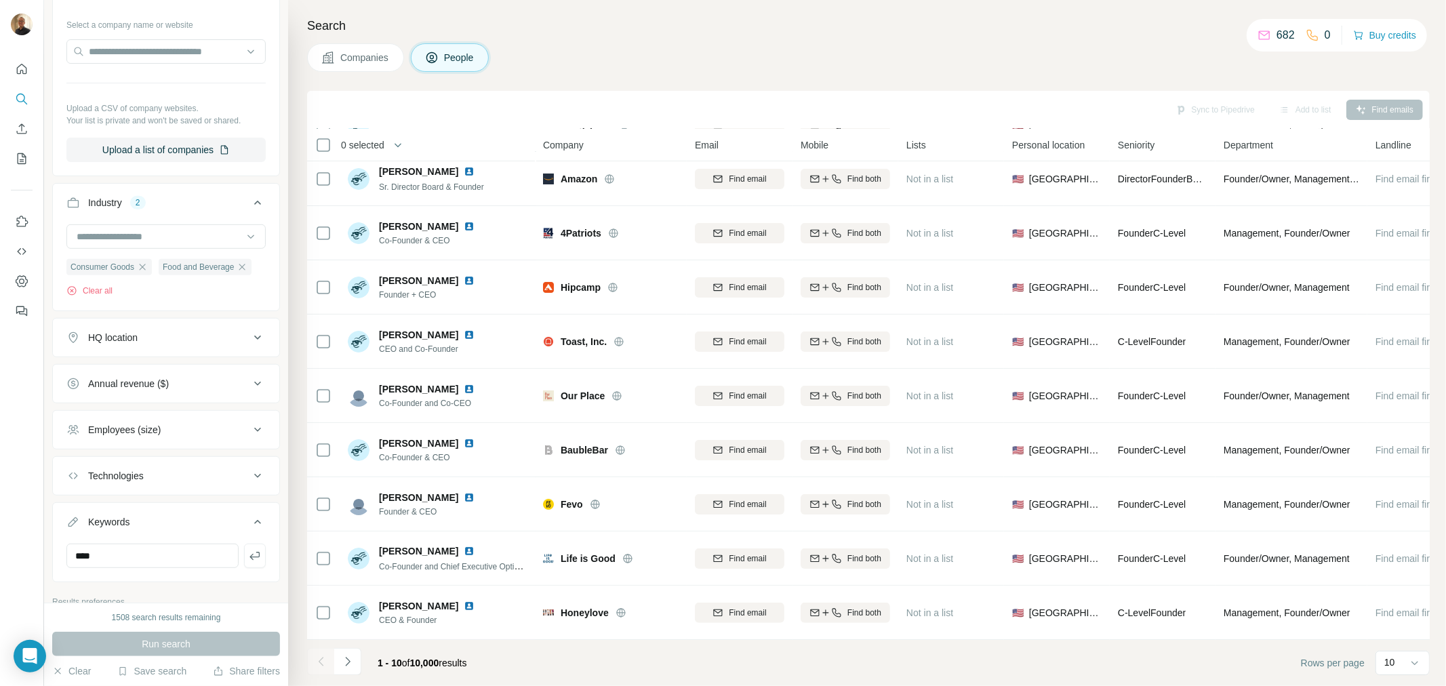
scroll to position [470, 0]
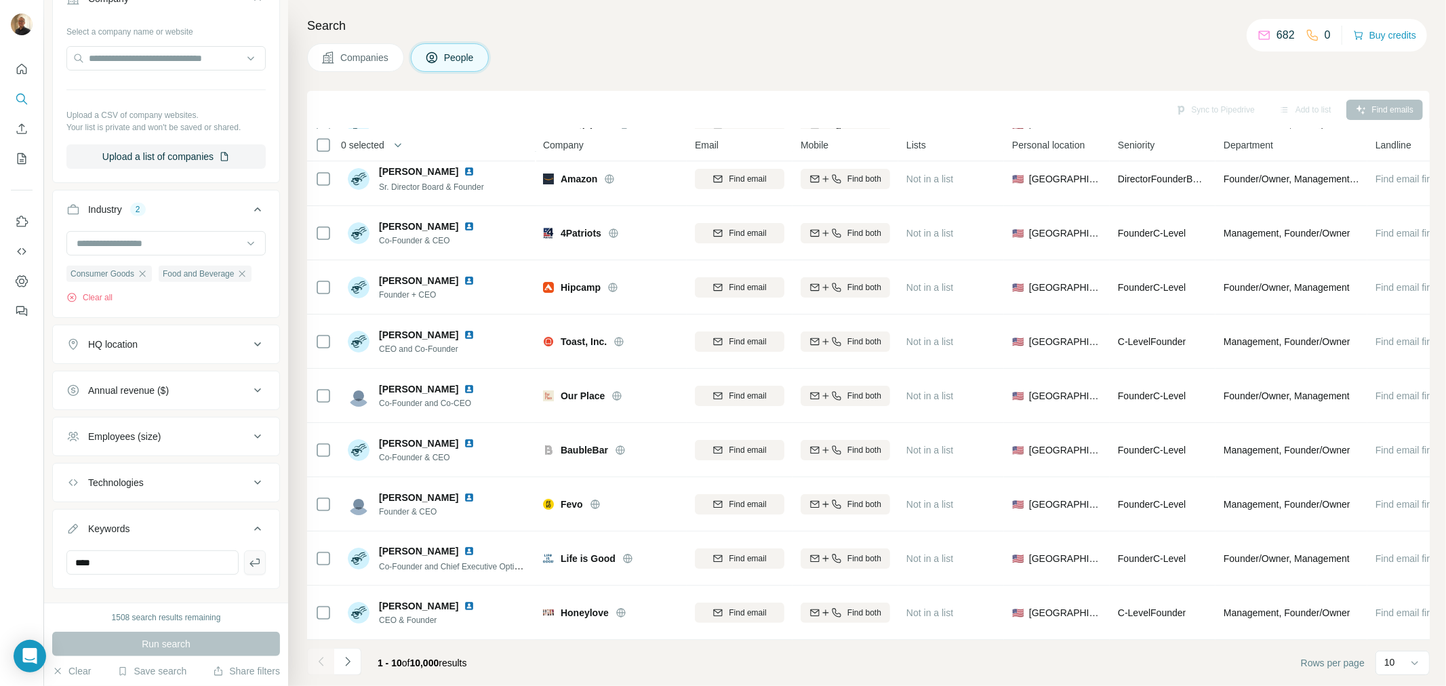
click at [248, 569] on icon "button" at bounding box center [255, 563] width 14 height 14
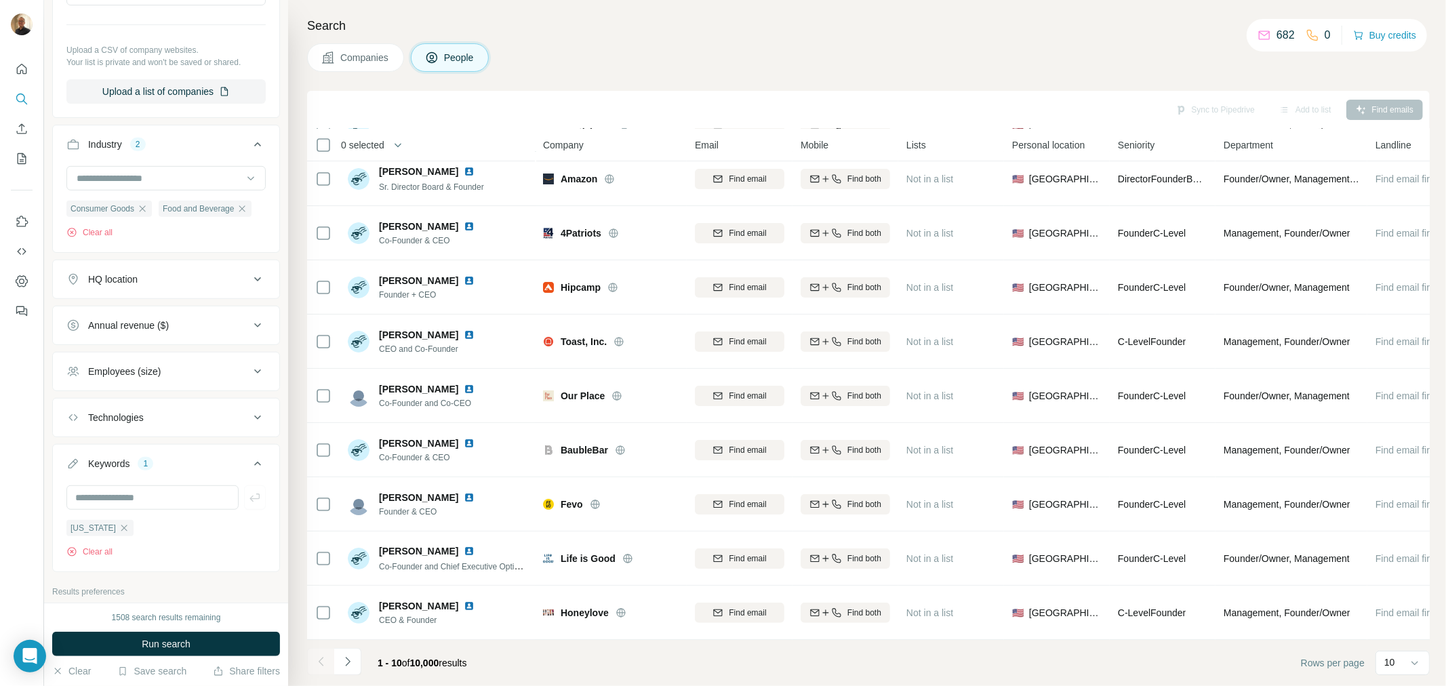
scroll to position [670, 0]
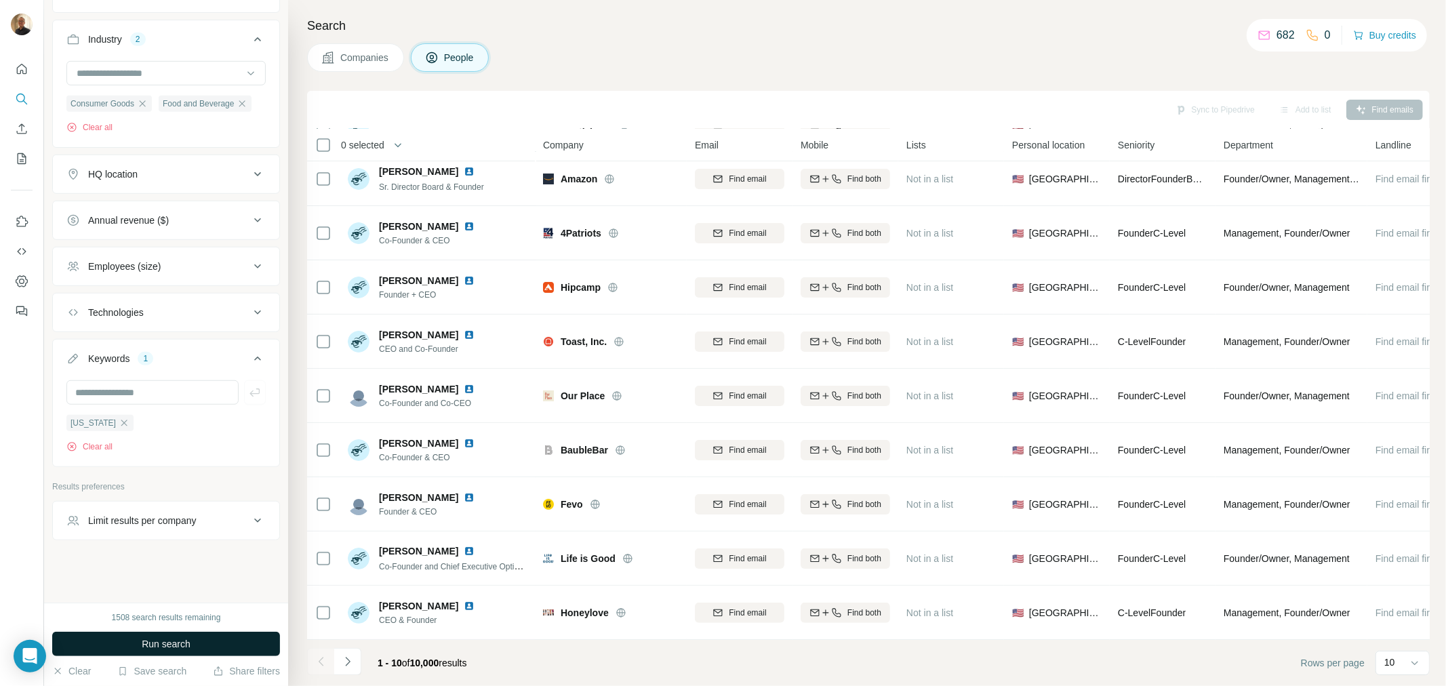
click at [161, 641] on span "Run search" at bounding box center [166, 644] width 49 height 14
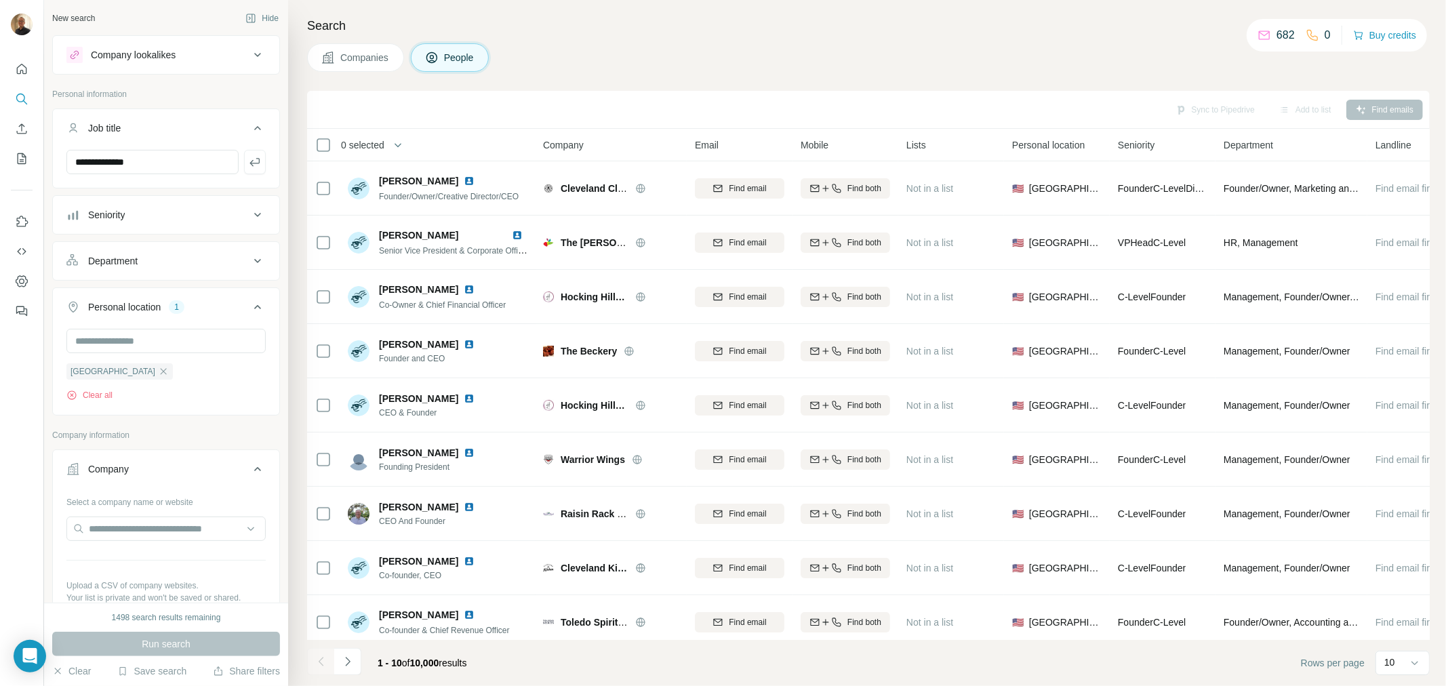
click at [138, 262] on div "Department" at bounding box center [112, 261] width 49 height 14
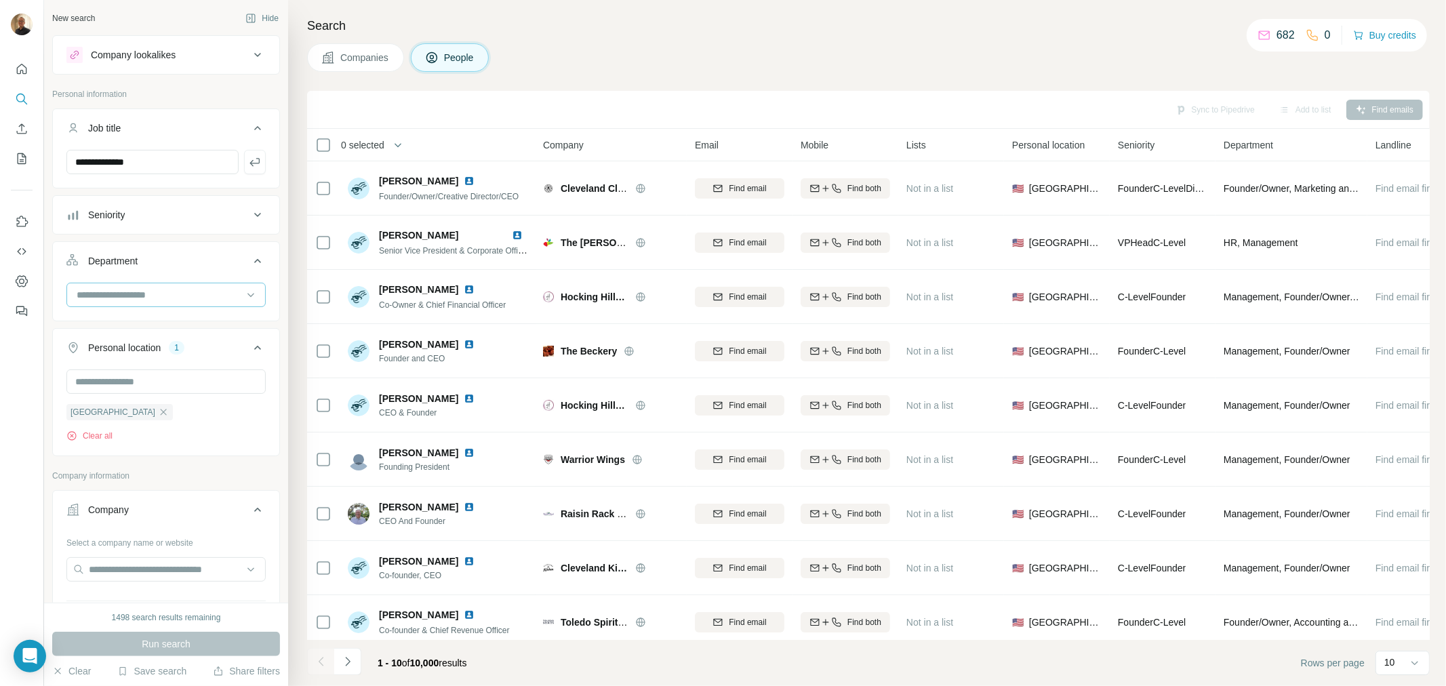
click at [140, 294] on input at bounding box center [158, 294] width 167 height 15
type input "*"
type input "**"
click at [109, 351] on p "Supply Chain" at bounding box center [106, 351] width 56 height 14
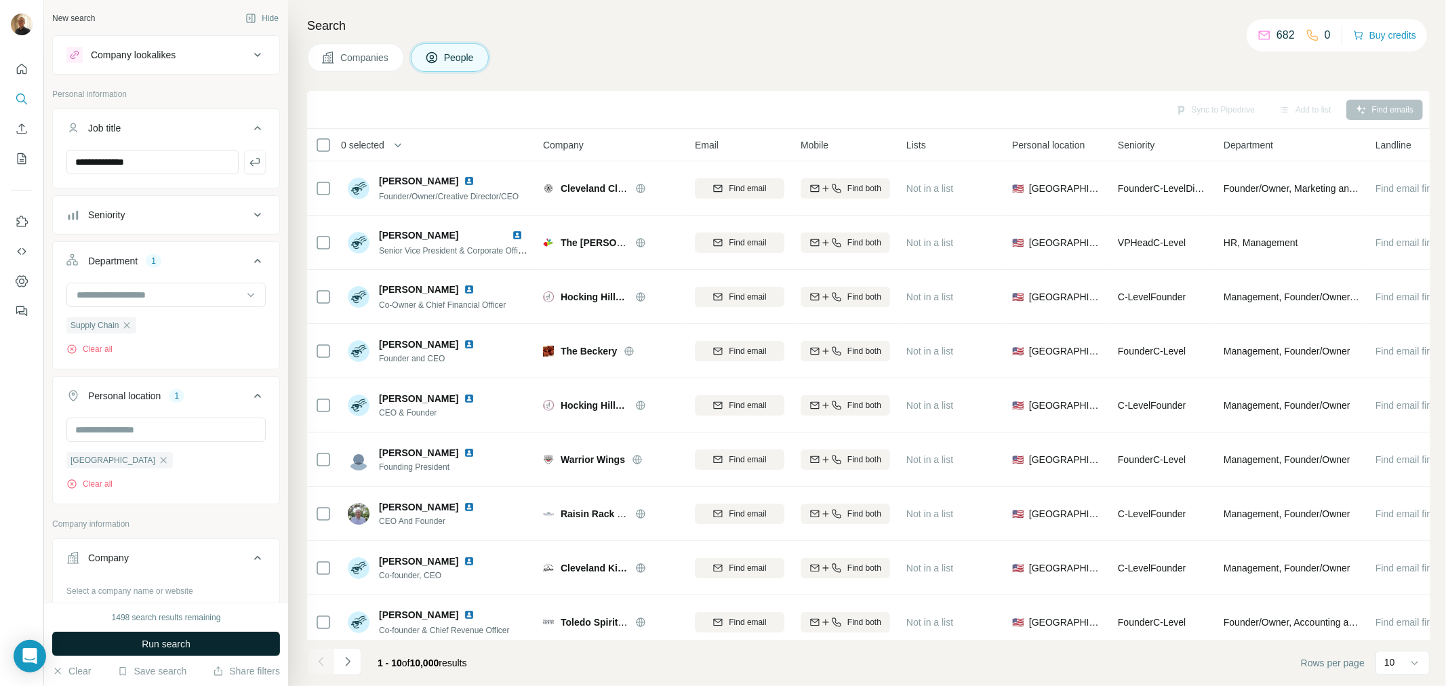
click at [214, 640] on button "Run search" at bounding box center [166, 644] width 228 height 24
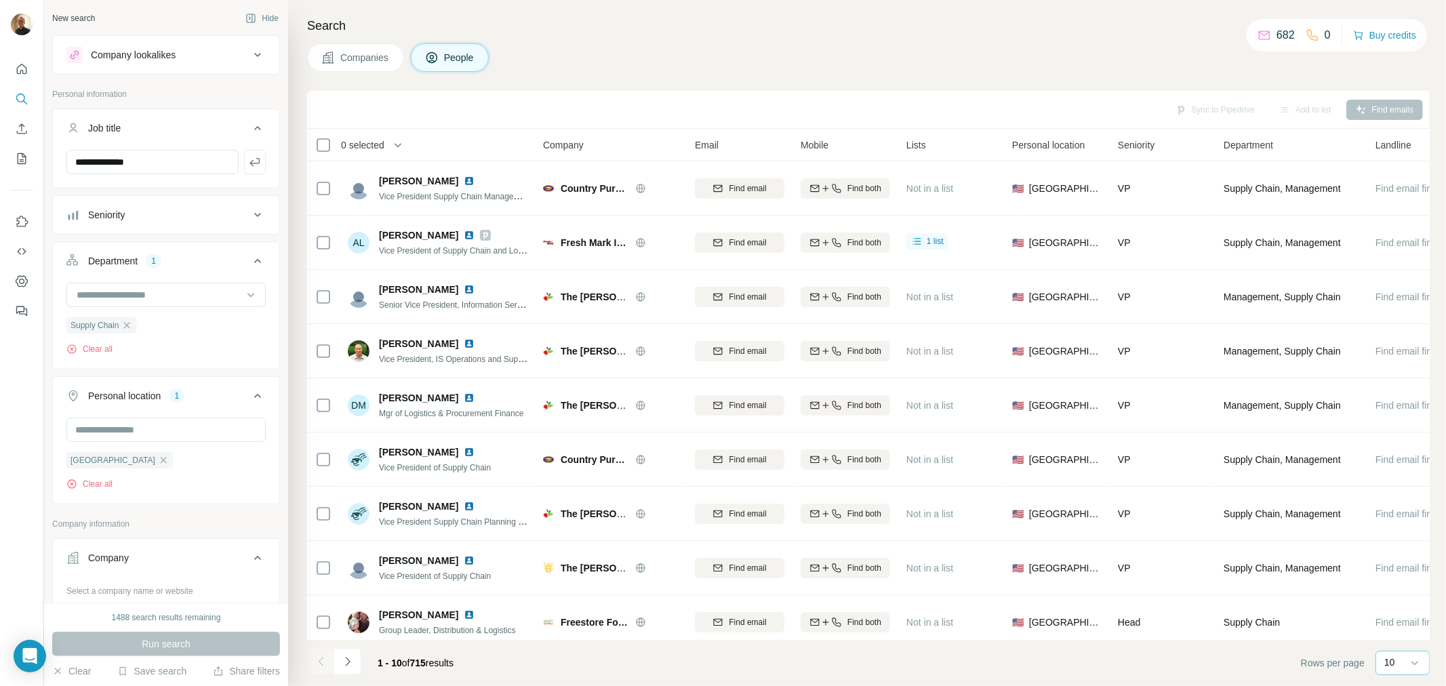
click at [1388, 654] on div "10" at bounding box center [1401, 662] width 34 height 23
click at [1400, 554] on div "60" at bounding box center [1402, 560] width 31 height 14
click at [224, 214] on div "Seniority" at bounding box center [157, 215] width 183 height 14
click at [79, 370] on icon at bounding box center [74, 372] width 16 height 16
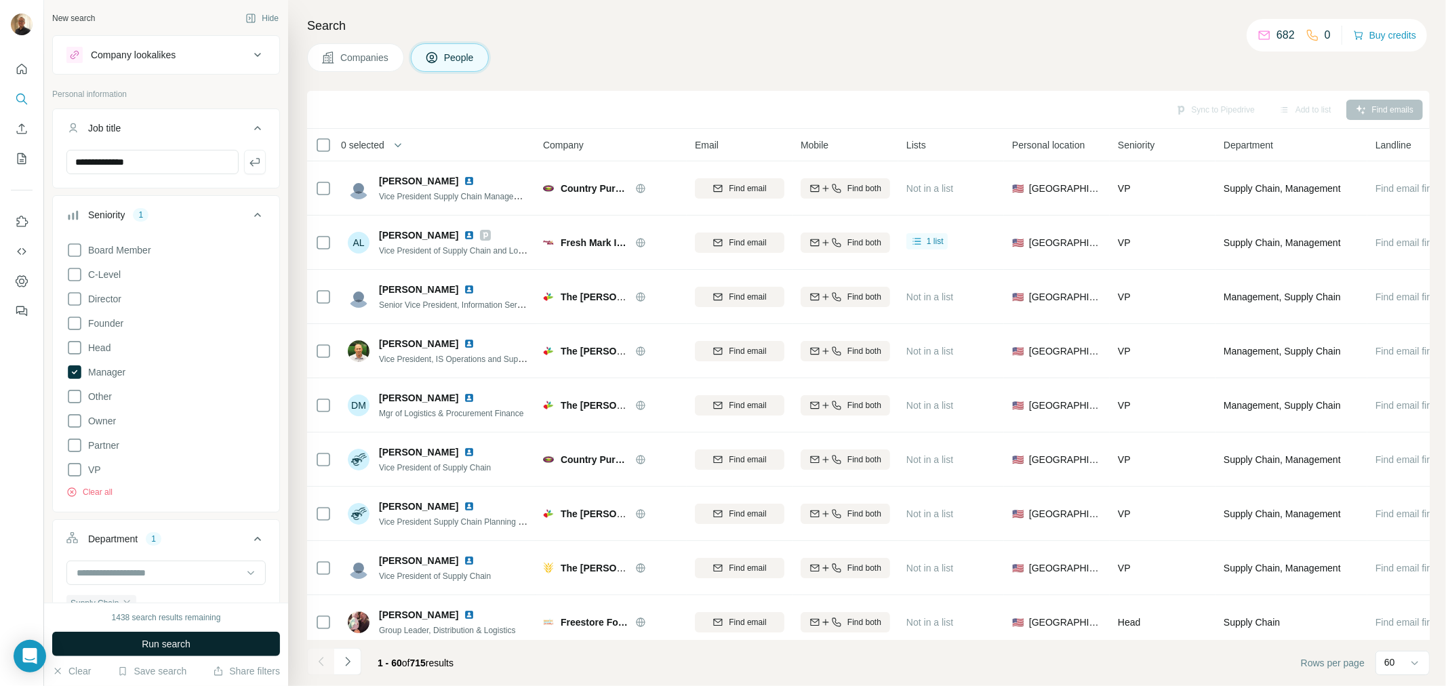
click at [148, 637] on span "Run search" at bounding box center [166, 644] width 49 height 14
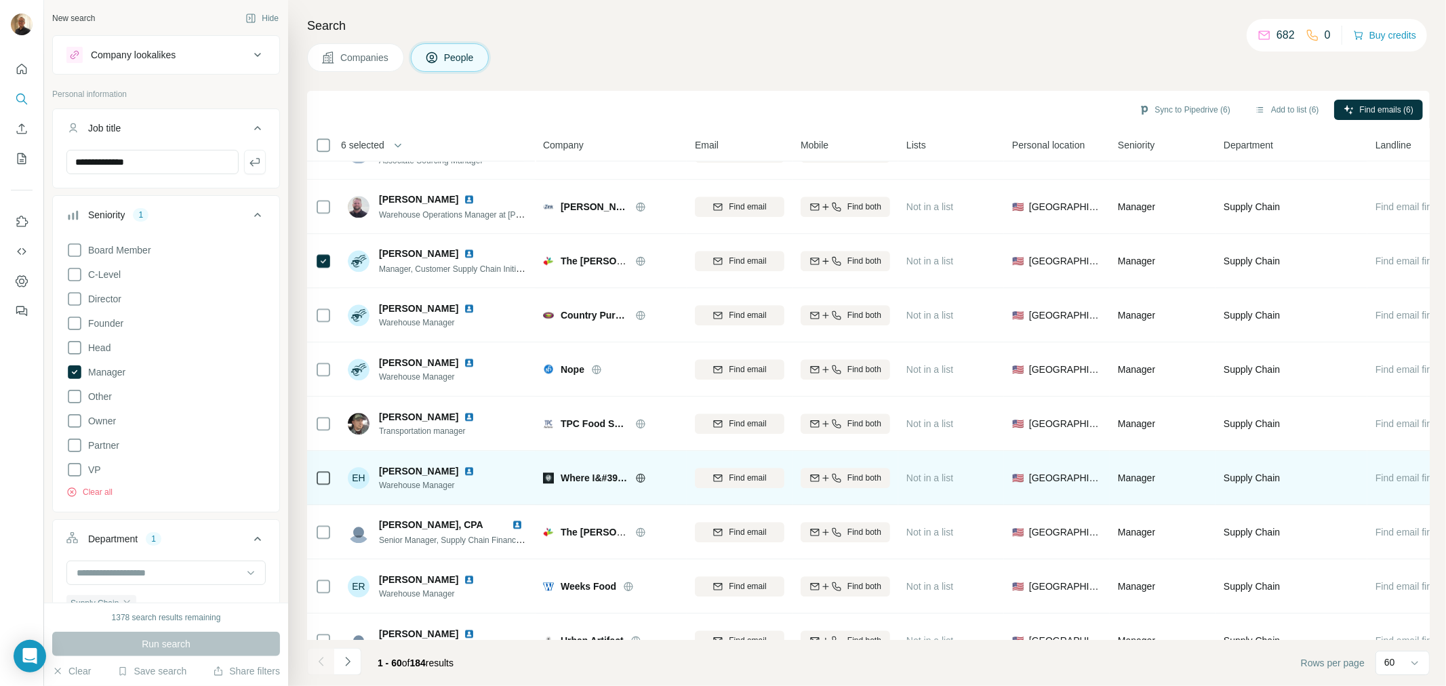
scroll to position [2782, 0]
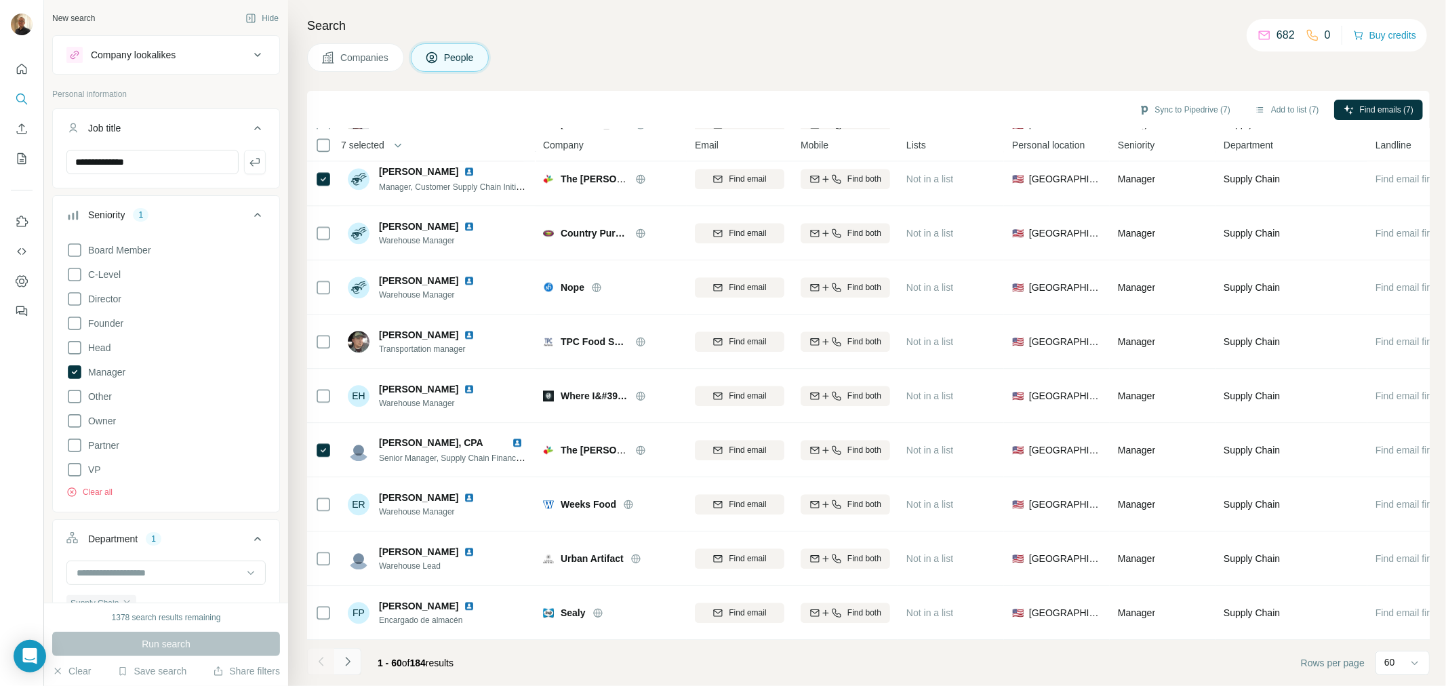
click at [346, 664] on icon "Navigate to next page" at bounding box center [348, 662] width 14 height 14
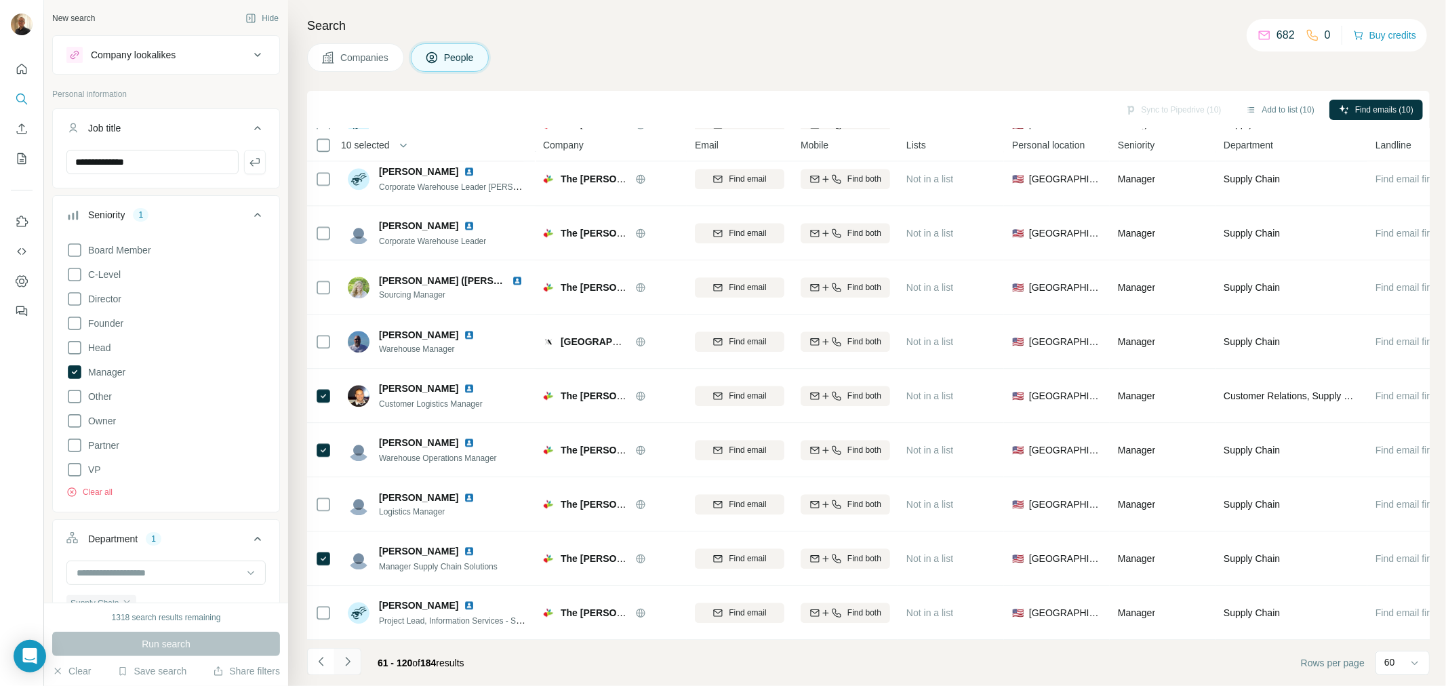
click at [349, 664] on icon "Navigate to next page" at bounding box center [348, 662] width 14 height 14
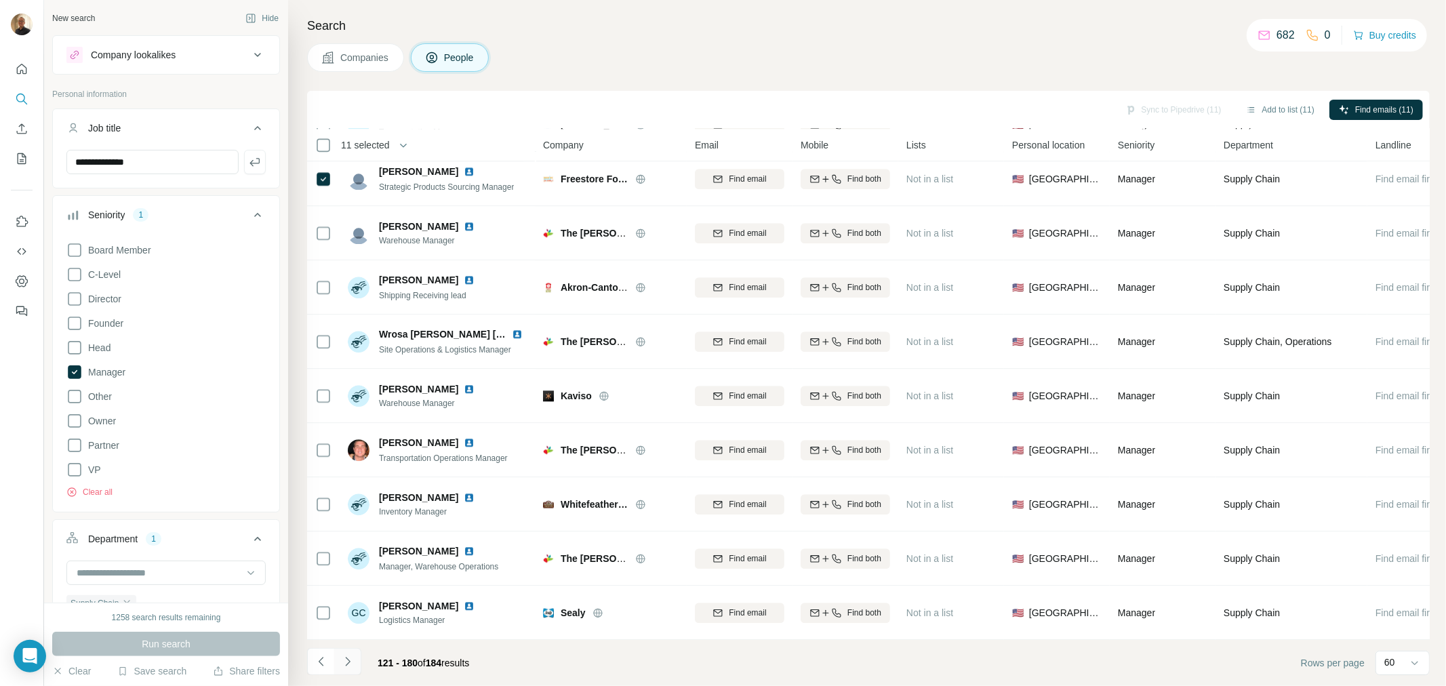
click at [344, 660] on icon "Navigate to next page" at bounding box center [348, 662] width 14 height 14
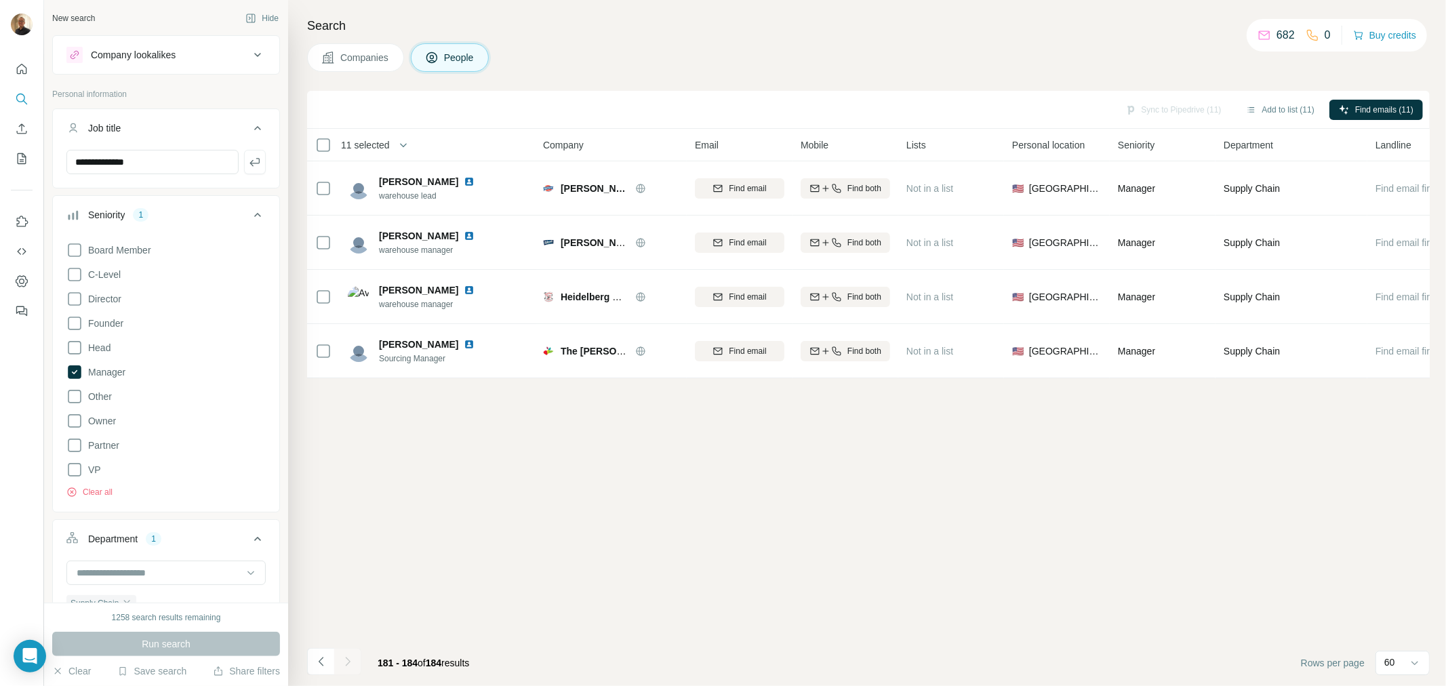
scroll to position [0, 0]
click at [70, 346] on icon at bounding box center [74, 348] width 16 height 16
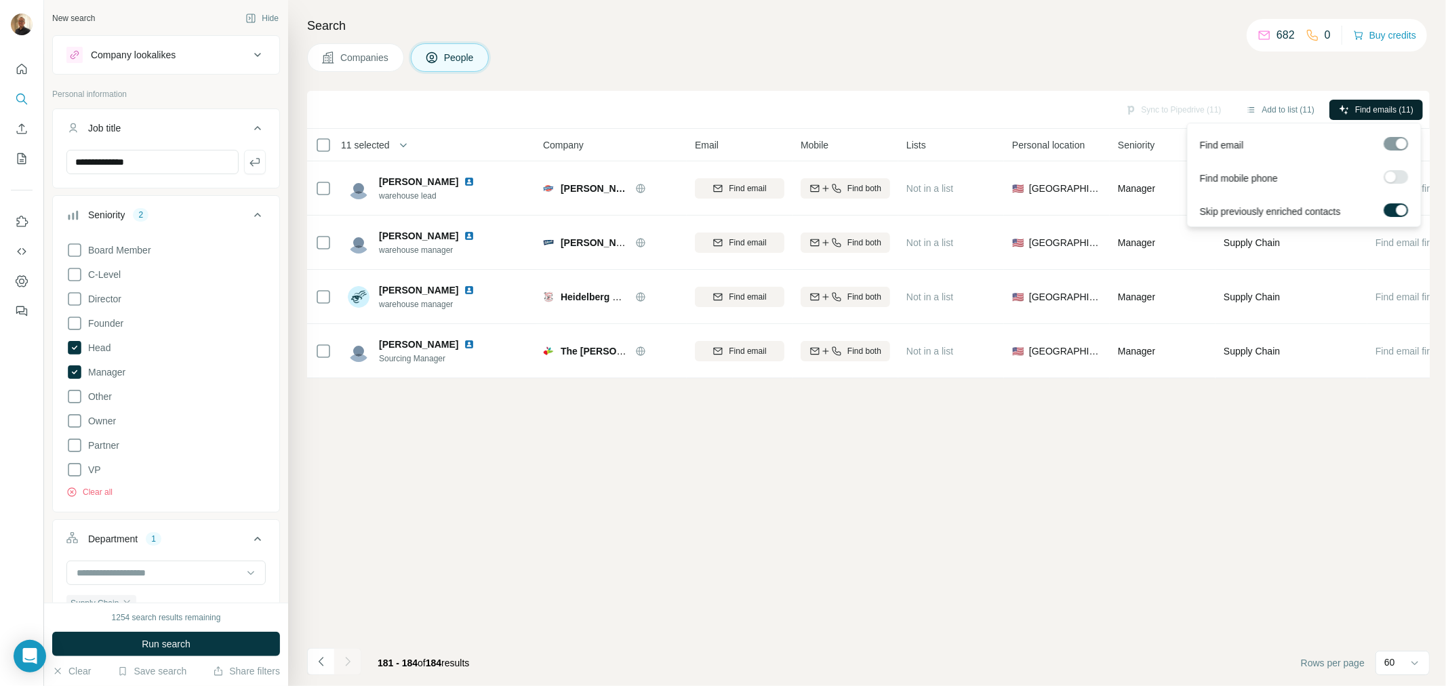
click at [1363, 104] on span "Find emails (11)" at bounding box center [1384, 110] width 58 height 12
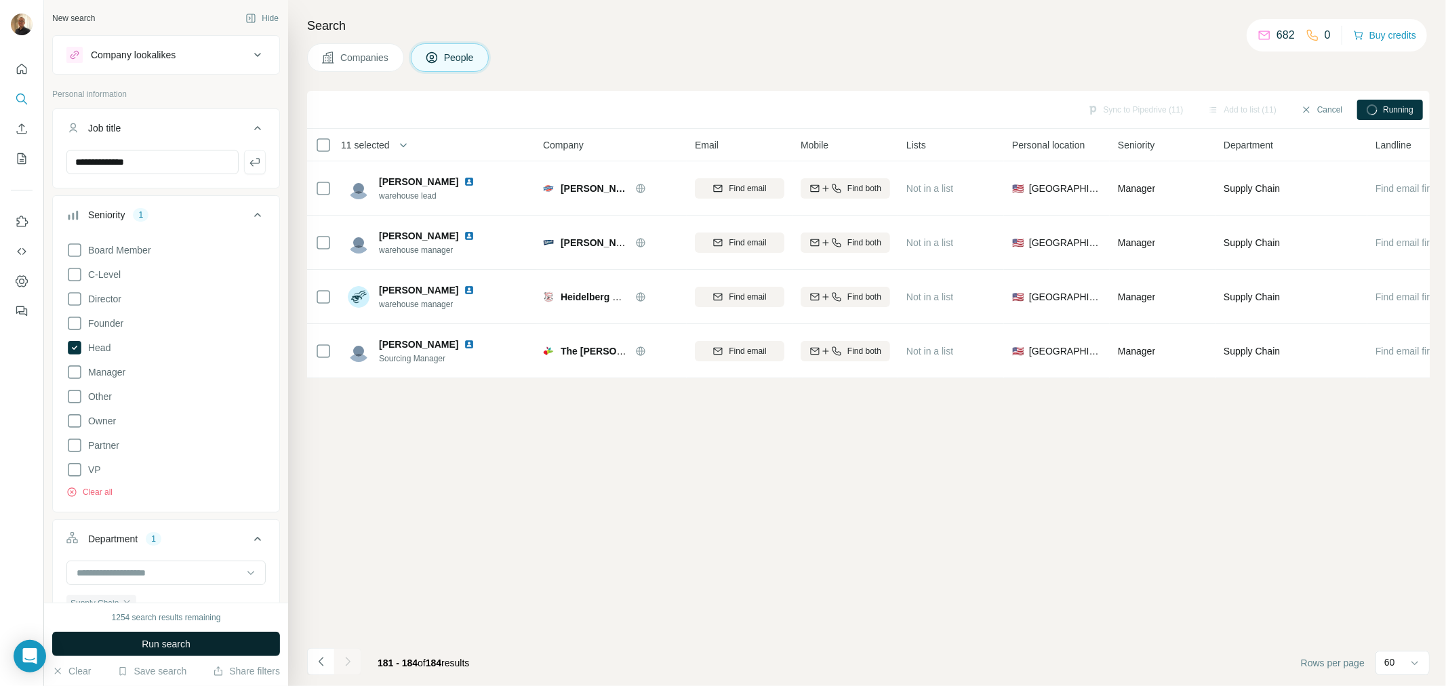
click at [190, 649] on span "Run search" at bounding box center [166, 644] width 49 height 14
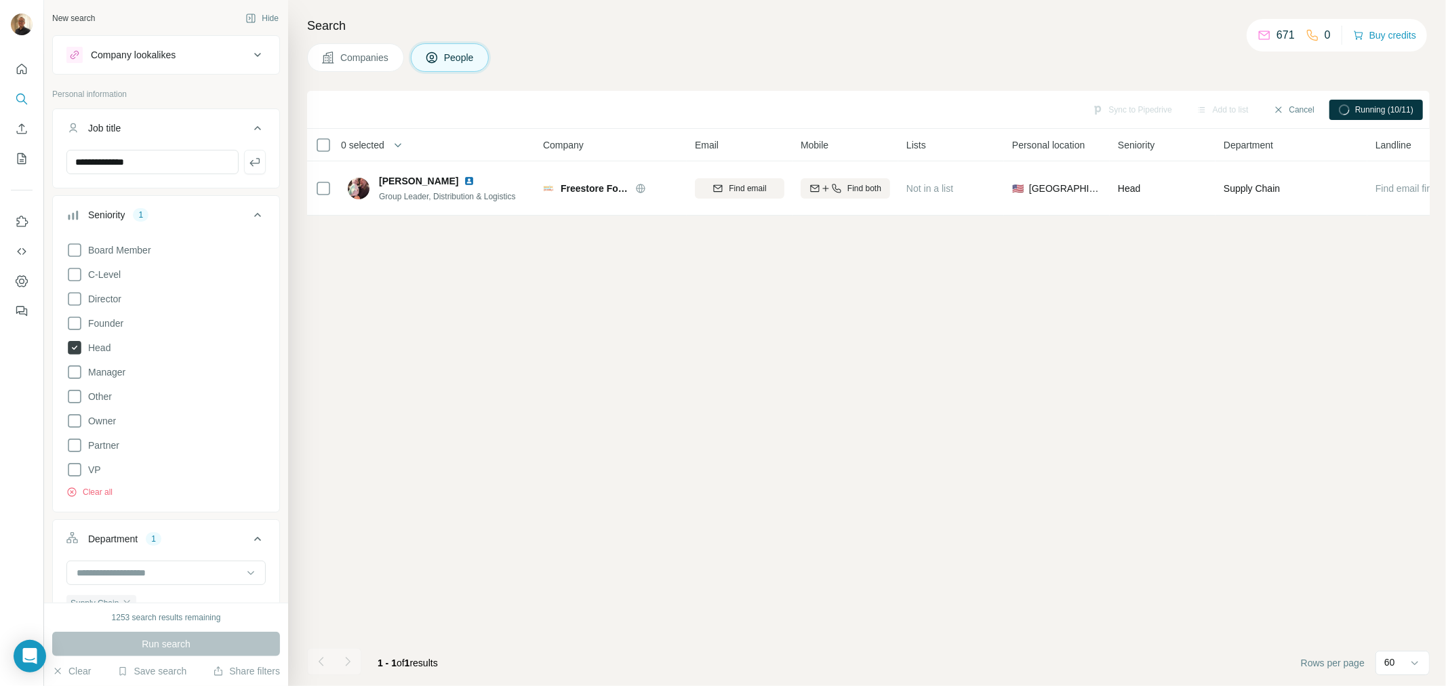
click at [77, 342] on icon at bounding box center [75, 348] width 14 height 14
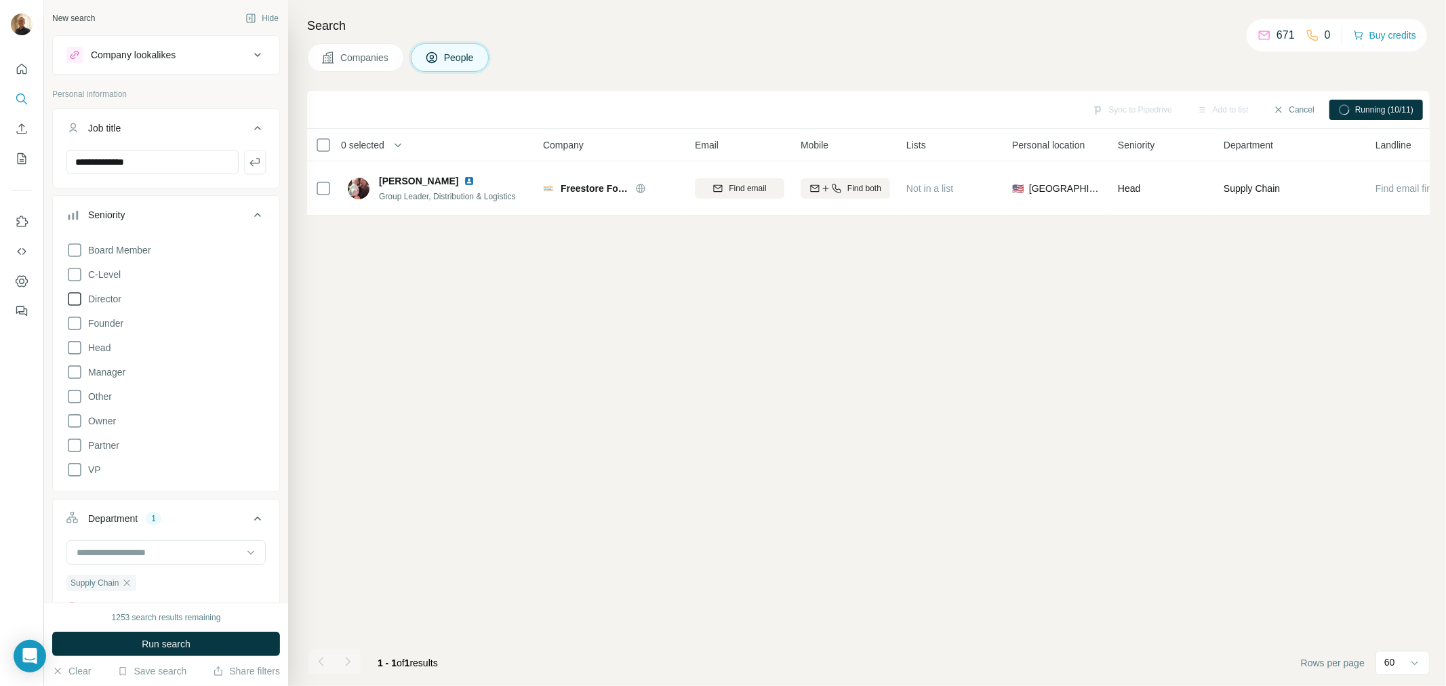
click at [78, 300] on icon at bounding box center [74, 299] width 16 height 16
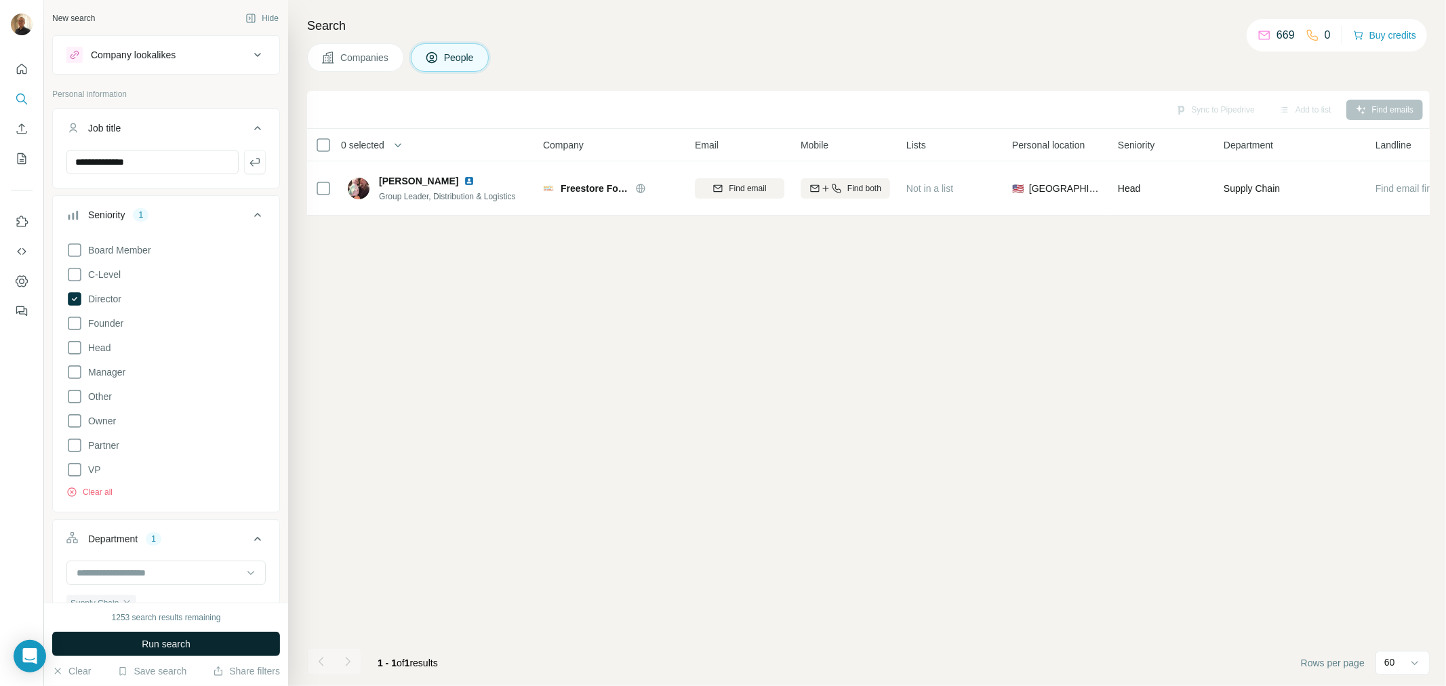
click at [178, 639] on span "Run search" at bounding box center [166, 644] width 49 height 14
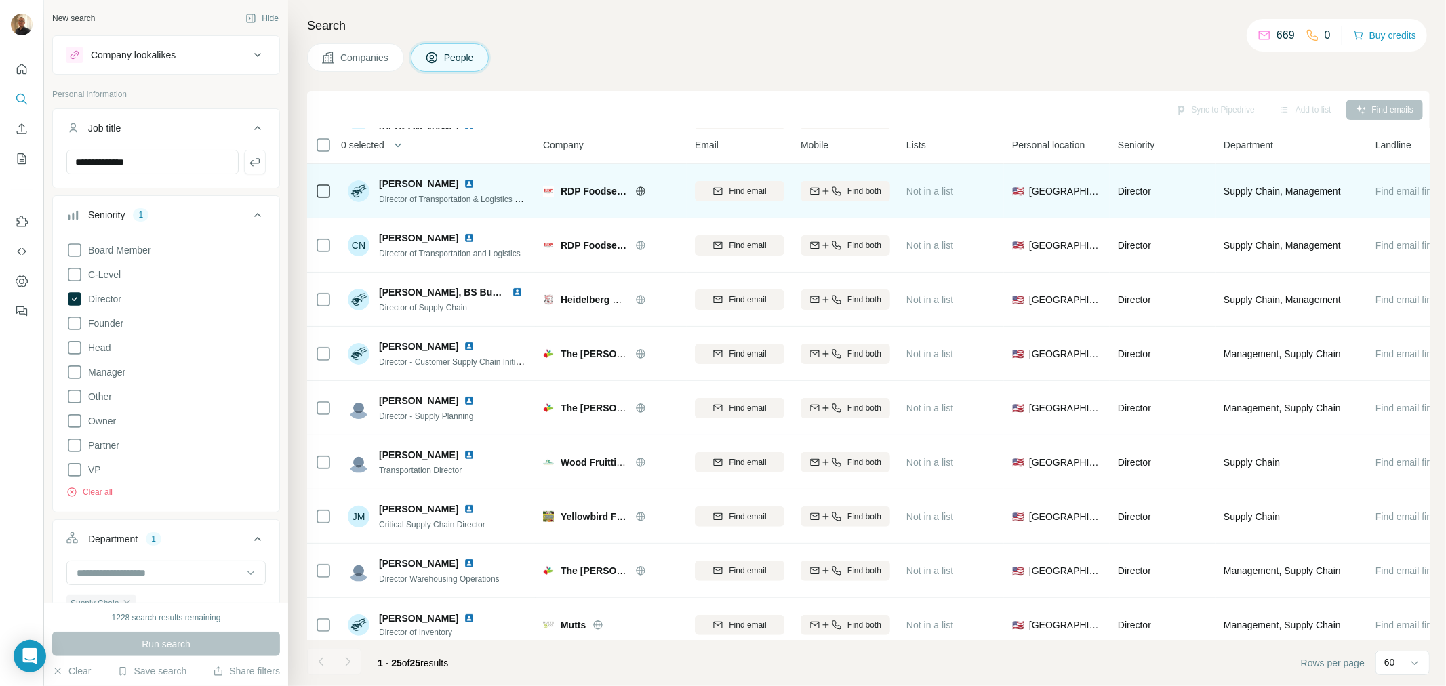
scroll to position [226, 0]
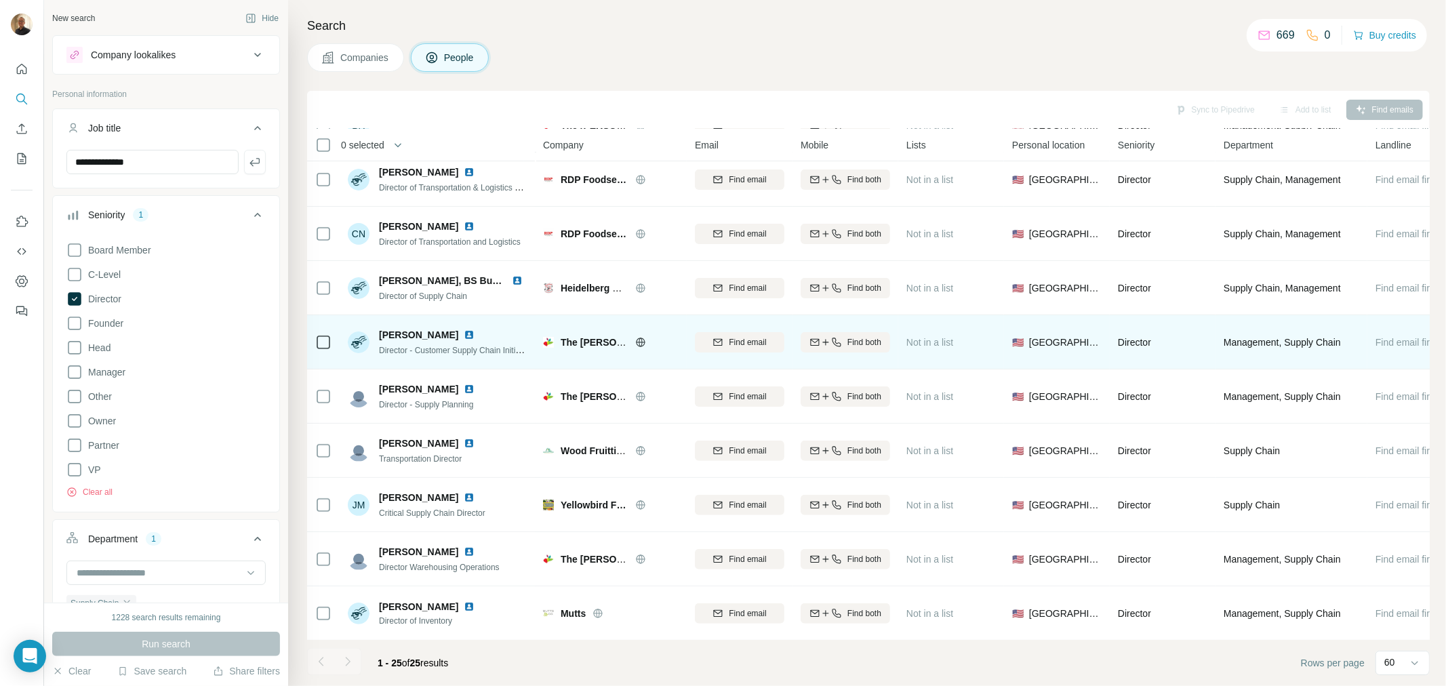
click at [315, 346] on icon at bounding box center [323, 342] width 16 height 16
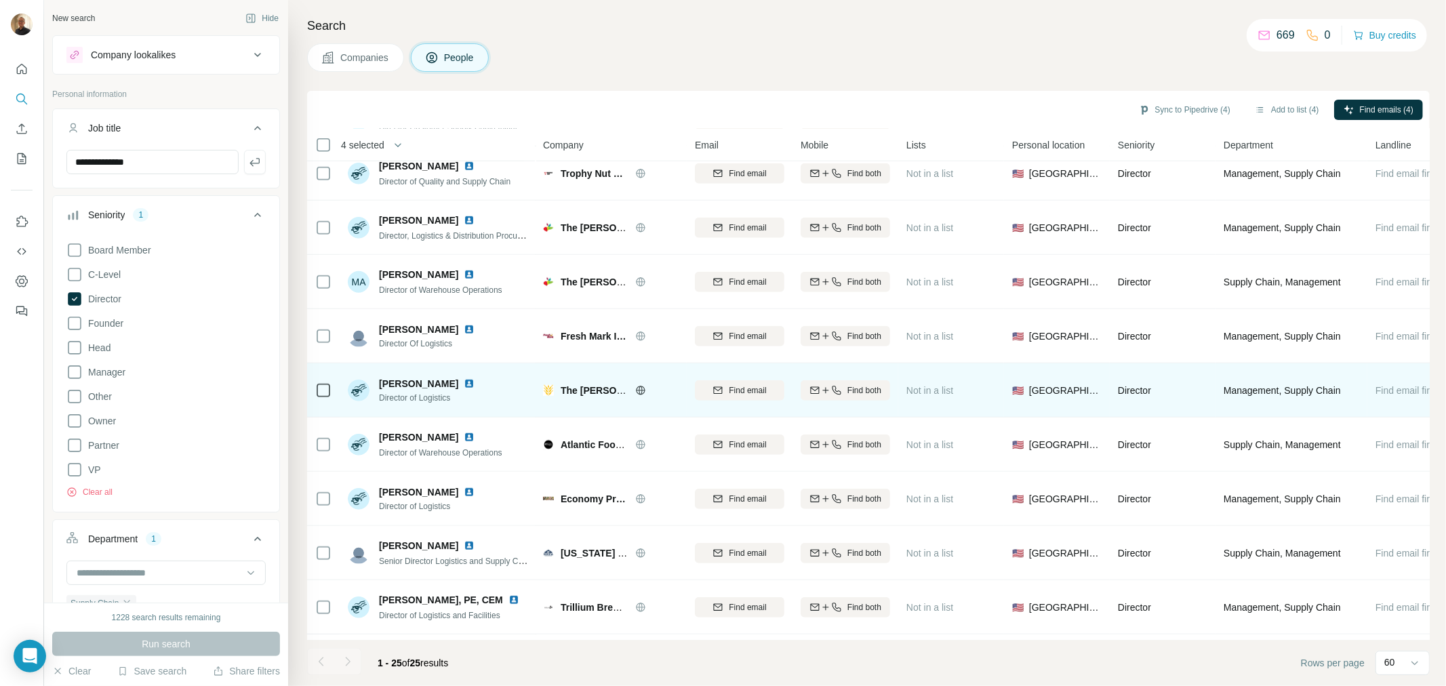
scroll to position [884, 0]
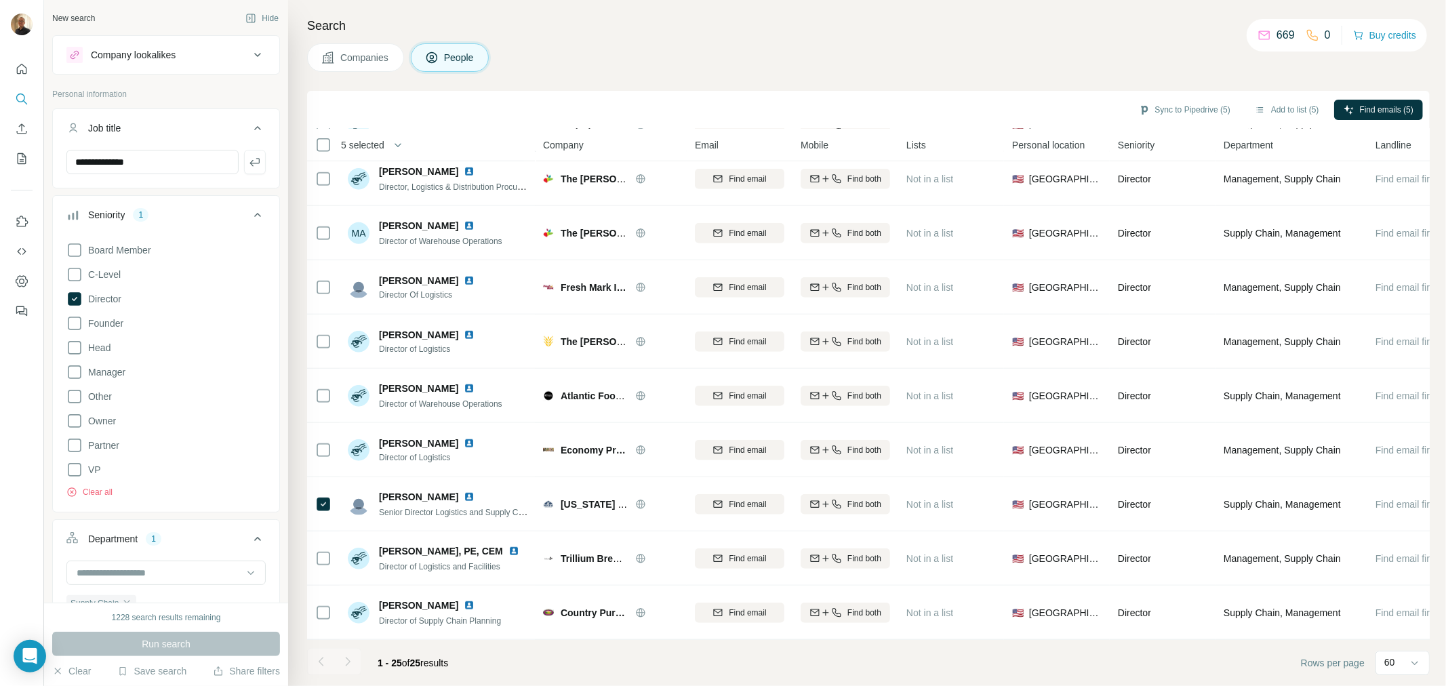
click at [346, 662] on div at bounding box center [347, 661] width 27 height 27
click at [414, 664] on span "25" at bounding box center [415, 663] width 11 height 11
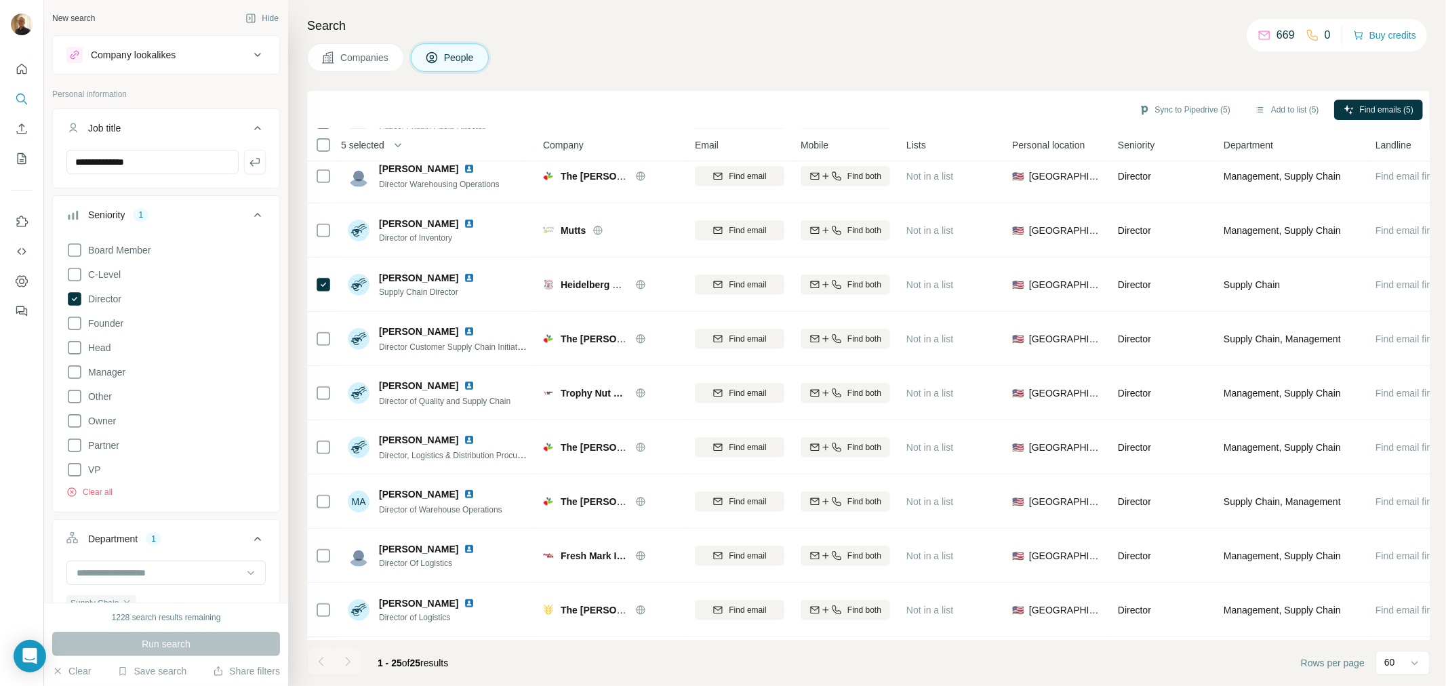
scroll to position [357, 0]
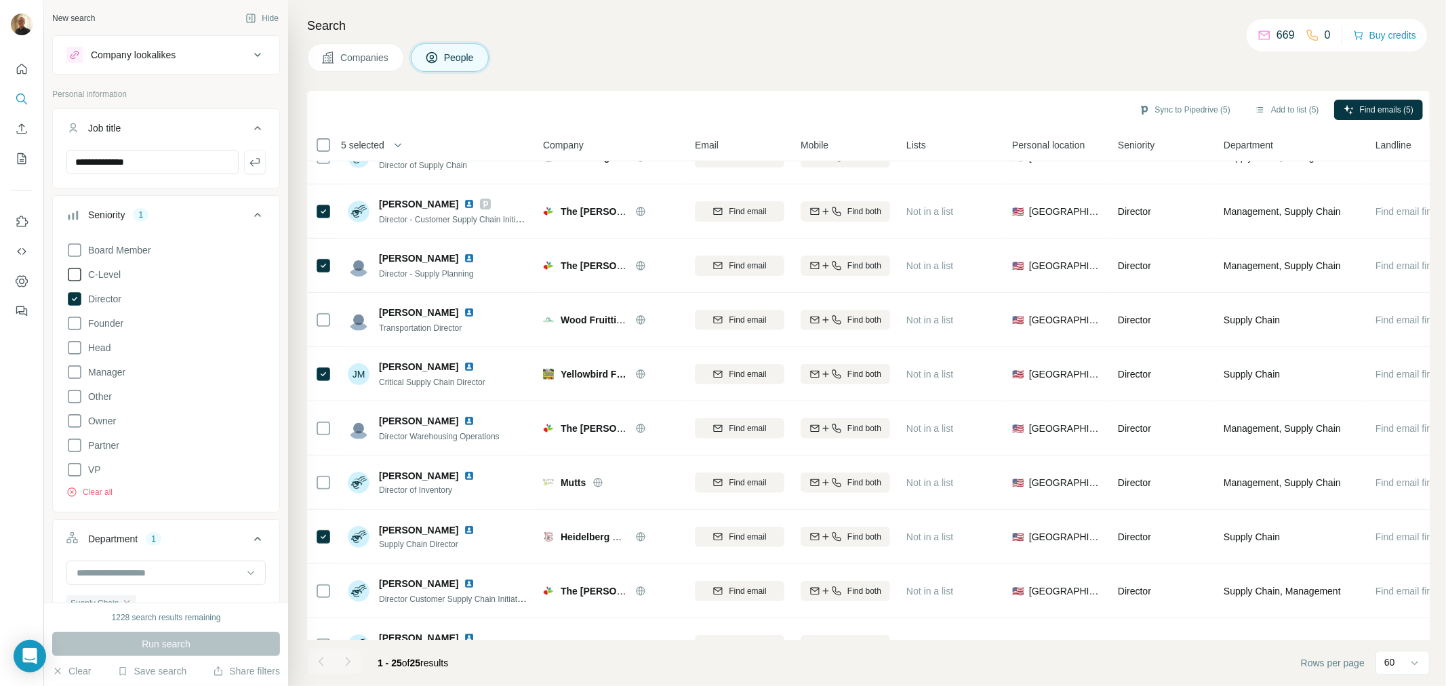
click at [75, 273] on icon at bounding box center [74, 274] width 16 height 16
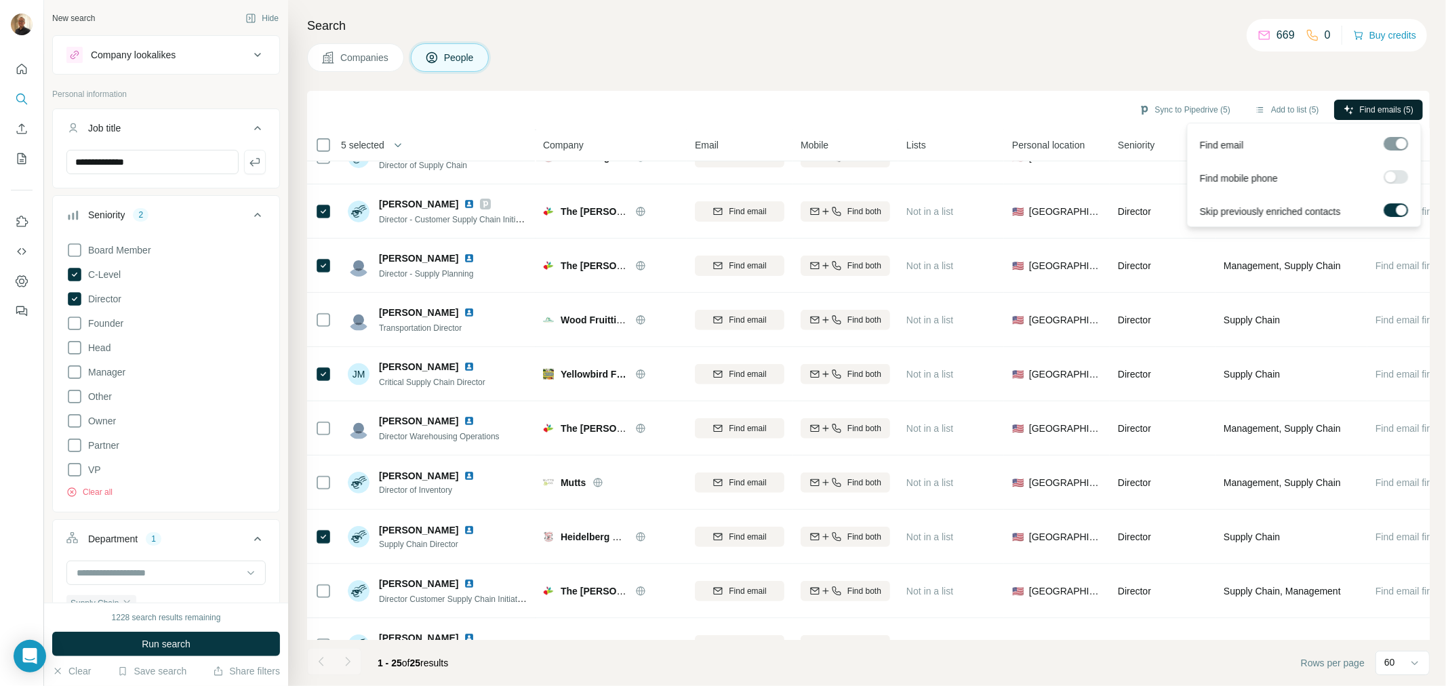
click at [1380, 104] on span "Find emails (5)" at bounding box center [1387, 110] width 54 height 12
click at [1181, 108] on button "Sync to Pipedrive (5)" at bounding box center [1184, 110] width 111 height 20
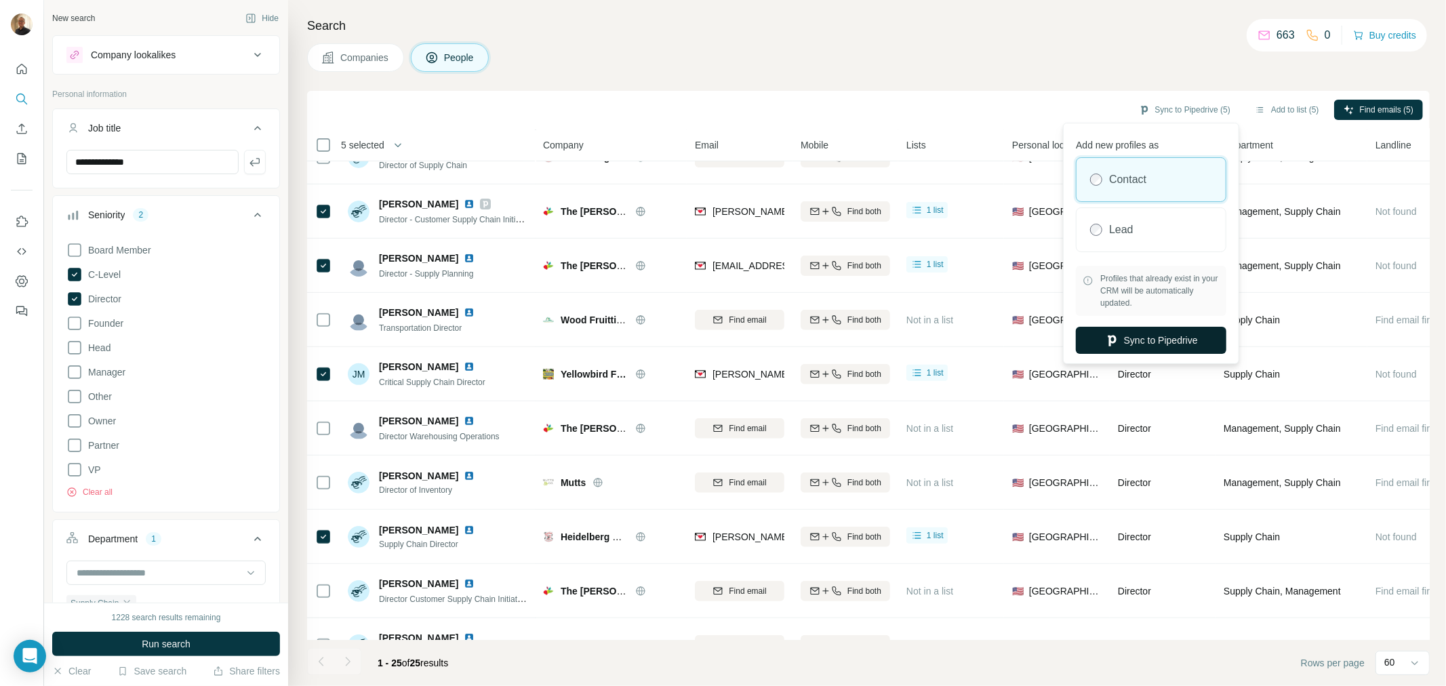
click at [1151, 341] on button "Sync to Pipedrive" at bounding box center [1151, 340] width 150 height 27
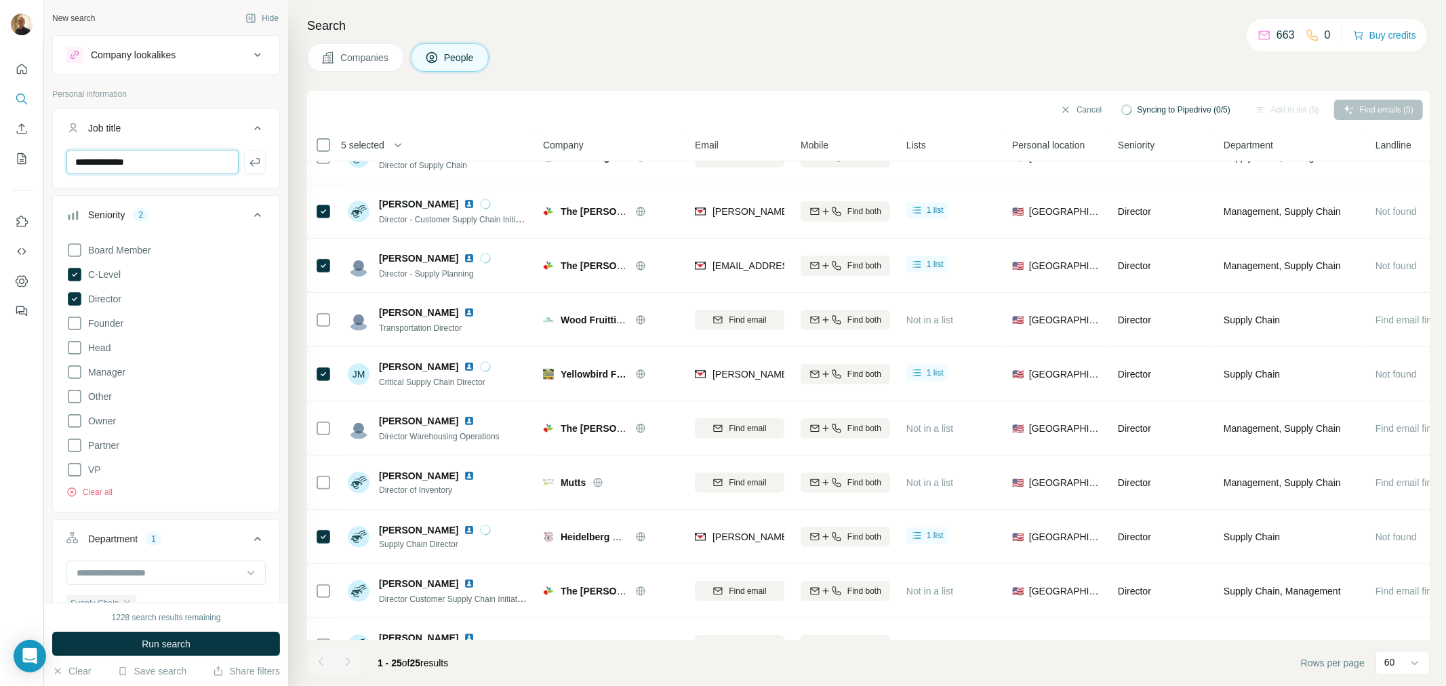
click at [190, 156] on input "**********" at bounding box center [152, 162] width 172 height 24
click at [248, 160] on icon "button" at bounding box center [255, 162] width 14 height 14
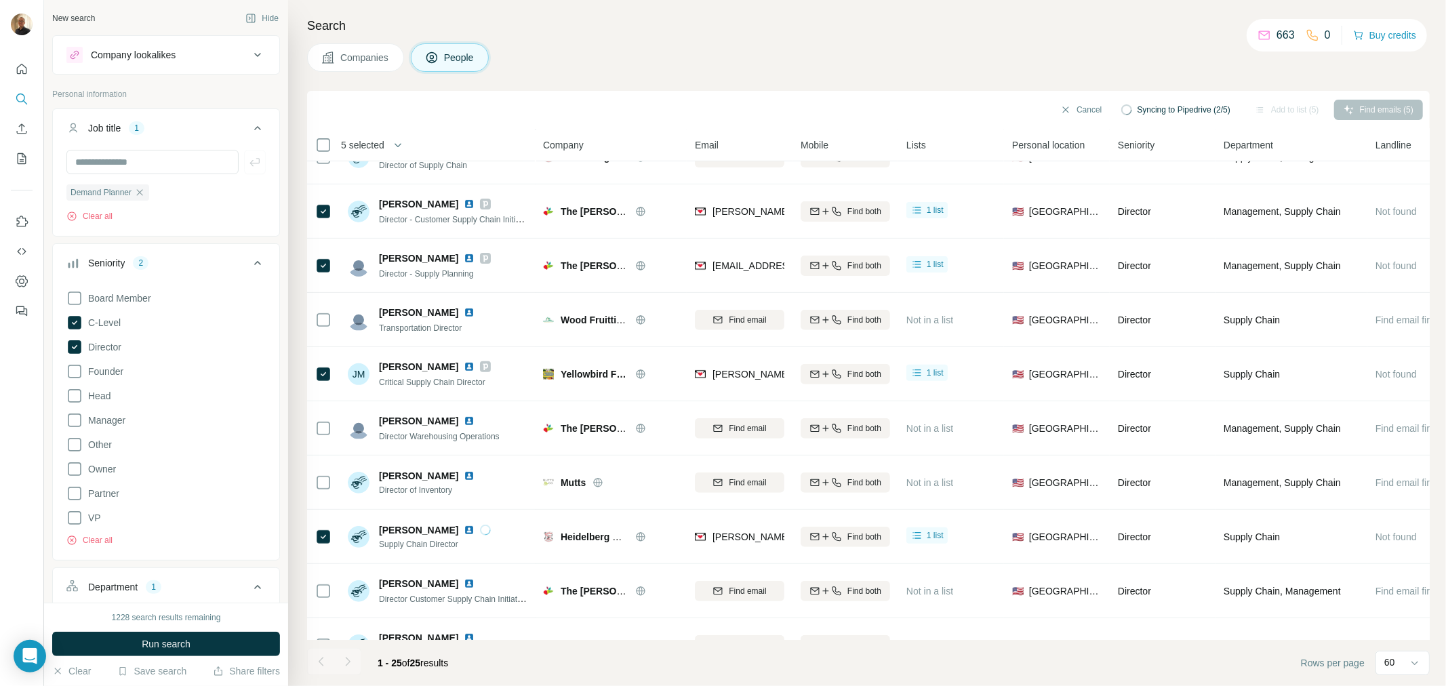
click at [73, 397] on icon at bounding box center [74, 396] width 16 height 16
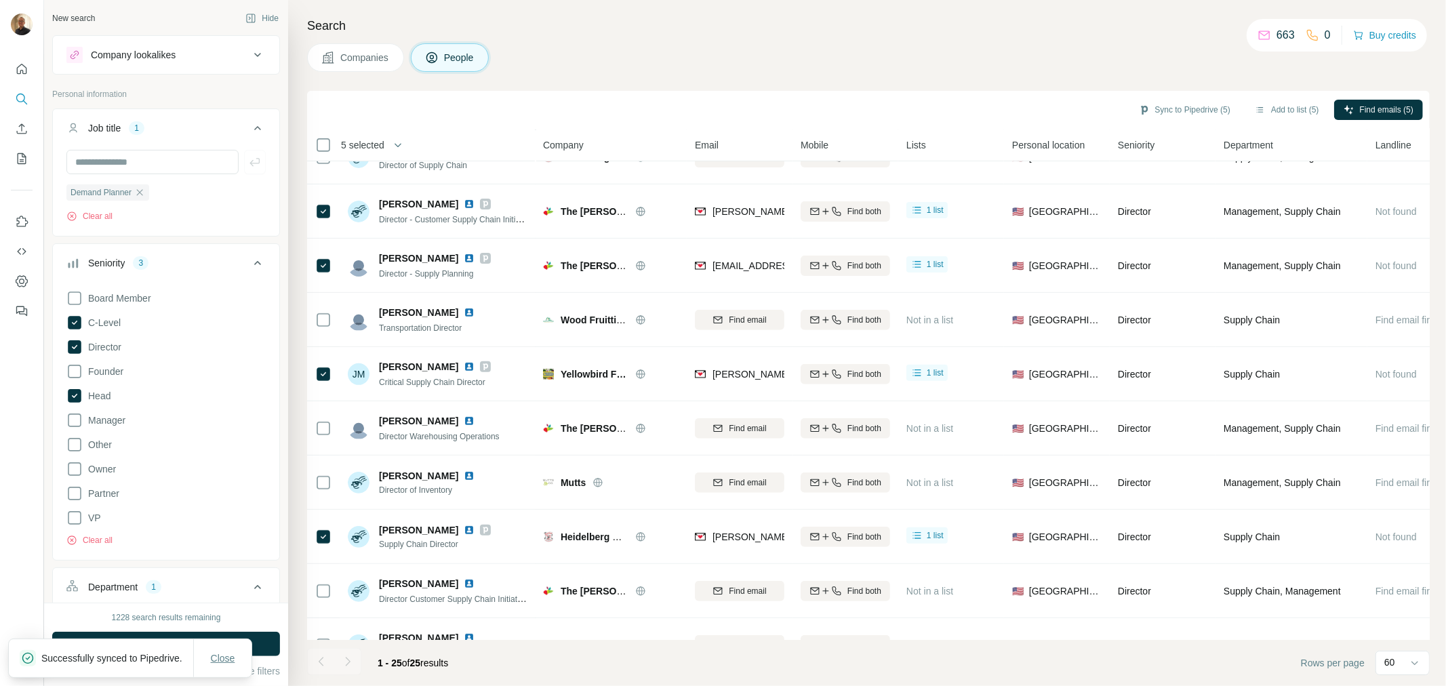
click at [231, 651] on span "Close" at bounding box center [223, 658] width 24 height 14
click at [227, 646] on button "Run search" at bounding box center [166, 644] width 228 height 24
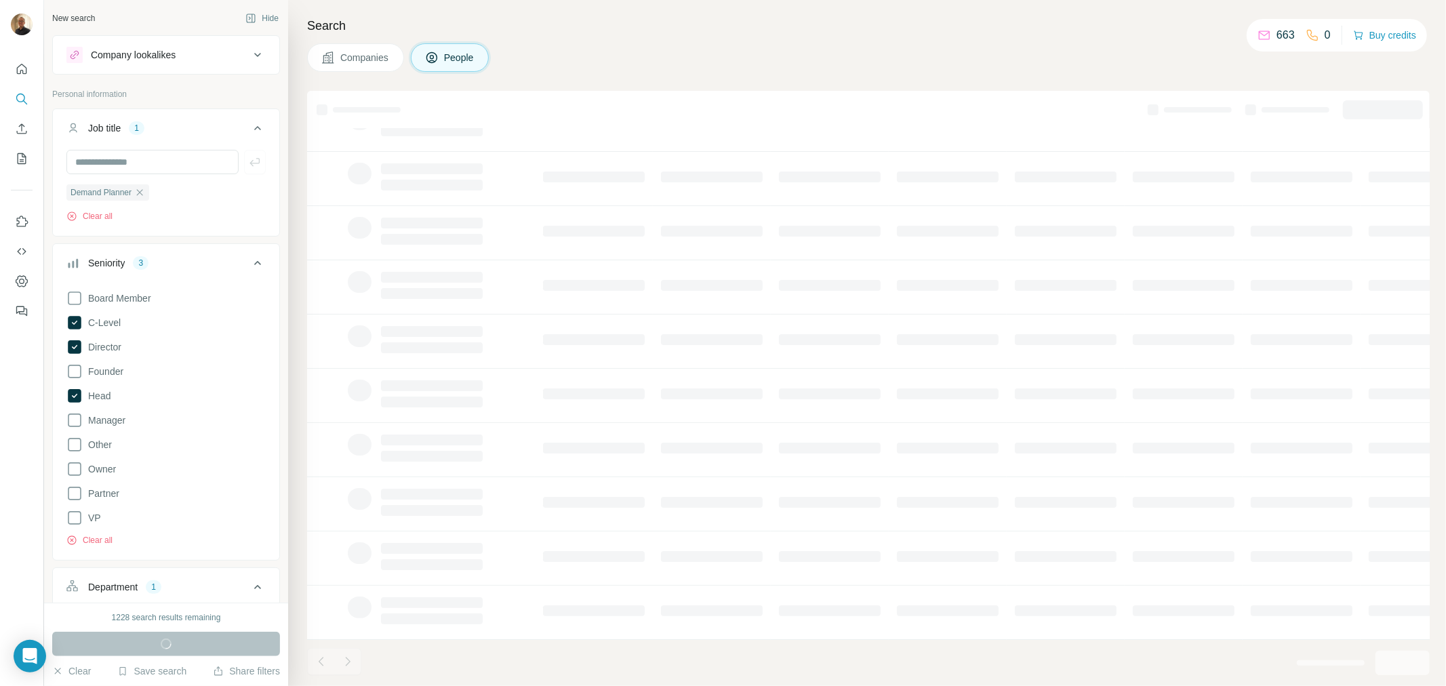
scroll to position [71, 0]
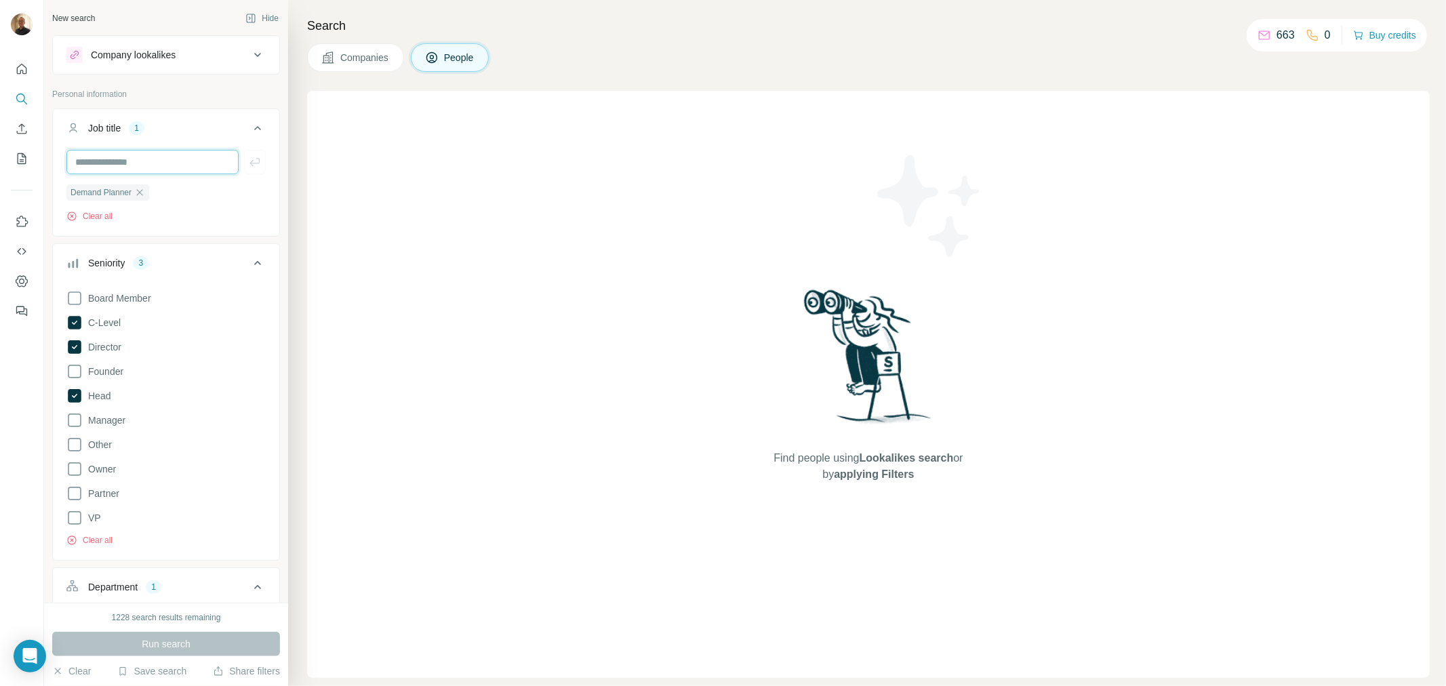
click at [147, 166] on input "text" at bounding box center [152, 162] width 172 height 24
click at [169, 154] on input "text" at bounding box center [152, 162] width 172 height 24
click at [306, 255] on div "Search Companies People Find people using Lookalikes search or by applying Filt…" at bounding box center [867, 343] width 1158 height 686
click at [138, 188] on icon "button" at bounding box center [139, 192] width 11 height 11
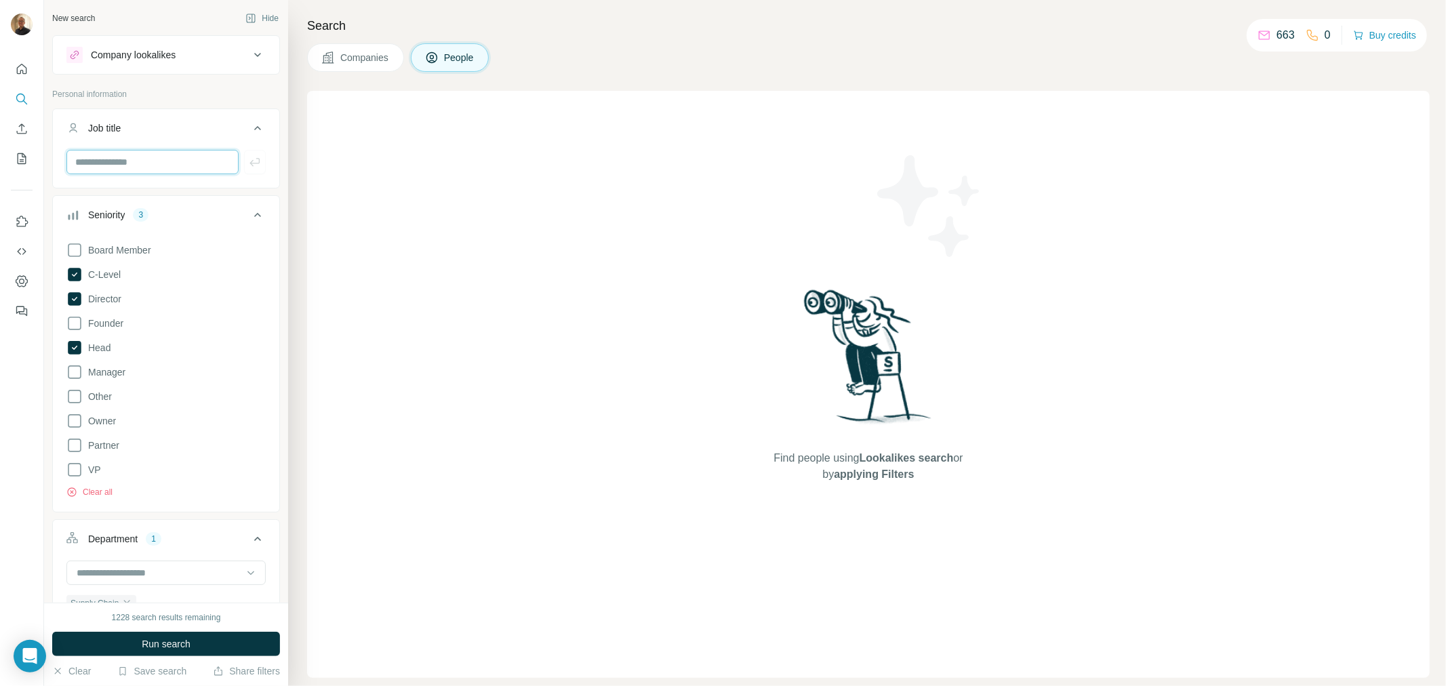
click at [104, 155] on input "text" at bounding box center [152, 162] width 172 height 24
type input "**********"
click at [236, 149] on button "Job title" at bounding box center [166, 131] width 226 height 38
click at [249, 132] on icon at bounding box center [257, 128] width 16 height 16
click at [141, 168] on input "text" at bounding box center [152, 162] width 172 height 24
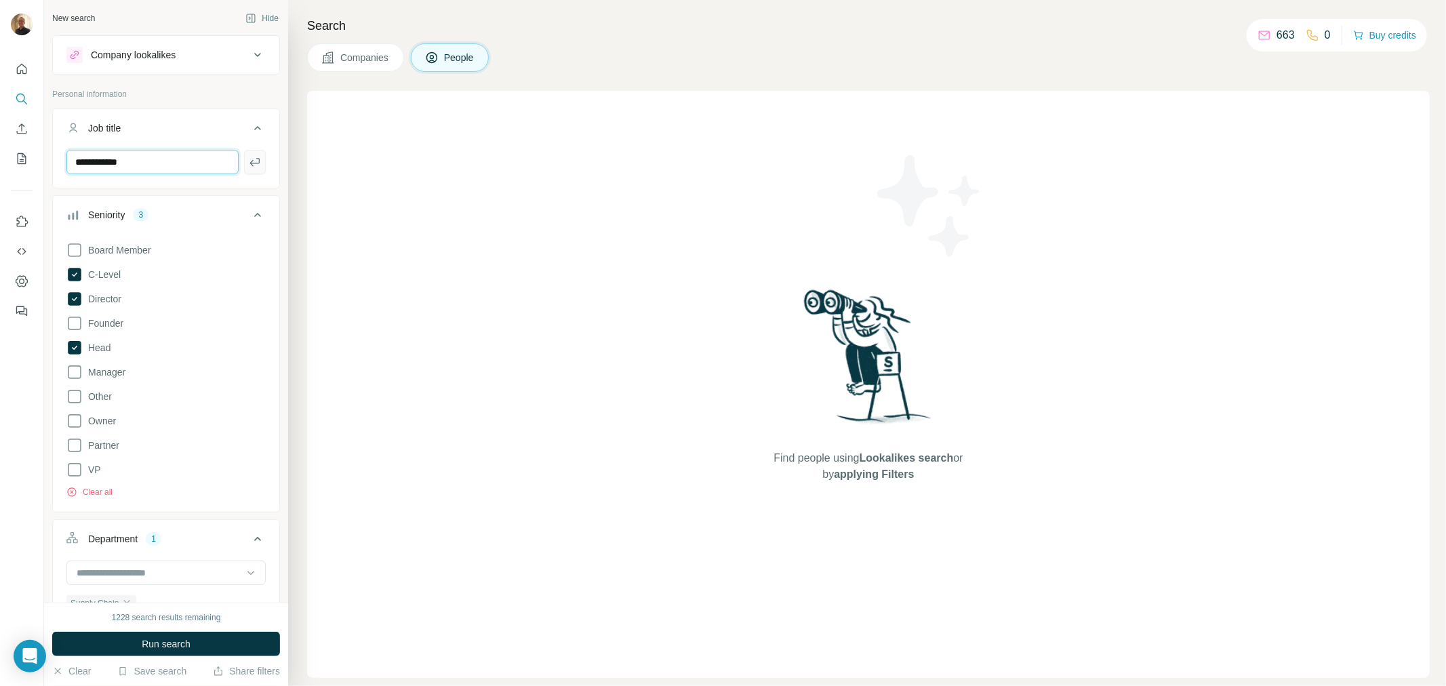
type input "**********"
click at [249, 161] on icon "button" at bounding box center [255, 162] width 14 height 14
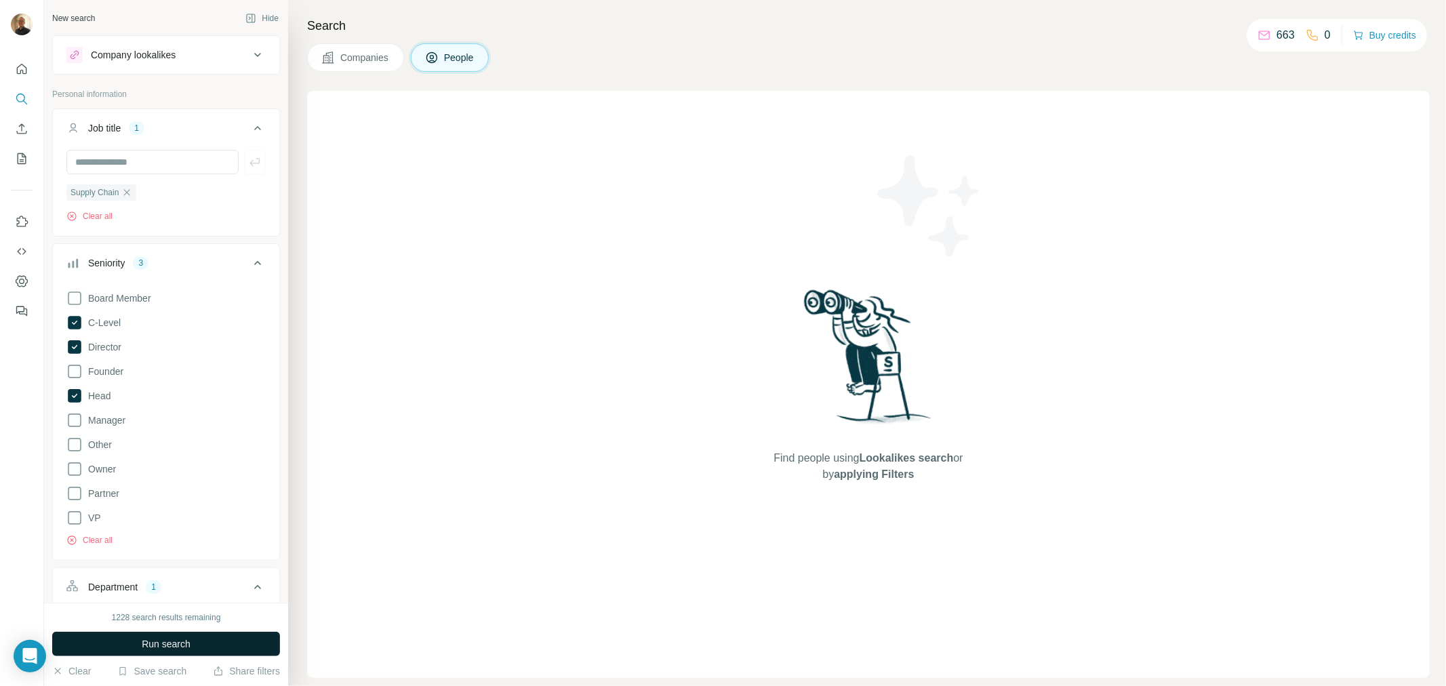
click at [207, 641] on button "Run search" at bounding box center [166, 644] width 228 height 24
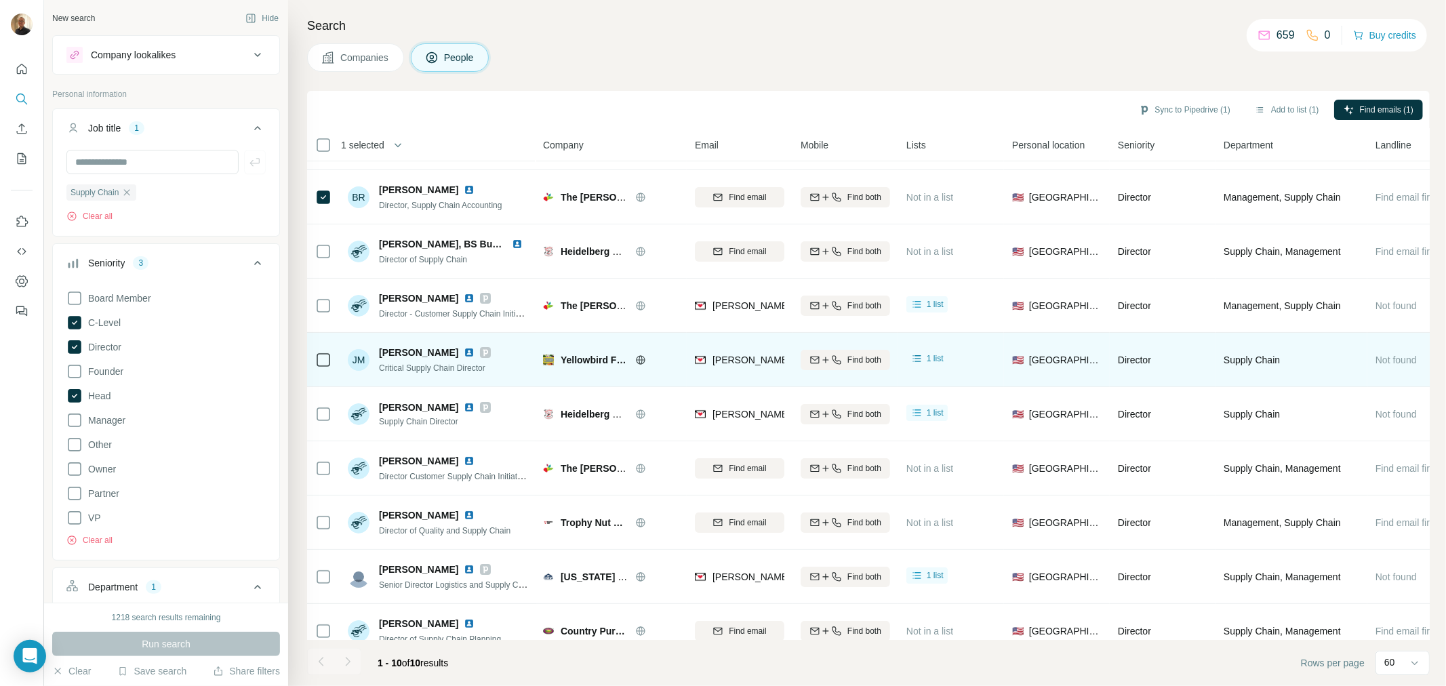
scroll to position [71, 0]
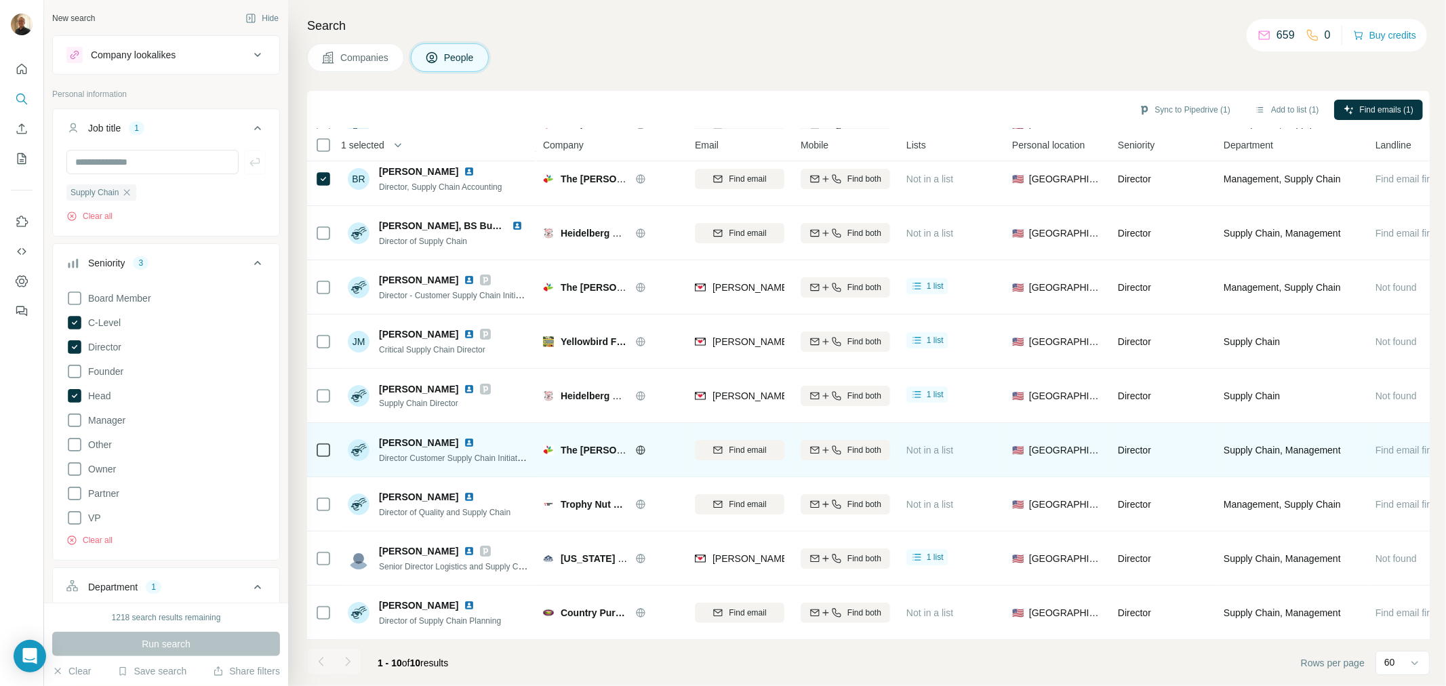
click at [334, 445] on td at bounding box center [323, 450] width 33 height 54
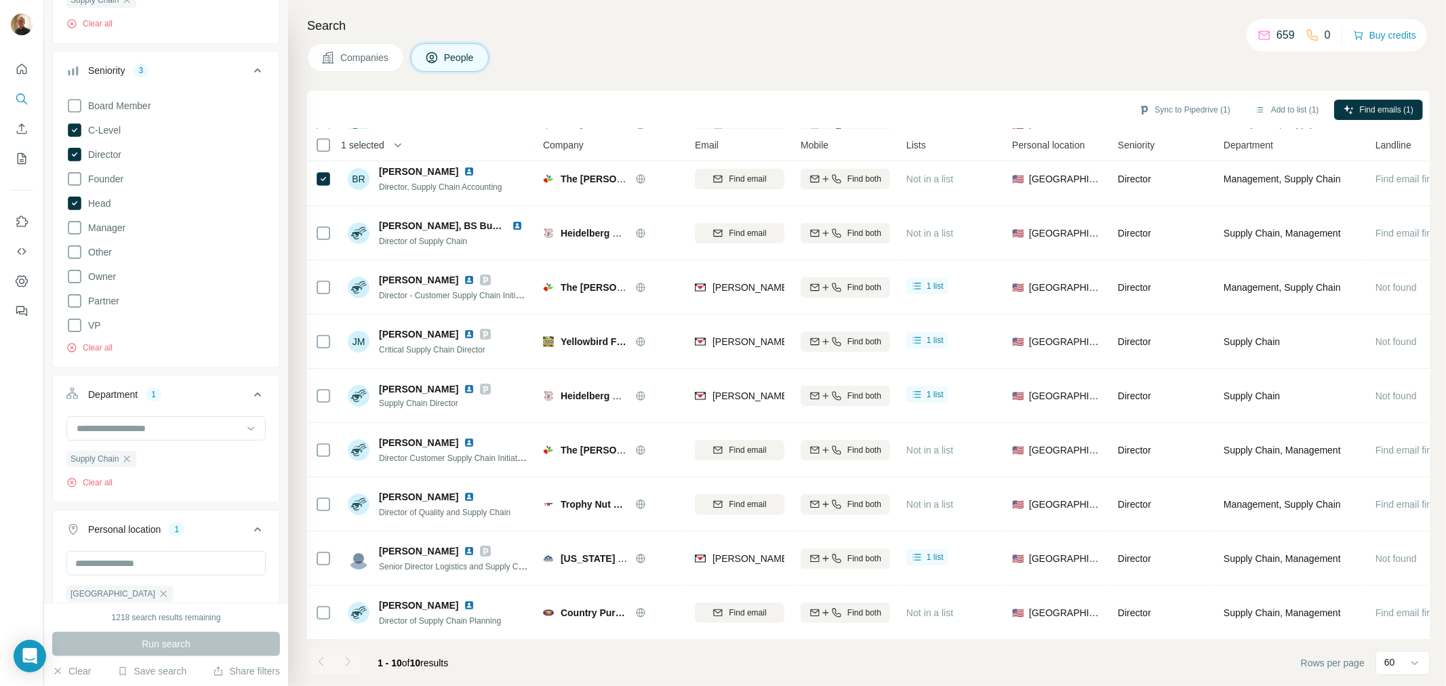
scroll to position [0, 0]
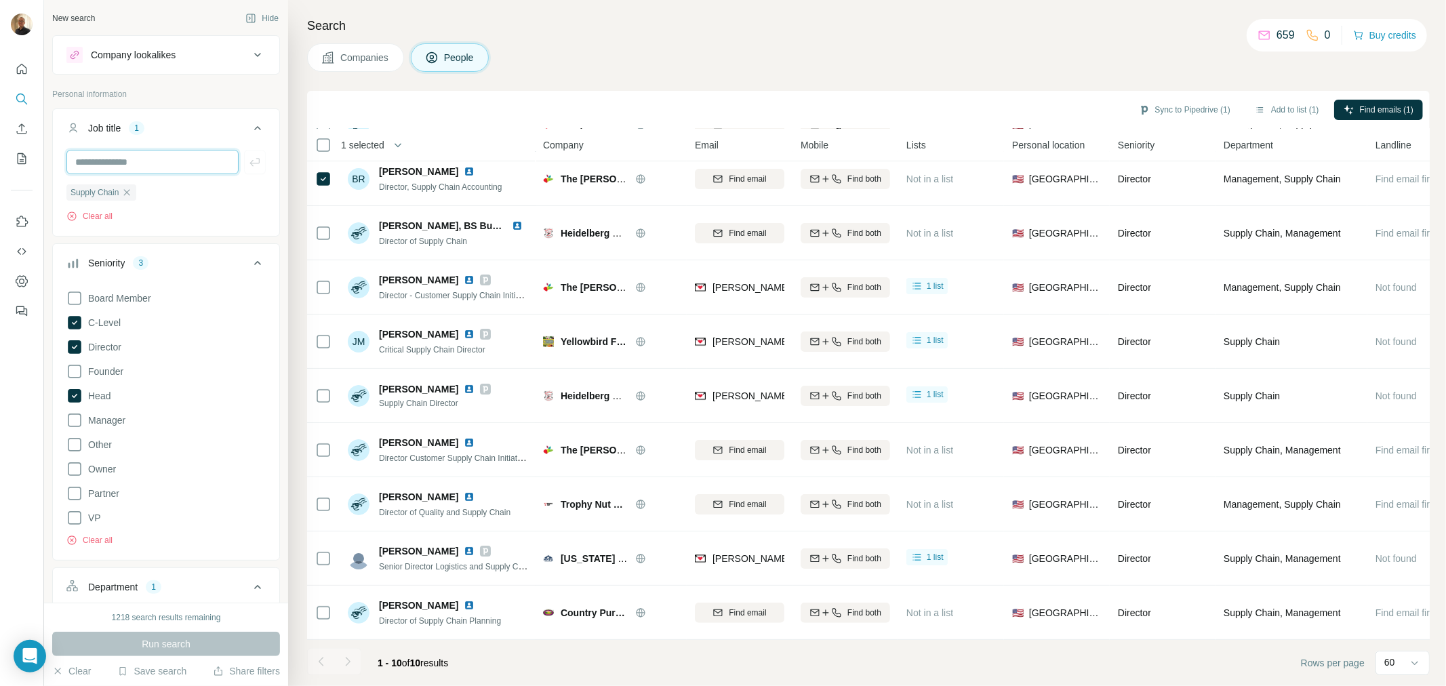
click at [161, 163] on input "text" at bounding box center [152, 162] width 172 height 24
type input "*****"
click at [248, 157] on icon "button" at bounding box center [255, 162] width 14 height 14
click at [127, 159] on input "text" at bounding box center [152, 162] width 172 height 24
type input "*******"
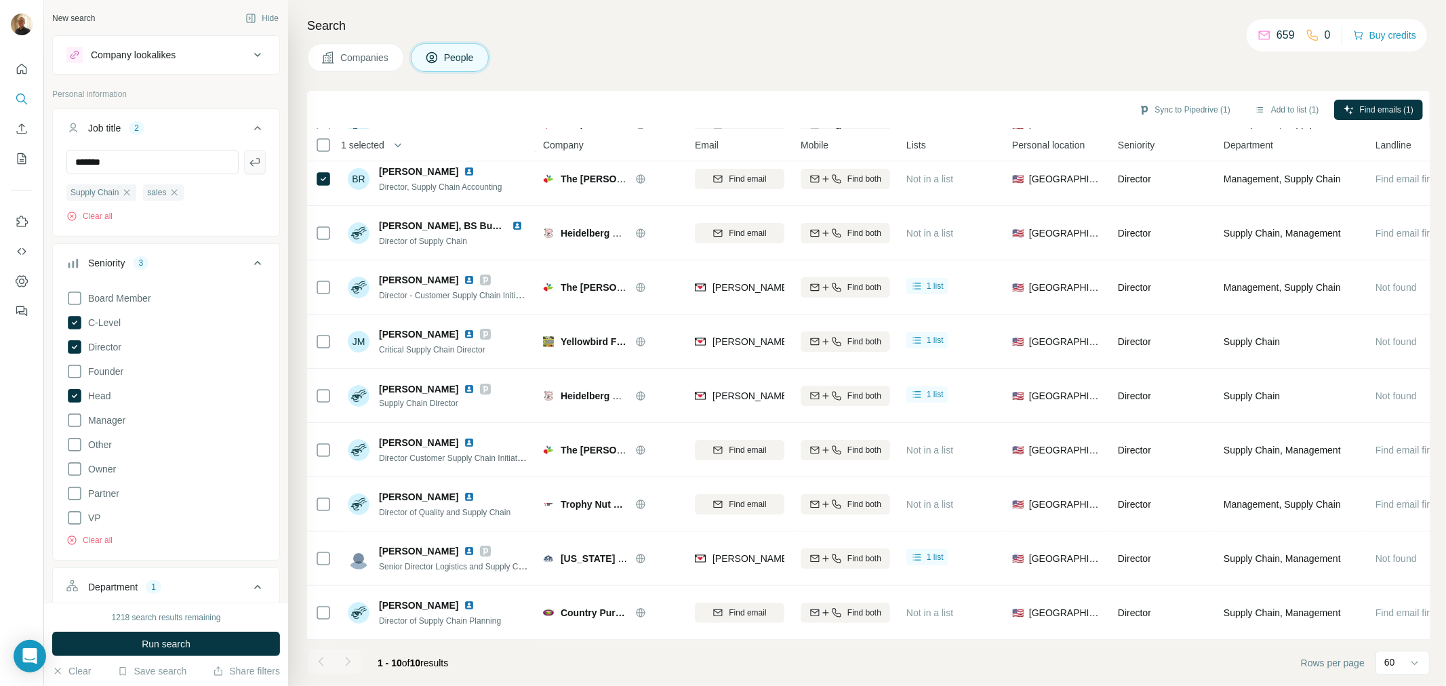
click at [244, 154] on button "button" at bounding box center [255, 162] width 22 height 24
click at [201, 643] on button "Run search" at bounding box center [166, 644] width 228 height 24
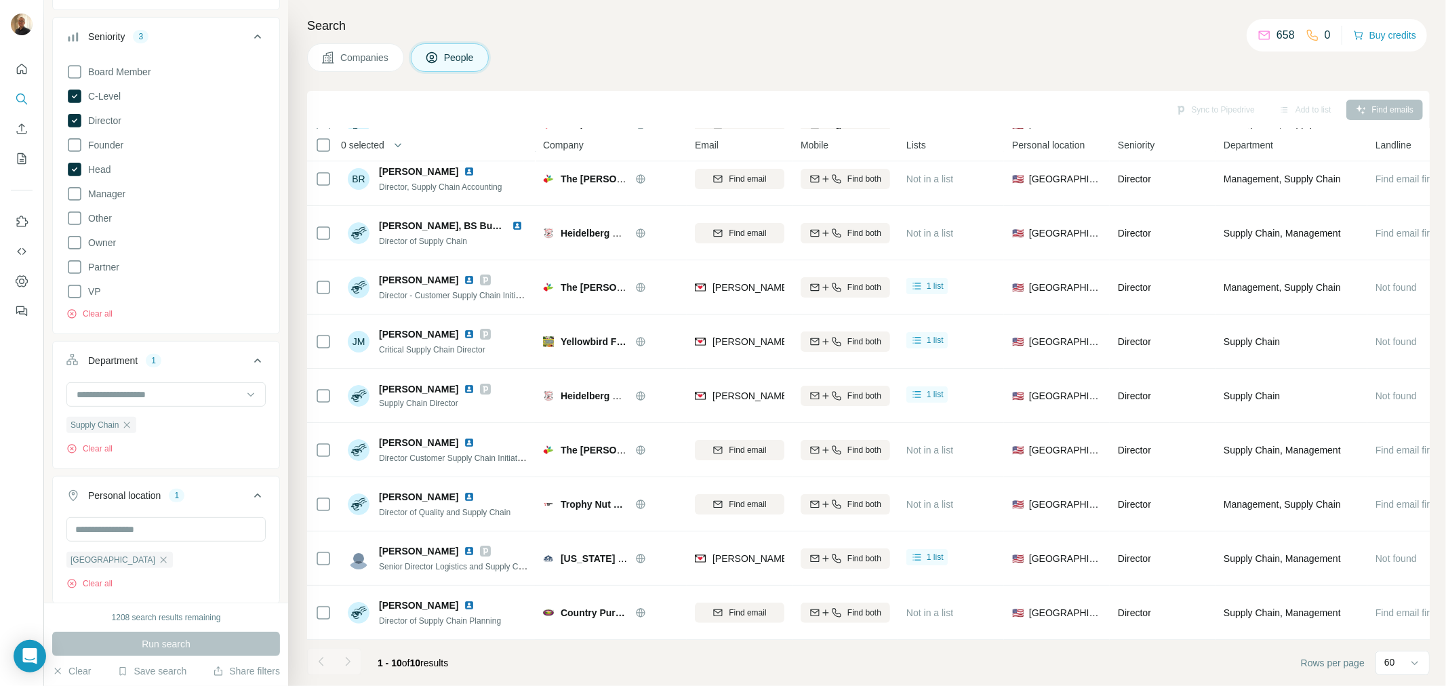
scroll to position [226, 0]
click at [132, 426] on icon "button" at bounding box center [126, 425] width 11 height 11
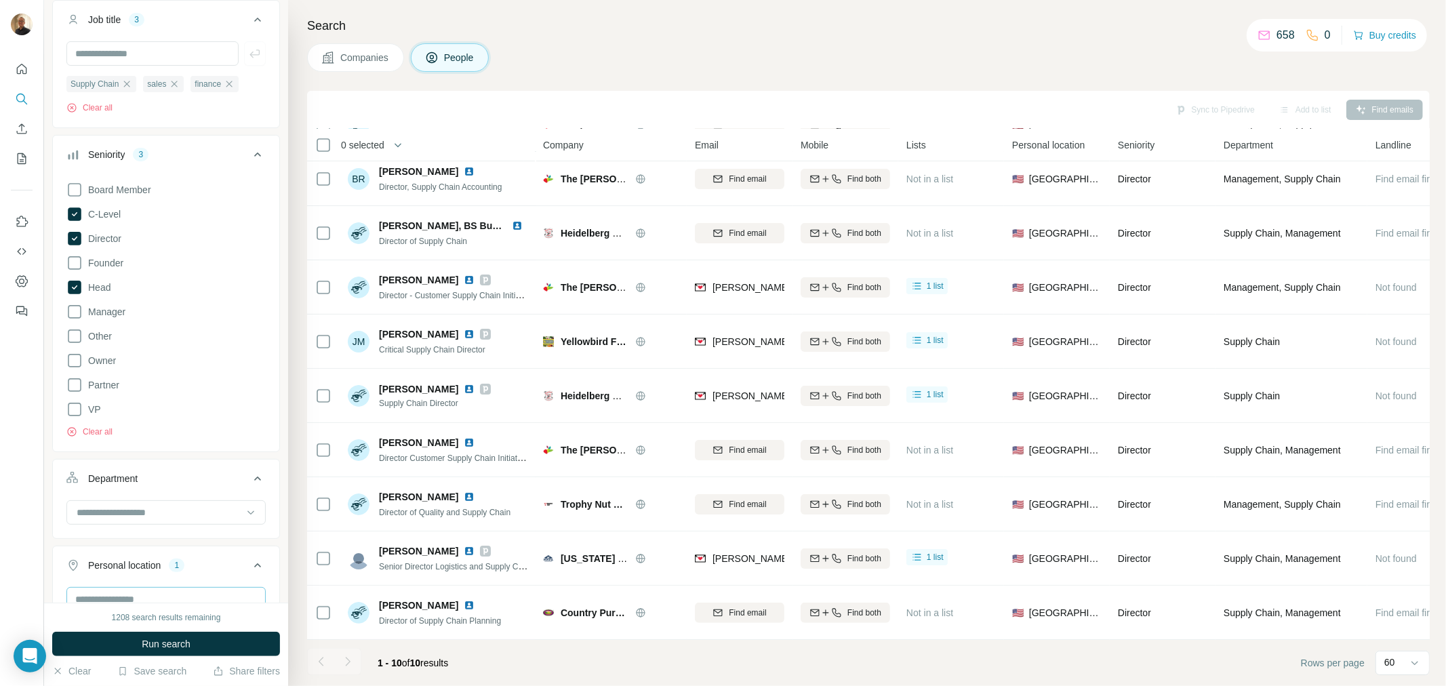
scroll to position [0, 0]
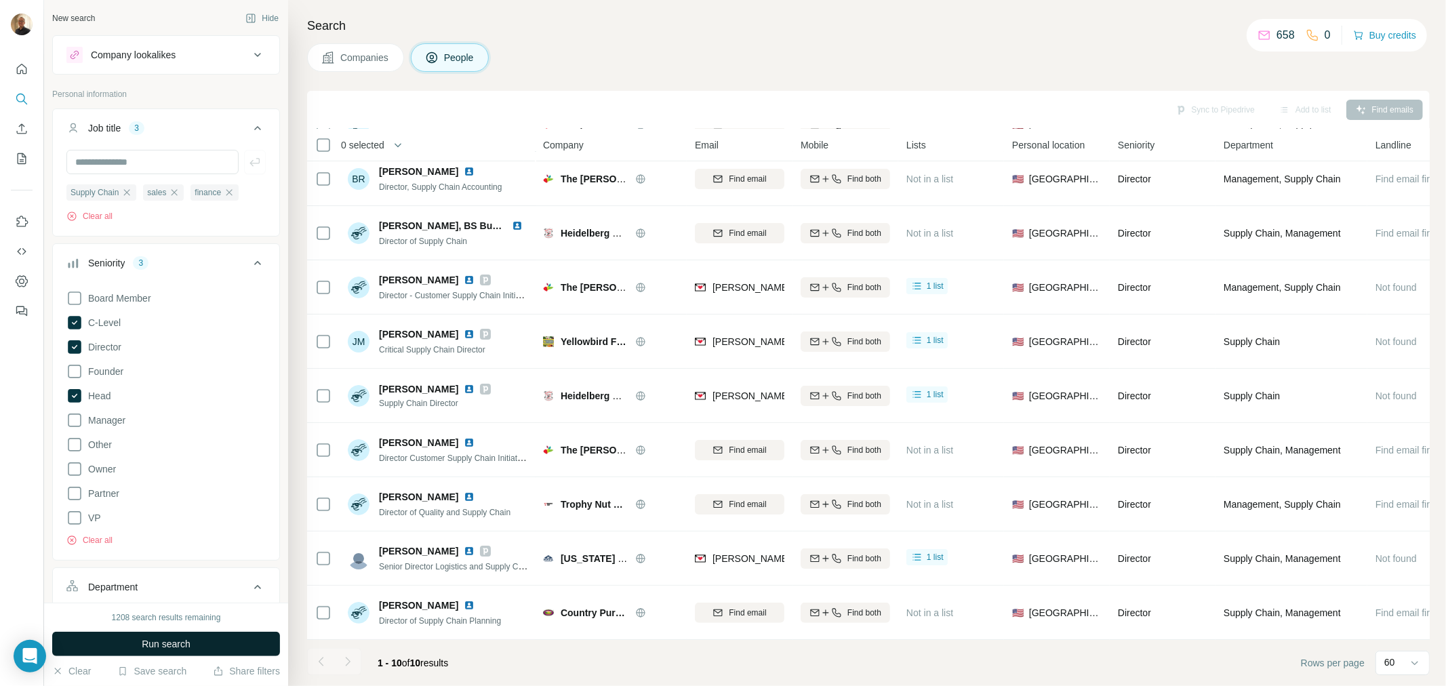
click at [174, 636] on button "Run search" at bounding box center [166, 644] width 228 height 24
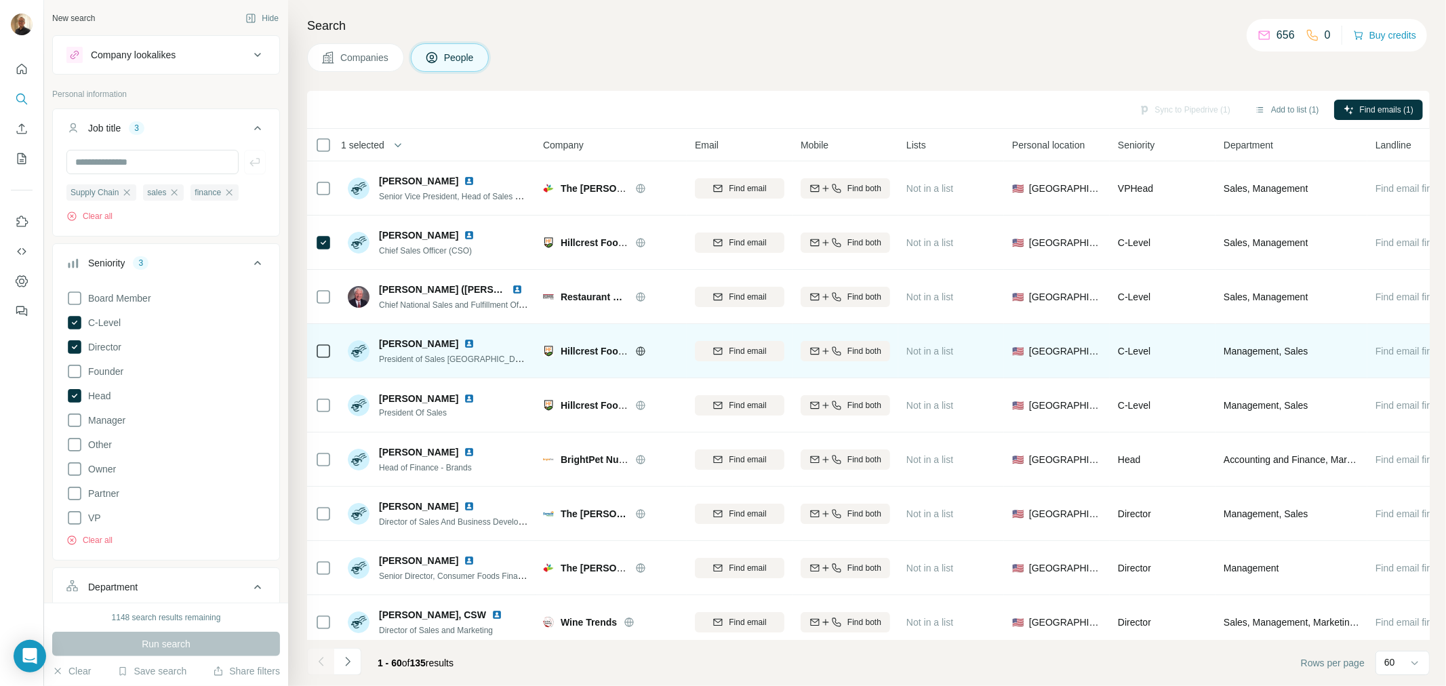
click at [310, 355] on td at bounding box center [323, 351] width 33 height 54
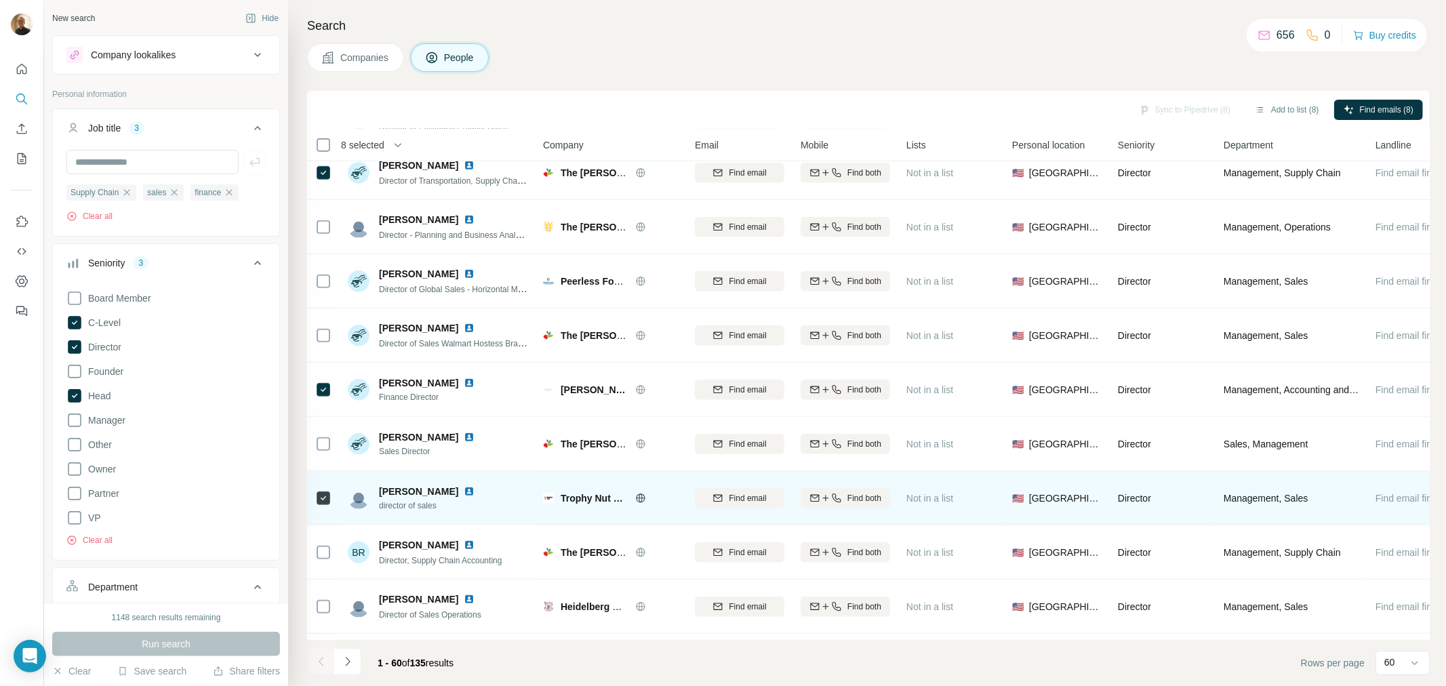
scroll to position [753, 0]
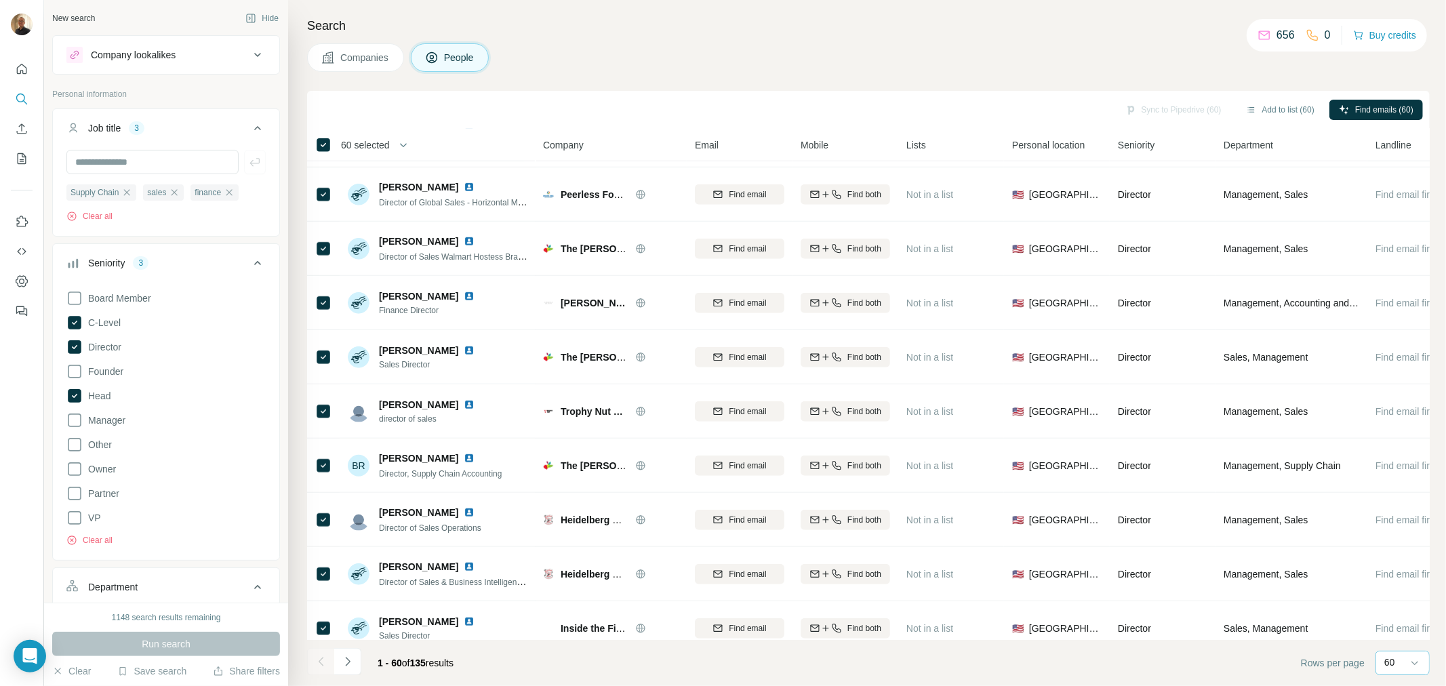
click at [1388, 666] on p "60" at bounding box center [1389, 663] width 11 height 14
click at [356, 659] on button "Navigate to next page" at bounding box center [347, 661] width 27 height 27
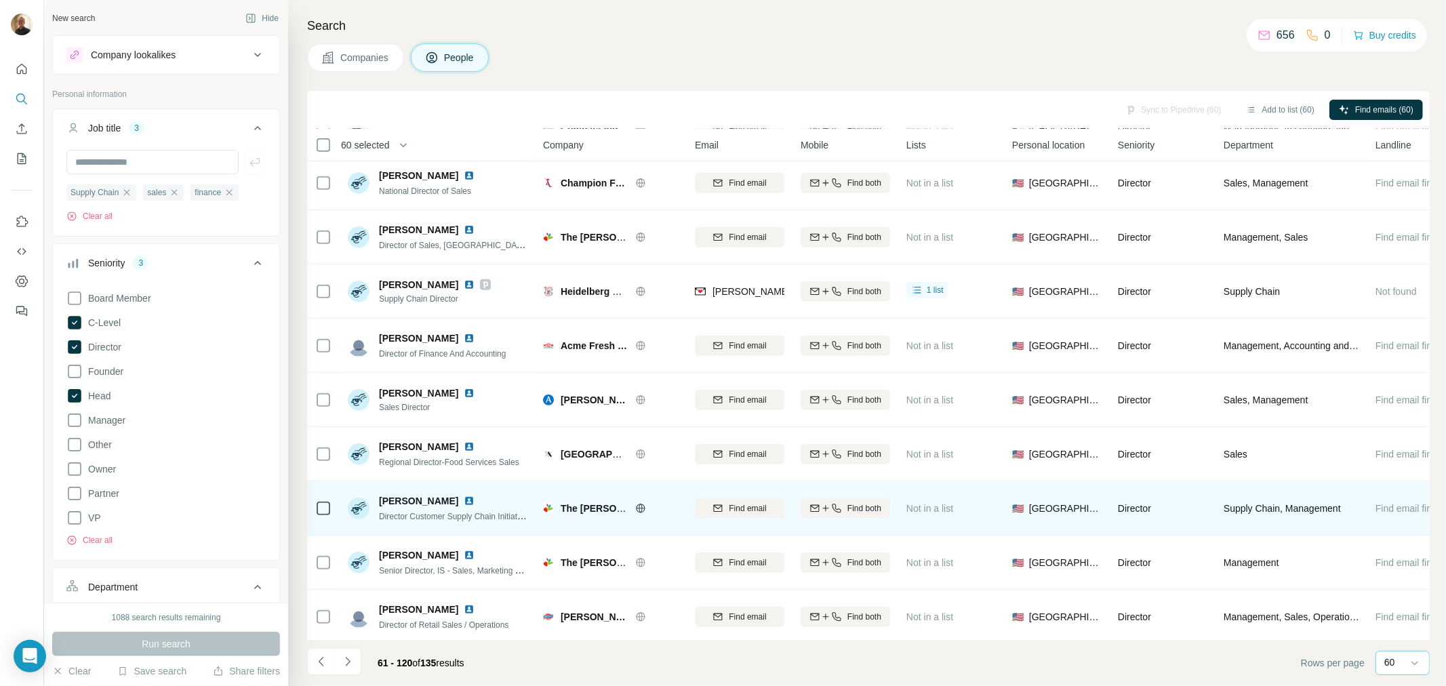
scroll to position [376, 0]
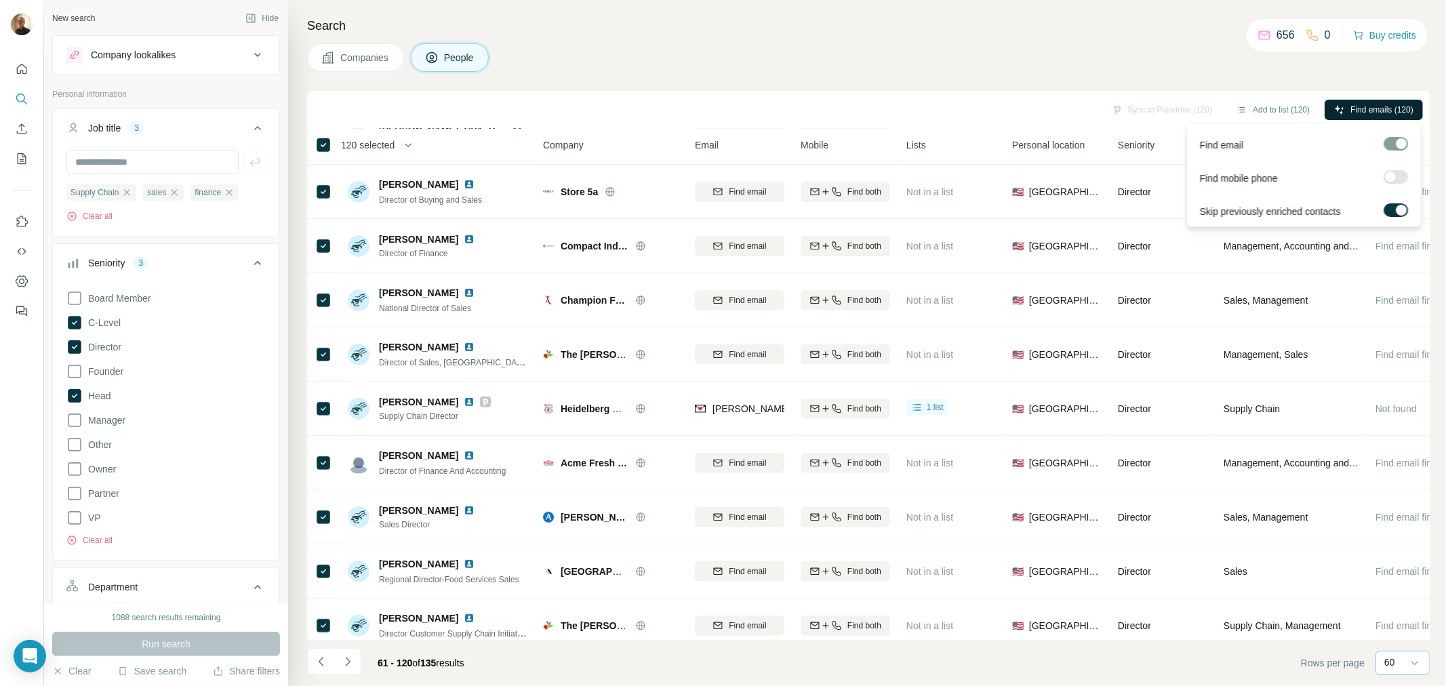
click at [1384, 104] on span "Find emails (120)" at bounding box center [1381, 110] width 63 height 12
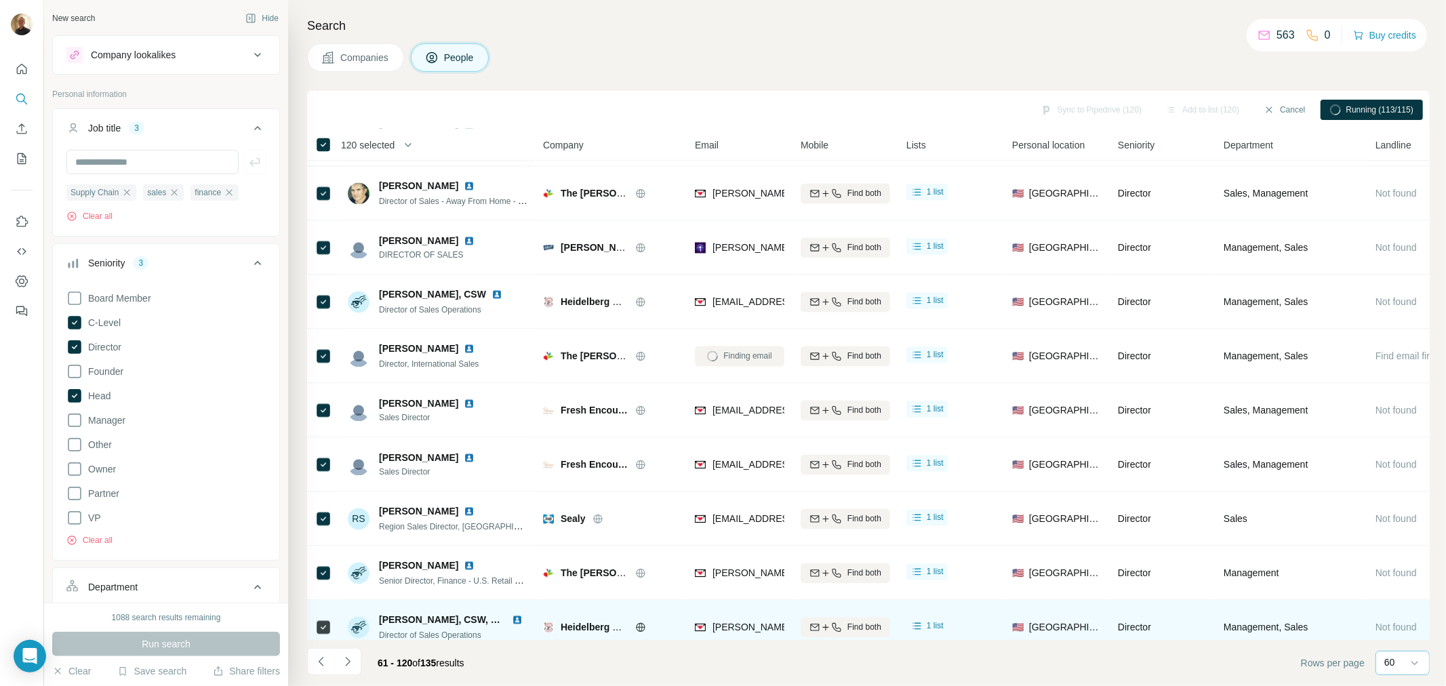
scroll to position [2109, 0]
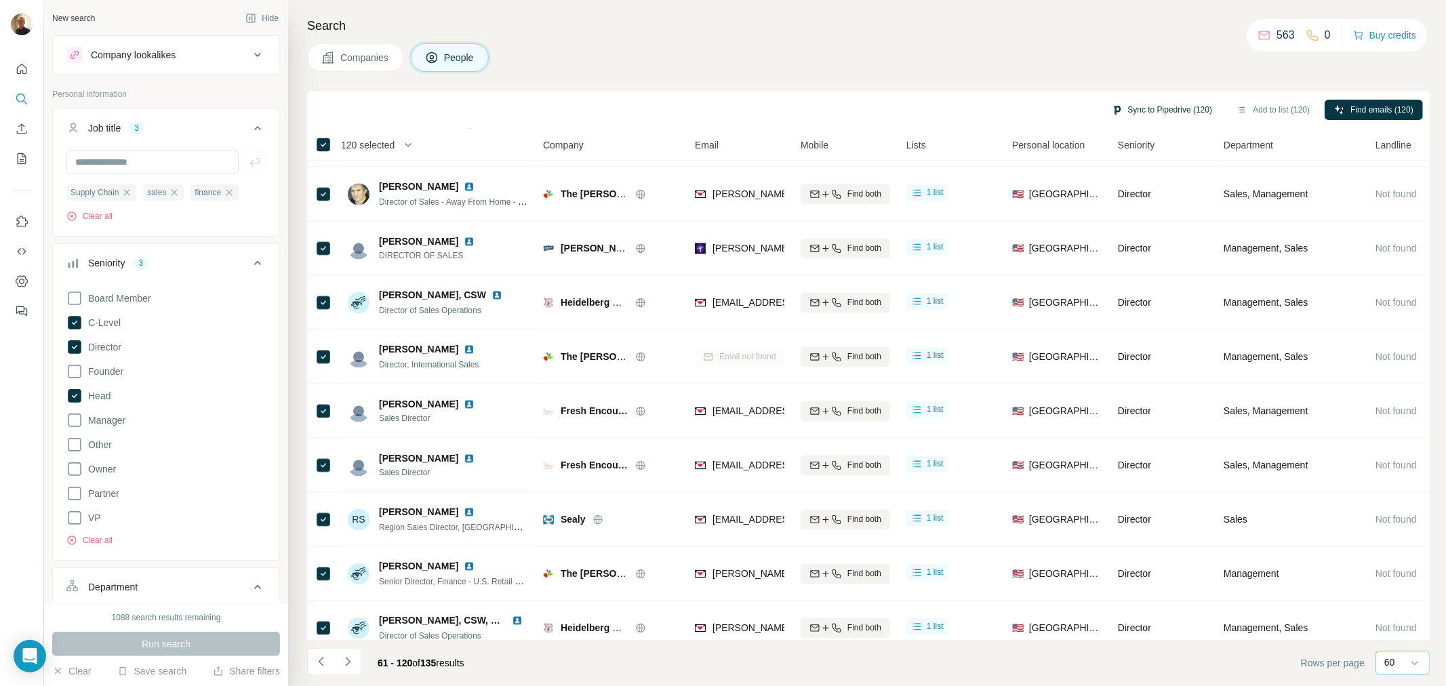
click at [1142, 102] on button "Sync to Pipedrive (120)" at bounding box center [1162, 110] width 120 height 20
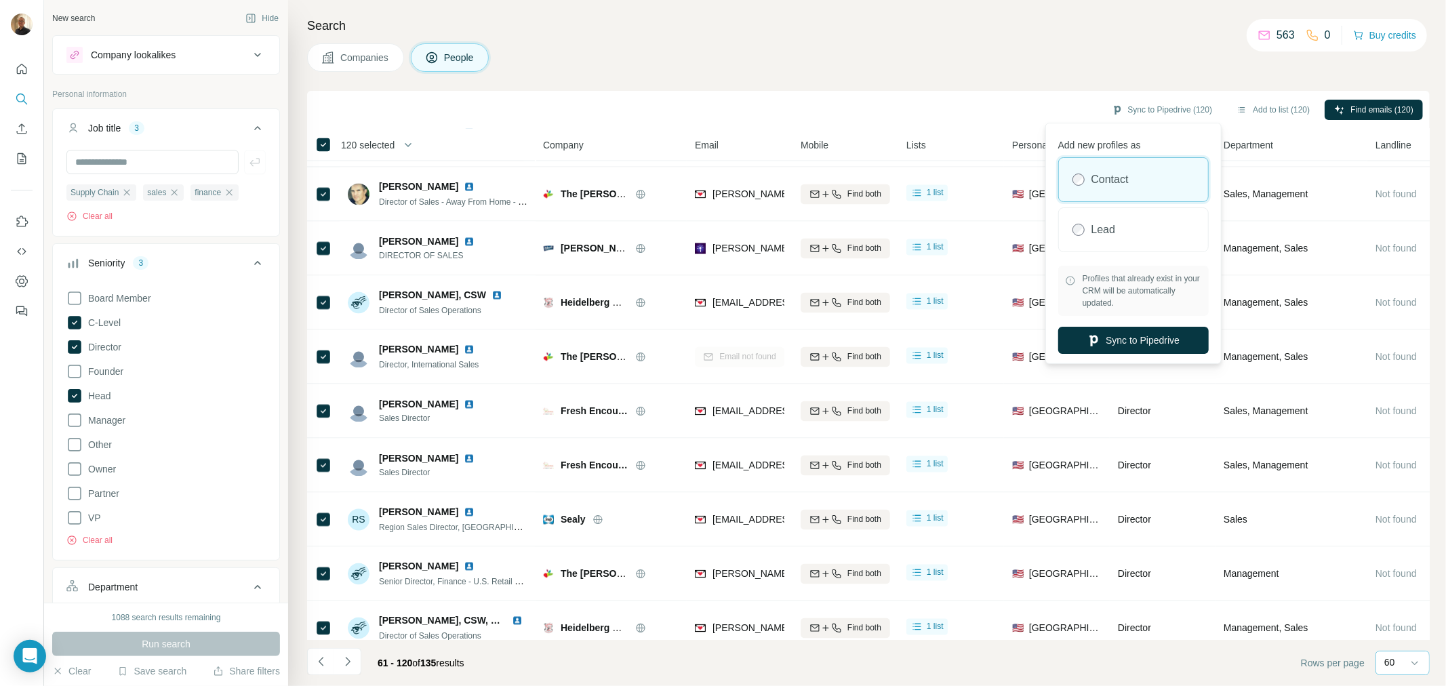
click at [1104, 184] on label "Contact" at bounding box center [1109, 180] width 37 height 16
click at [1156, 337] on button "Sync to Pipedrive" at bounding box center [1133, 340] width 150 height 27
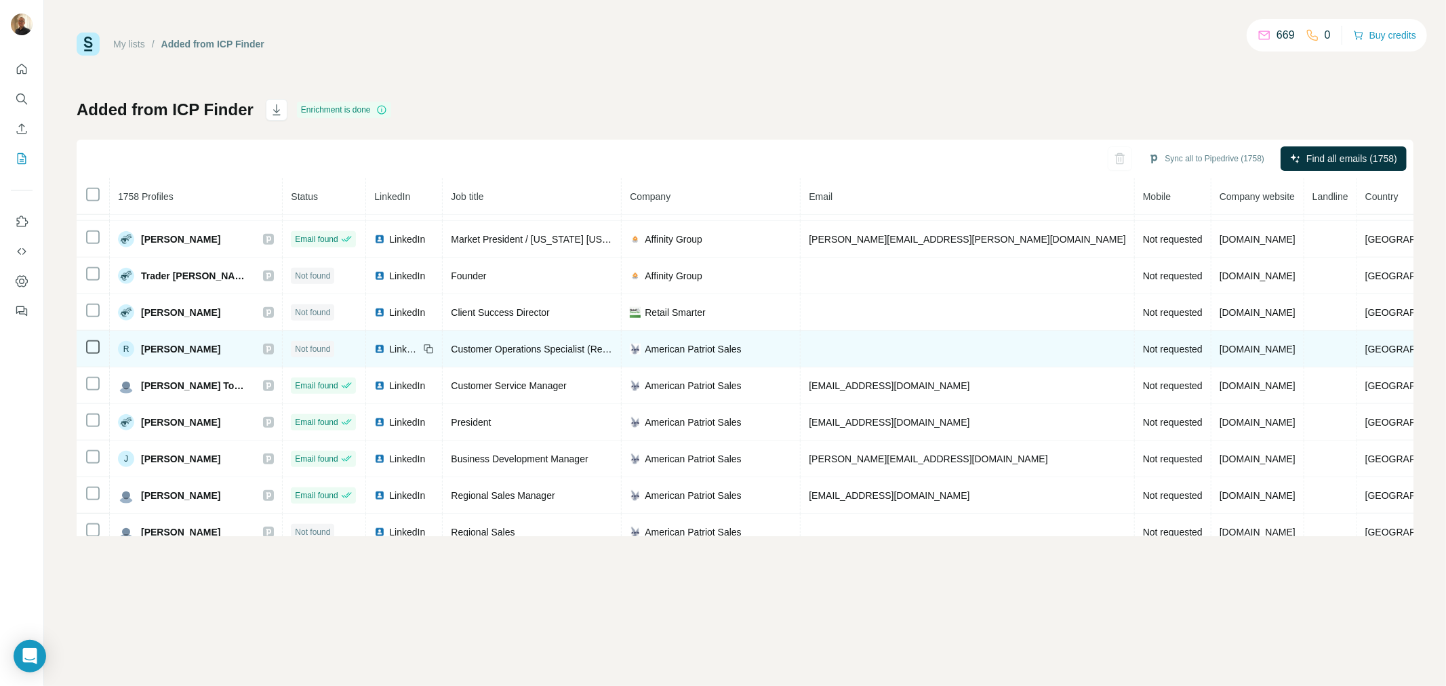
scroll to position [1161, 0]
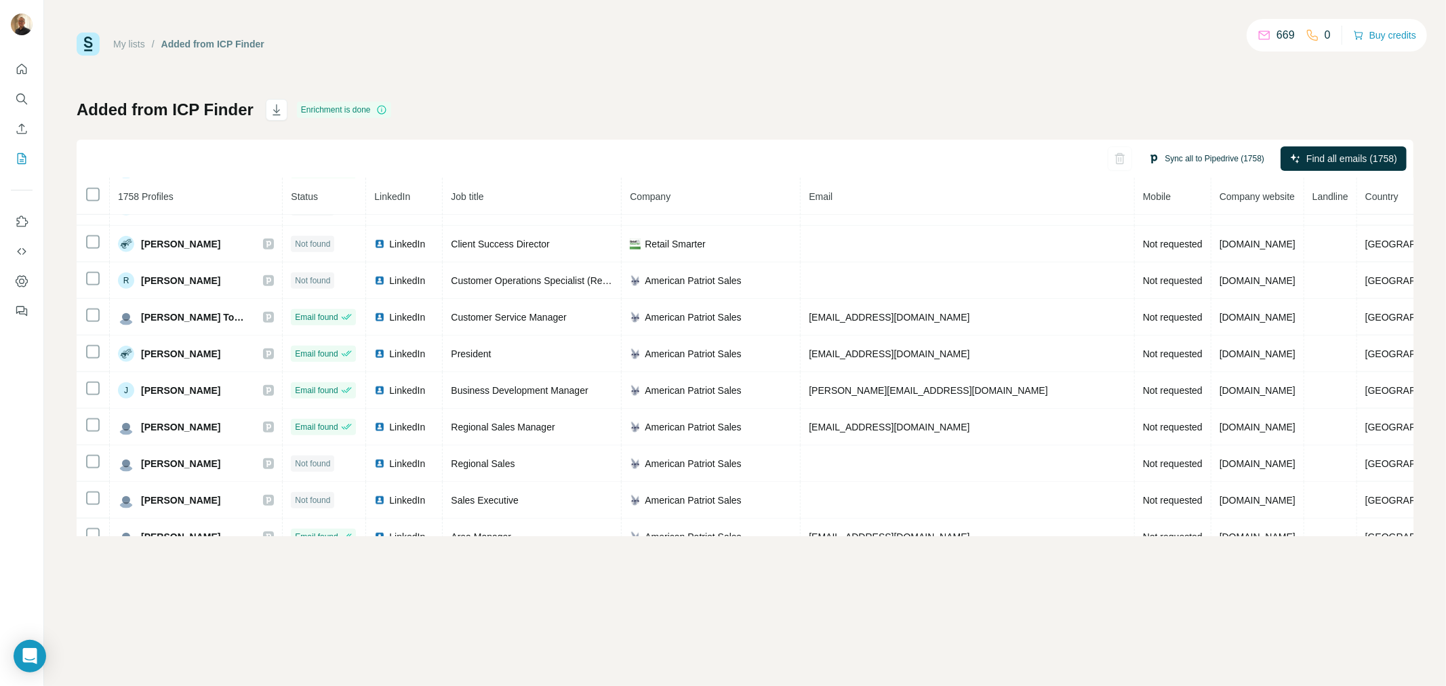
click at [1234, 151] on button "Sync all to Pipedrive (1758)" at bounding box center [1206, 158] width 135 height 20
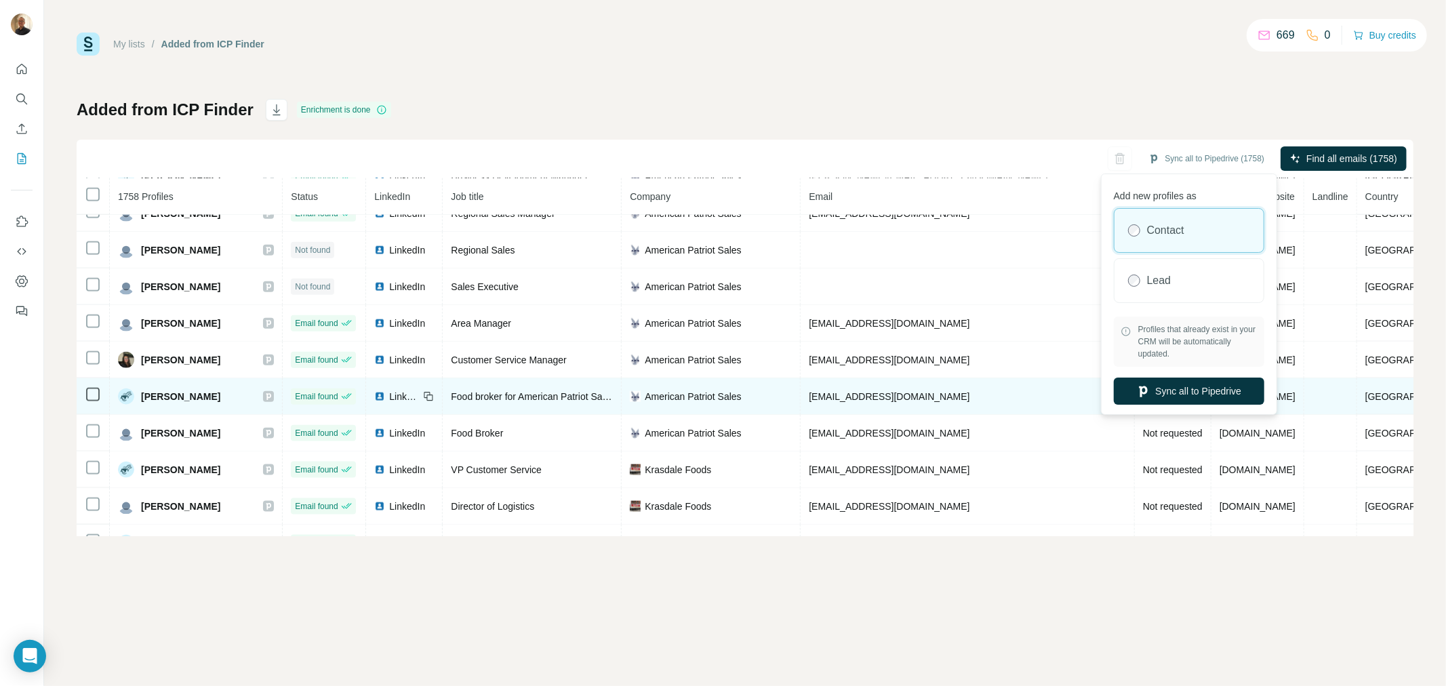
scroll to position [1531, 0]
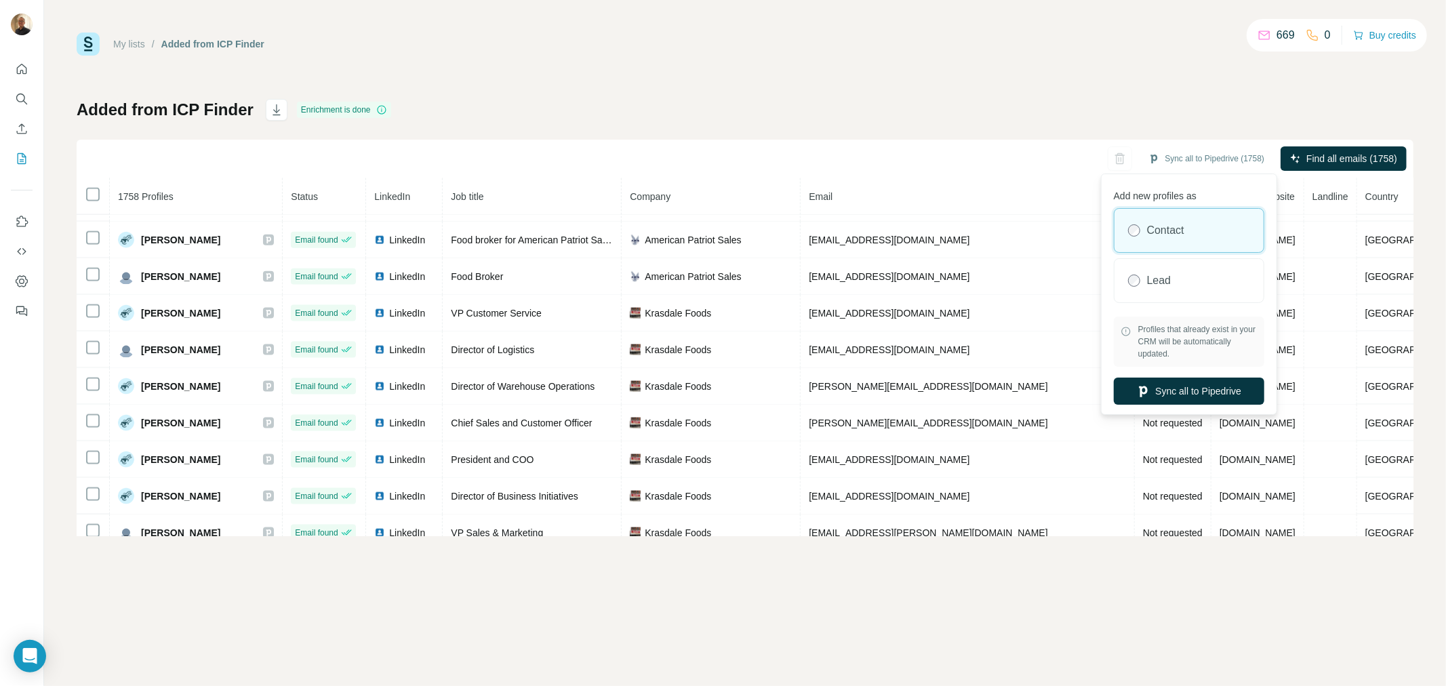
click at [1082, 605] on div "My lists / Added from ICP Finder 669 0 Buy credits Added from ICP Finder Enrich…" at bounding box center [745, 343] width 1402 height 686
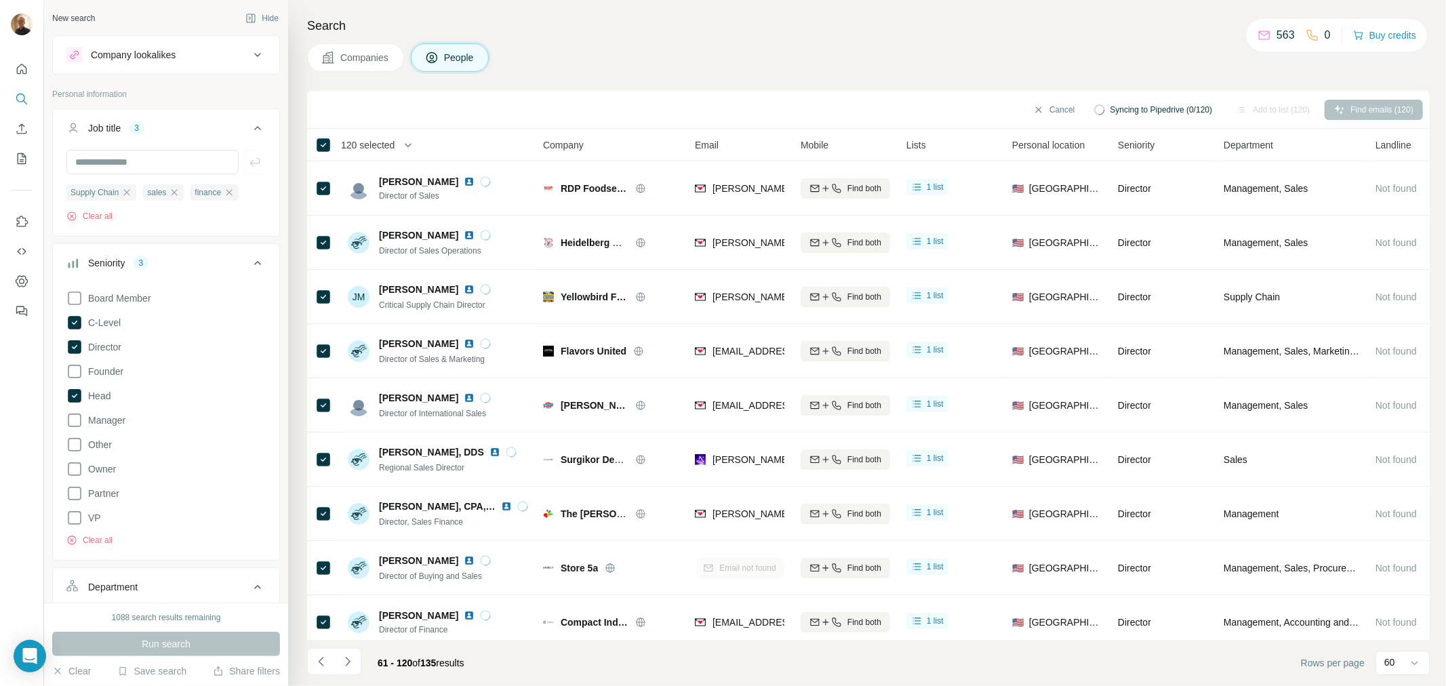
scroll to position [6252, 0]
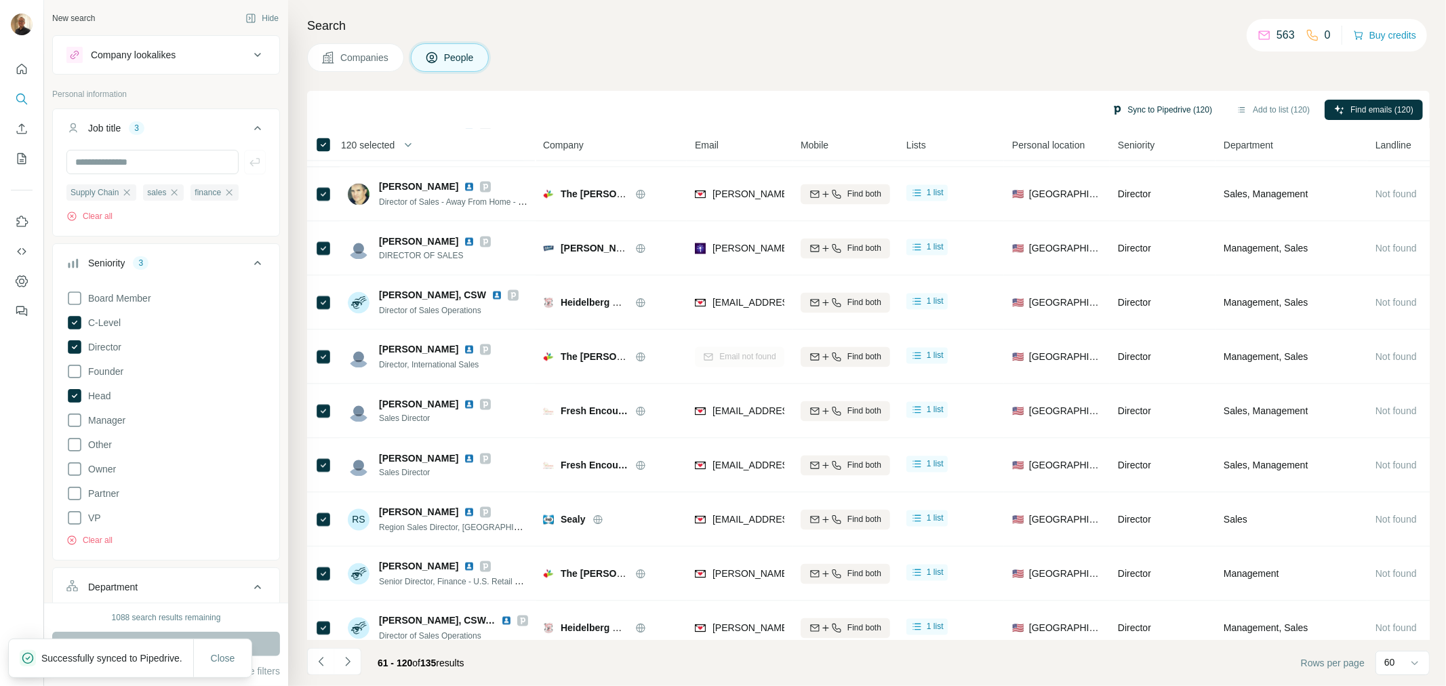
click at [1184, 111] on button "Sync to Pipedrive (120)" at bounding box center [1162, 110] width 120 height 20
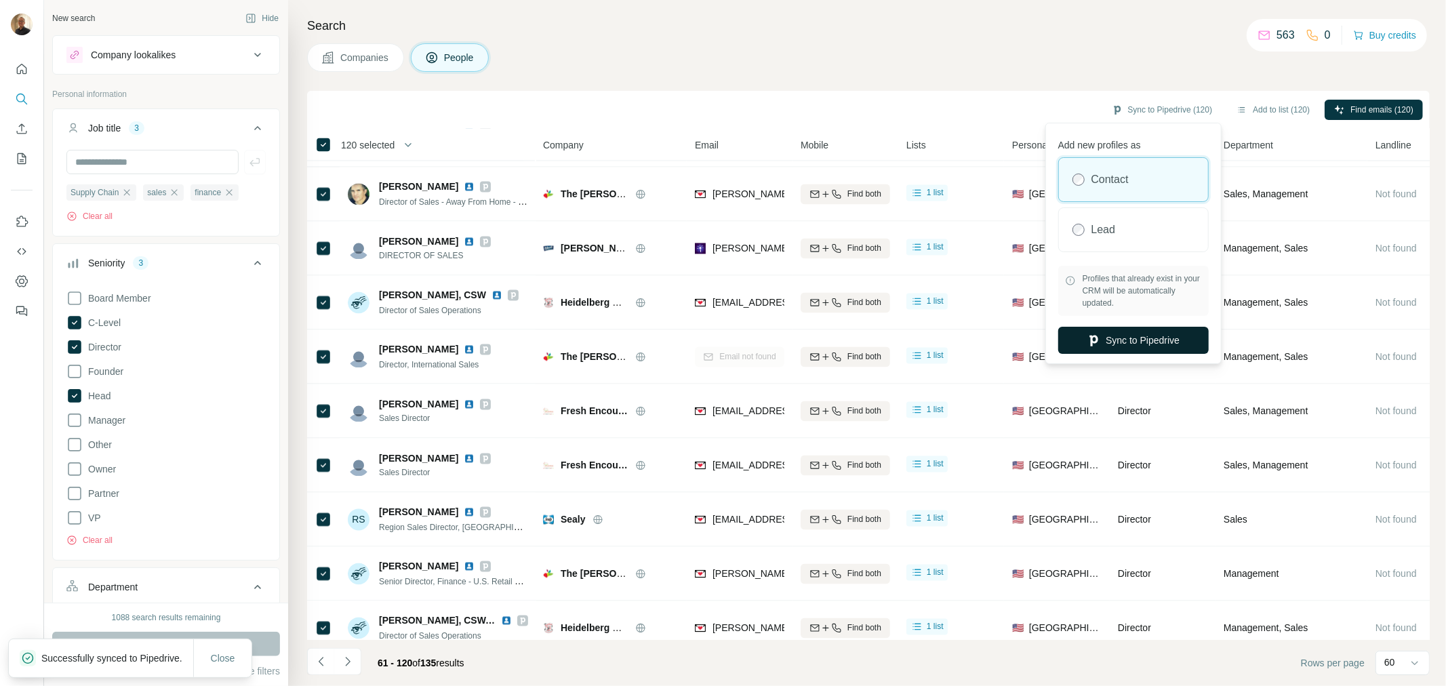
click at [1124, 338] on button "Sync to Pipedrive" at bounding box center [1133, 340] width 150 height 27
